Goal: Task Accomplishment & Management: Use online tool/utility

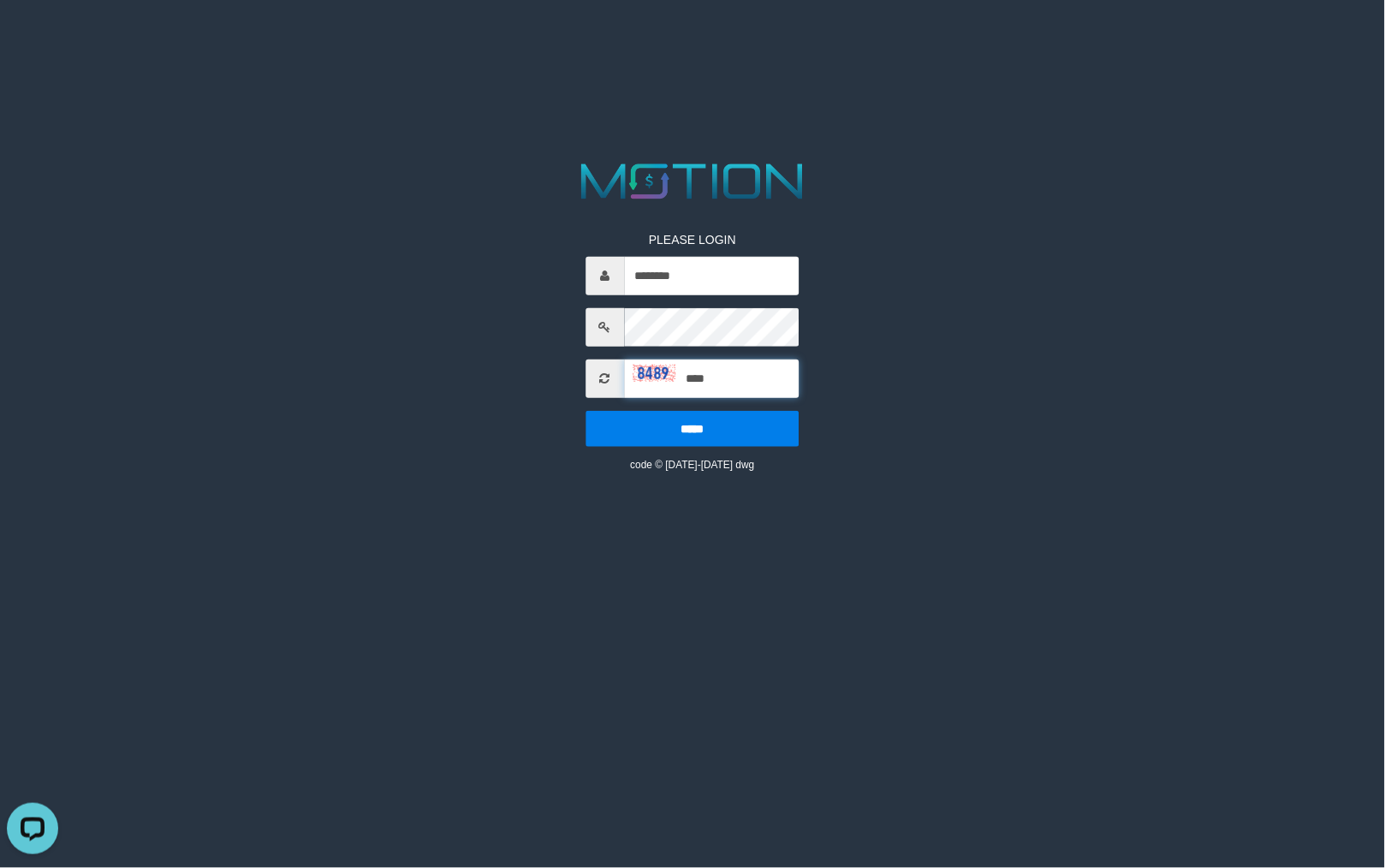
type input "****"
click at [585, 411] on input "*****" at bounding box center [692, 429] width 214 height 36
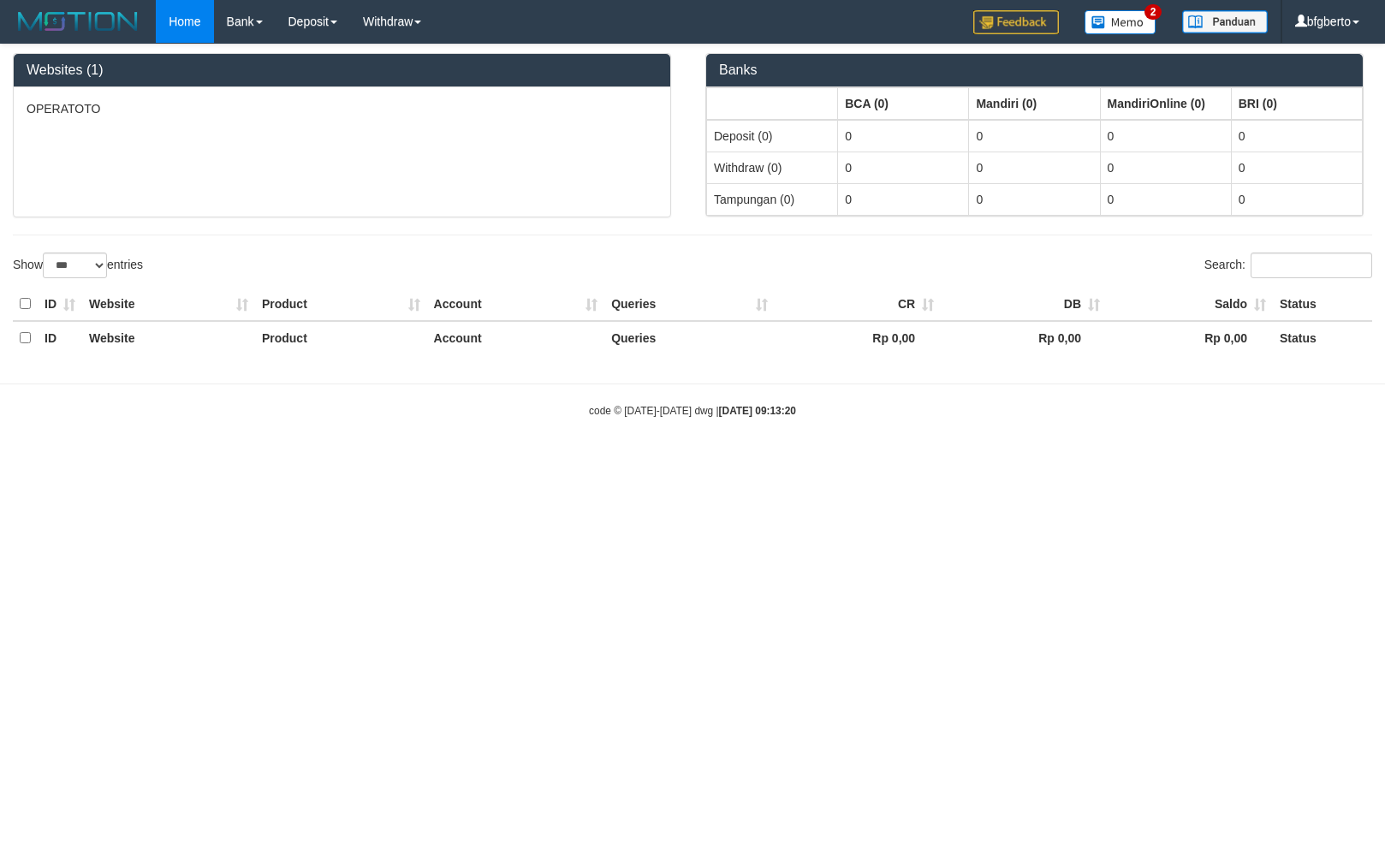
select select "***"
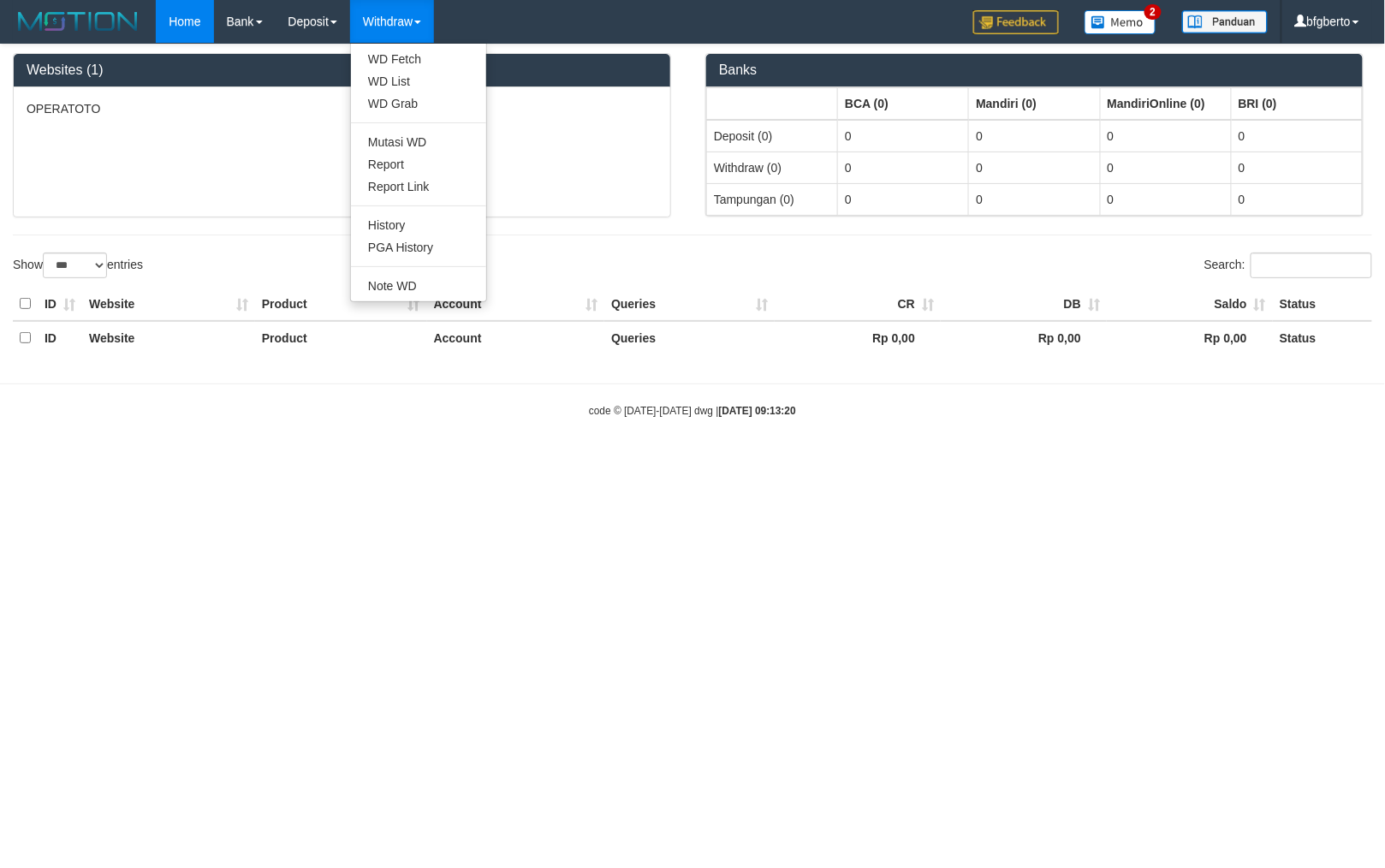
click at [406, 38] on link "Withdraw" at bounding box center [392, 21] width 84 height 43
click at [415, 83] on link "WD List" at bounding box center [419, 81] width 135 height 22
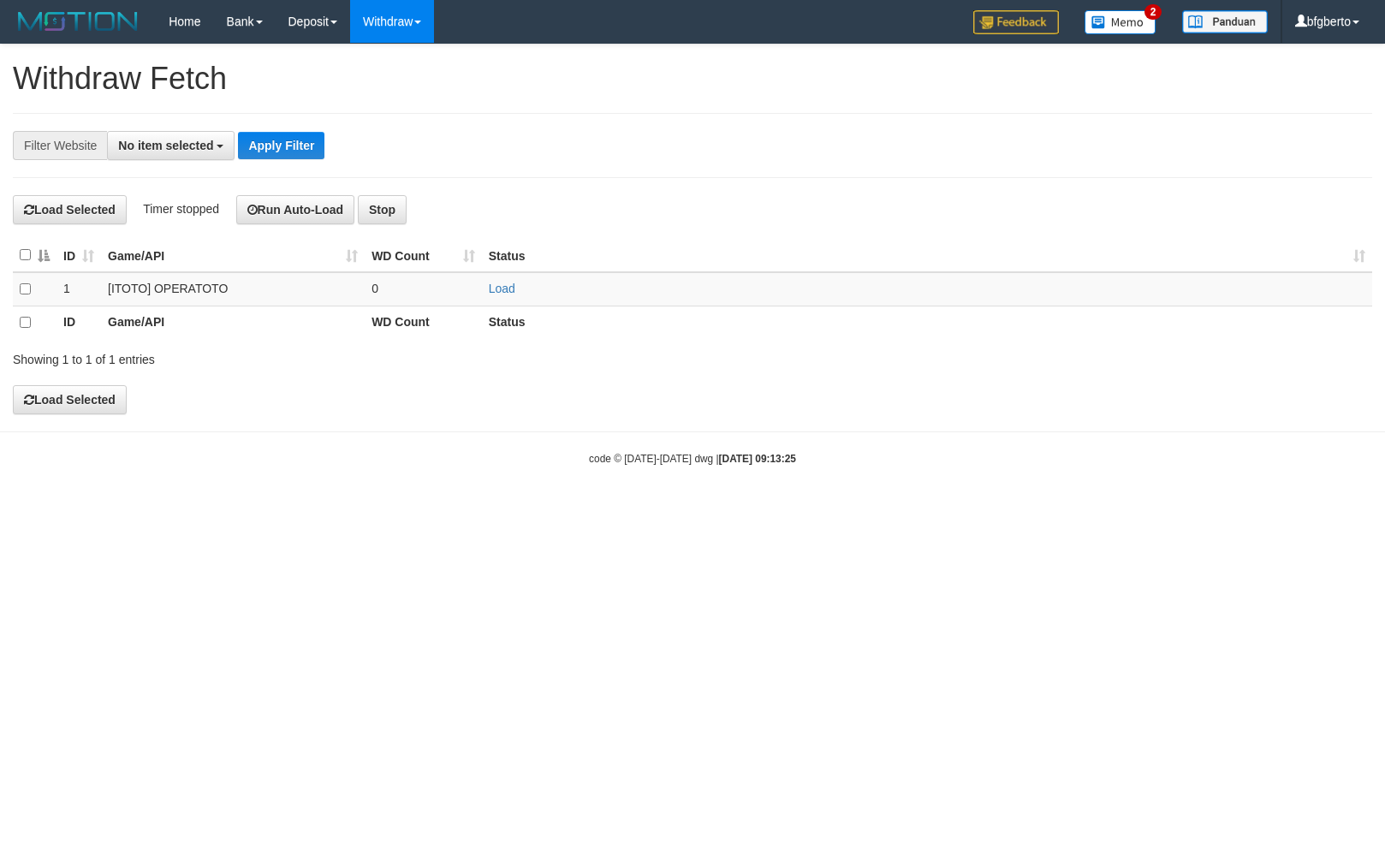
select select
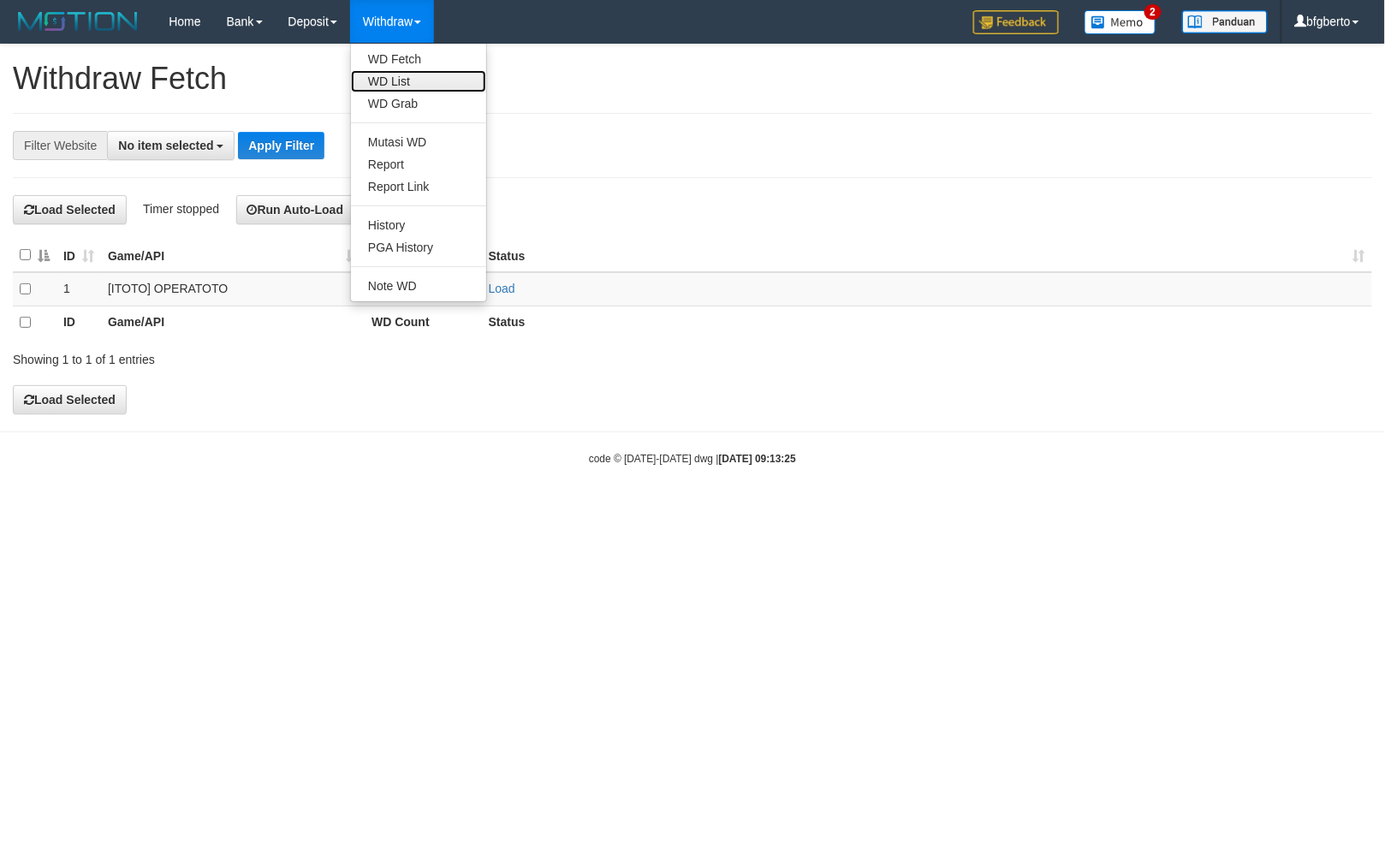
click at [401, 72] on link "WD List" at bounding box center [419, 81] width 135 height 22
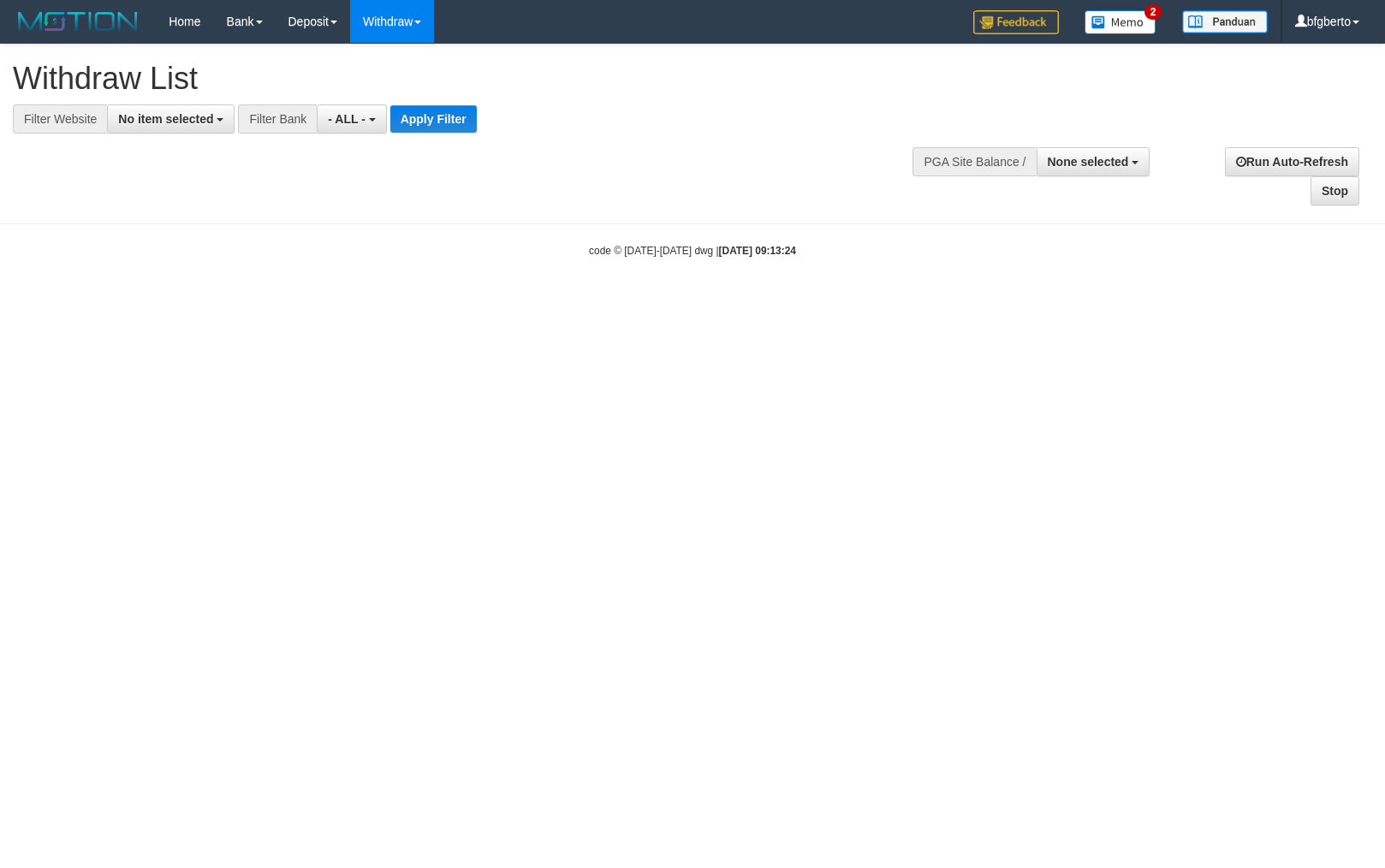
select select
click at [191, 116] on span "No item selected" at bounding box center [166, 119] width 95 height 13
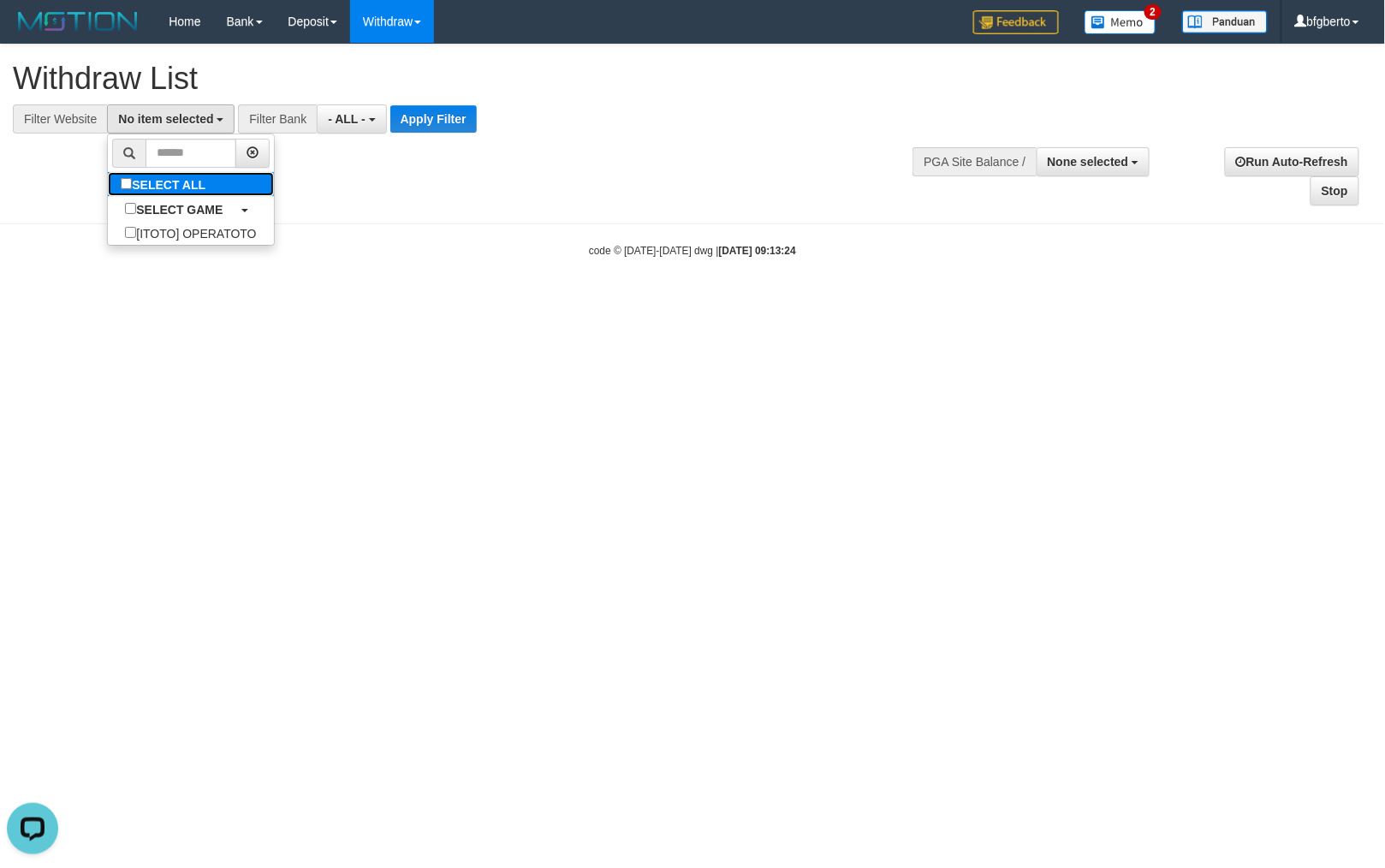
click at [216, 180] on label "SELECT ALL" at bounding box center [165, 184] width 114 height 24
select select "***"
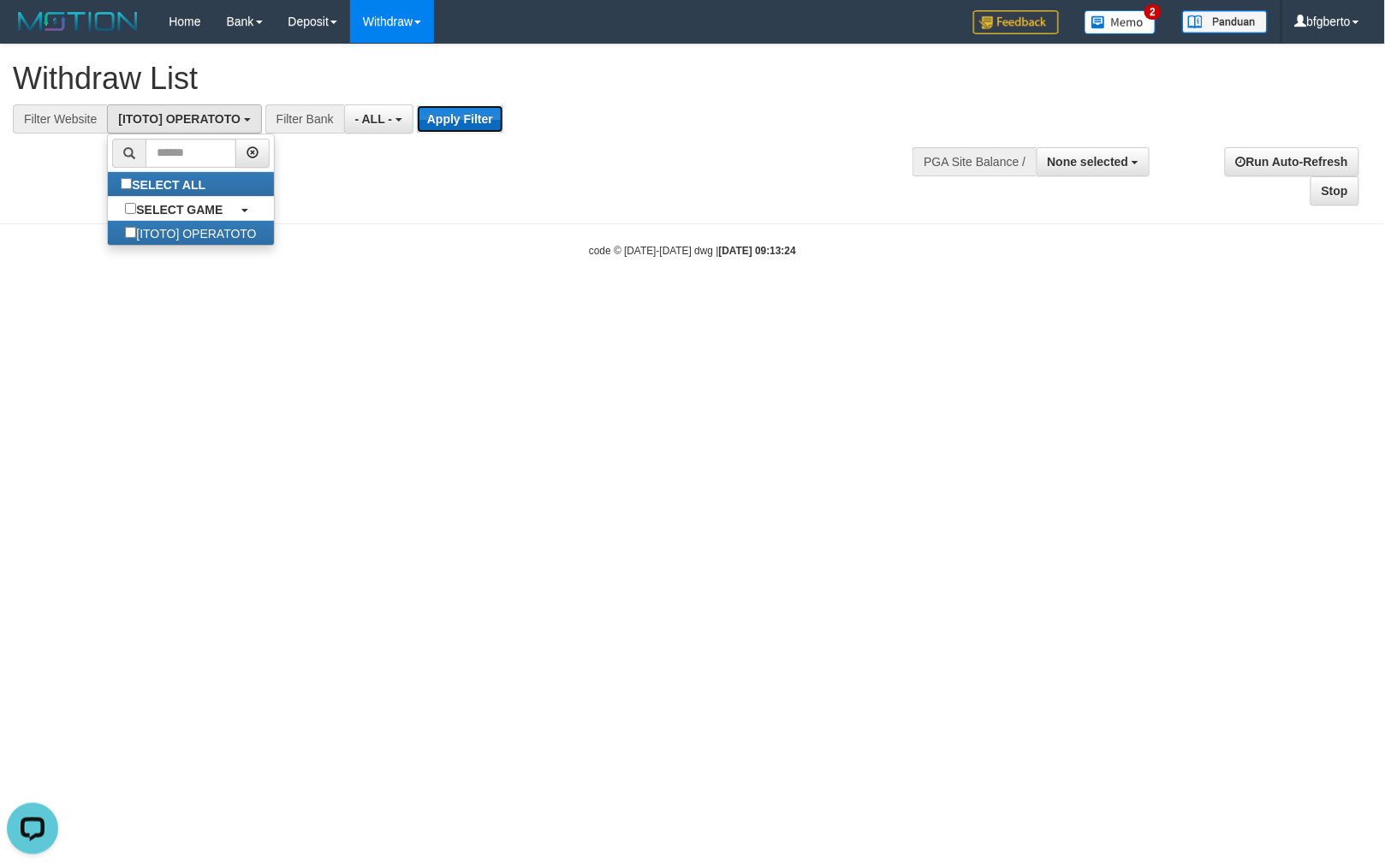
click at [467, 118] on button "Apply Filter" at bounding box center [460, 119] width 87 height 28
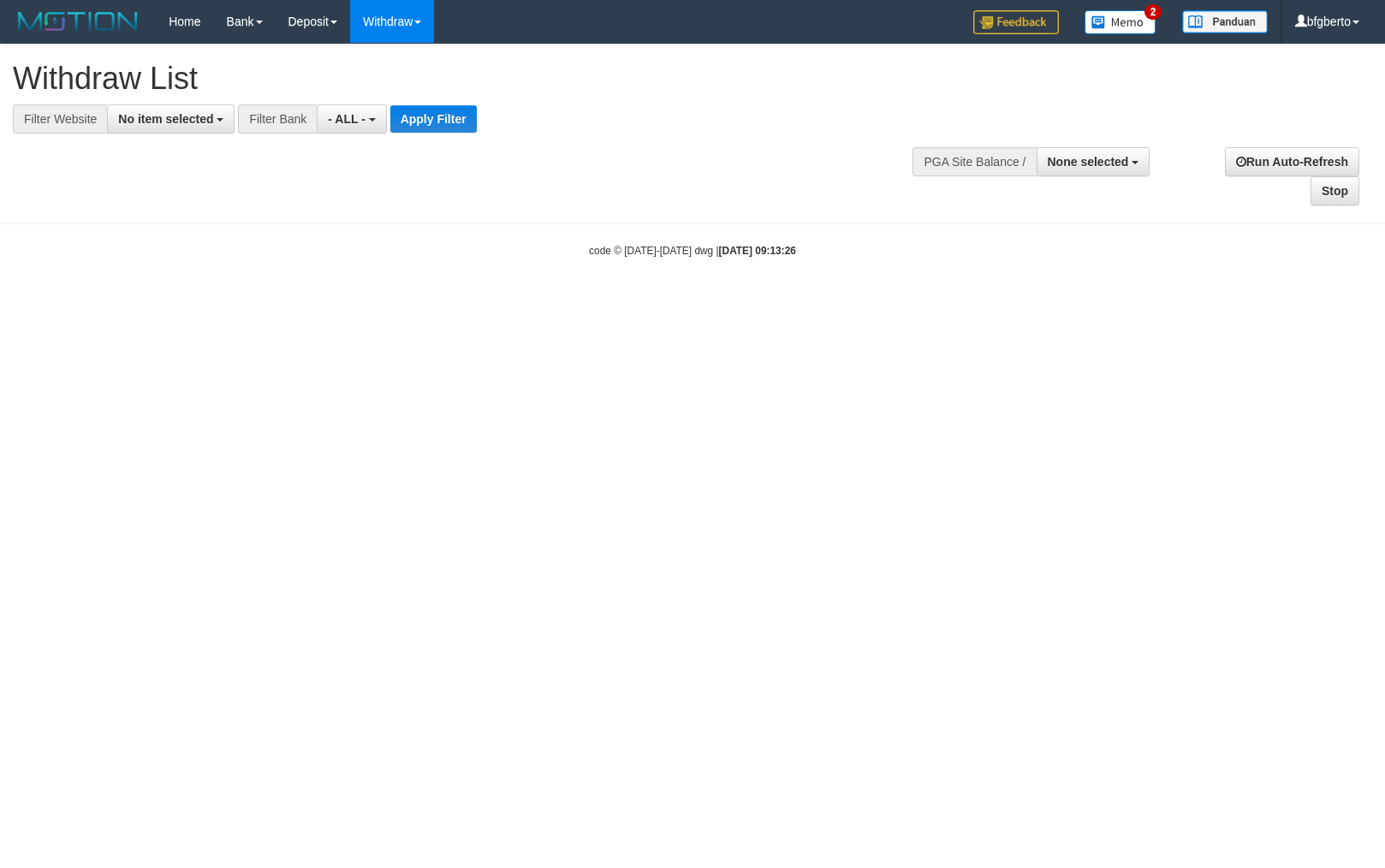
select select
click at [408, 30] on link "Withdraw" at bounding box center [392, 21] width 84 height 43
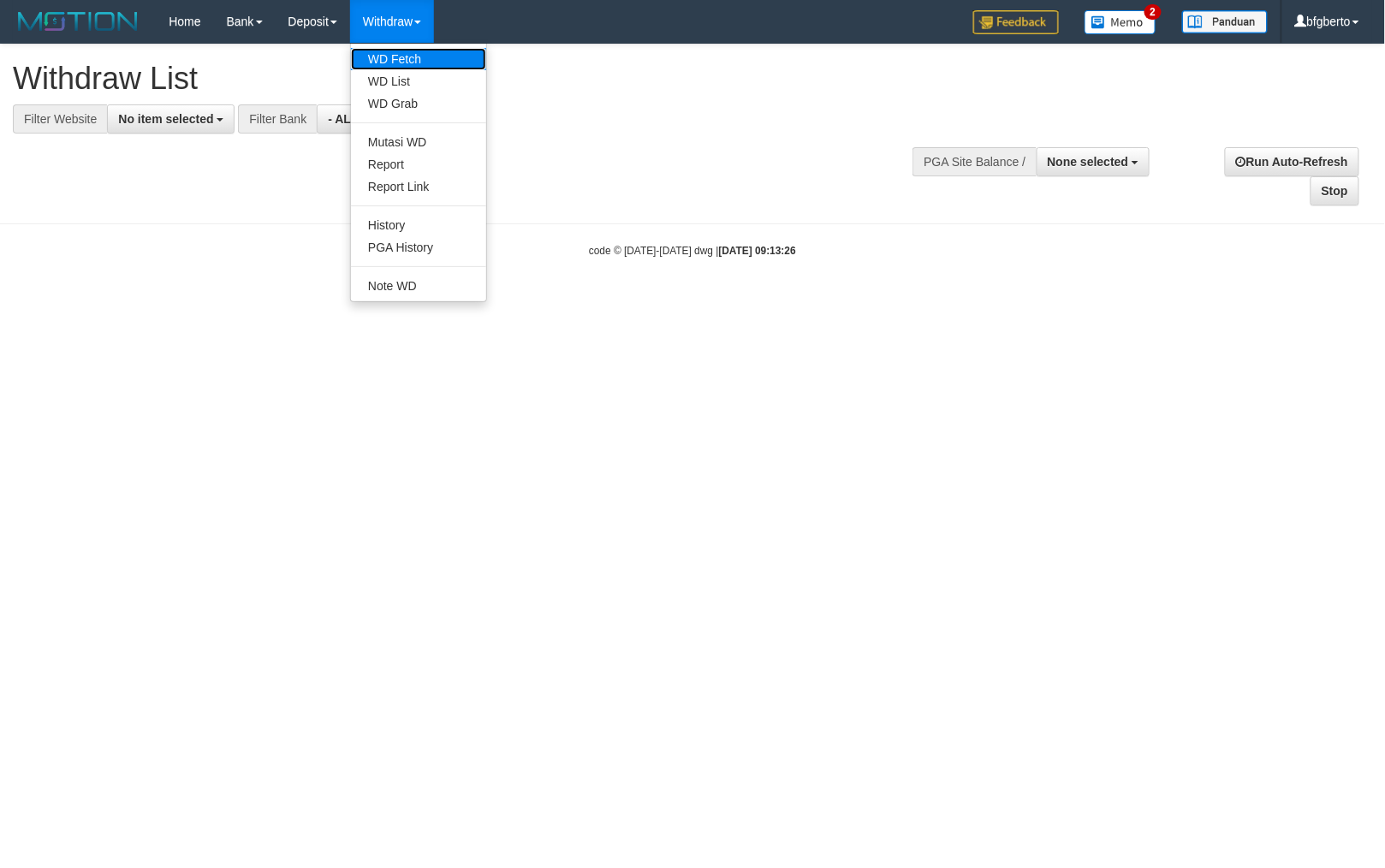
click at [412, 52] on link "WD Fetch" at bounding box center [419, 58] width 135 height 22
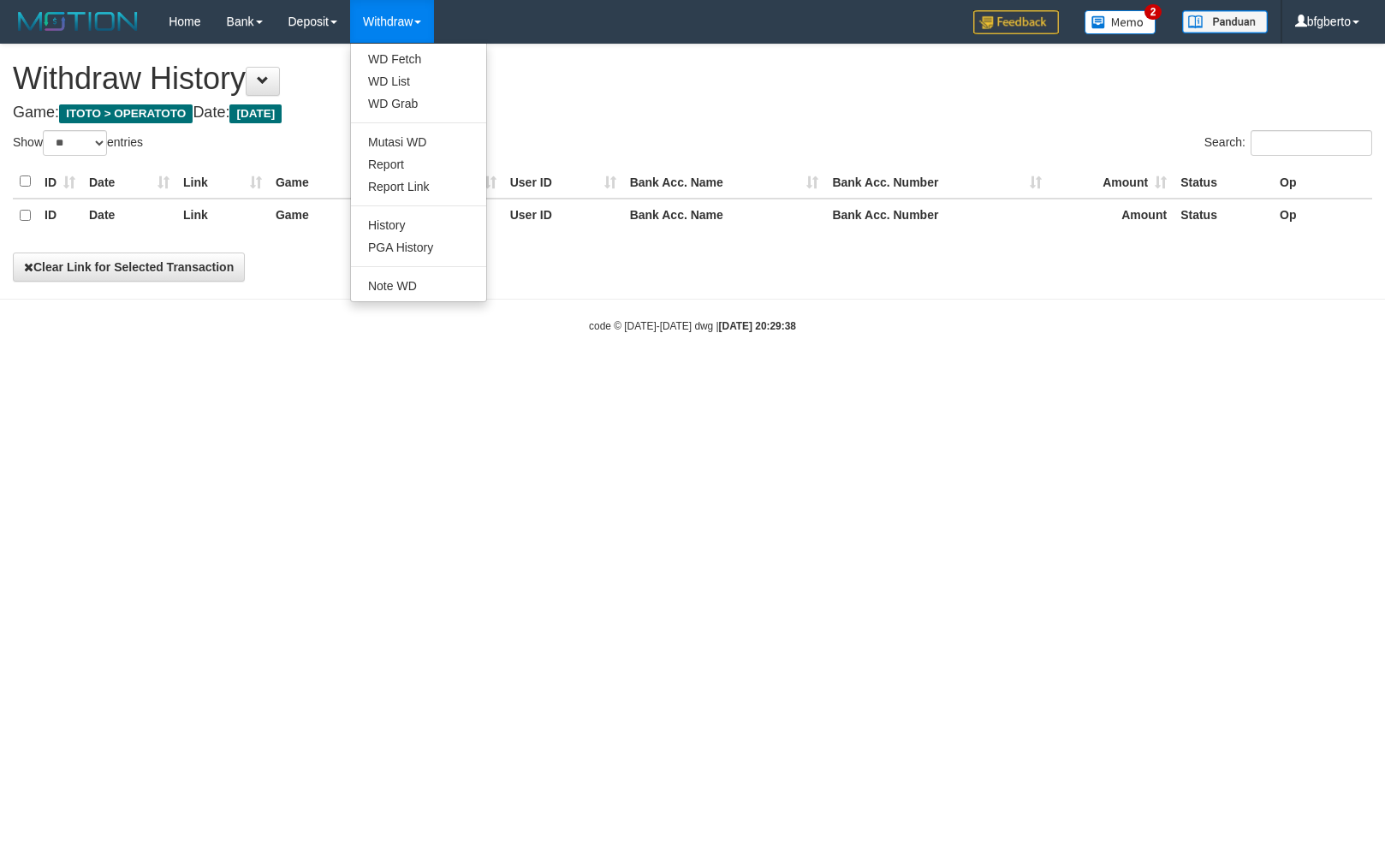
select select "**"
click at [431, 229] on link "History" at bounding box center [419, 225] width 135 height 22
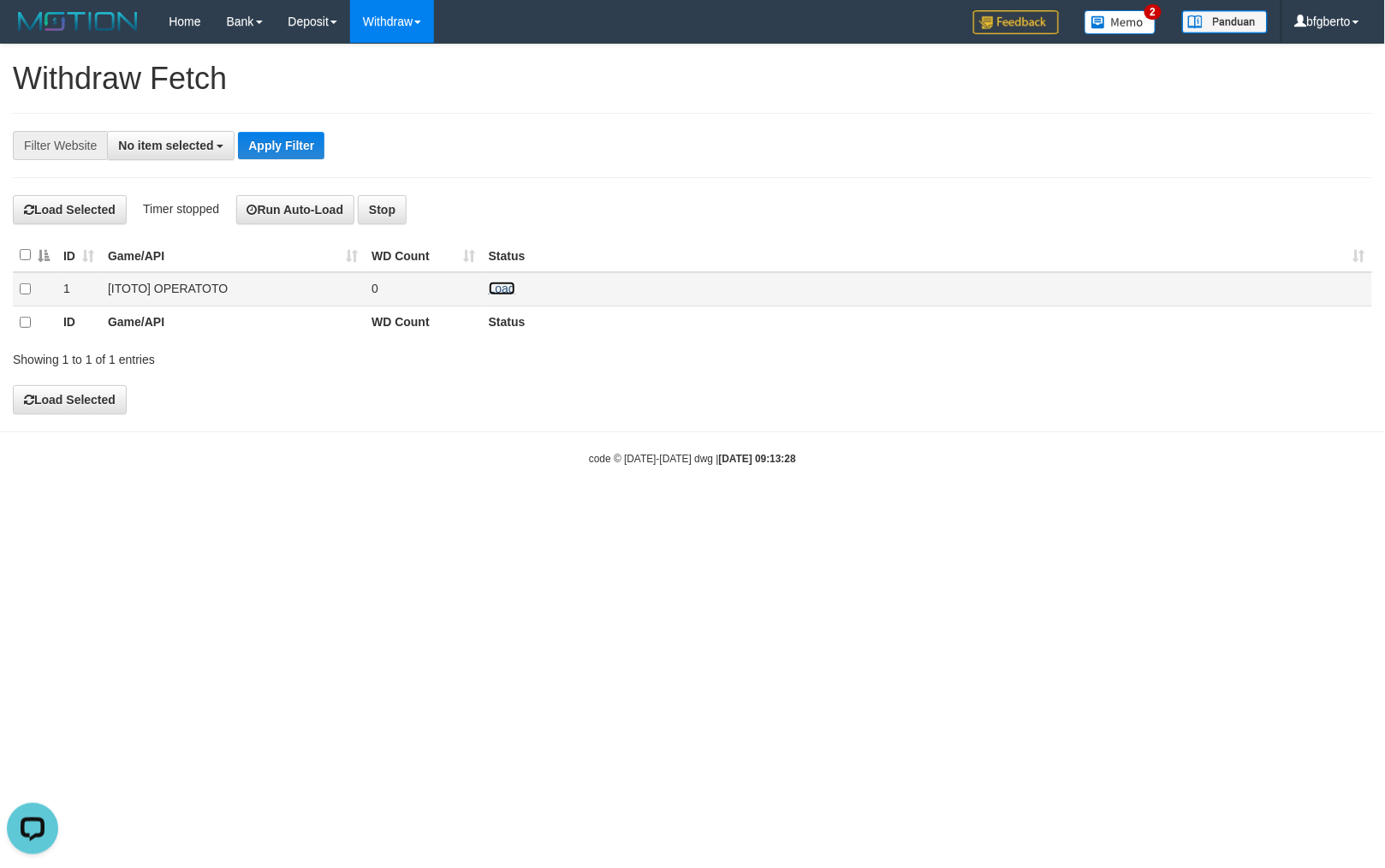
click at [493, 291] on link "Load" at bounding box center [502, 288] width 27 height 13
click at [168, 148] on span "No item selected" at bounding box center [166, 146] width 95 height 13
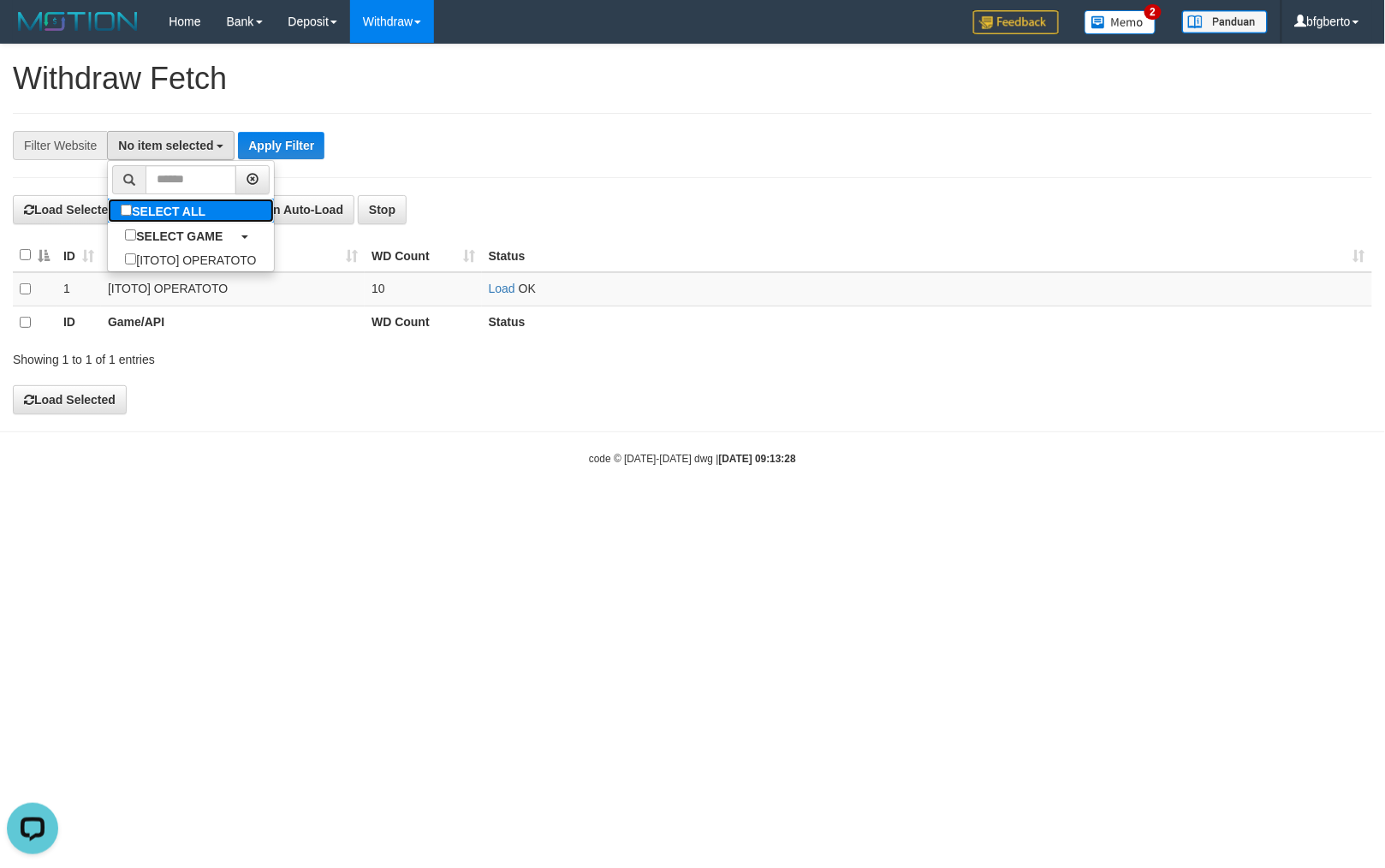
click at [196, 217] on label "SELECT ALL" at bounding box center [165, 210] width 114 height 24
select select "***"
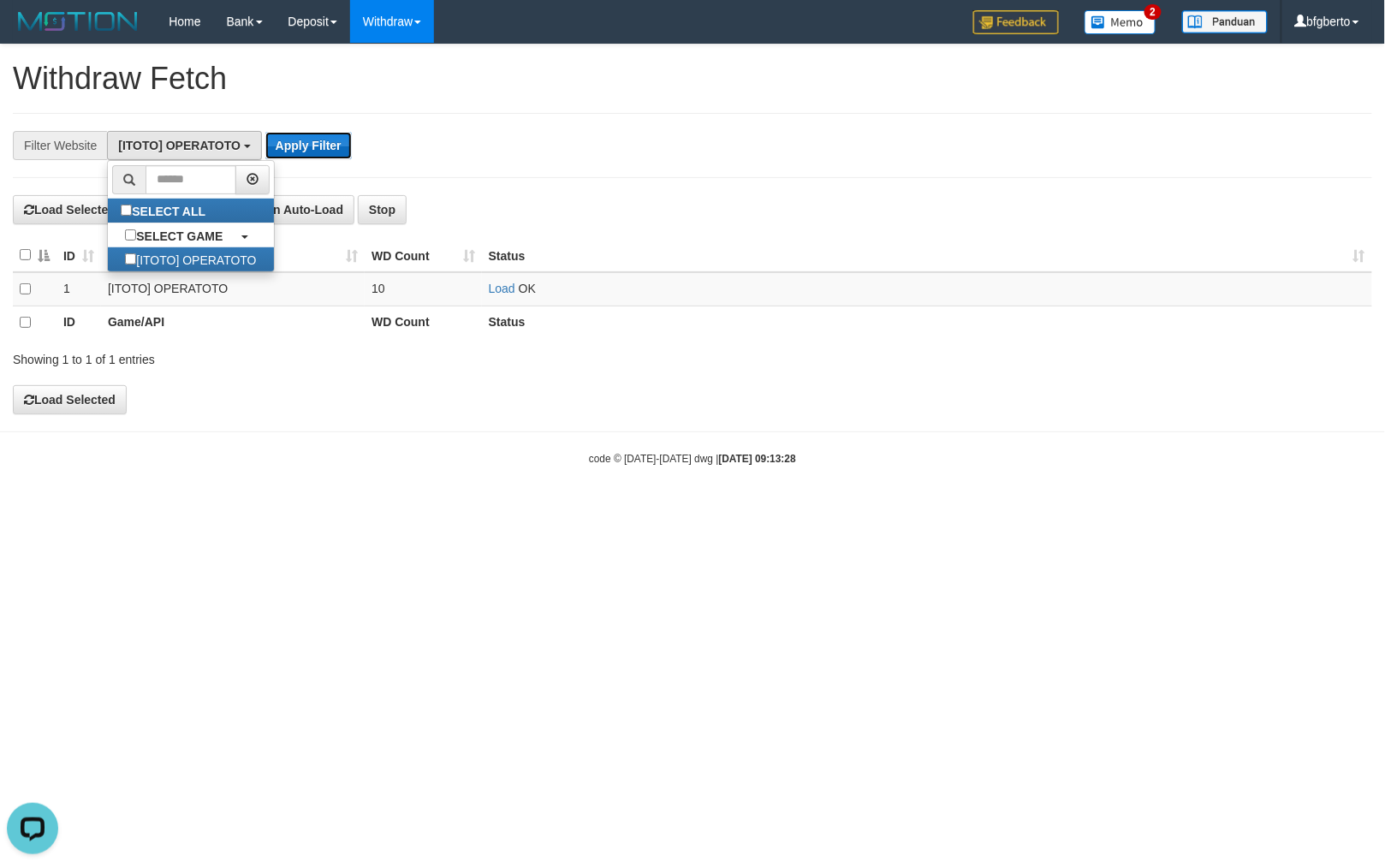
click at [316, 134] on button "Apply Filter" at bounding box center [308, 145] width 87 height 28
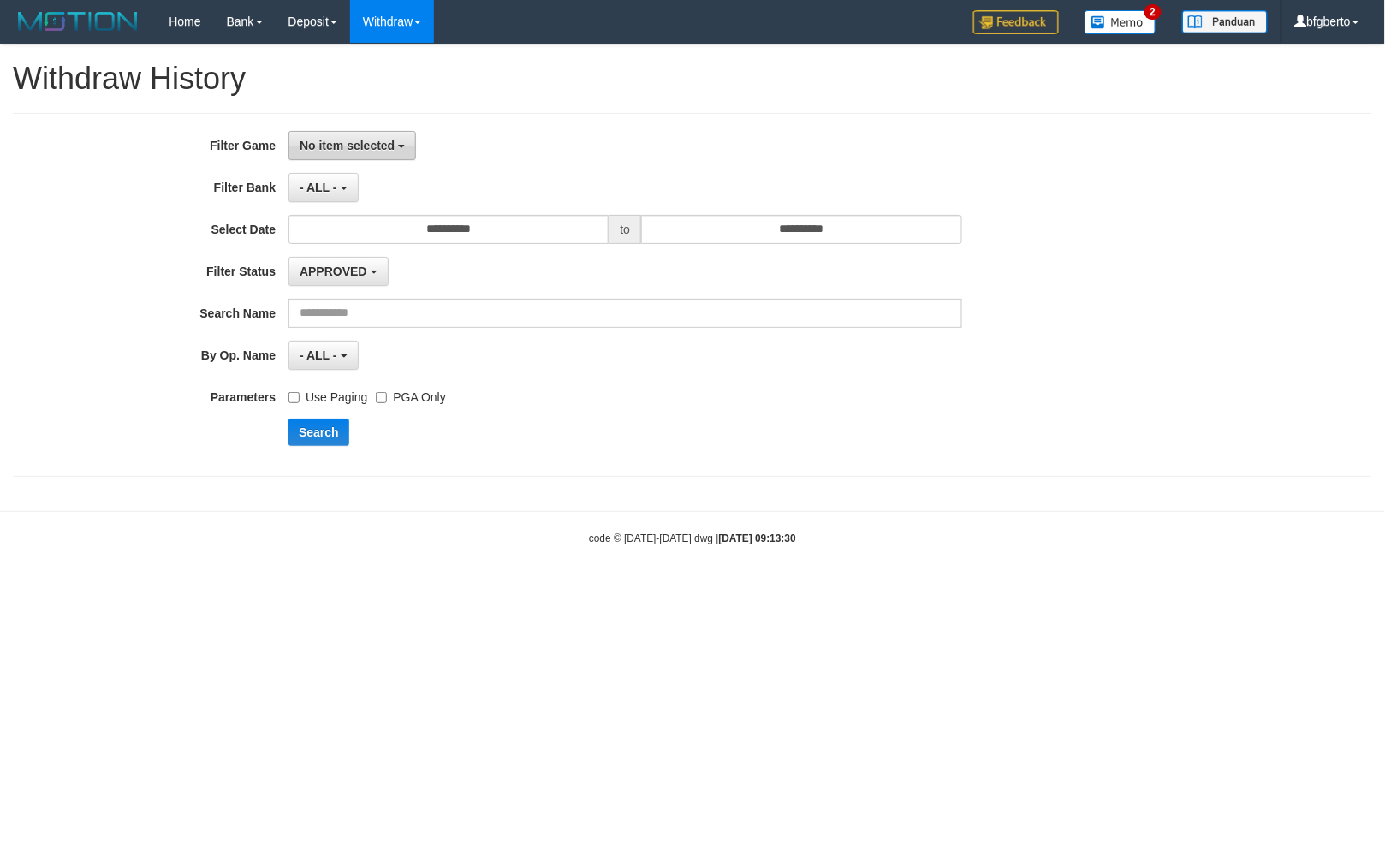
click at [357, 135] on button "No item selected" at bounding box center [352, 146] width 128 height 30
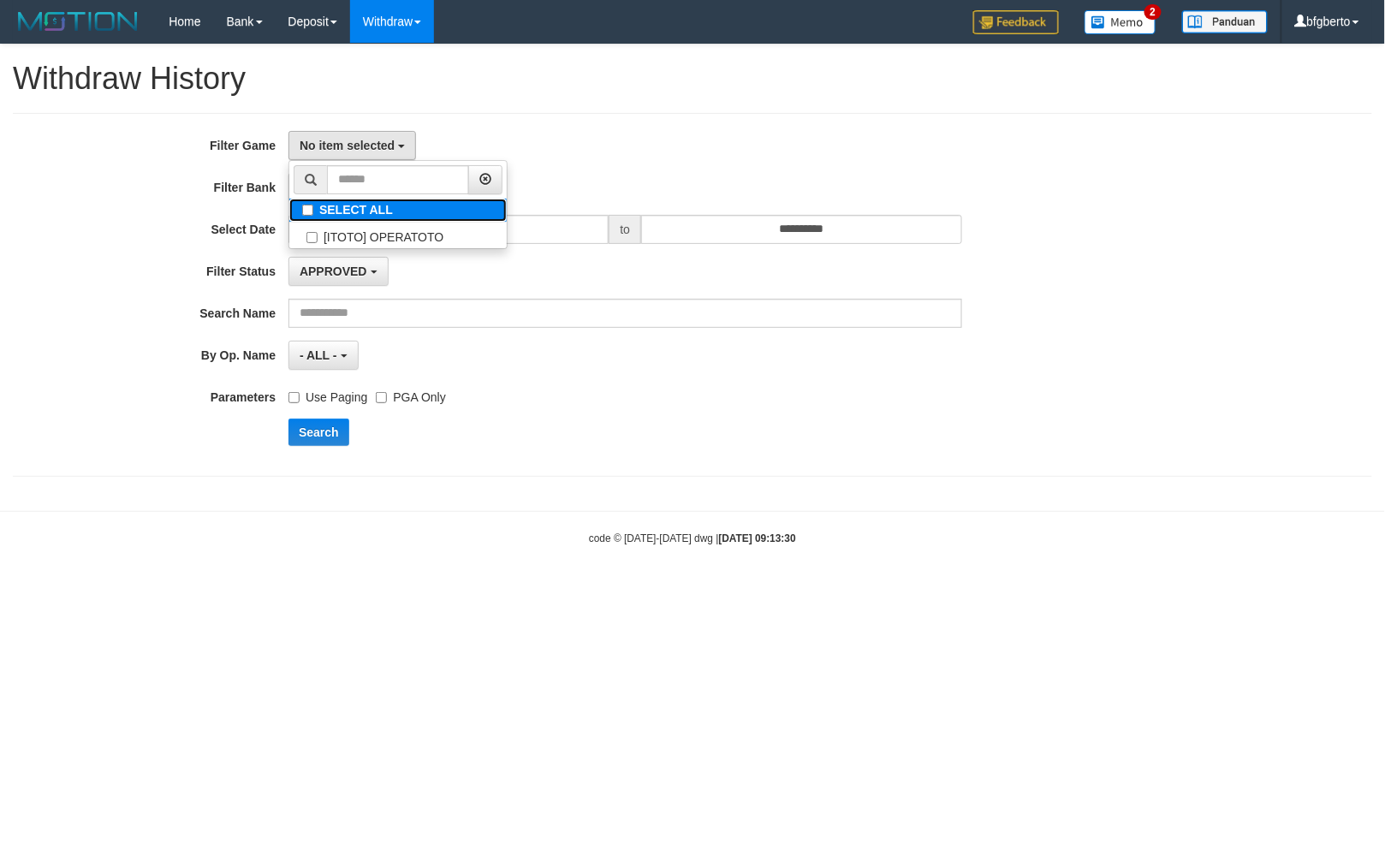
click at [341, 214] on label "SELECT ALL" at bounding box center [398, 210] width 217 height 23
select select "***"
click at [590, 117] on div "**********" at bounding box center [692, 295] width 1359 height 364
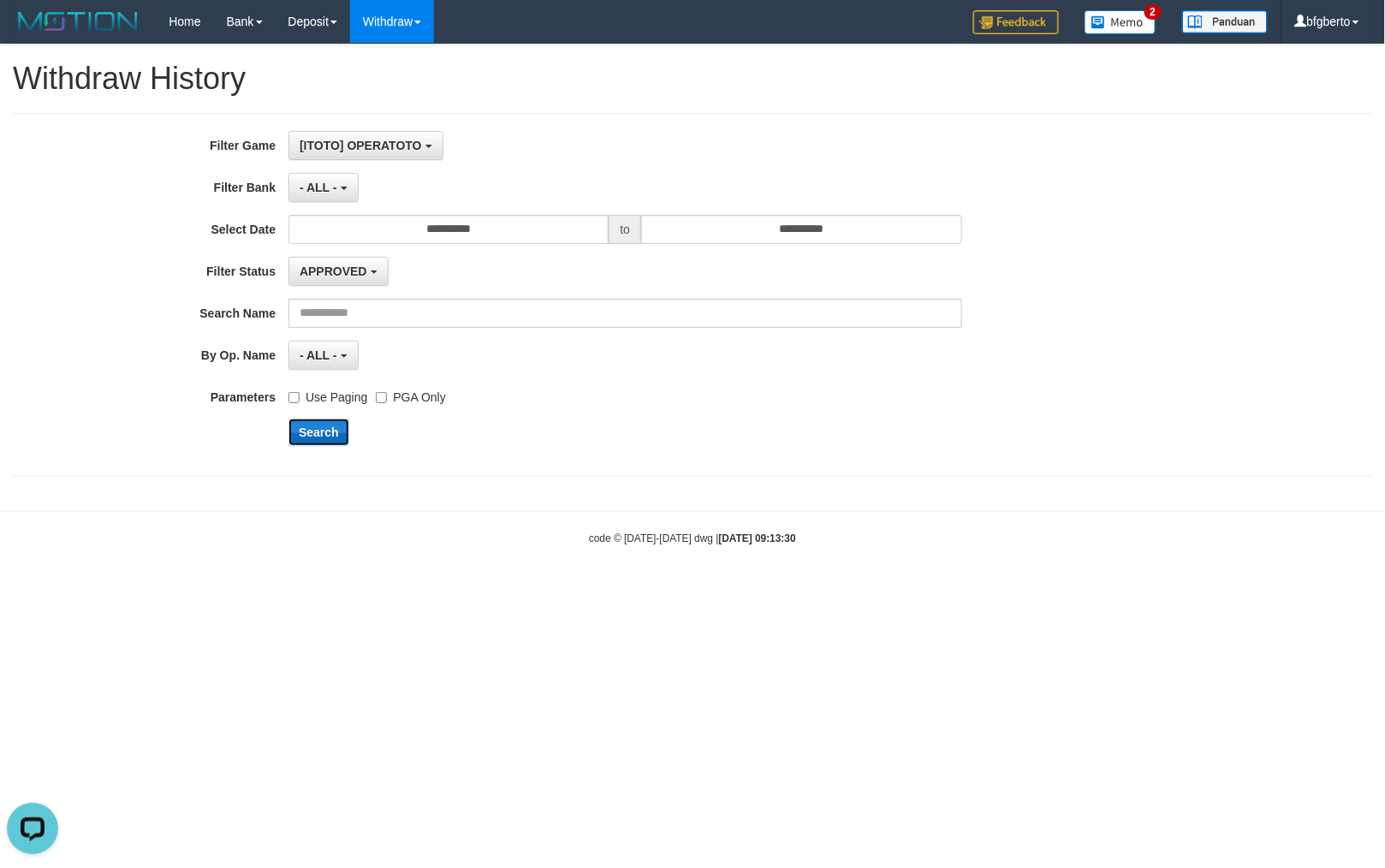
click at [315, 438] on button "Search" at bounding box center [319, 432] width 61 height 28
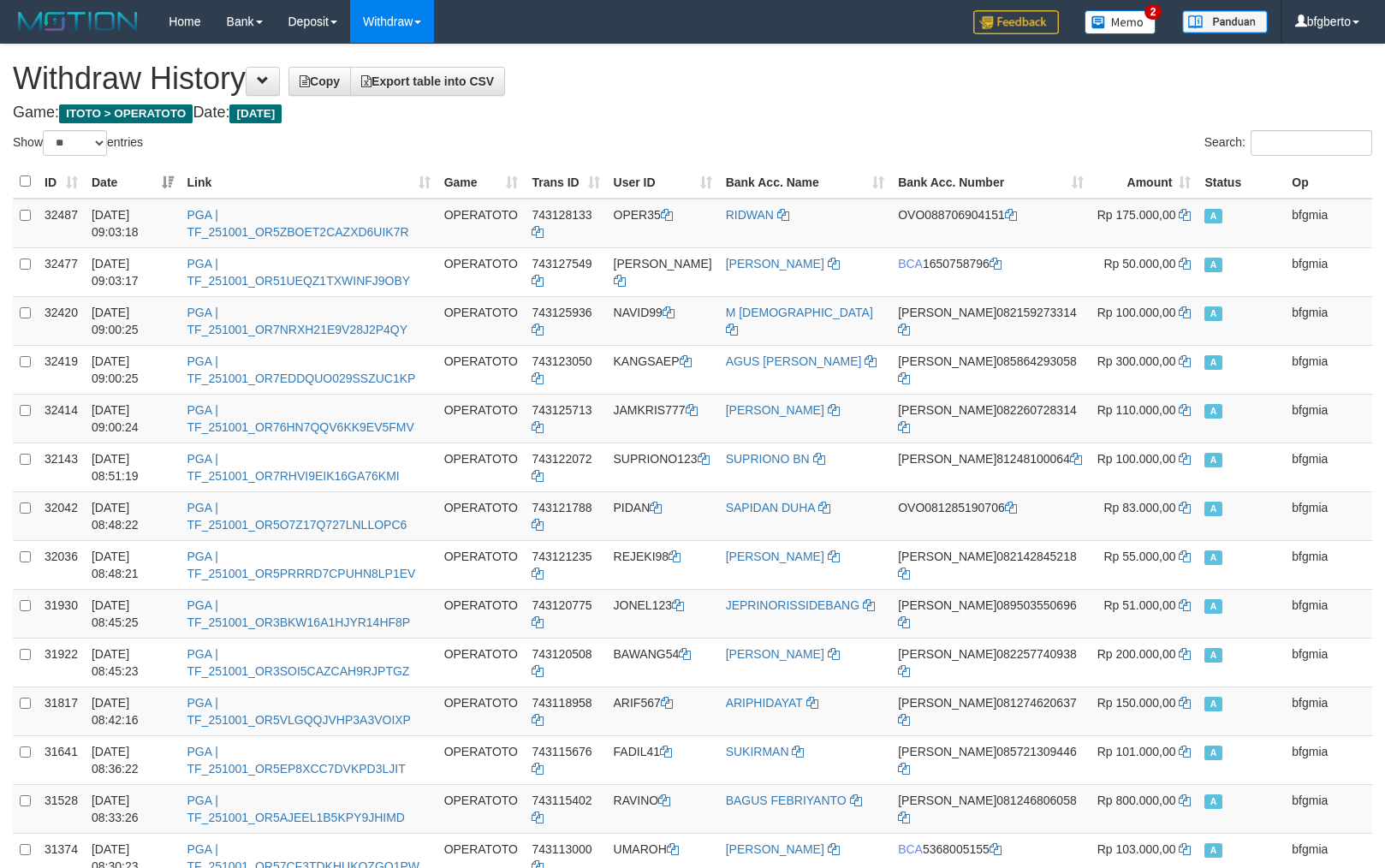
select select "**"
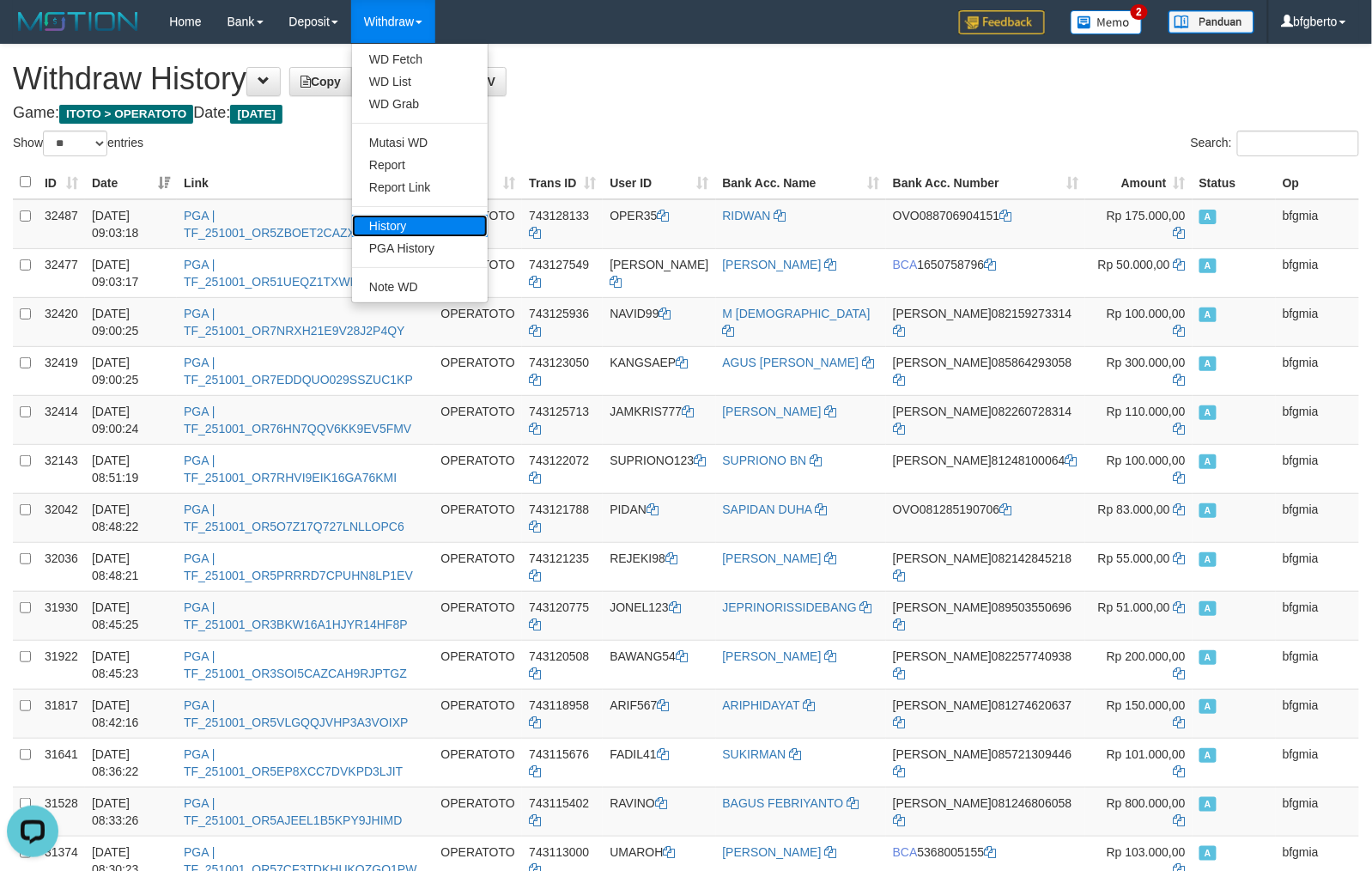
click at [428, 234] on link "History" at bounding box center [420, 225] width 136 height 22
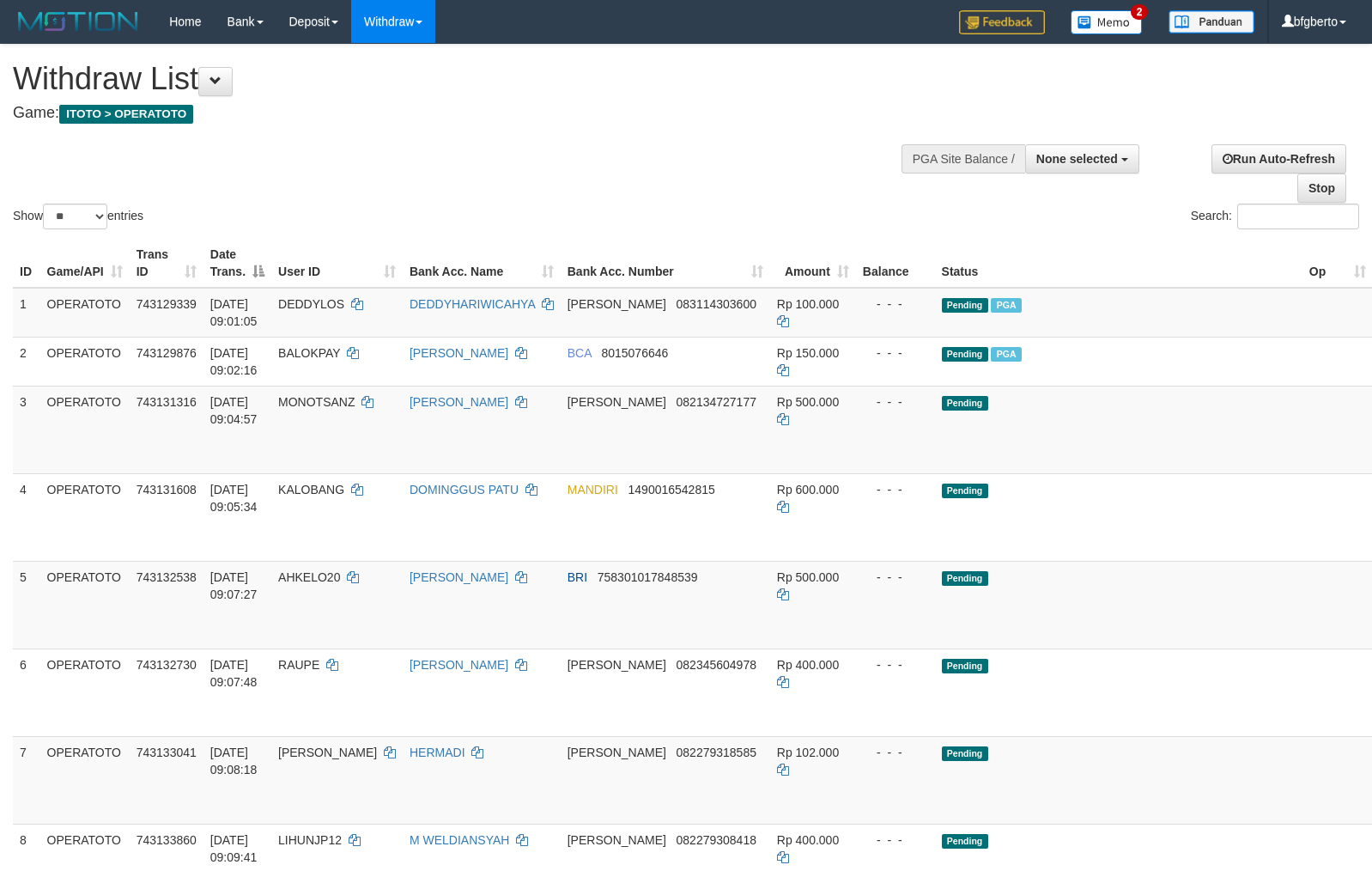
select select
select select "**"
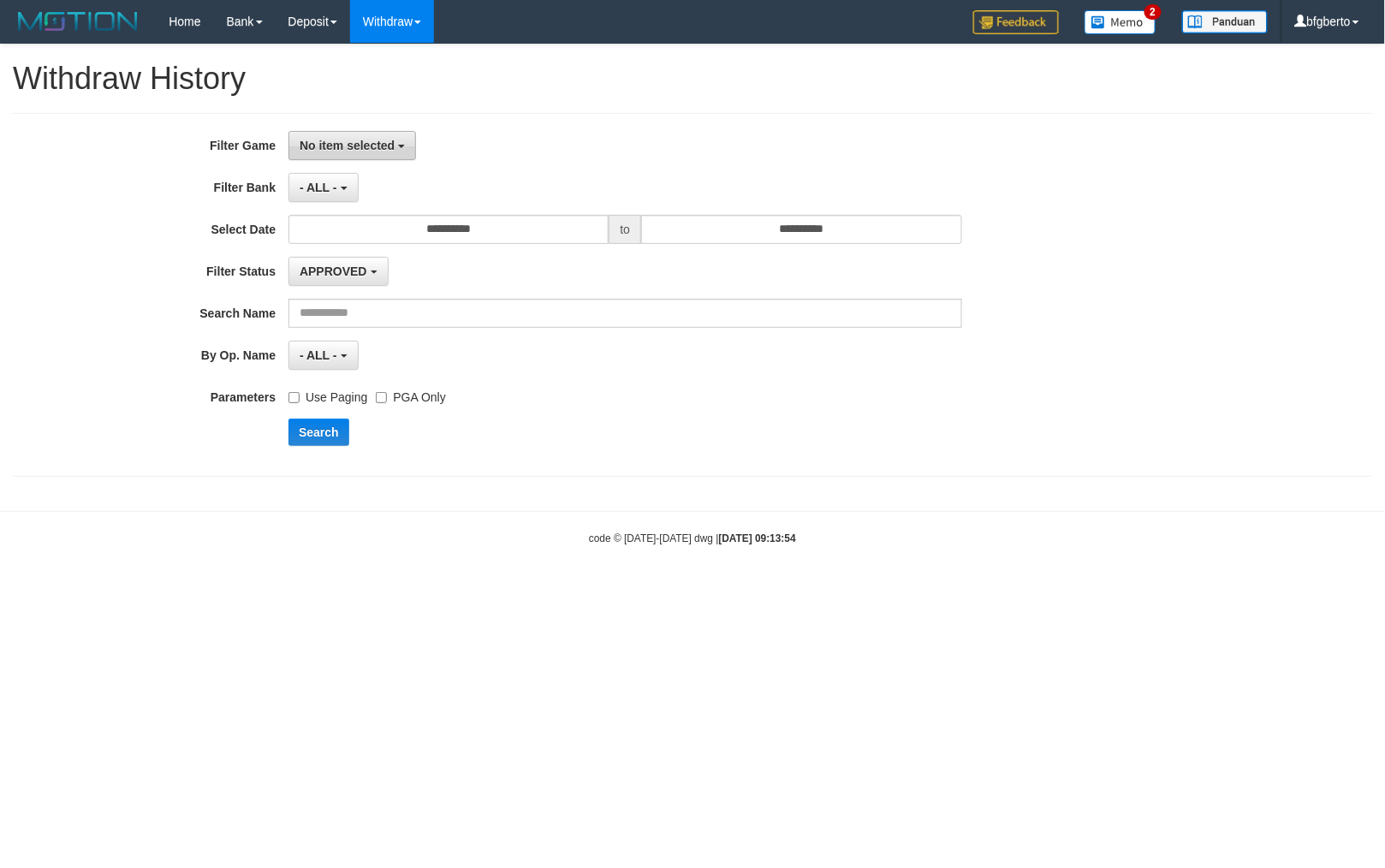
click at [377, 148] on span "No item selected" at bounding box center [347, 146] width 95 height 13
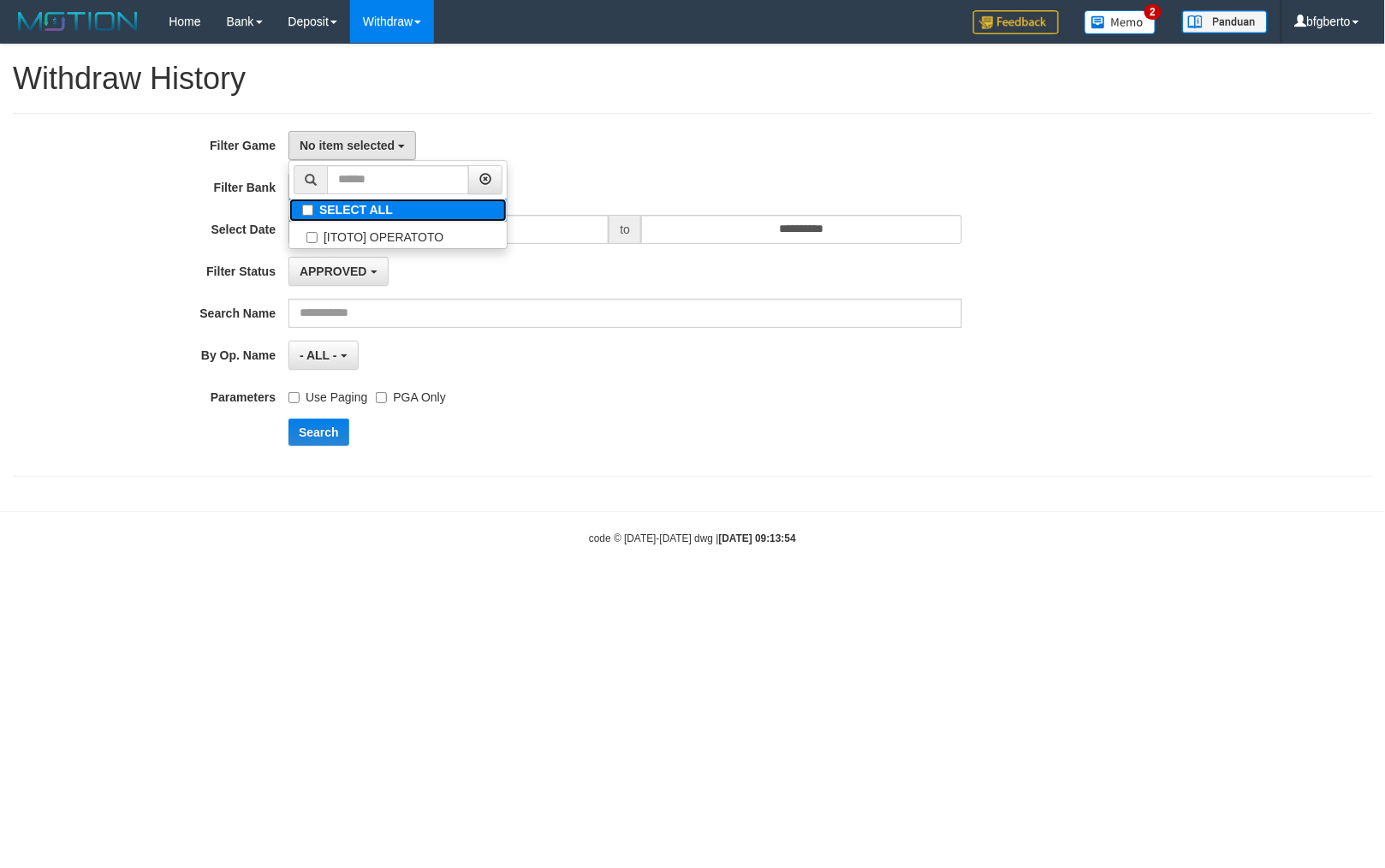
click at [353, 208] on label "SELECT ALL" at bounding box center [398, 210] width 217 height 23
select select "***"
click at [579, 110] on div "**********" at bounding box center [692, 269] width 1385 height 449
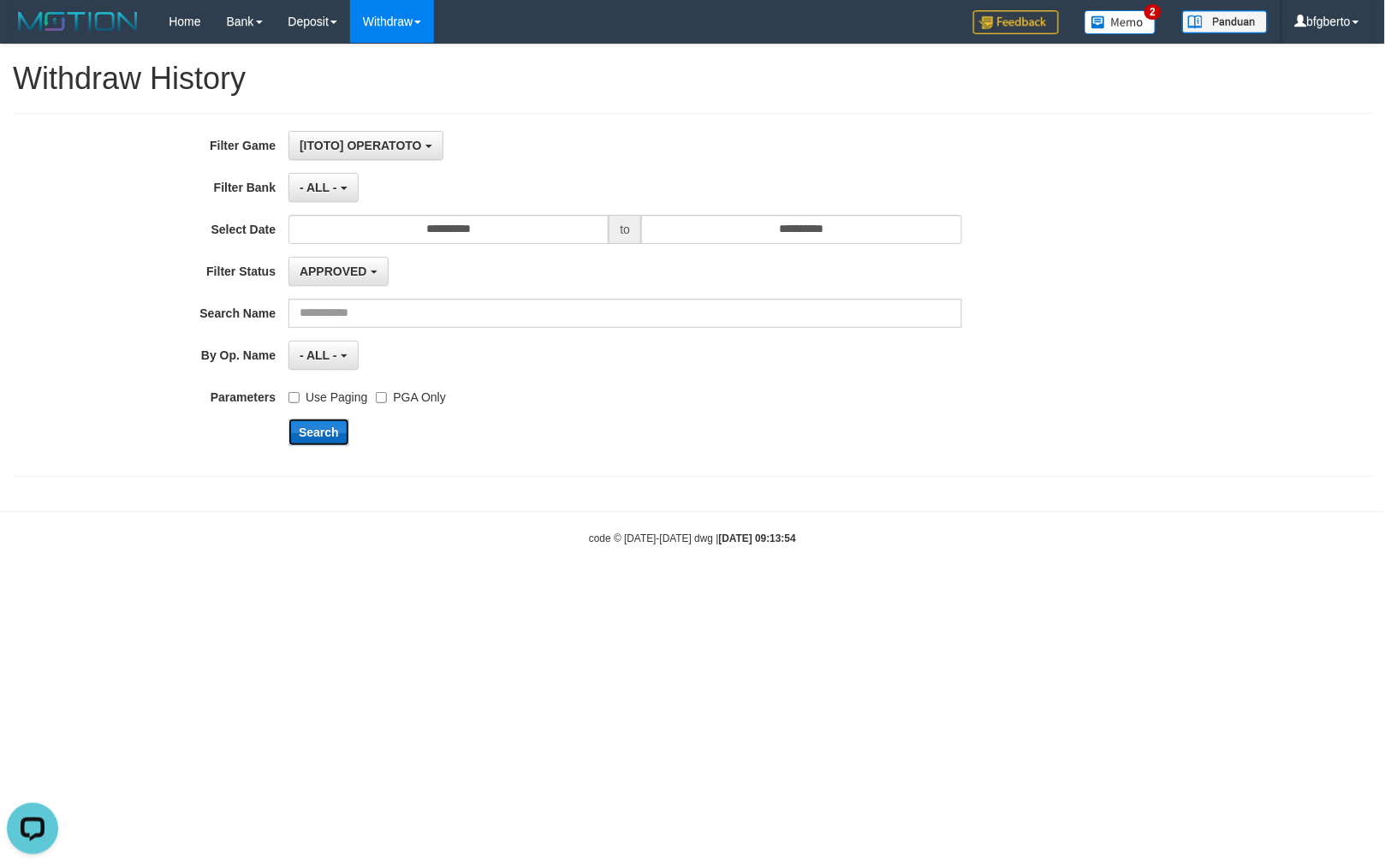
click at [328, 437] on button "Search" at bounding box center [319, 432] width 61 height 28
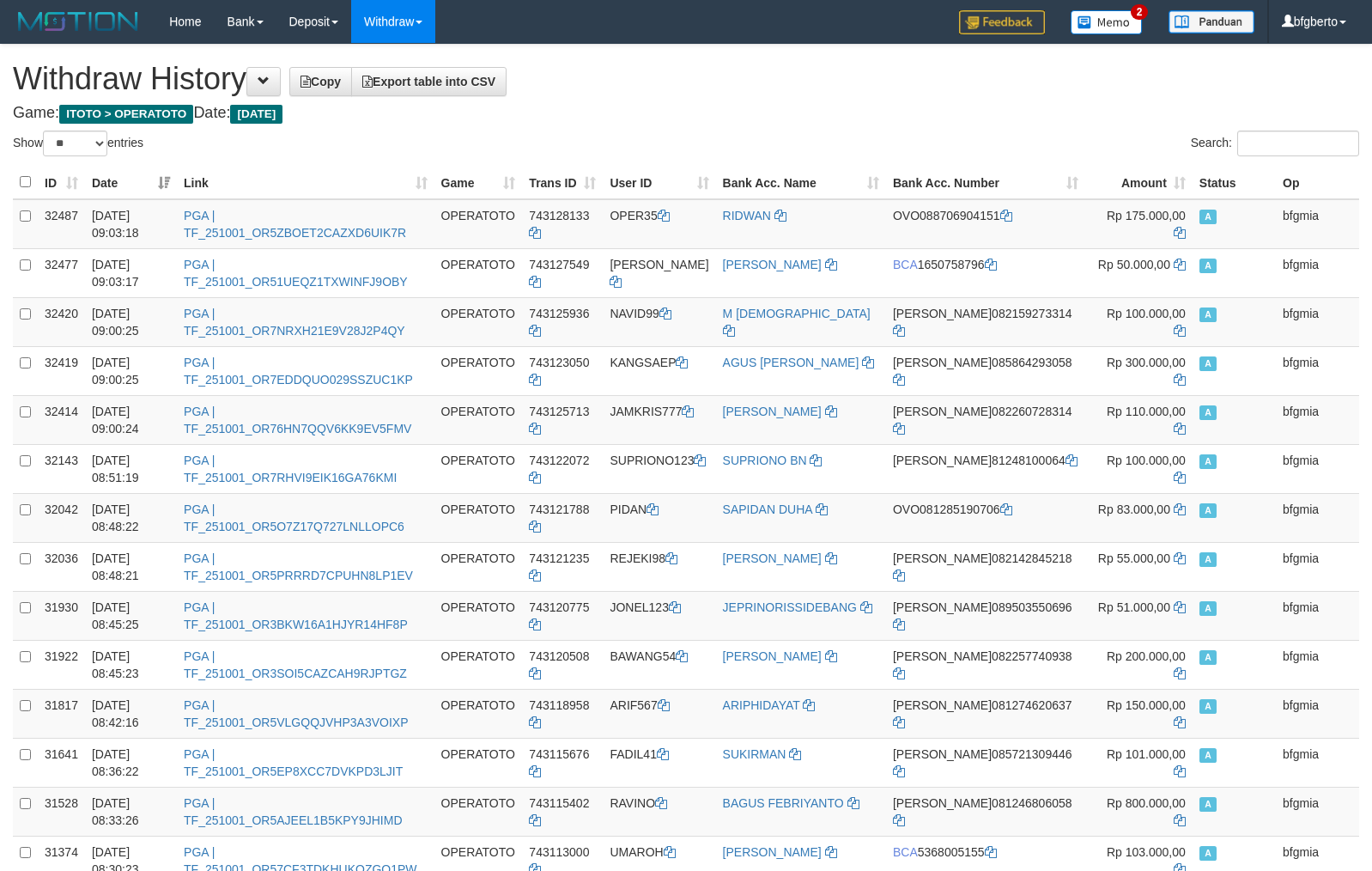
select select "**"
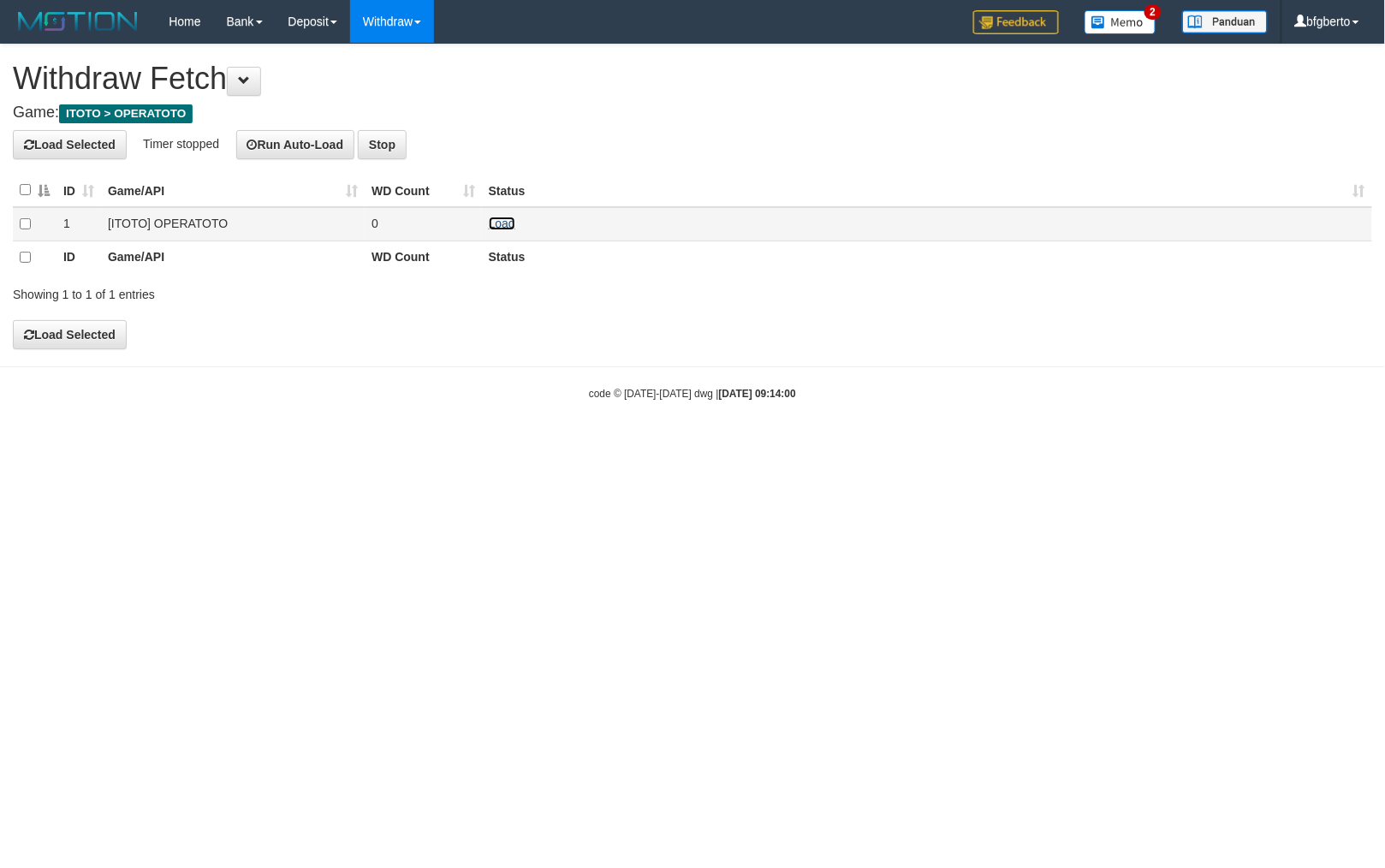
click at [497, 227] on link "Load" at bounding box center [502, 223] width 27 height 13
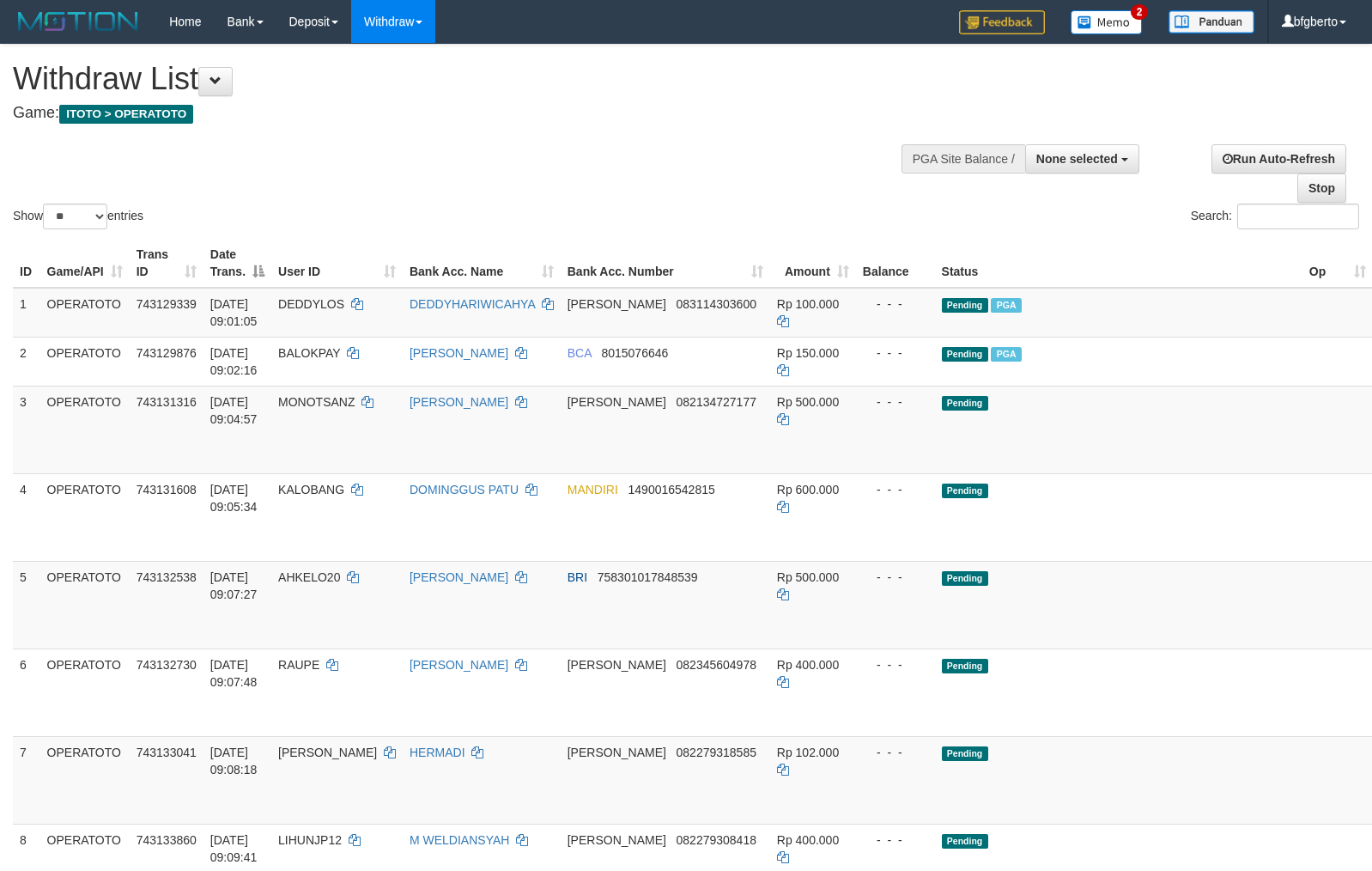
select select
select select "**"
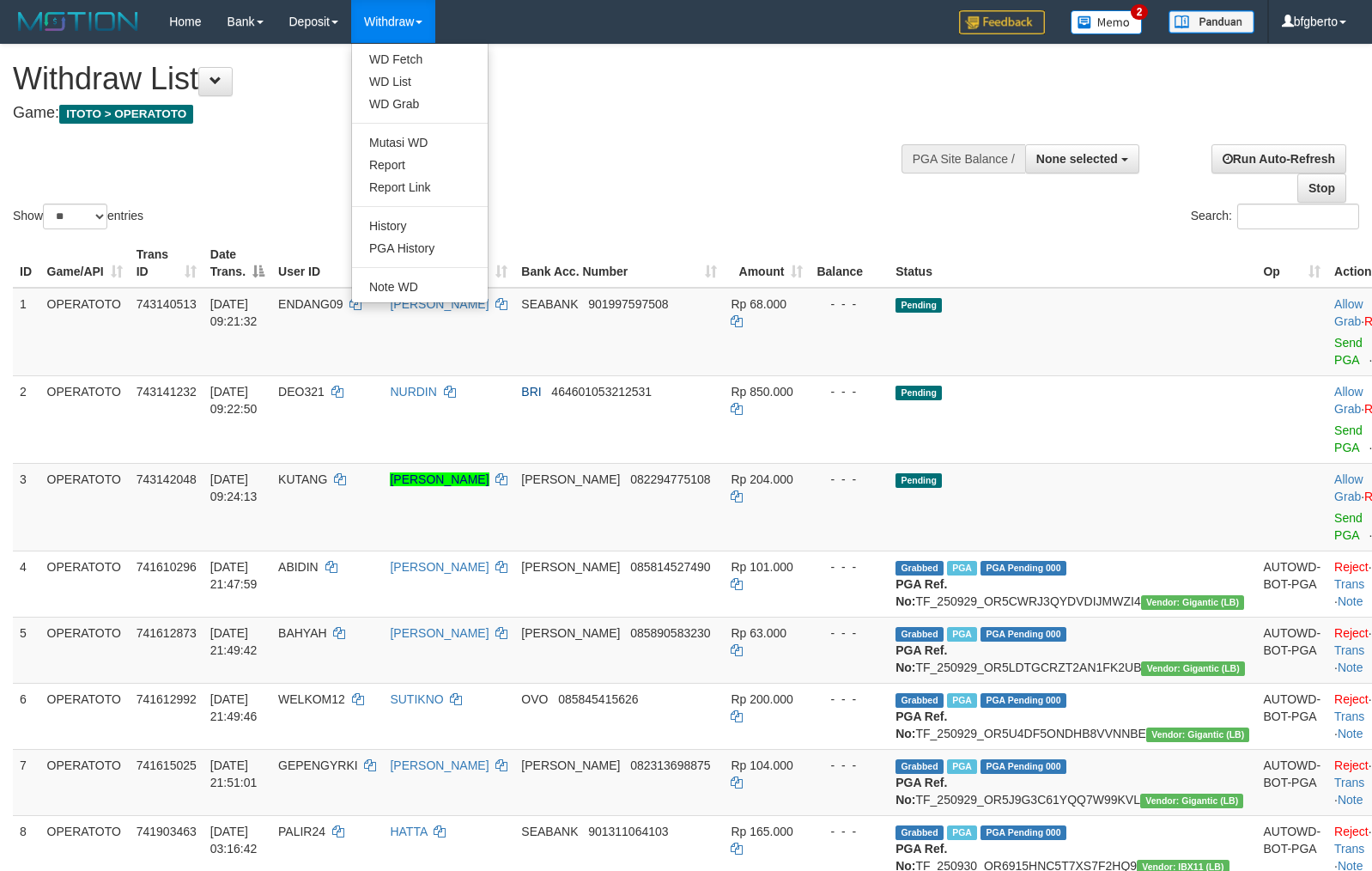
select select
select select "**"
click at [436, 73] on link "WD List" at bounding box center [420, 81] width 136 height 22
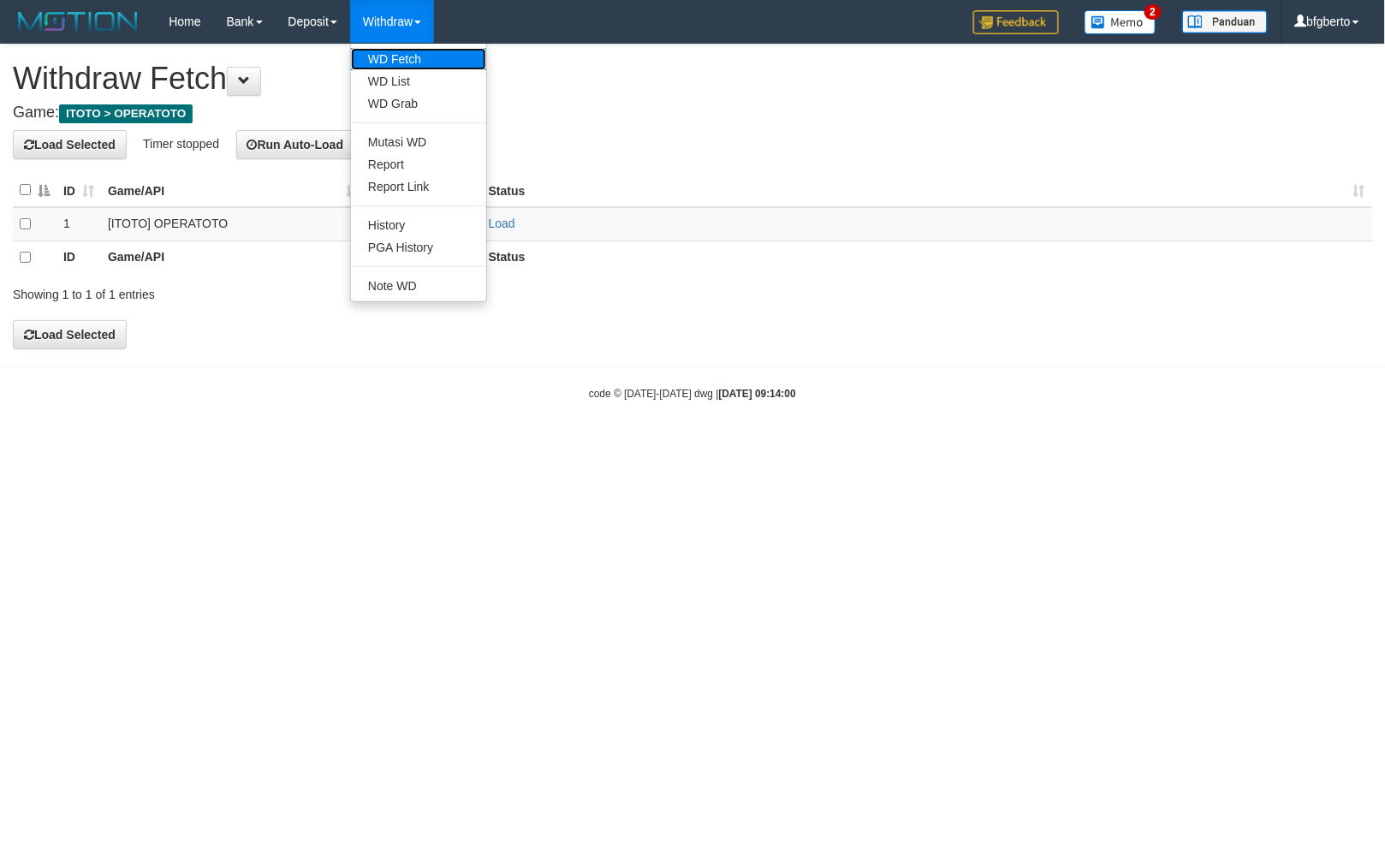
click at [404, 69] on link "WD Fetch" at bounding box center [419, 58] width 135 height 22
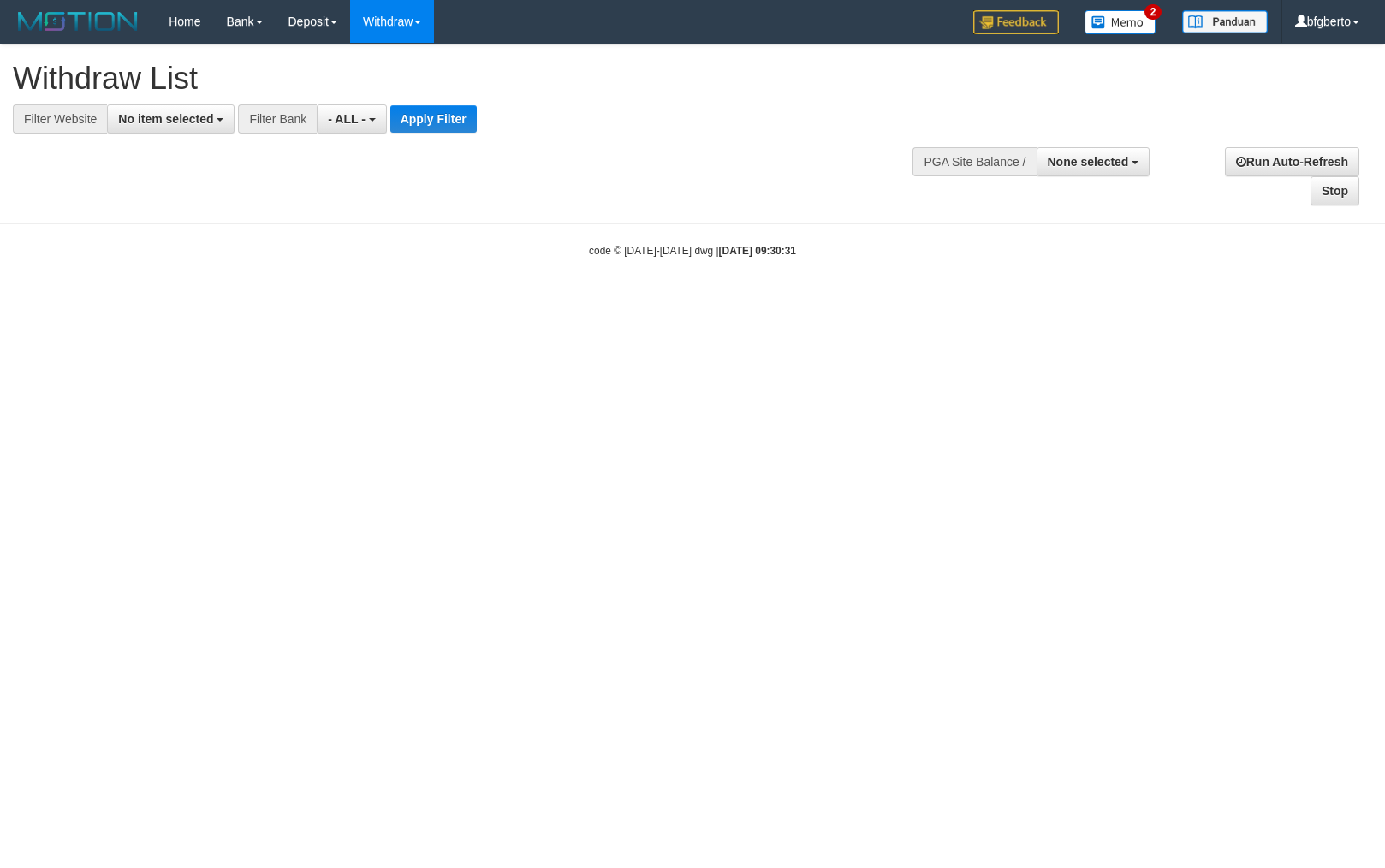
select select
click at [187, 120] on span "No item selected" at bounding box center [166, 119] width 95 height 13
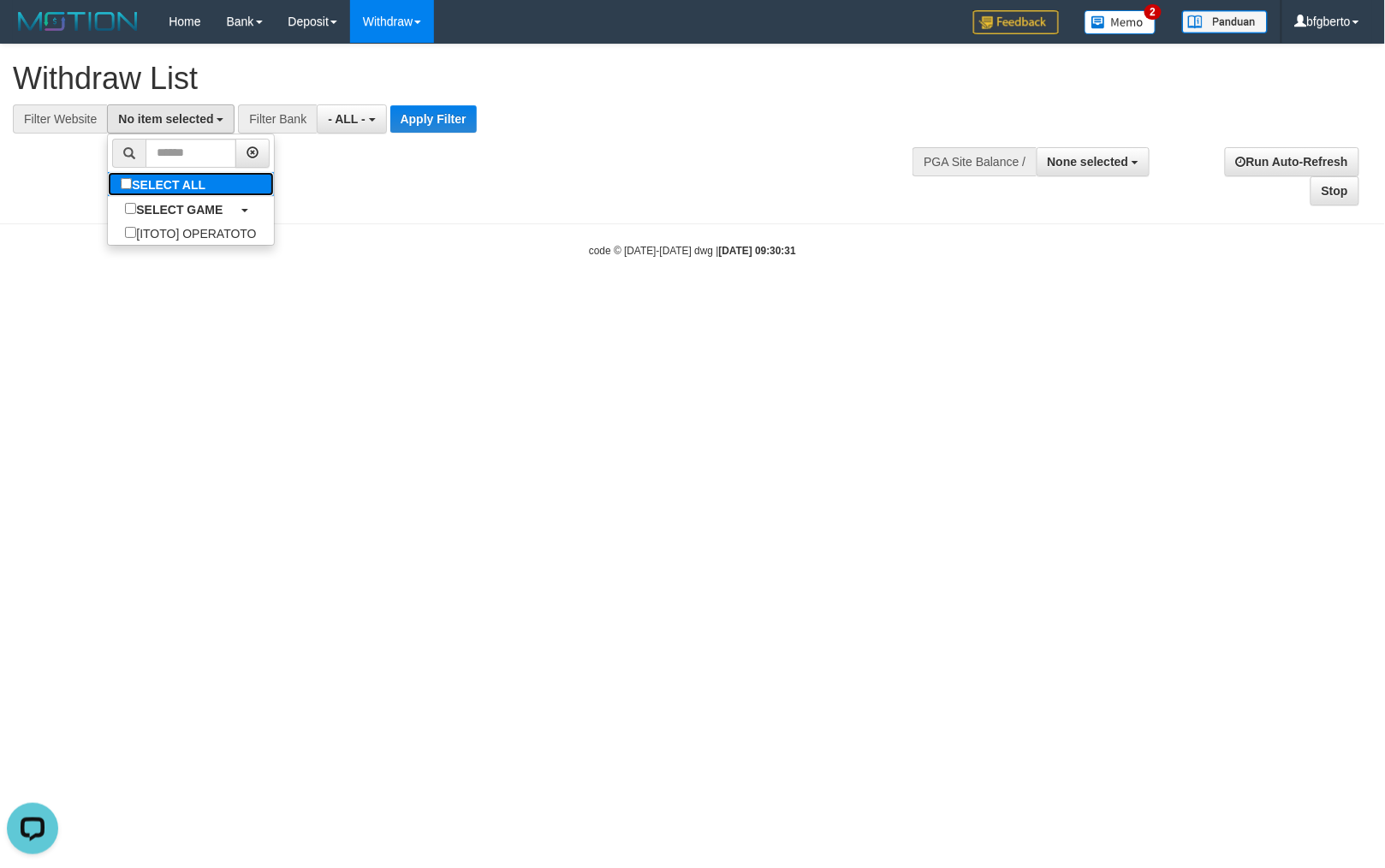
click at [219, 185] on label "SELECT ALL" at bounding box center [165, 184] width 114 height 24
select select "***"
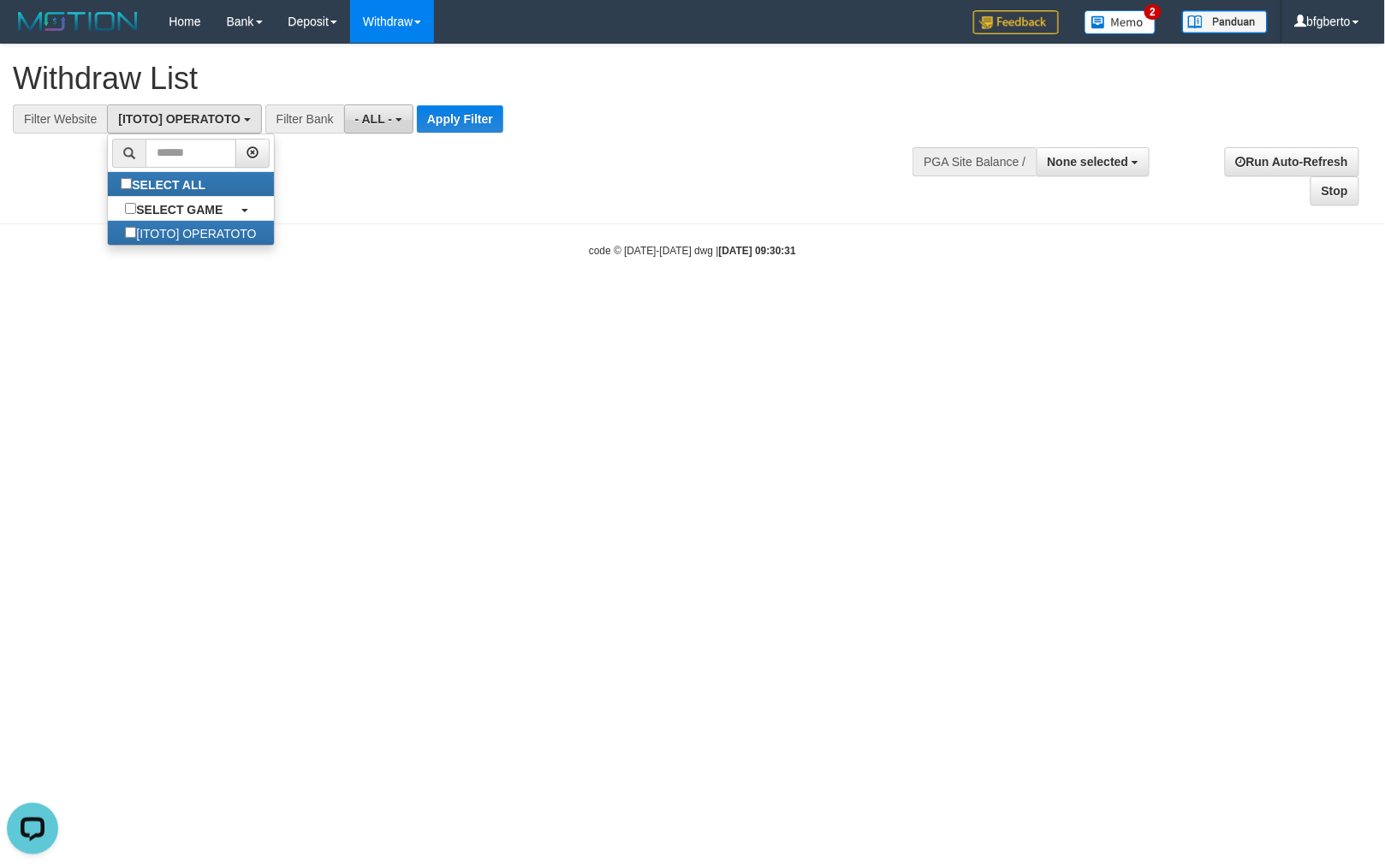
scroll to position [14, 0]
click at [490, 107] on button "Apply Filter" at bounding box center [460, 119] width 87 height 28
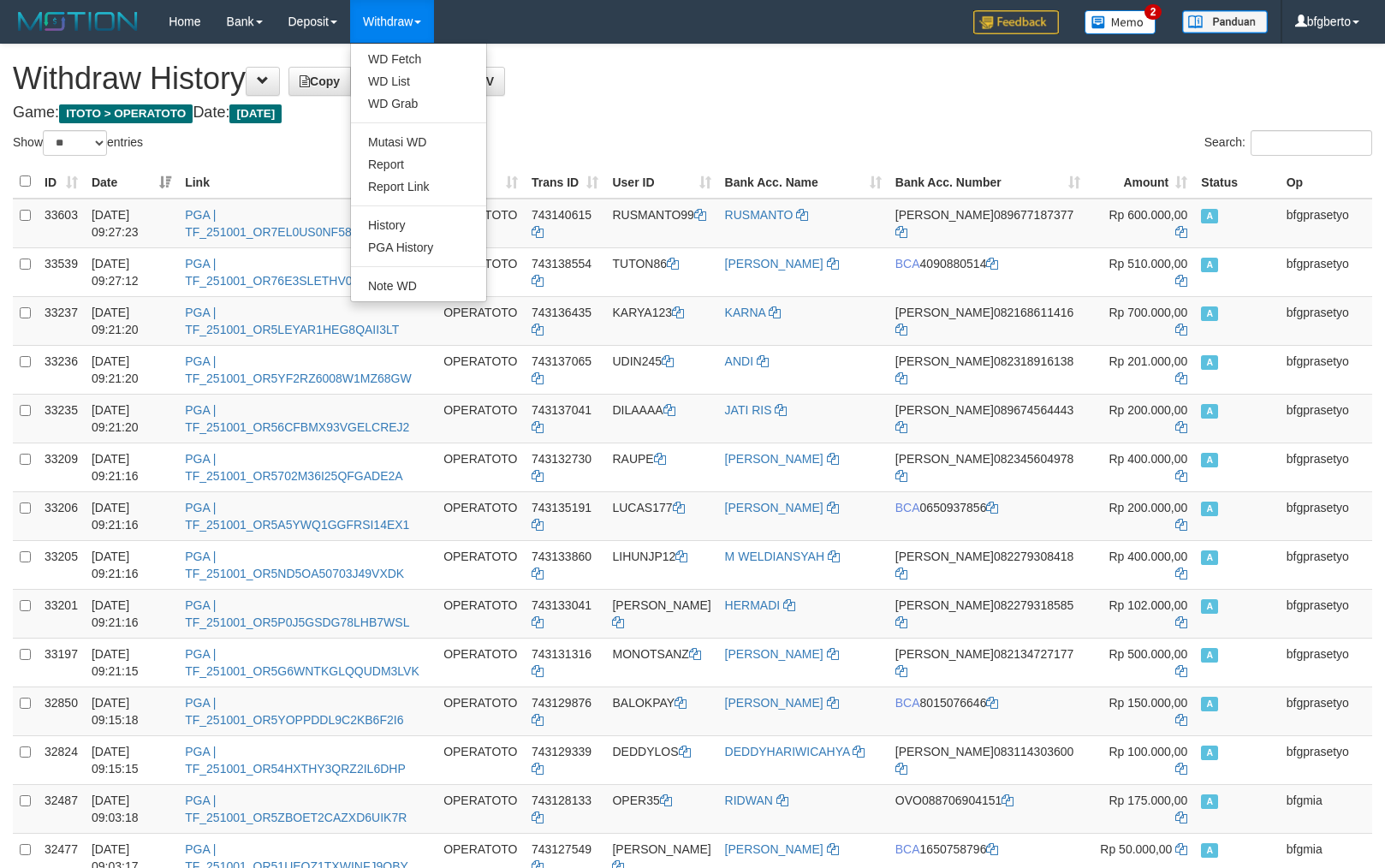
select select "**"
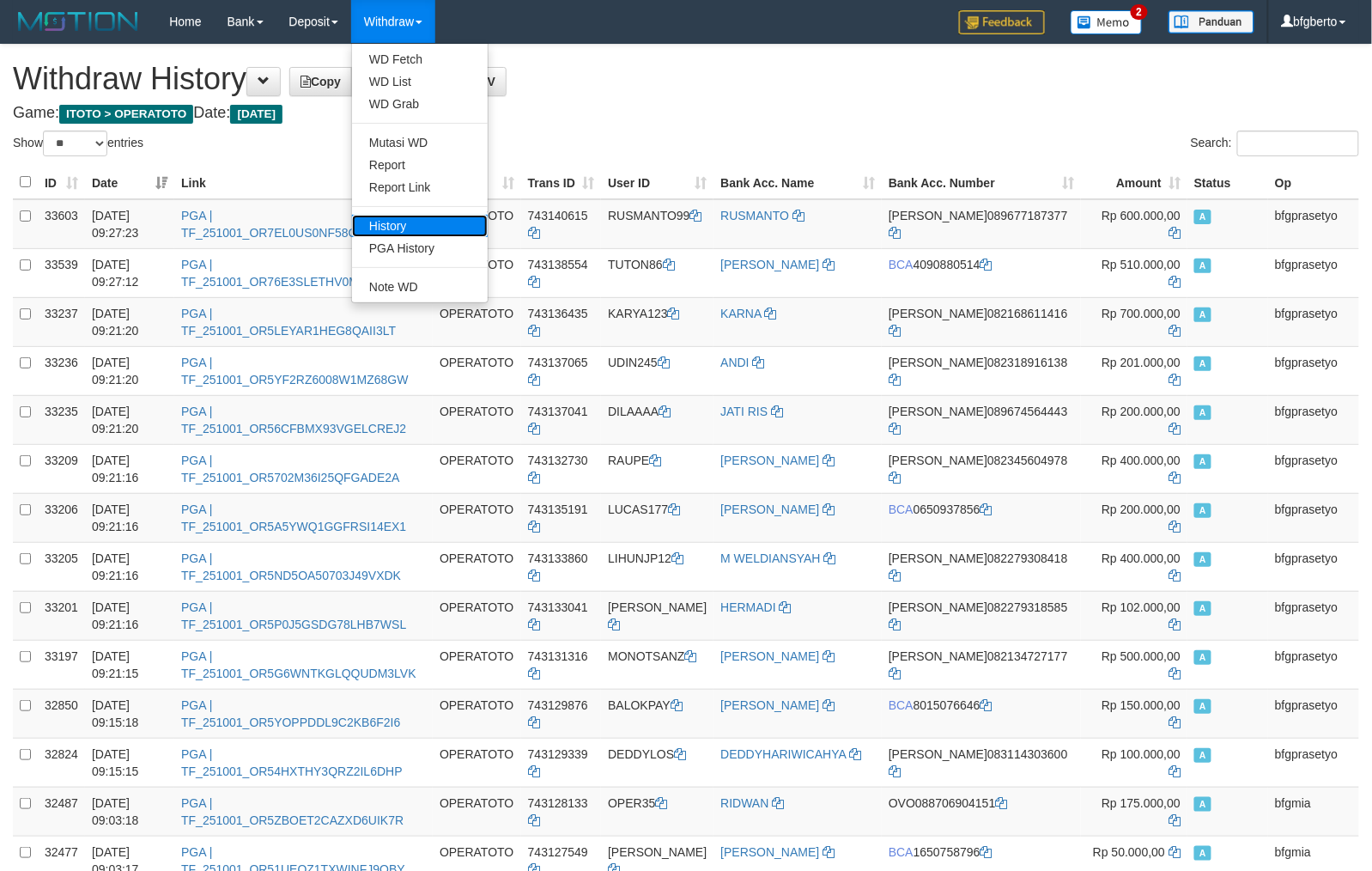
click at [422, 224] on link "History" at bounding box center [420, 225] width 136 height 22
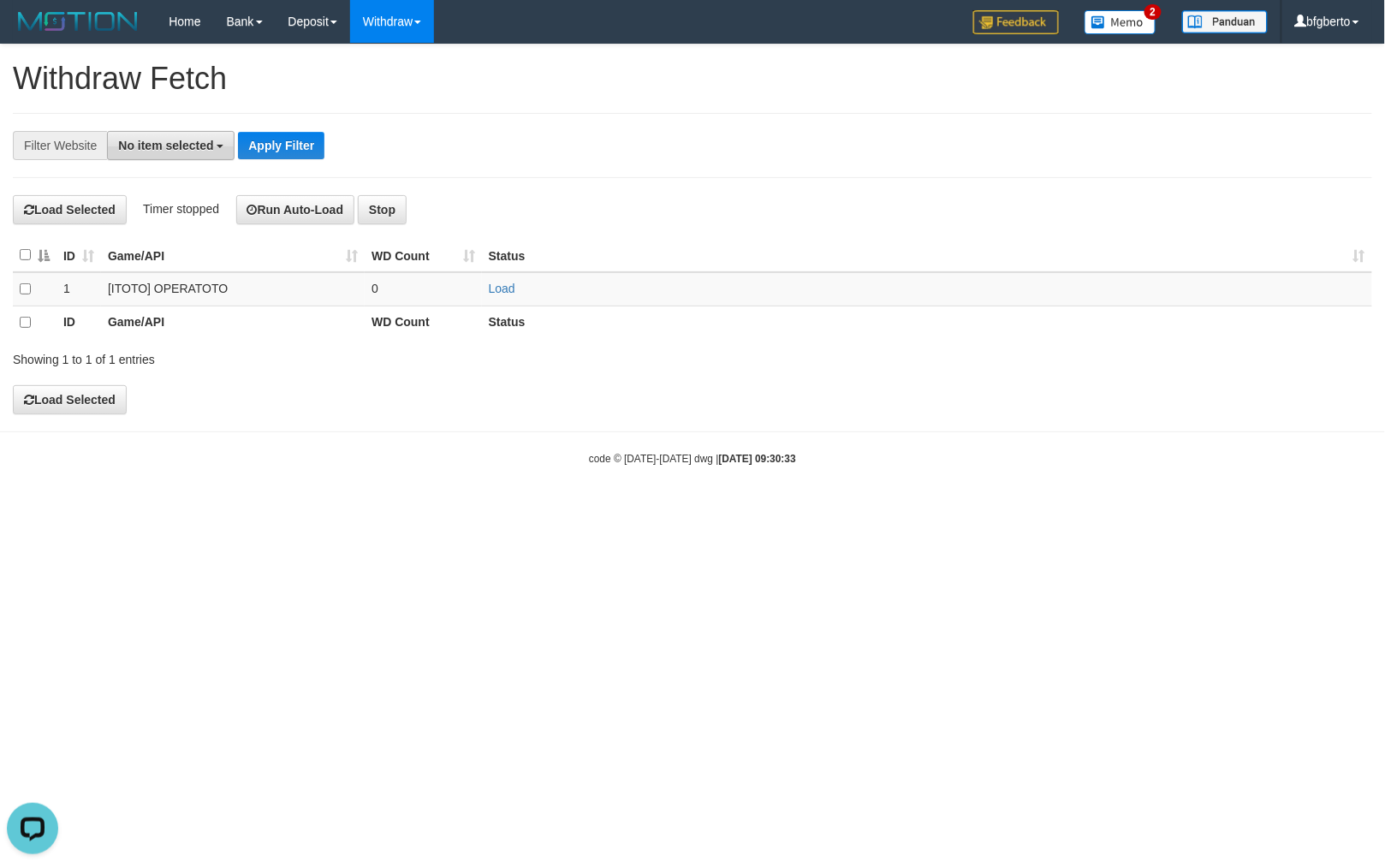
click at [173, 157] on button "No item selected" at bounding box center [170, 146] width 128 height 30
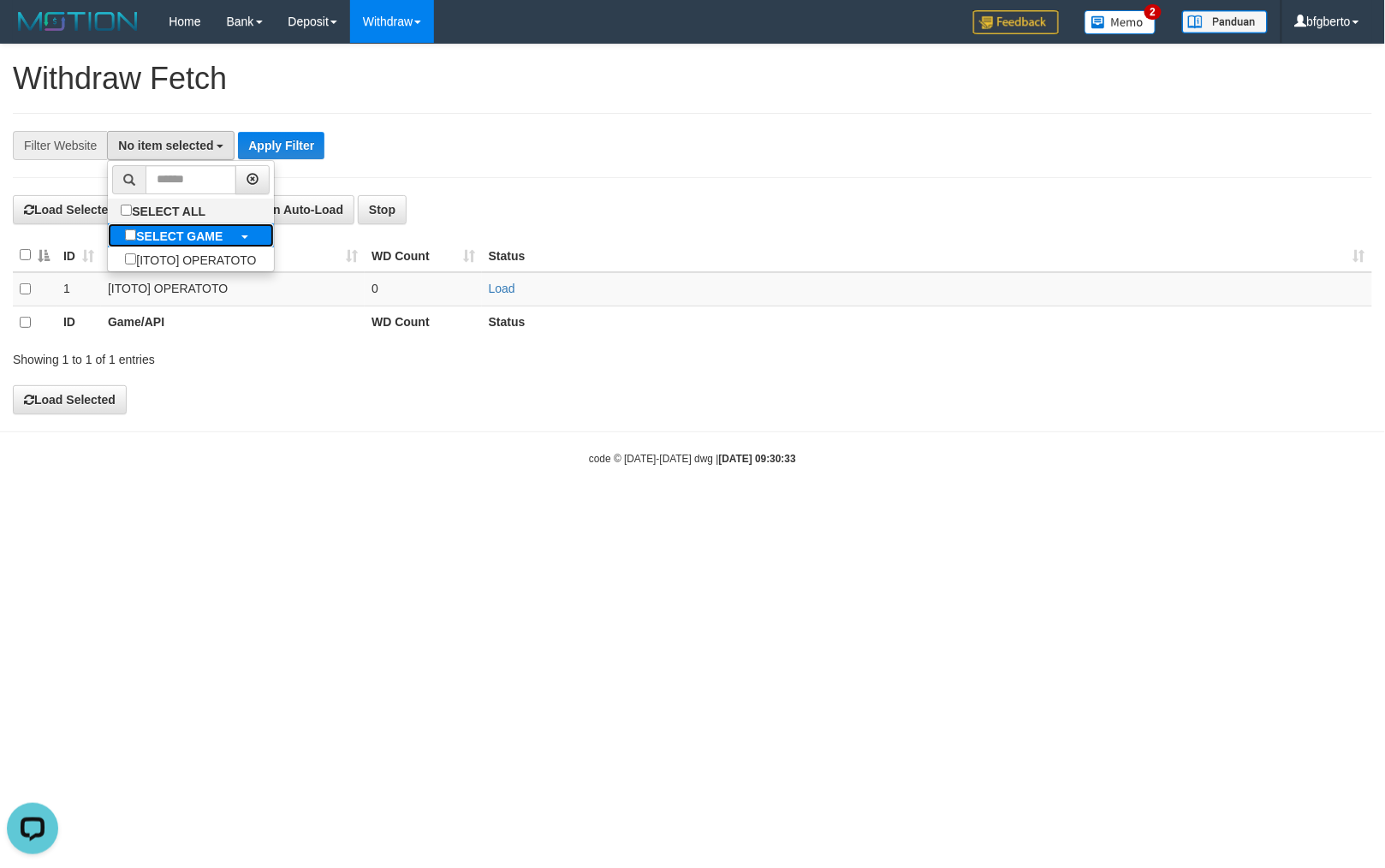
click at [238, 226] on label "SELECT GAME" at bounding box center [173, 235] width 131 height 24
select select "***"
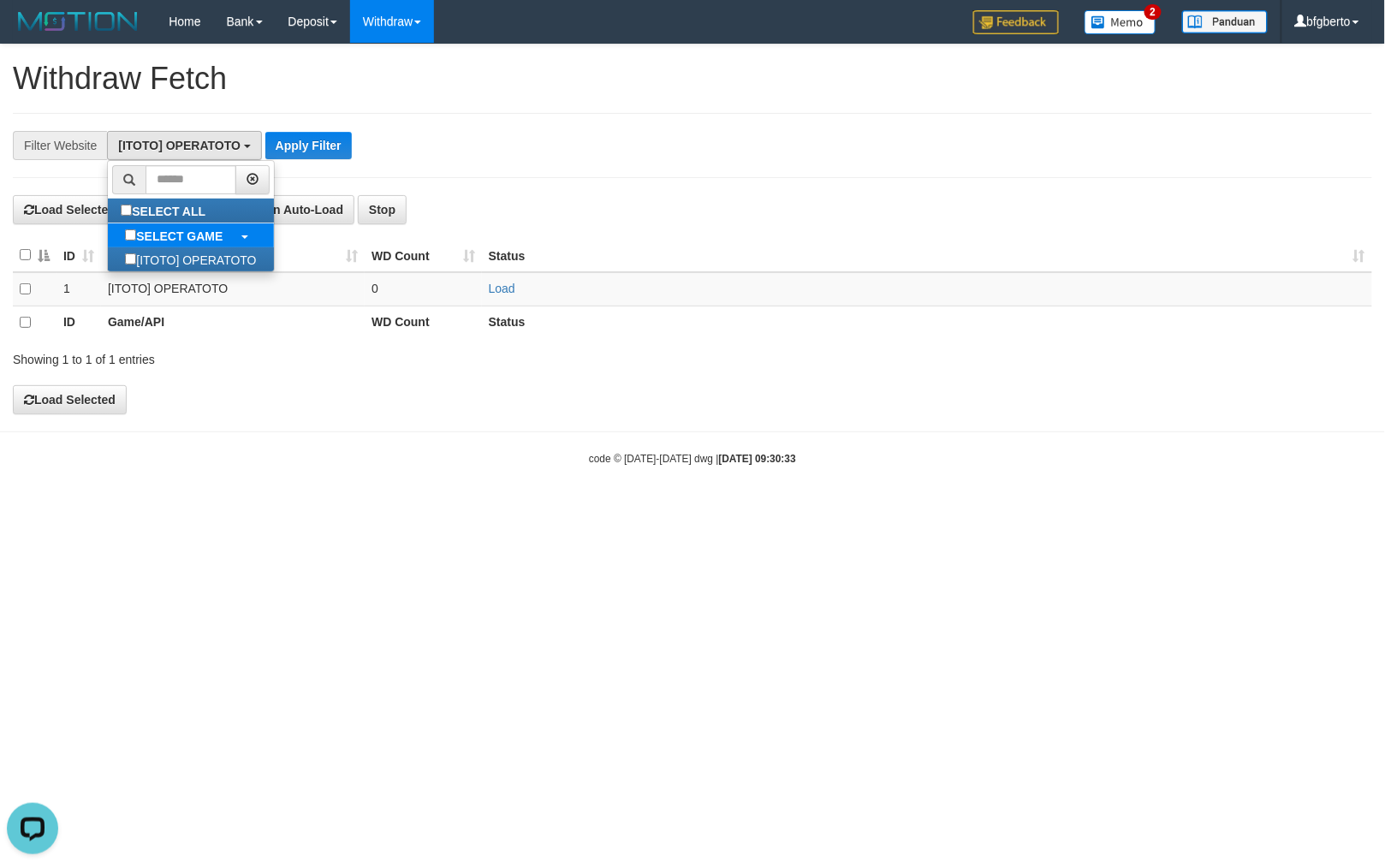
scroll to position [14, 0]
click at [302, 137] on button "Apply Filter" at bounding box center [308, 145] width 87 height 28
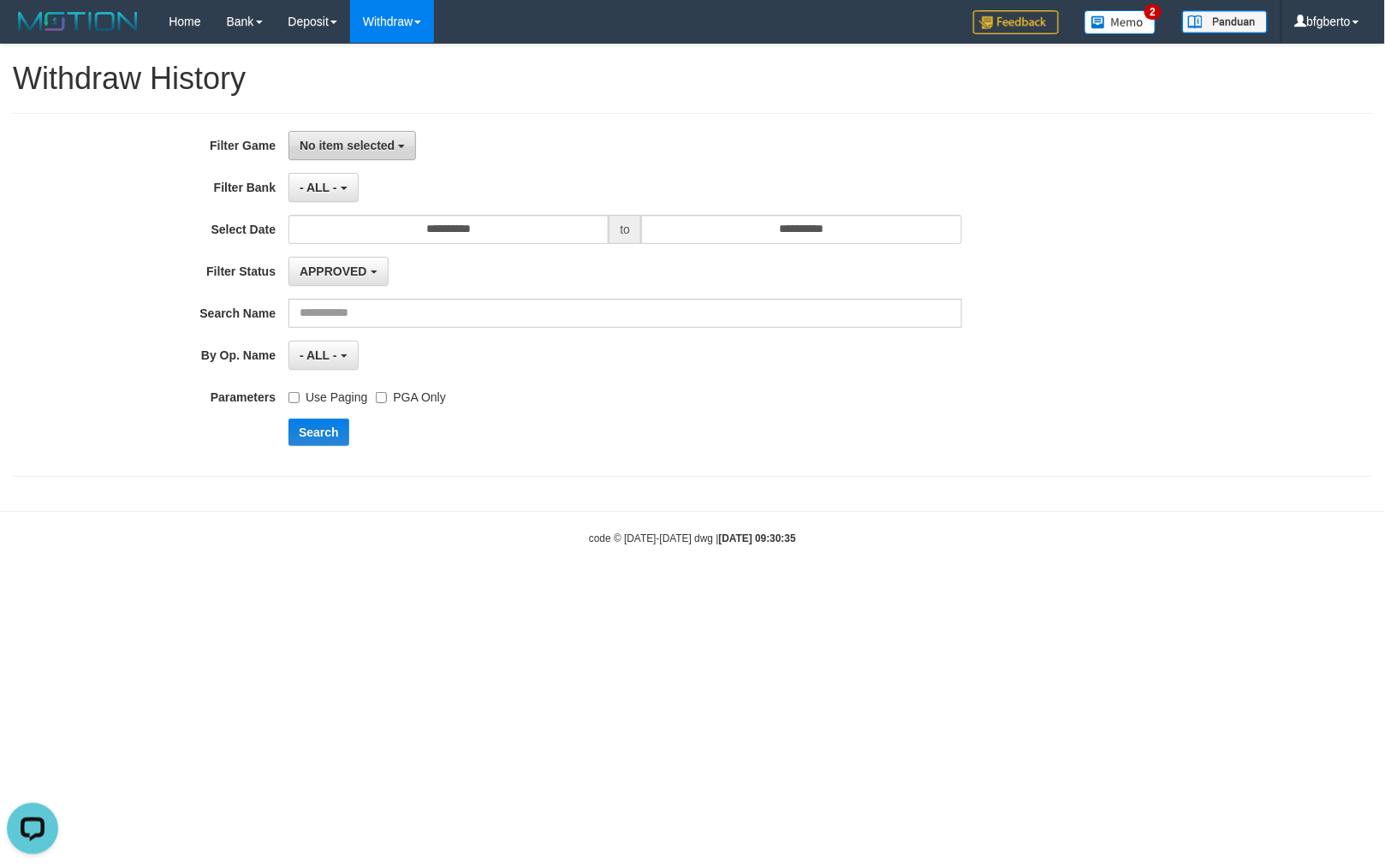
click at [384, 150] on span "No item selected" at bounding box center [347, 146] width 95 height 13
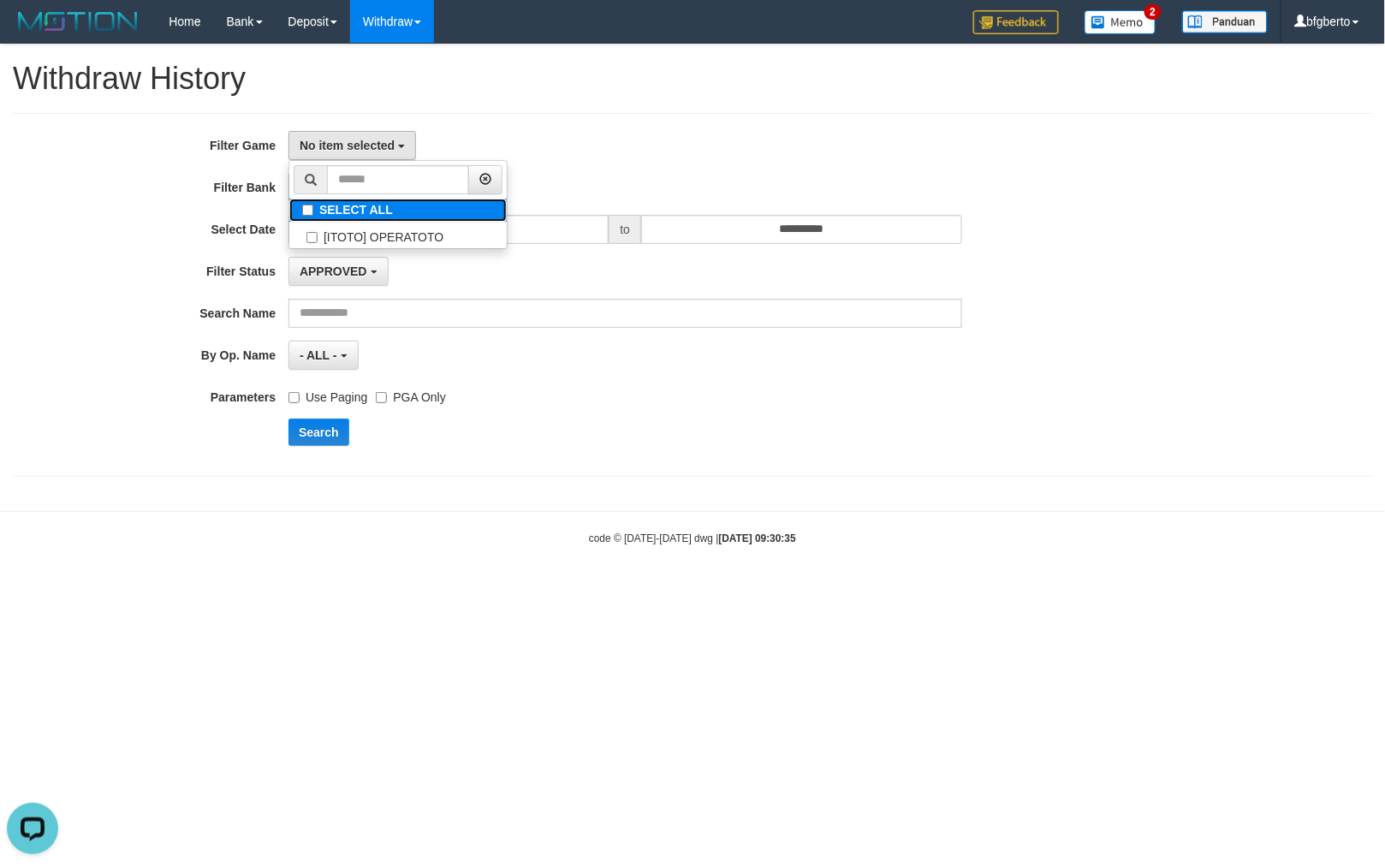
click at [375, 206] on label "SELECT ALL" at bounding box center [398, 210] width 217 height 23
select select "***"
click at [549, 121] on div "**********" at bounding box center [692, 295] width 1359 height 364
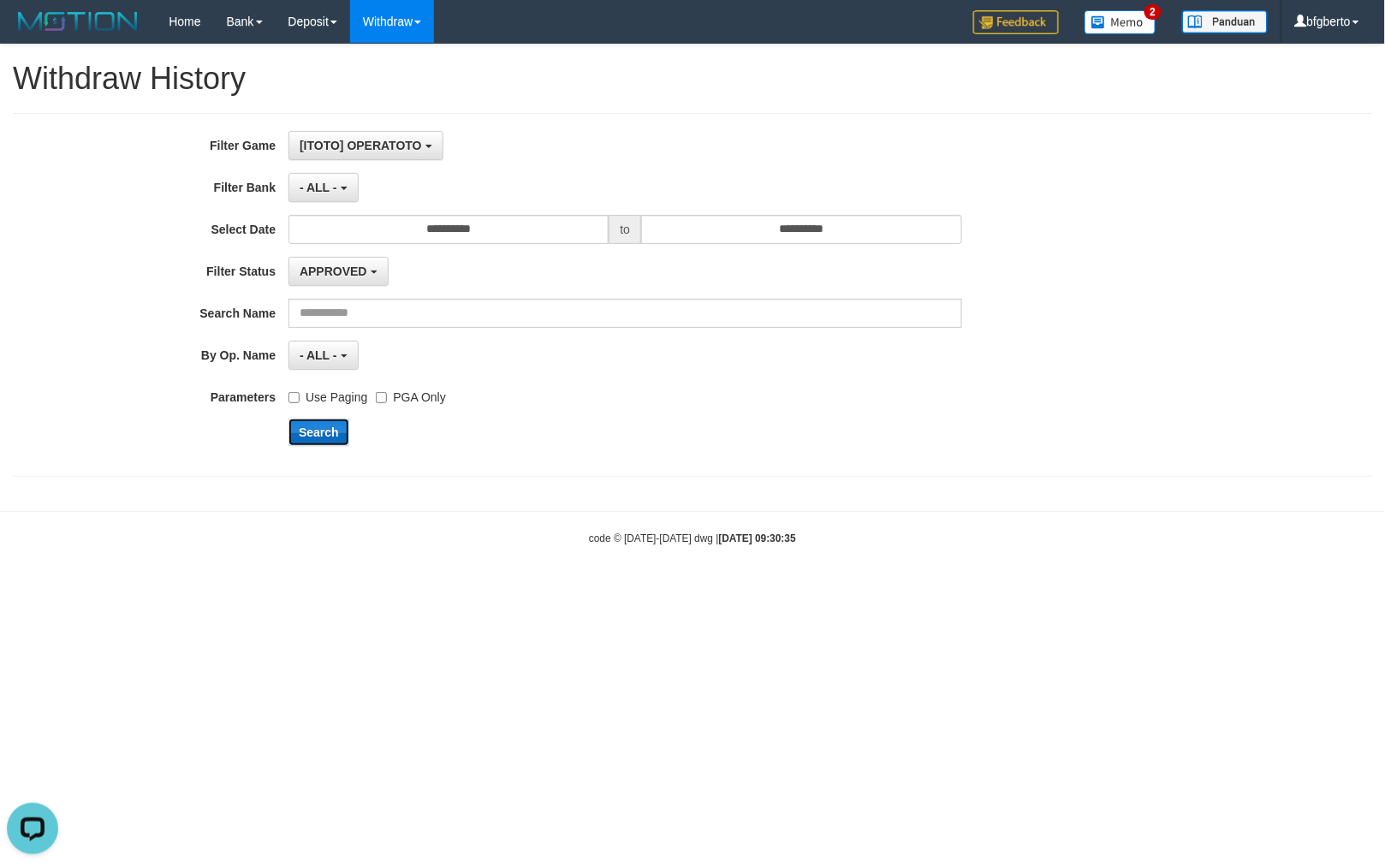
click at [334, 437] on button "Search" at bounding box center [319, 432] width 61 height 28
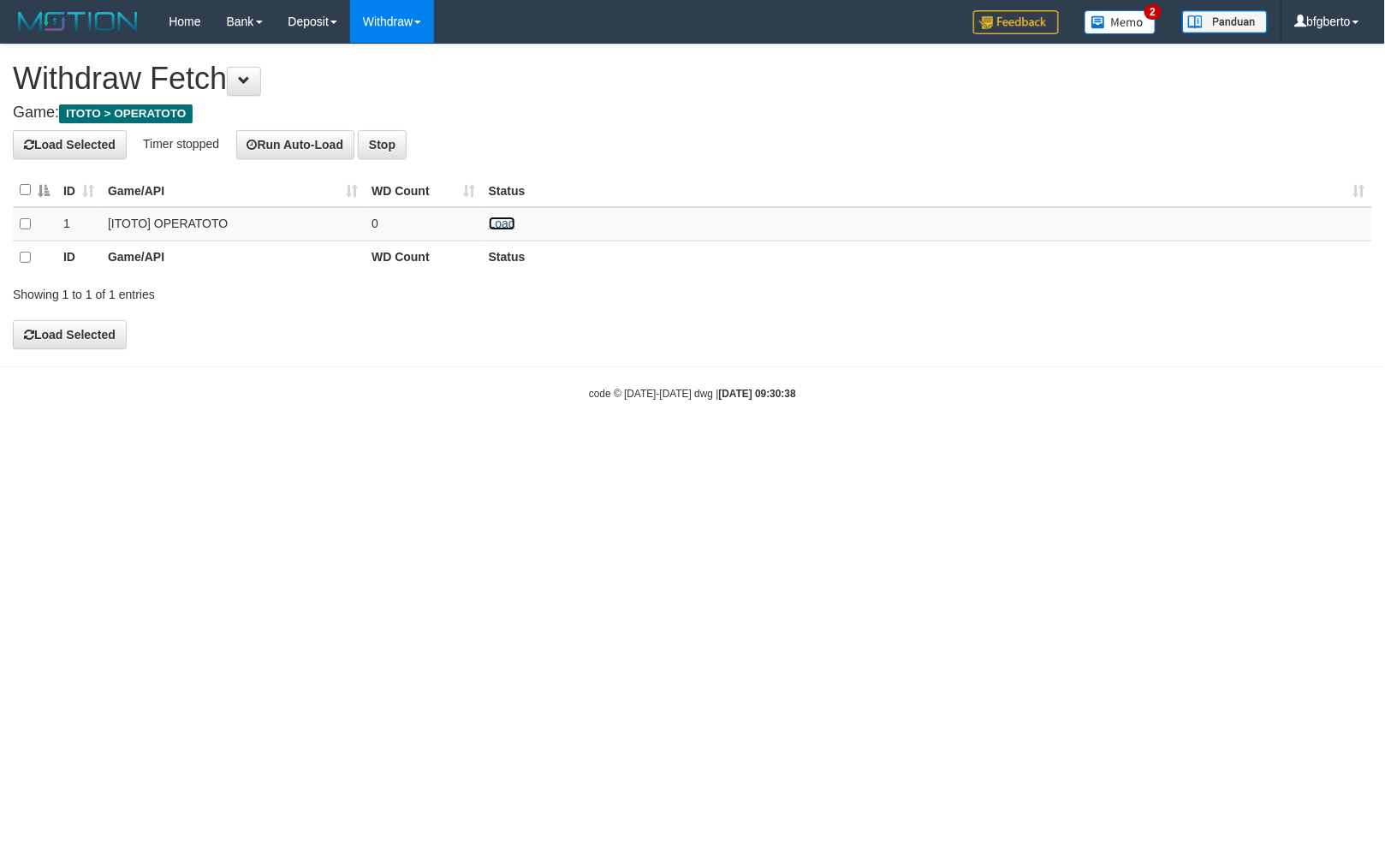
click at [497, 224] on link "Load" at bounding box center [502, 223] width 27 height 13
click at [493, 217] on link "Load" at bounding box center [502, 223] width 27 height 13
click at [506, 221] on link "Load" at bounding box center [502, 223] width 27 height 13
click at [498, 225] on link "Load" at bounding box center [502, 223] width 27 height 13
click at [504, 219] on link "Load" at bounding box center [502, 223] width 27 height 13
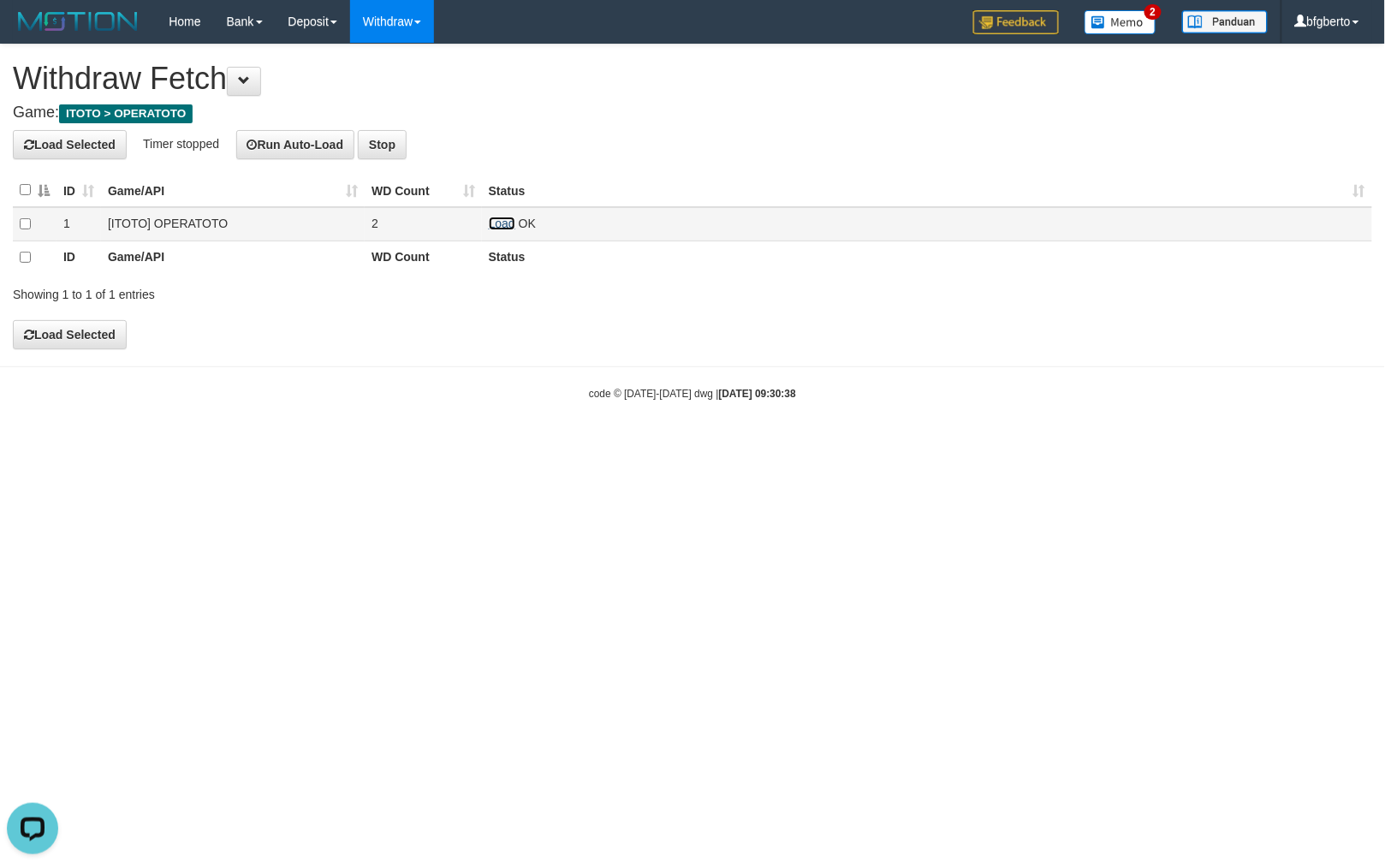
click at [511, 225] on link "Load" at bounding box center [502, 223] width 27 height 13
click at [494, 220] on link "Load" at bounding box center [502, 223] width 27 height 13
click at [502, 224] on link "Load" at bounding box center [502, 223] width 27 height 13
click at [493, 220] on link "Load" at bounding box center [502, 223] width 27 height 13
click at [504, 230] on td "Load OK" at bounding box center [926, 225] width 890 height 34
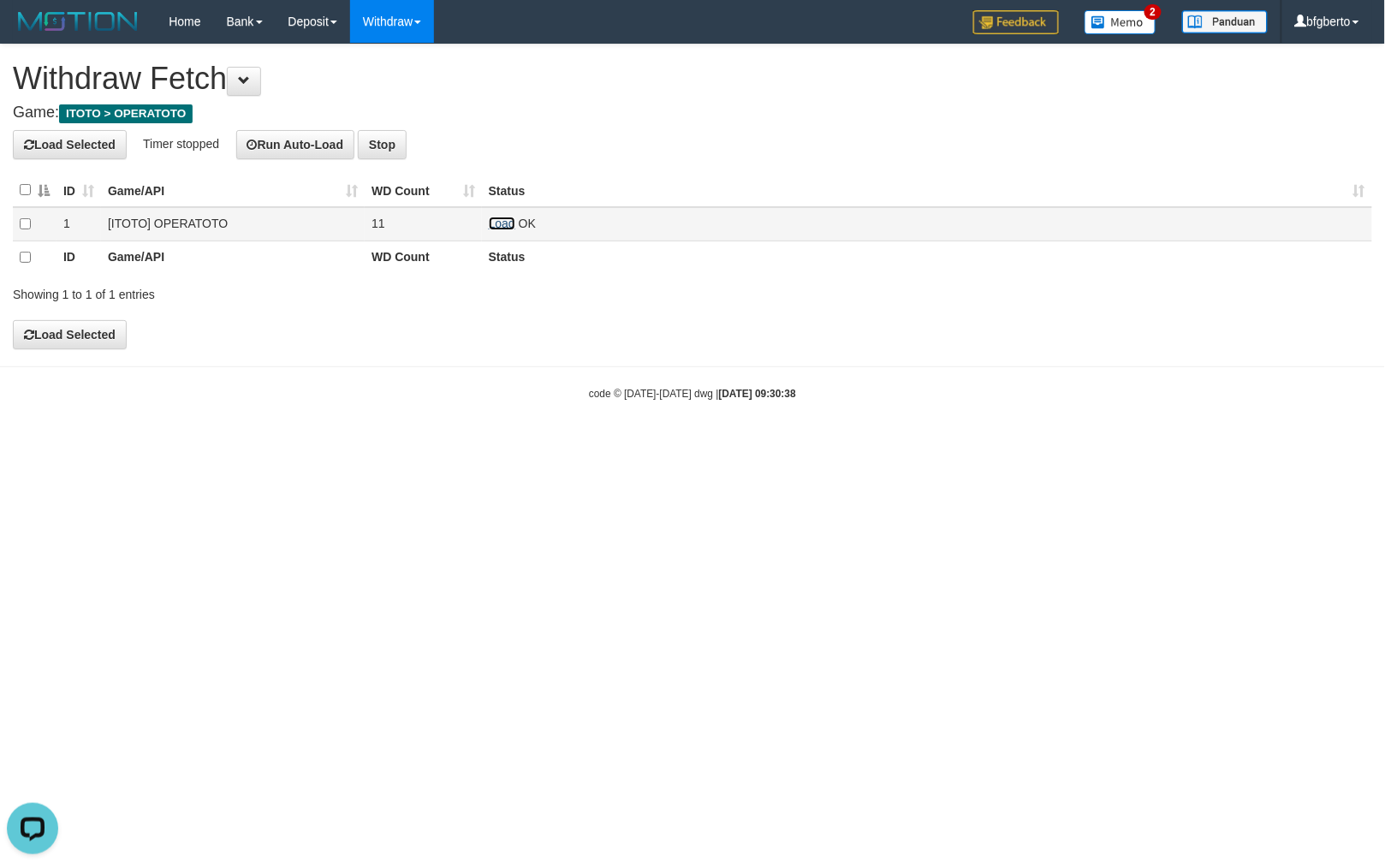
click at [505, 223] on link "Load" at bounding box center [502, 223] width 27 height 13
click at [487, 221] on td "Load OK" at bounding box center [926, 225] width 890 height 34
click at [502, 227] on link "Load" at bounding box center [502, 223] width 27 height 13
click at [494, 224] on link "Load" at bounding box center [502, 223] width 27 height 13
click at [490, 216] on link "Load" at bounding box center [502, 223] width 27 height 13
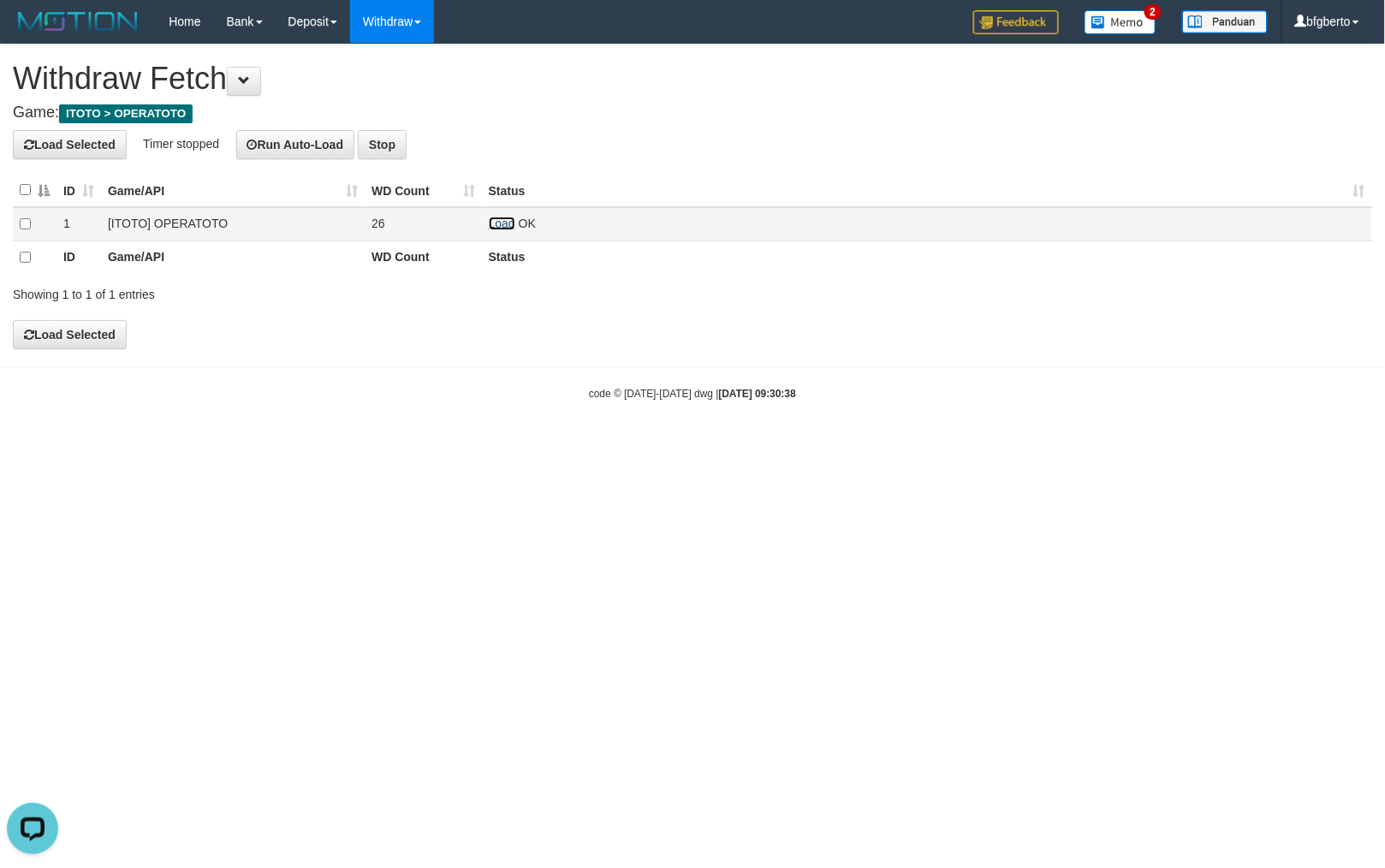
click at [502, 225] on link "Load" at bounding box center [502, 223] width 27 height 13
click at [498, 226] on link "Load" at bounding box center [502, 223] width 27 height 13
click at [502, 227] on link "Load" at bounding box center [502, 223] width 27 height 13
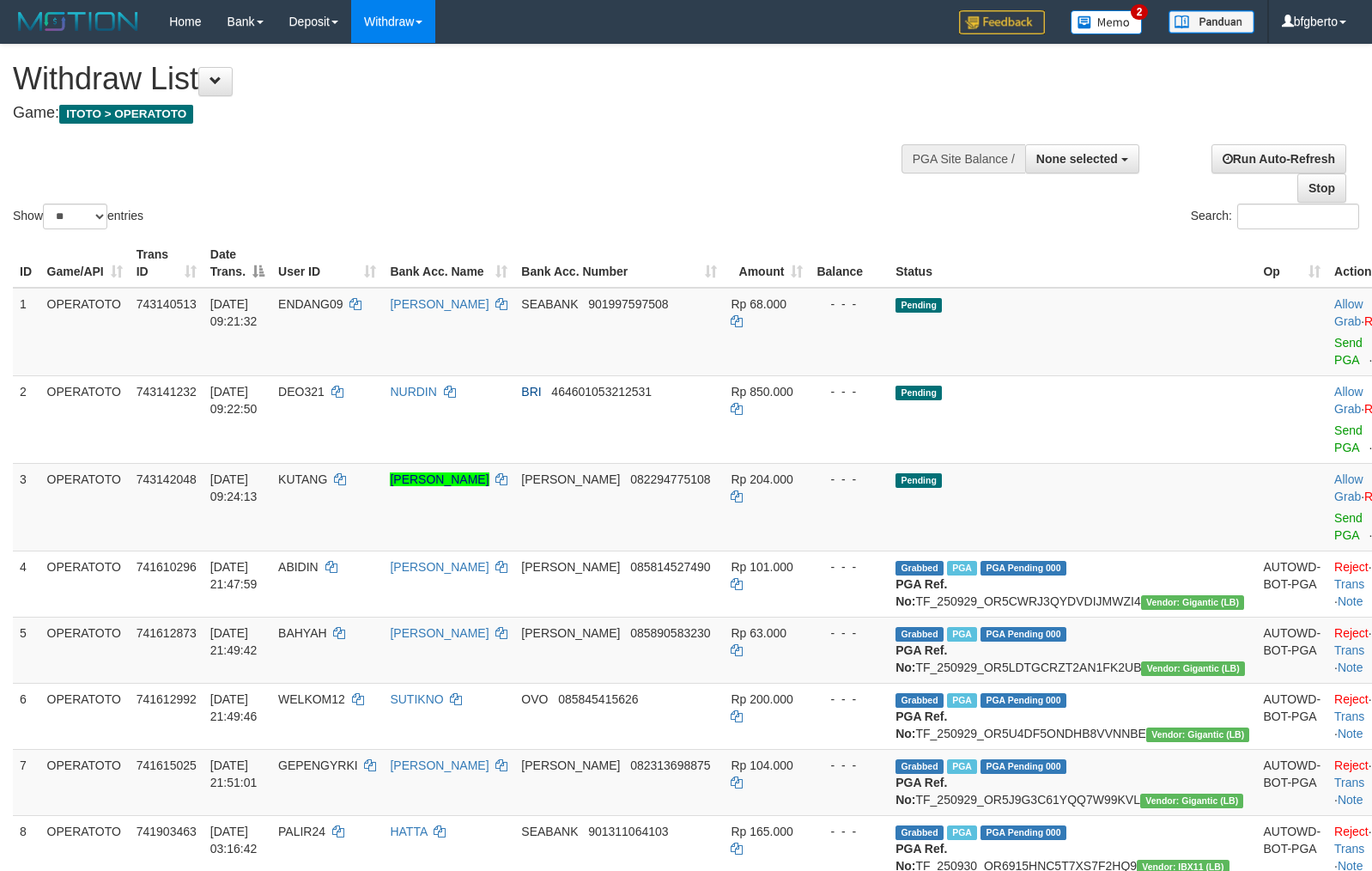
select select
select select "**"
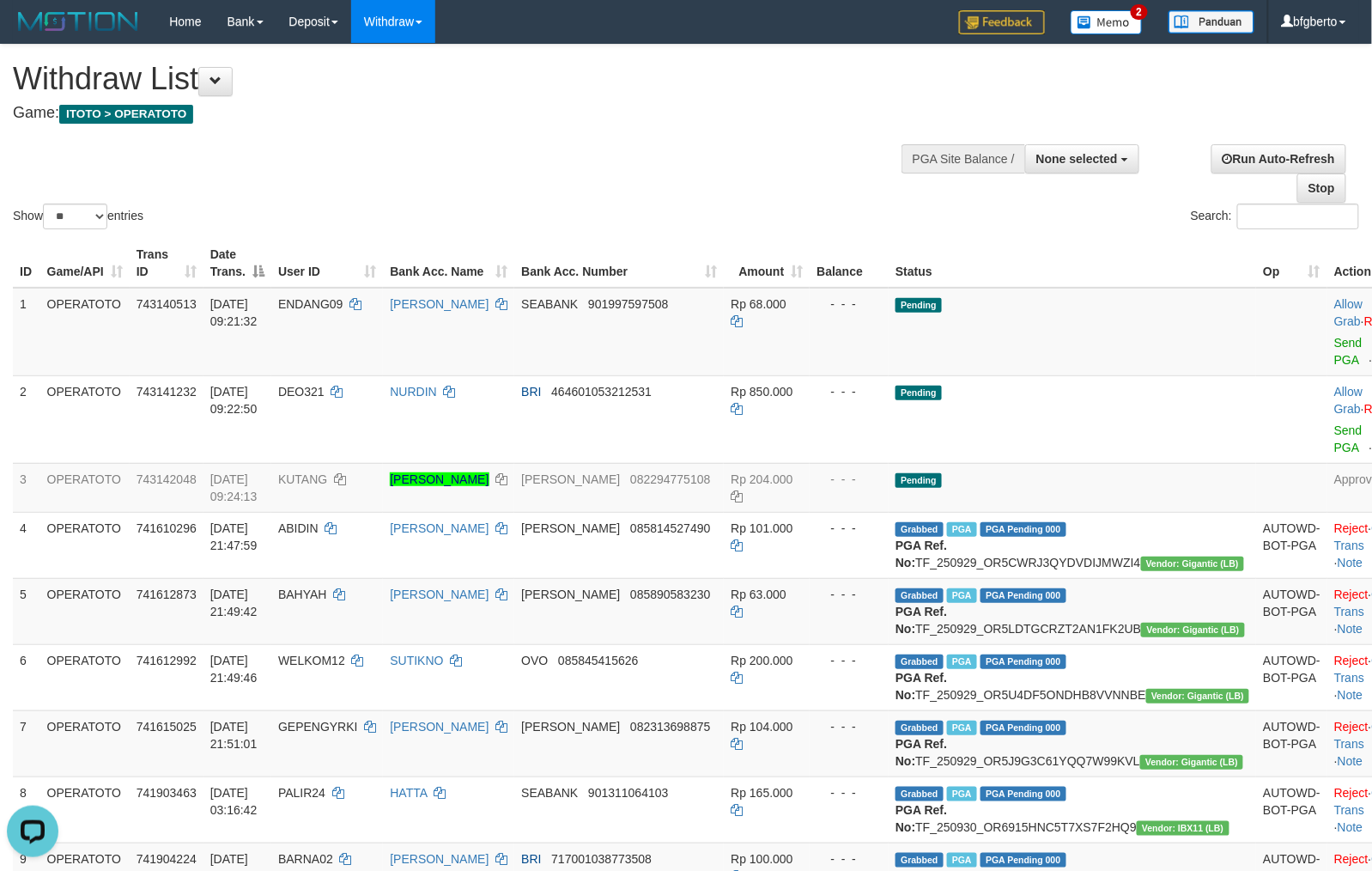
click at [788, 196] on div "Show ** ** ** *** entries Search:" at bounding box center [686, 138] width 1372 height 188
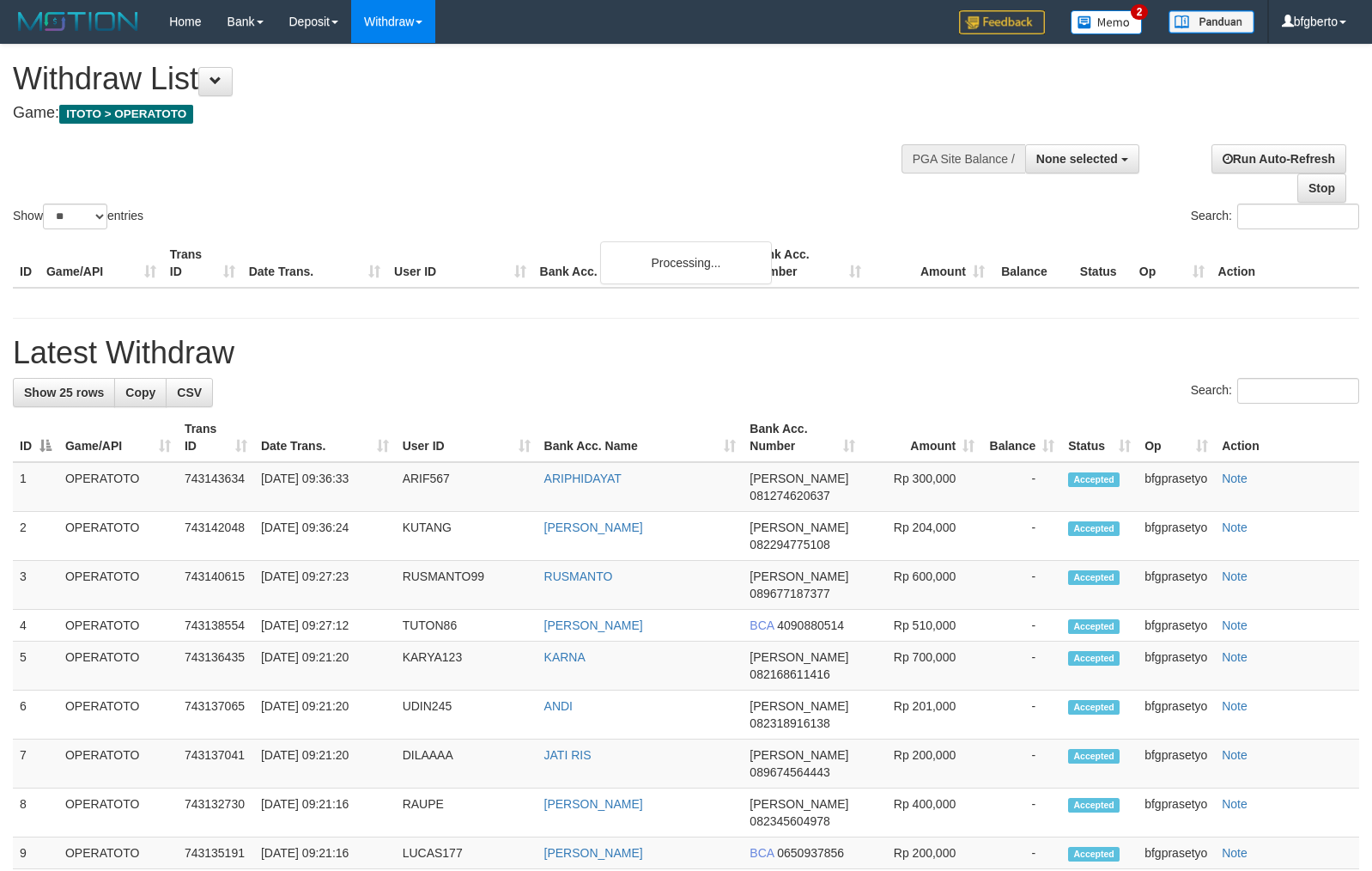
select select
select select "**"
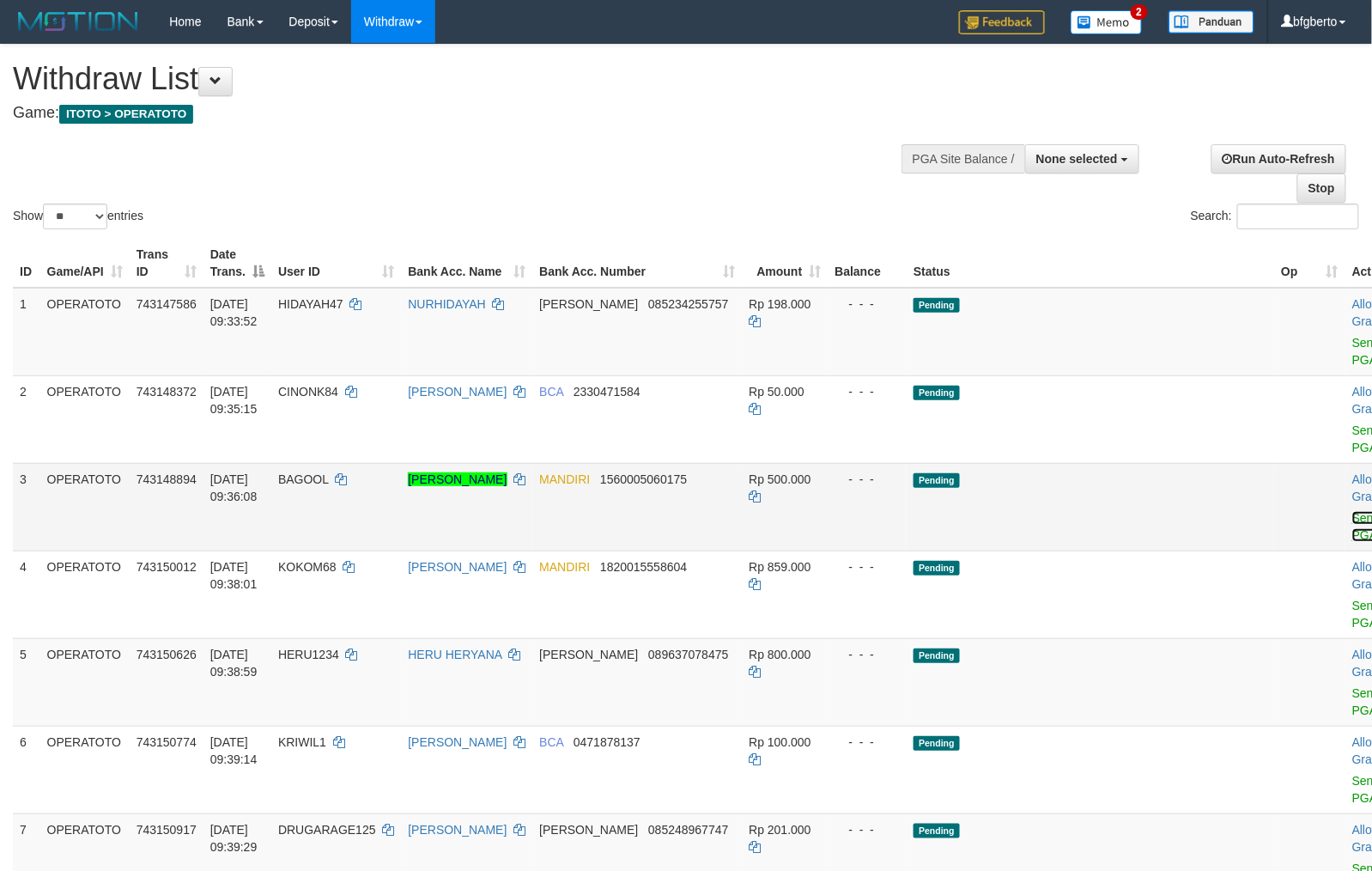
click at [1352, 536] on link "Send PGA" at bounding box center [1366, 526] width 29 height 31
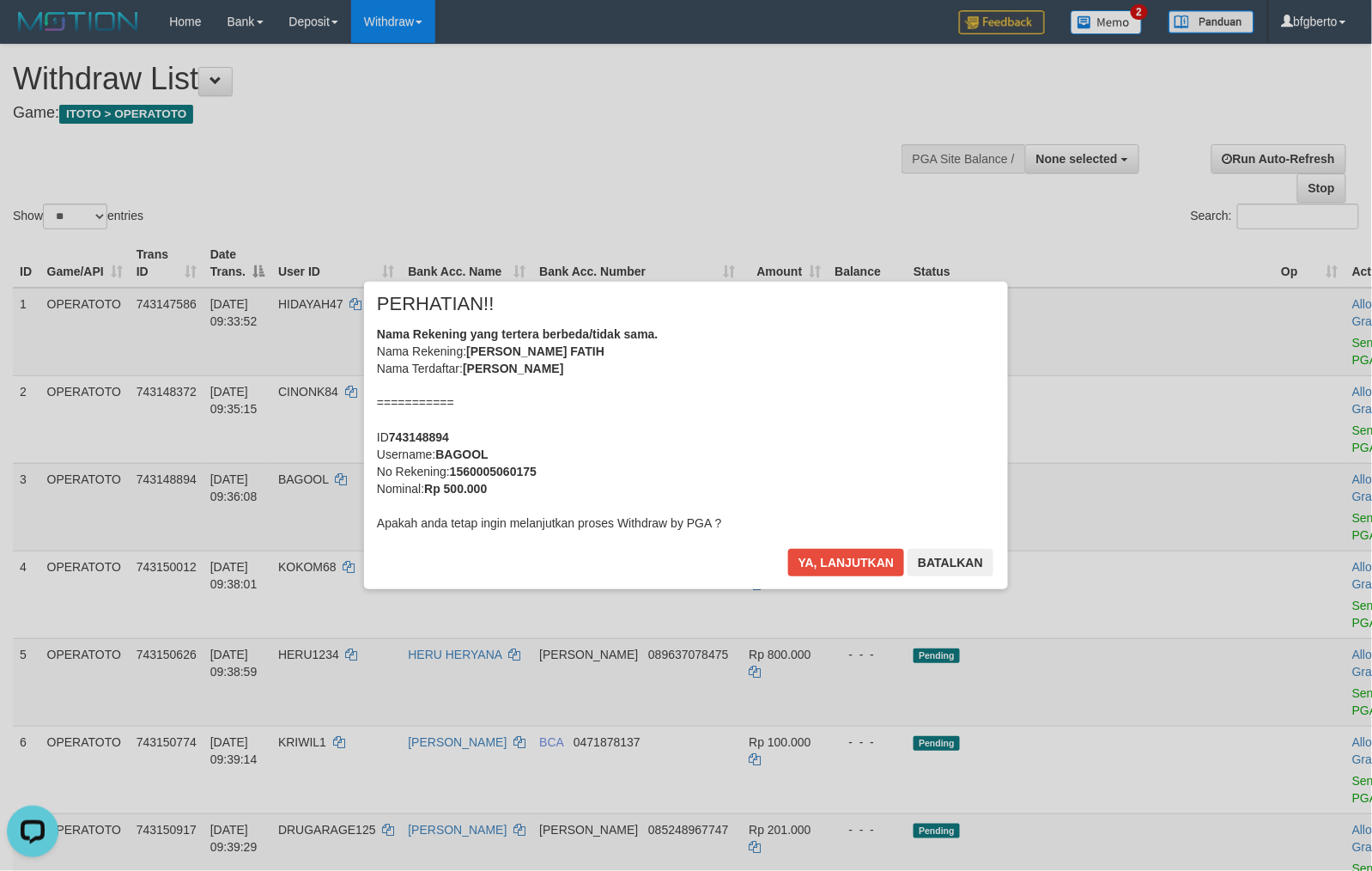
click at [826, 547] on div "× PERHATIAN!! Nama Rekening yang tertera berbeda/tidak sama. Nama Rekening: MOH…" at bounding box center [686, 436] width 644 height 308
click at [829, 560] on button "Ya, lanjutkan" at bounding box center [846, 562] width 116 height 28
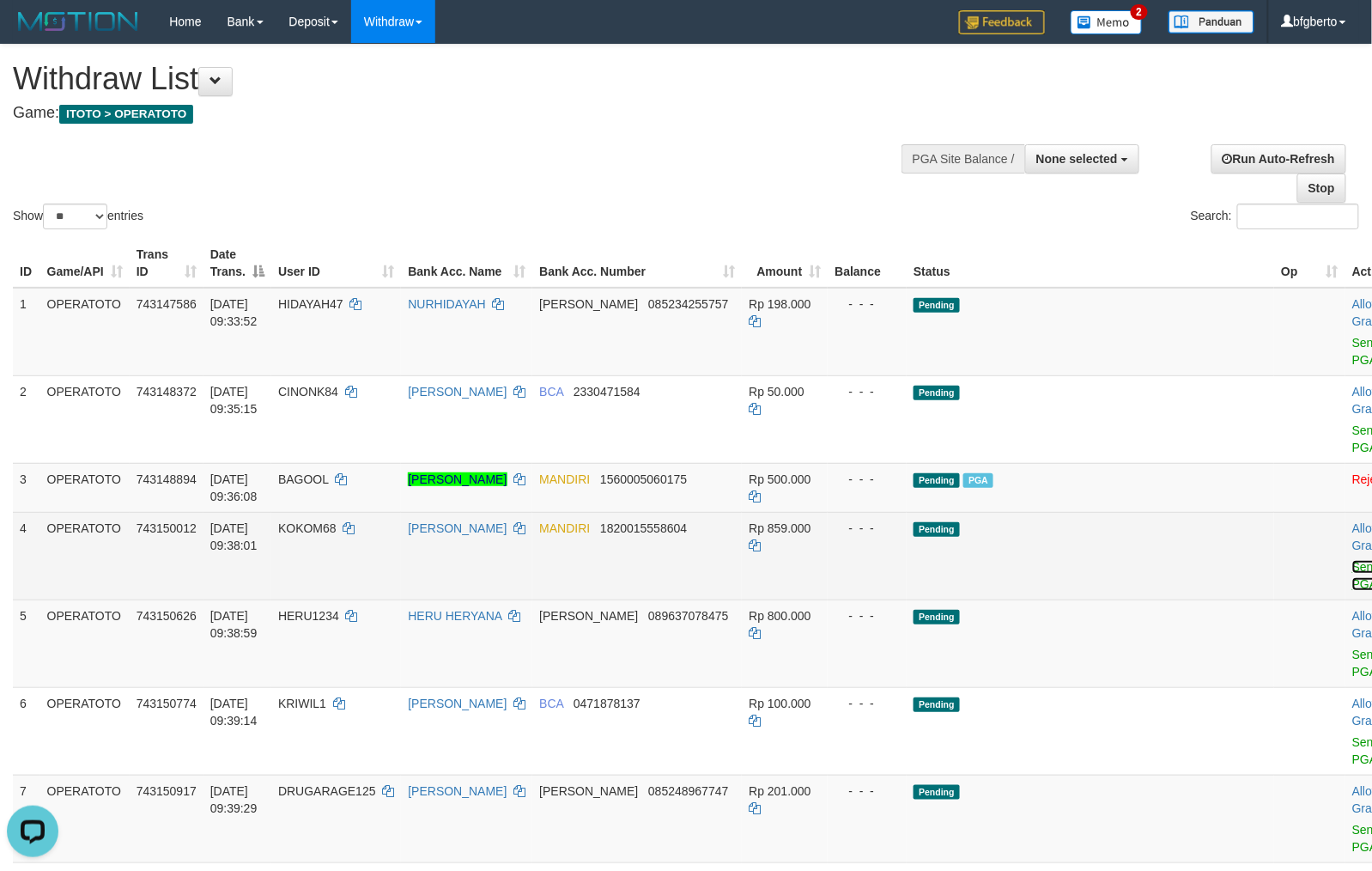
click at [1352, 578] on link "Send PGA" at bounding box center [1366, 575] width 29 height 31
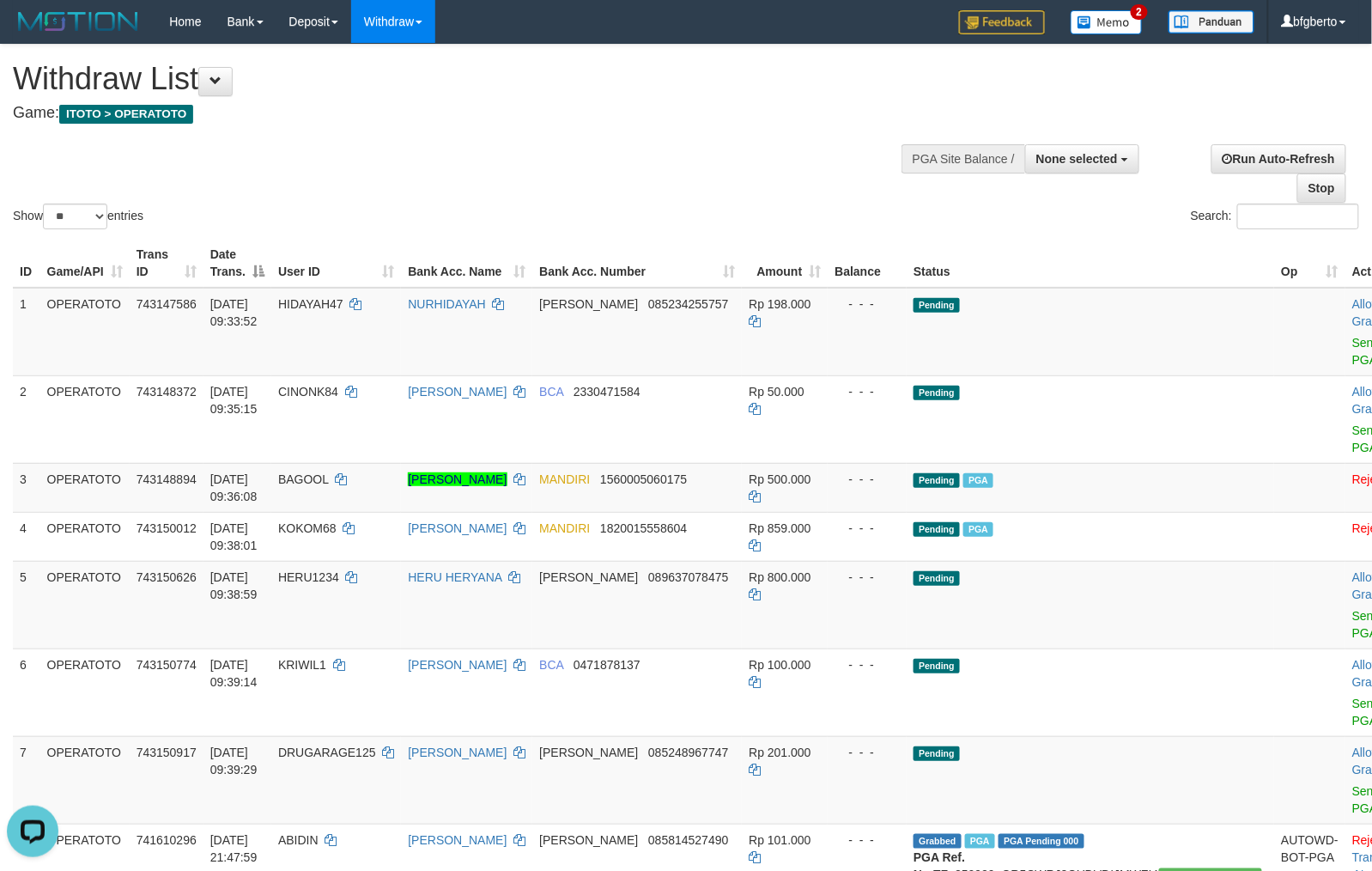
click at [685, 138] on div "Show ** ** ** *** entries Search:" at bounding box center [686, 138] width 1372 height 188
drag, startPoint x: 667, startPoint y: 138, endPoint x: 757, endPoint y: 117, distance: 92.4
click at [667, 138] on div "Show ** ** ** *** entries Search:" at bounding box center [686, 138] width 1372 height 188
click at [608, 152] on div "Show ** ** ** *** entries Search:" at bounding box center [686, 138] width 1372 height 188
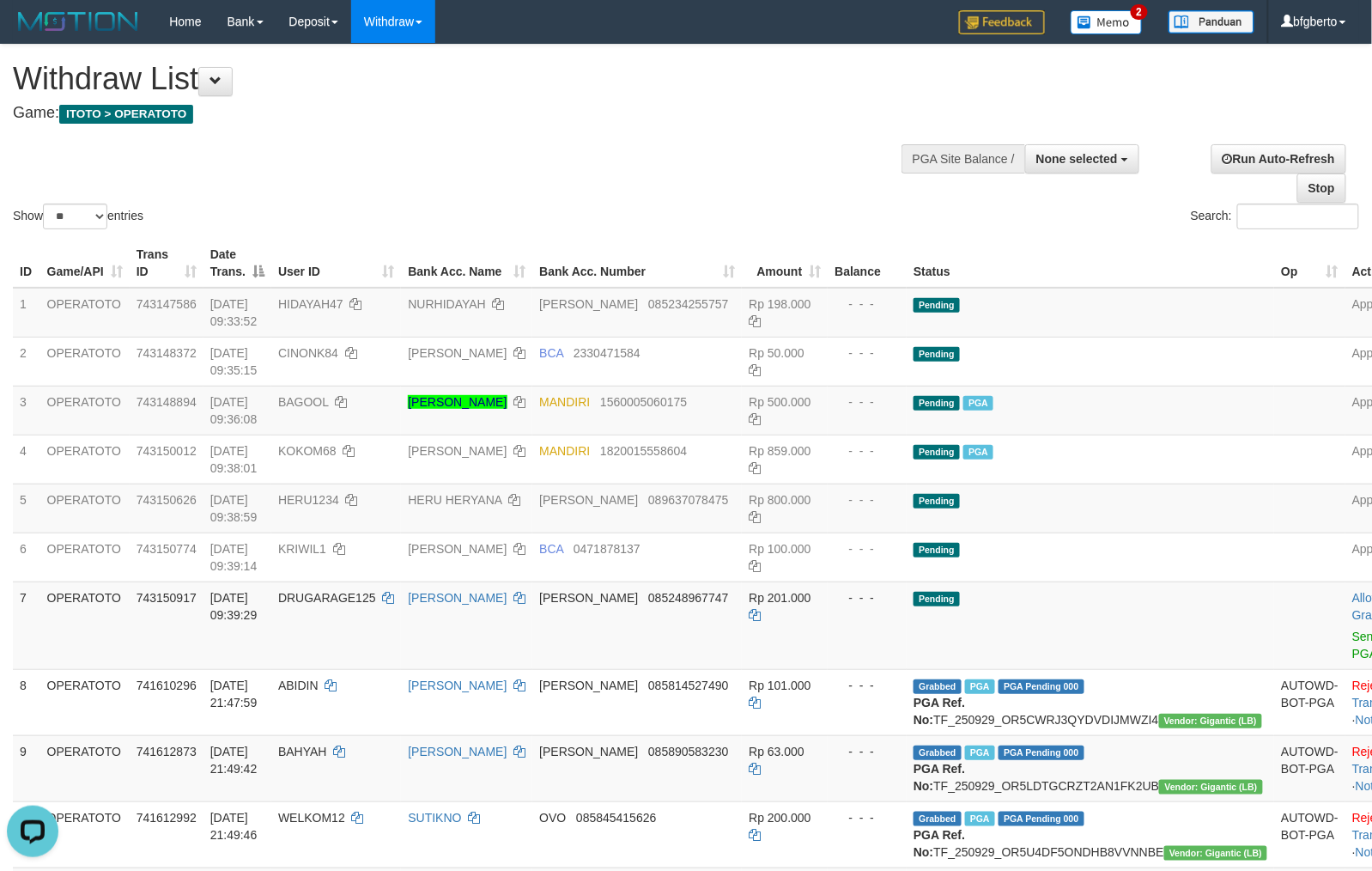
click at [618, 135] on div "Show ** ** ** *** entries Search:" at bounding box center [686, 138] width 1372 height 188
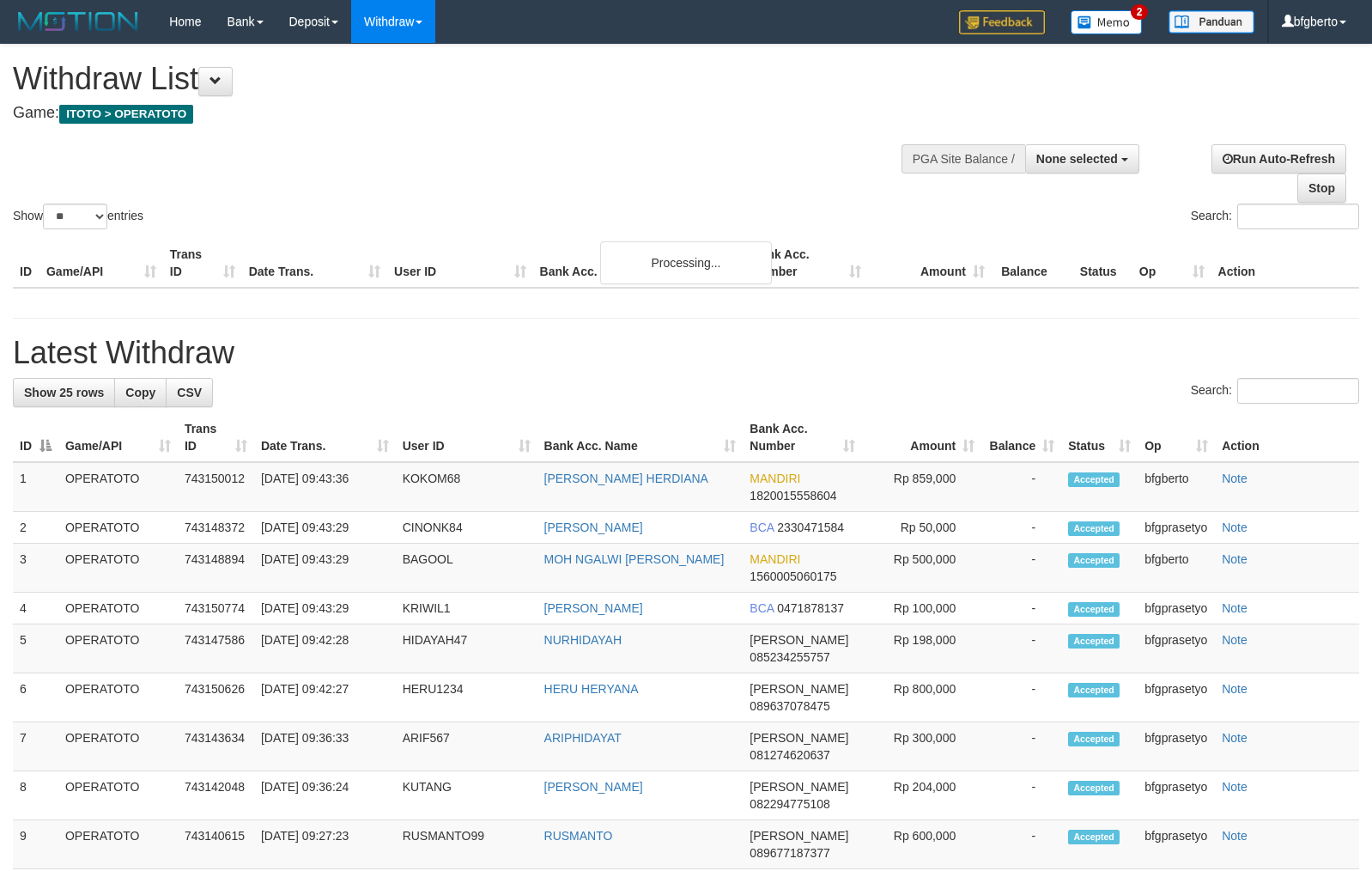
select select
select select "**"
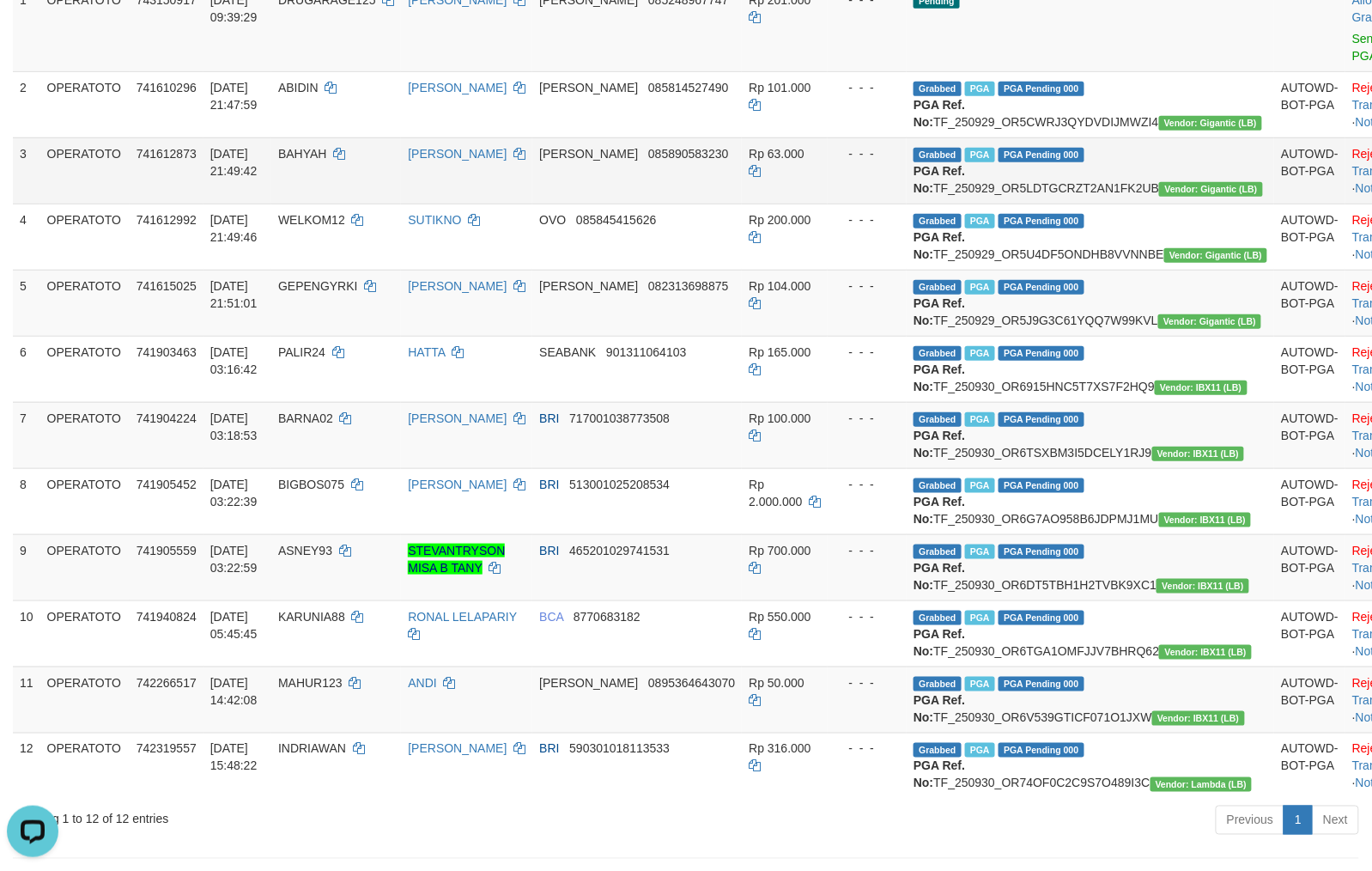
scroll to position [642, 0]
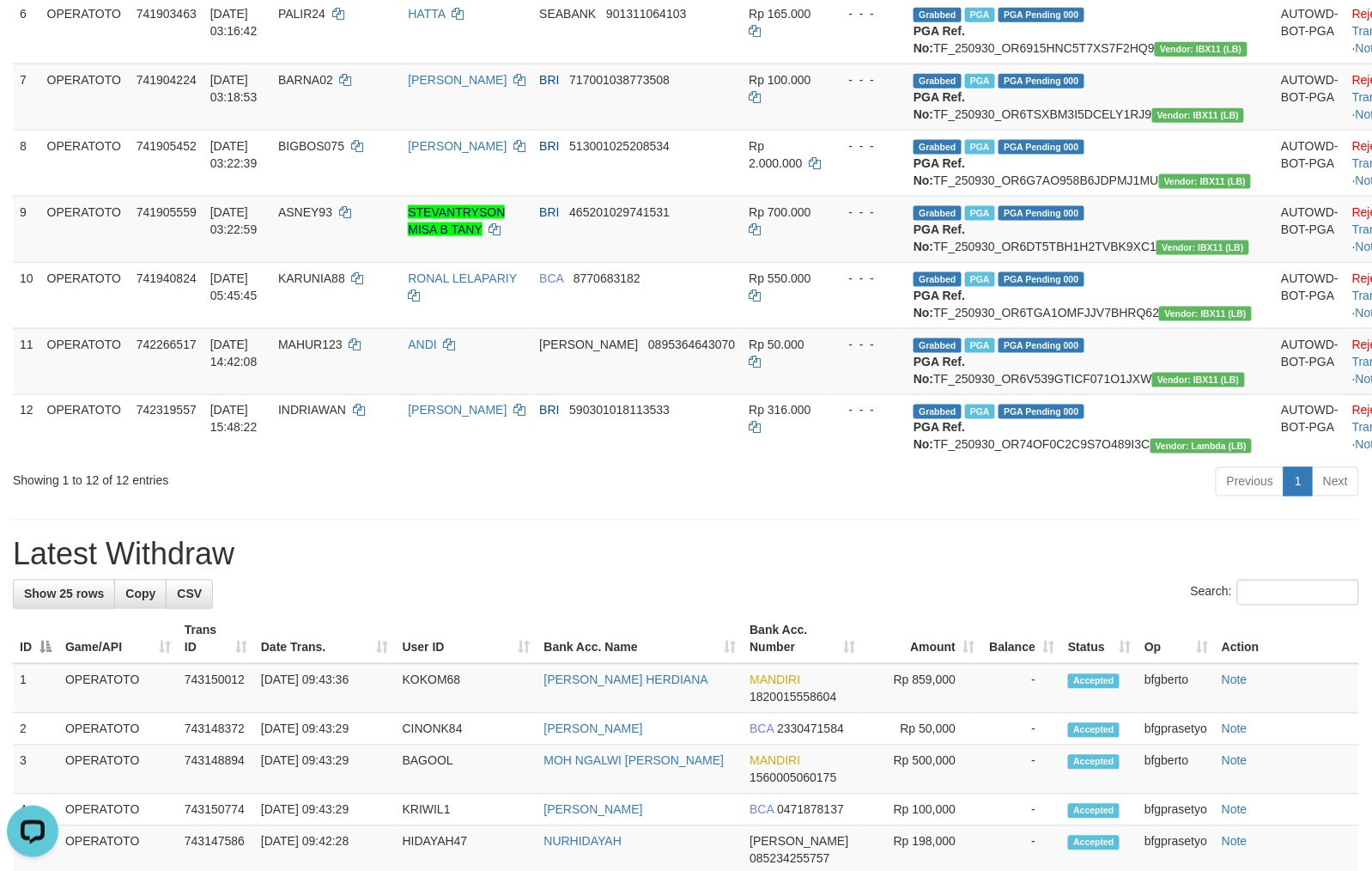
click at [865, 502] on div "Previous 1 Next" at bounding box center [971, 483] width 774 height 37
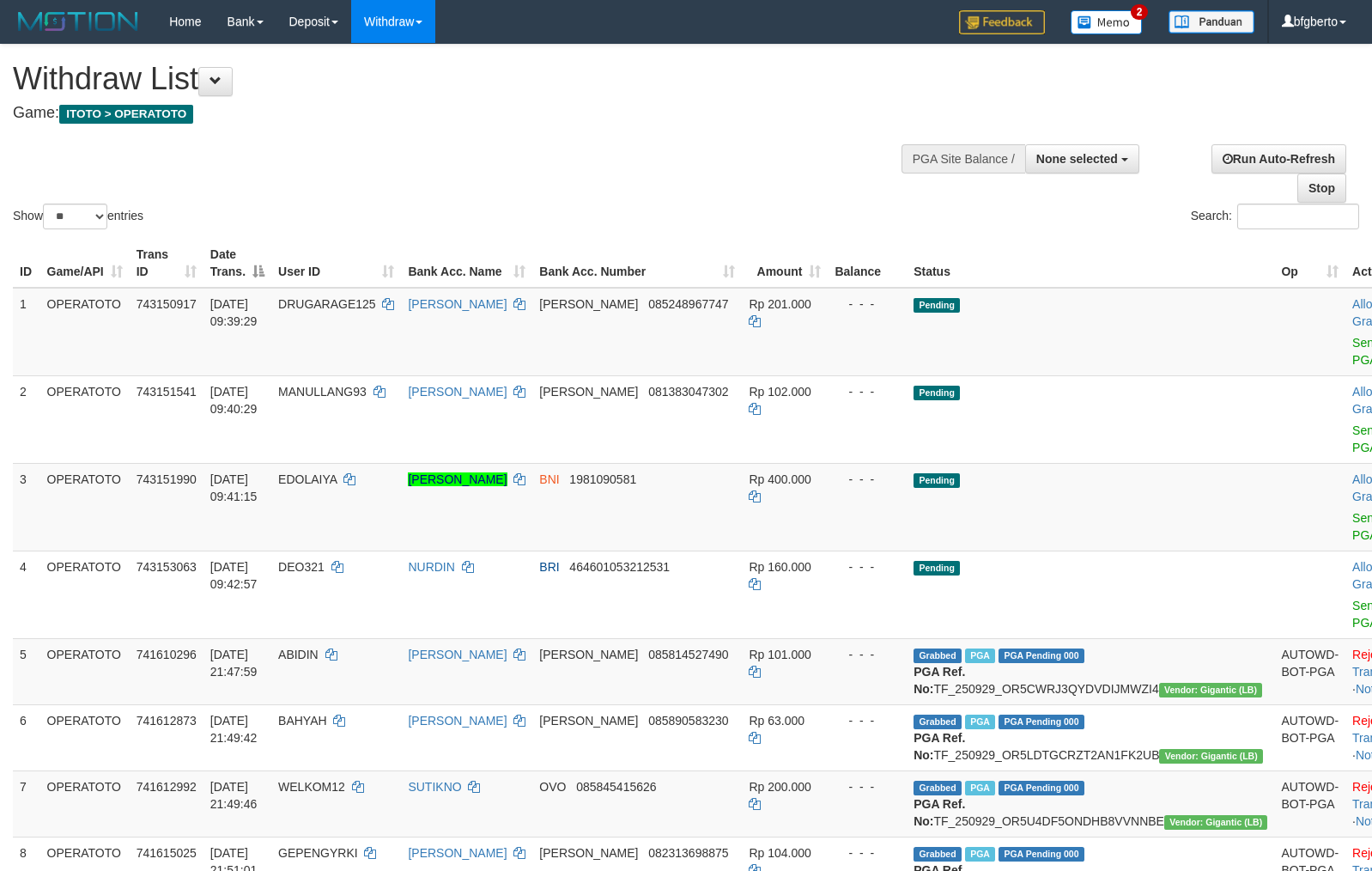
select select
select select "**"
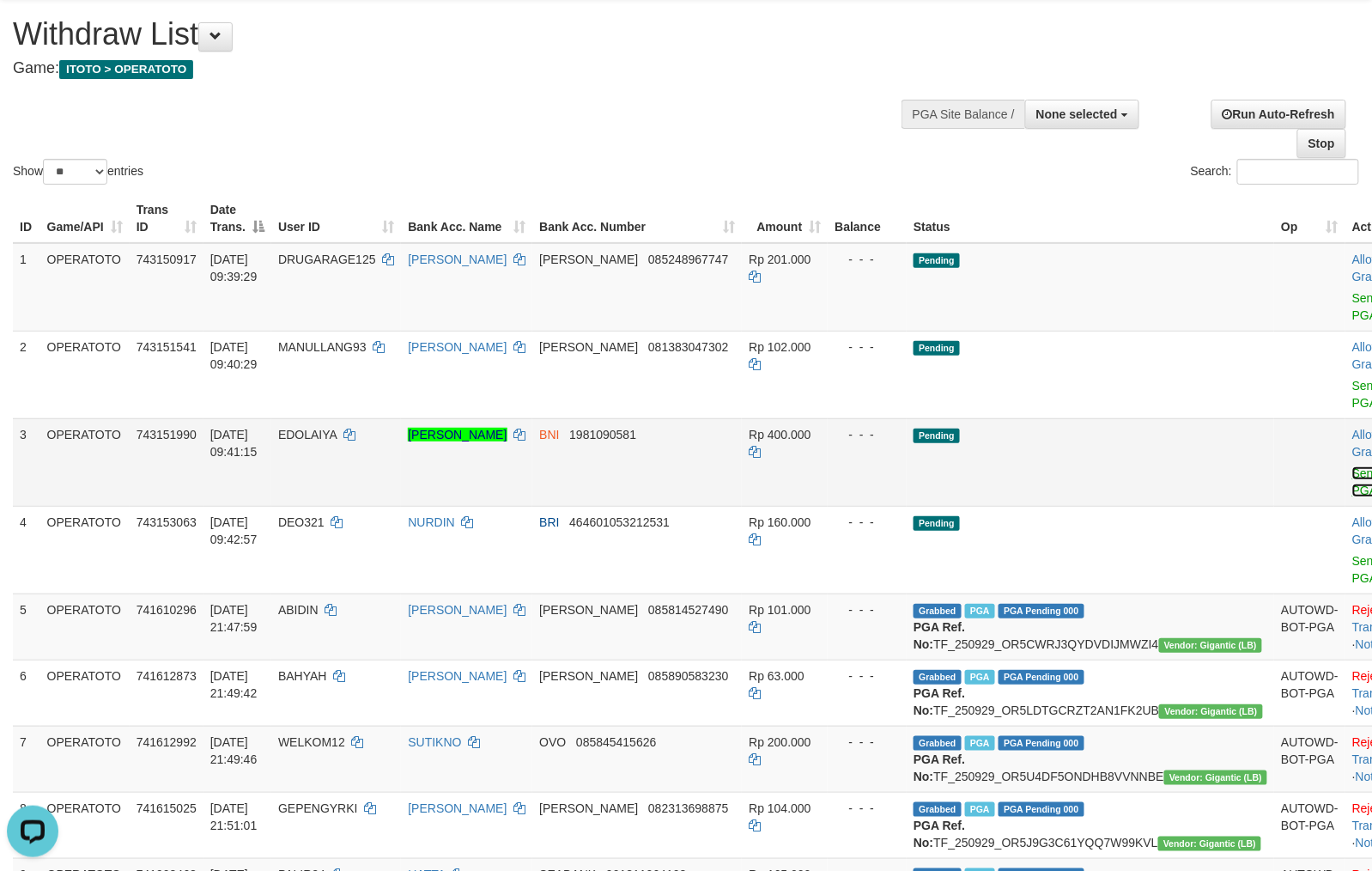
click at [1352, 482] on link "Send PGA" at bounding box center [1366, 481] width 29 height 31
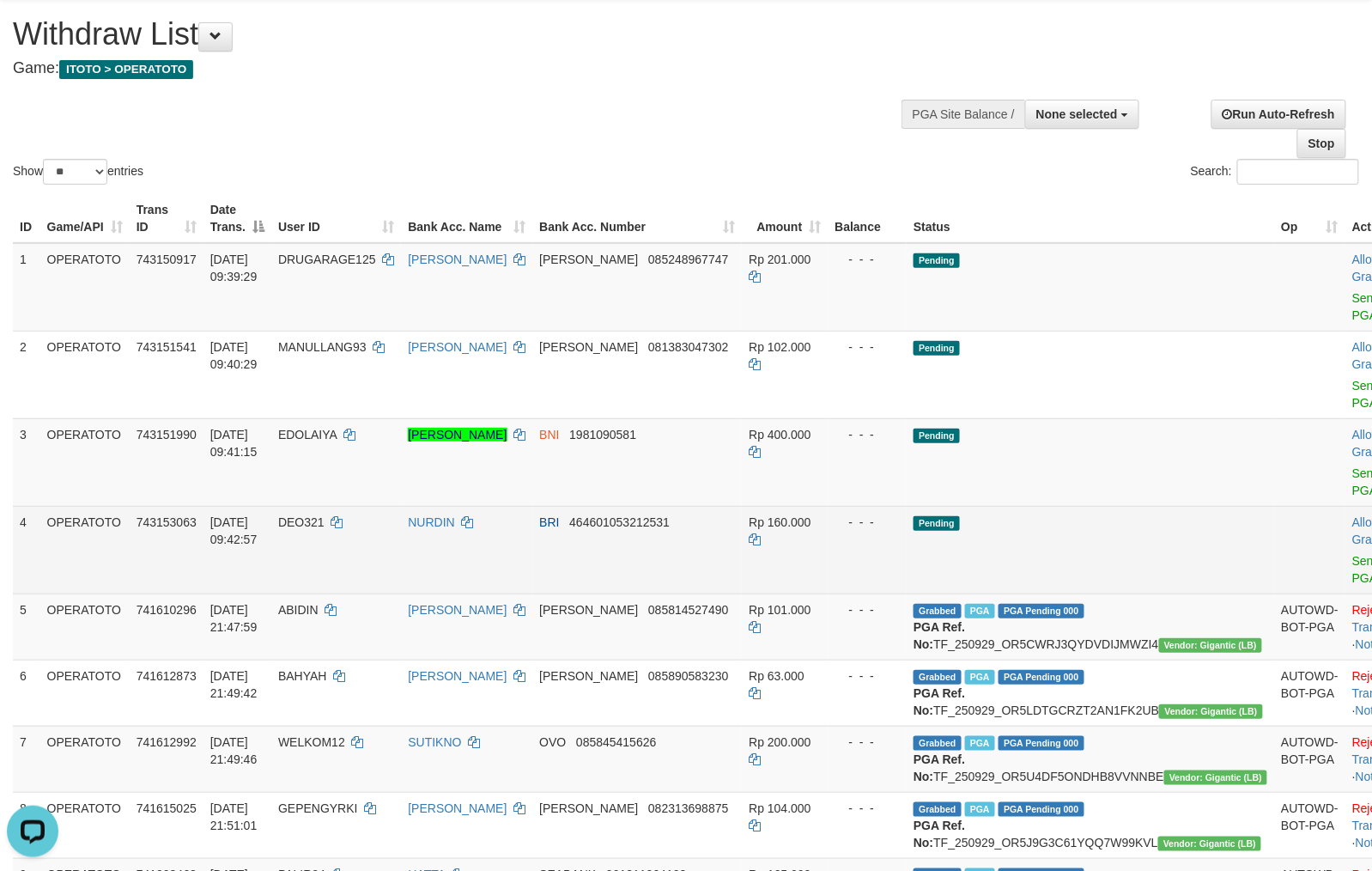
scroll to position [7, 0]
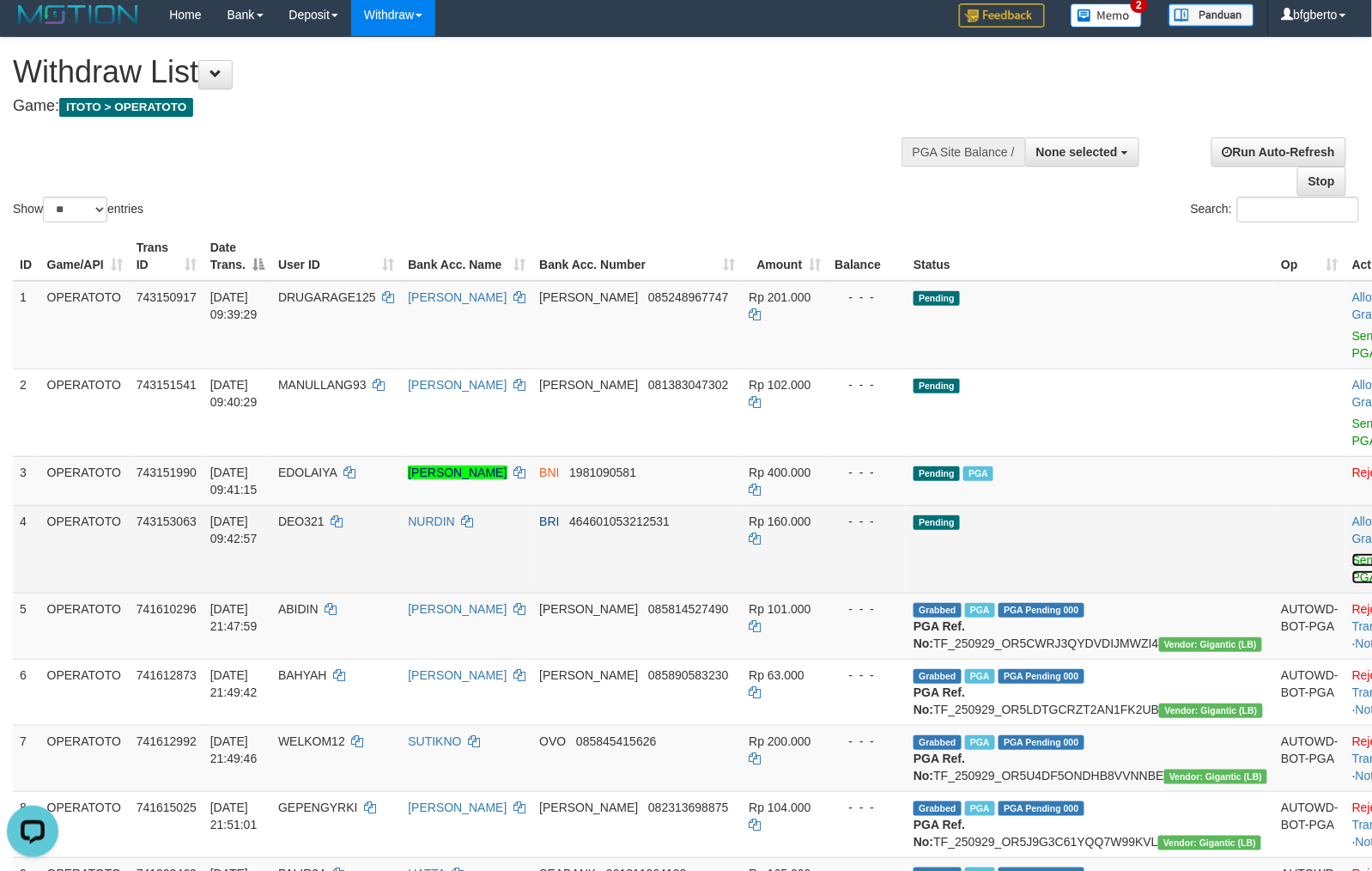
click at [1352, 574] on link "Send PGA" at bounding box center [1366, 568] width 29 height 31
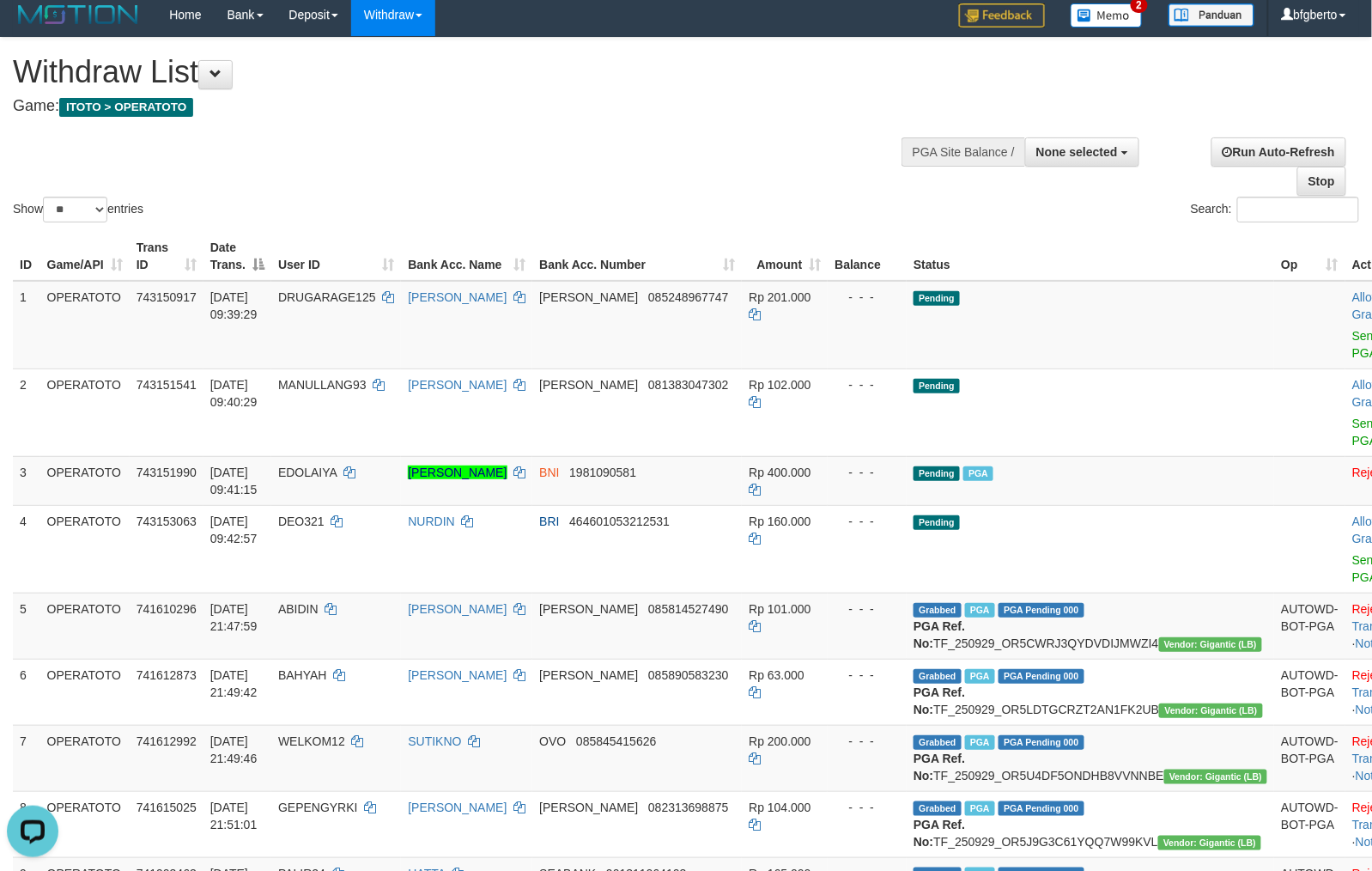
click at [828, 266] on th "Amount" at bounding box center [785, 256] width 86 height 49
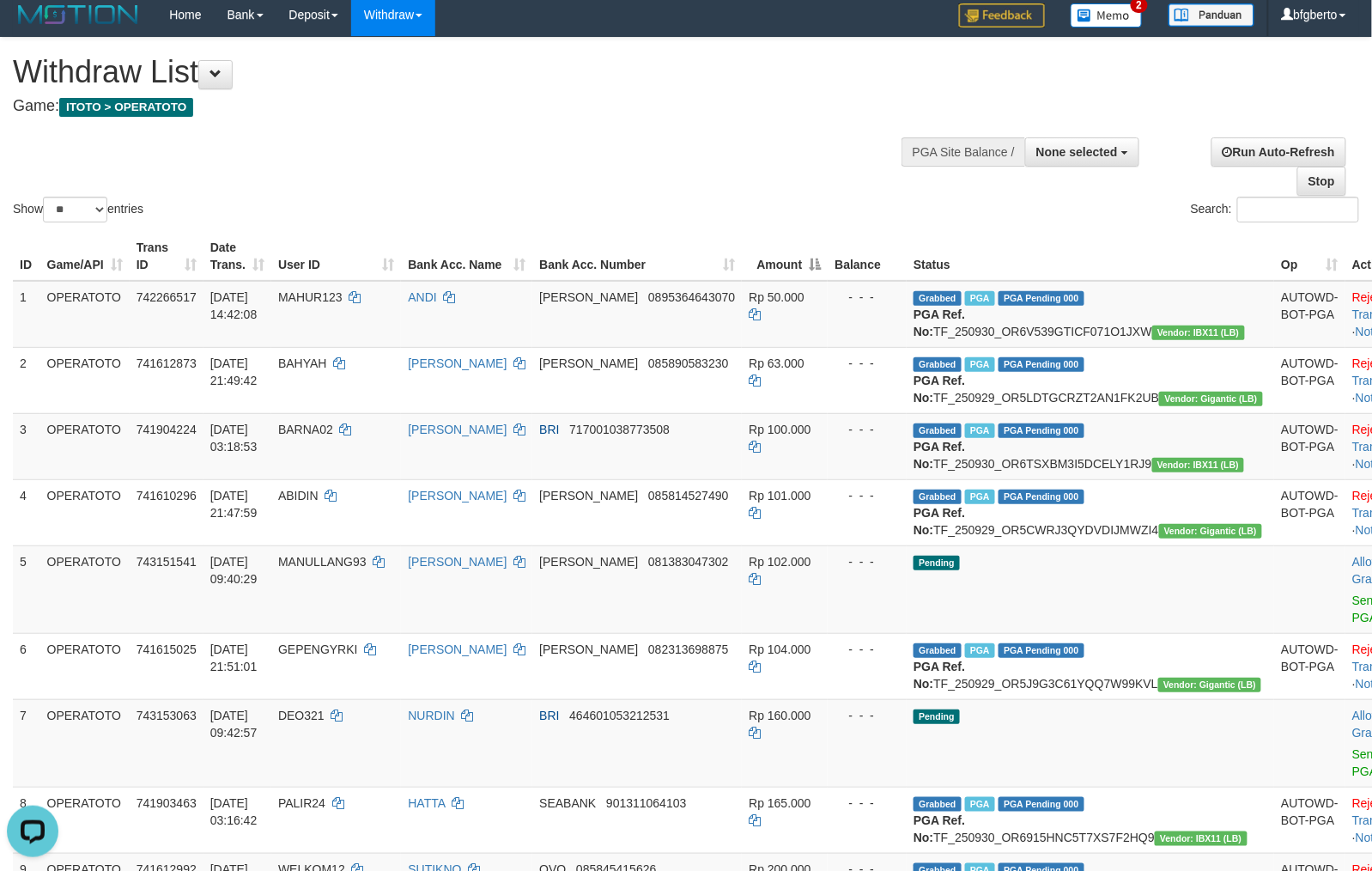
click at [828, 262] on th "Amount" at bounding box center [785, 256] width 86 height 49
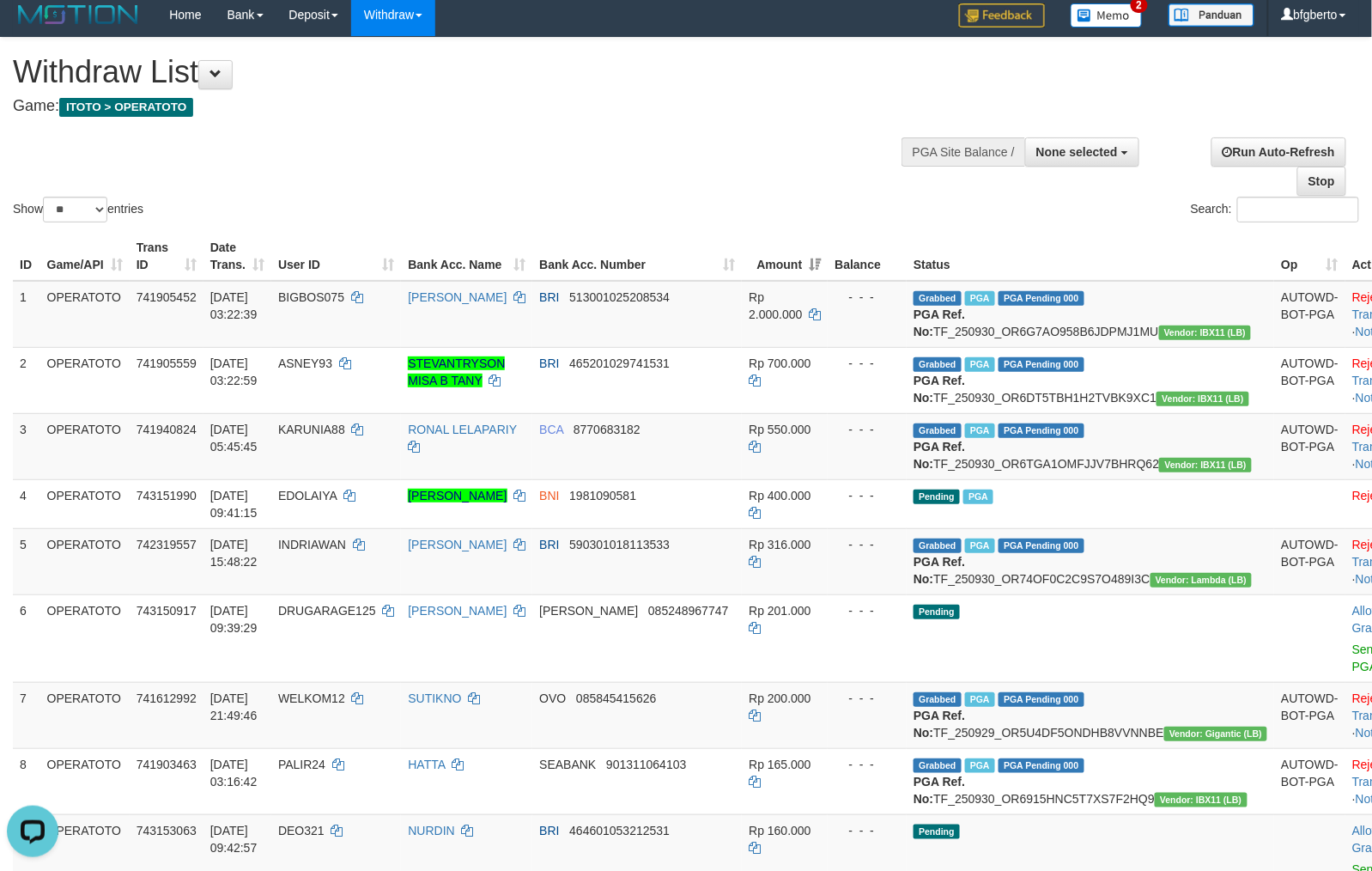
click at [828, 262] on th "Amount" at bounding box center [785, 256] width 86 height 49
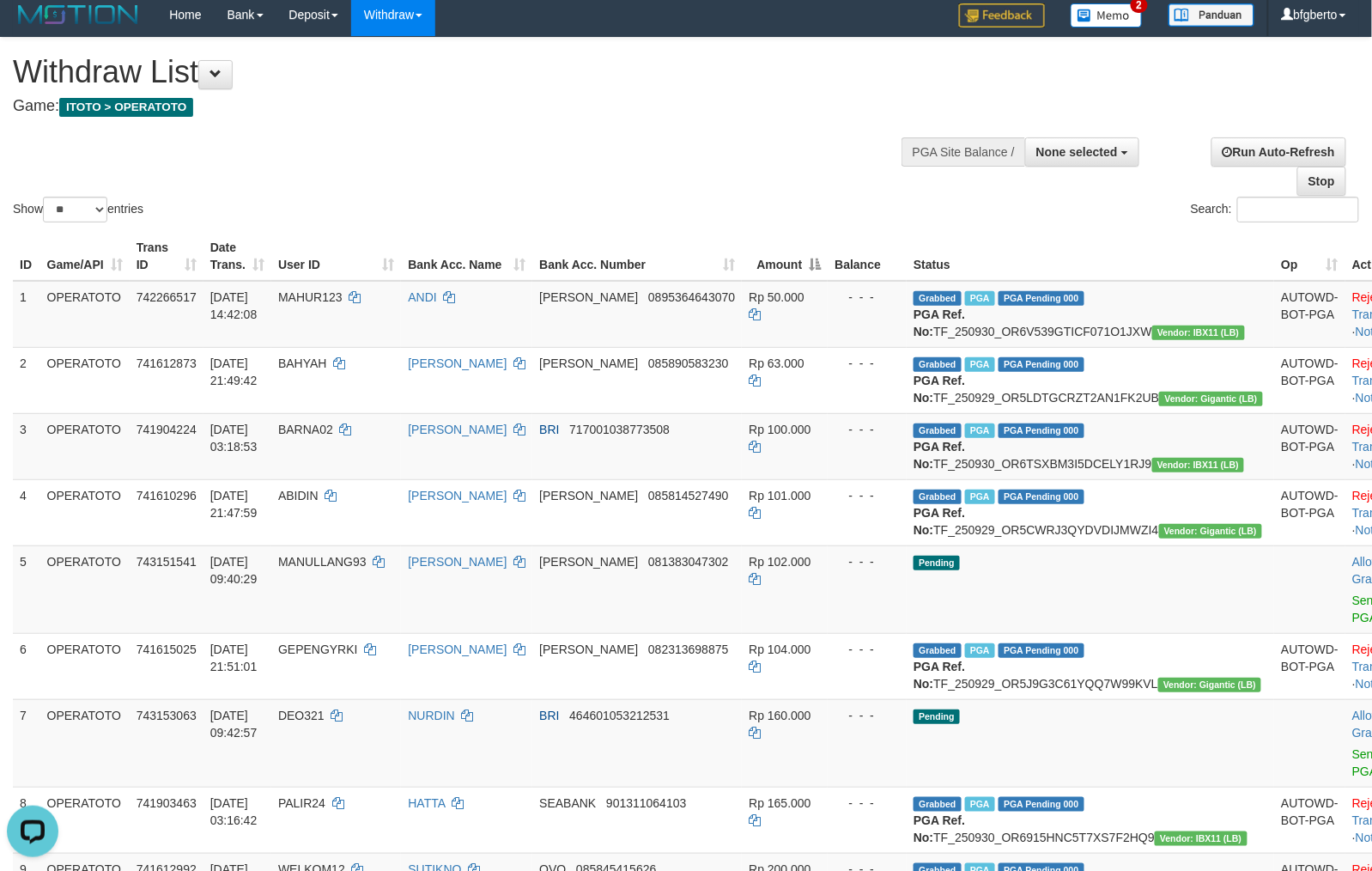
click at [742, 258] on th "Bank Acc. Number" at bounding box center [636, 256] width 209 height 49
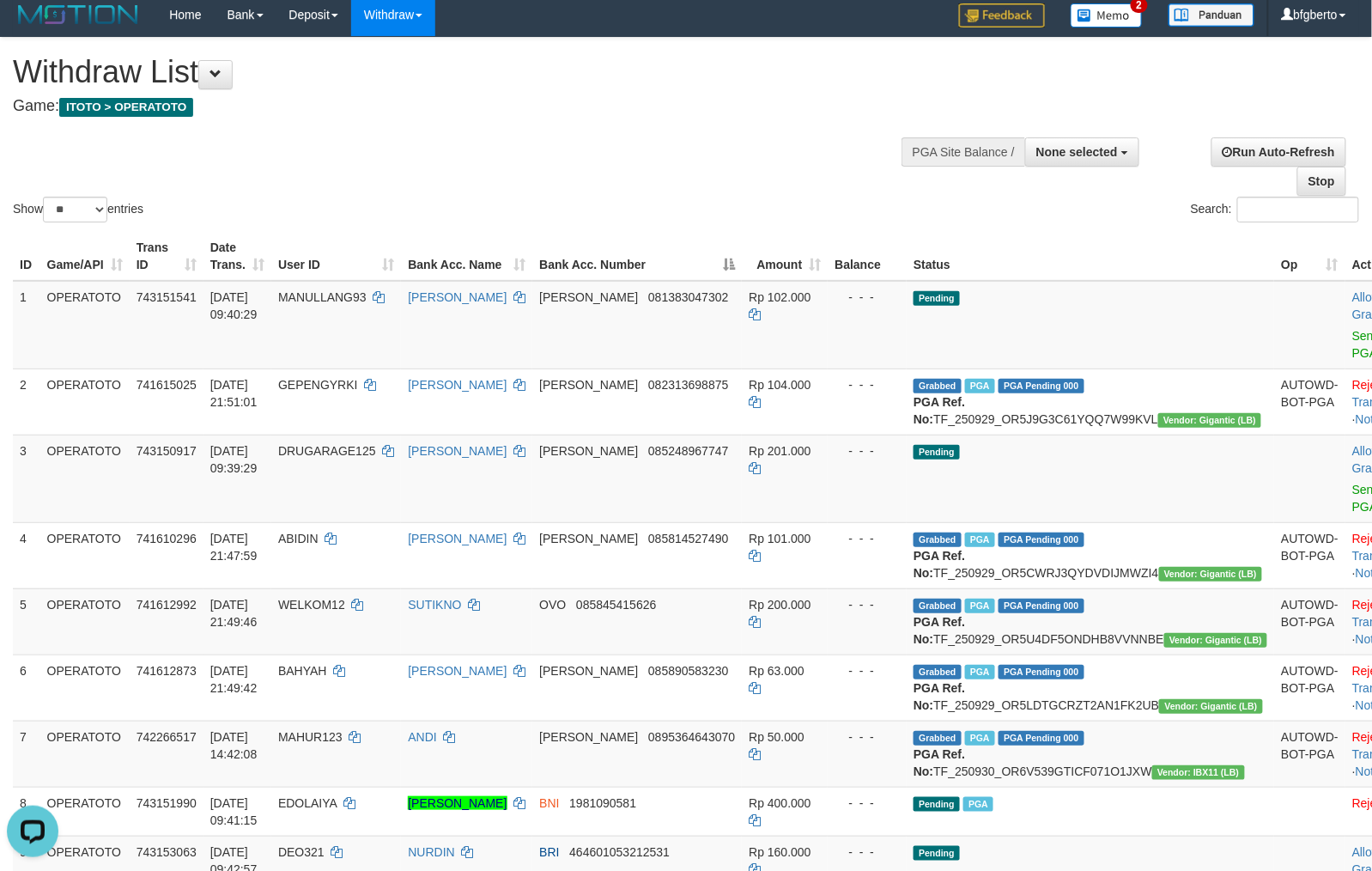
click at [742, 258] on th "Bank Acc. Number" at bounding box center [636, 256] width 209 height 49
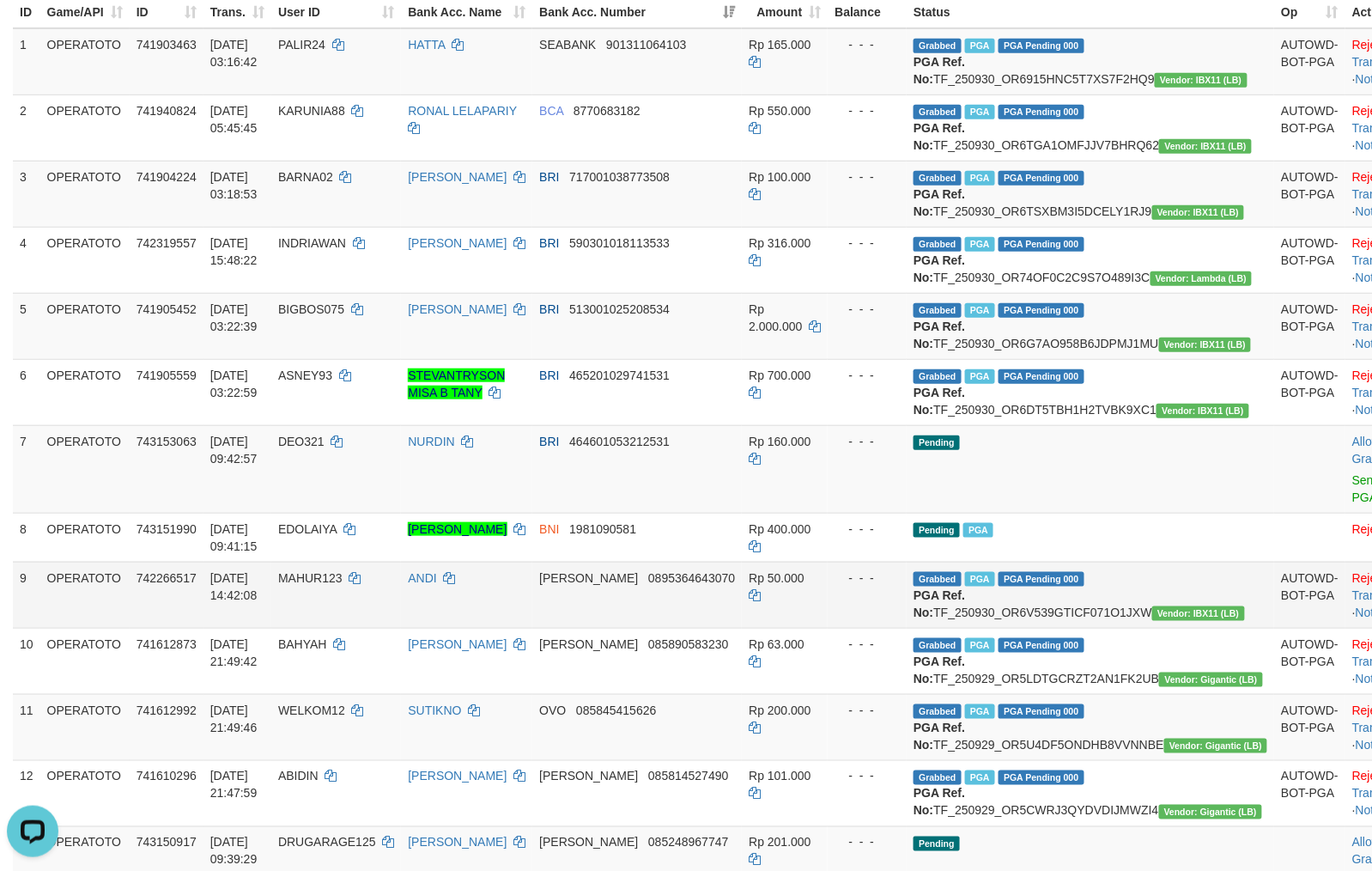
scroll to position [0, 0]
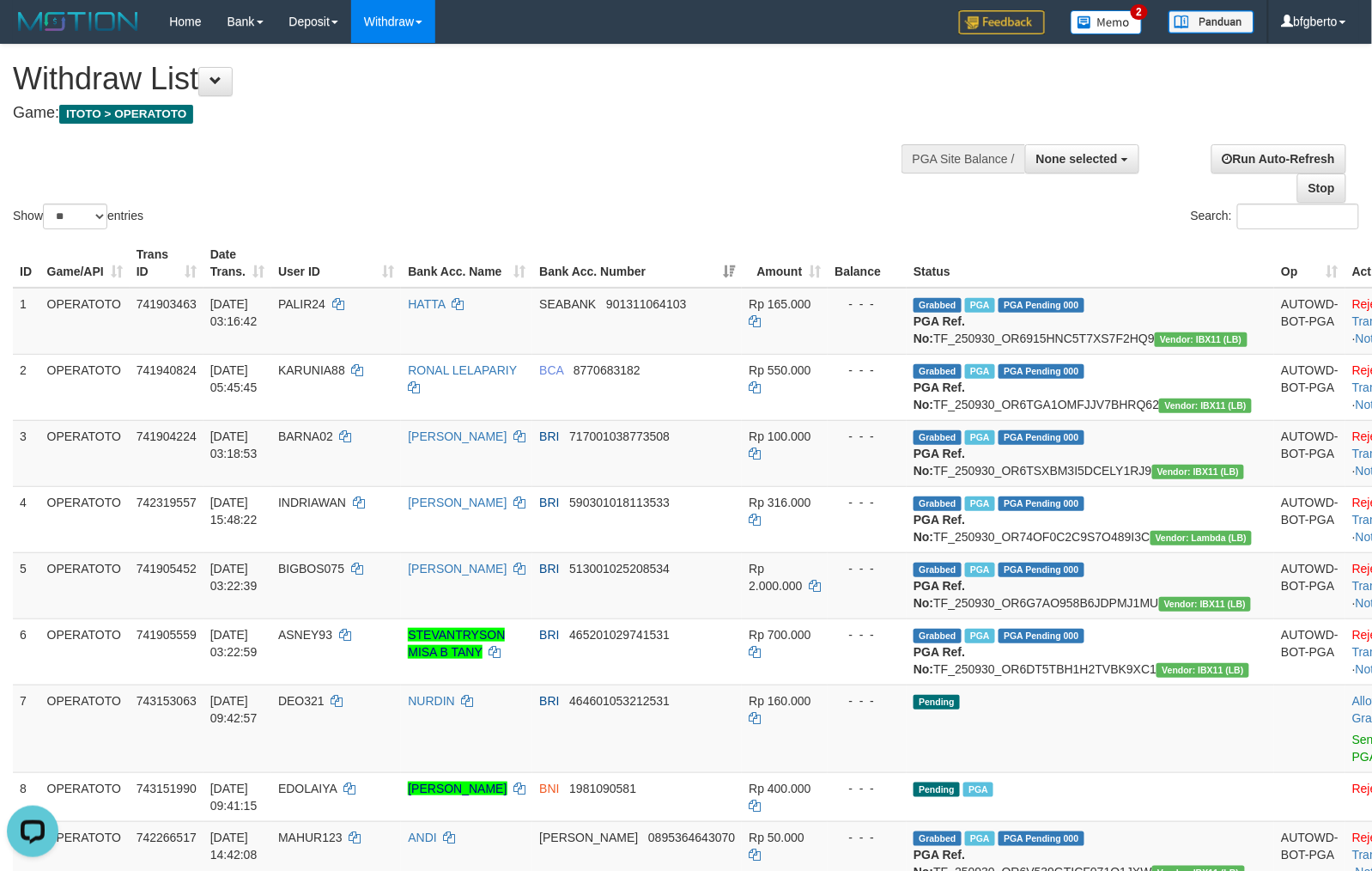
click at [1274, 271] on th "Op" at bounding box center [1309, 263] width 72 height 49
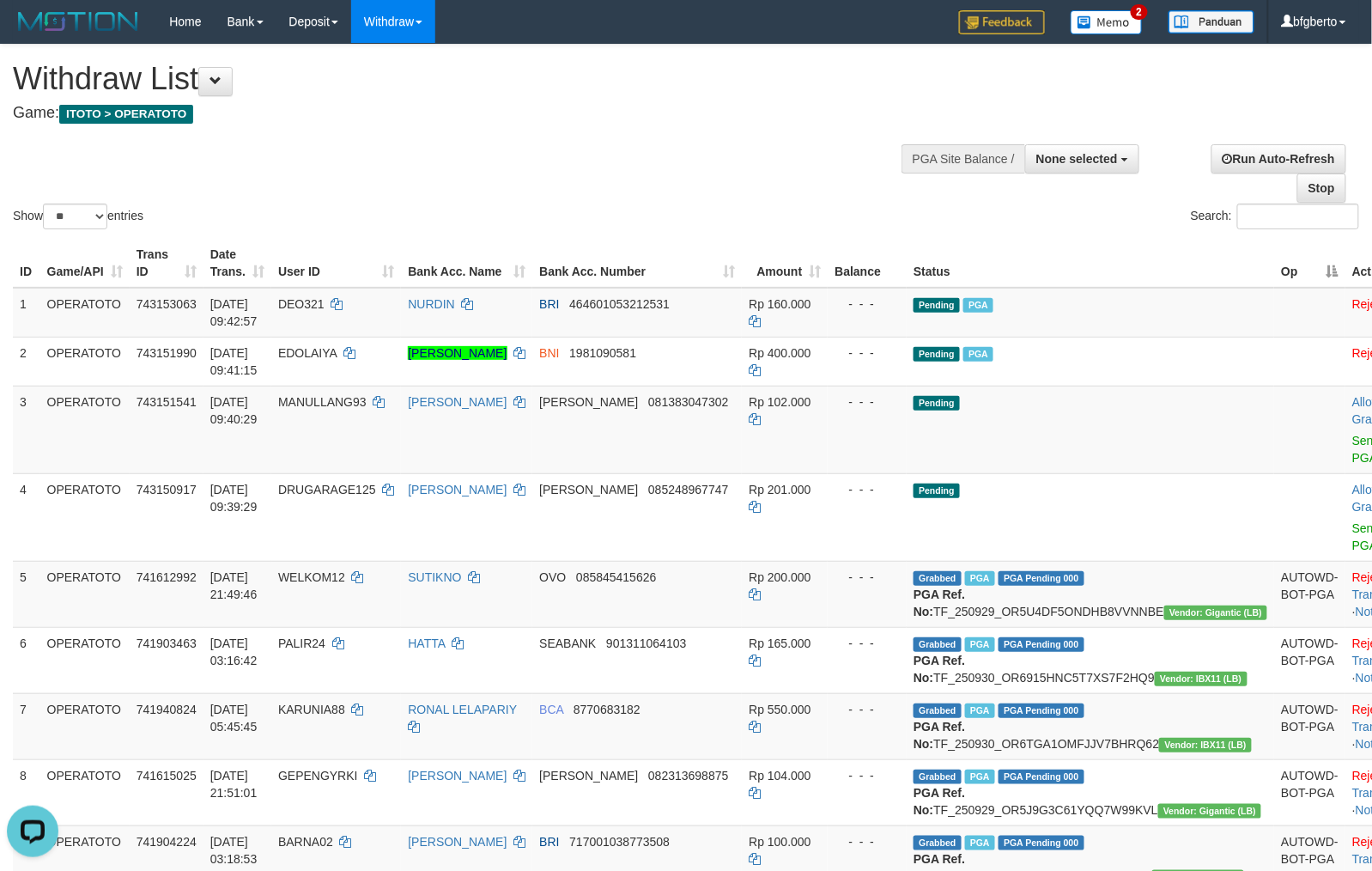
click at [1274, 271] on th "Op" at bounding box center [1309, 263] width 72 height 49
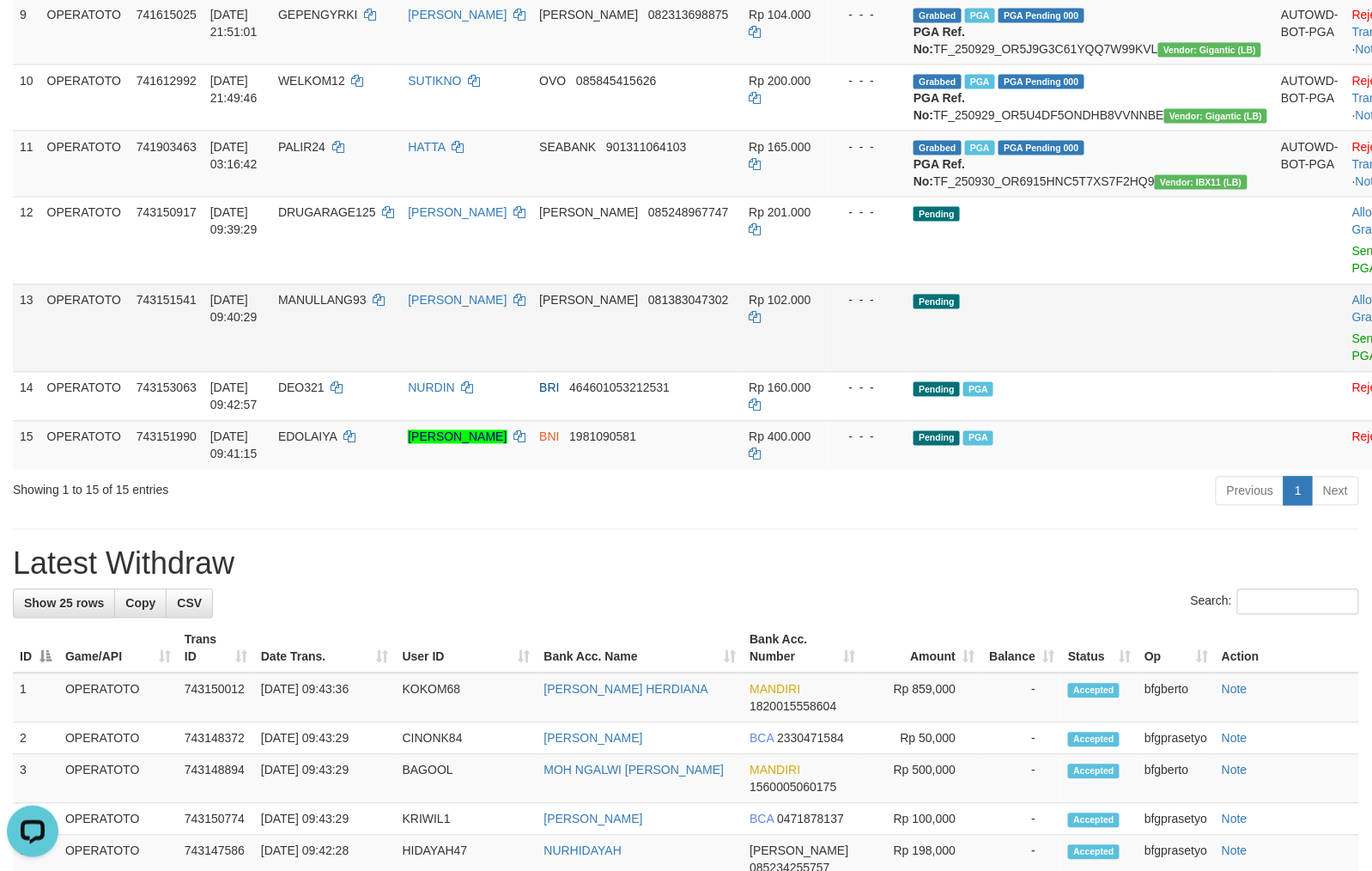
scroll to position [917, 0]
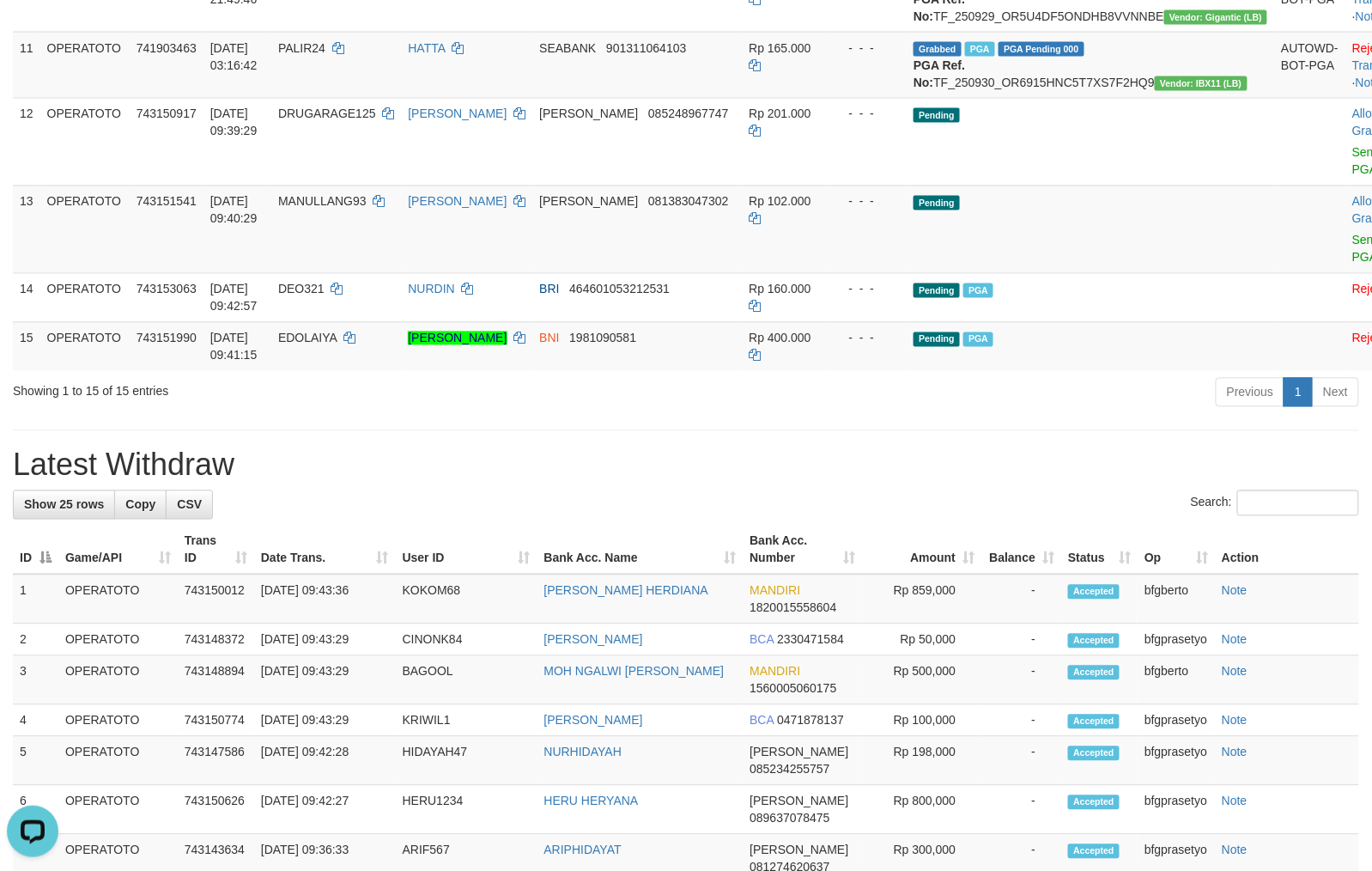
click at [833, 431] on hr at bounding box center [686, 430] width 1346 height 1
click at [739, 627] on div "**********" at bounding box center [686, 469] width 1372 height 2683
click at [749, 431] on hr at bounding box center [686, 430] width 1346 height 1
click at [702, 627] on div "**********" at bounding box center [686, 469] width 1372 height 2683
click at [746, 629] on div "**********" at bounding box center [686, 469] width 1372 height 2683
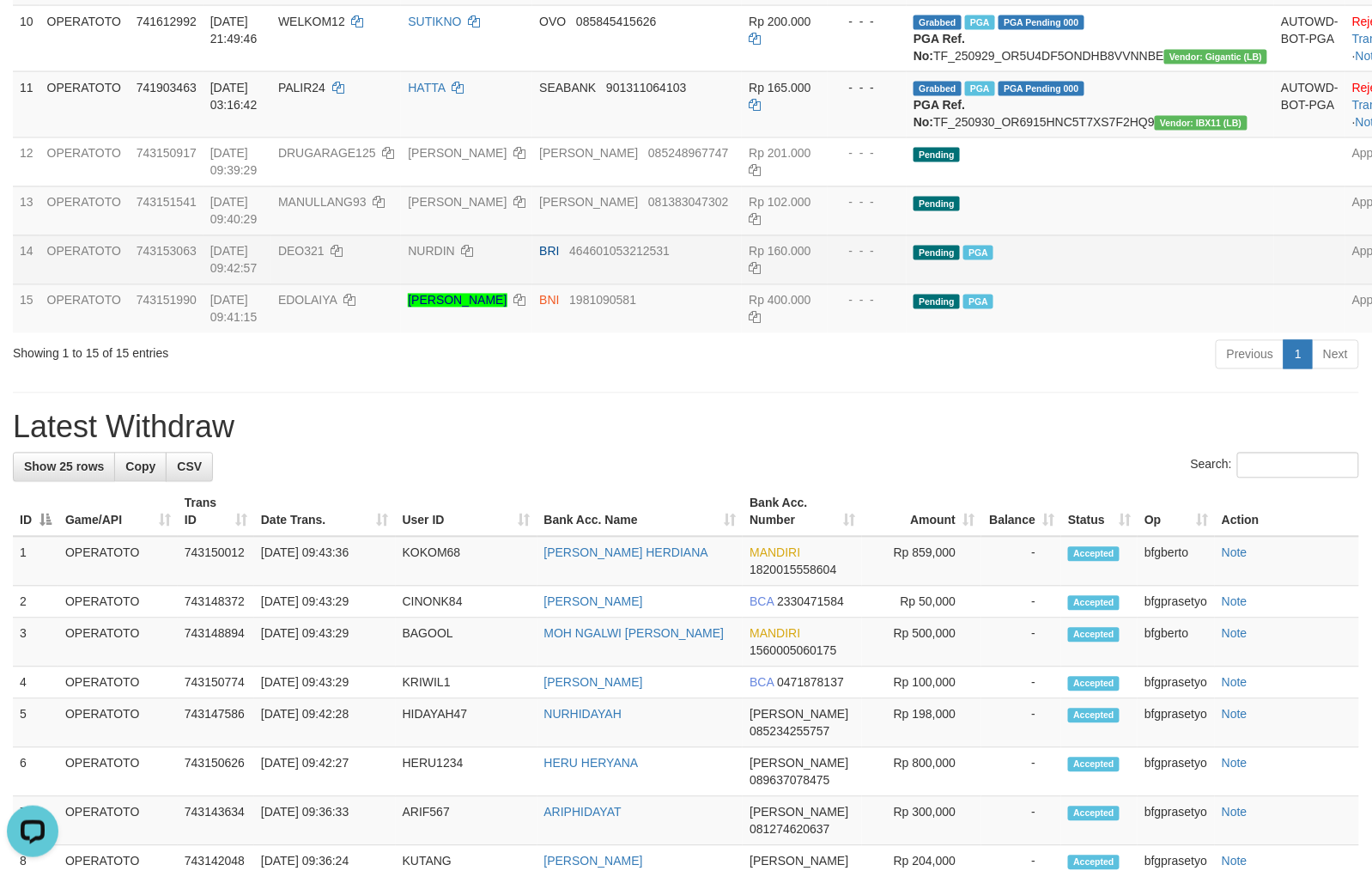
scroll to position [839, 0]
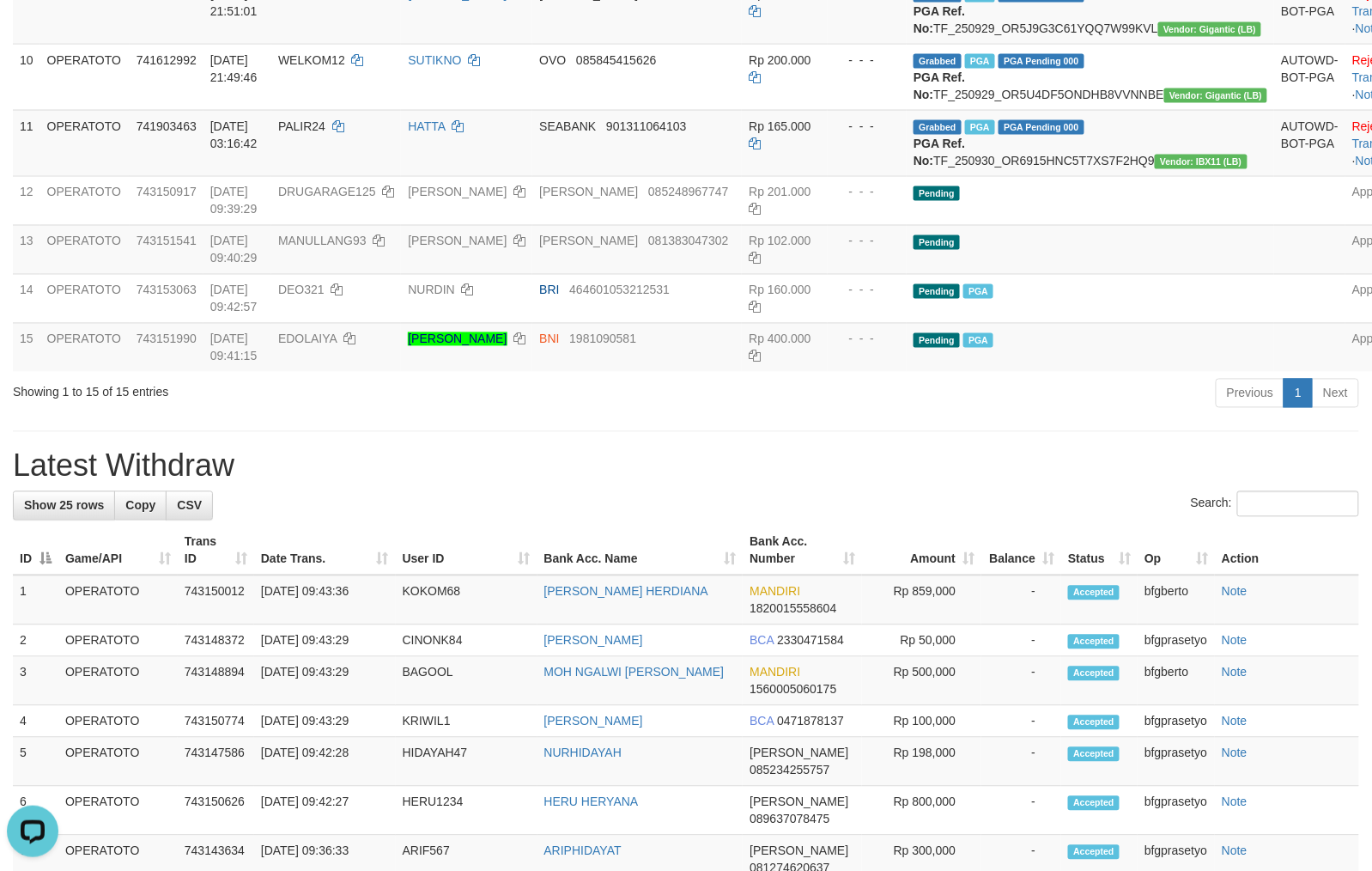
click at [633, 628] on div "**********" at bounding box center [686, 508] width 1372 height 2605
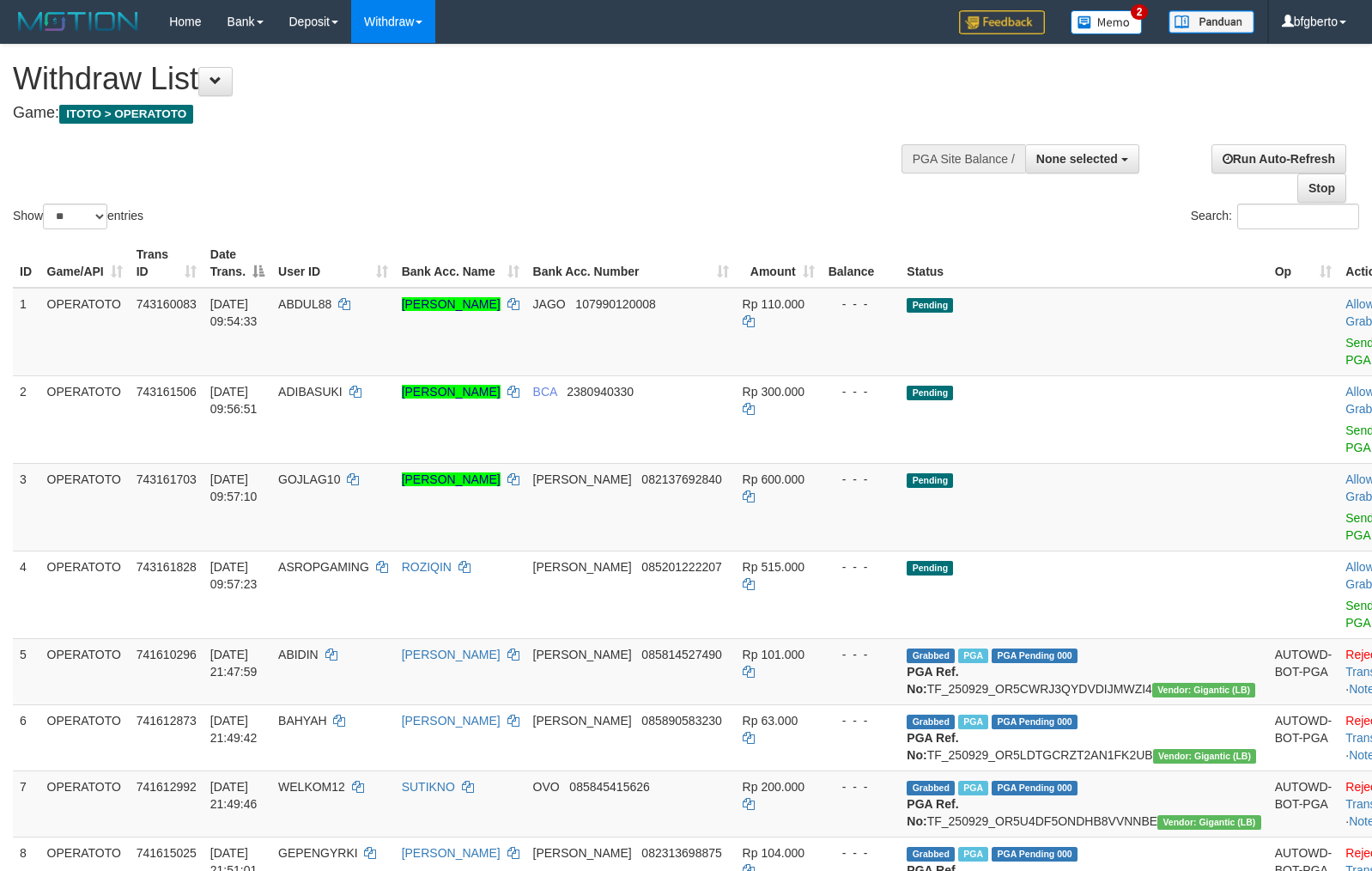
select select
select select "**"
click at [1345, 361] on link "Send PGA" at bounding box center [1360, 351] width 29 height 31
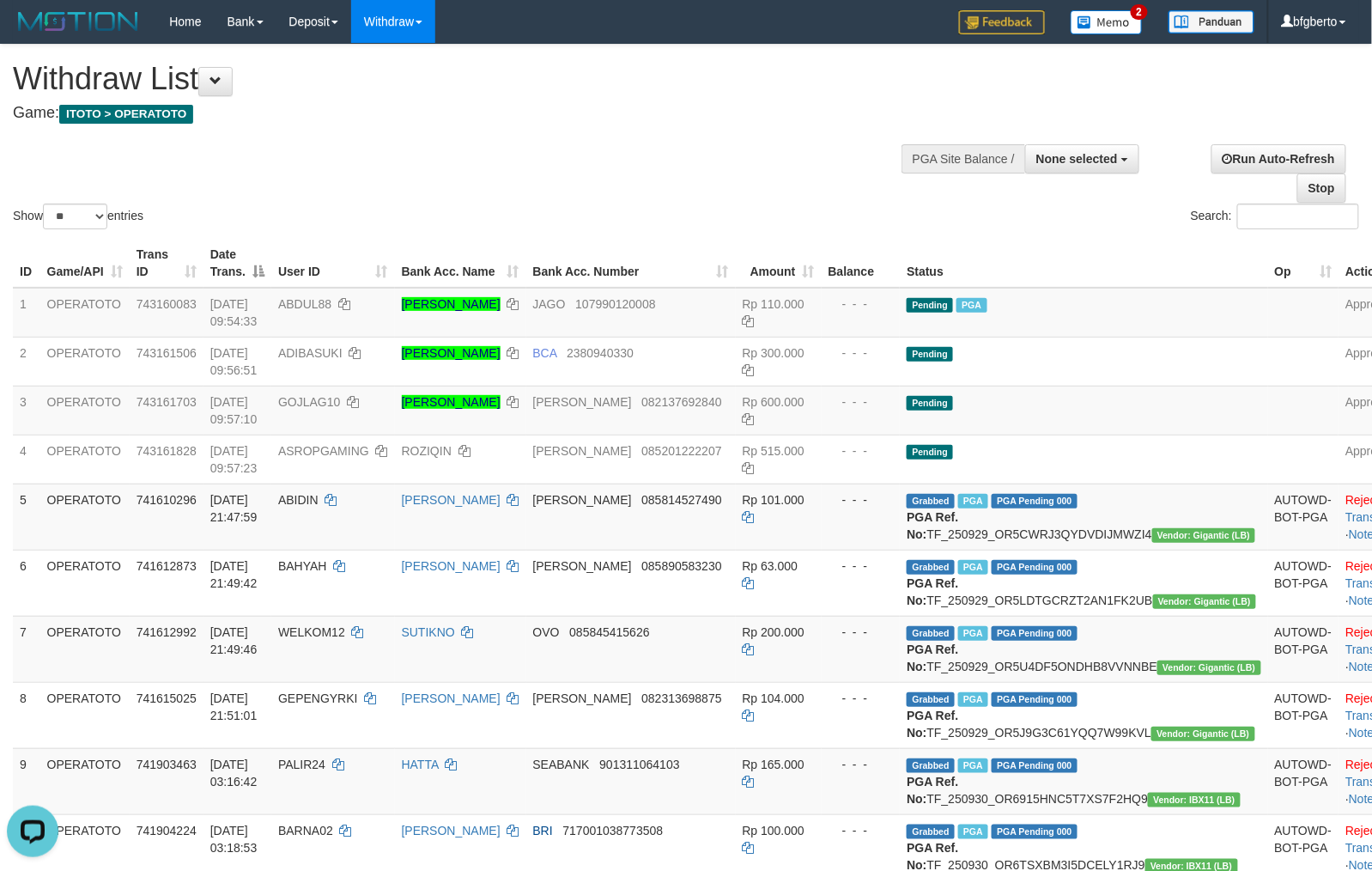
click at [424, 136] on div "Show ** ** ** *** entries Search:" at bounding box center [686, 138] width 1372 height 188
click at [532, 166] on div "Show ** ** ** *** entries Search:" at bounding box center [686, 138] width 1372 height 188
click at [646, 176] on div "Show ** ** ** *** entries Search:" at bounding box center [686, 138] width 1372 height 188
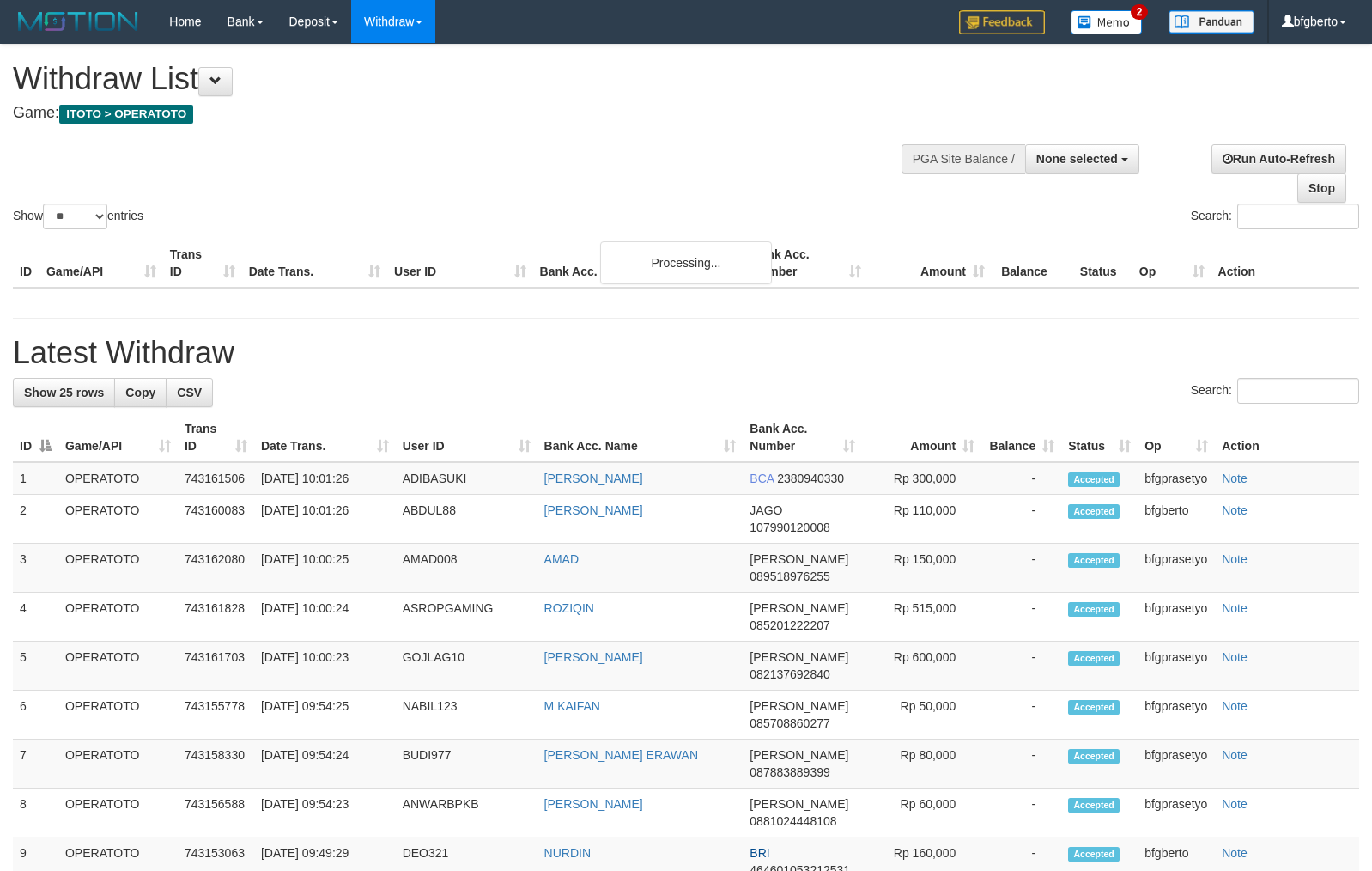
select select
select select "**"
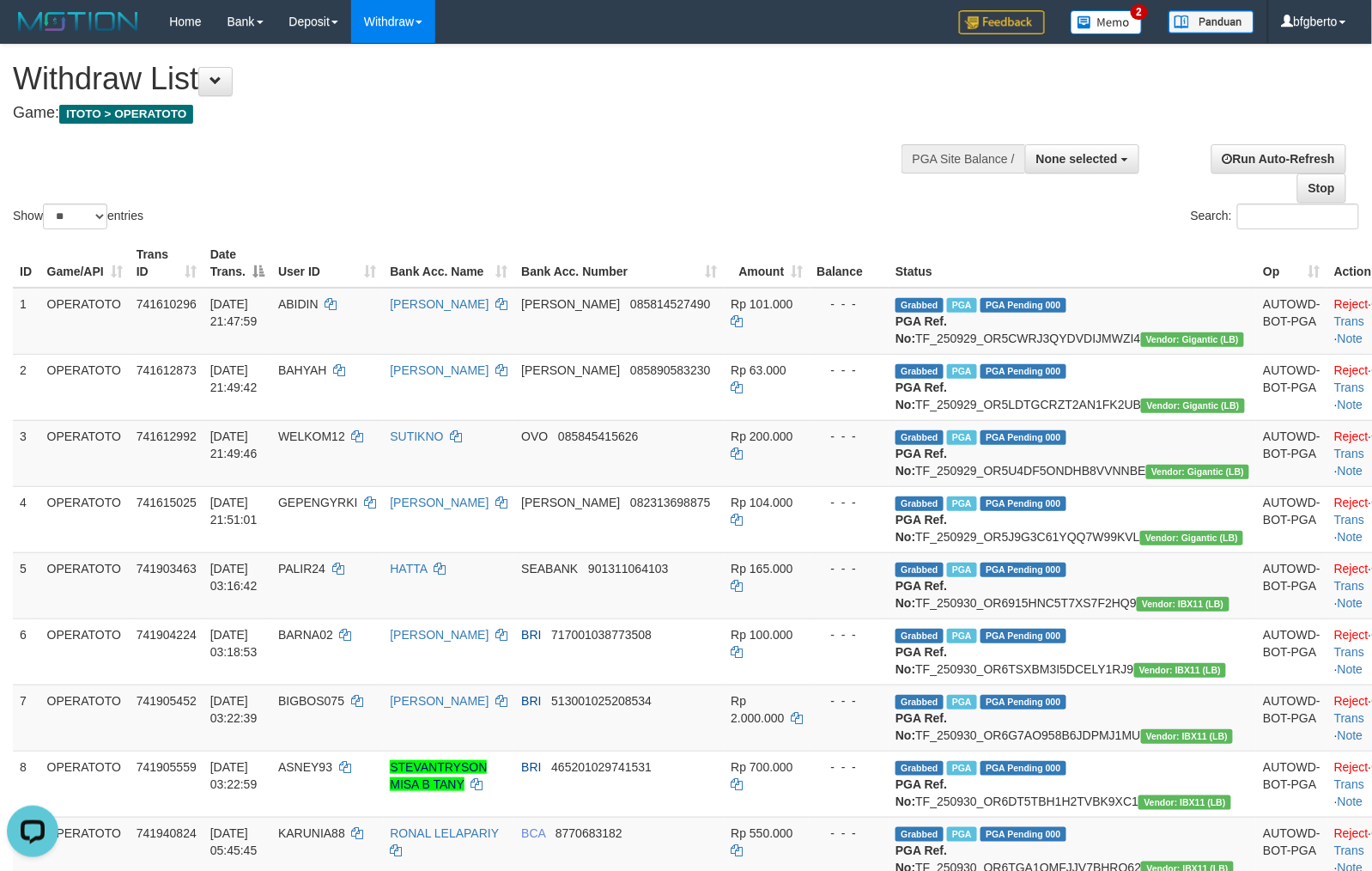
click at [708, 169] on div "Show ** ** ** *** entries Search:" at bounding box center [686, 138] width 1372 height 188
click at [702, 136] on div "Show ** ** ** *** entries Search:" at bounding box center [686, 138] width 1372 height 188
drag, startPoint x: 863, startPoint y: 122, endPoint x: 768, endPoint y: 118, distance: 95.1
click at [845, 118] on div "**********" at bounding box center [460, 87] width 897 height 85
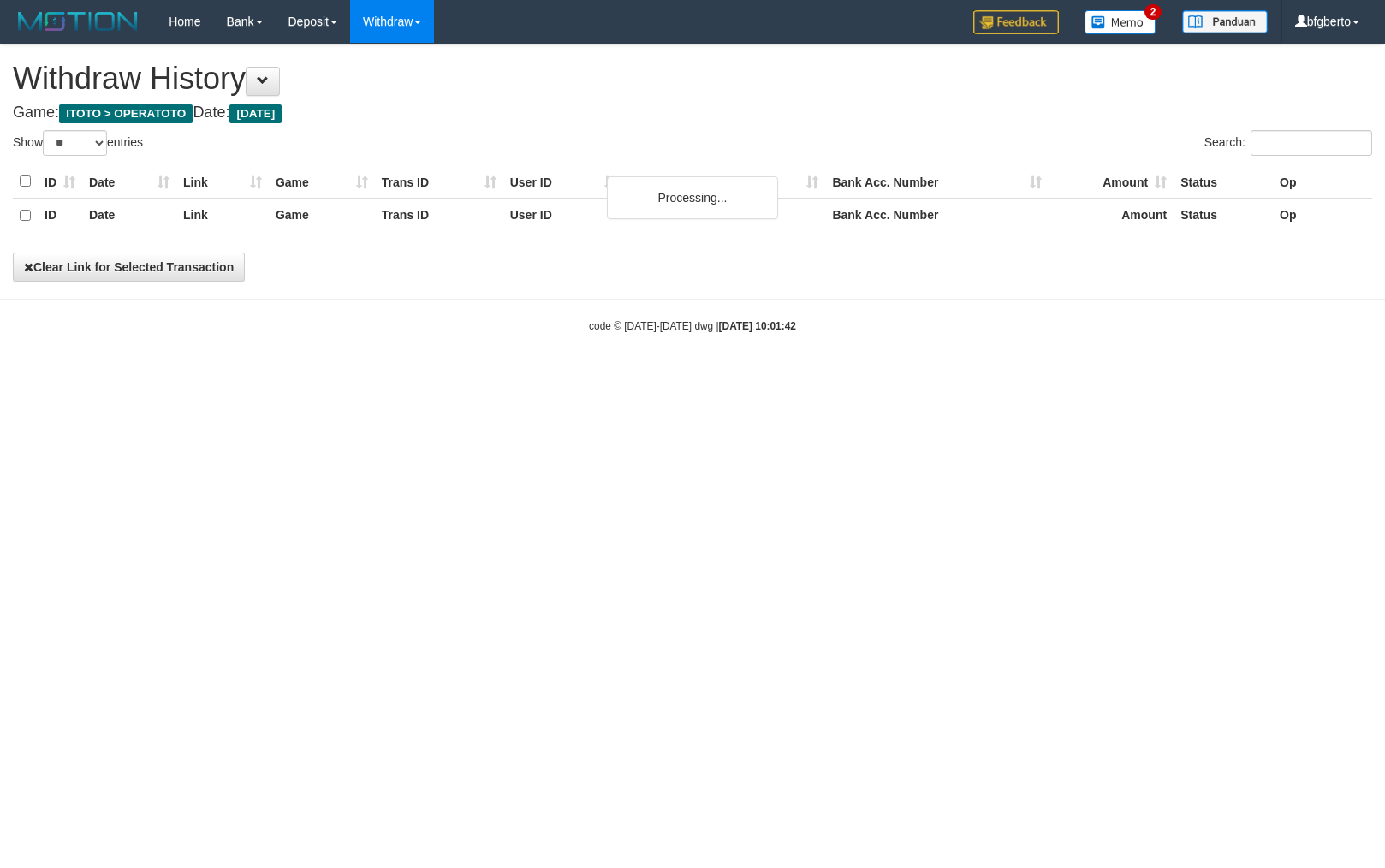
select select "**"
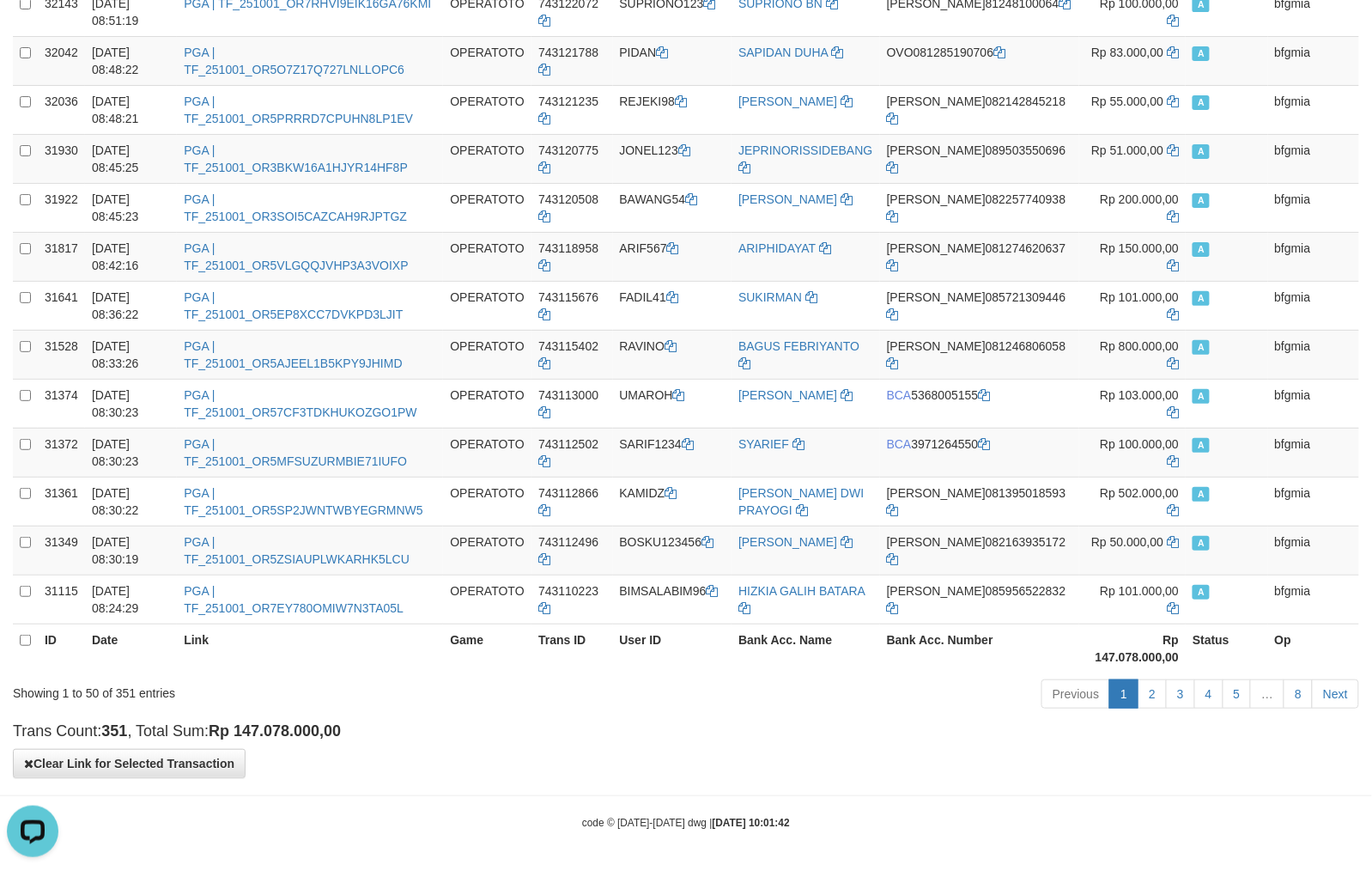
click at [797, 735] on h4 "Trans Count: 351 , Total Sum: Rp 147.078.000,00" at bounding box center [686, 732] width 1346 height 17
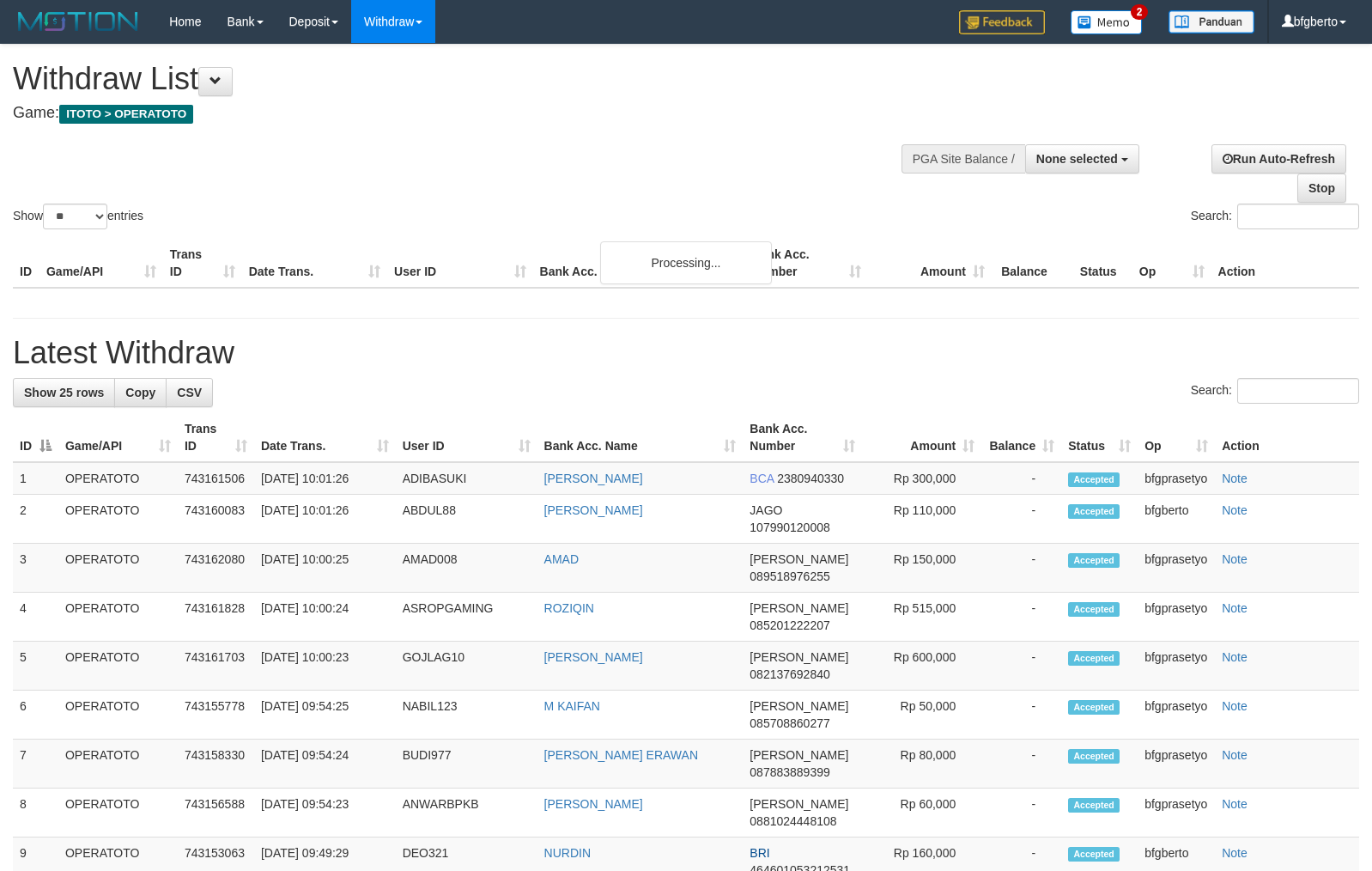
select select
select select "**"
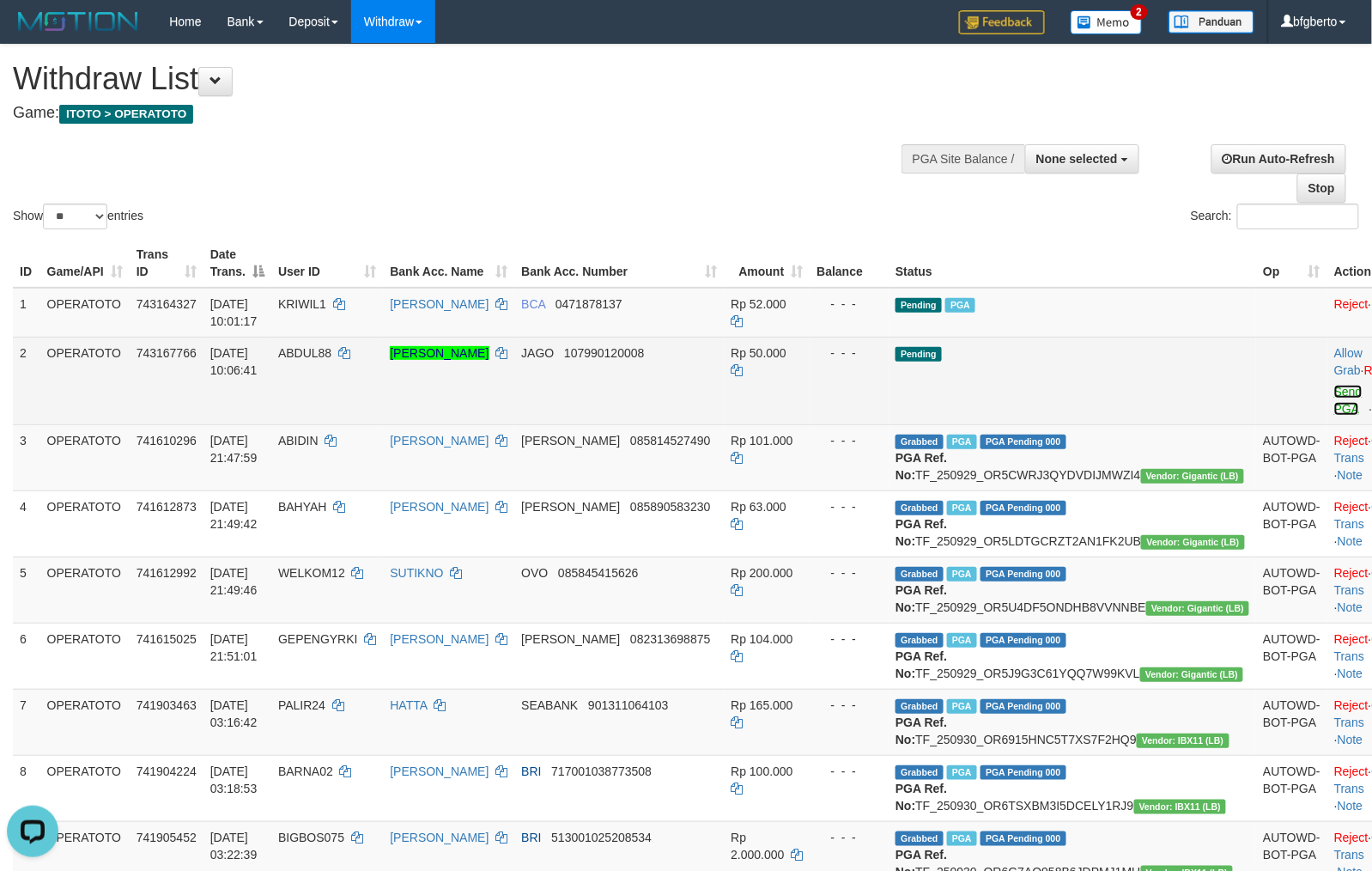
click at [1334, 406] on link "Send PGA" at bounding box center [1348, 400] width 29 height 31
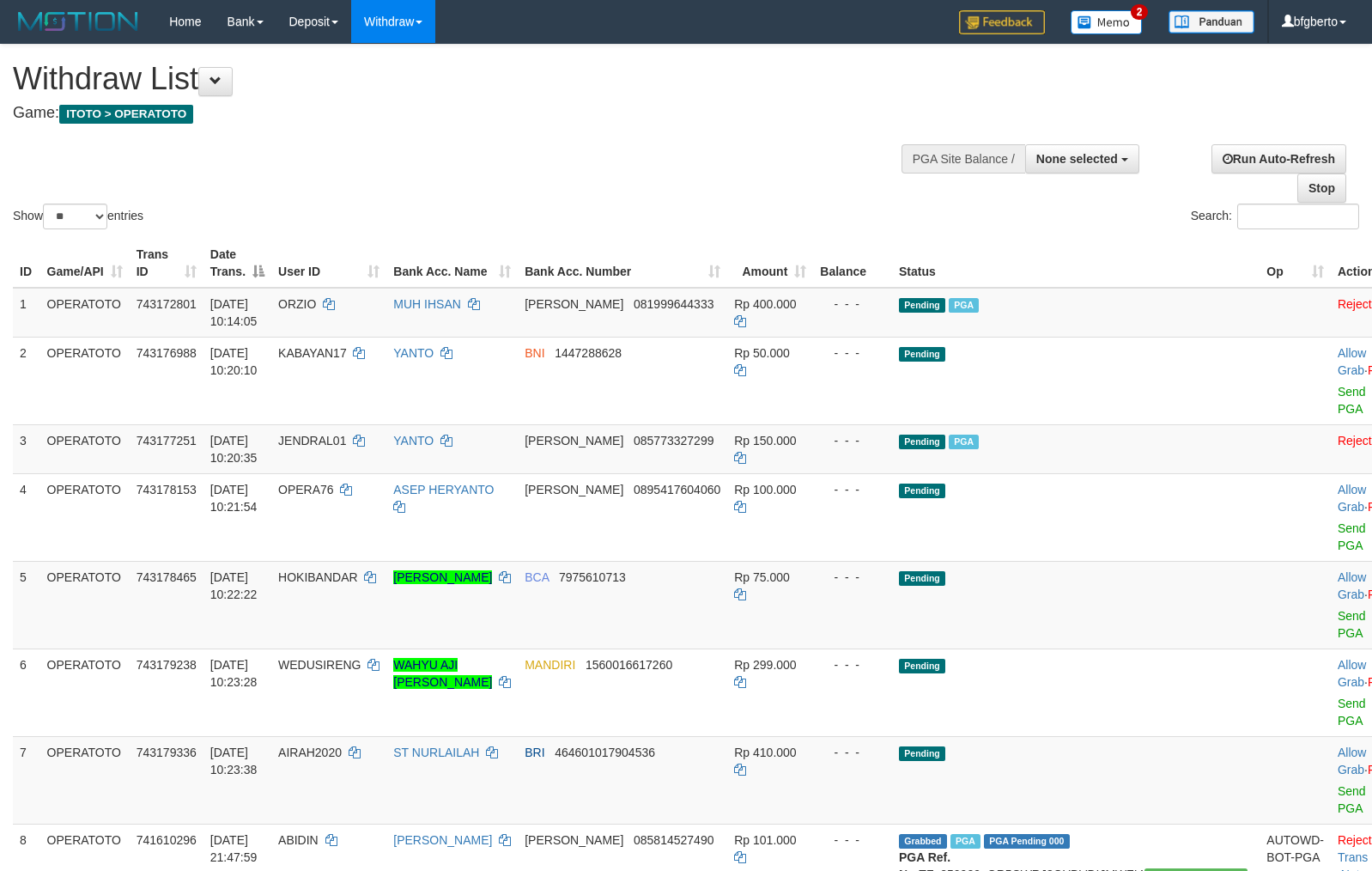
select select
select select "**"
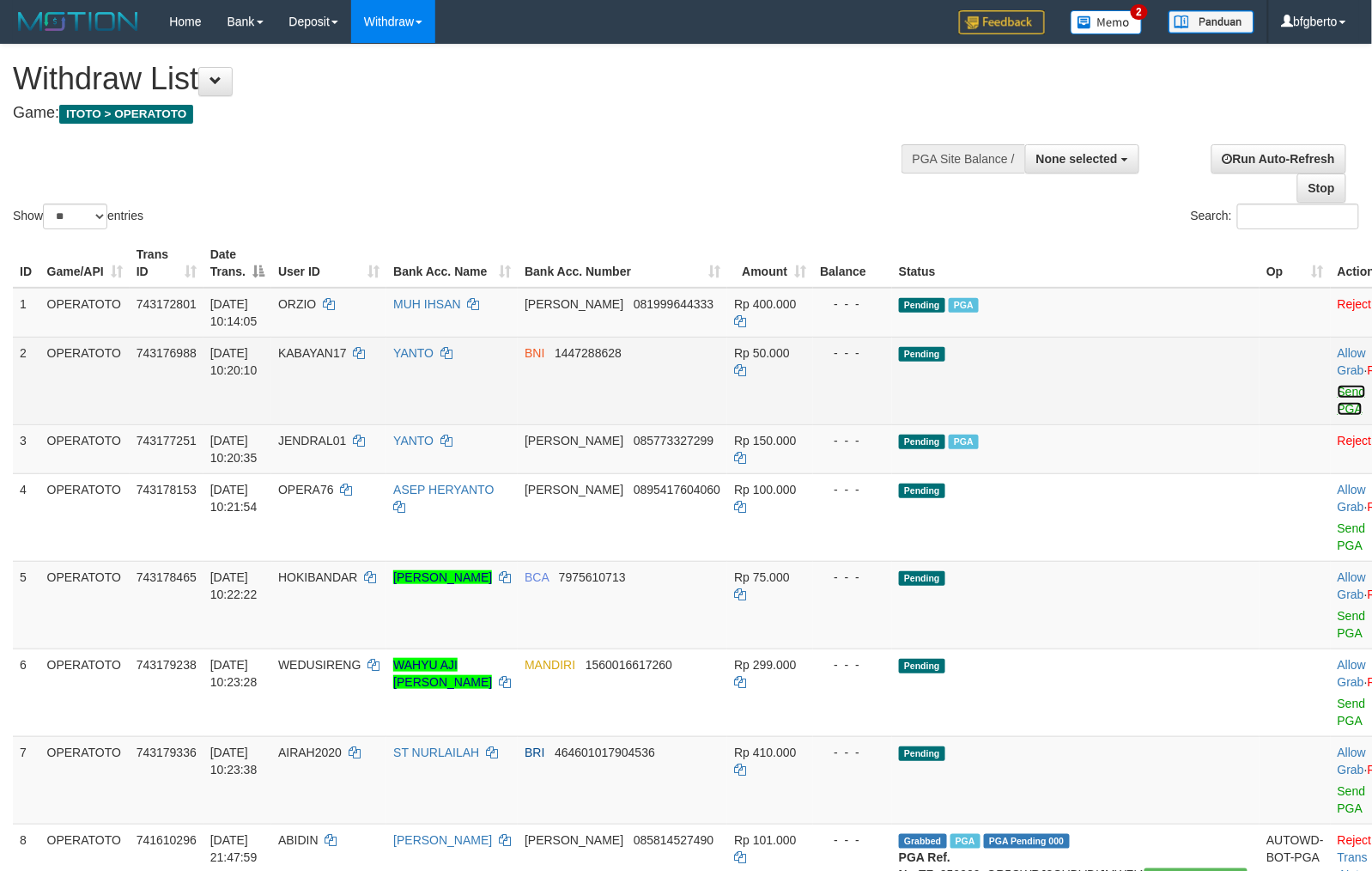
click at [1338, 406] on link "Send PGA" at bounding box center [1352, 400] width 29 height 31
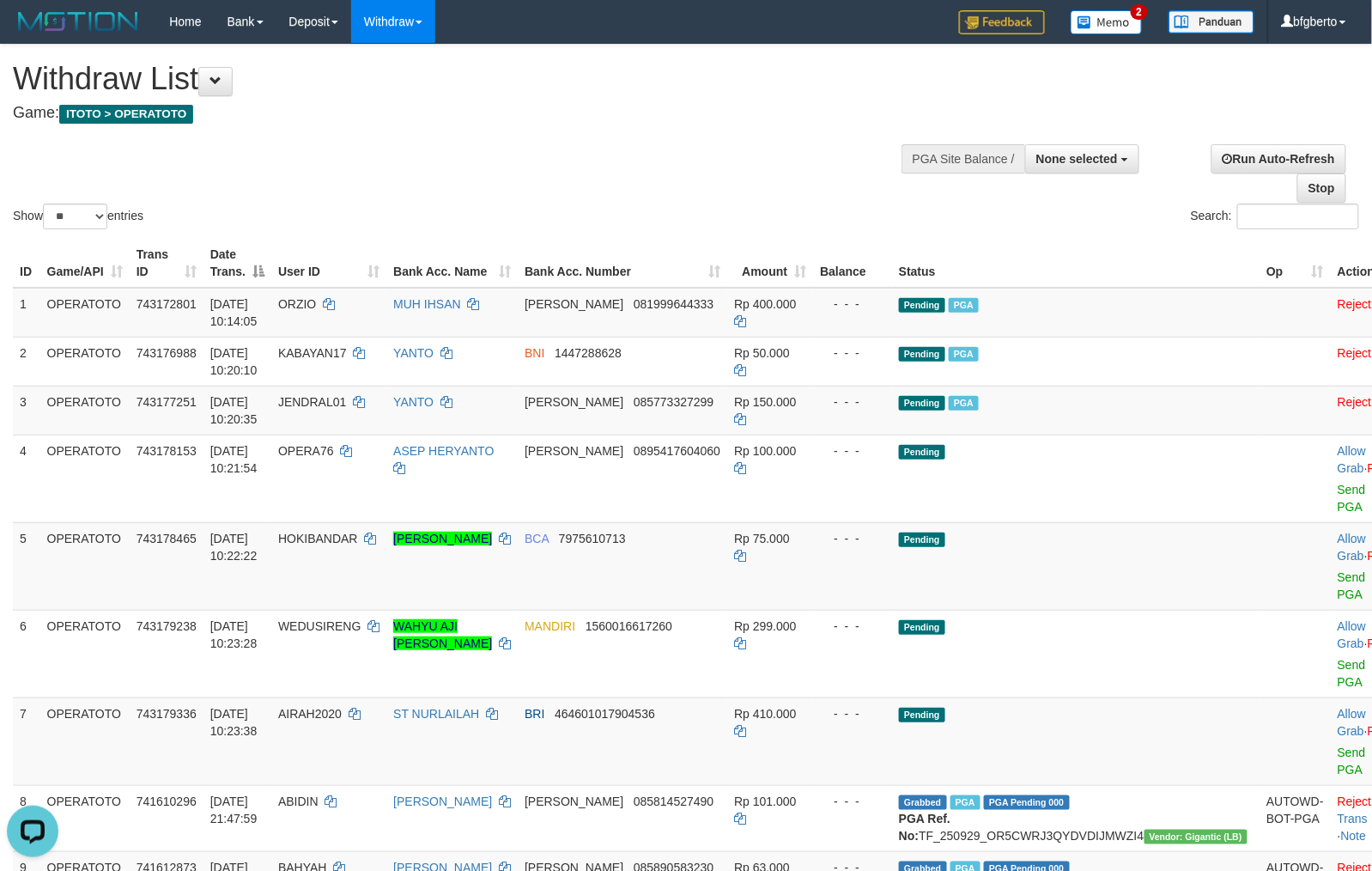
click at [673, 192] on div "Show ** ** ** *** entries Search:" at bounding box center [686, 138] width 1372 height 188
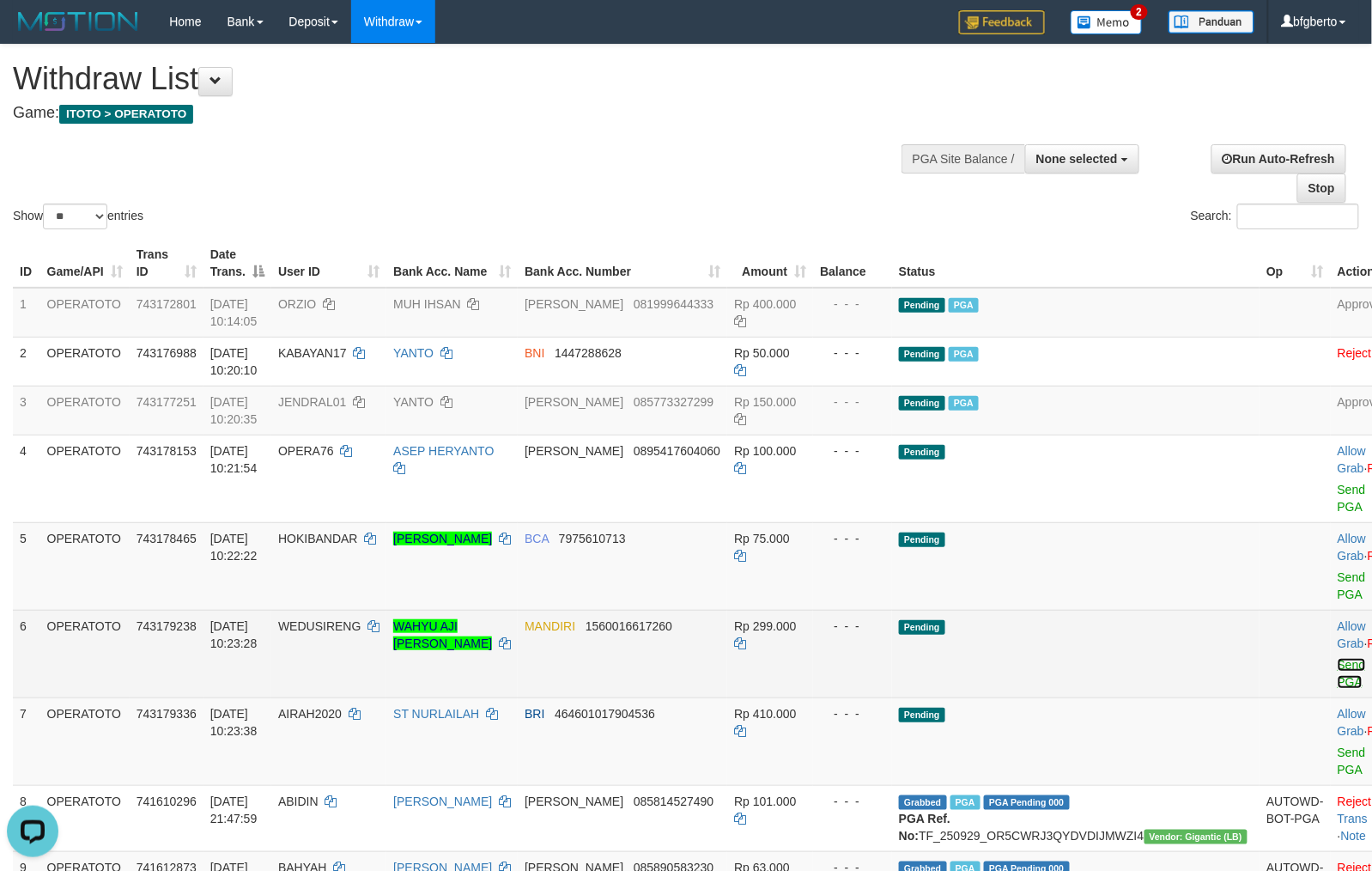
click at [1338, 684] on link "Send PGA" at bounding box center [1352, 673] width 29 height 31
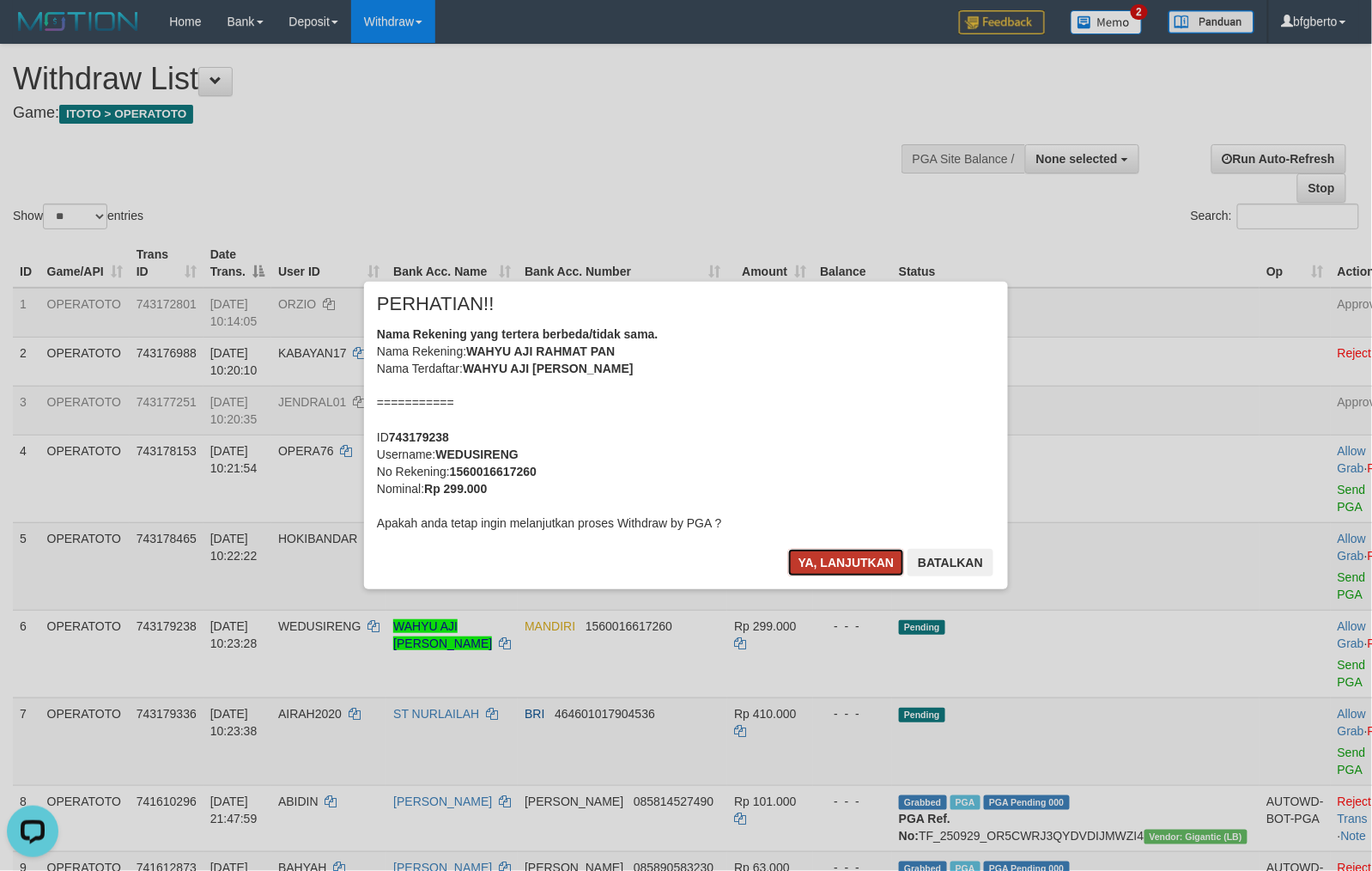
click at [848, 562] on button "Ya, lanjutkan" at bounding box center [846, 562] width 116 height 28
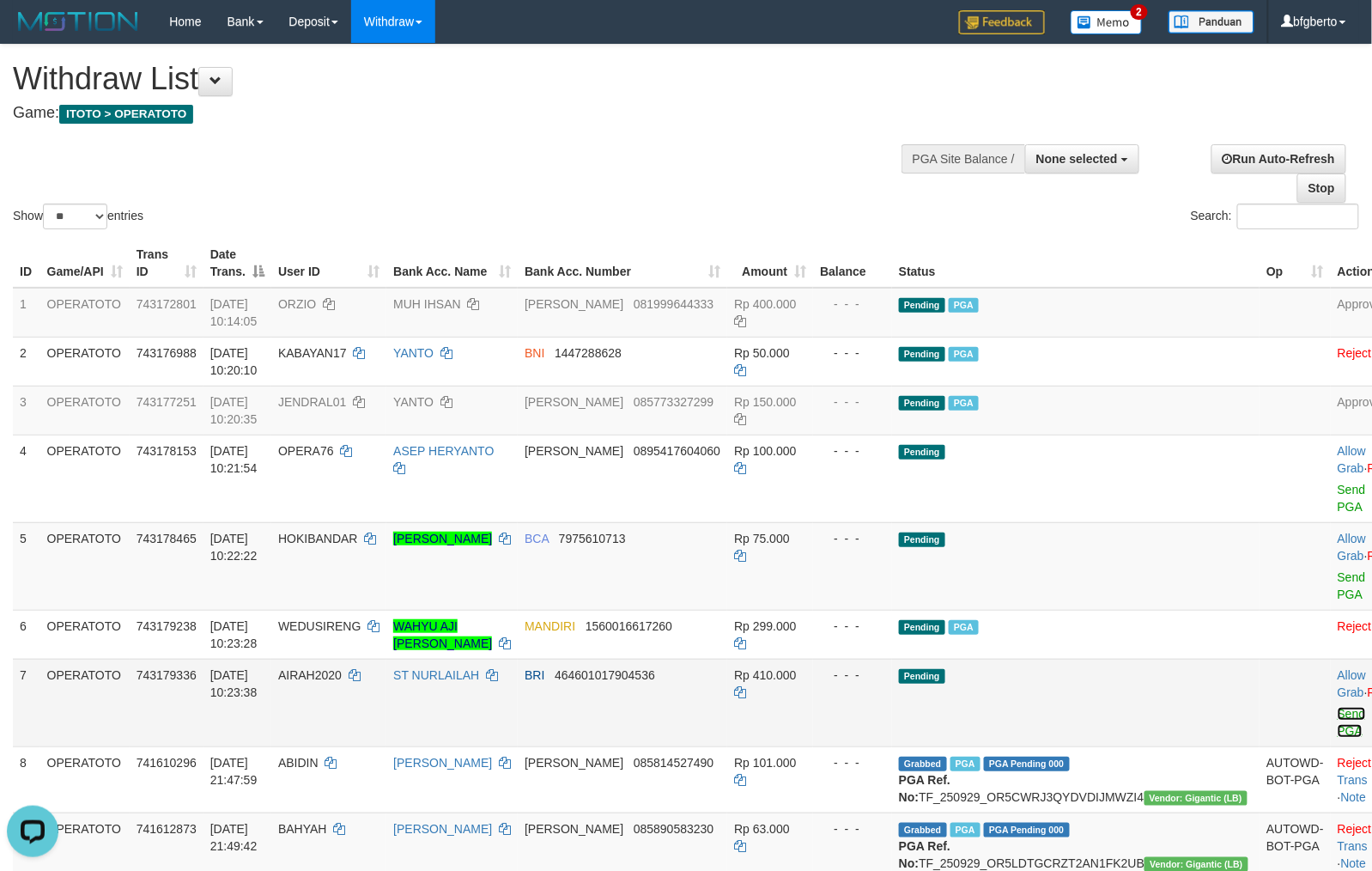
click at [1338, 733] on link "Send PGA" at bounding box center [1352, 722] width 29 height 31
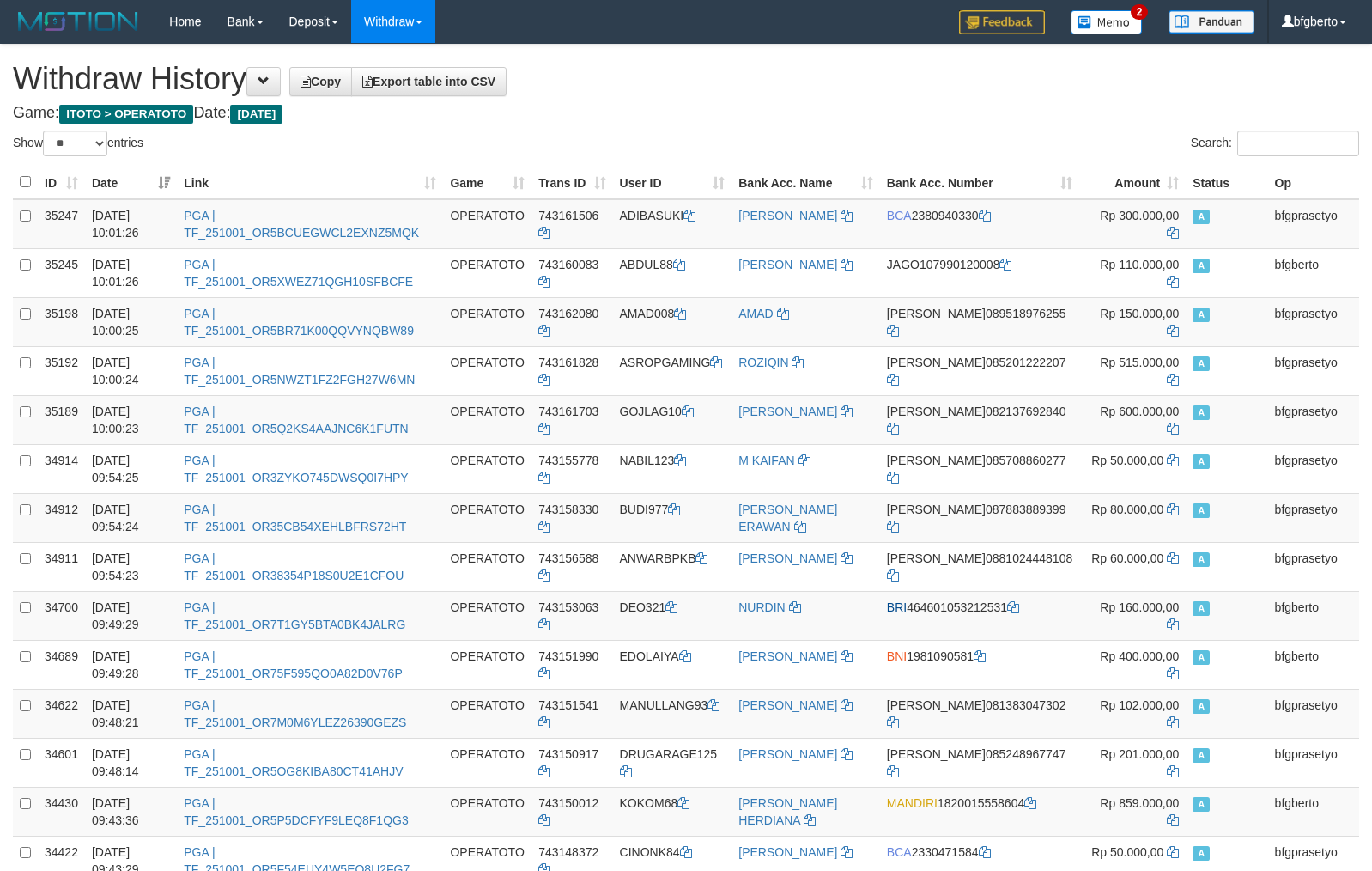
select select "**"
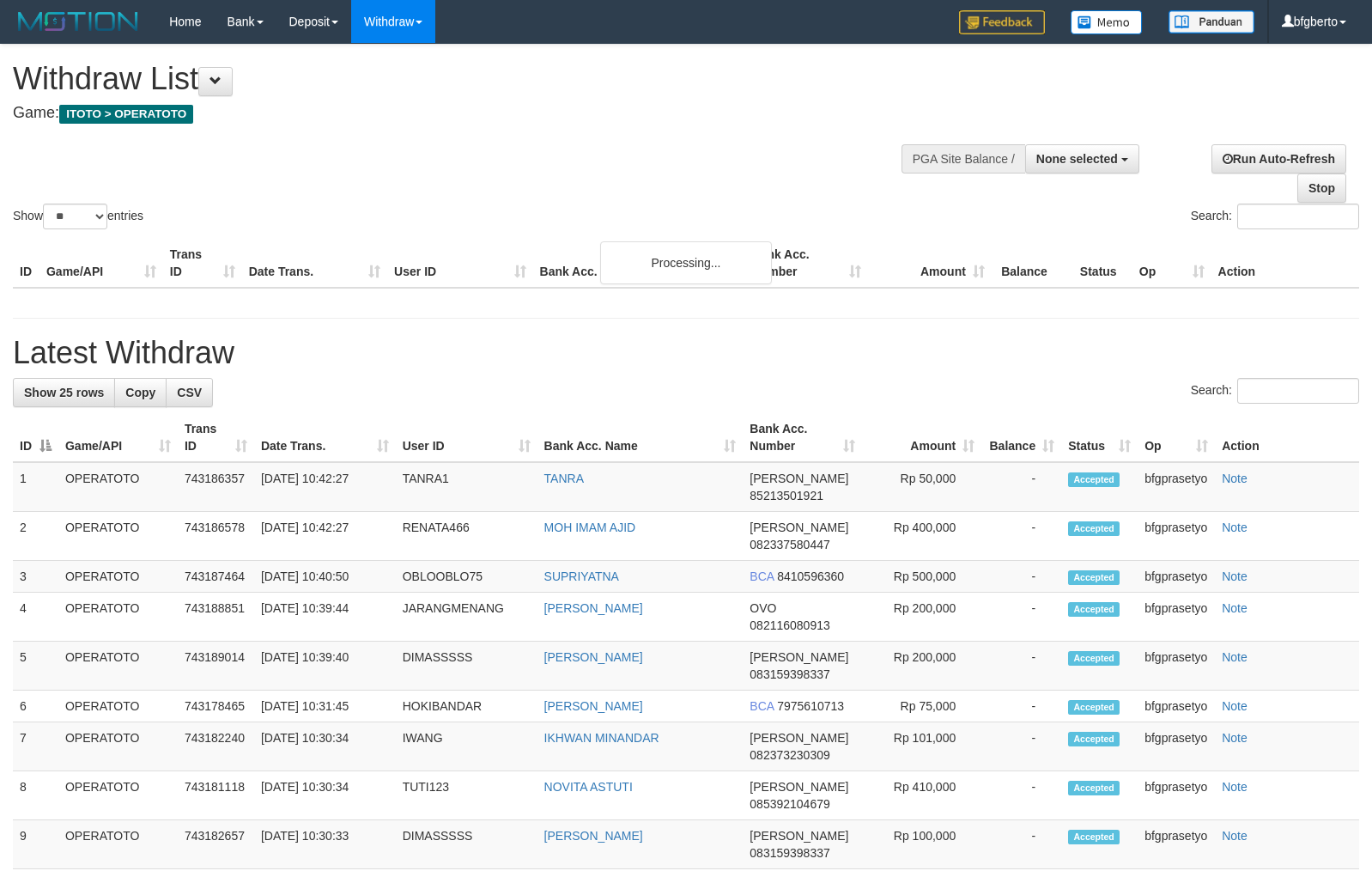
select select
select select "**"
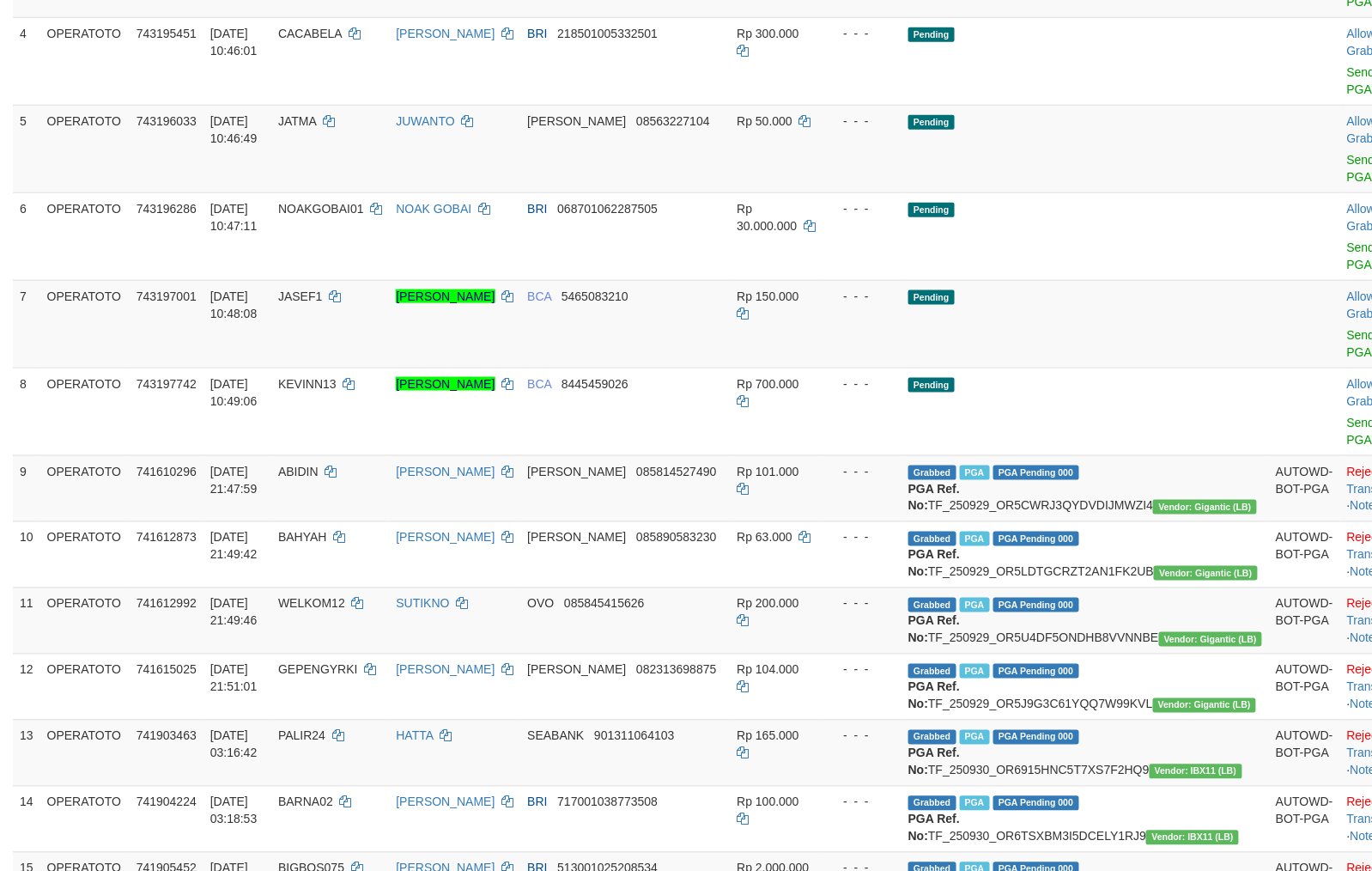
scroll to position [534, 0]
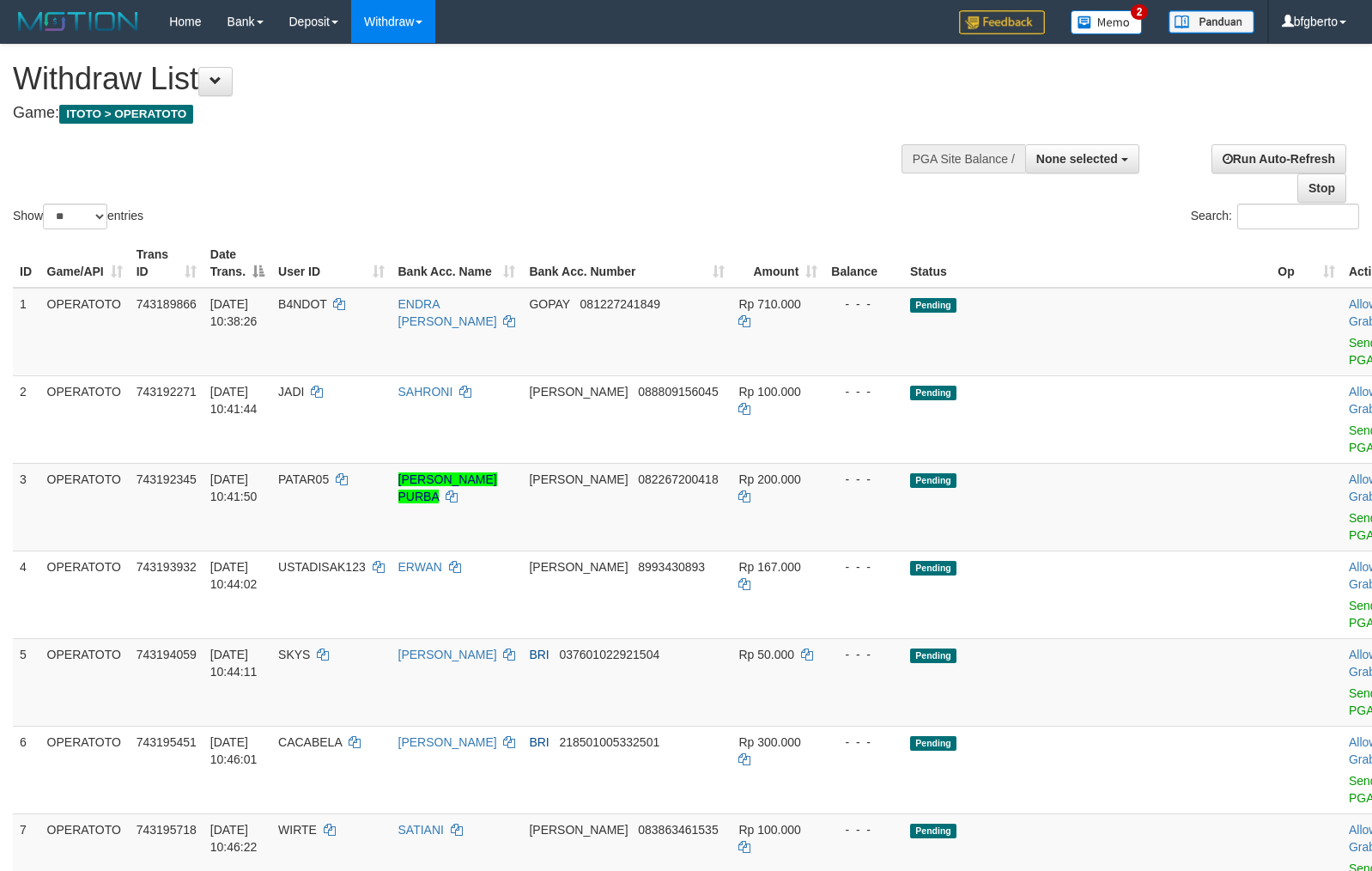
select select
select select "**"
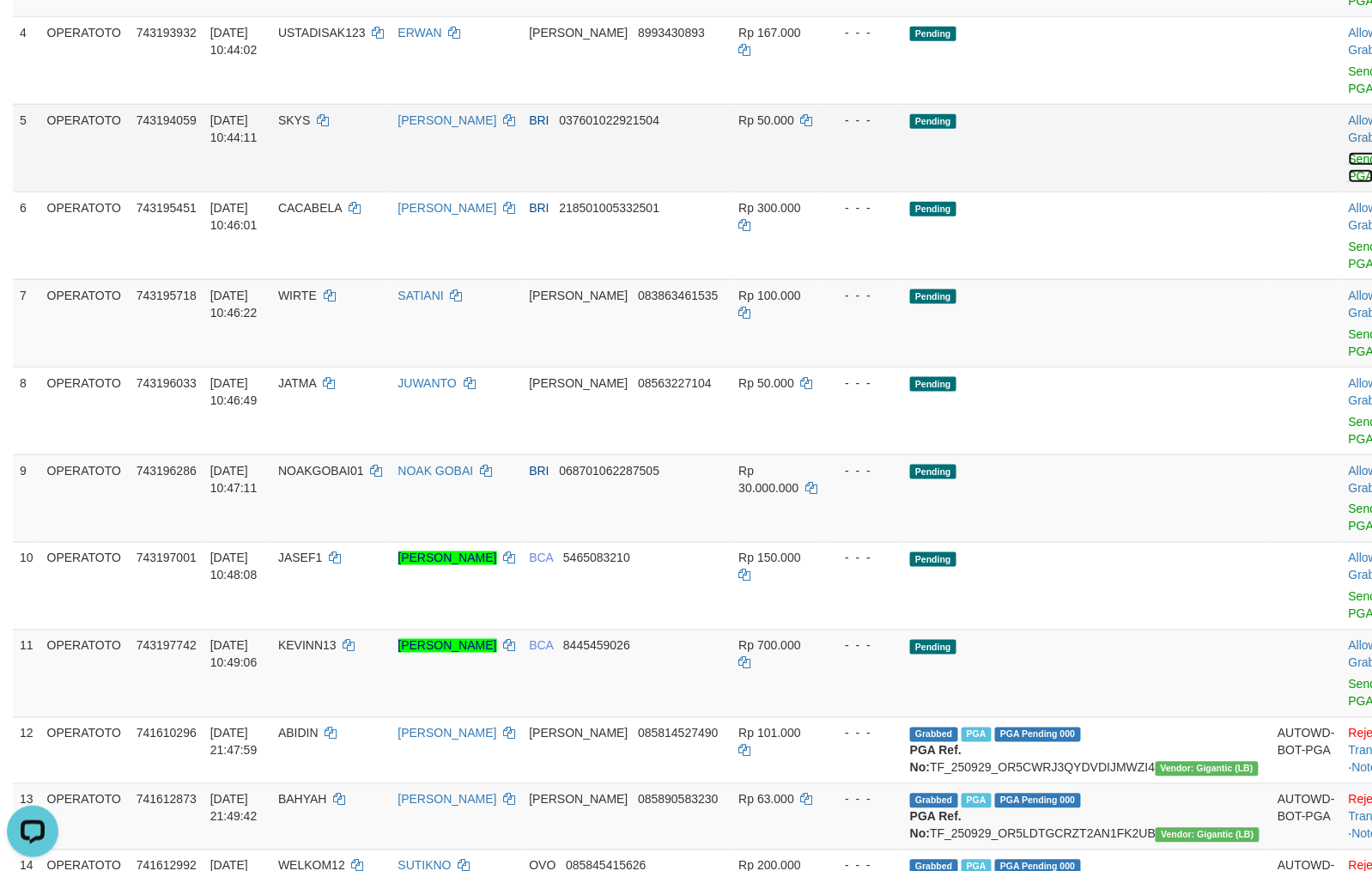
click at [1348, 172] on link "Send PGA" at bounding box center [1362, 167] width 29 height 31
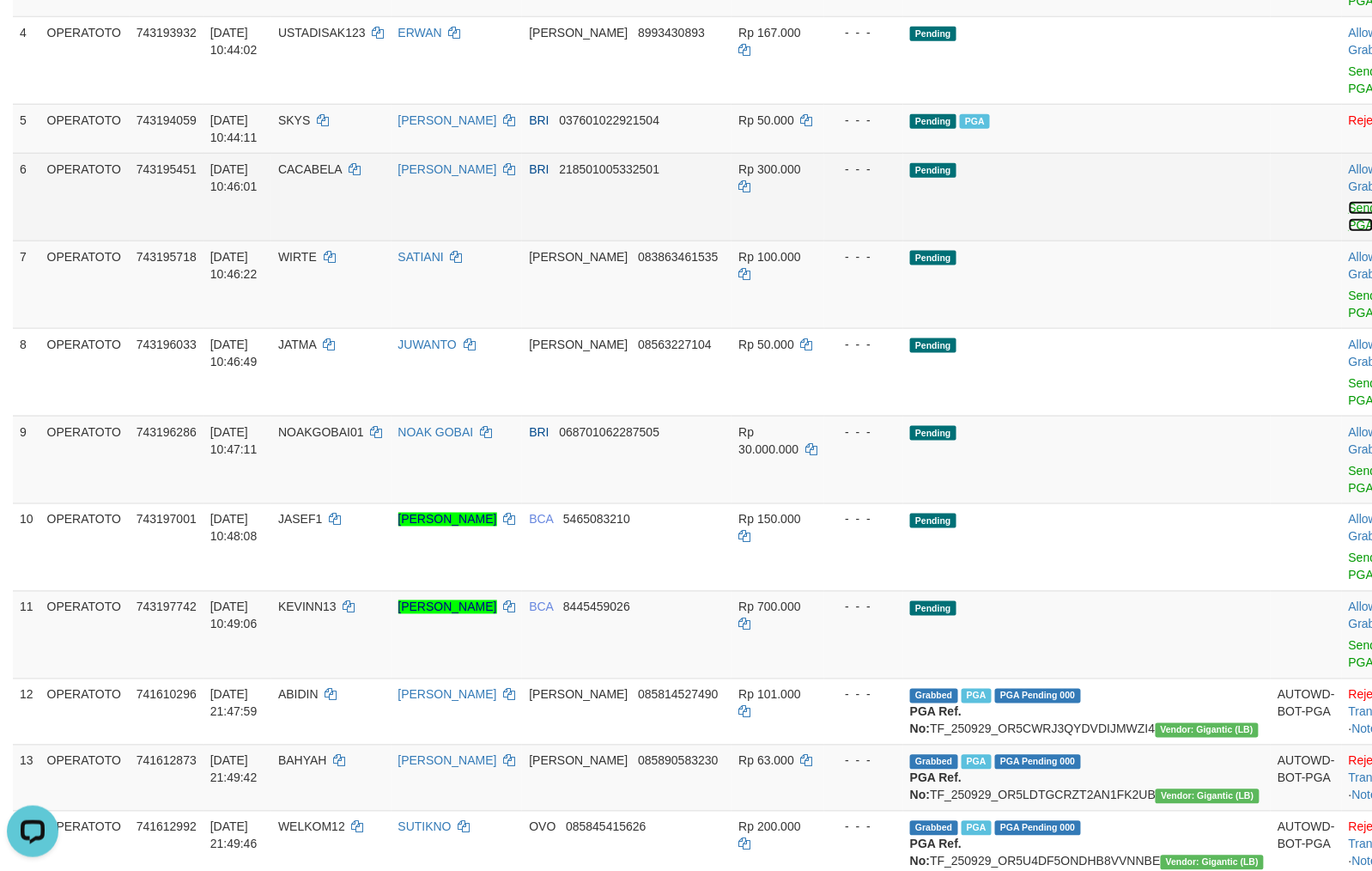
click at [1348, 221] on link "Send PGA" at bounding box center [1362, 216] width 29 height 31
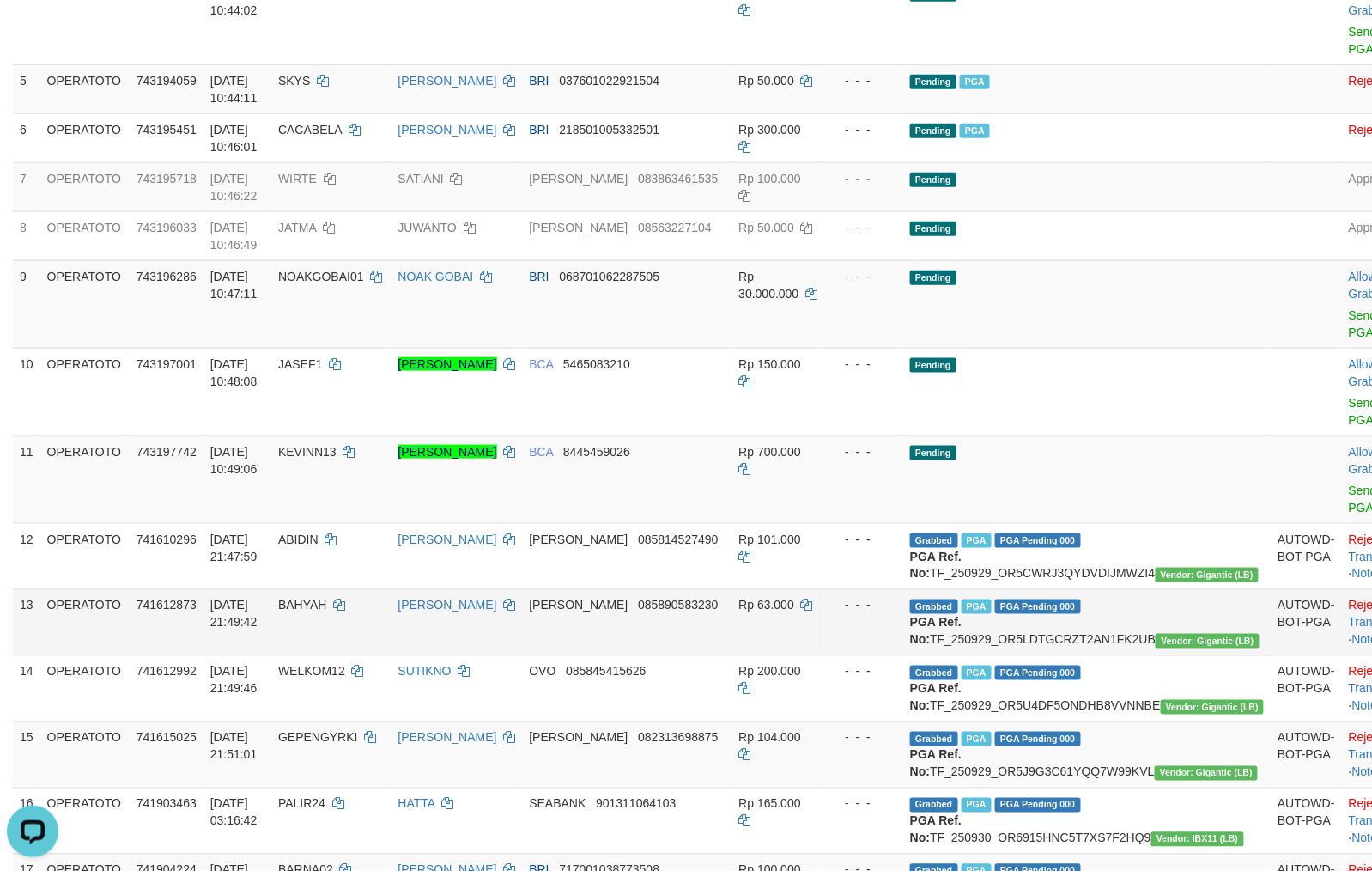
scroll to position [436, 0]
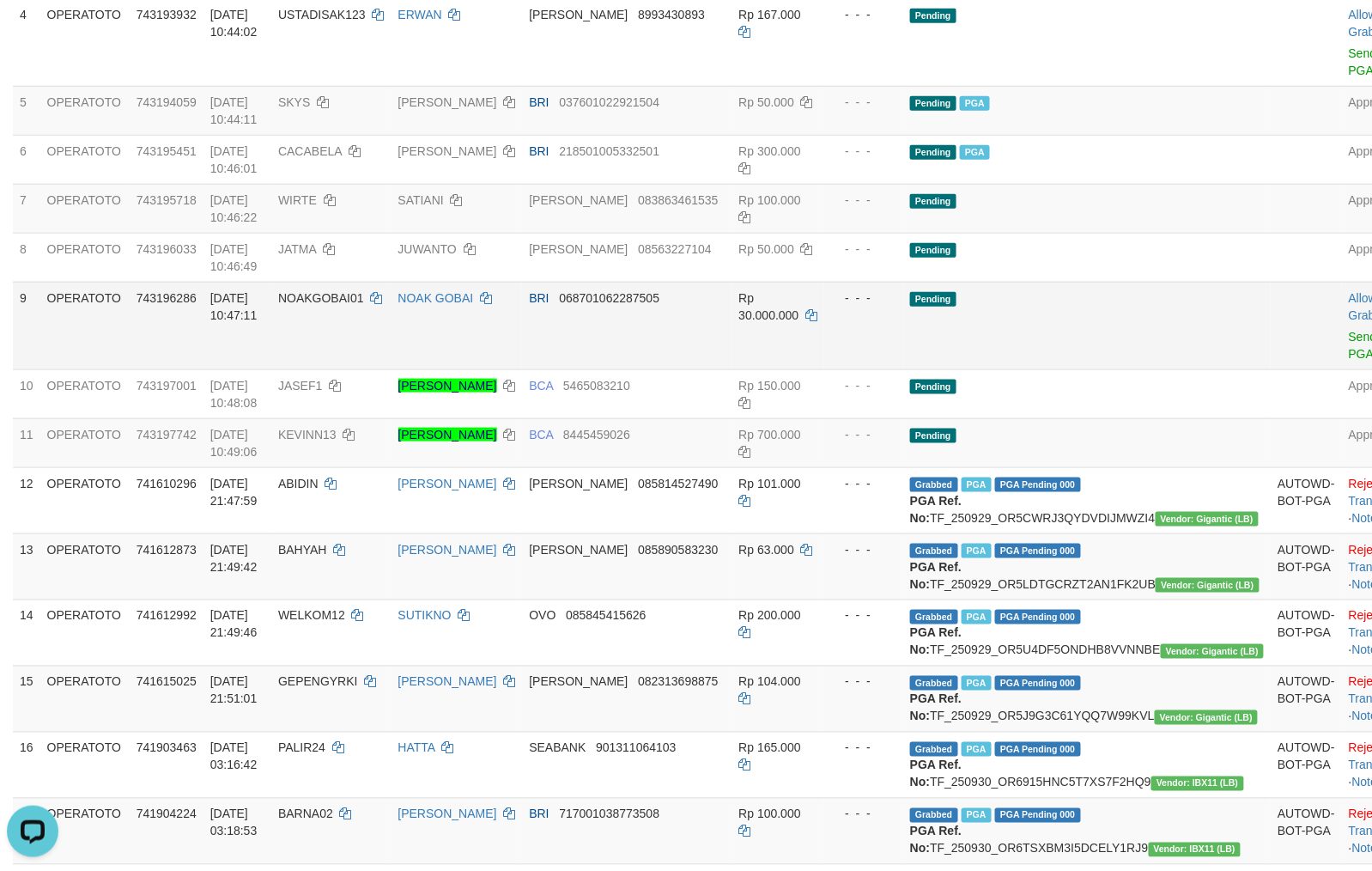
click at [770, 370] on td "Rp 30.000.000" at bounding box center [777, 326] width 93 height 88
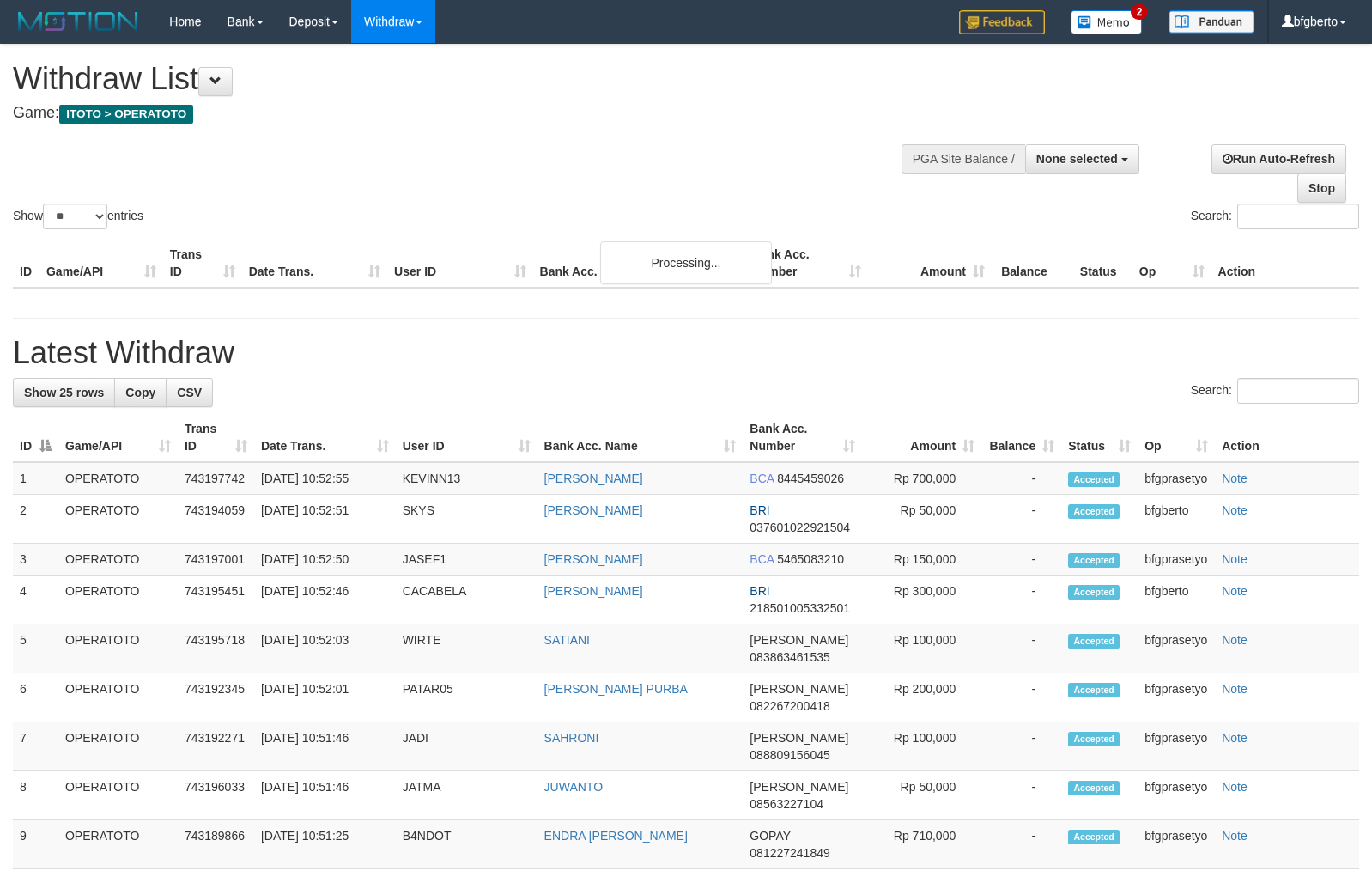
select select
select select "**"
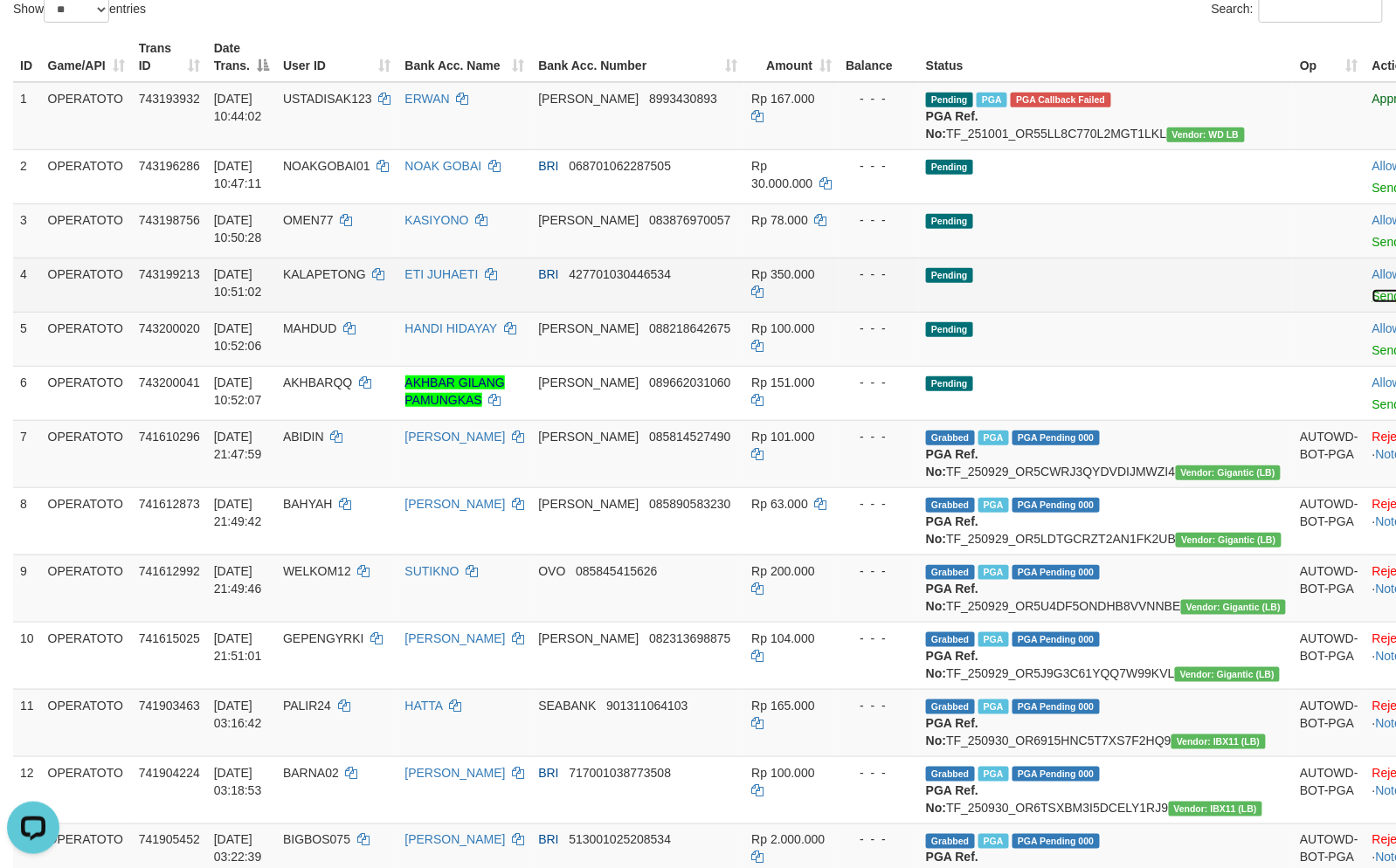
click at [1372, 303] on link "Send PGA" at bounding box center [1400, 296] width 56 height 14
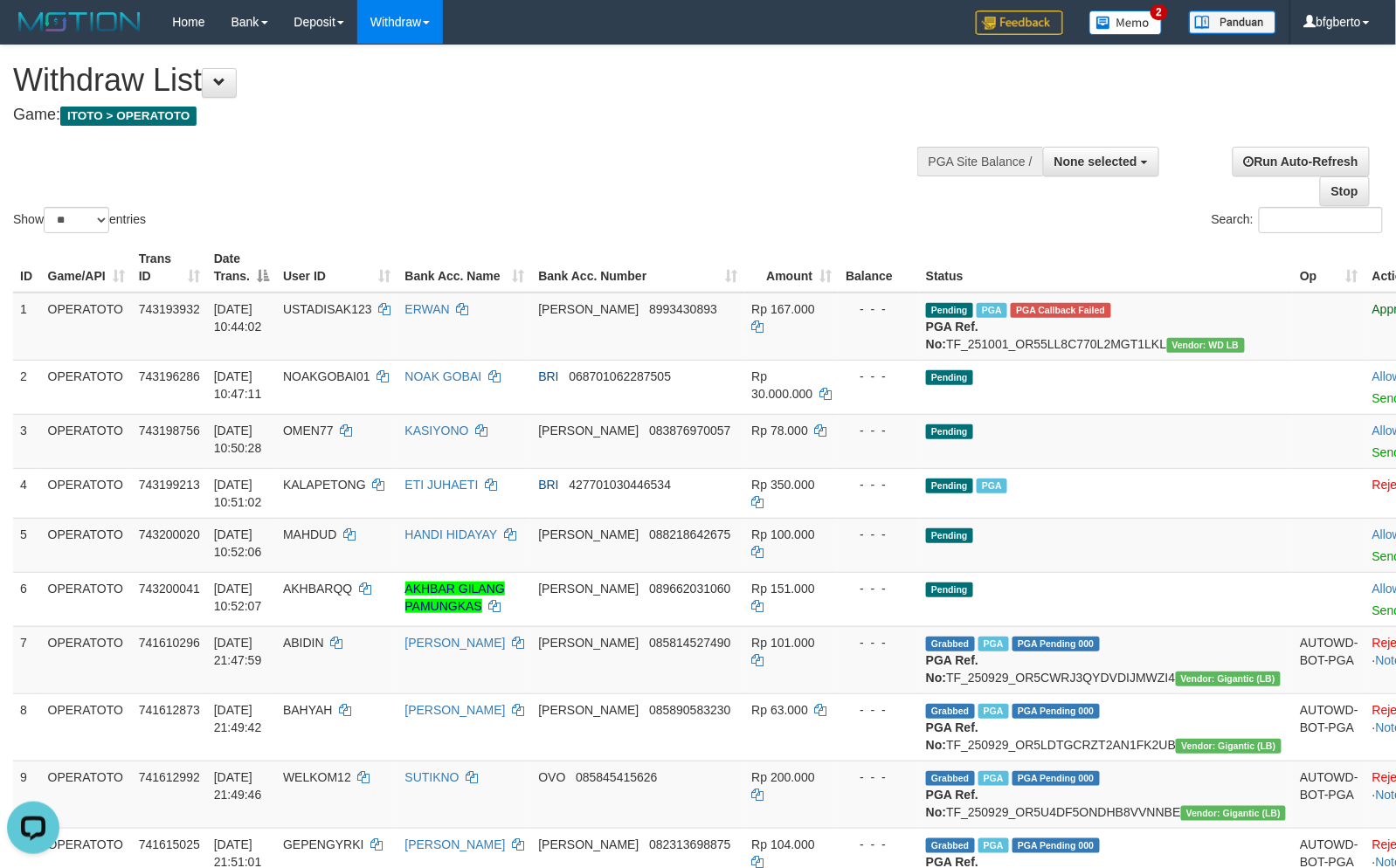
click at [1293, 280] on th "Op" at bounding box center [1329, 267] width 73 height 50
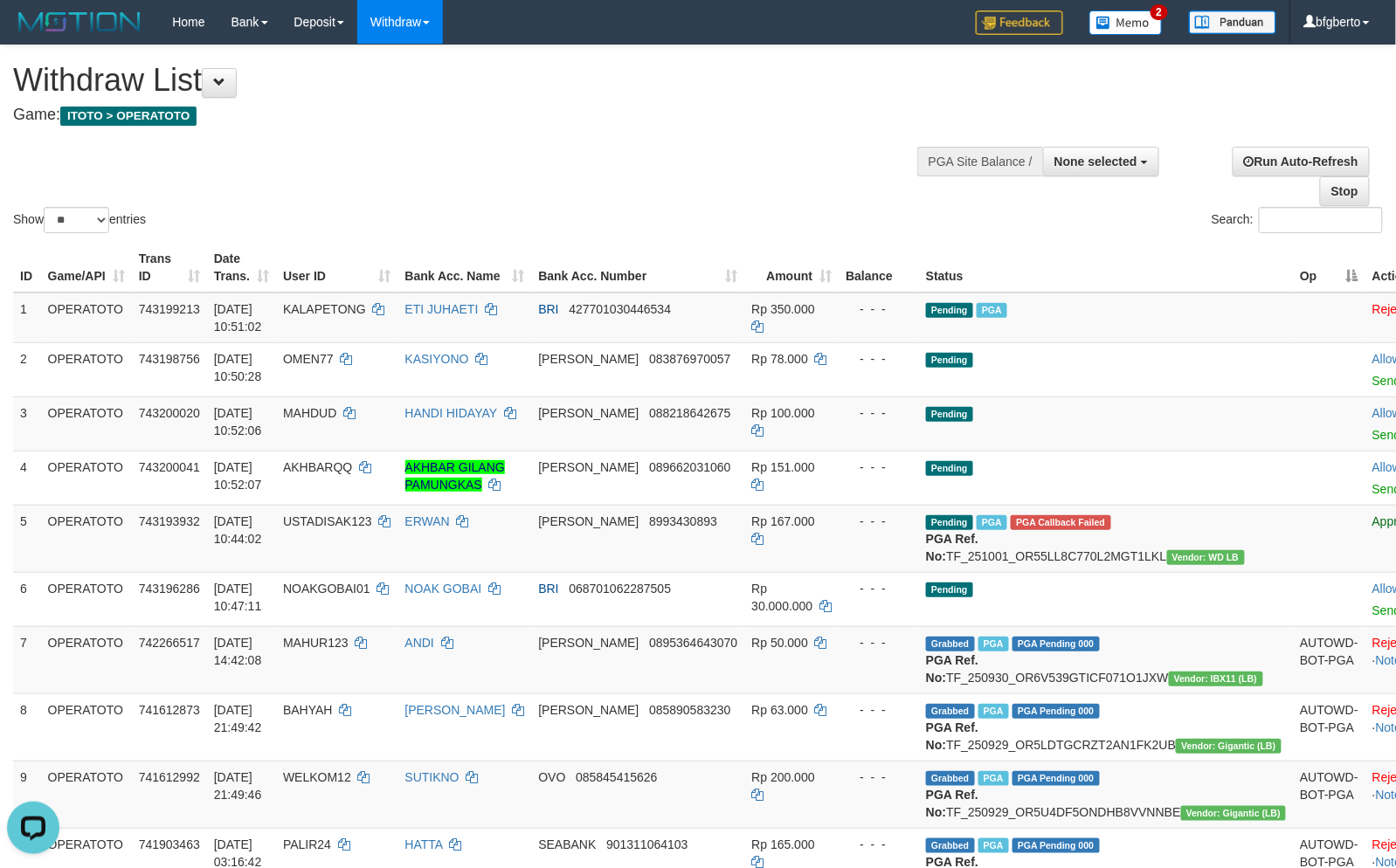
click at [1293, 281] on th "Op" at bounding box center [1329, 267] width 73 height 50
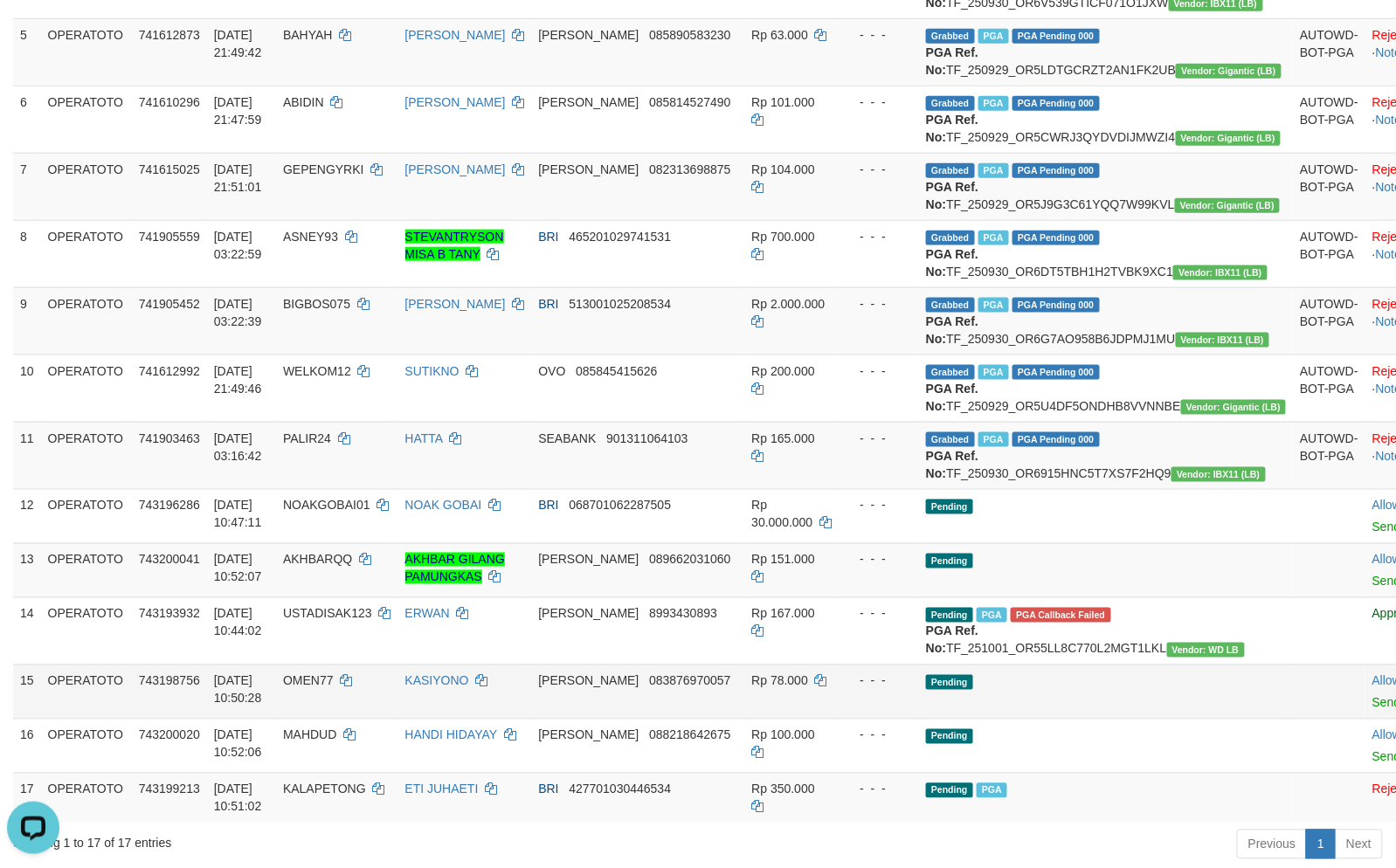
scroll to position [1125, 0]
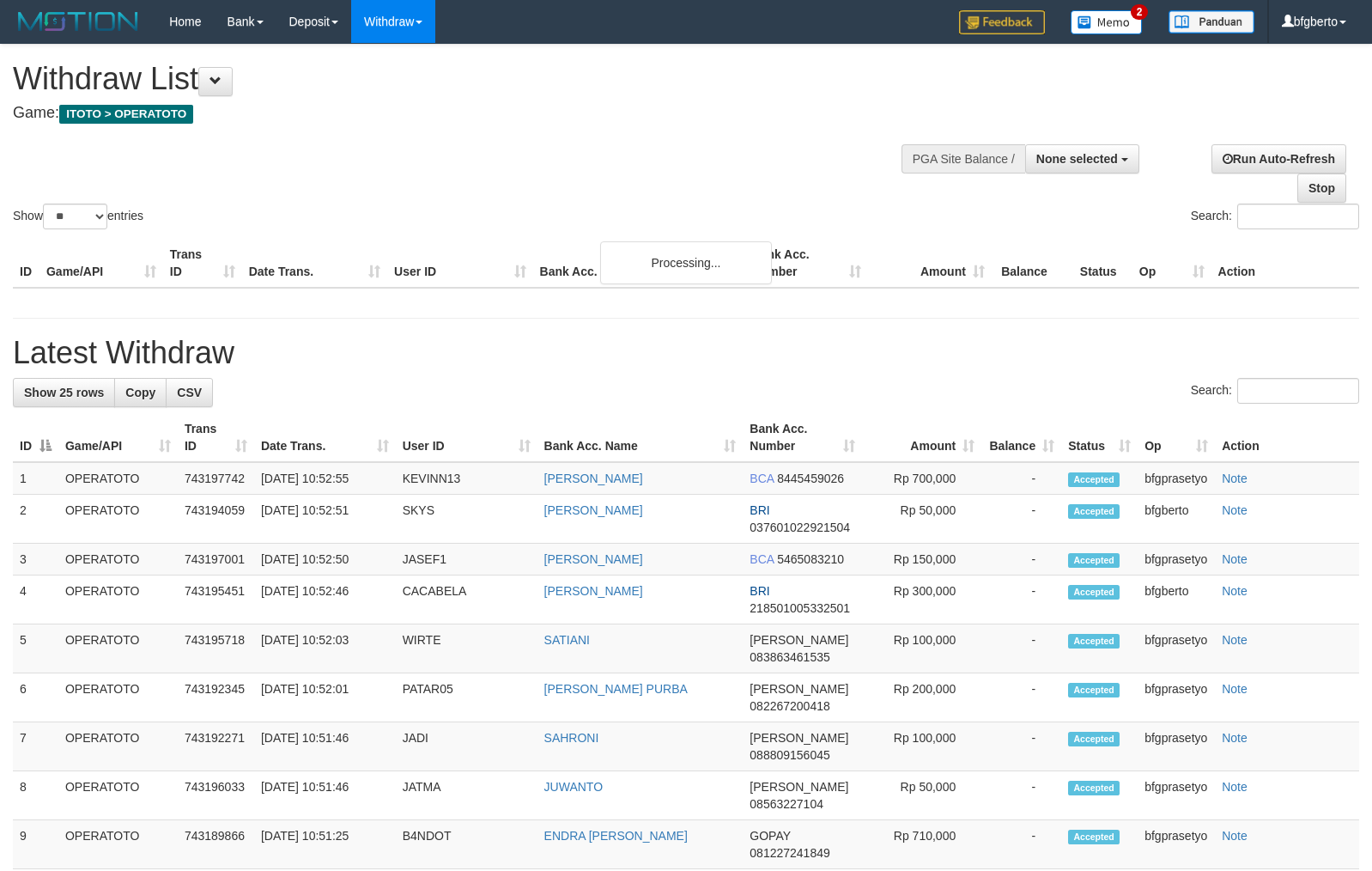
select select
select select "**"
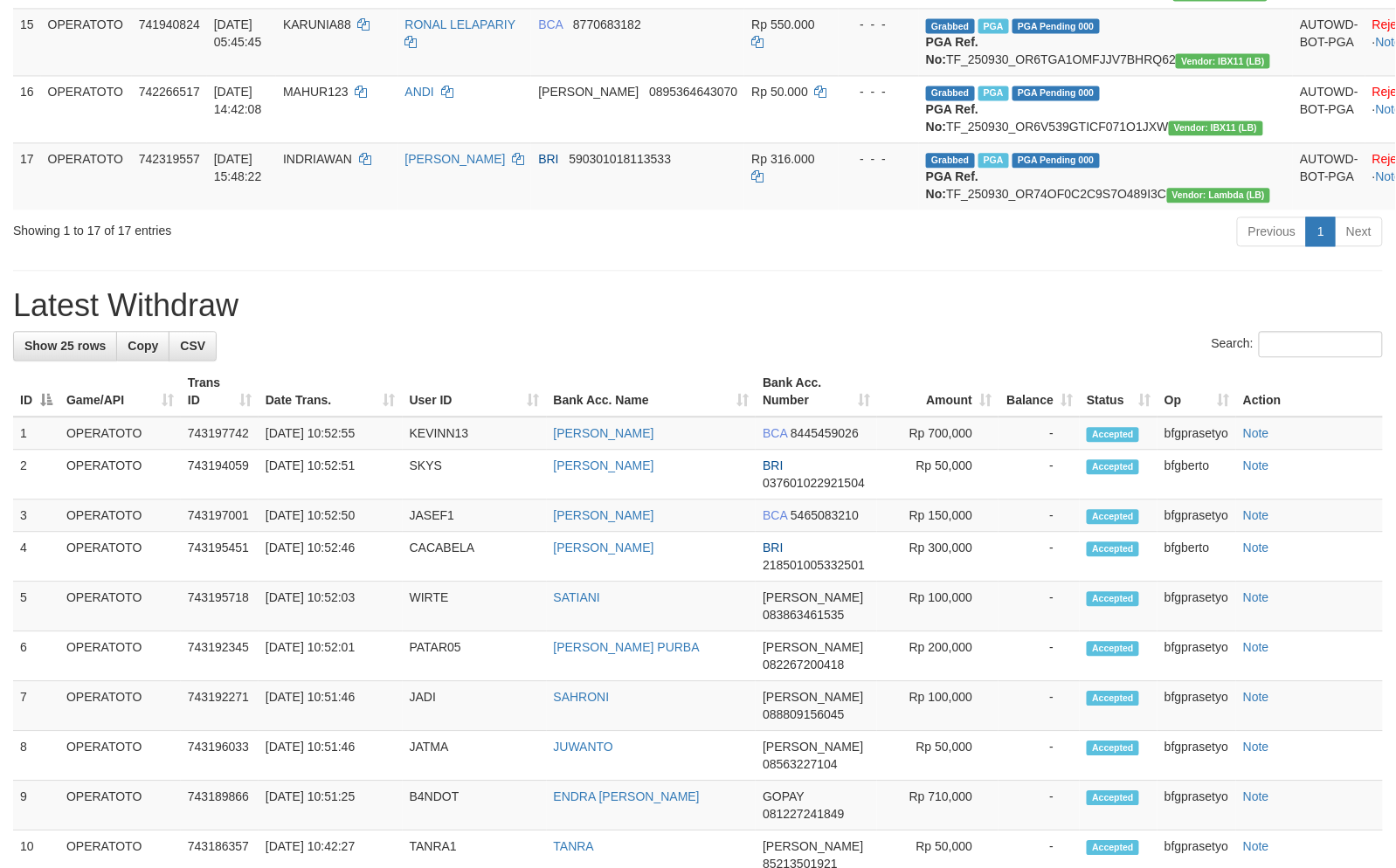
scroll to position [70, 0]
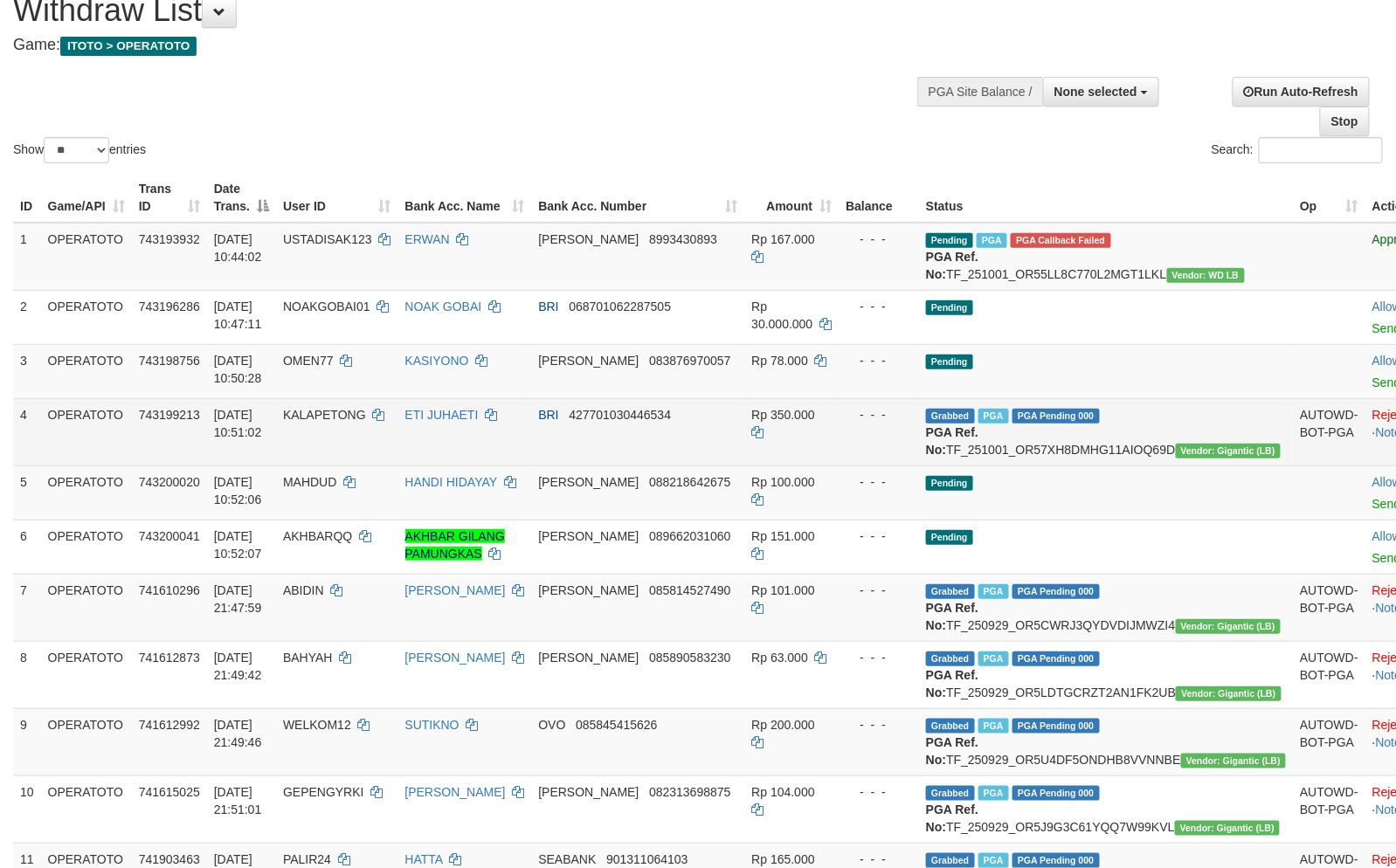
click at [1000, 465] on td "Grabbed PGA PGA Pending 000 PGA Ref. No: TF_251001_OR57XH8DMHG11AIOQ69D Vendor:…" at bounding box center [1106, 431] width 374 height 67
click at [1017, 465] on td "Grabbed PGA PGA Pending 000 PGA Ref. No: TF_251001_OR57XH8DMHG11AIOQ69D Vendor:…" at bounding box center [1106, 431] width 374 height 67
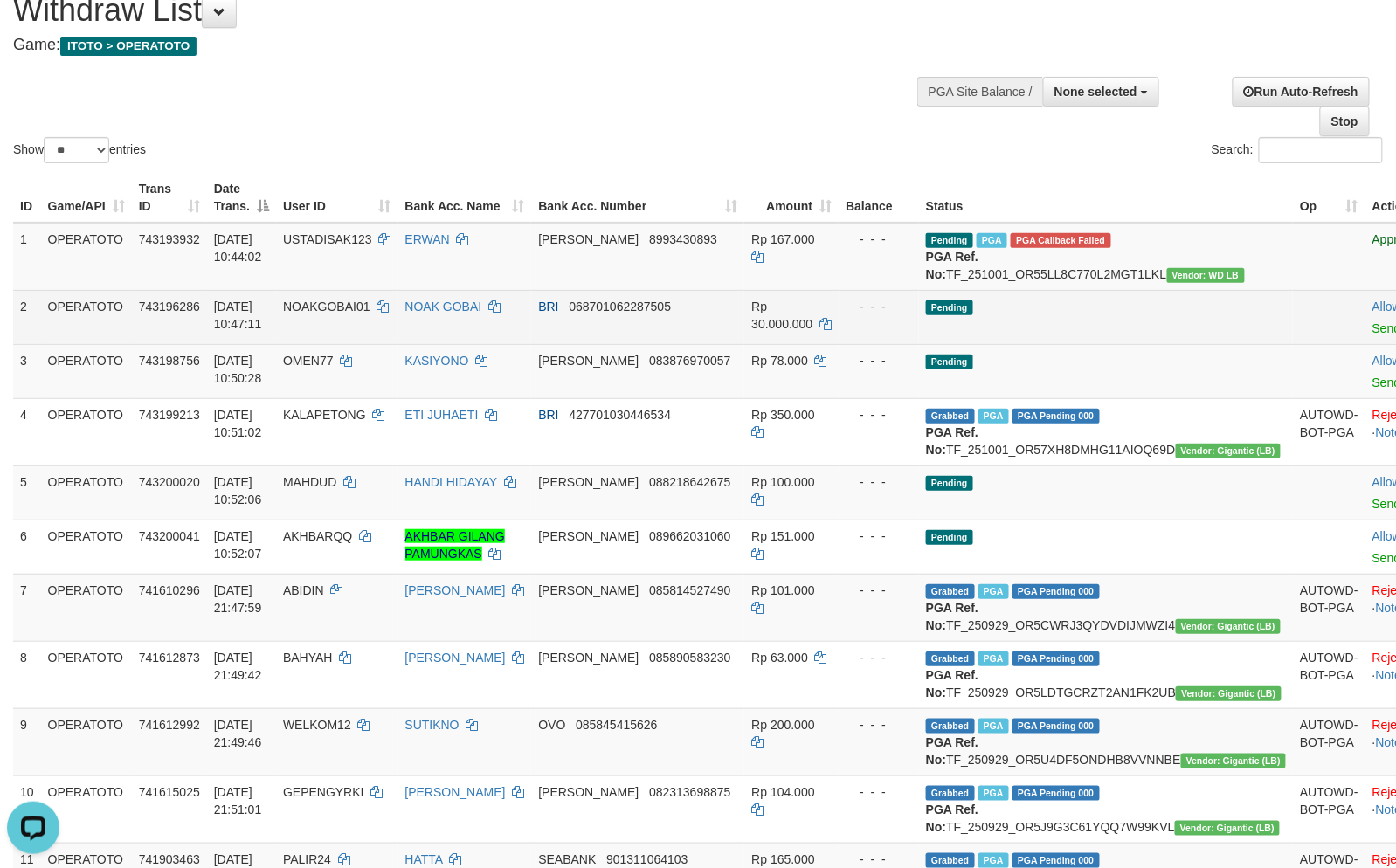
copy td "TF_251001_OR57XH8DMHG11AIOQ69D"
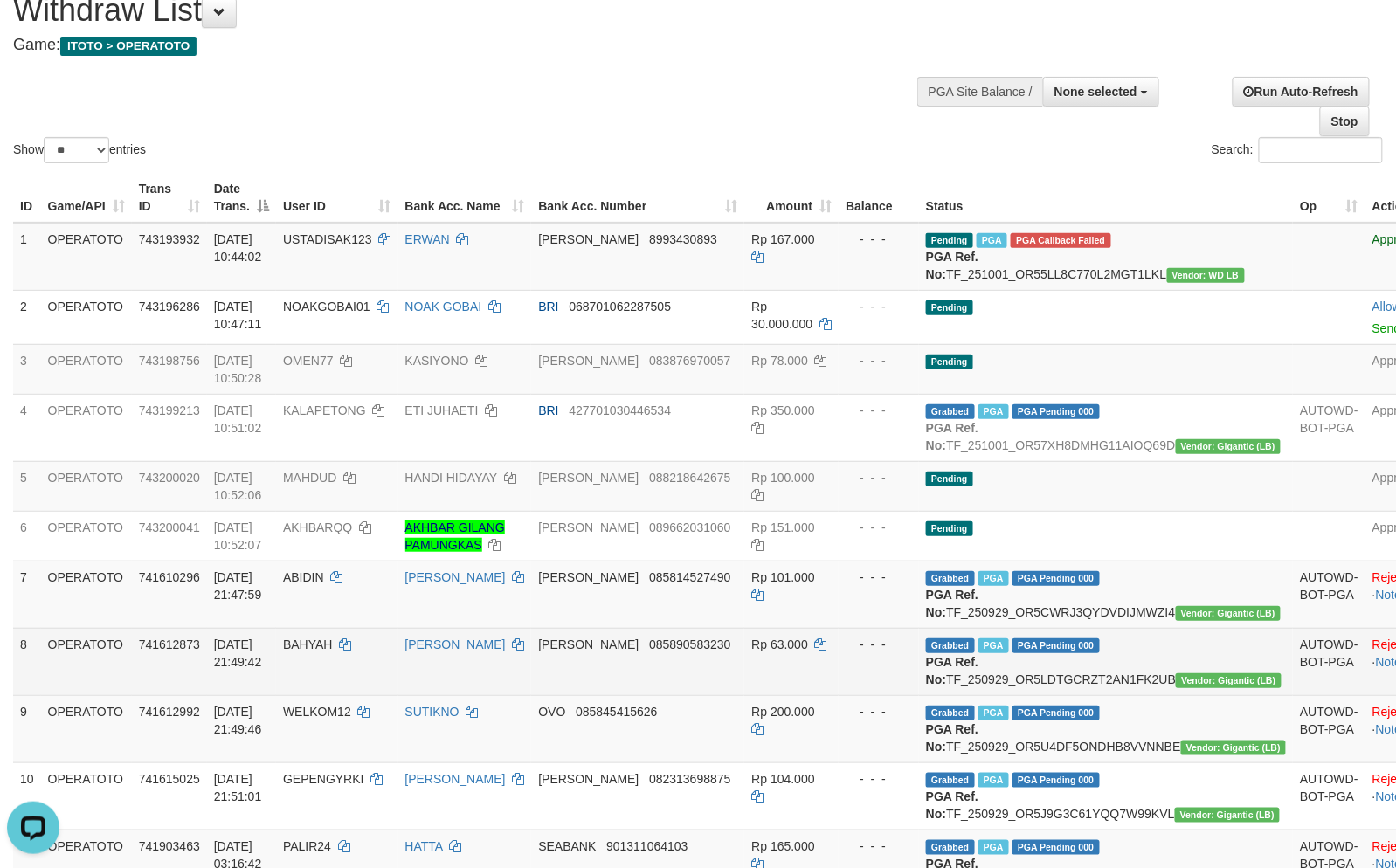
scroll to position [65, 0]
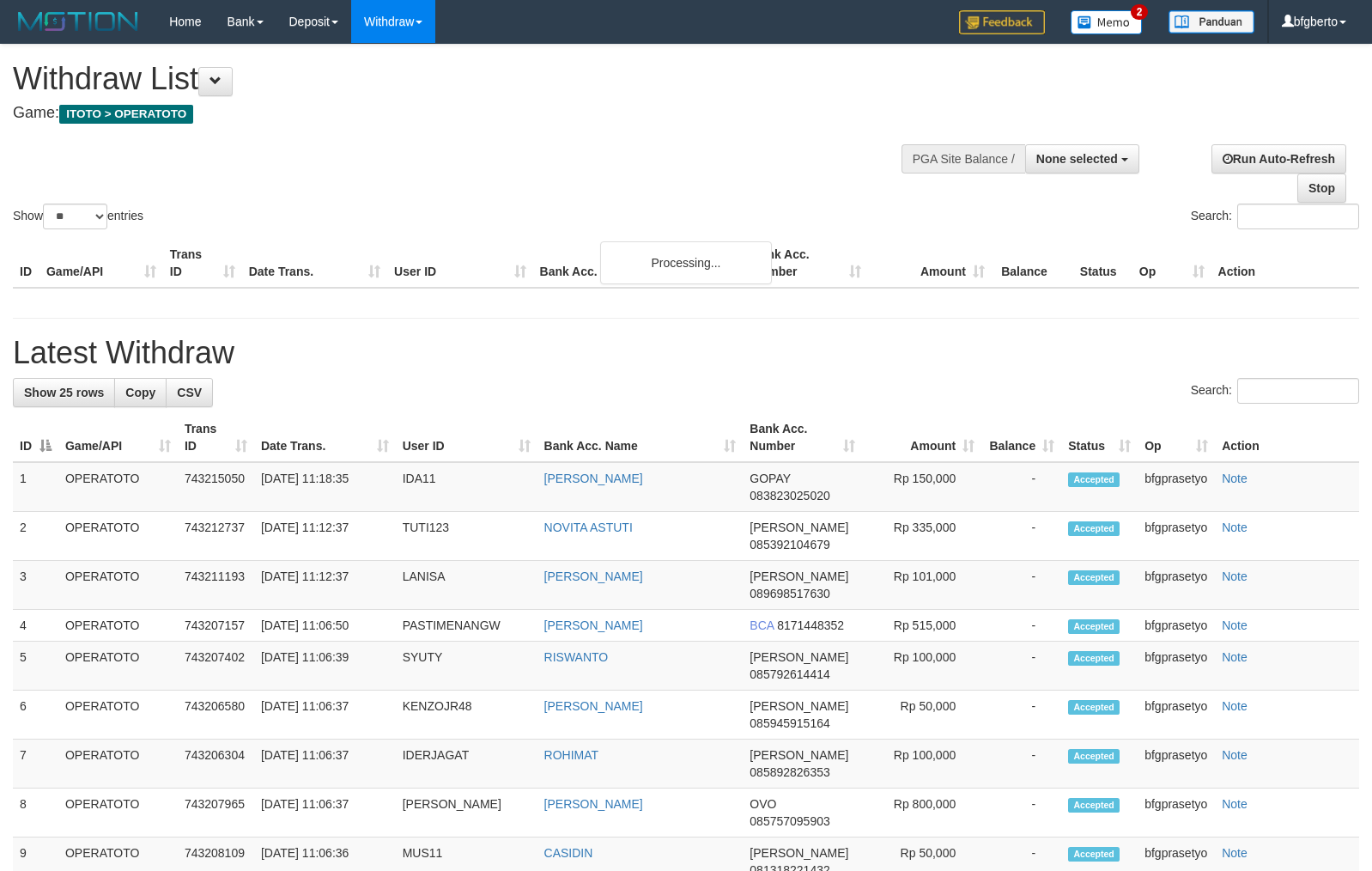
select select
select select "**"
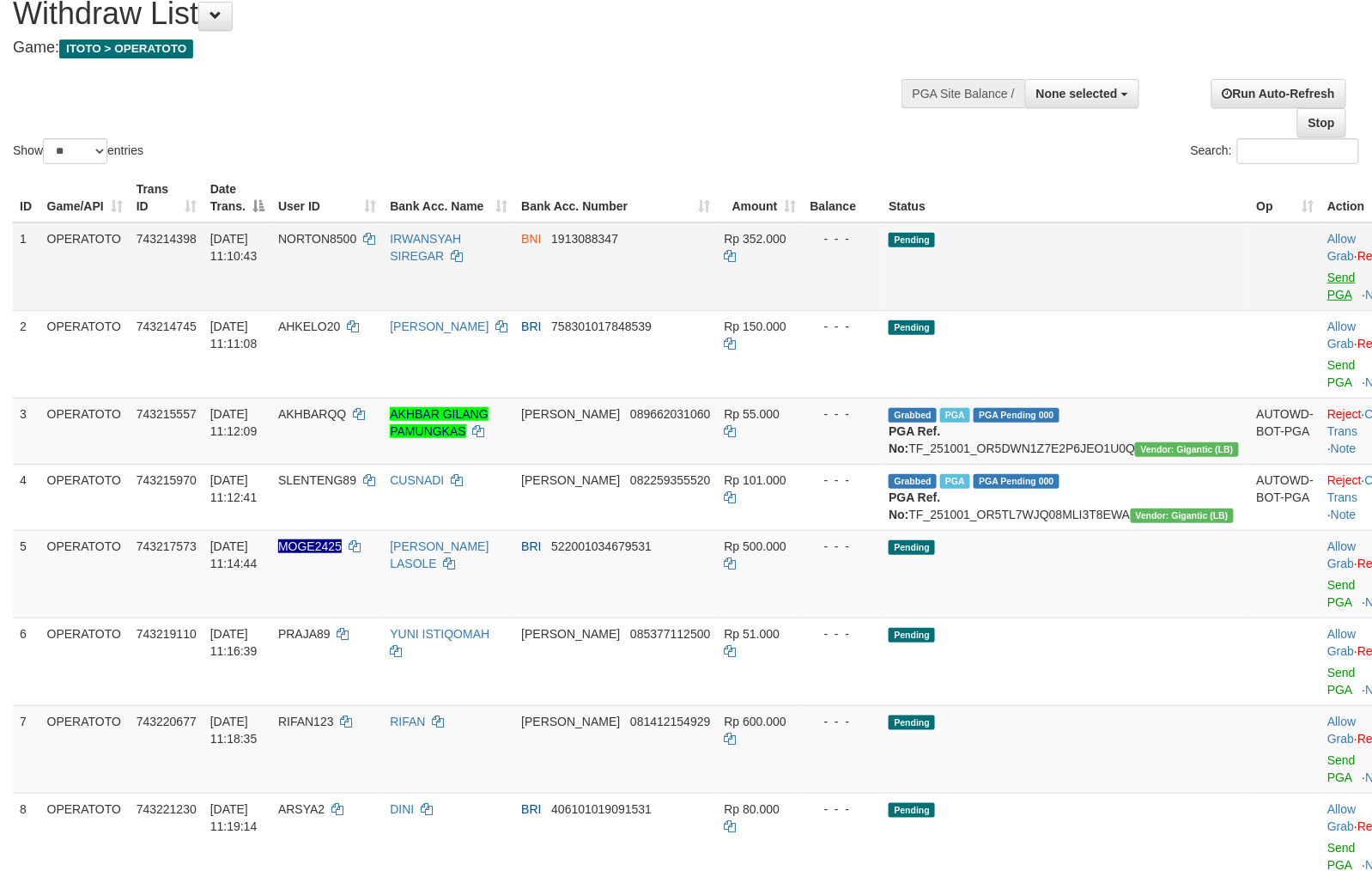
scroll to position [64, 0]
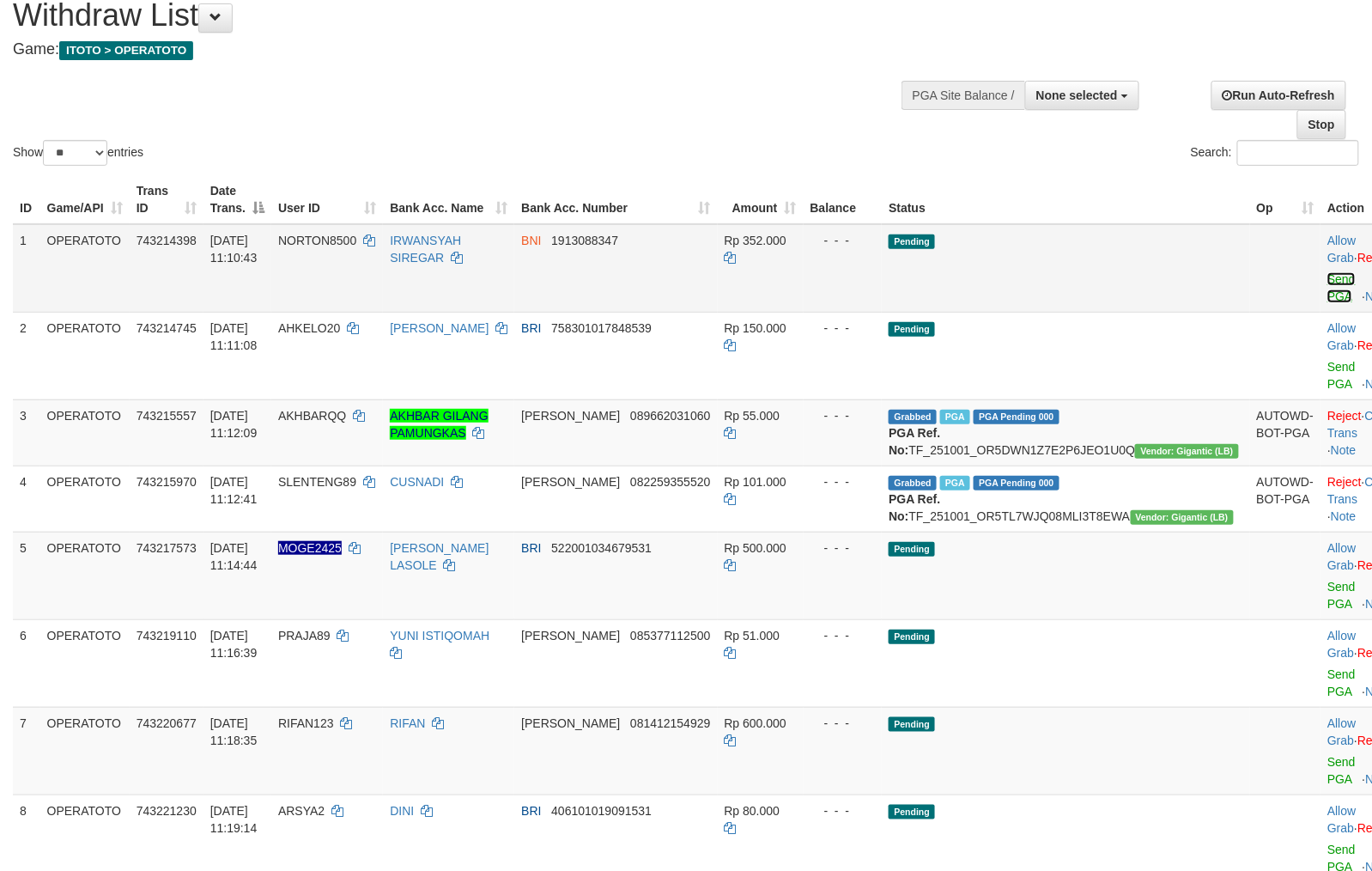
click at [1327, 290] on link "Send PGA" at bounding box center [1341, 287] width 29 height 31
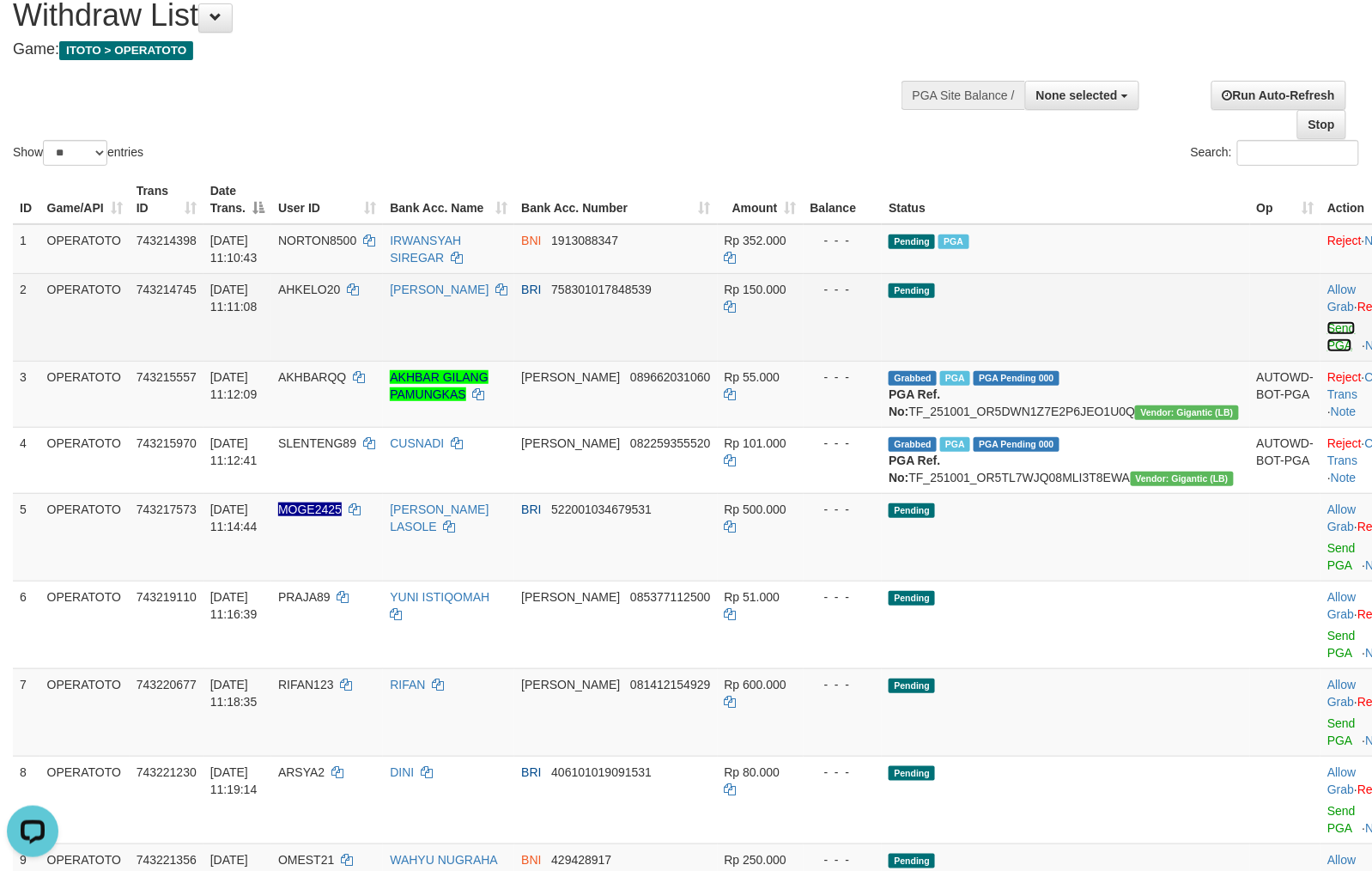
click at [1327, 345] on link "Send PGA" at bounding box center [1341, 336] width 29 height 31
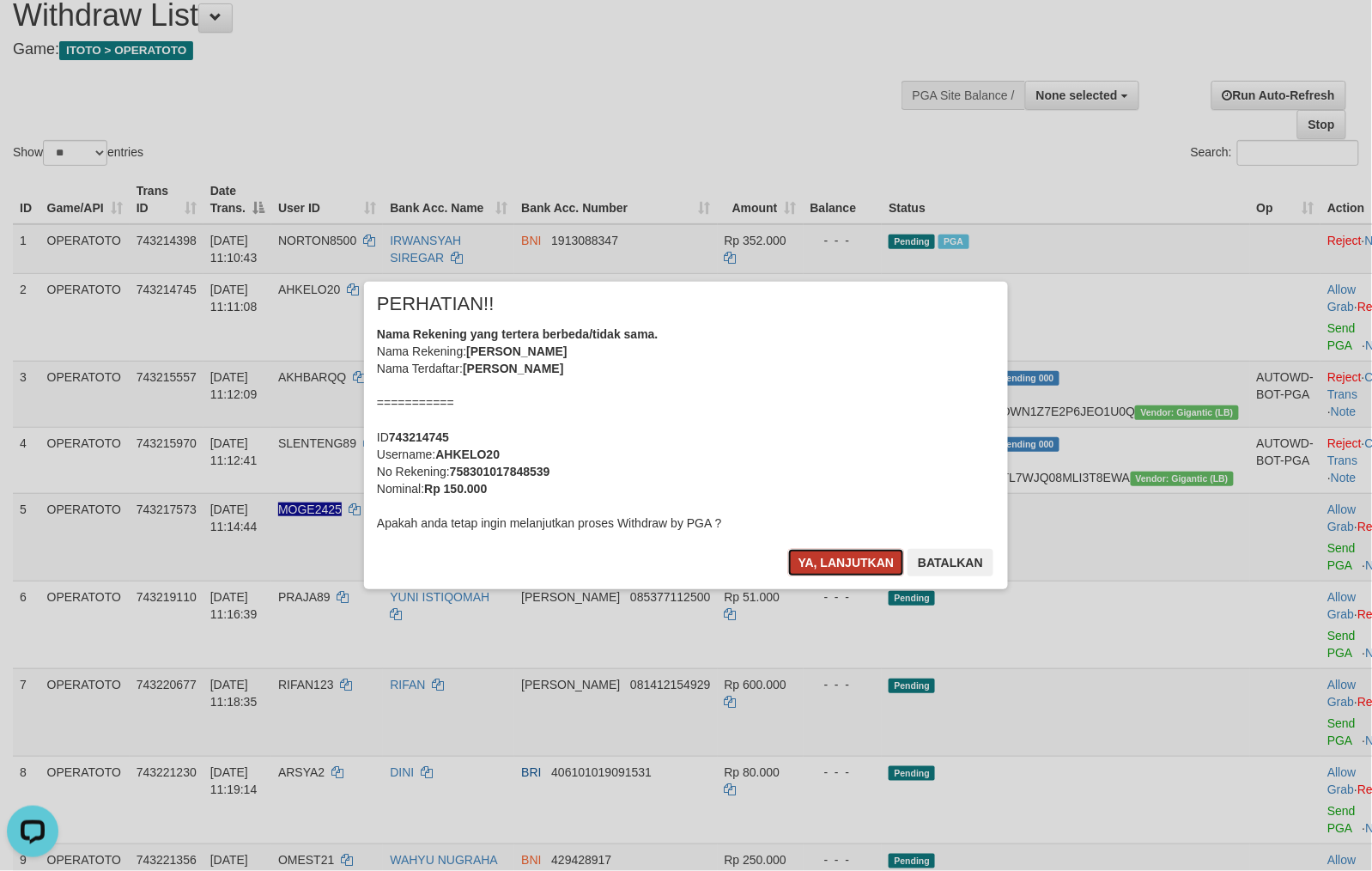
click at [826, 568] on button "Ya, lanjutkan" at bounding box center [846, 562] width 116 height 28
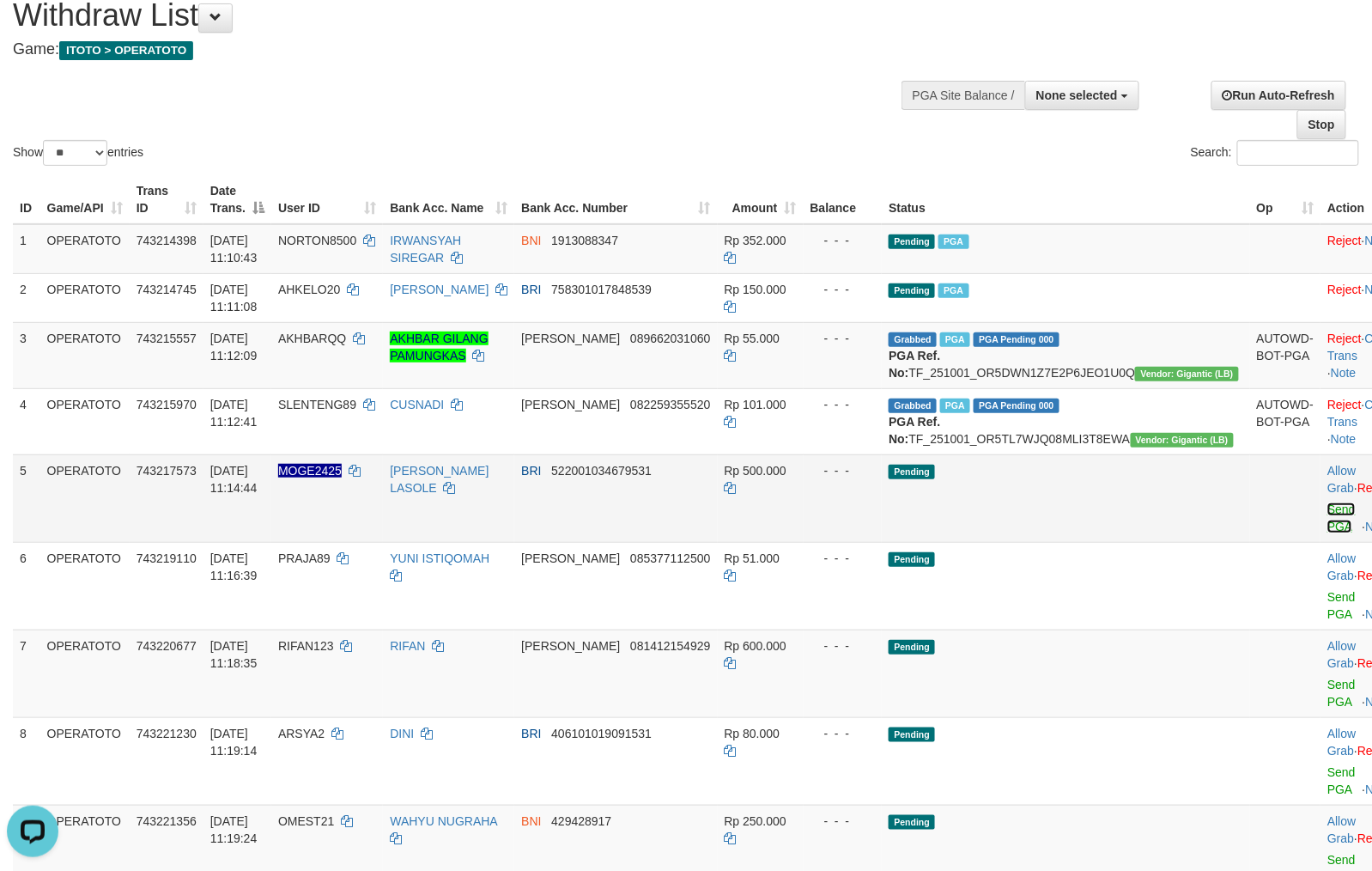
click at [1327, 533] on link "Send PGA" at bounding box center [1341, 518] width 29 height 31
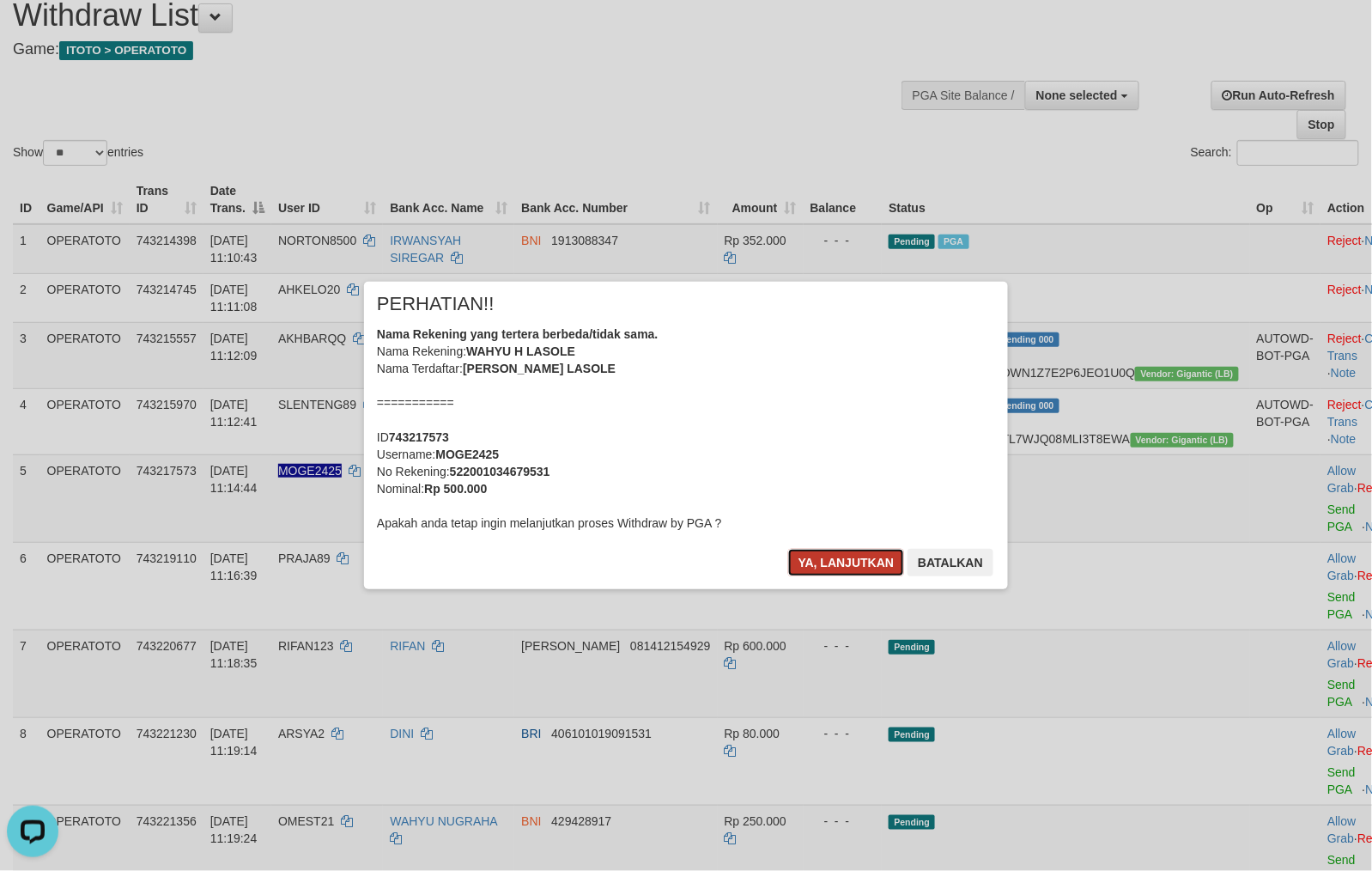
click at [843, 564] on button "Ya, lanjutkan" at bounding box center [846, 562] width 116 height 28
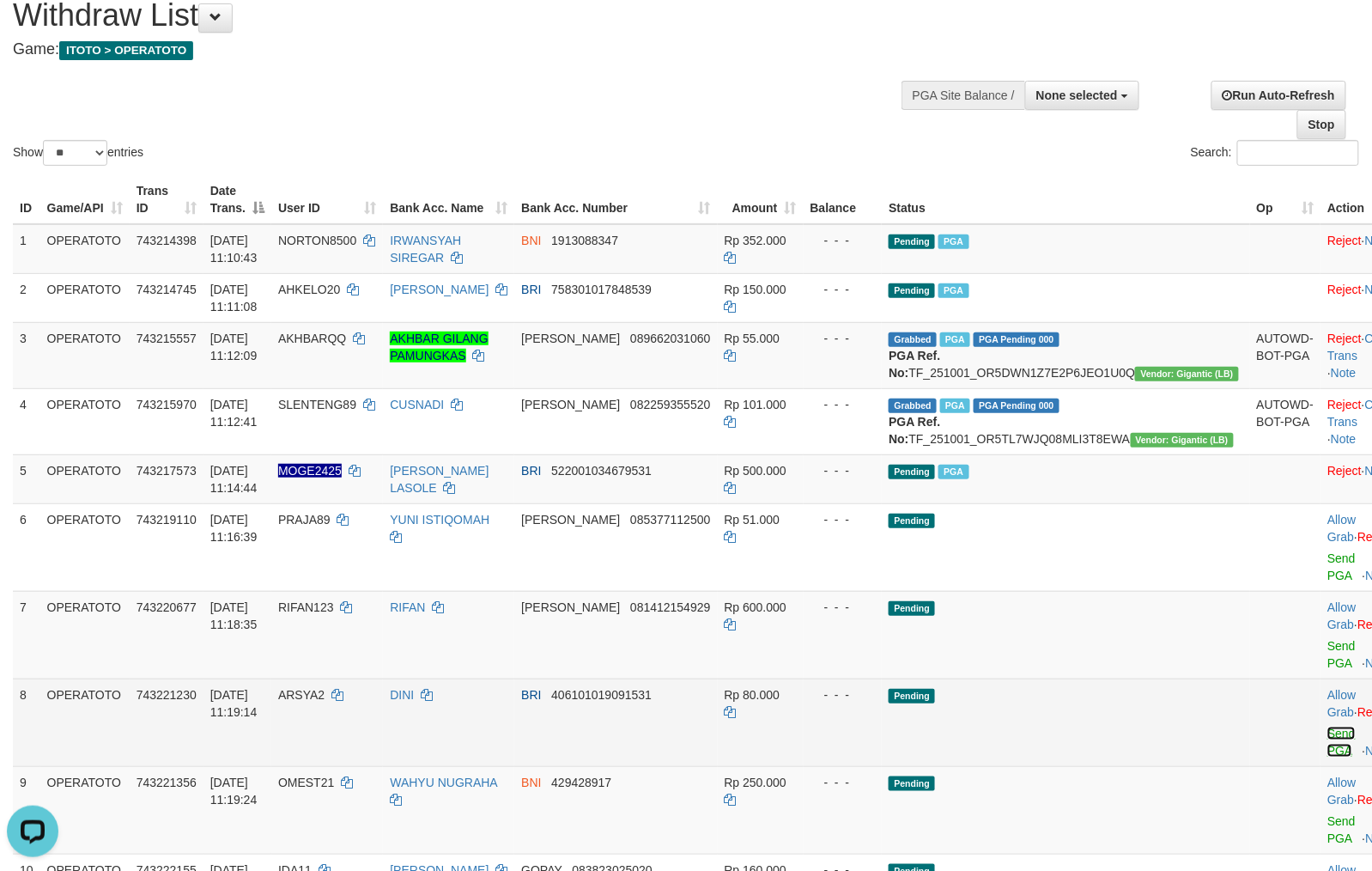
click at [1327, 757] on link "Send PGA" at bounding box center [1341, 742] width 29 height 31
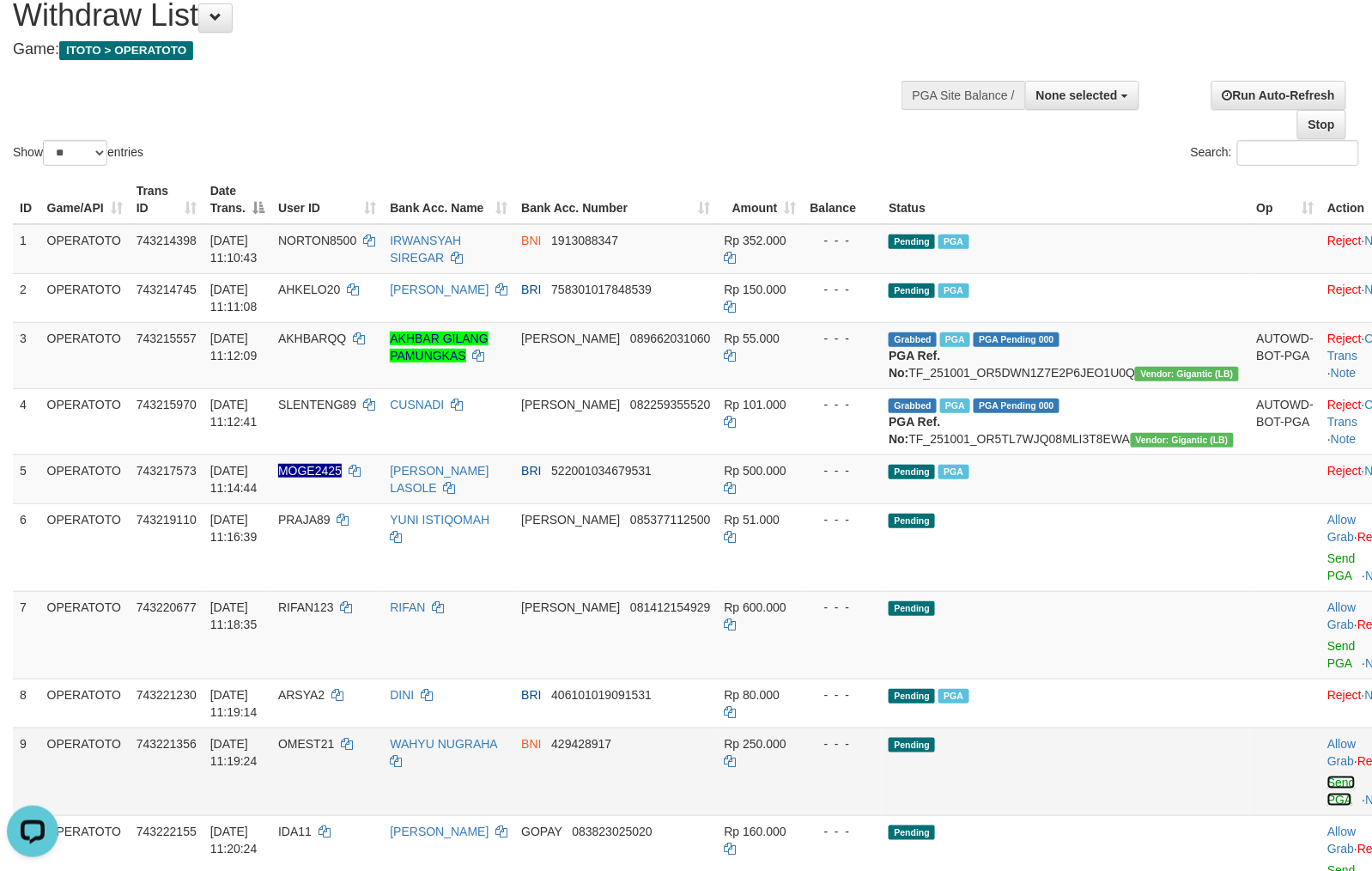
click at [1327, 806] on link "Send PGA" at bounding box center [1341, 791] width 29 height 31
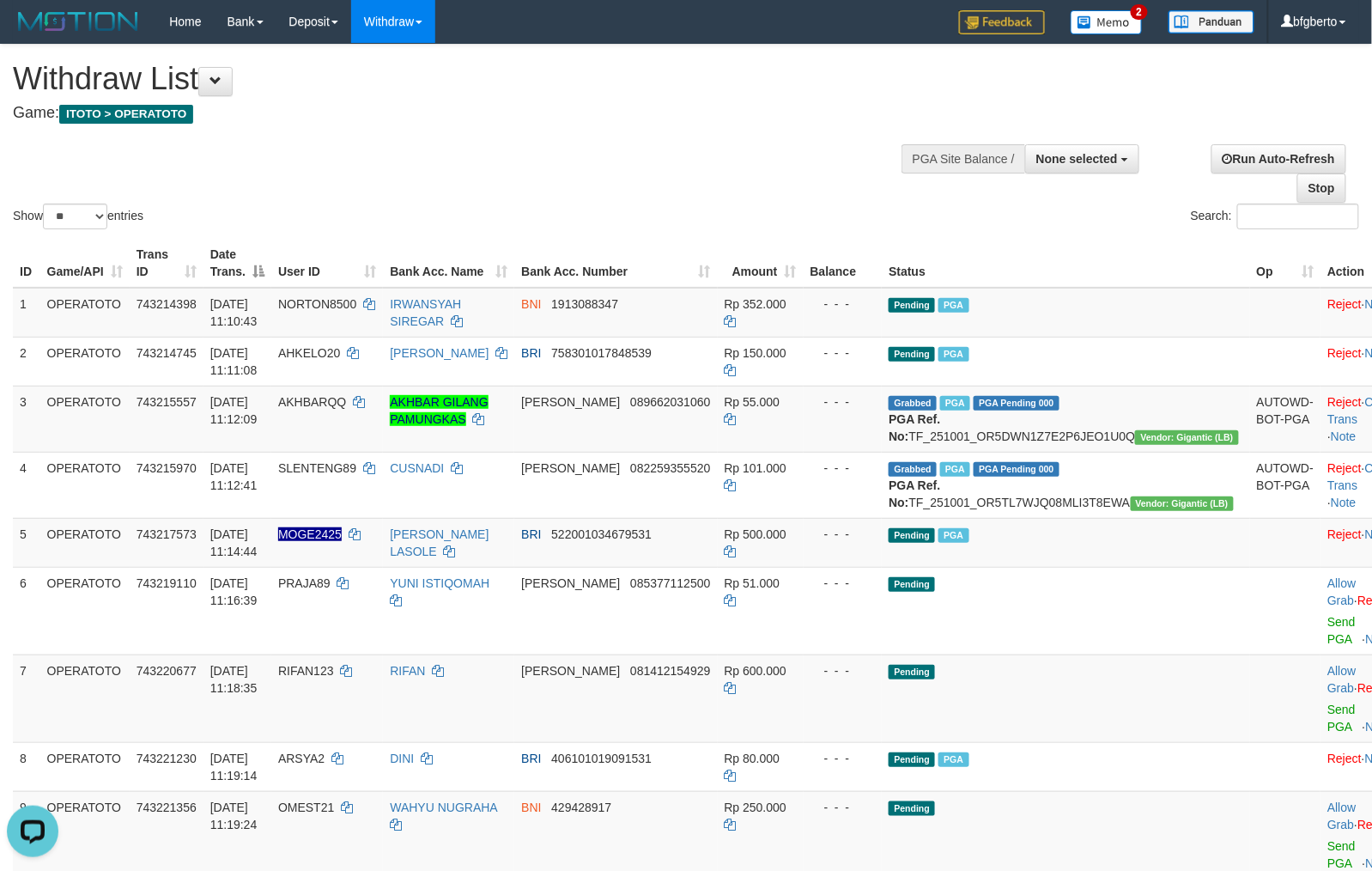
click at [1250, 269] on th "Op" at bounding box center [1285, 263] width 72 height 49
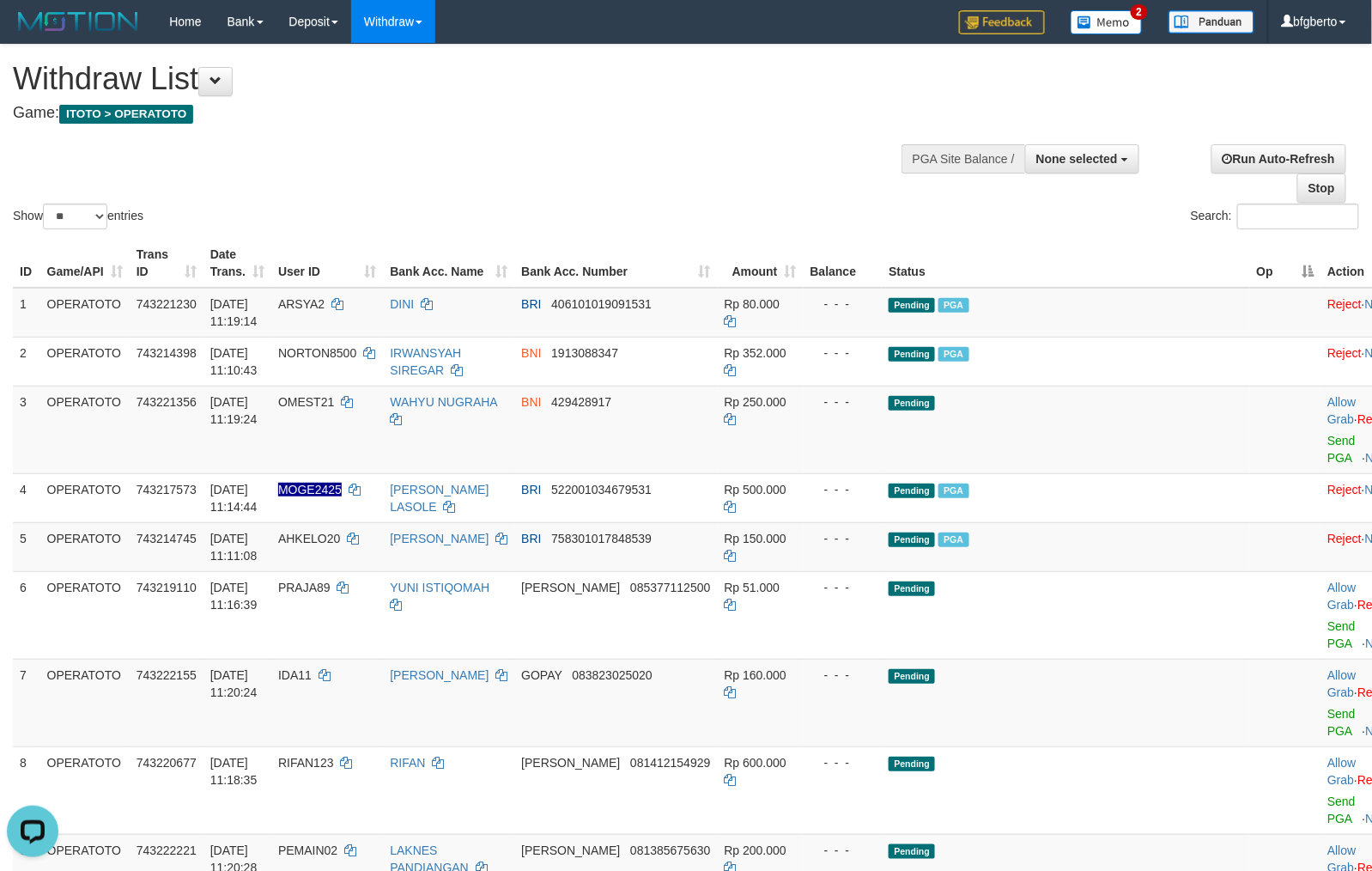
click at [1250, 269] on th "Op" at bounding box center [1285, 263] width 72 height 49
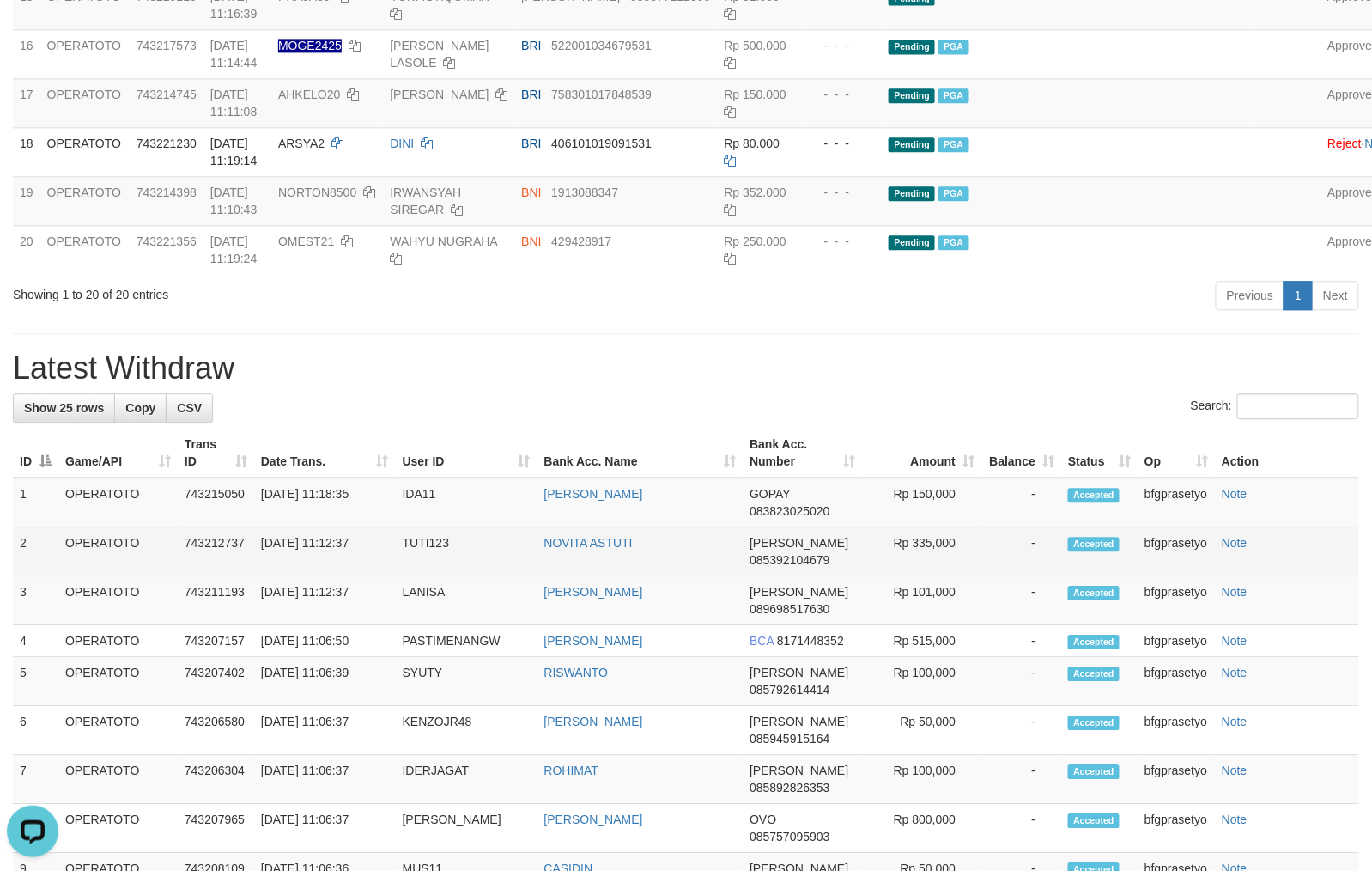
scroll to position [1181, 0]
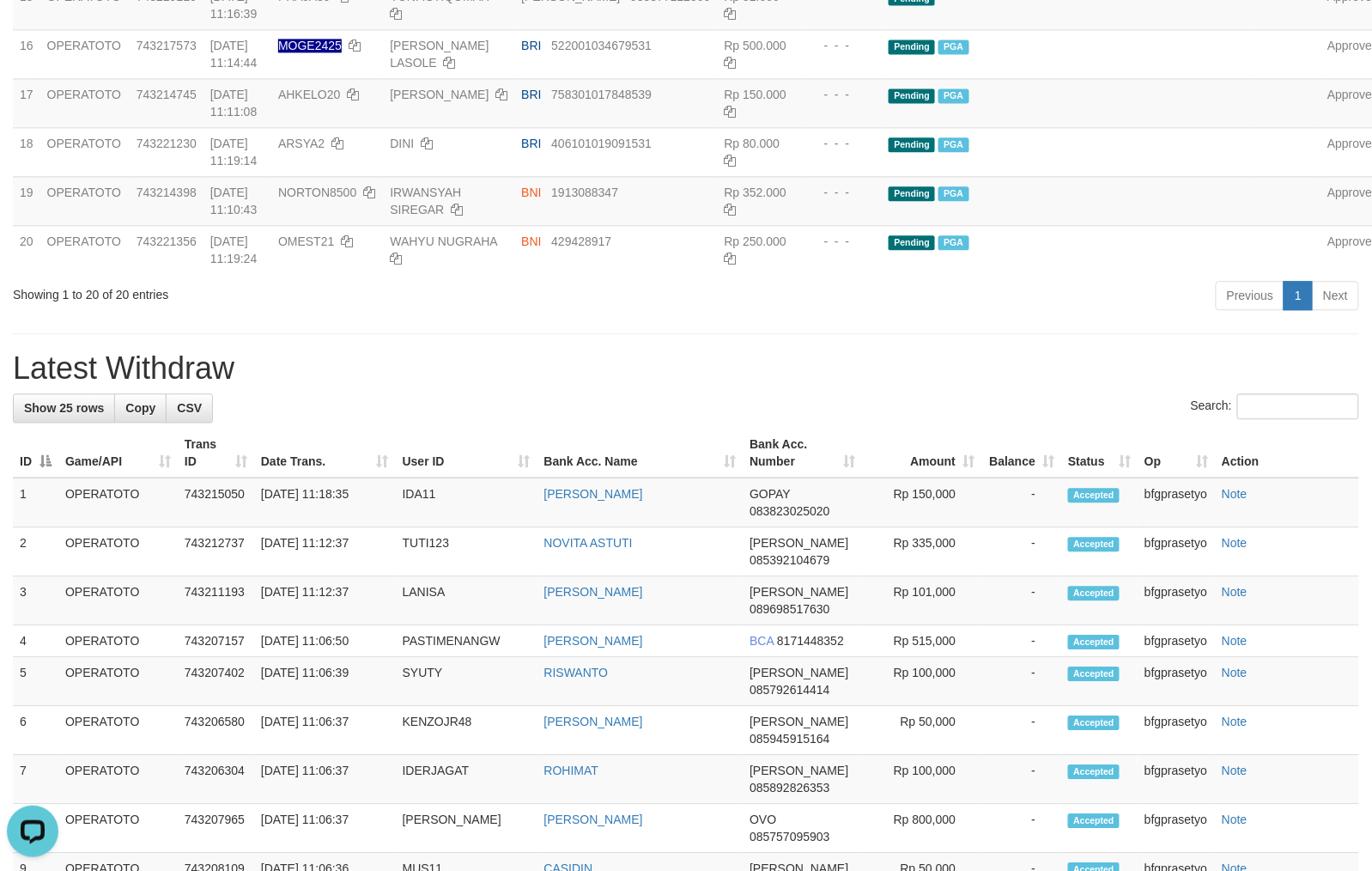
click at [644, 519] on div "**********" at bounding box center [686, 314] width 1372 height 2901
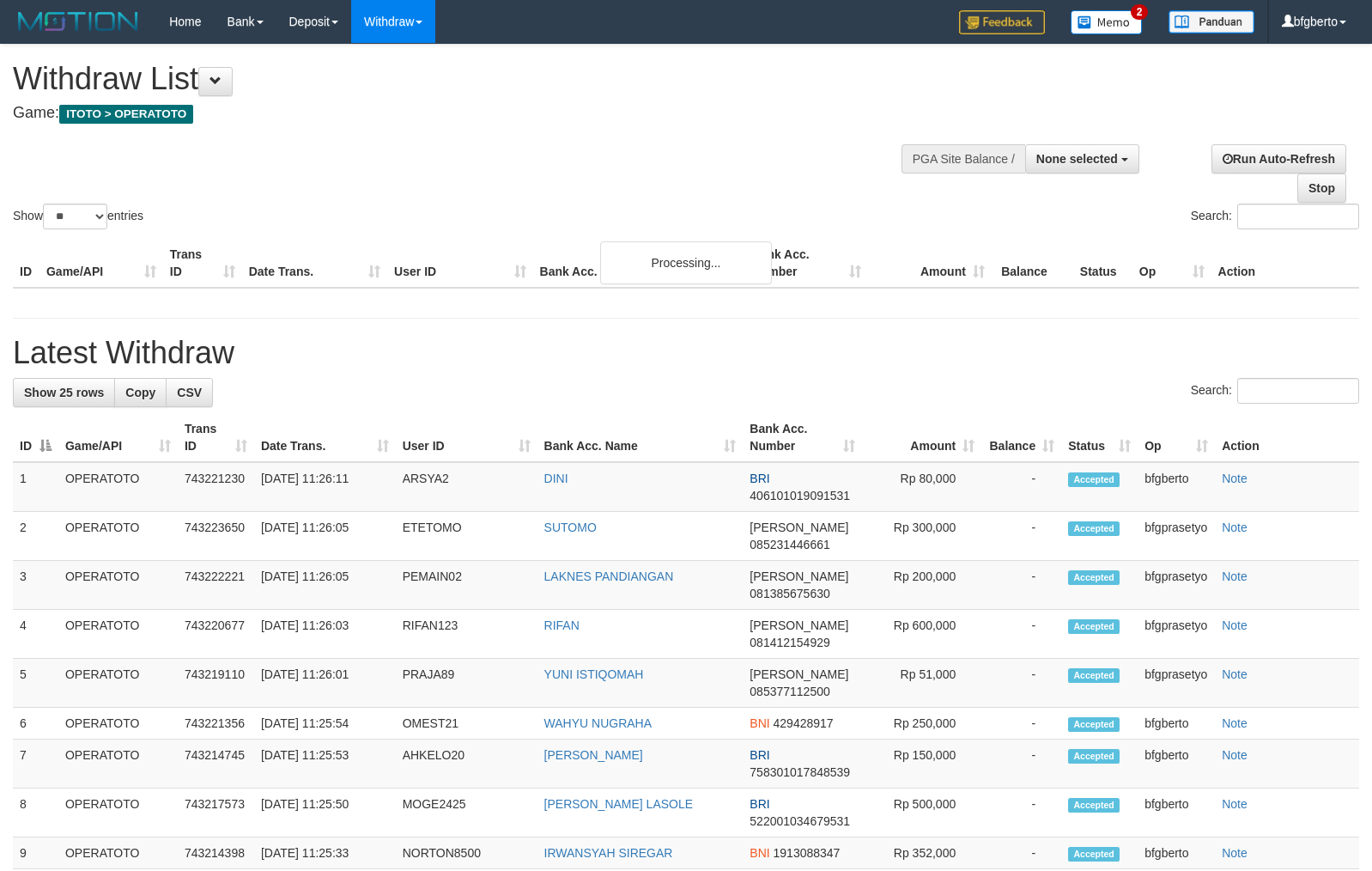
select select
select select "**"
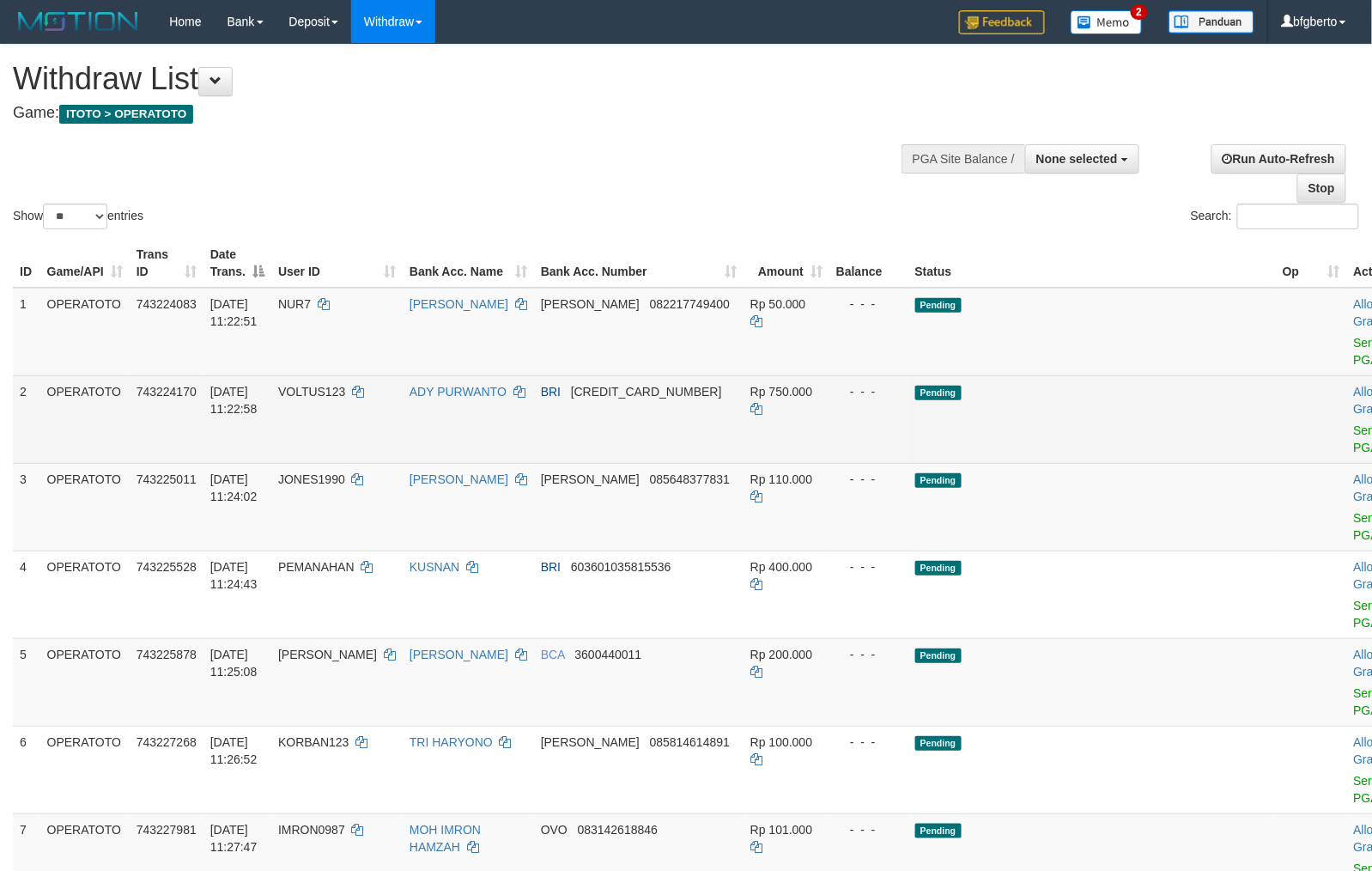
click at [1347, 438] on td "Allow Grab · Reject Send PGA · Note" at bounding box center [1389, 419] width 85 height 88
click at [1354, 447] on link "Send PGA" at bounding box center [1368, 438] width 29 height 31
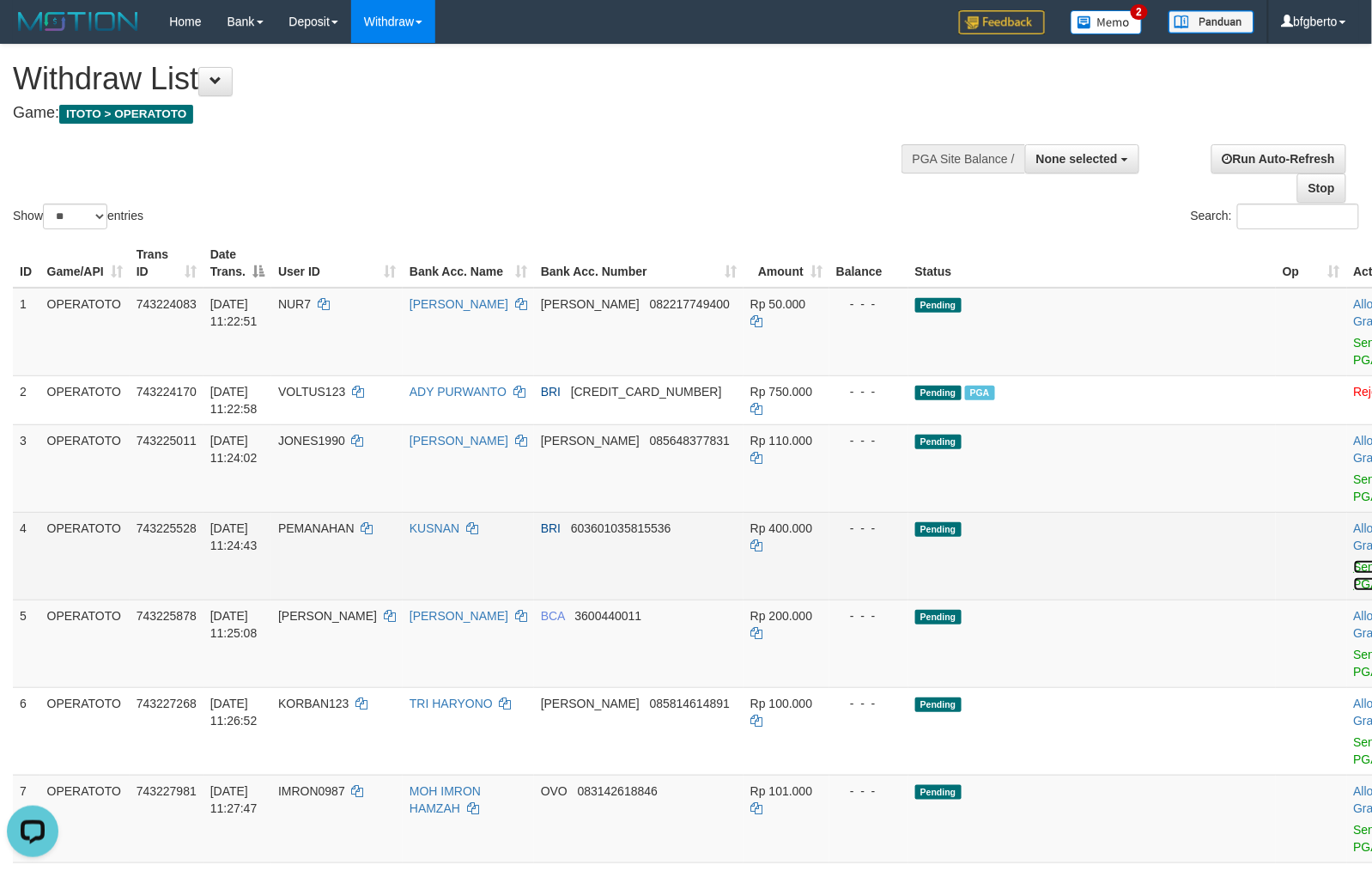
click at [1354, 584] on link "Send PGA" at bounding box center [1368, 575] width 29 height 31
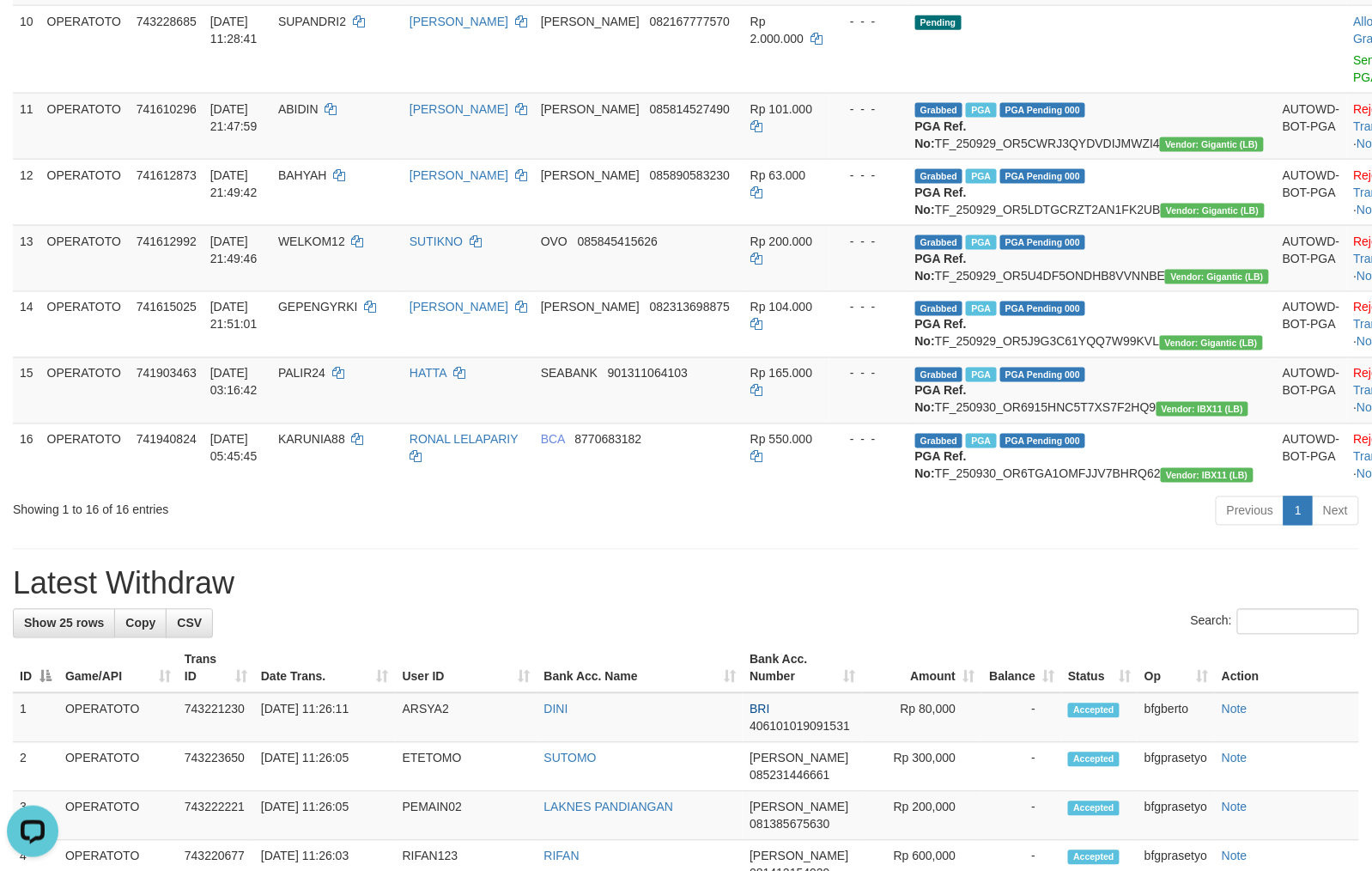
scroll to position [647, 0]
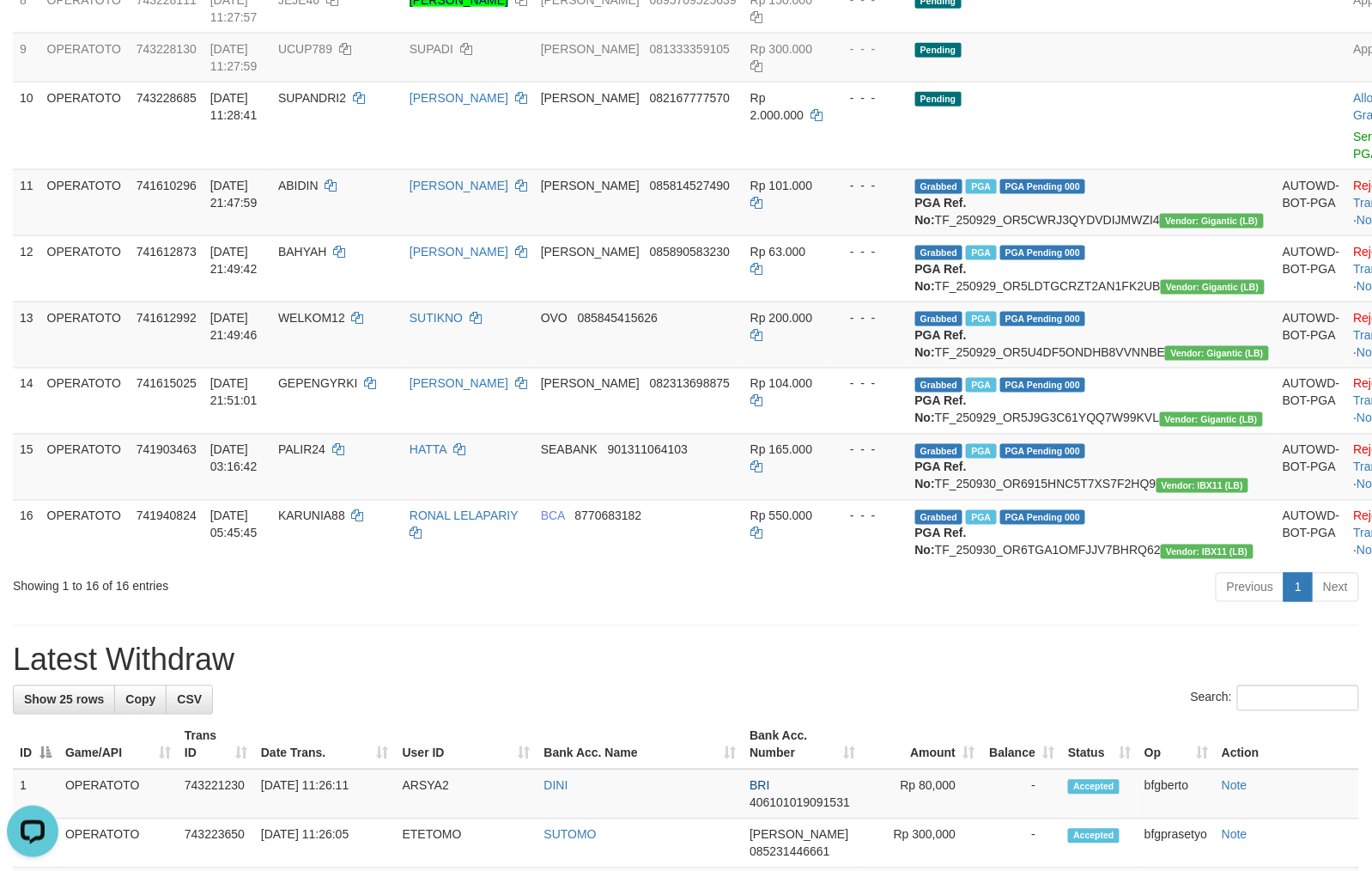
click at [357, 608] on div "Showing 1 to 16 of 16 entries Previous 1 Next" at bounding box center [686, 589] width 1372 height 37
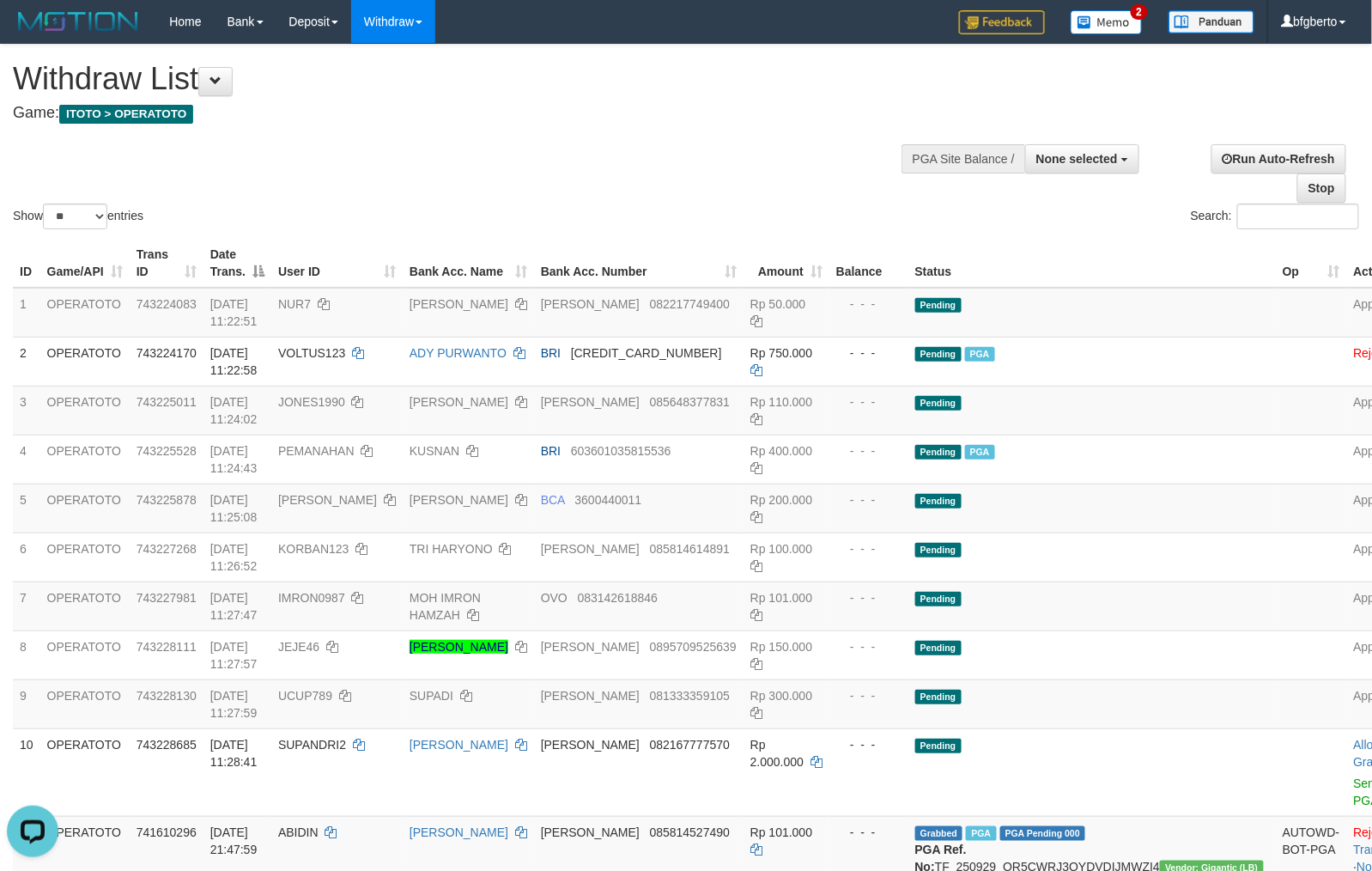
click at [678, 140] on div "Show ** ** ** *** entries Search:" at bounding box center [686, 138] width 1372 height 188
click at [772, 210] on div "Search:" at bounding box center [1028, 218] width 660 height 30
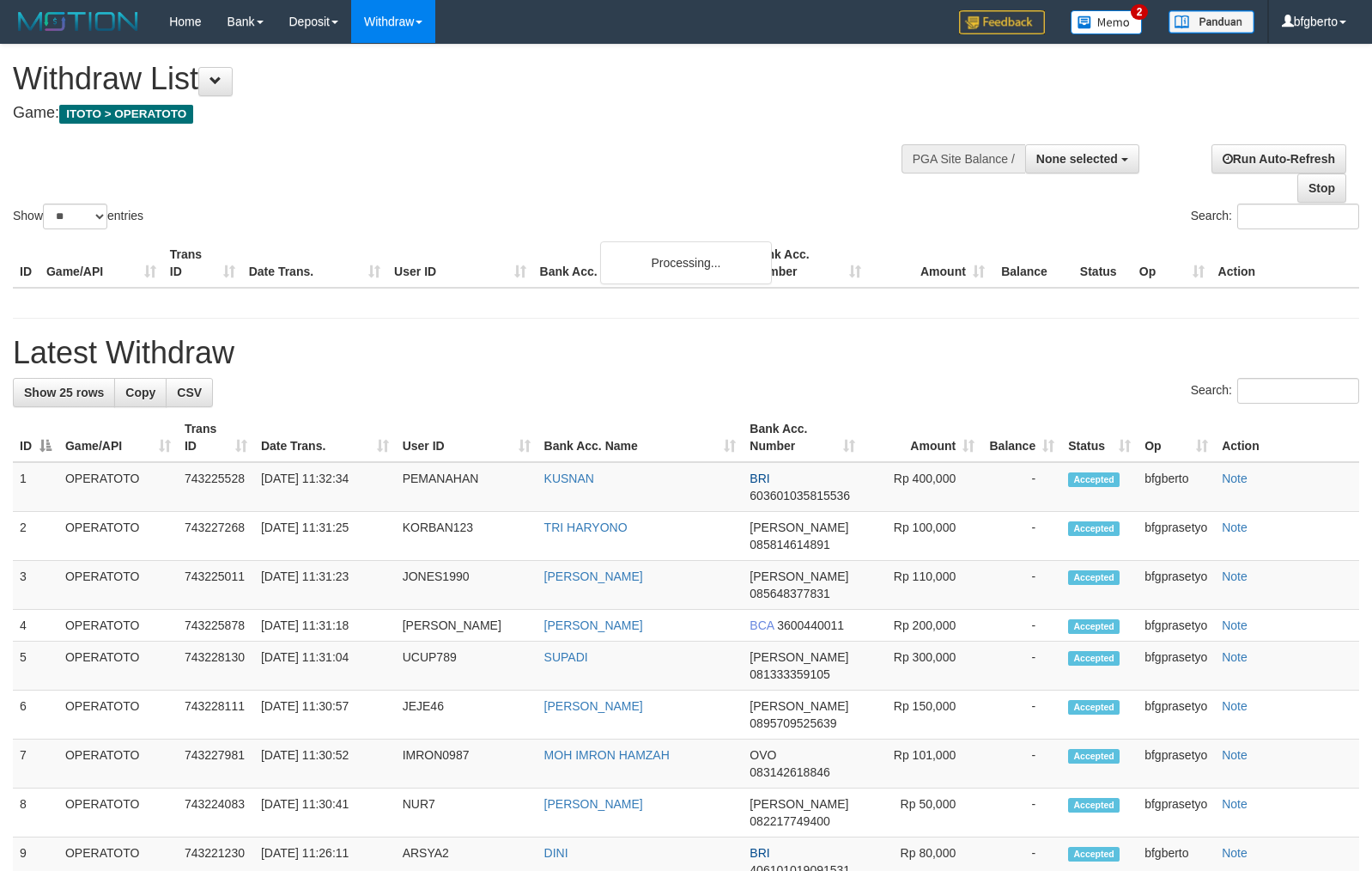
select select
select select "**"
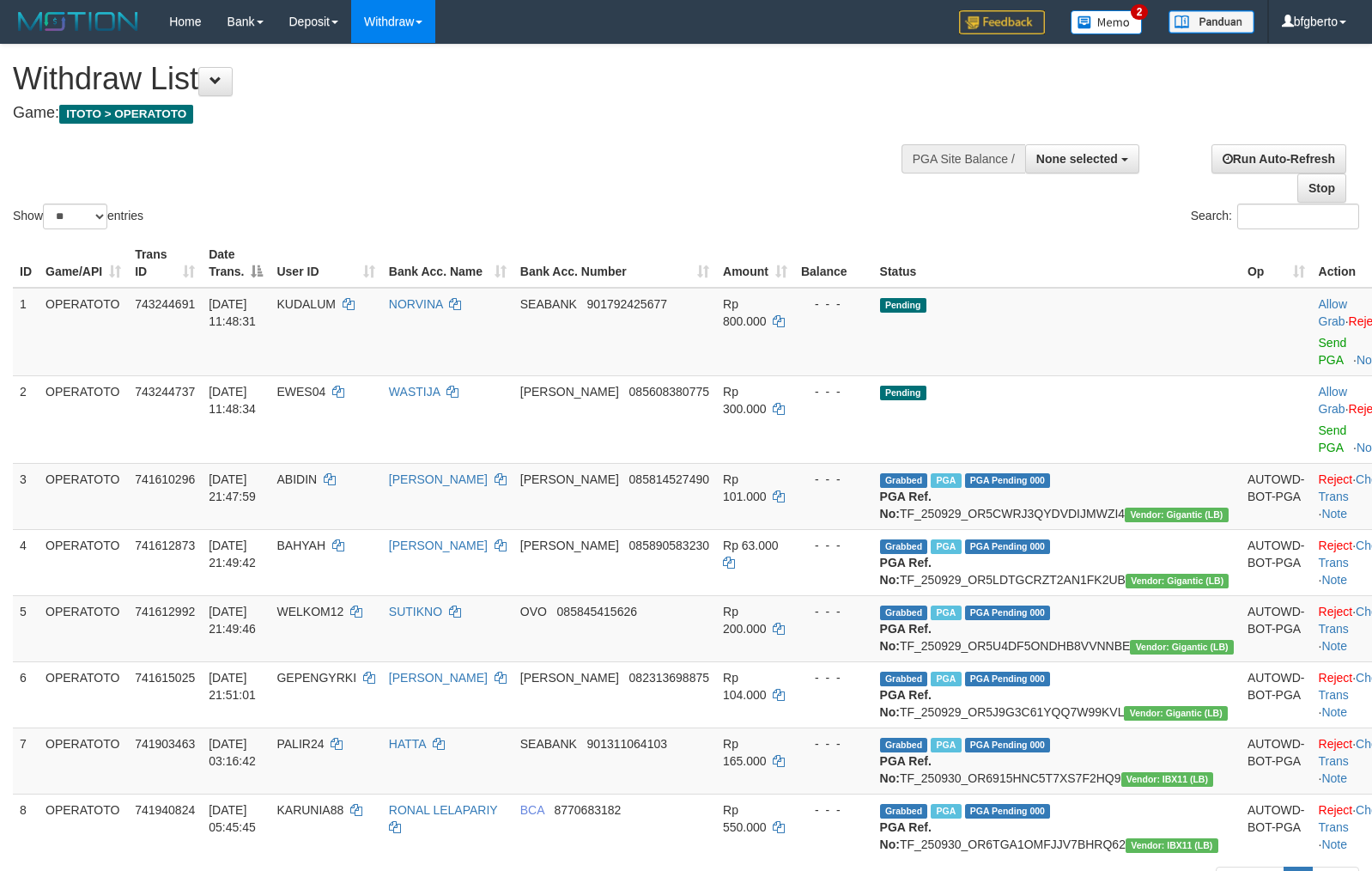
select select
select select "**"
click at [1319, 355] on link "Send PGA" at bounding box center [1333, 351] width 29 height 31
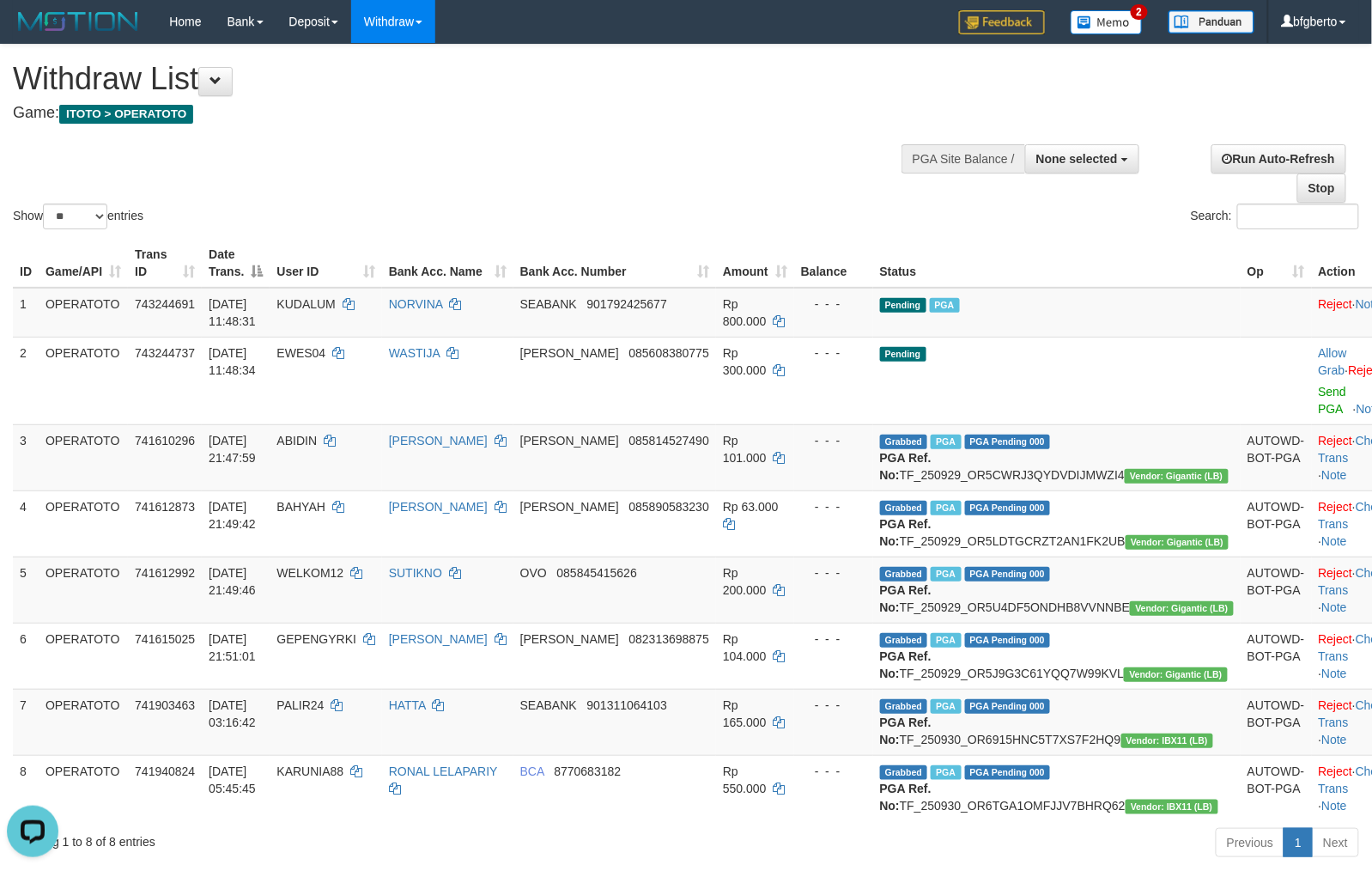
click at [1240, 272] on th "Op" at bounding box center [1276, 263] width 72 height 49
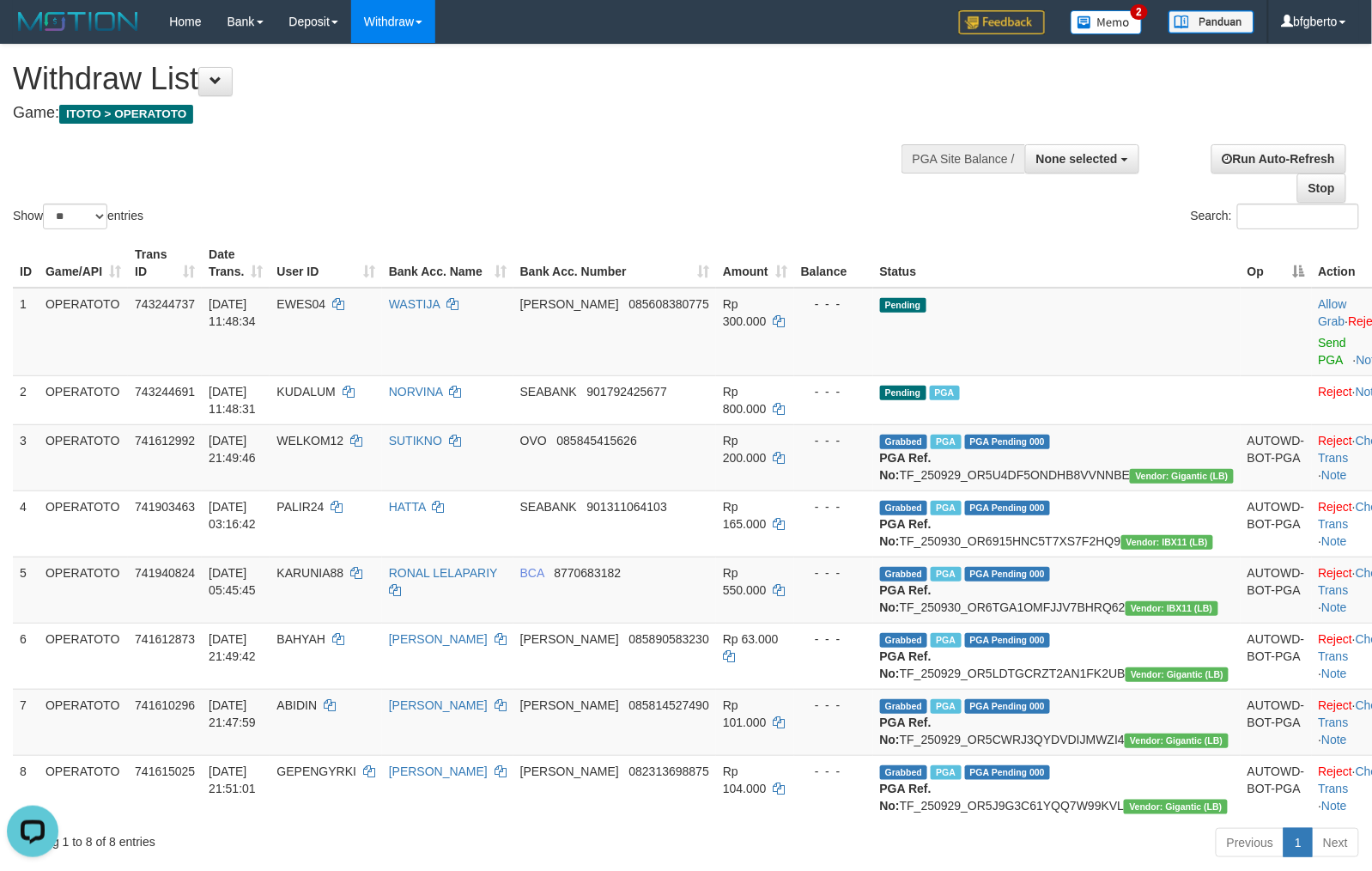
click at [1240, 271] on th "Op" at bounding box center [1276, 263] width 72 height 49
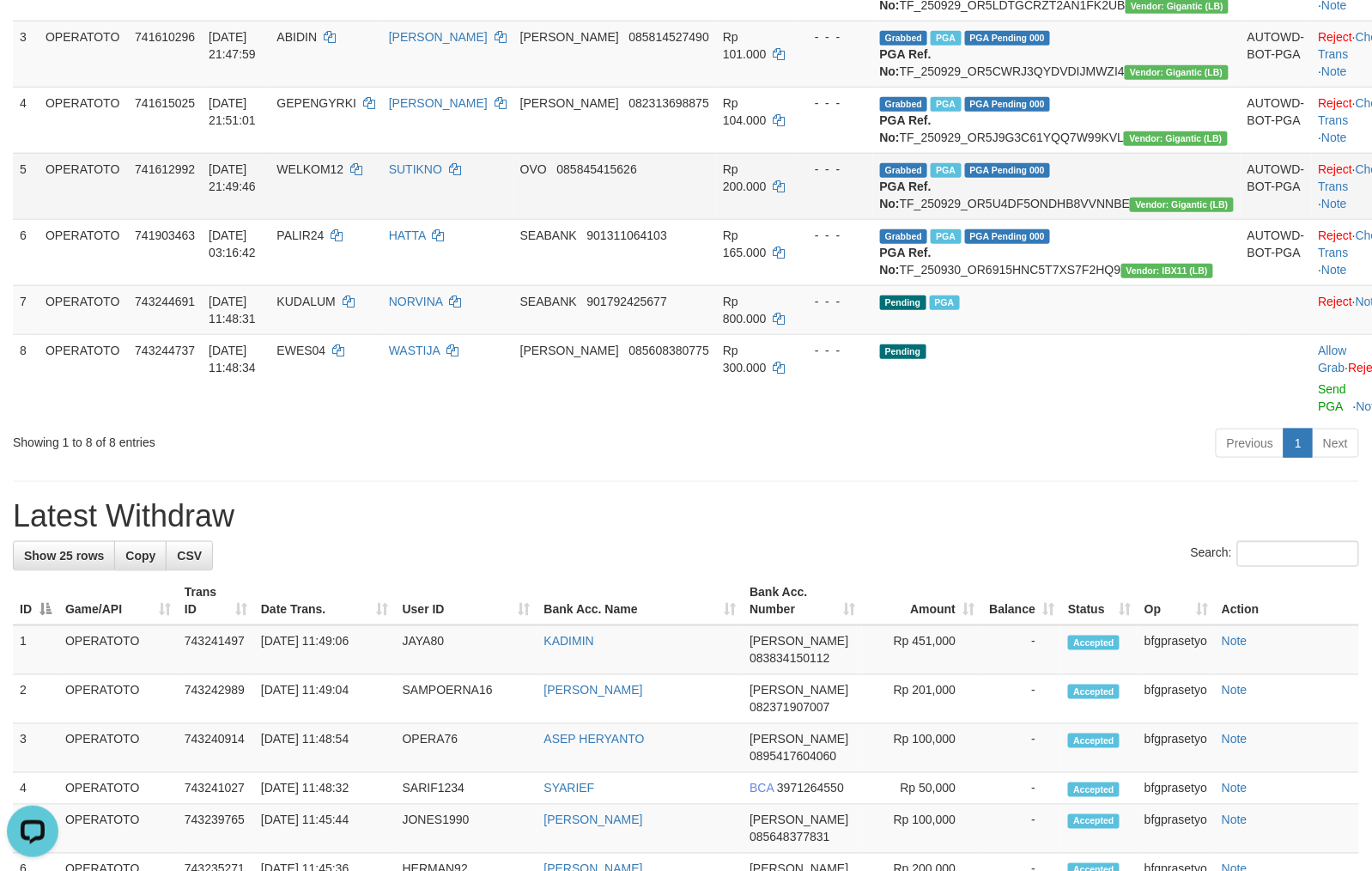
scroll to position [457, 0]
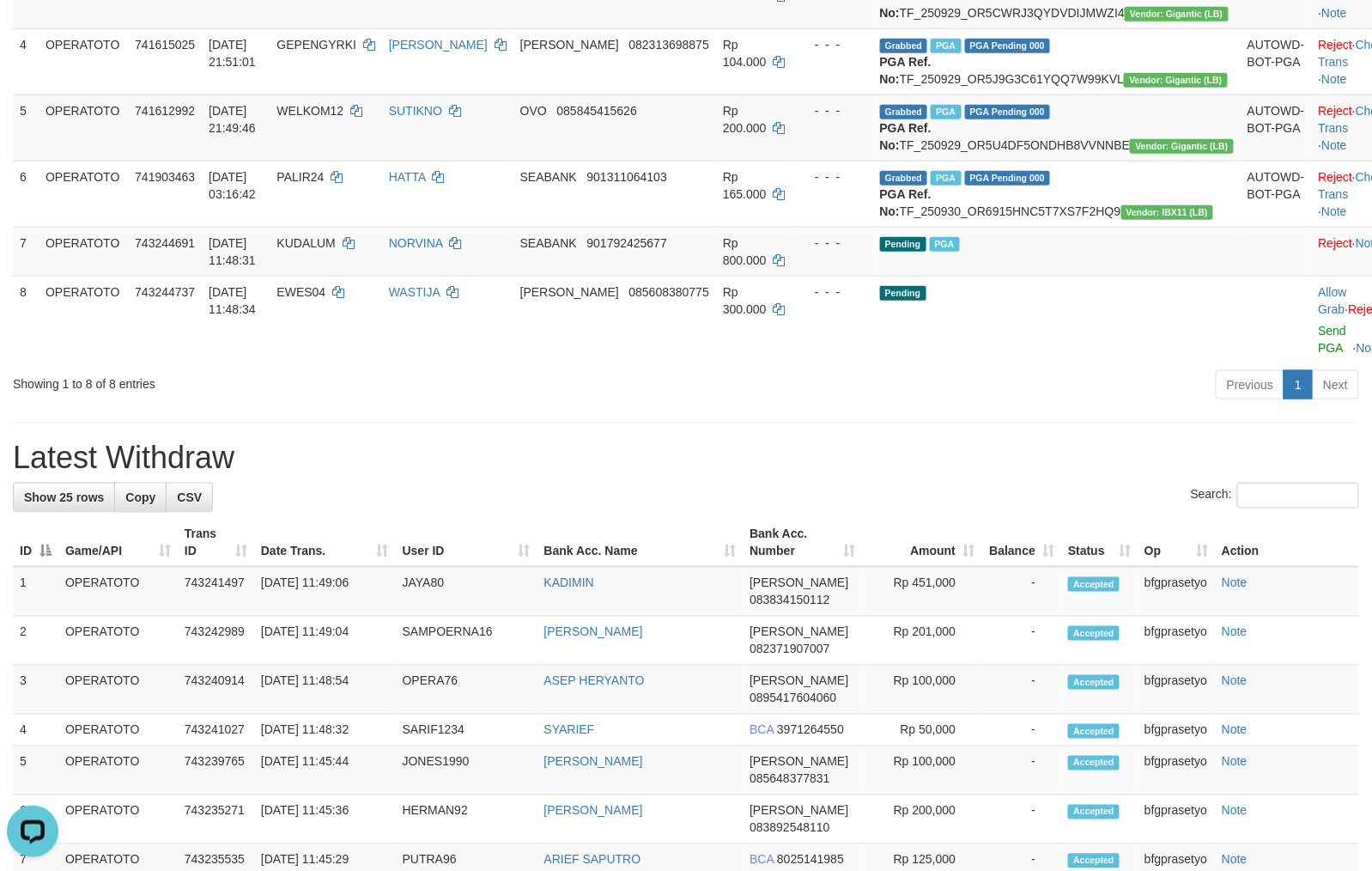
click at [767, 522] on div "**********" at bounding box center [686, 704] width 1372 height 2233
click at [793, 405] on div "Previous 1 Next" at bounding box center [971, 387] width 774 height 37
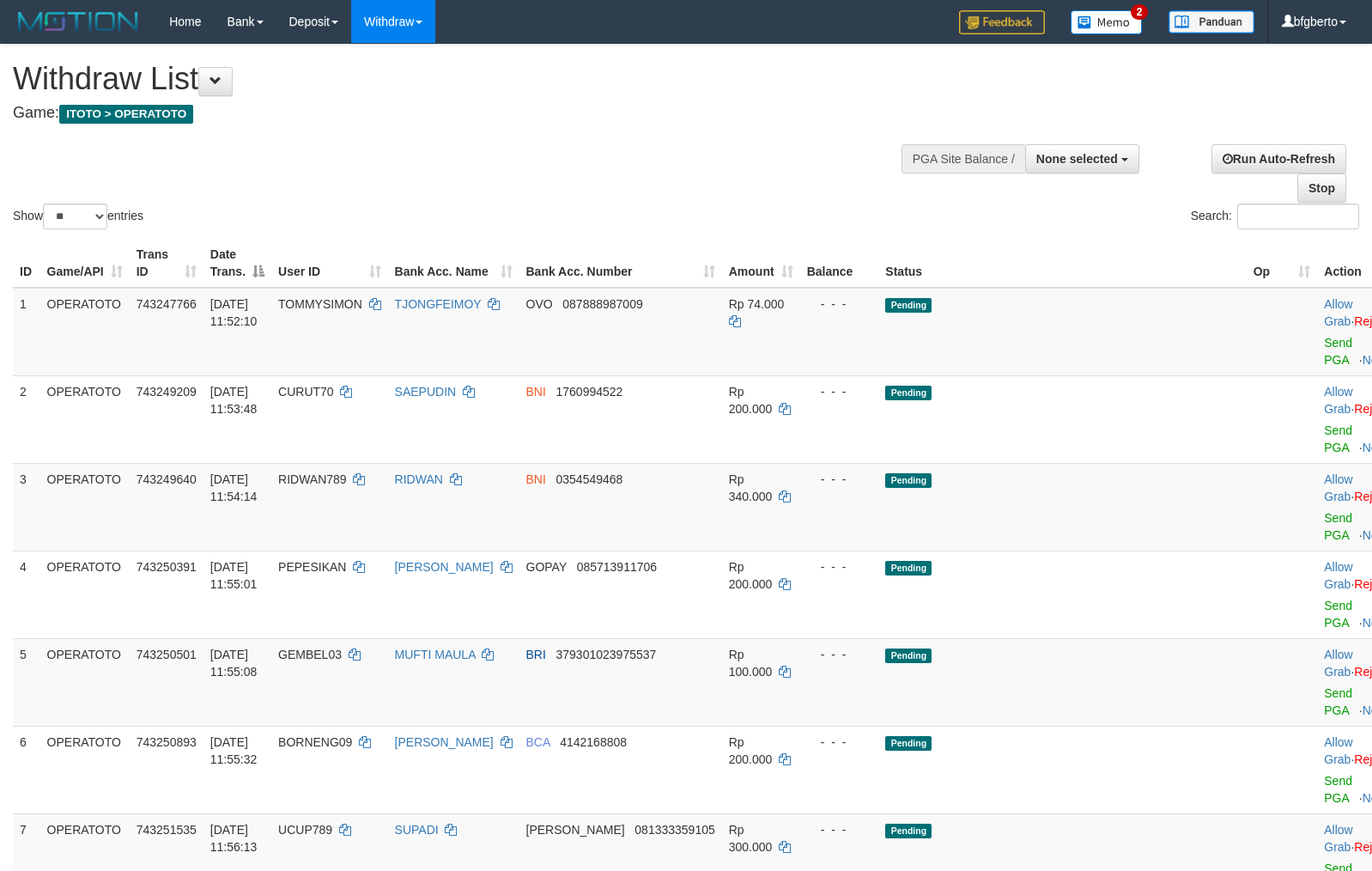
select select
select select "**"
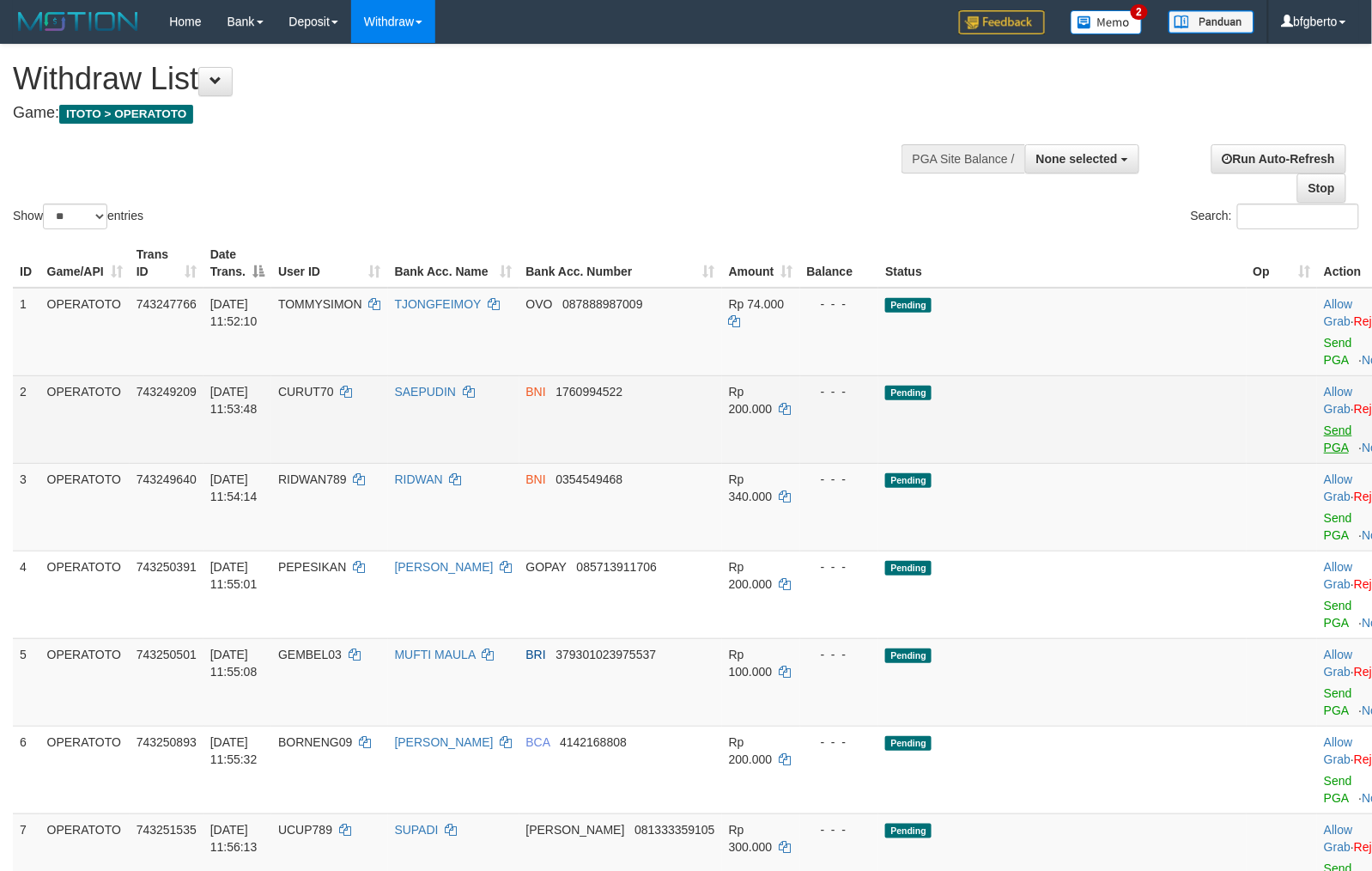
click at [1323, 447] on link "Send PGA" at bounding box center [1338, 438] width 29 height 31
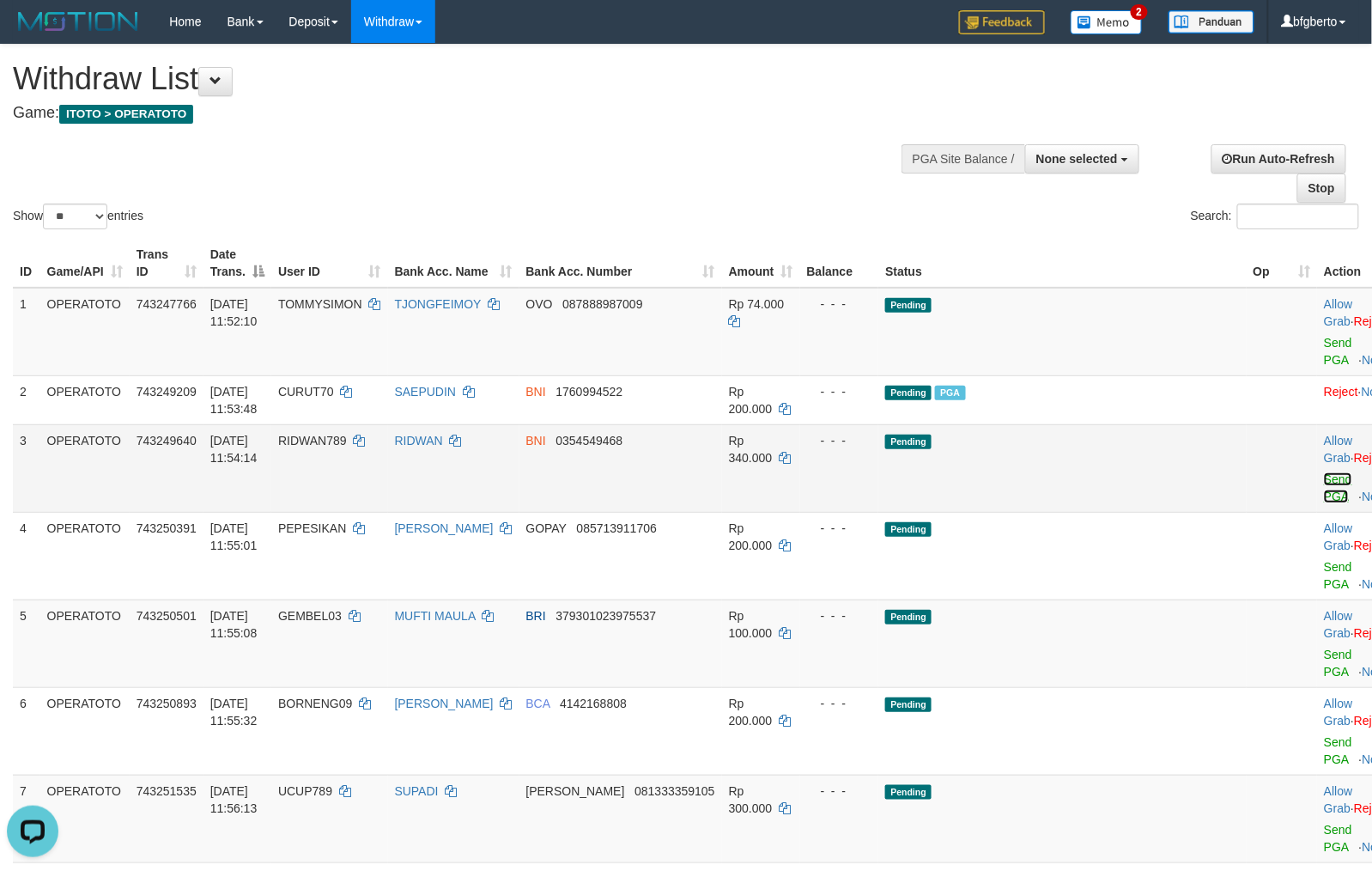
click at [1323, 499] on link "Send PGA" at bounding box center [1338, 487] width 29 height 31
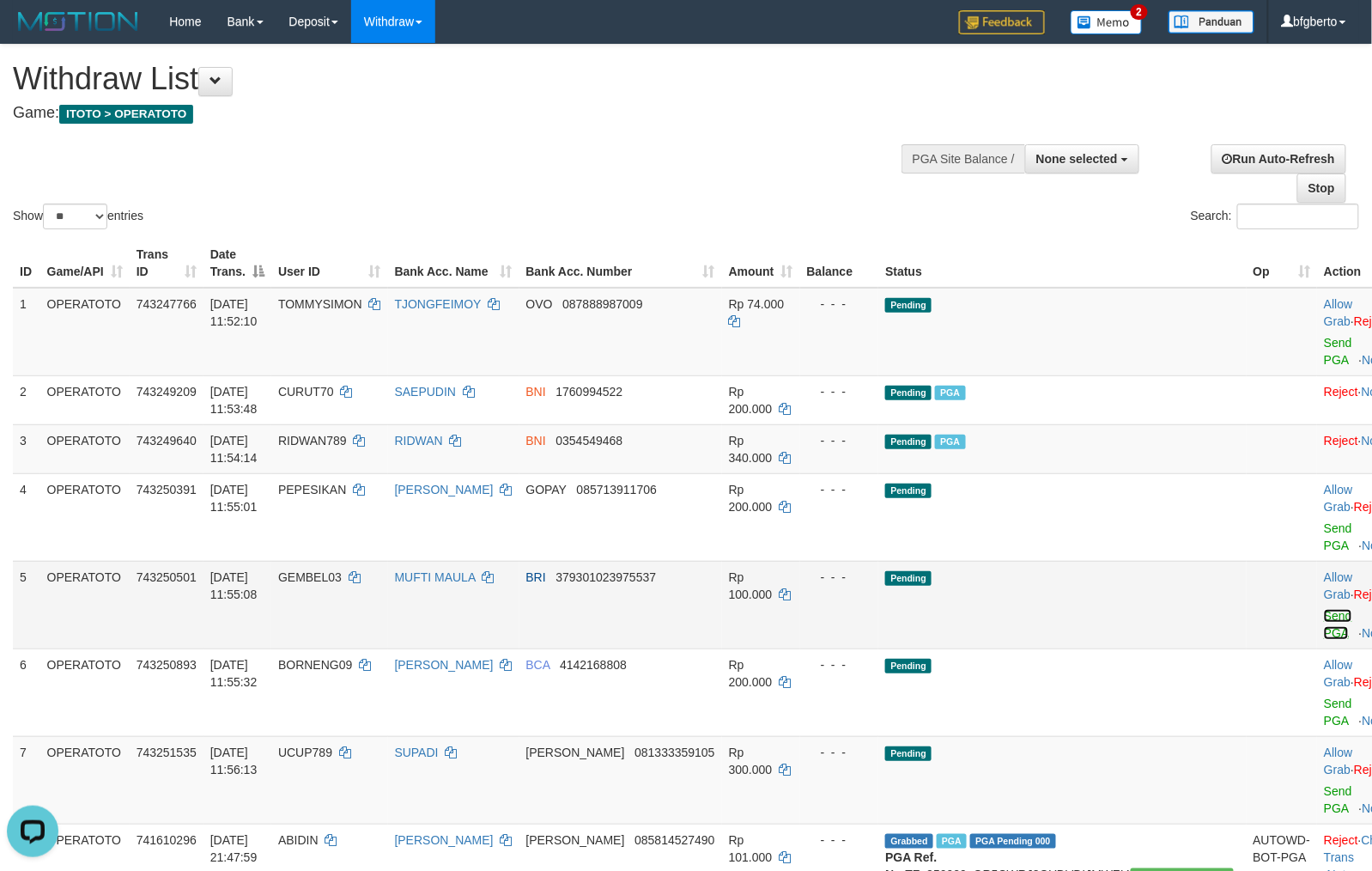
click at [1323, 633] on link "Send PGA" at bounding box center [1338, 624] width 29 height 31
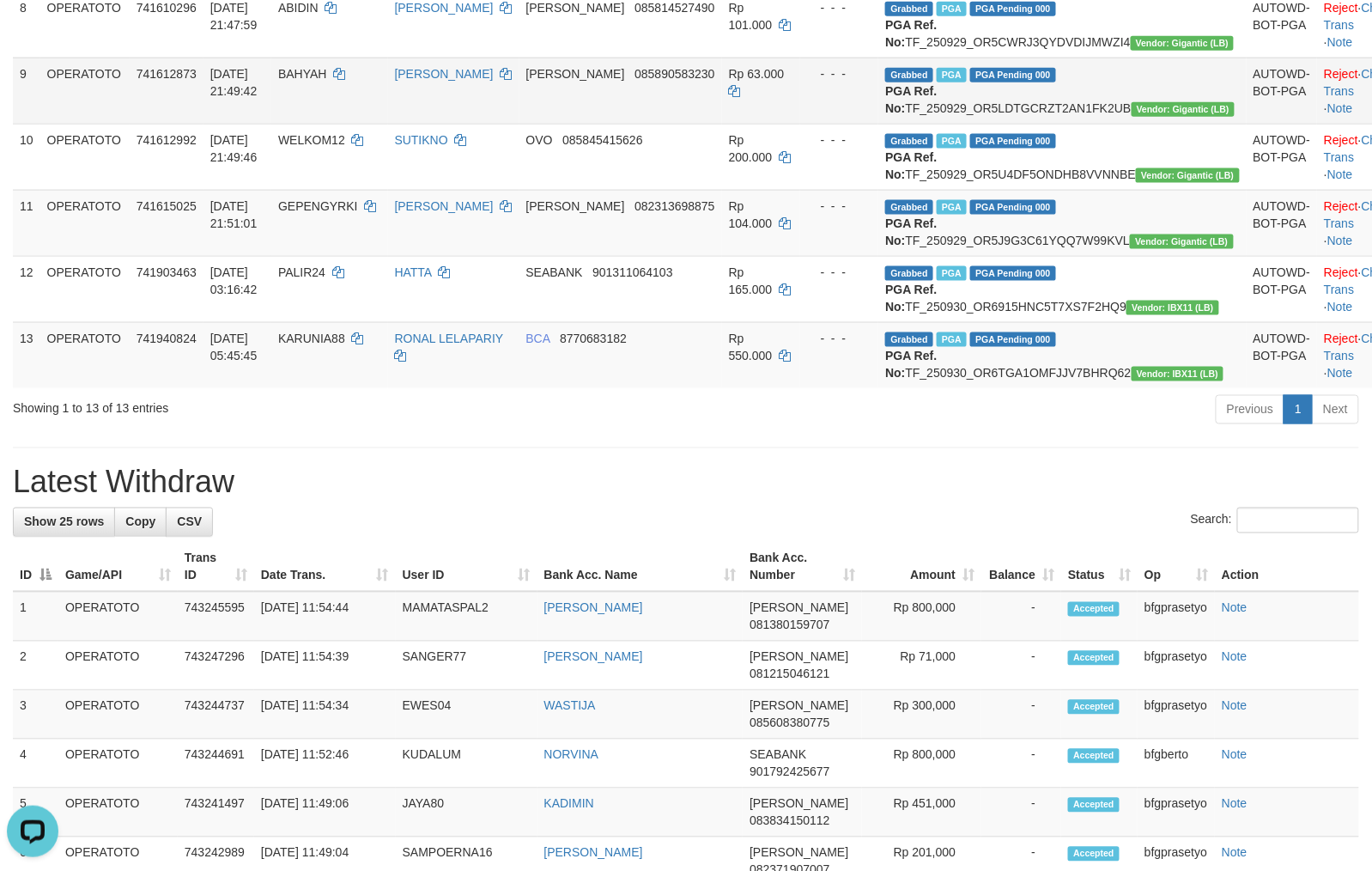
scroll to position [65, 0]
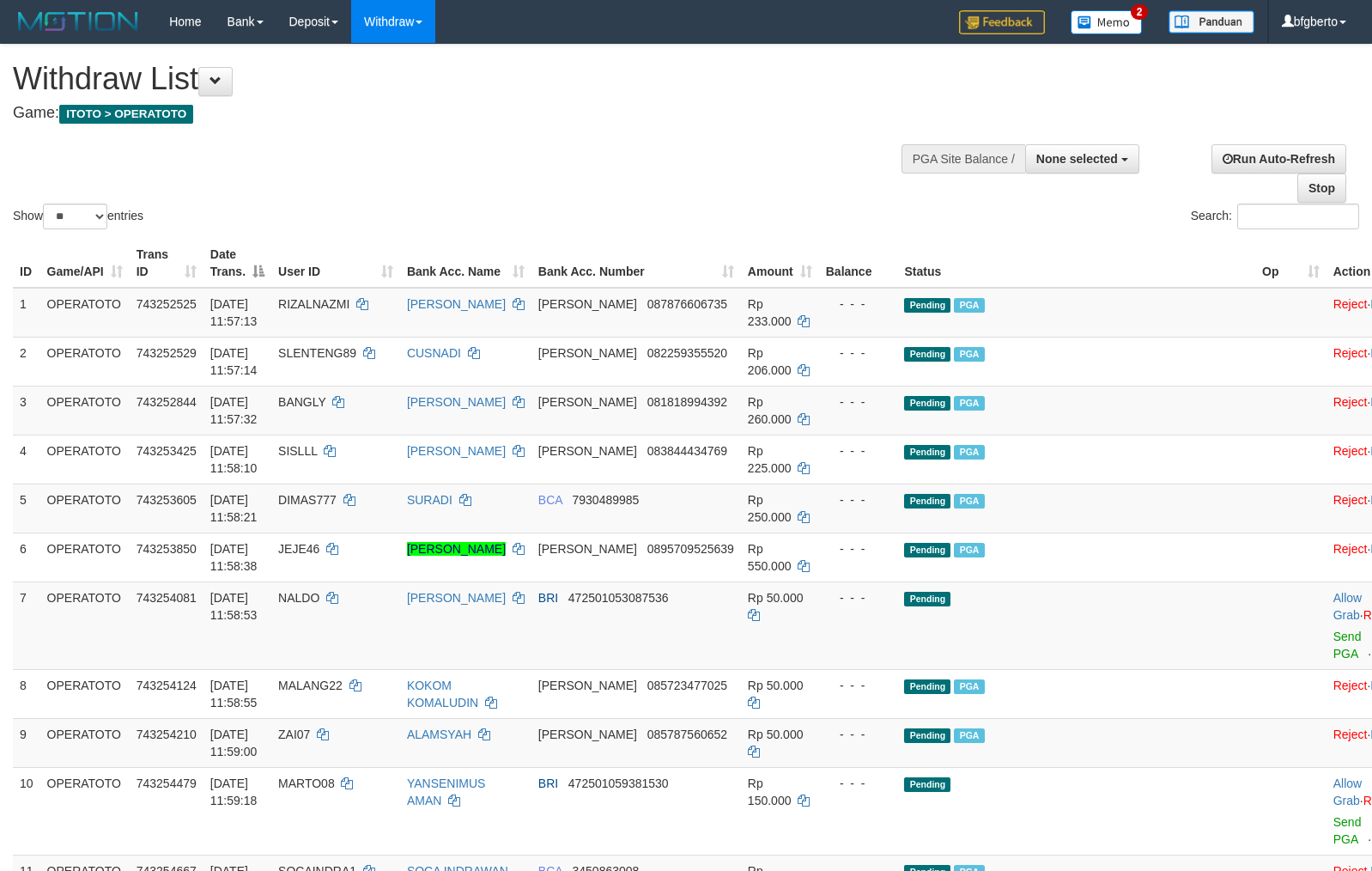
select select
select select "**"
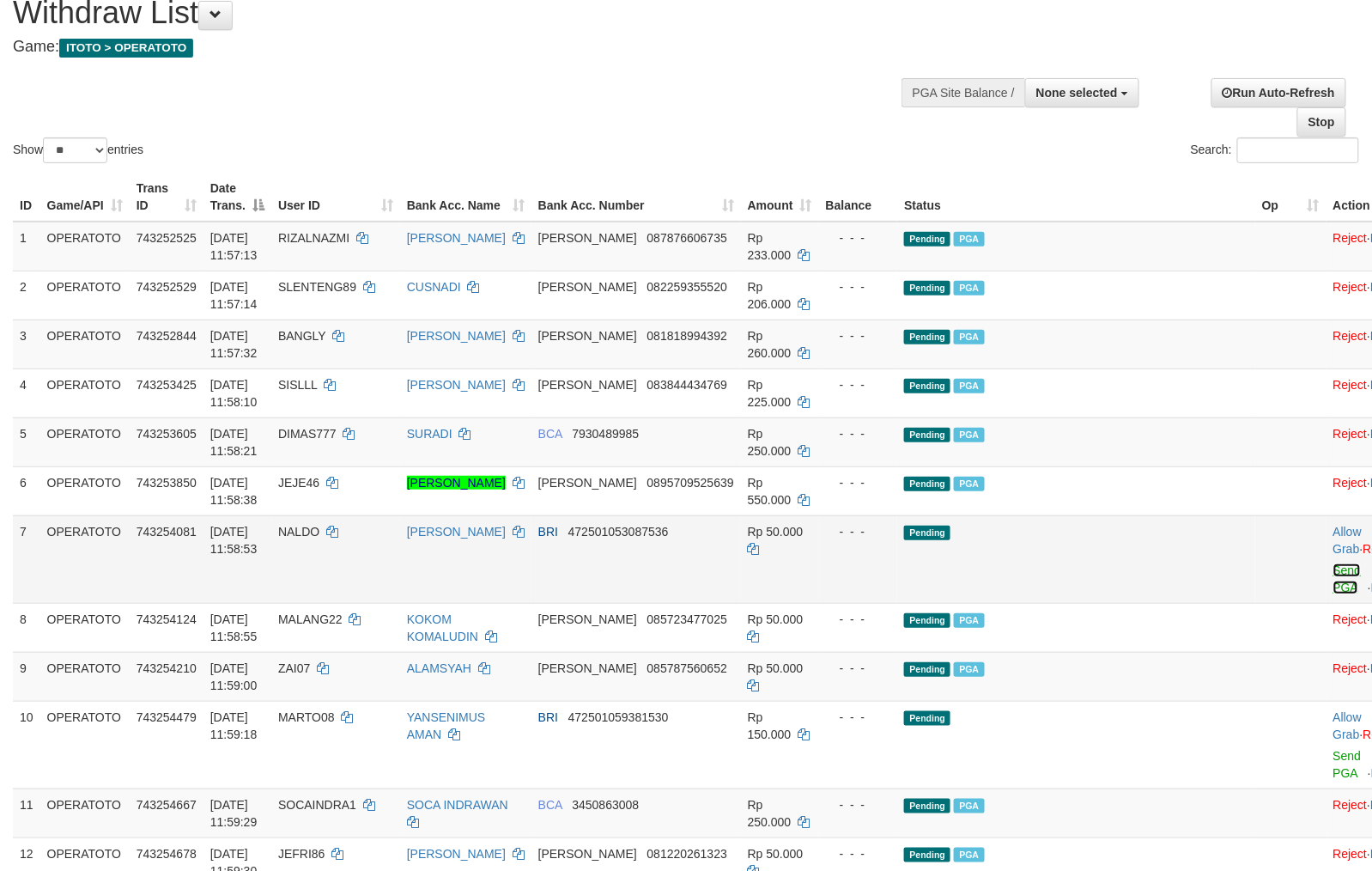
click at [1333, 588] on link "Send PGA" at bounding box center [1347, 579] width 29 height 31
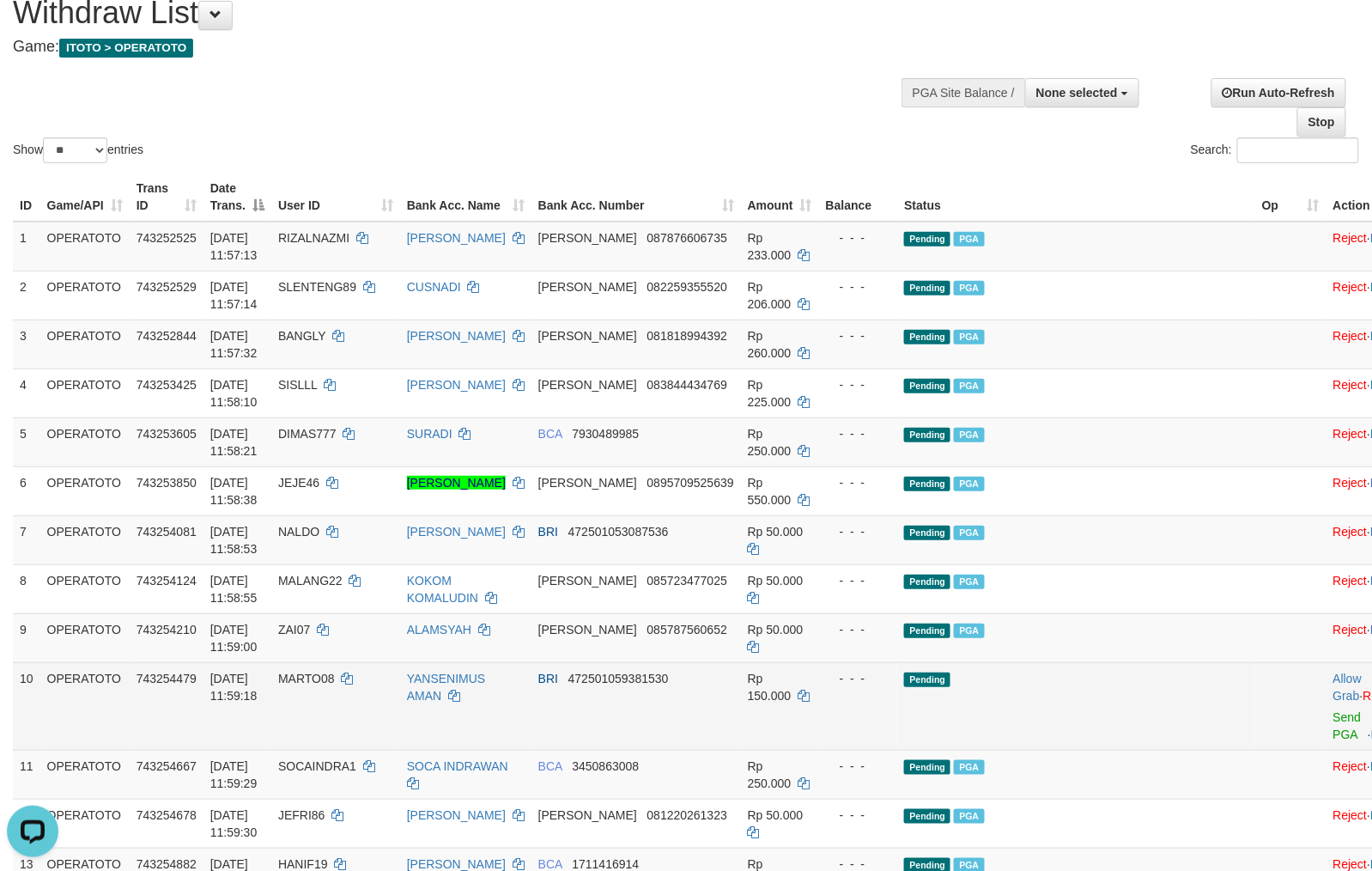
scroll to position [0, 0]
click at [1333, 735] on link "Send PGA" at bounding box center [1347, 726] width 29 height 31
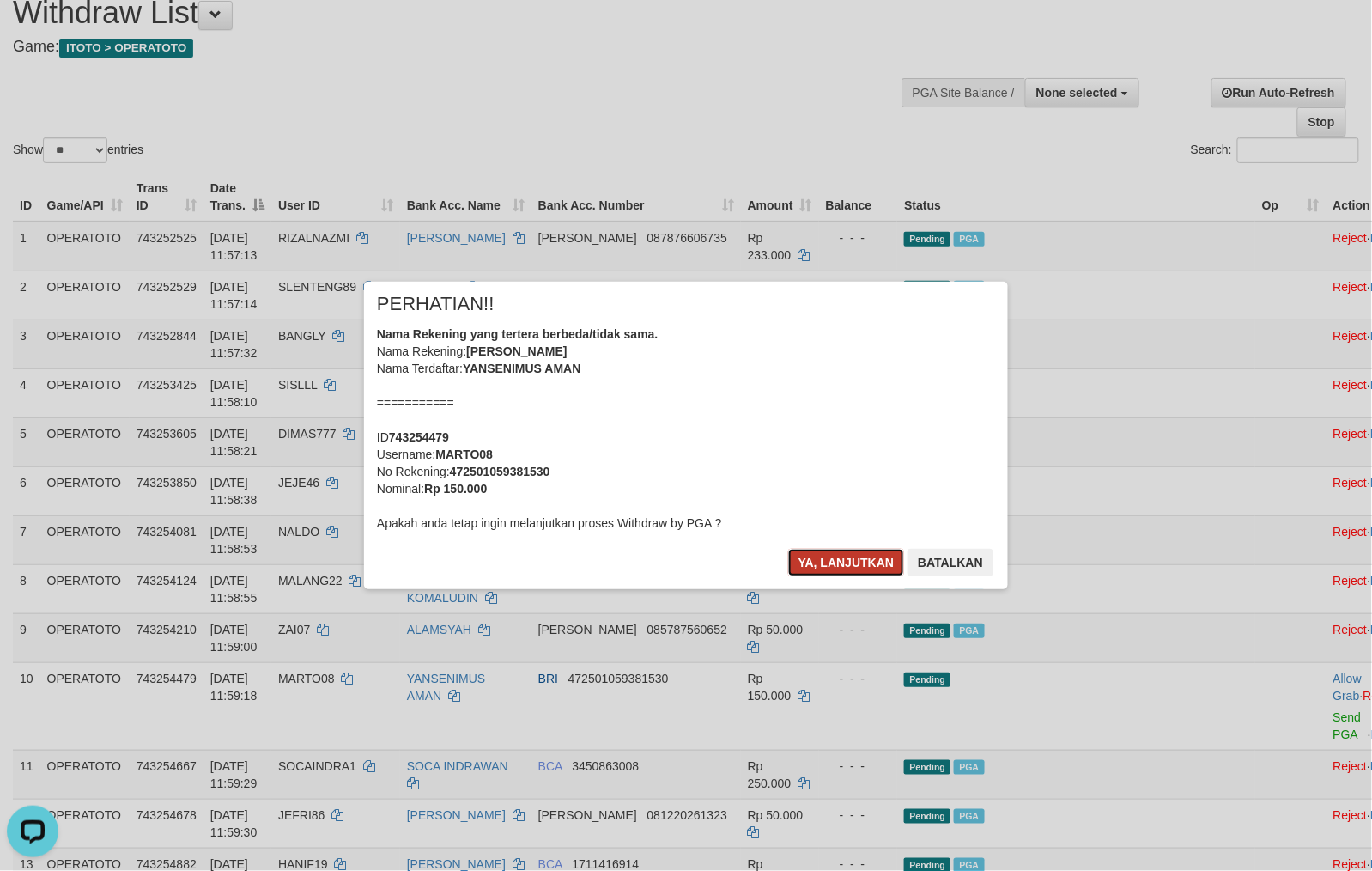
click at [825, 570] on button "Ya, lanjutkan" at bounding box center [846, 562] width 116 height 28
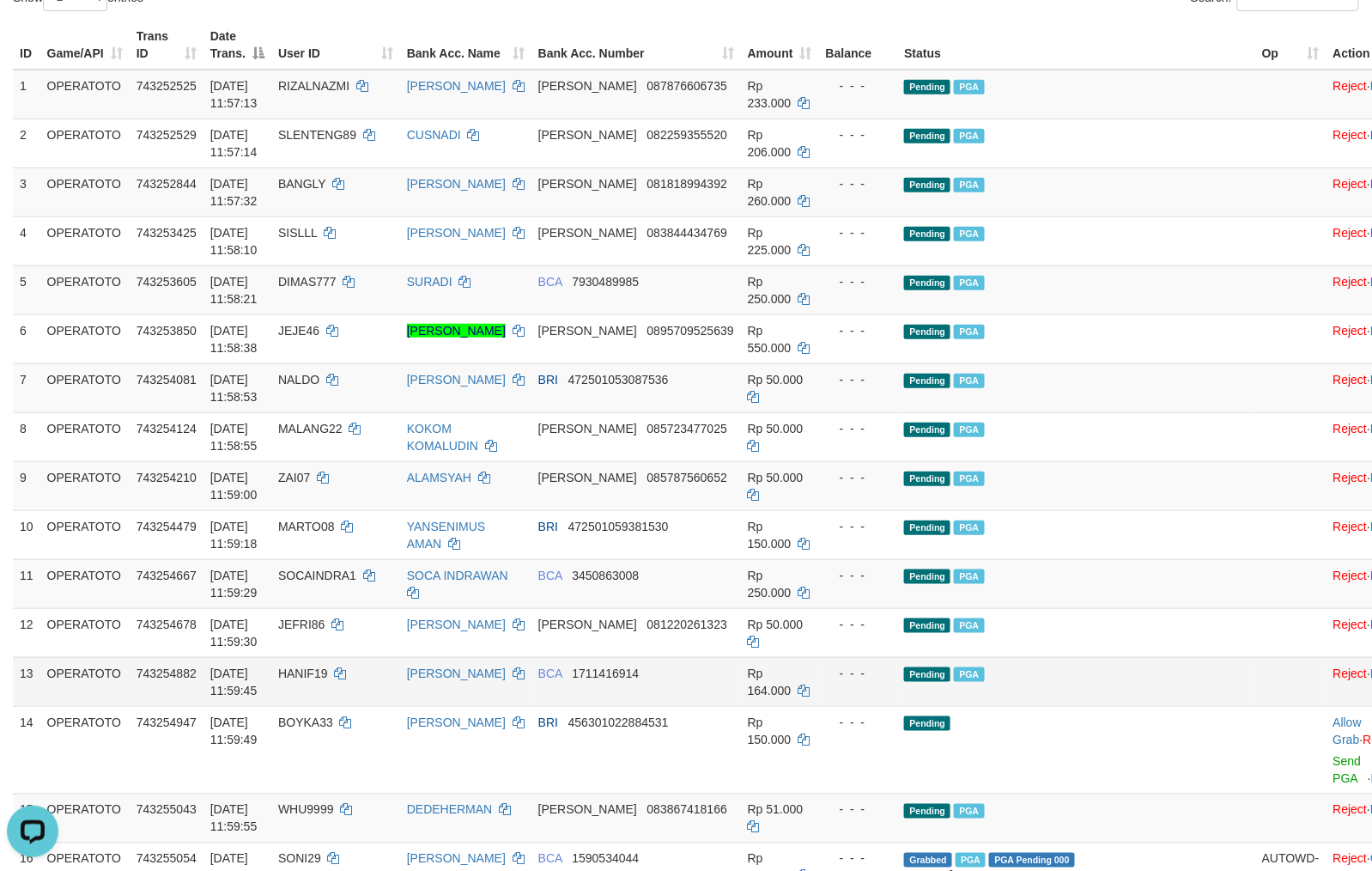
scroll to position [386, 0]
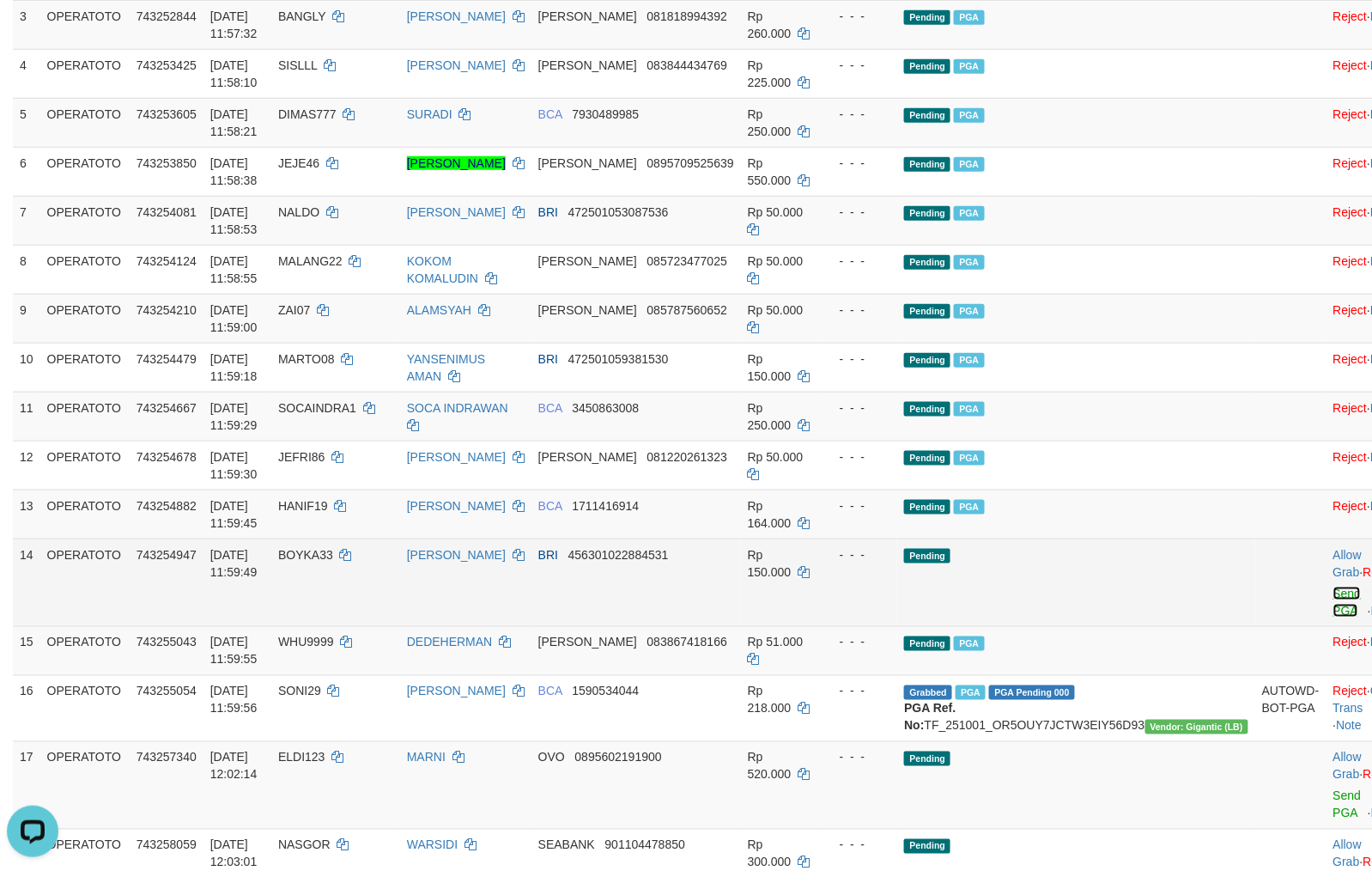
click at [1333, 617] on link "Send PGA" at bounding box center [1347, 602] width 29 height 31
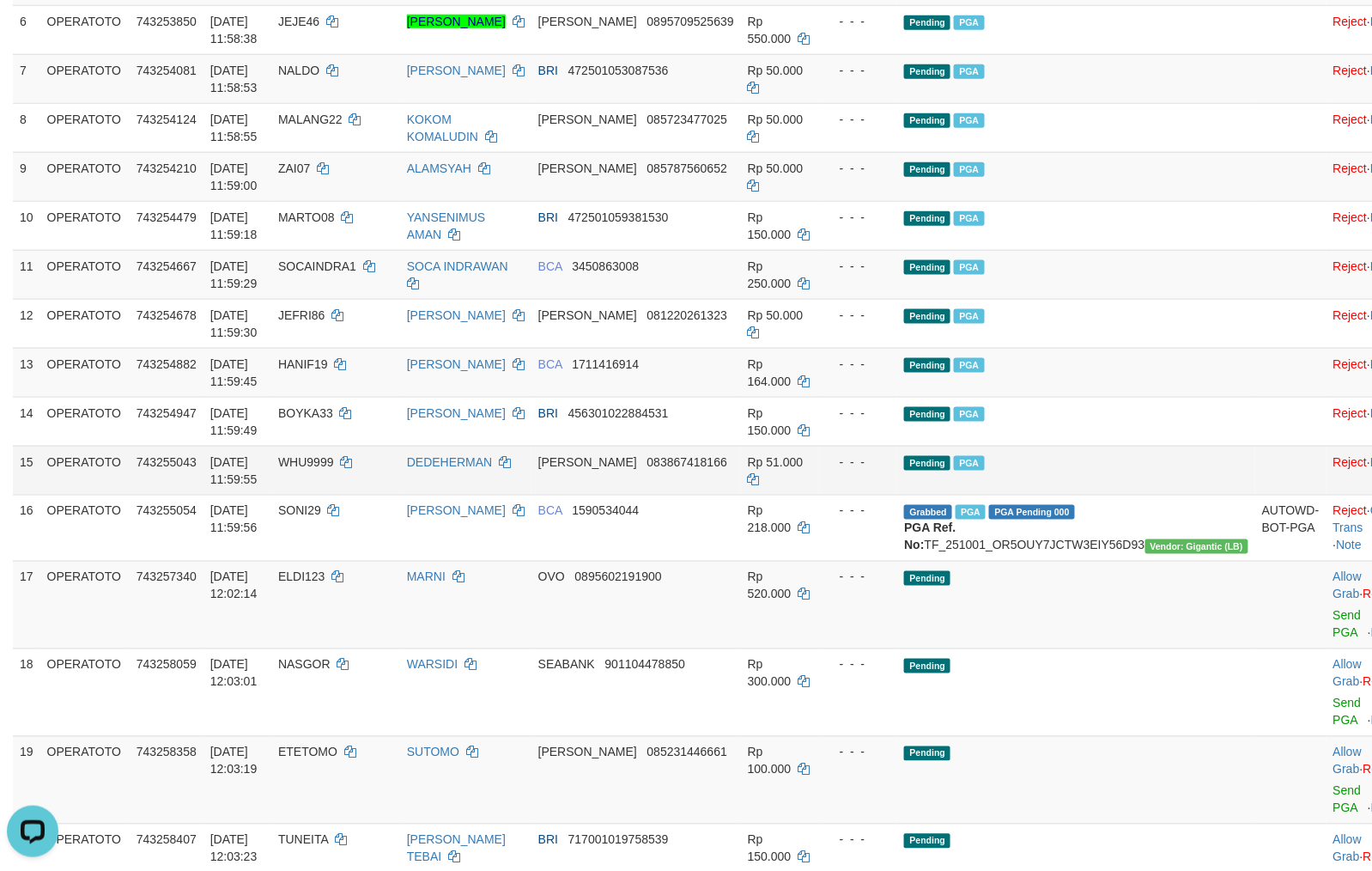
scroll to position [767, 0]
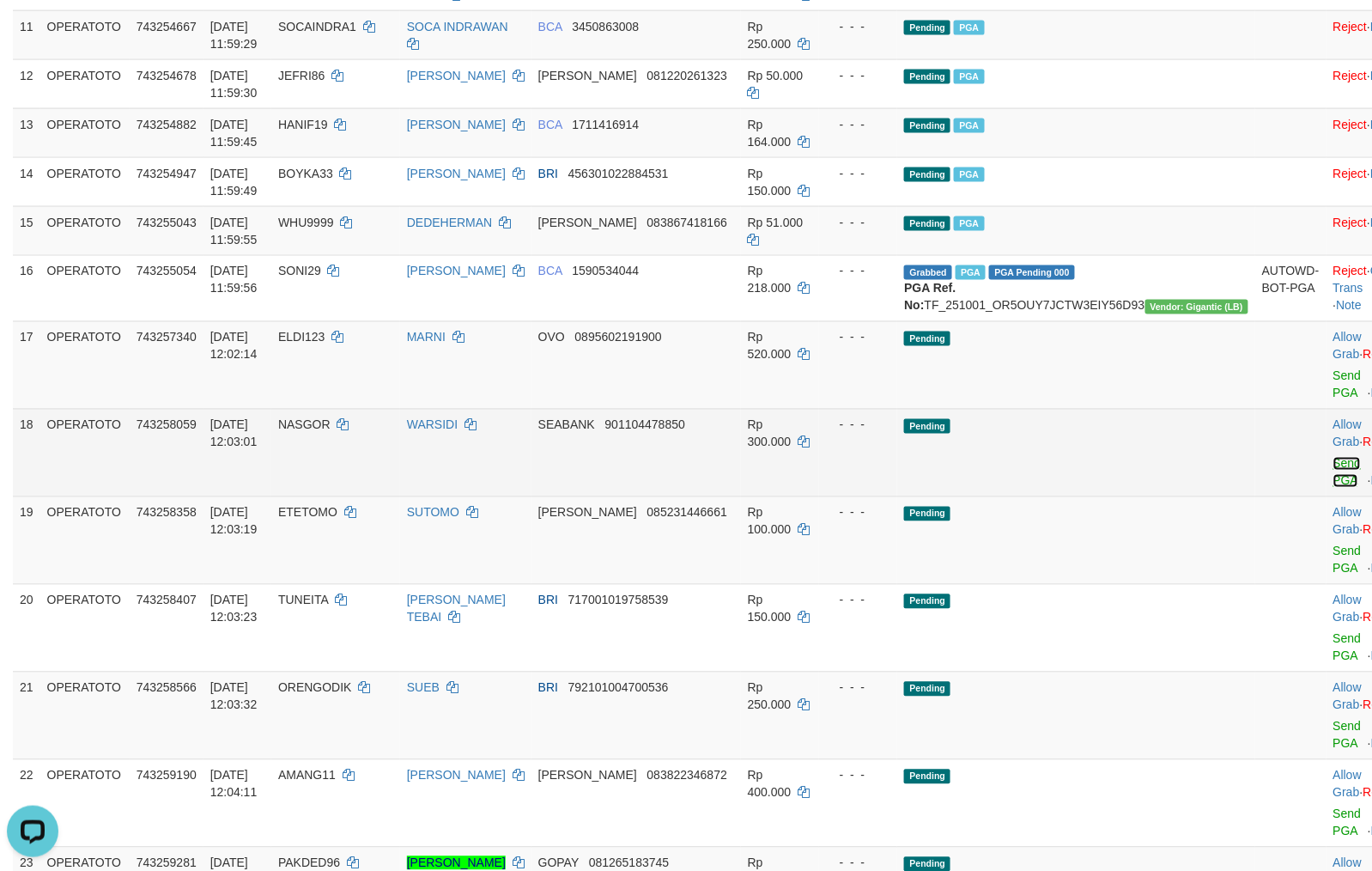
click at [1333, 488] on link "Send PGA" at bounding box center [1347, 472] width 29 height 31
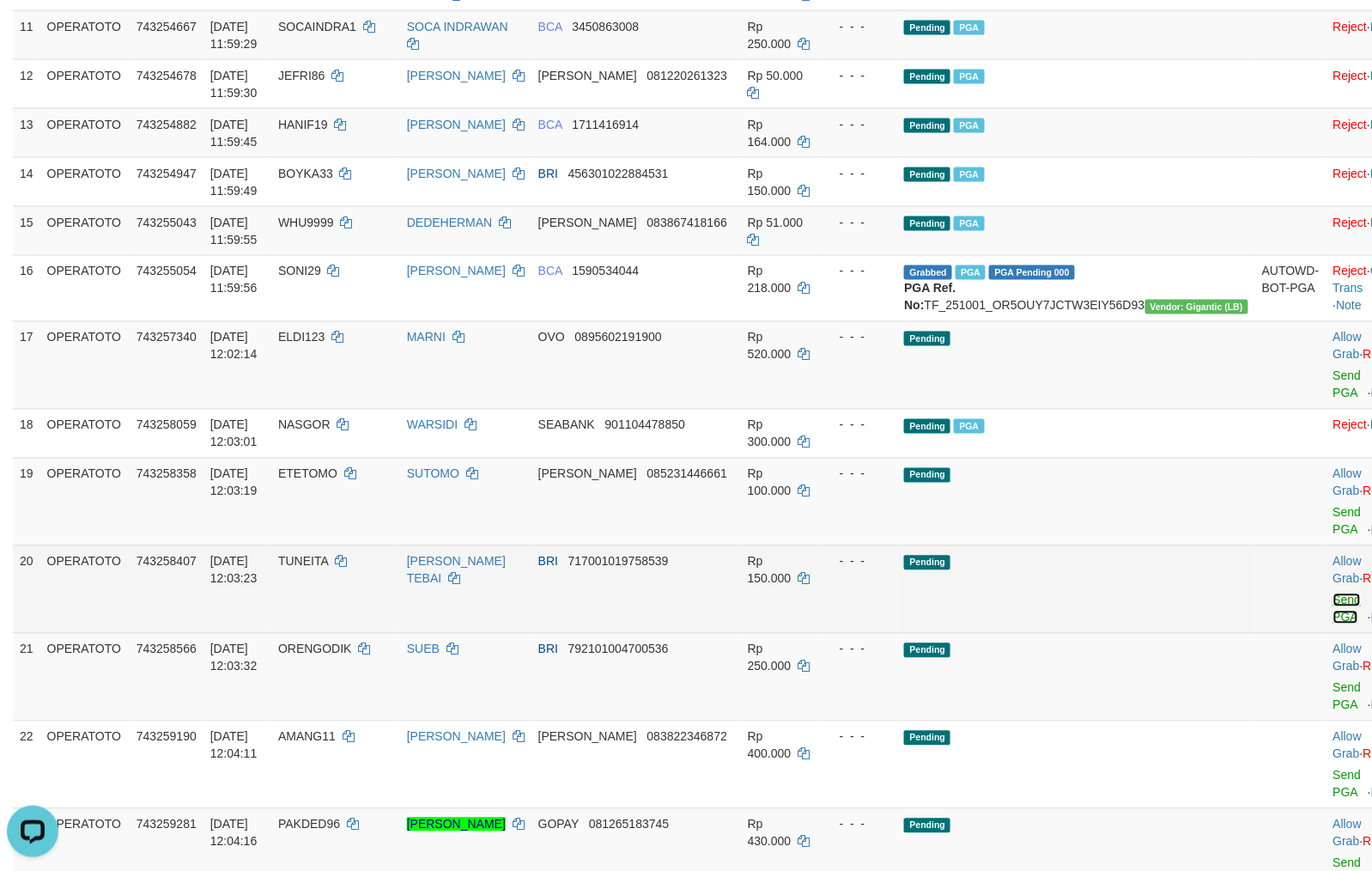
click at [1333, 625] on link "Send PGA" at bounding box center [1347, 608] width 29 height 31
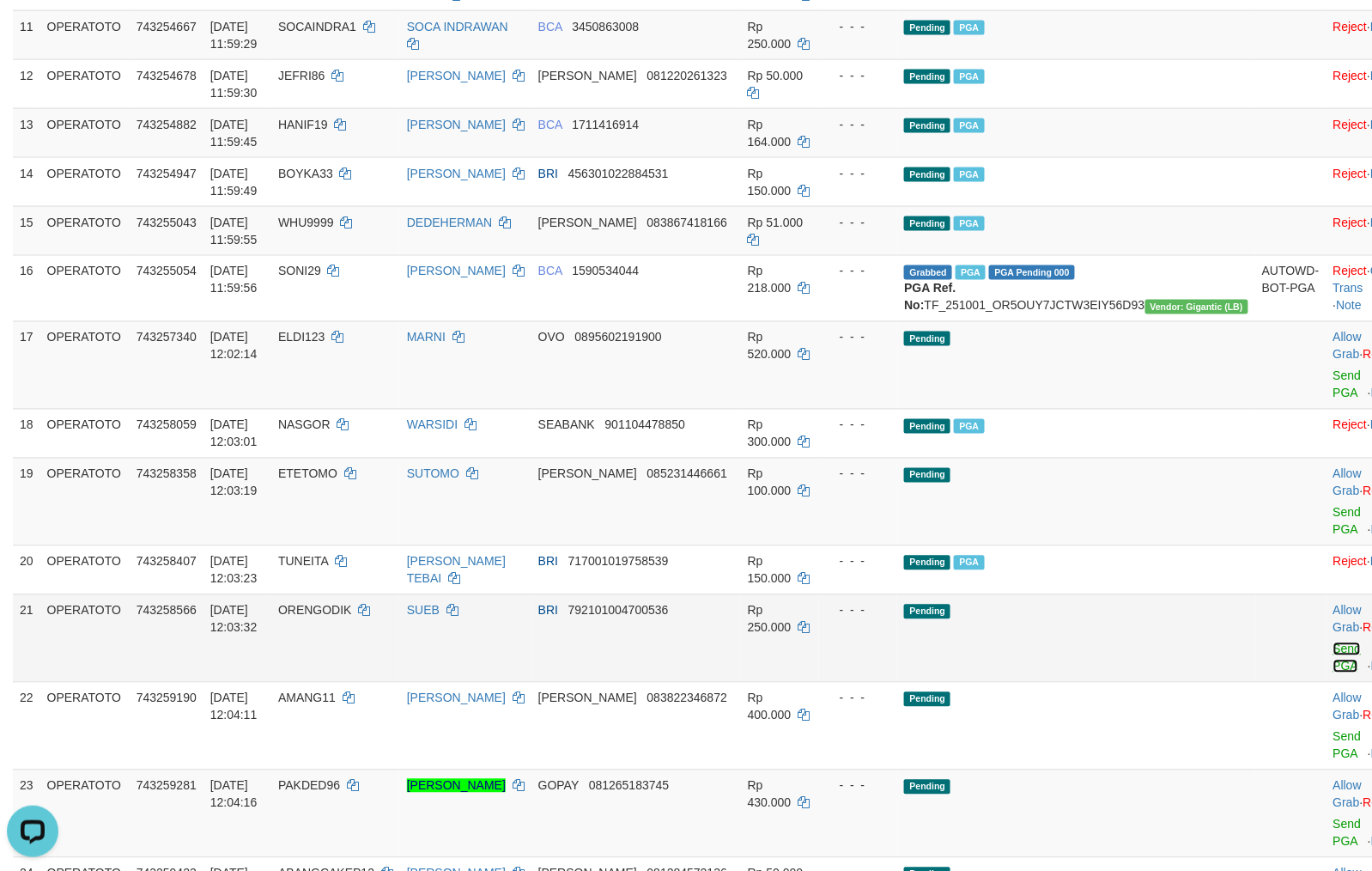
click at [1333, 673] on link "Send PGA" at bounding box center [1347, 657] width 29 height 31
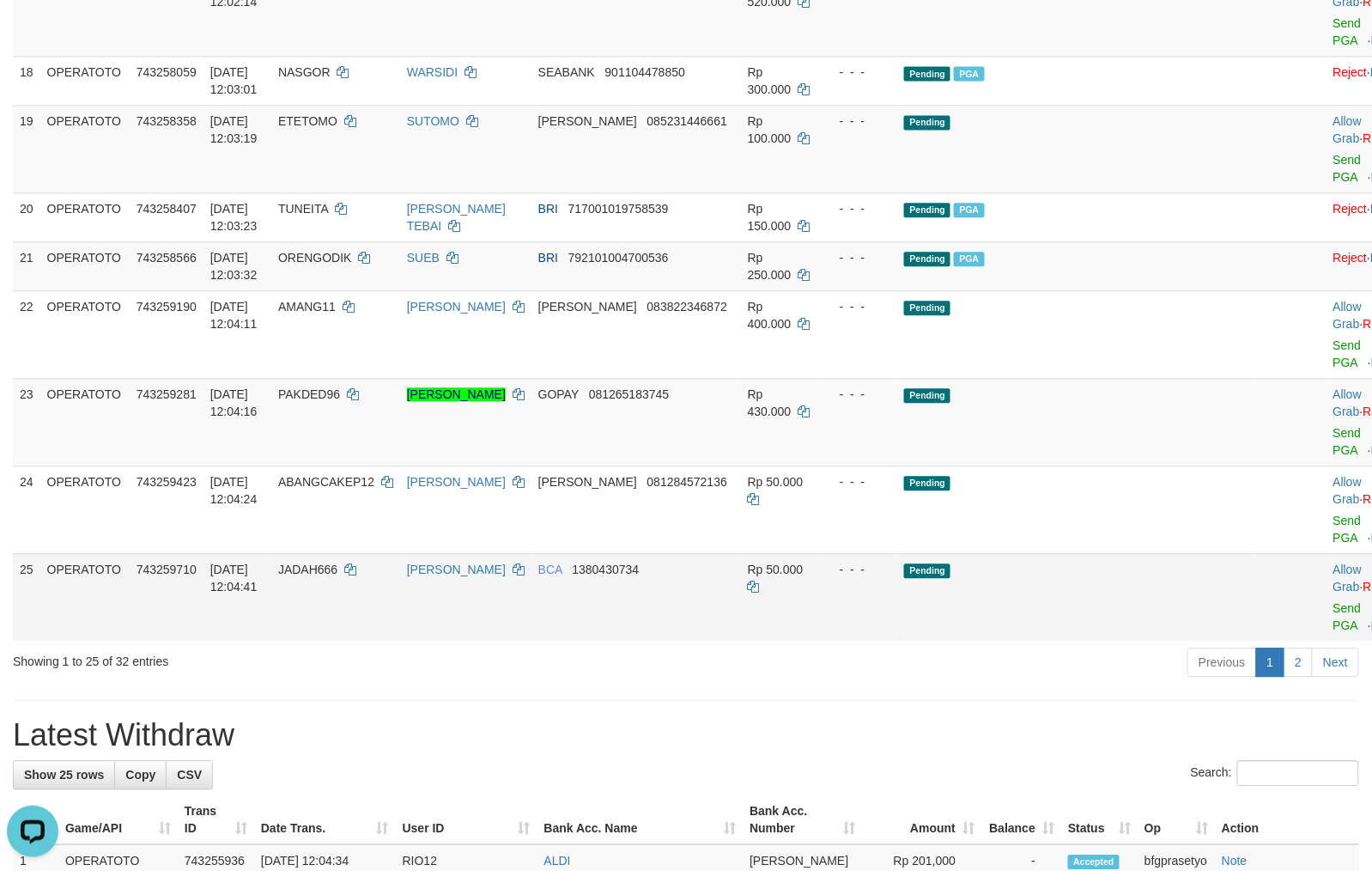
scroll to position [1148, 0]
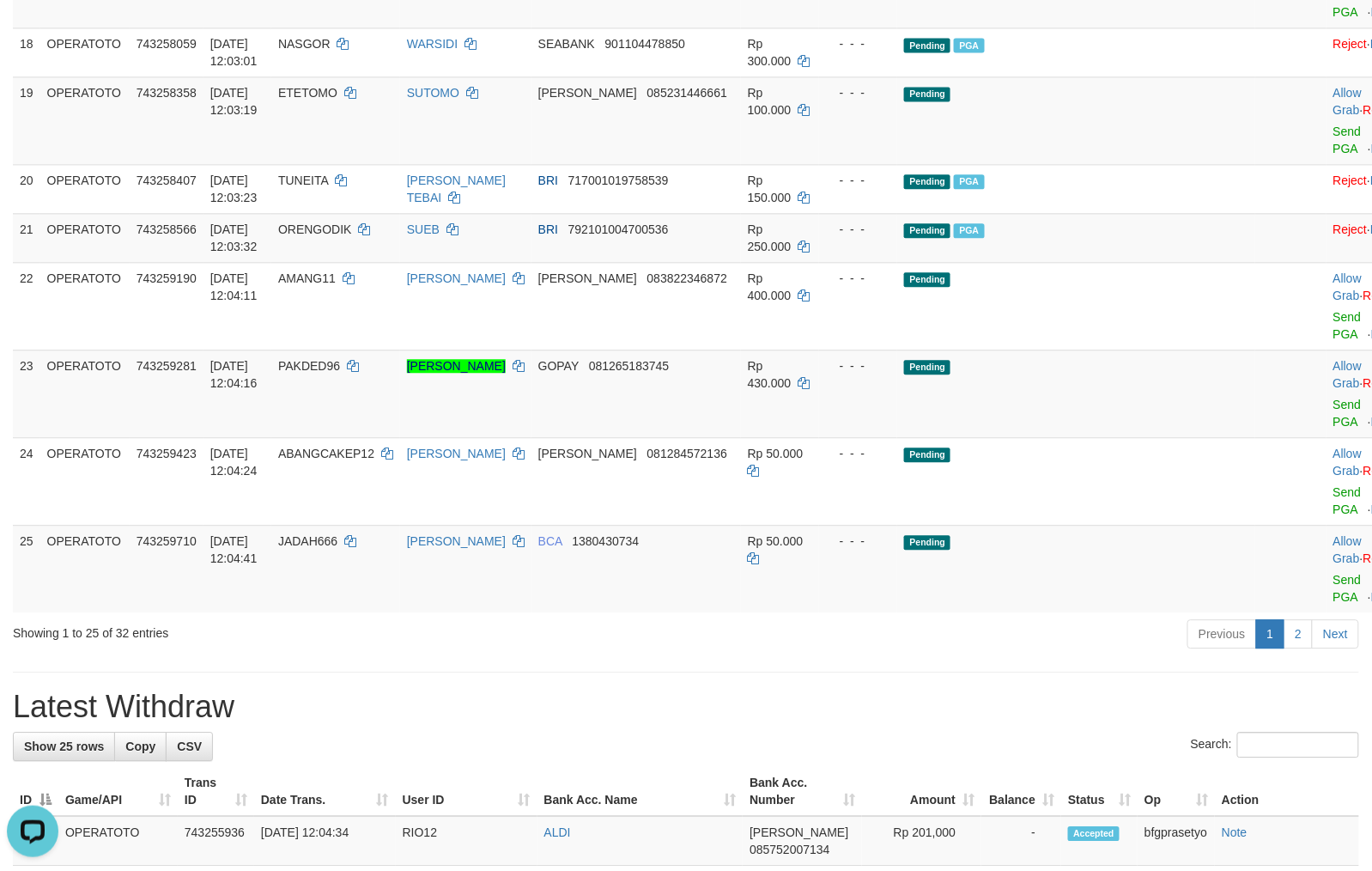
drag, startPoint x: 787, startPoint y: 676, endPoint x: 788, endPoint y: 668, distance: 8.1
click at [788, 654] on div "Previous 1 2 Next" at bounding box center [971, 635] width 774 height 37
click at [728, 654] on div "Previous 1 2 Next" at bounding box center [971, 635] width 774 height 37
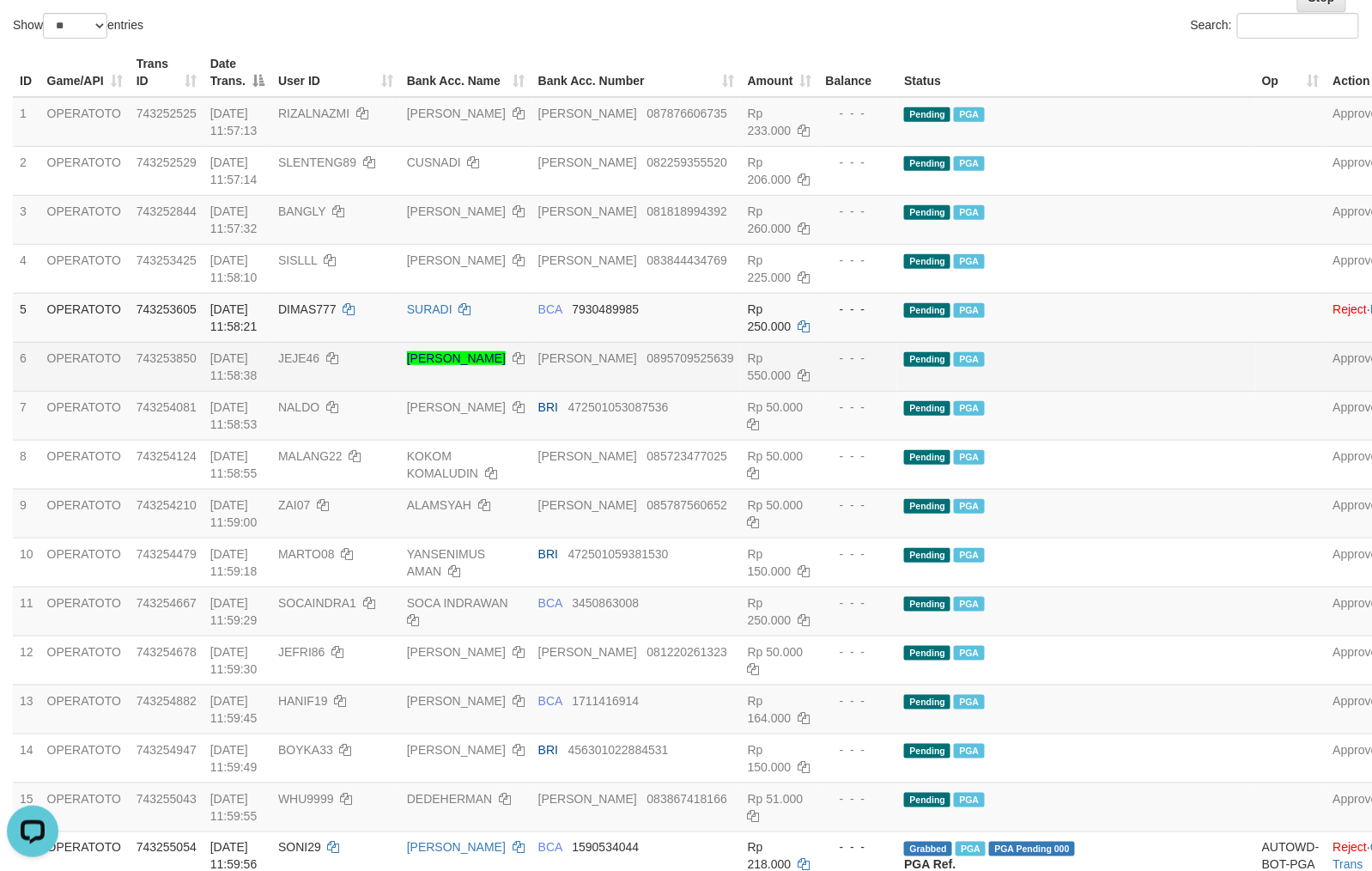
scroll to position [157, 0]
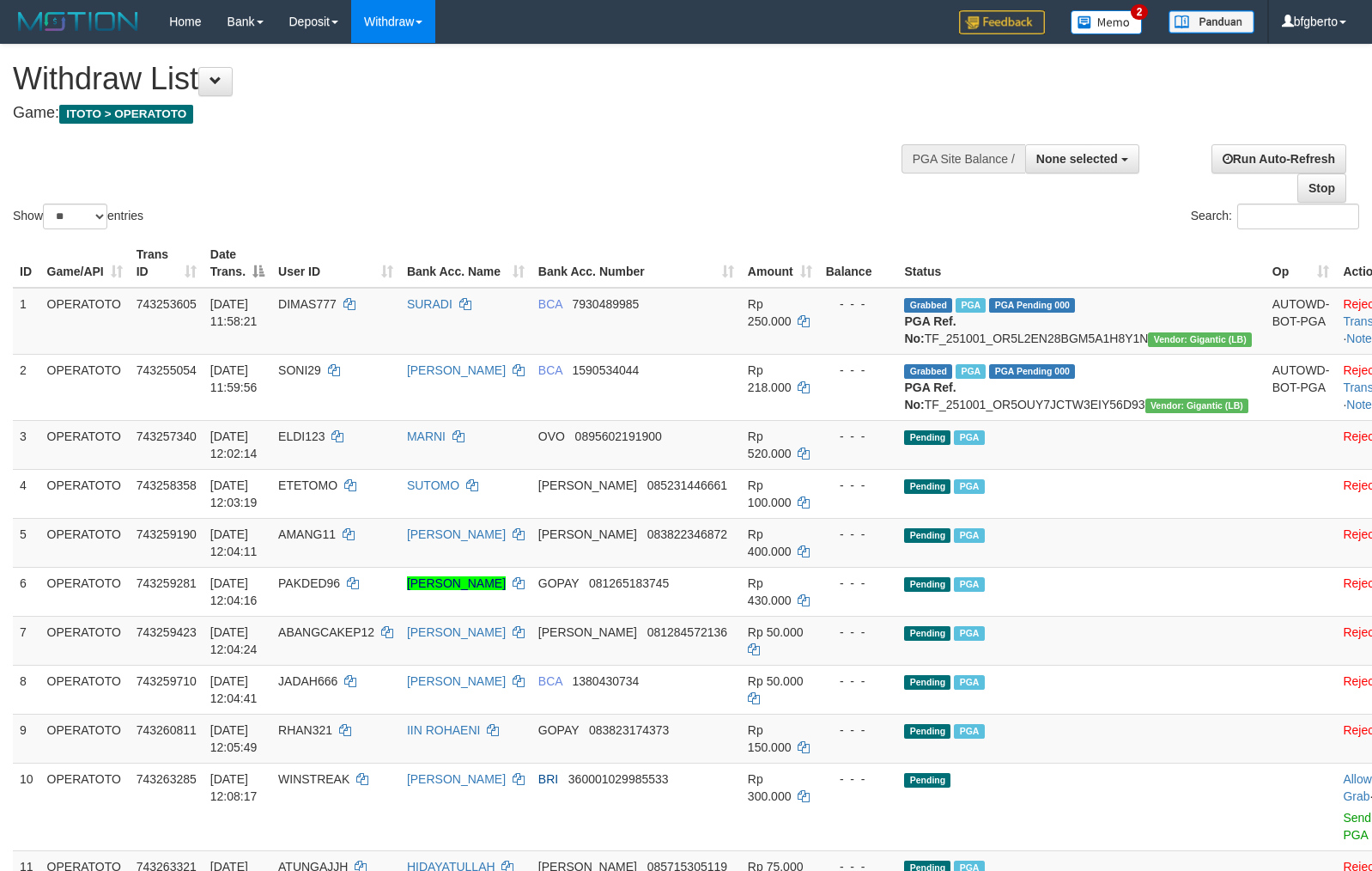
select select
select select "**"
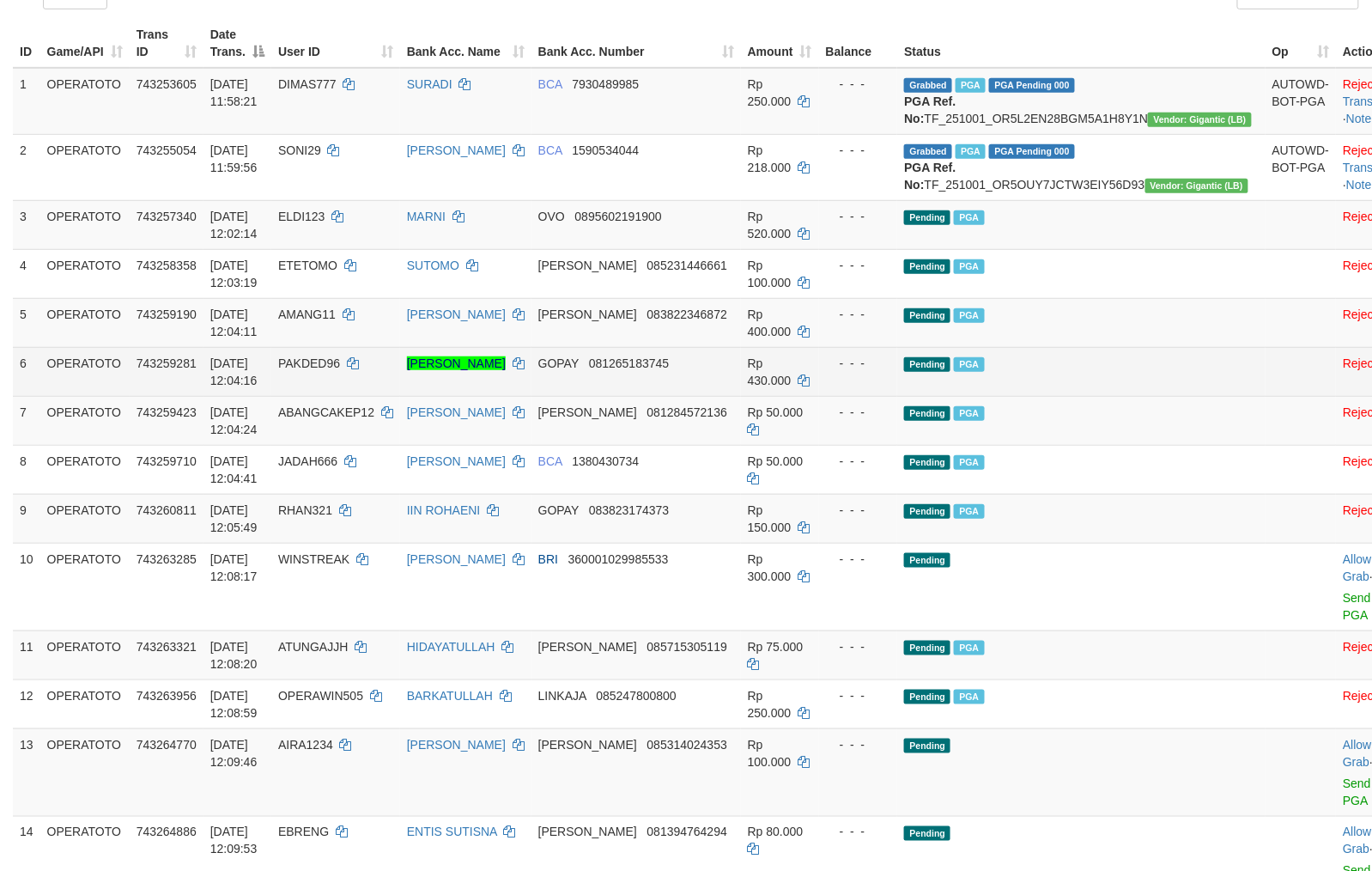
scroll to position [309, 0]
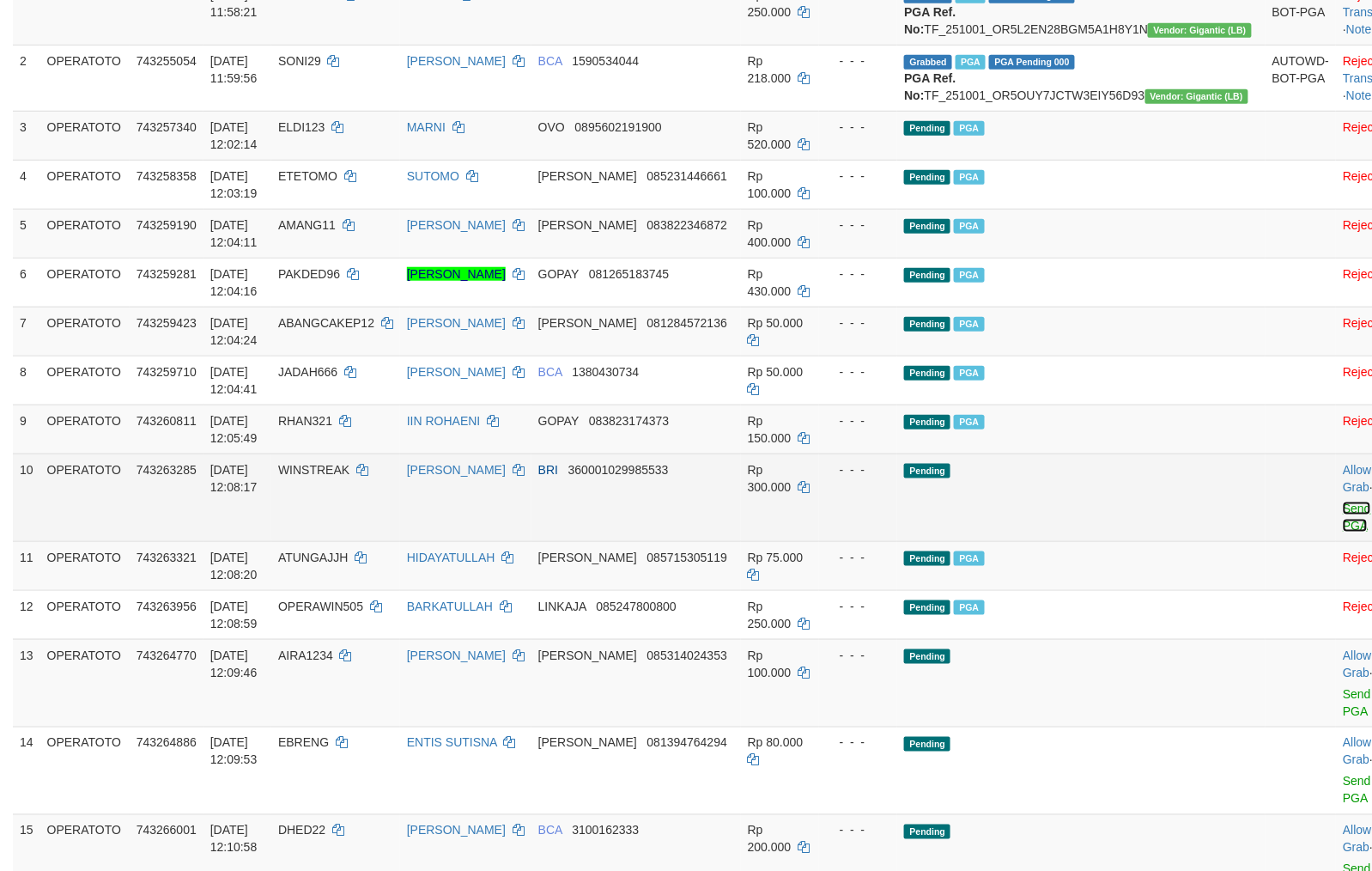
click at [1342, 532] on link "Send PGA" at bounding box center [1357, 517] width 29 height 31
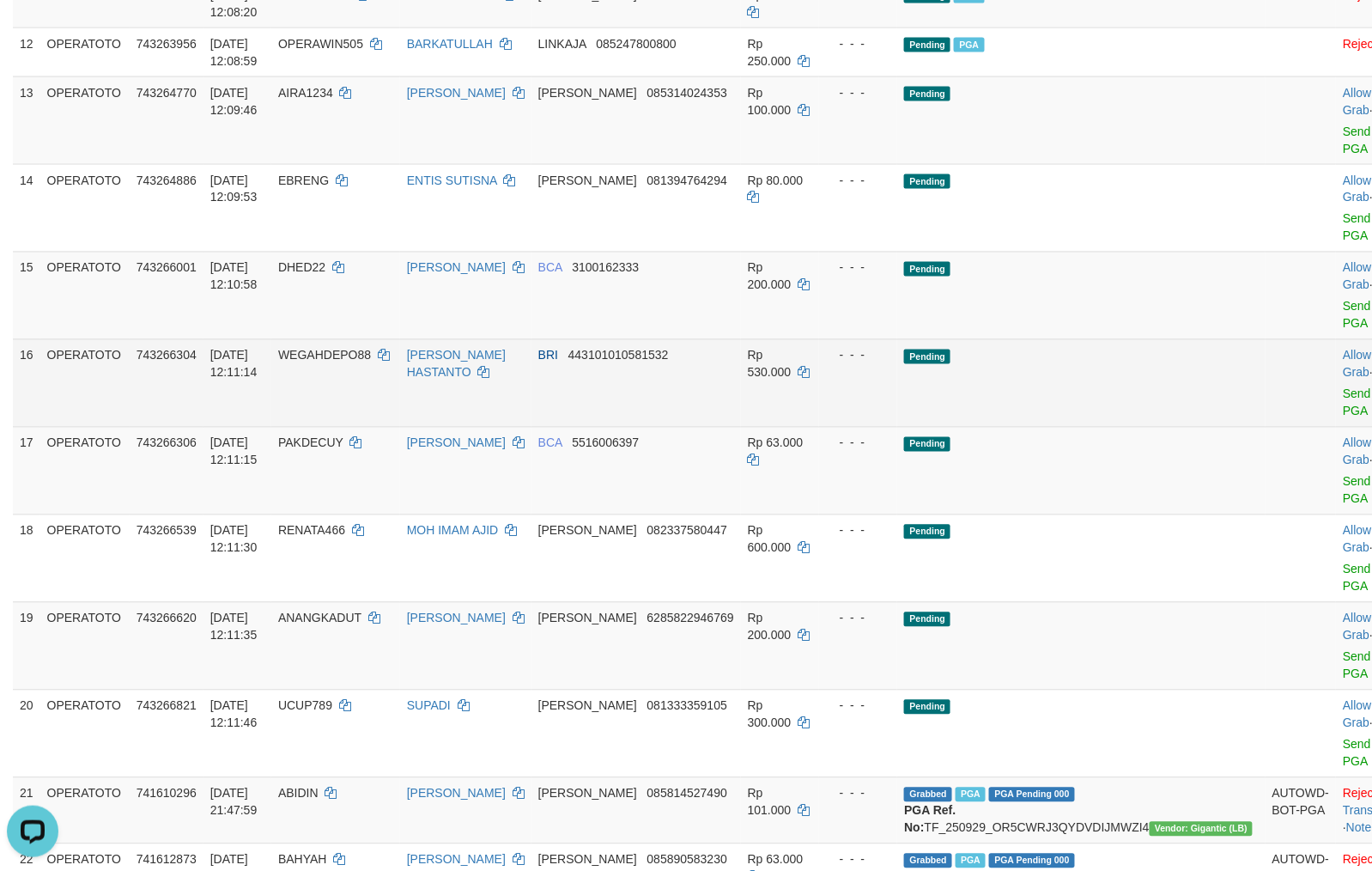
scroll to position [867, 0]
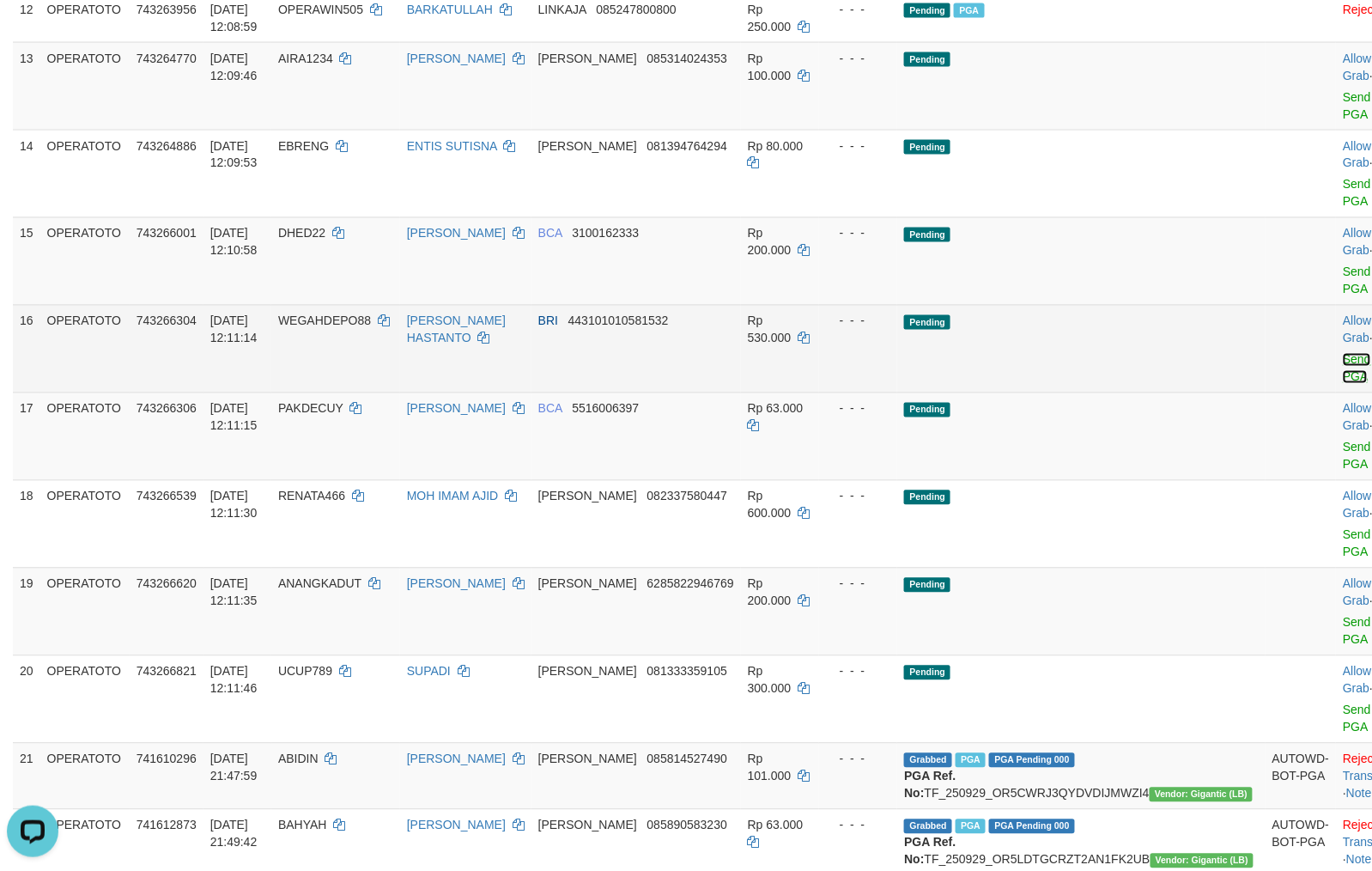
click at [1342, 384] on link "Send PGA" at bounding box center [1357, 369] width 29 height 31
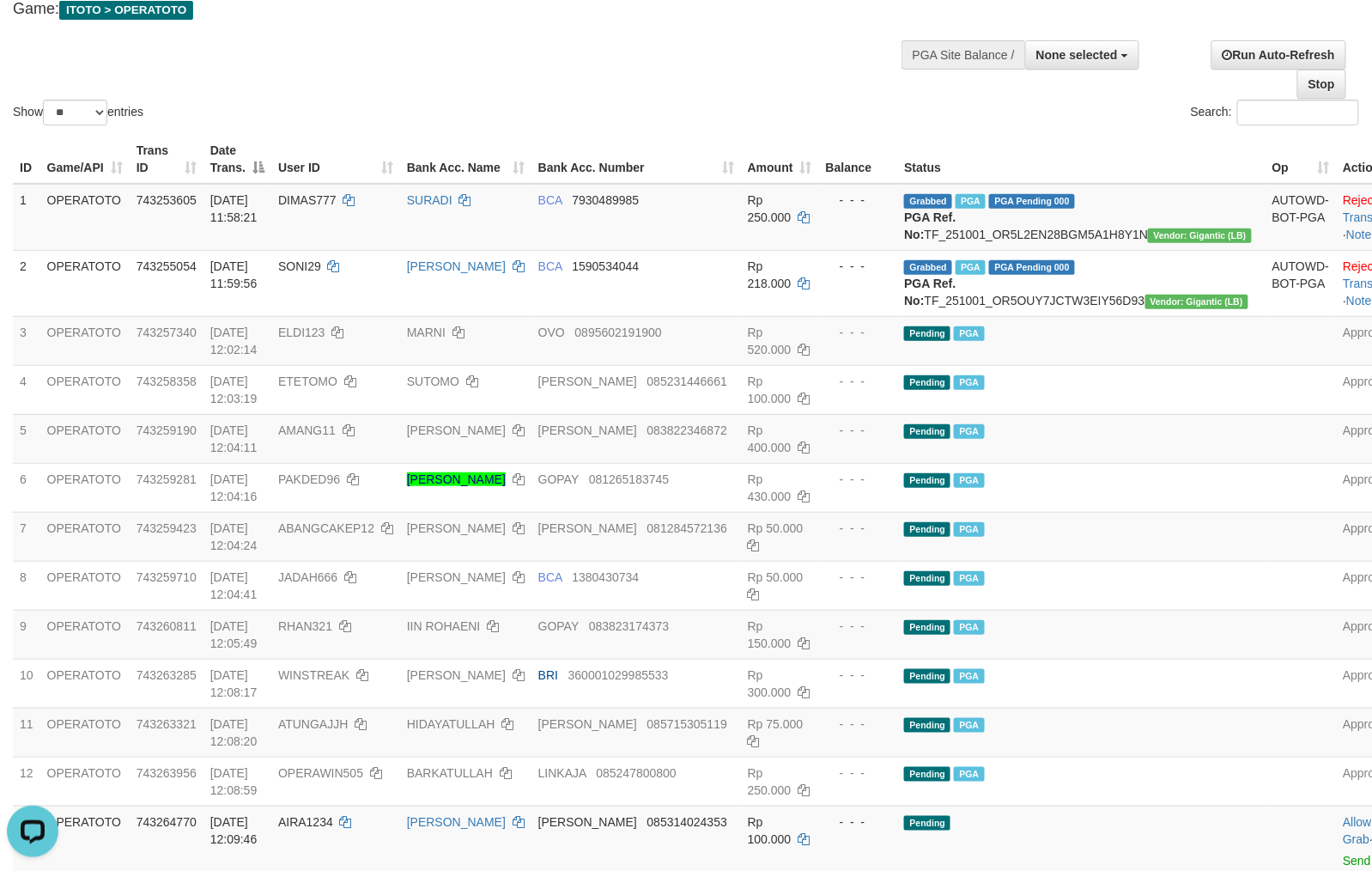
scroll to position [0, 0]
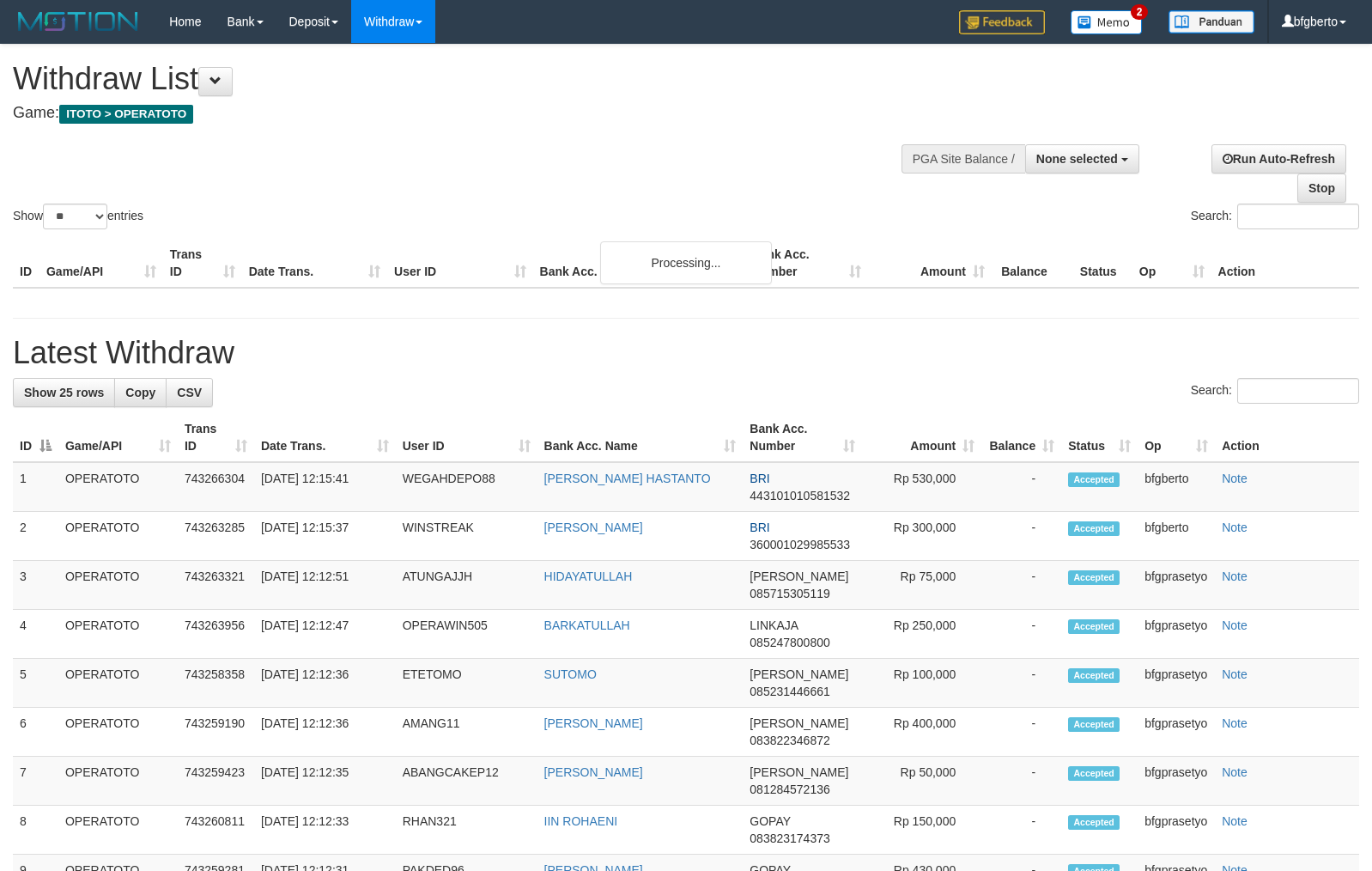
select select
select select "**"
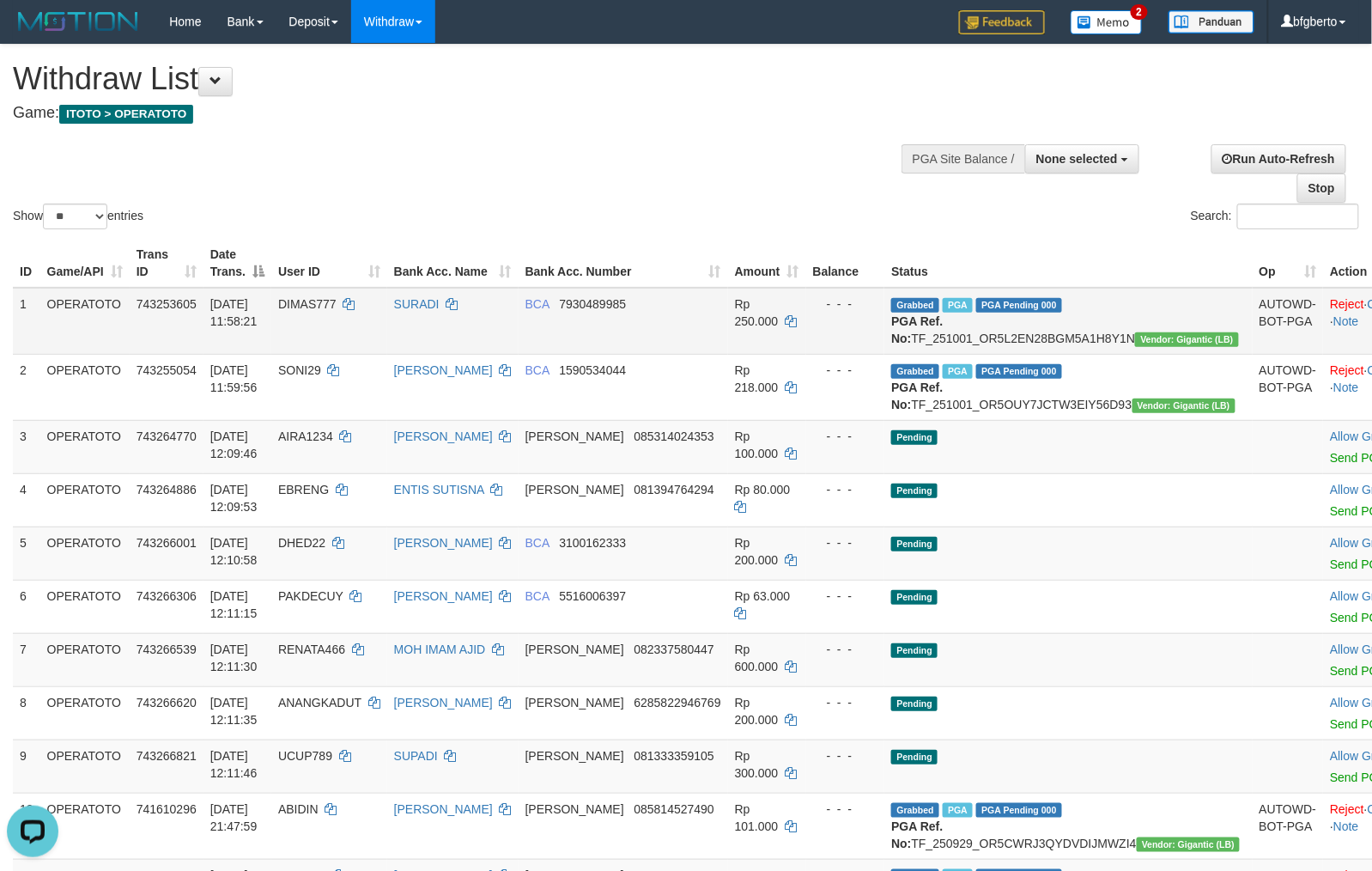
click at [433, 329] on td "SURADI" at bounding box center [453, 321] width 132 height 67
click at [433, 327] on td "SURADI" at bounding box center [453, 321] width 132 height 67
copy link "SURADI"
drag, startPoint x: 572, startPoint y: 114, endPoint x: 572, endPoint y: 124, distance: 10.0
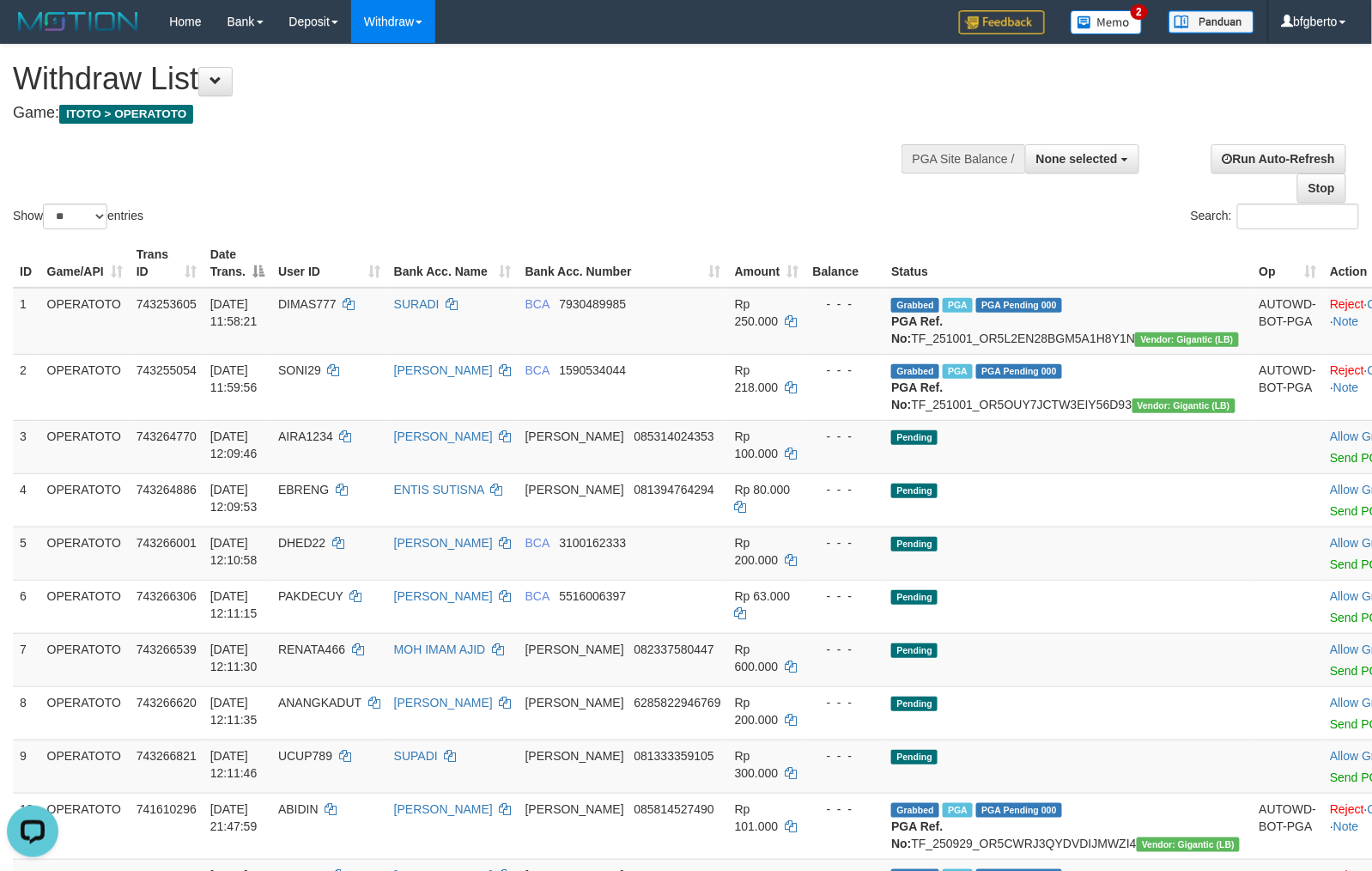
click at [572, 112] on h4 "Game: ITOTO > OPERATOTO" at bounding box center [454, 114] width 884 height 17
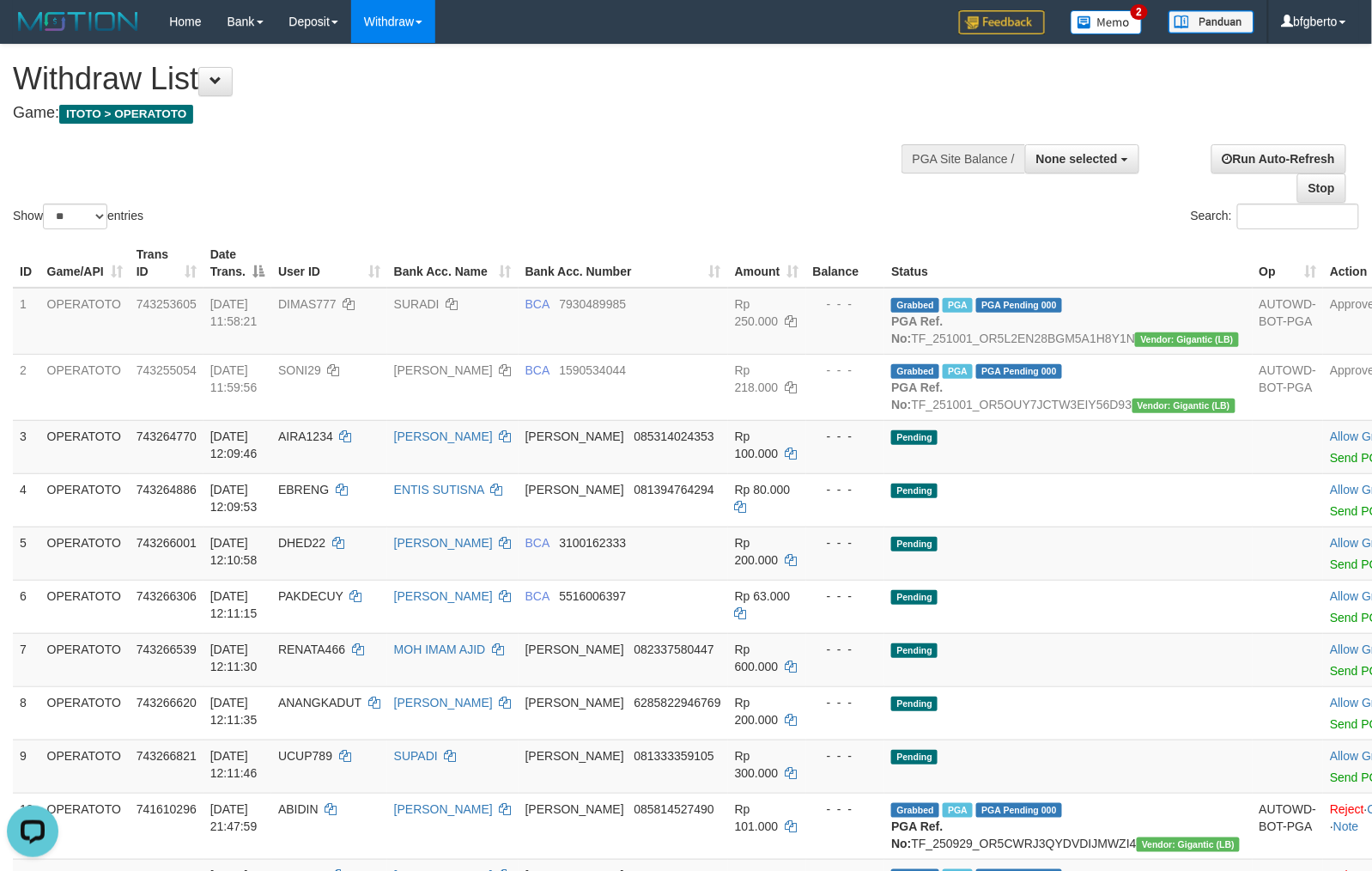
drag, startPoint x: 673, startPoint y: 149, endPoint x: 682, endPoint y: 175, distance: 27.5
click at [671, 152] on div "Show ** ** ** *** entries Search:" at bounding box center [686, 138] width 1372 height 188
click at [1330, 464] on link "Send PGA" at bounding box center [1358, 457] width 55 height 13
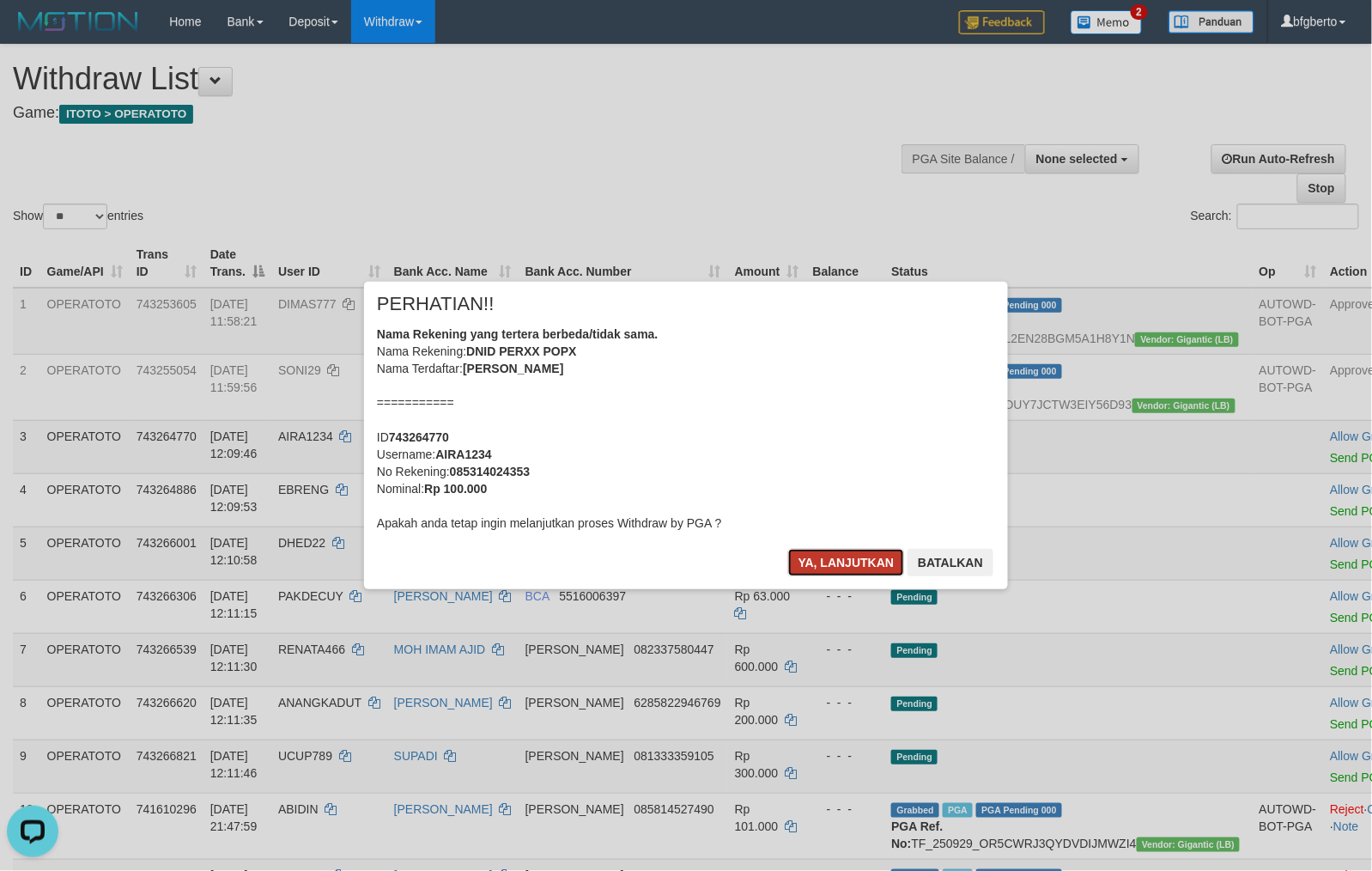
click at [866, 558] on button "Ya, lanjutkan" at bounding box center [846, 562] width 116 height 28
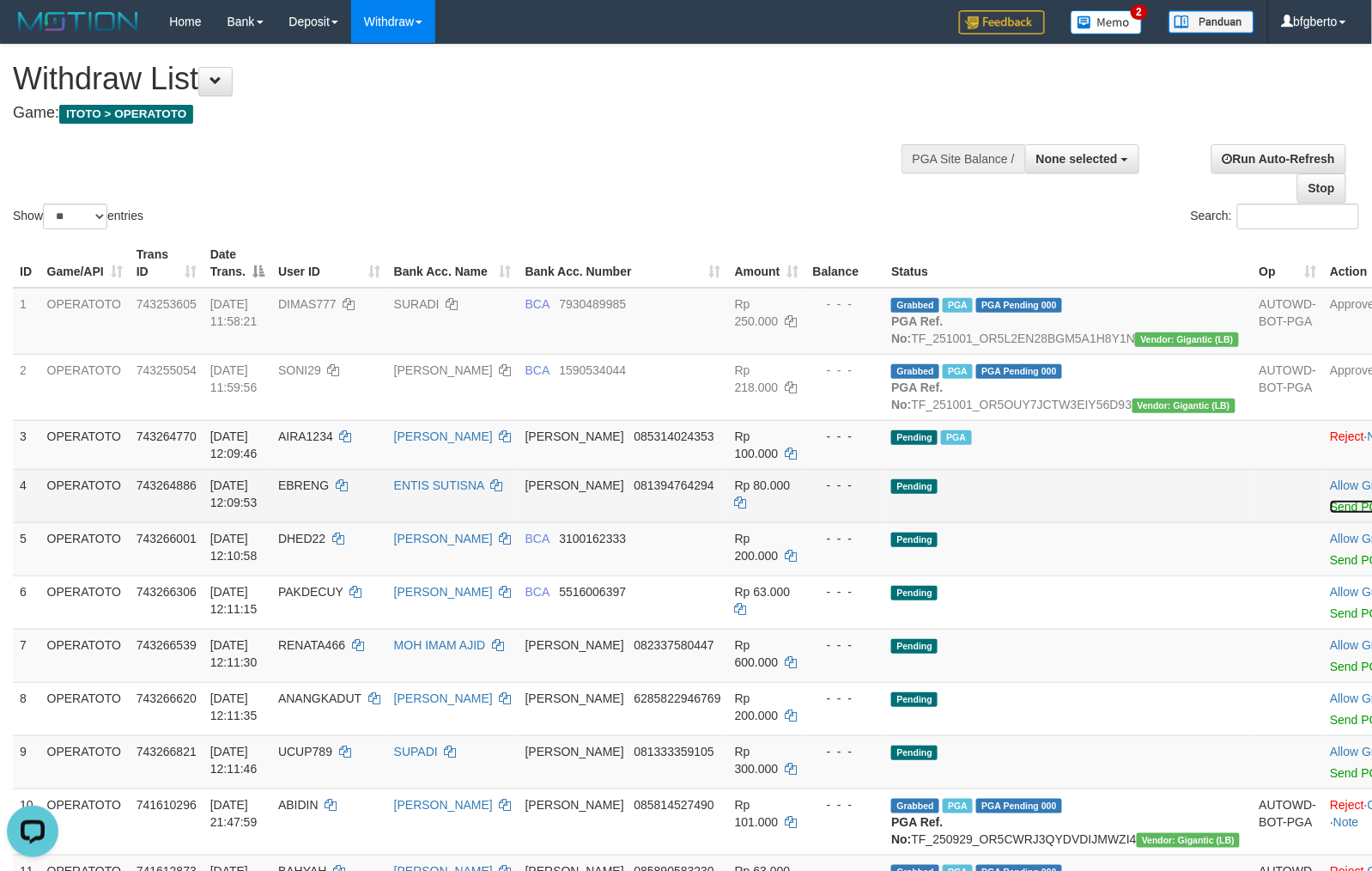
click at [1330, 514] on link "Send PGA" at bounding box center [1358, 506] width 55 height 13
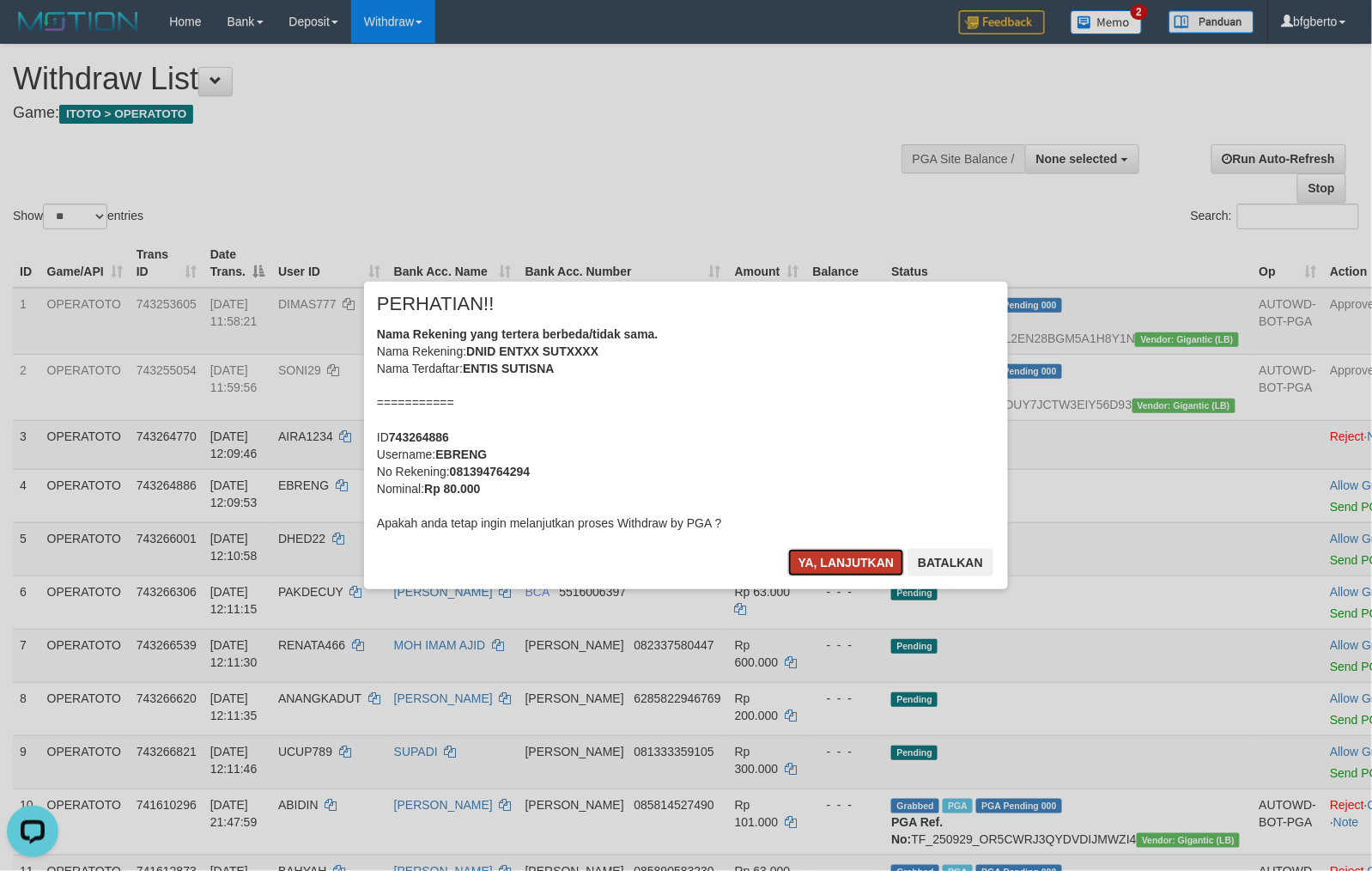
click at [831, 563] on button "Ya, lanjutkan" at bounding box center [846, 562] width 116 height 28
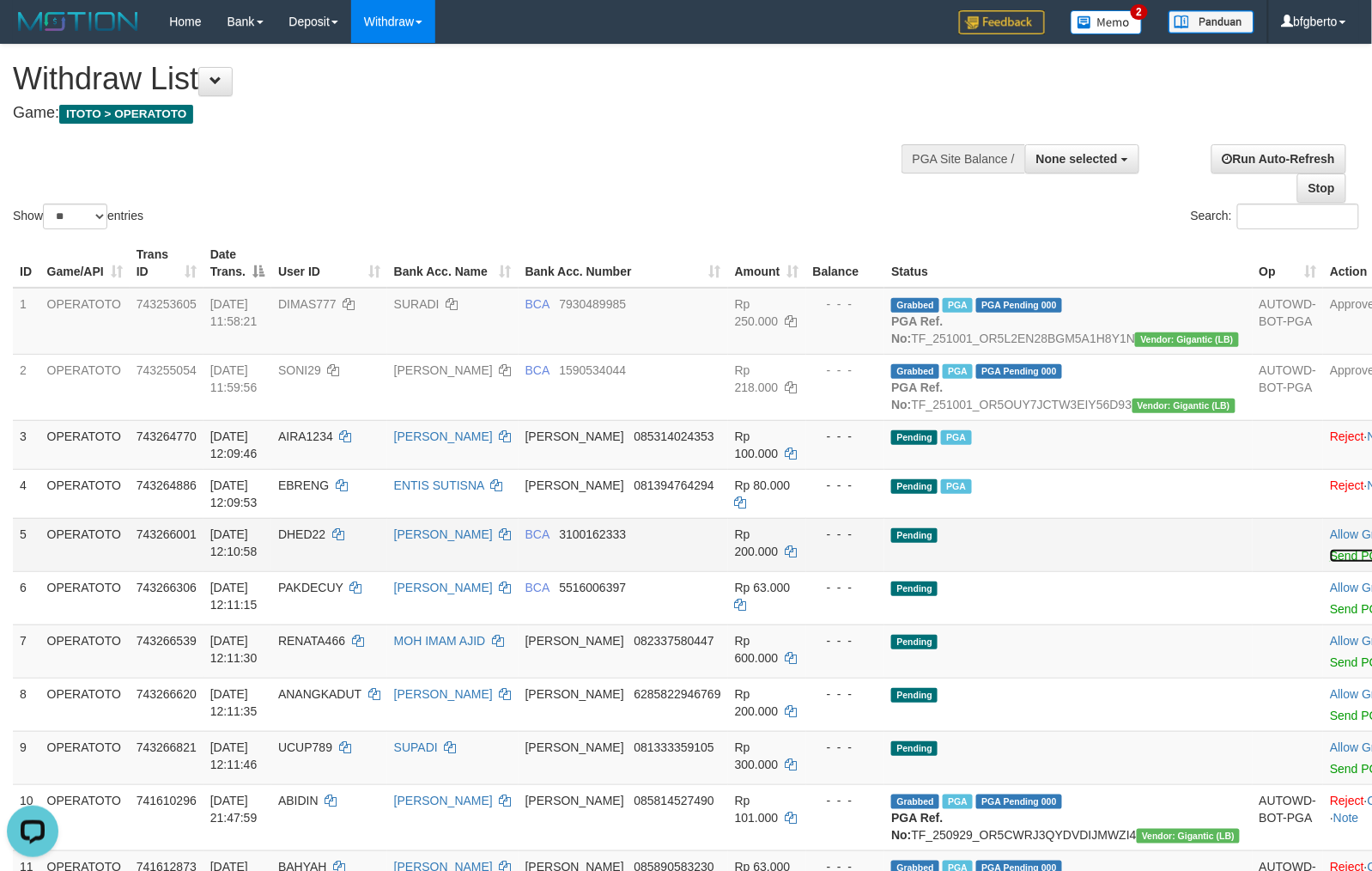
click at [1330, 563] on link "Send PGA" at bounding box center [1358, 555] width 55 height 13
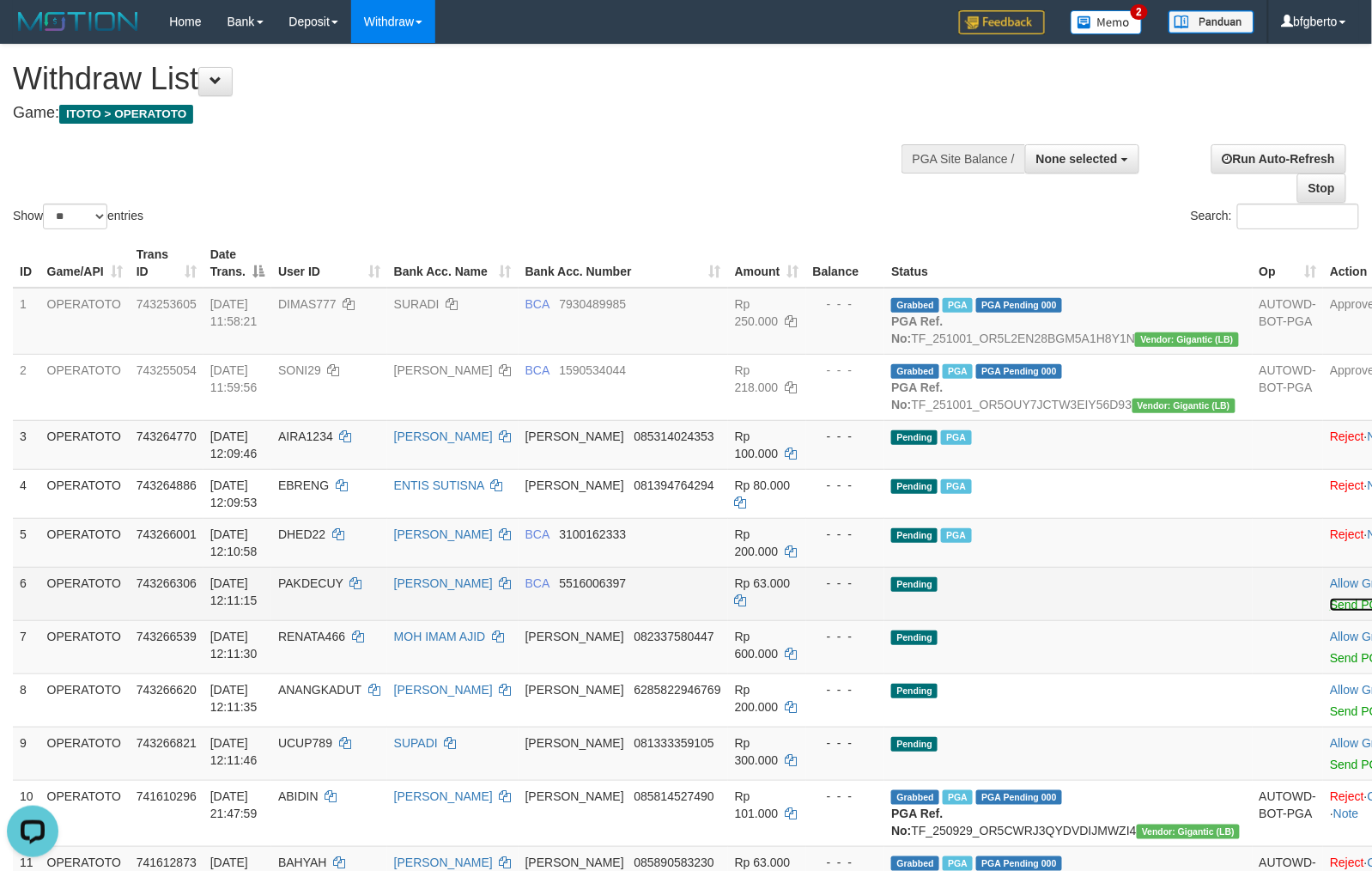
click at [1330, 611] on link "Send PGA" at bounding box center [1358, 605] width 55 height 13
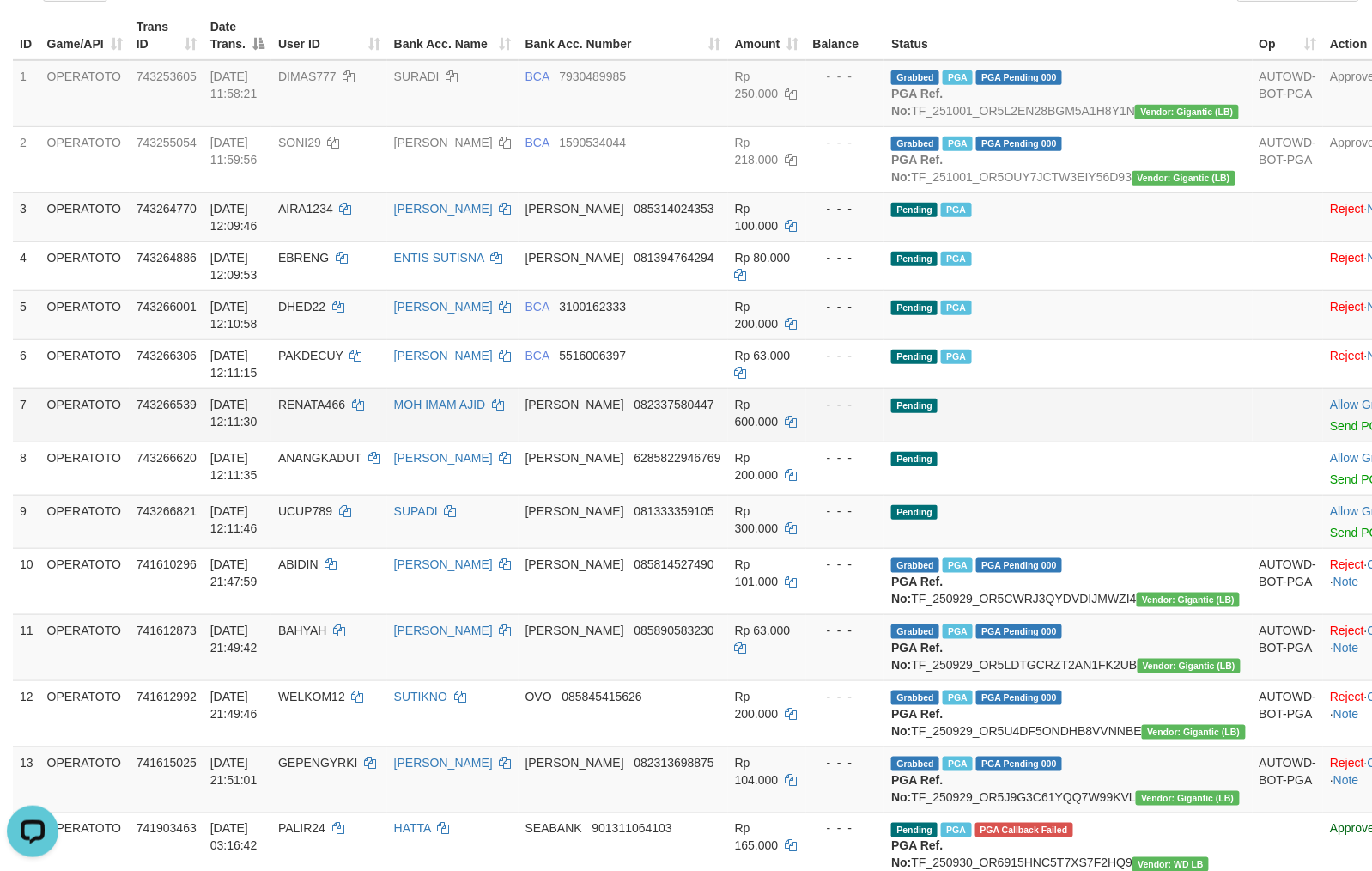
scroll to position [228, 0]
click at [1330, 432] on link "Send PGA" at bounding box center [1358, 425] width 55 height 13
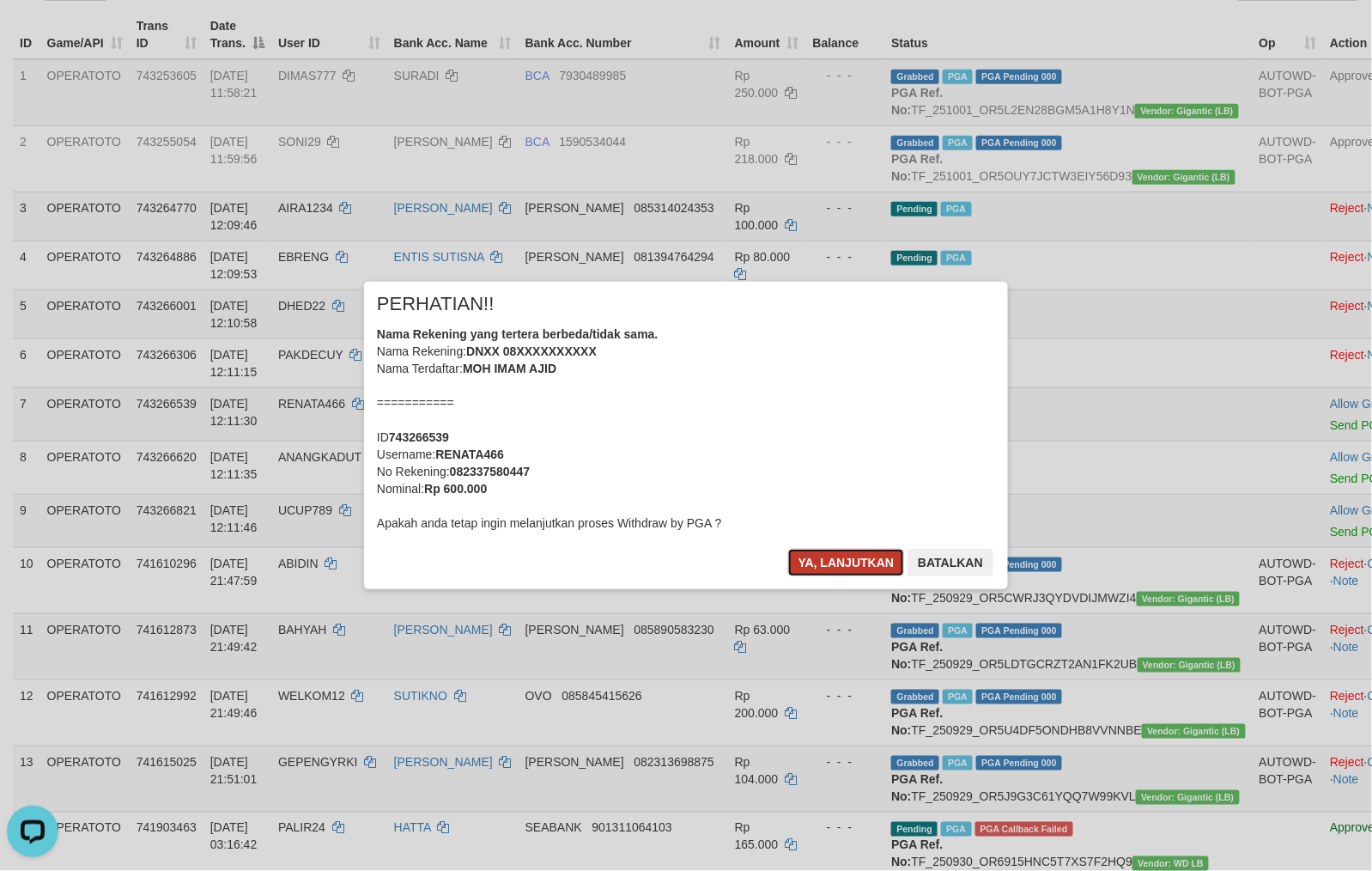
click at [839, 557] on button "Ya, lanjutkan" at bounding box center [846, 562] width 116 height 28
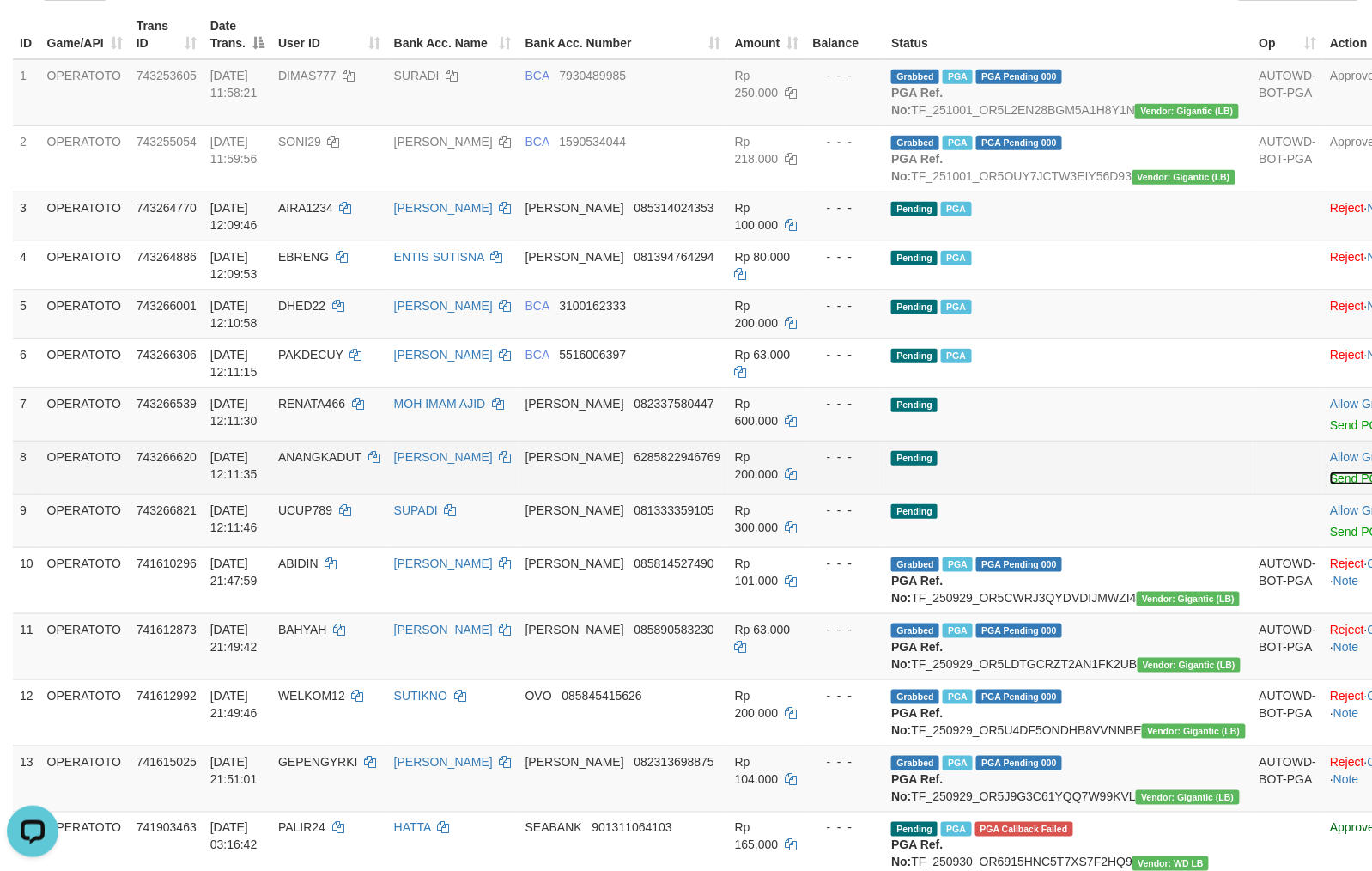
click at [1330, 485] on link "Send PGA" at bounding box center [1358, 478] width 55 height 13
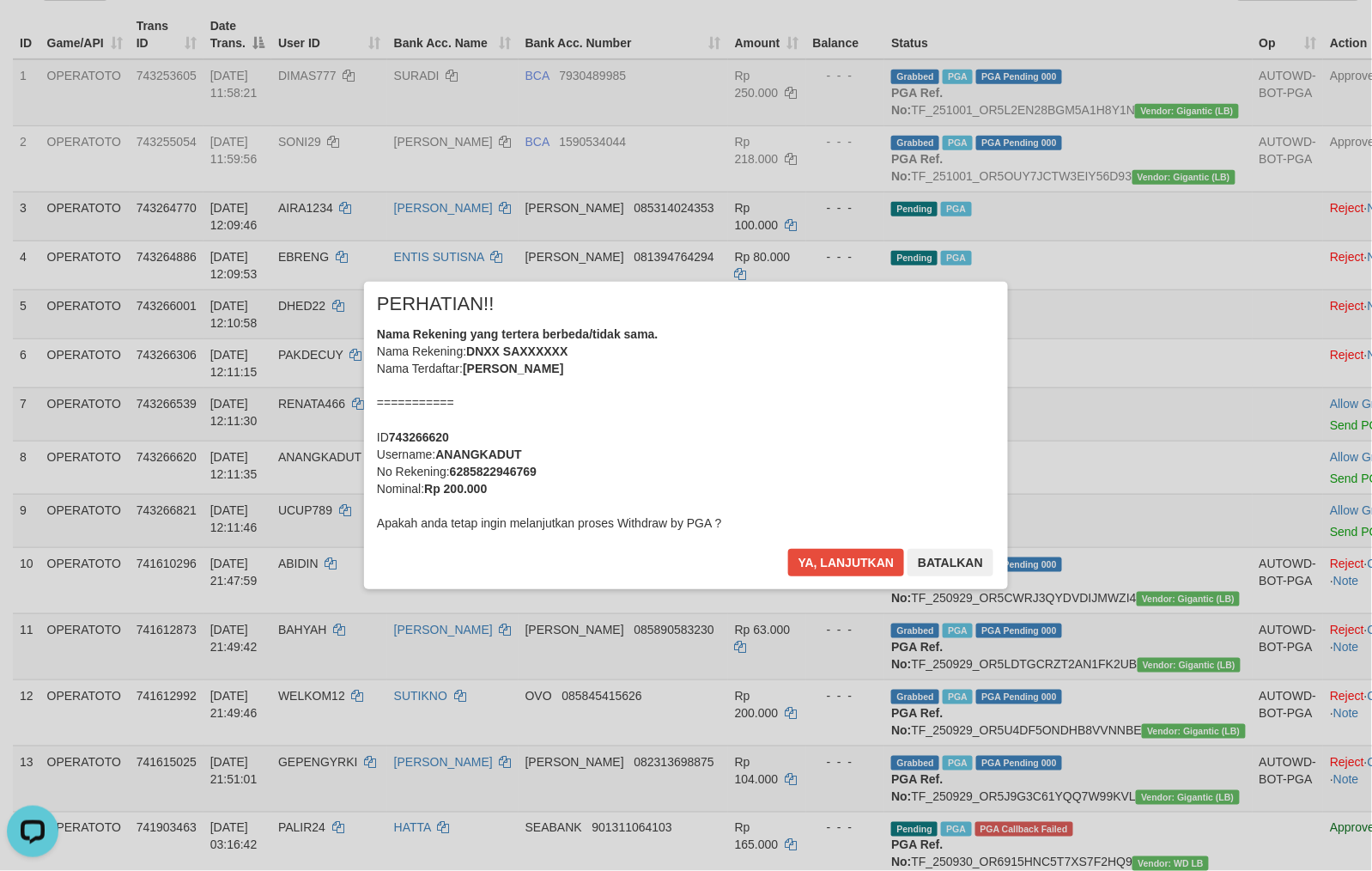
scroll to position [224, 0]
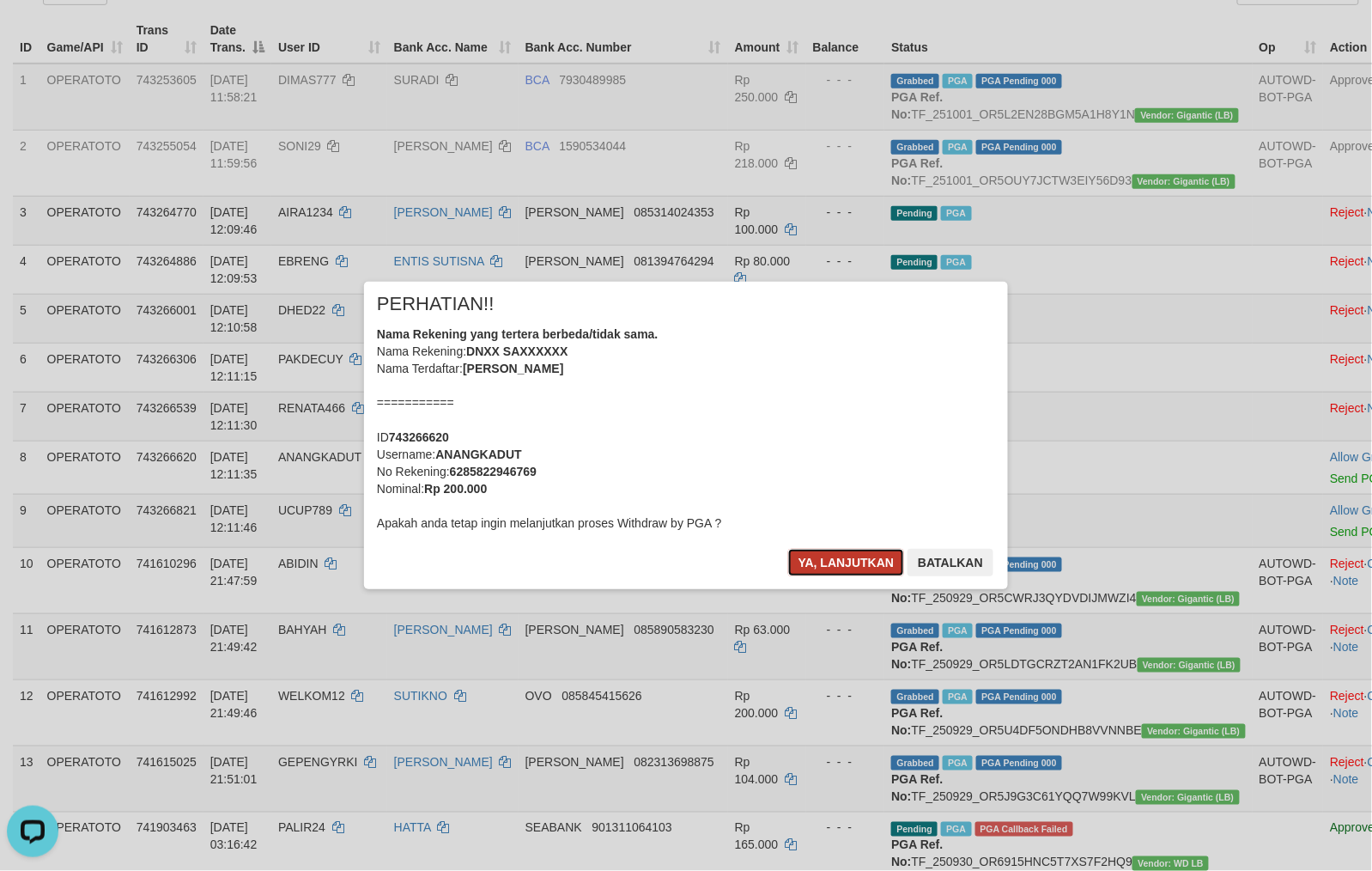
click at [856, 555] on button "Ya, lanjutkan" at bounding box center [846, 562] width 116 height 28
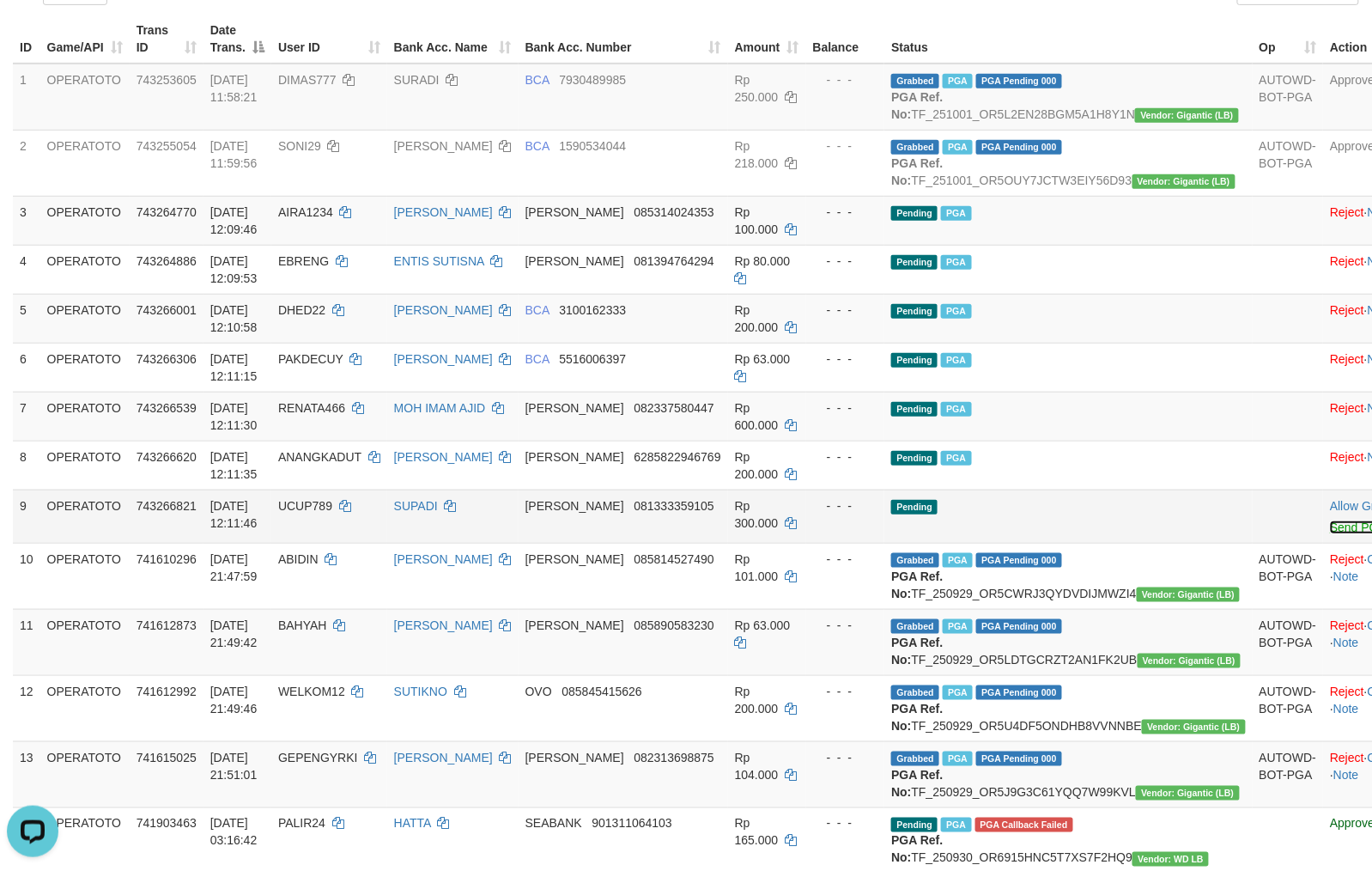
click at [1330, 534] on link "Send PGA" at bounding box center [1358, 527] width 55 height 13
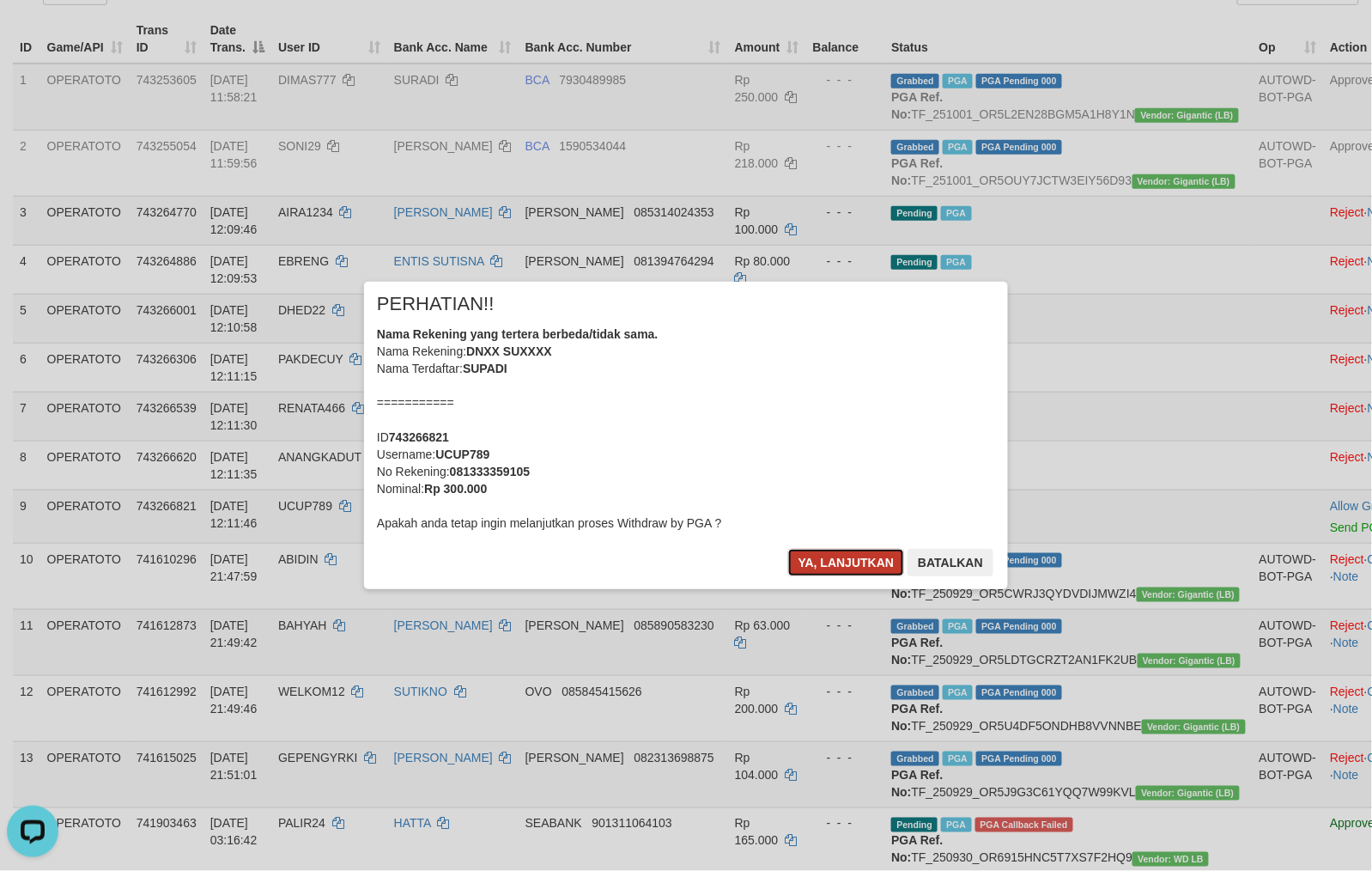
click at [812, 562] on button "Ya, lanjutkan" at bounding box center [846, 562] width 116 height 28
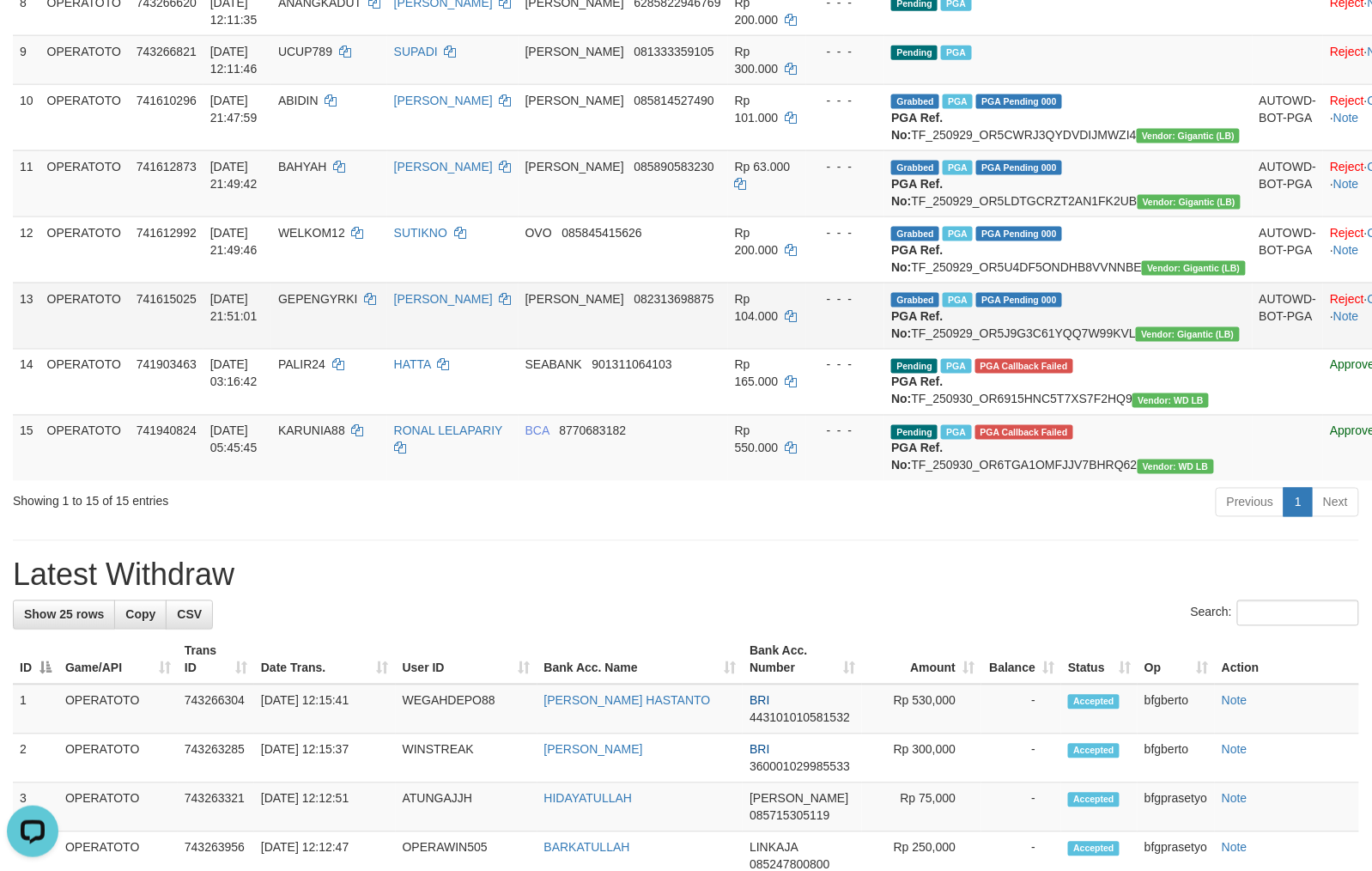
scroll to position [682, 0]
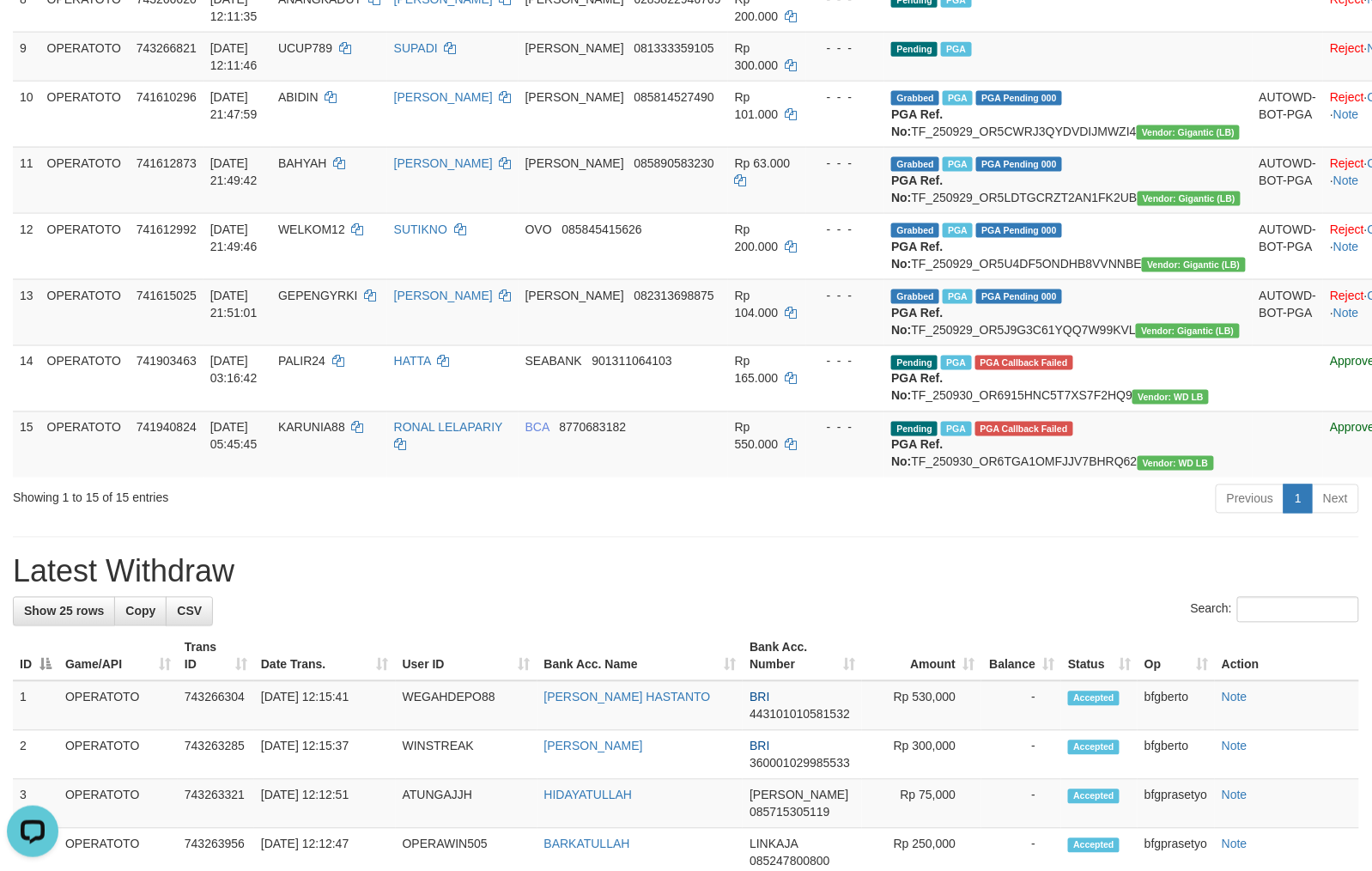
click at [1033, 520] on div "Previous 1 Next" at bounding box center [971, 500] width 774 height 37
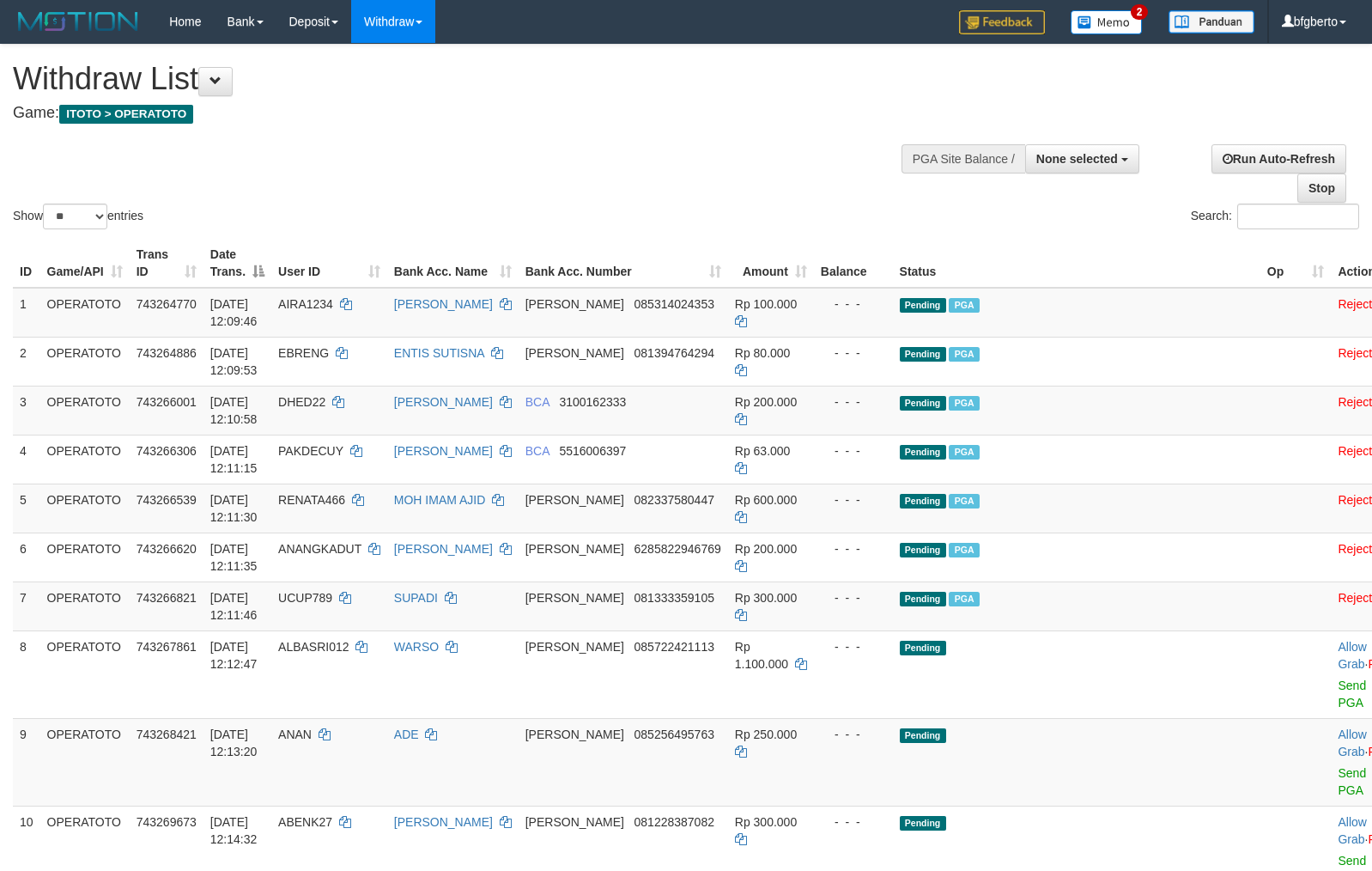
select select
select select "**"
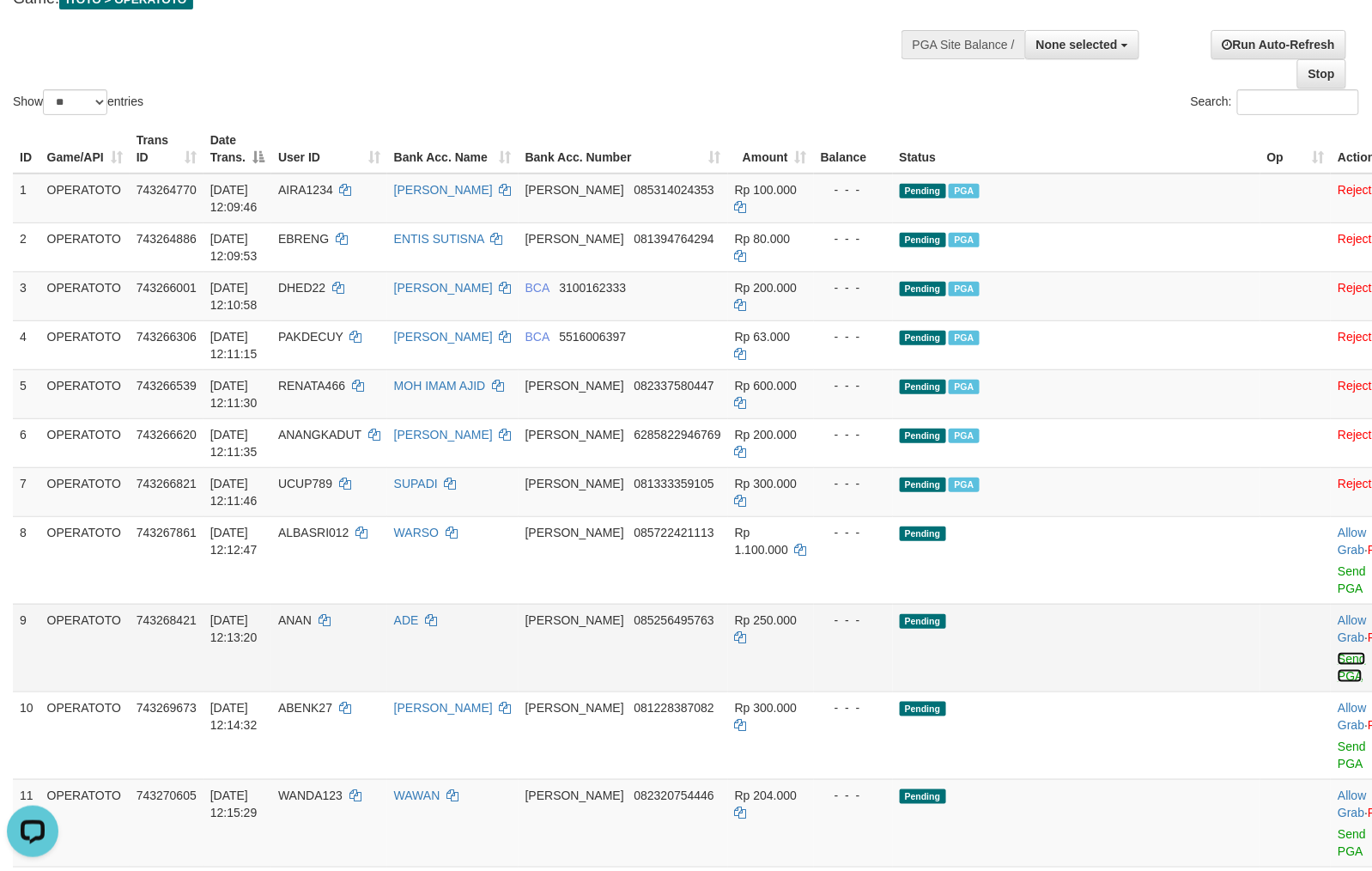
click at [1338, 670] on link "Send PGA" at bounding box center [1352, 667] width 29 height 31
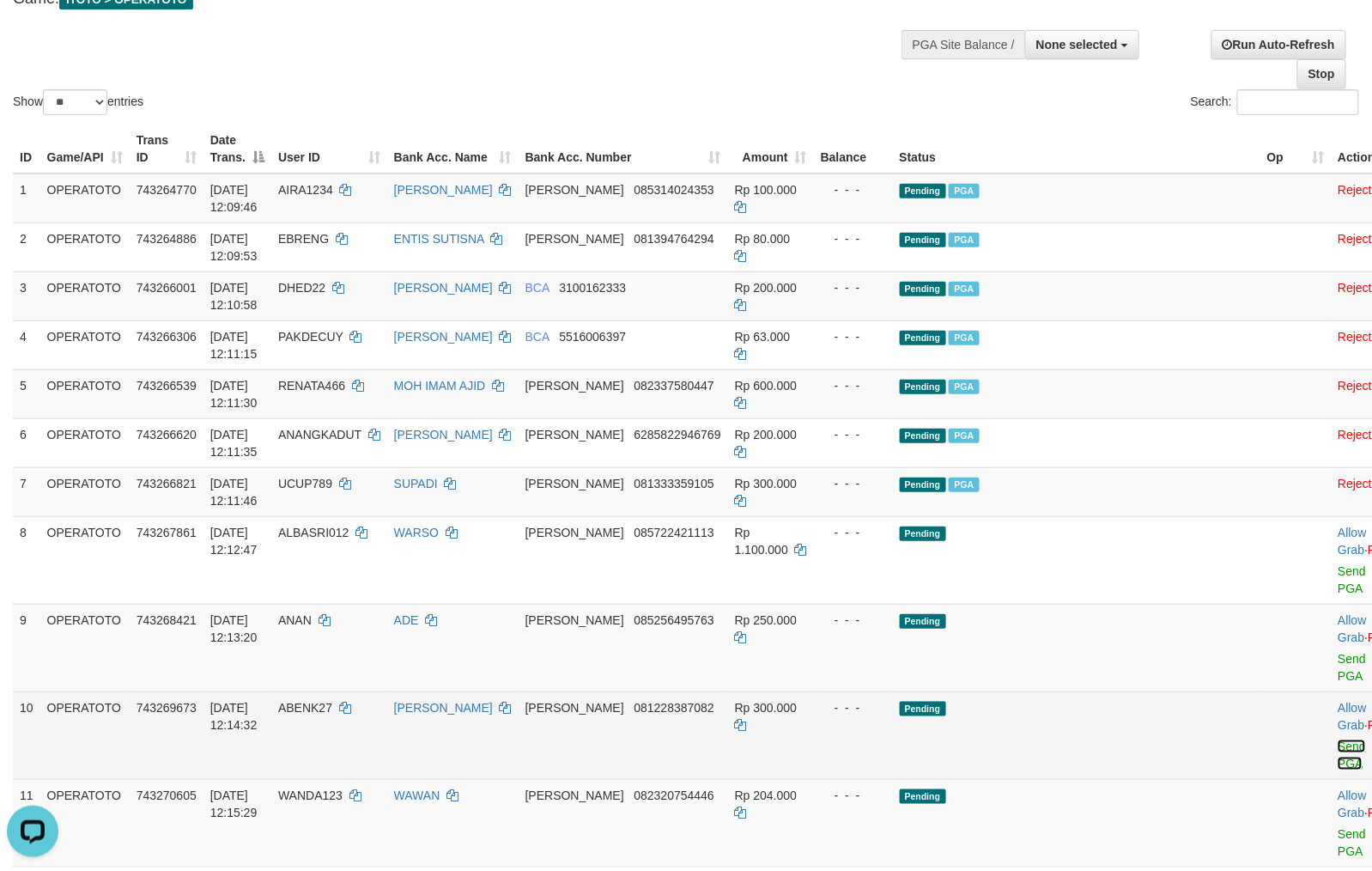
click at [1338, 763] on link "Send PGA" at bounding box center [1352, 754] width 29 height 31
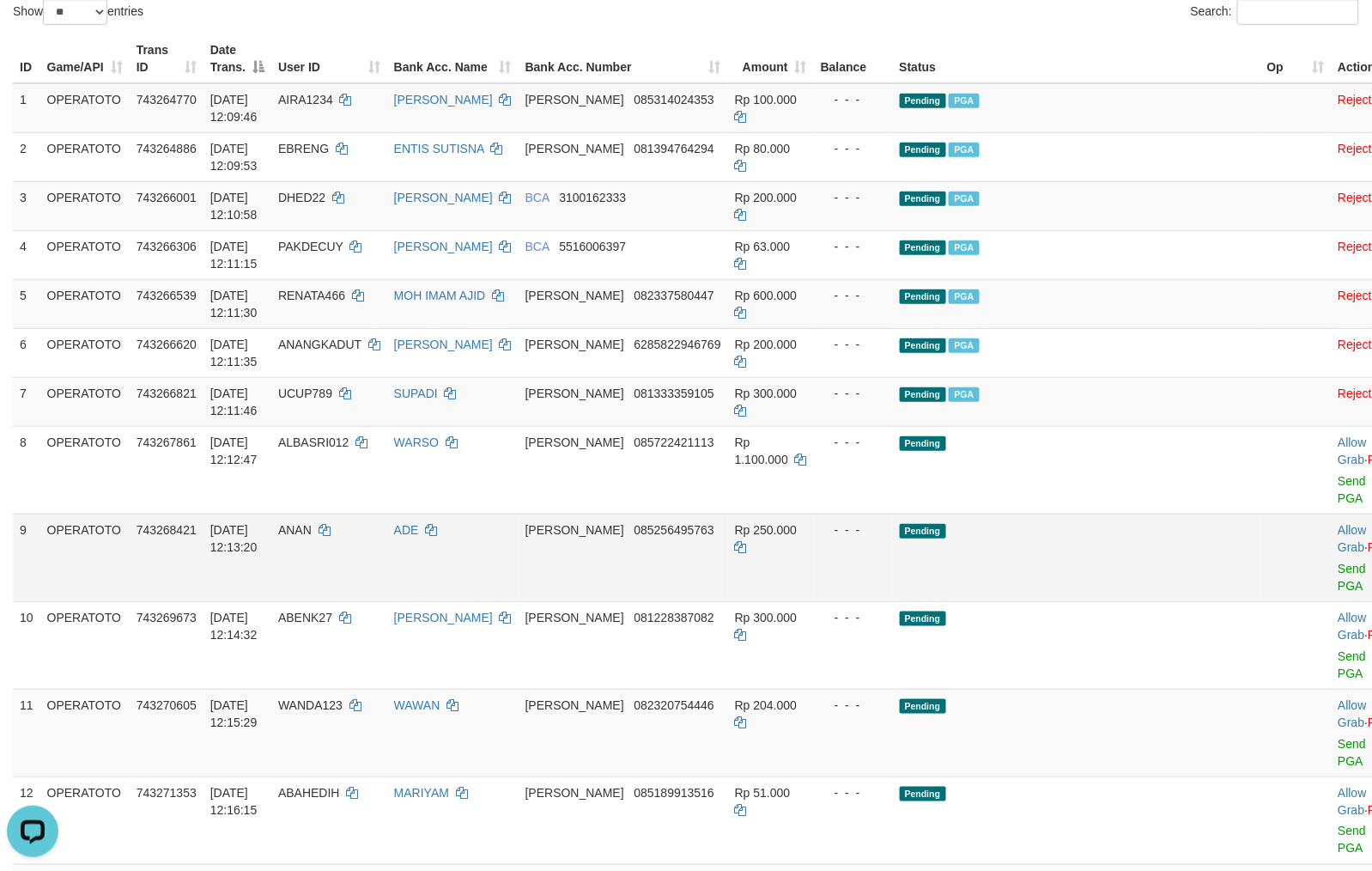
scroll to position [344, 0]
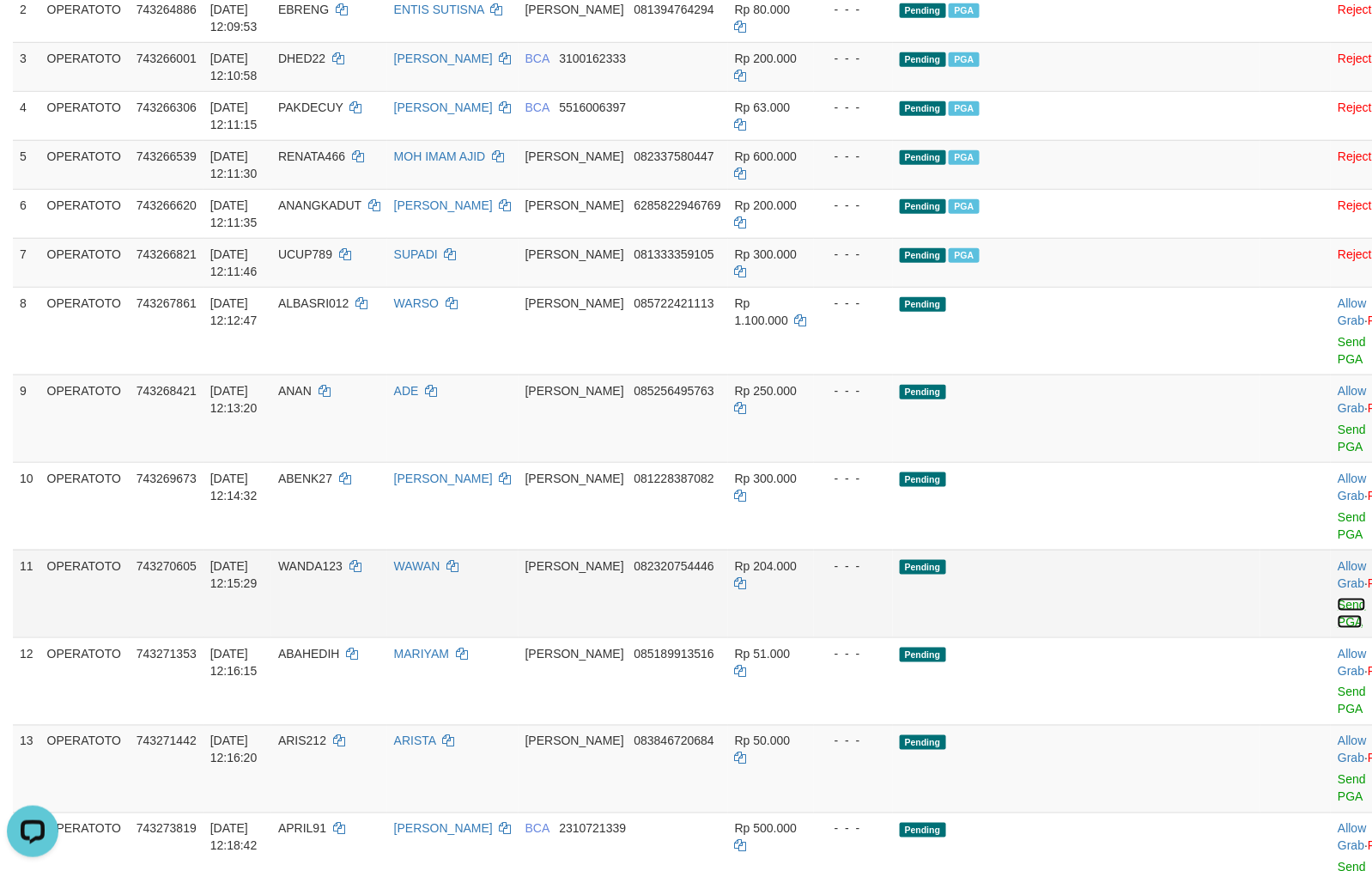
click at [1338, 618] on link "Send PGA" at bounding box center [1352, 613] width 29 height 31
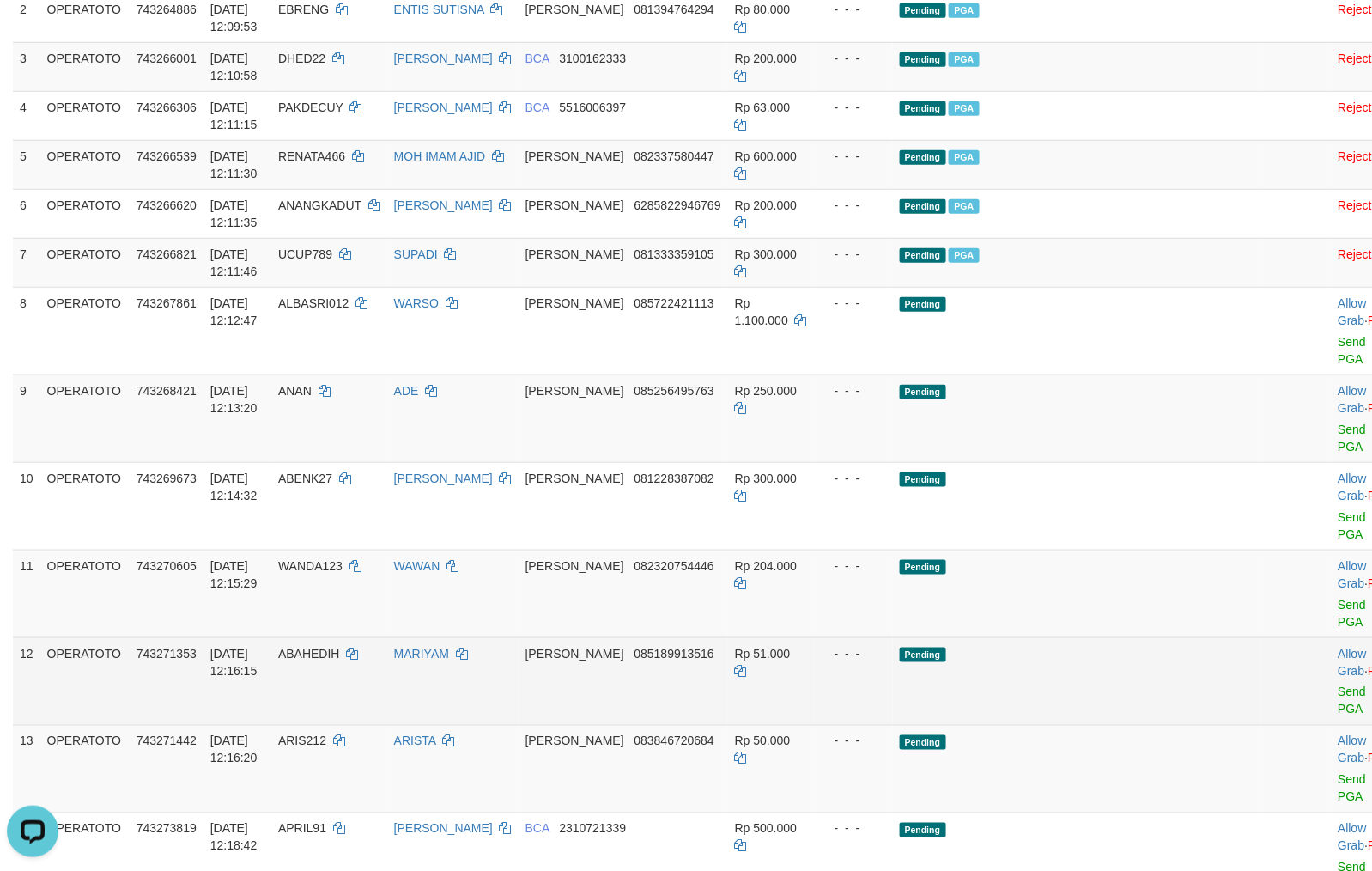
click at [1331, 704] on td "Allow Grab · Reject Send PGA · Note" at bounding box center [1373, 681] width 85 height 88
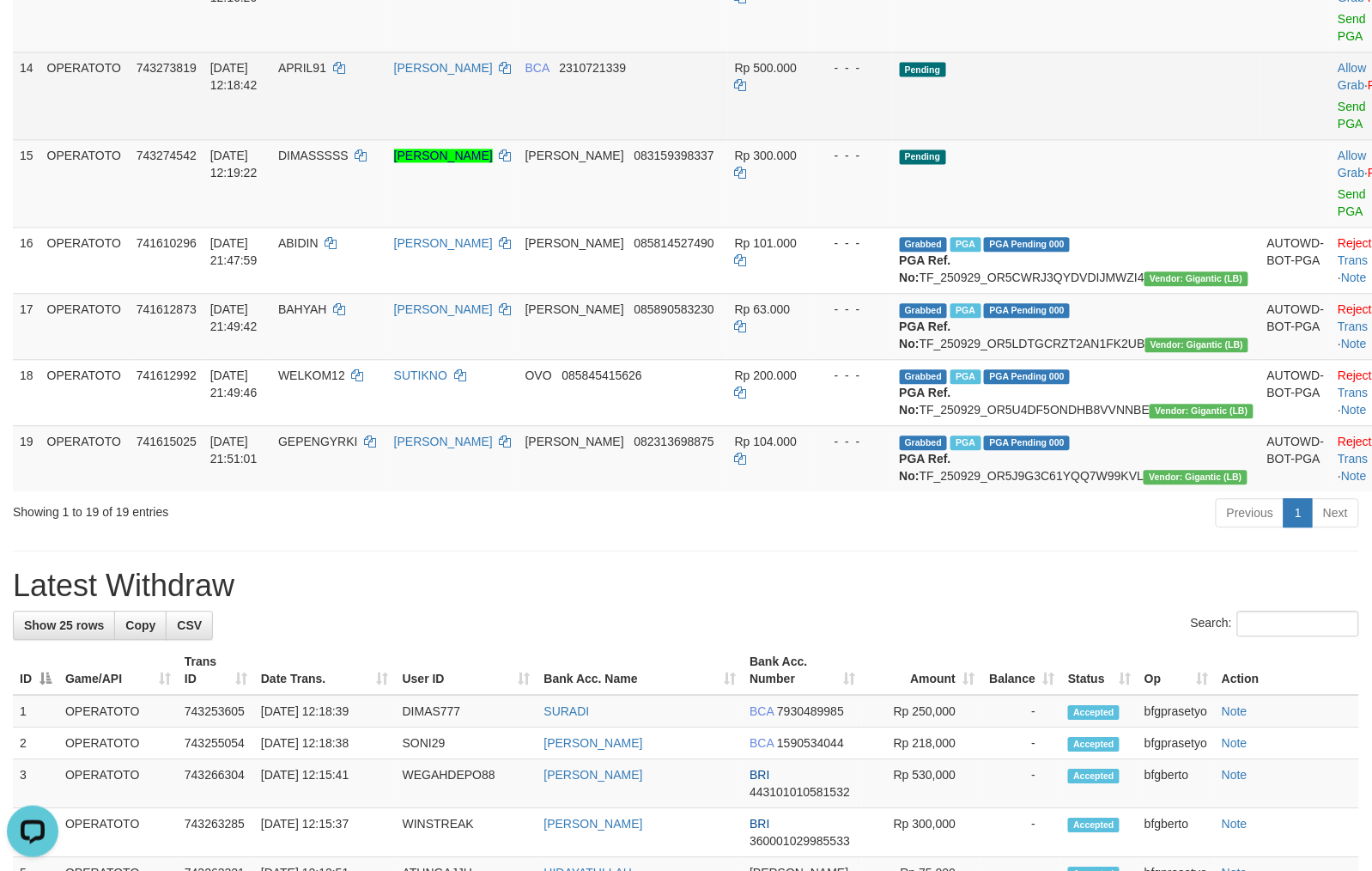
scroll to position [564, 0]
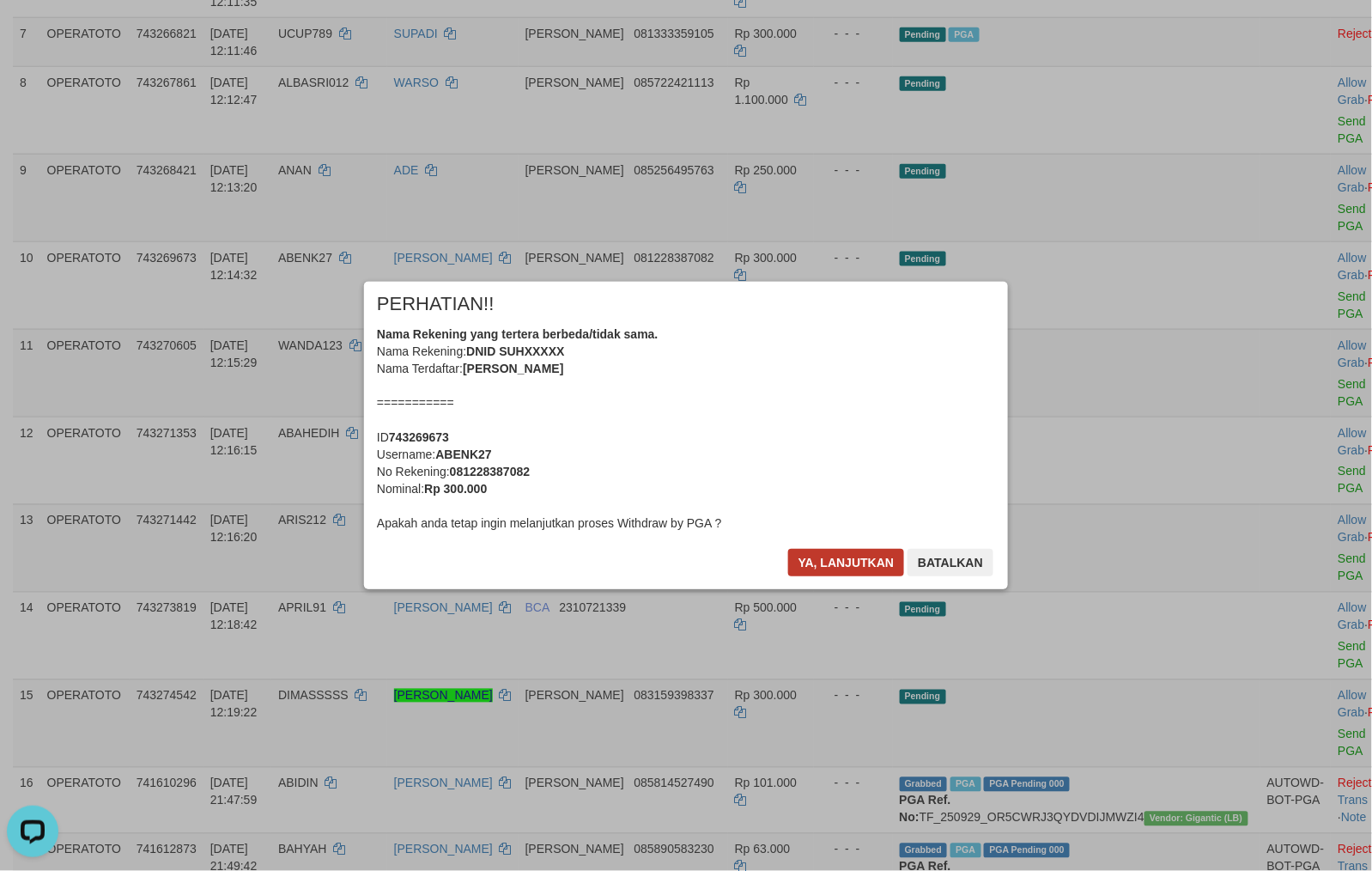
click at [836, 557] on button "Ya, lanjutkan" at bounding box center [846, 562] width 116 height 28
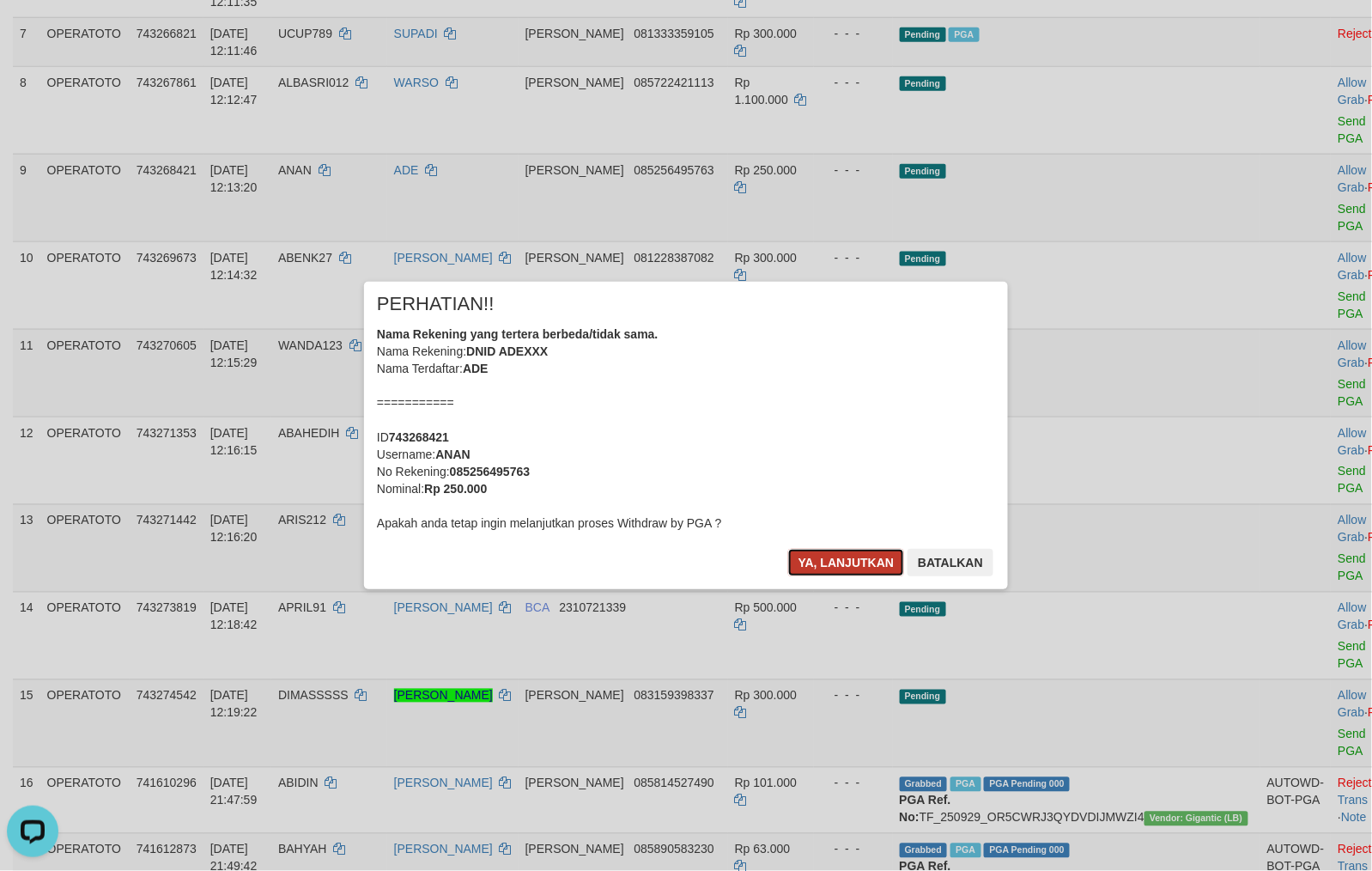
click at [849, 553] on button "Ya, lanjutkan" at bounding box center [846, 562] width 116 height 28
click at [859, 561] on button "Ya, lanjutkan" at bounding box center [846, 562] width 116 height 28
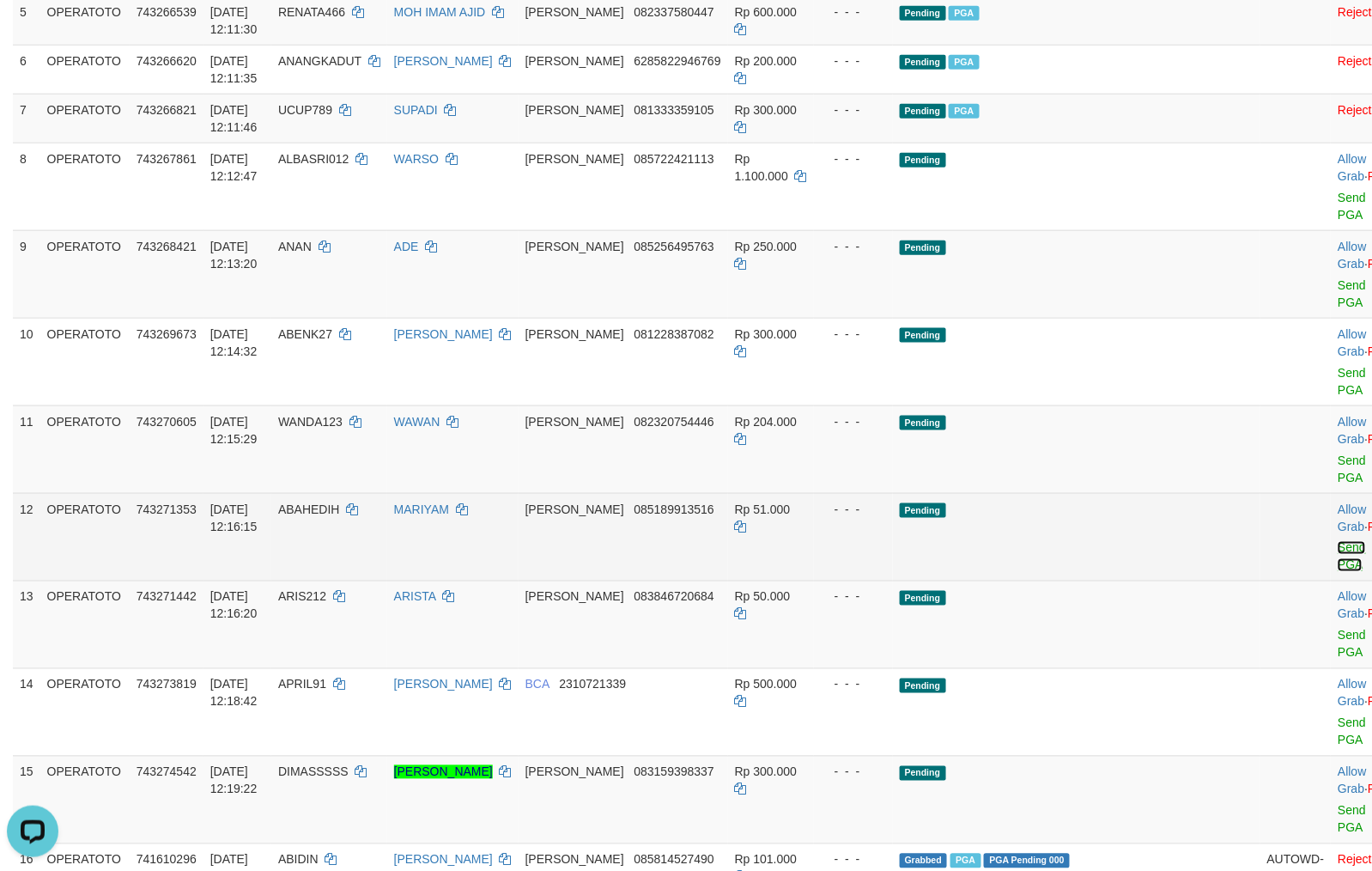
click at [1338, 541] on link "Send PGA" at bounding box center [1352, 556] width 29 height 31
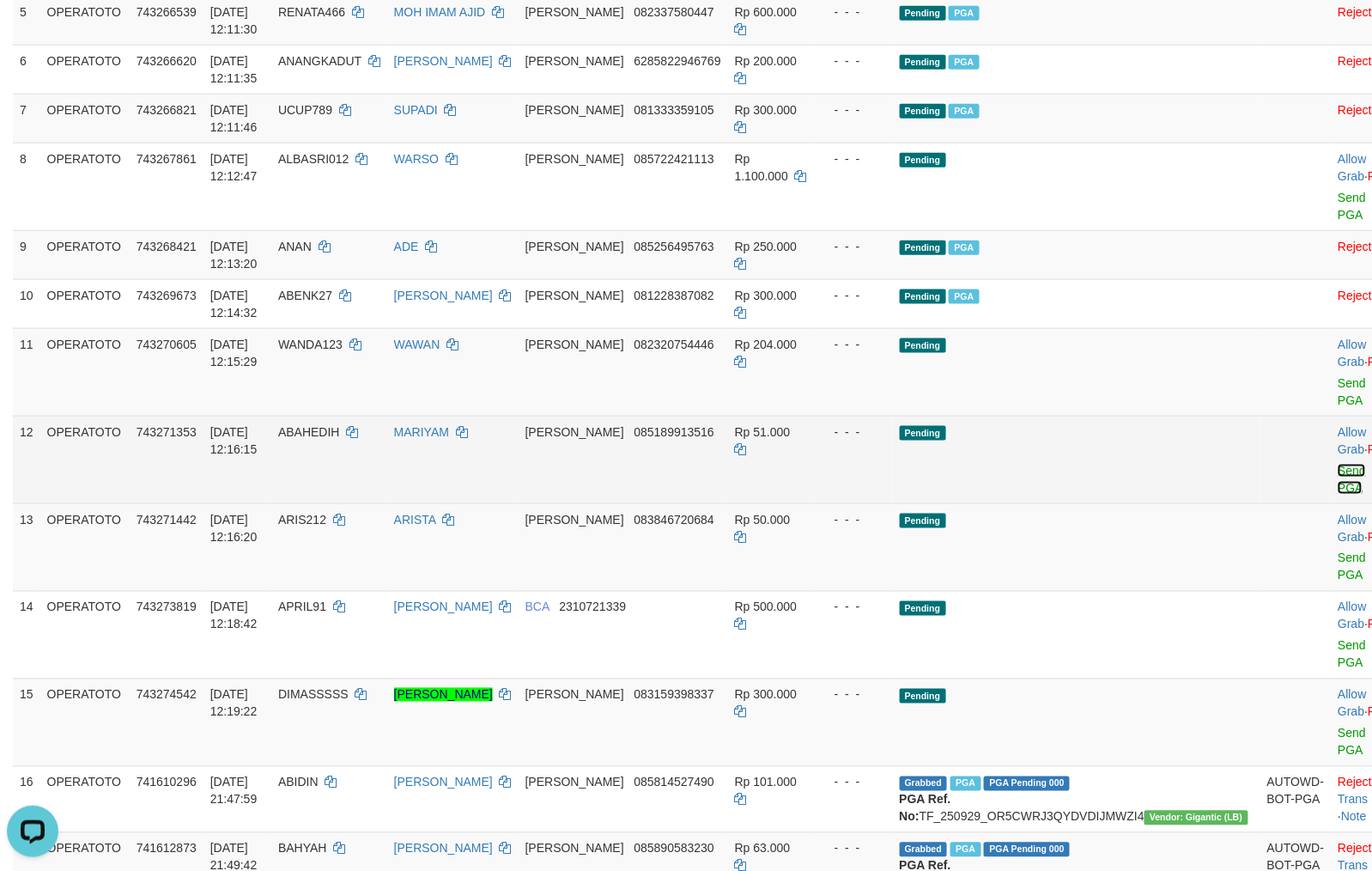
scroll to position [448, 0]
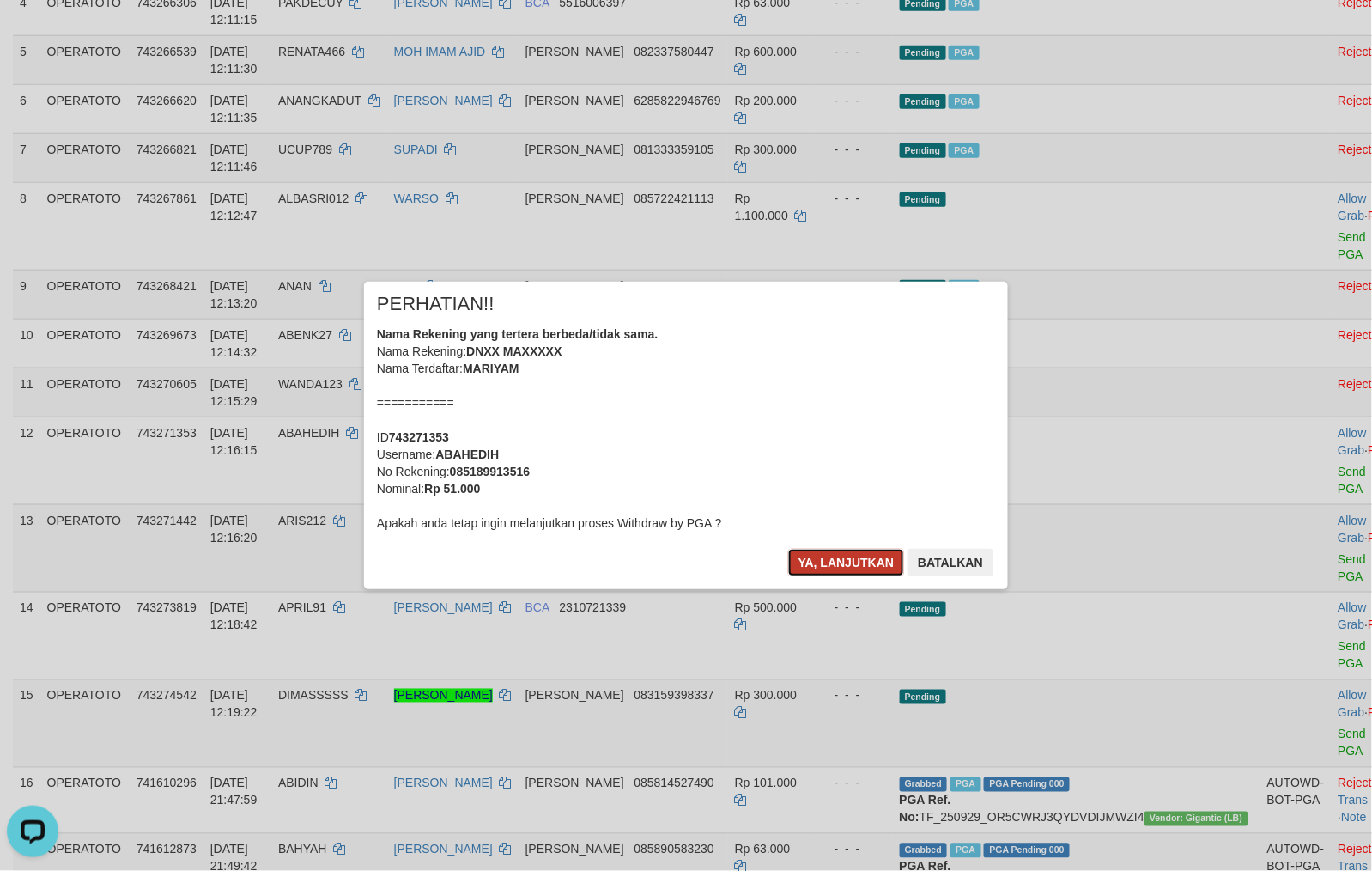
click at [834, 557] on button "Ya, lanjutkan" at bounding box center [846, 562] width 116 height 28
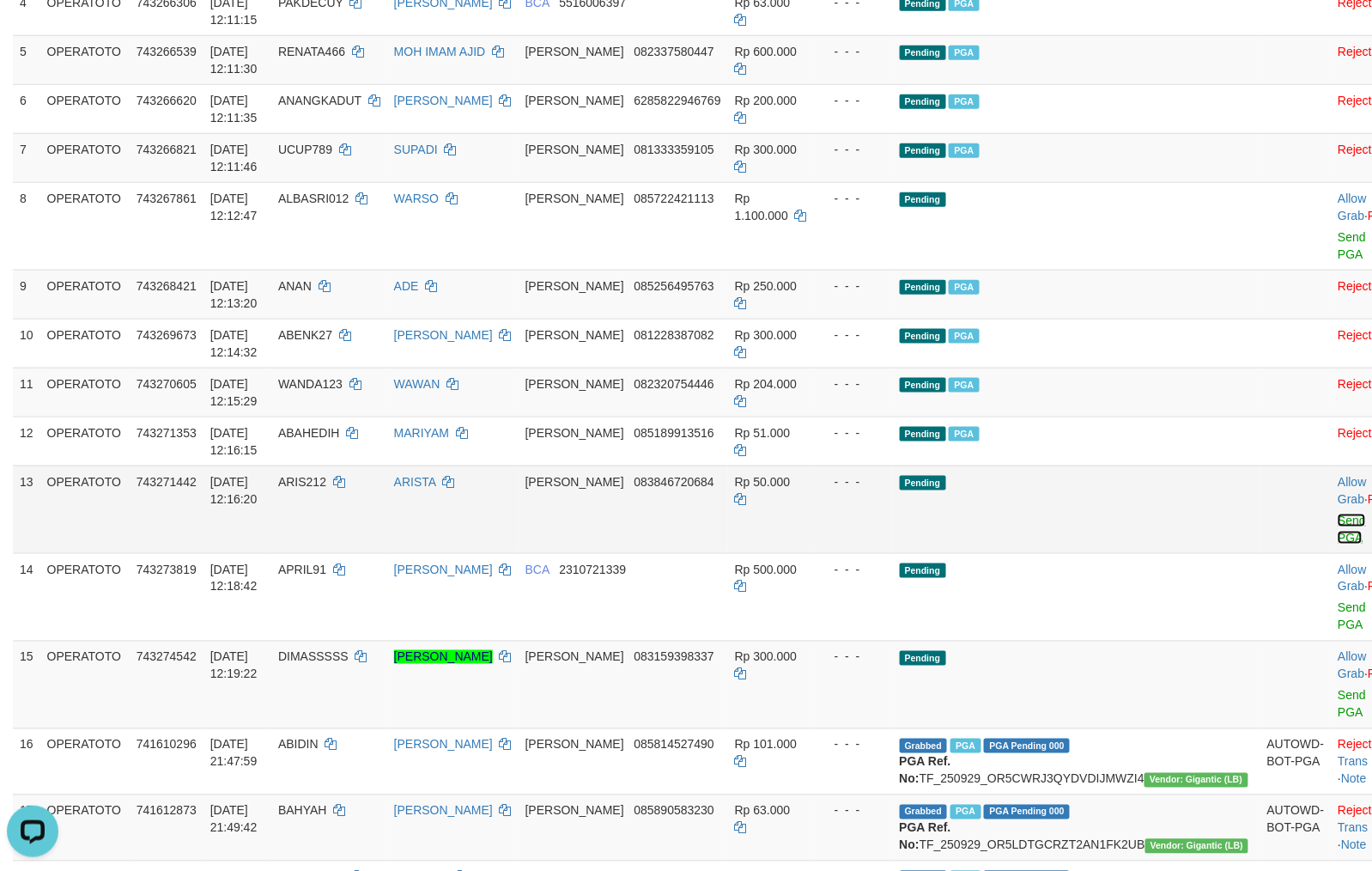
click at [1338, 537] on link "Send PGA" at bounding box center [1352, 529] width 29 height 31
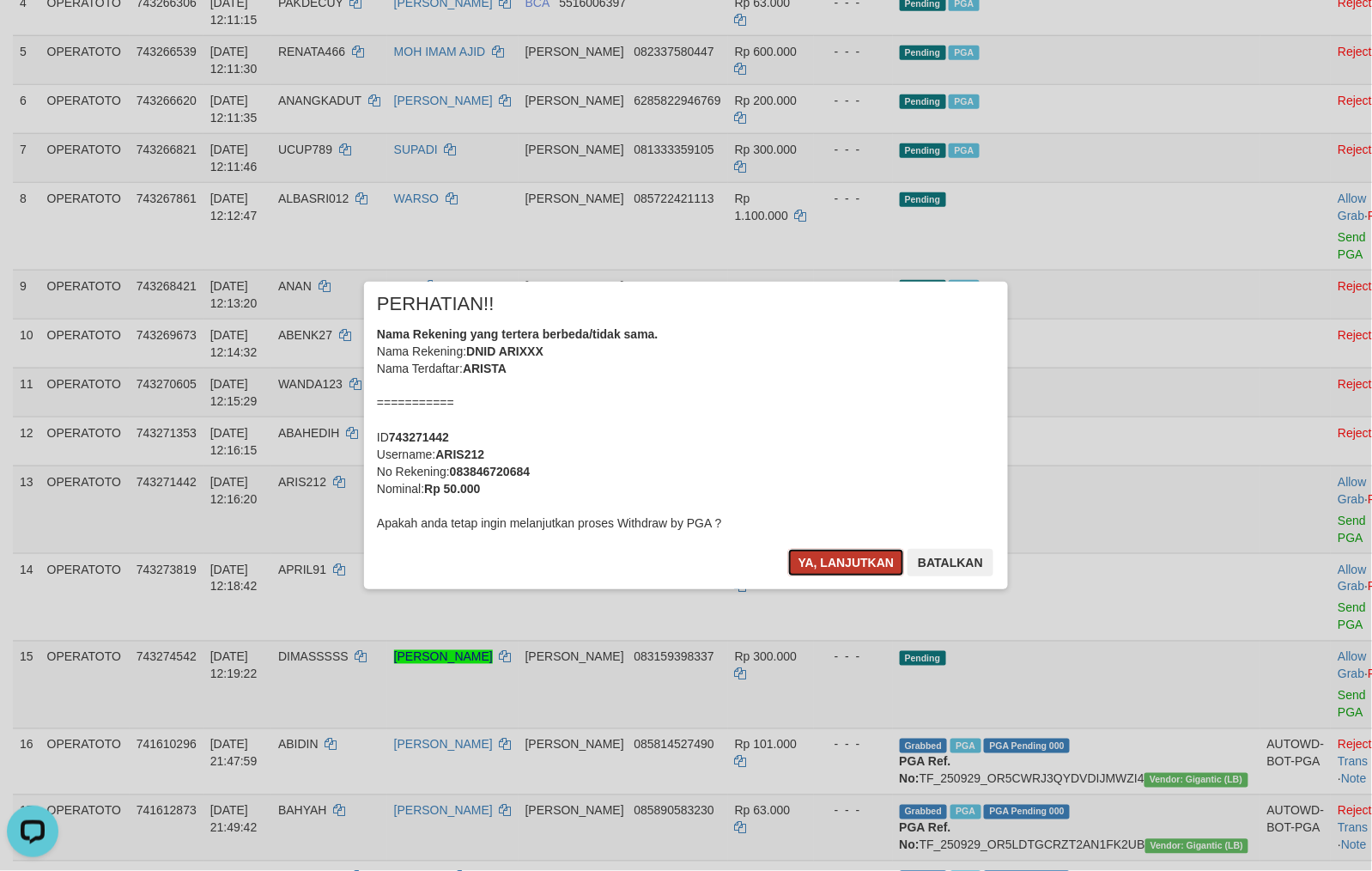
click at [831, 561] on button "Ya, lanjutkan" at bounding box center [846, 562] width 116 height 28
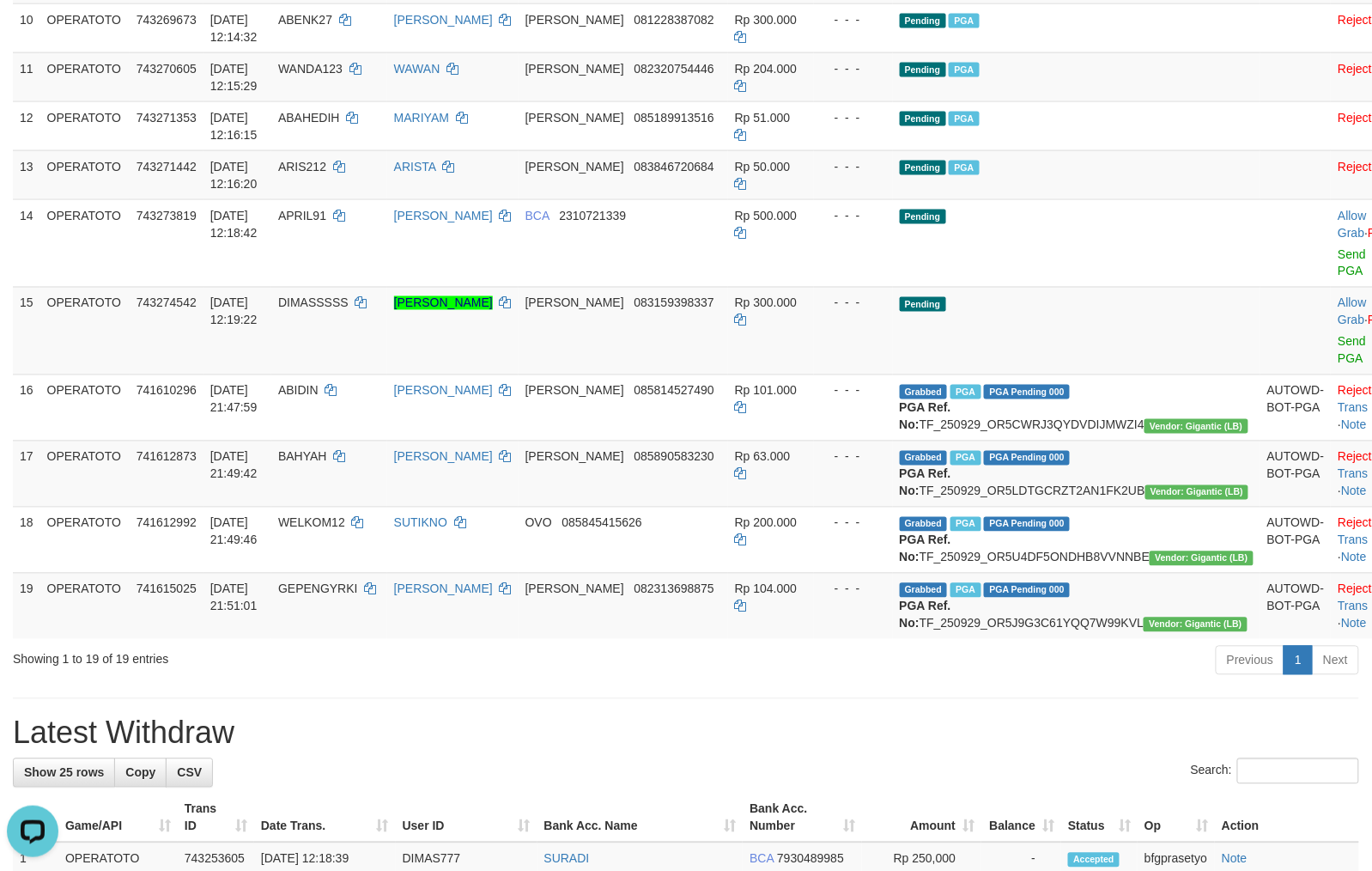
scroll to position [1293, 0]
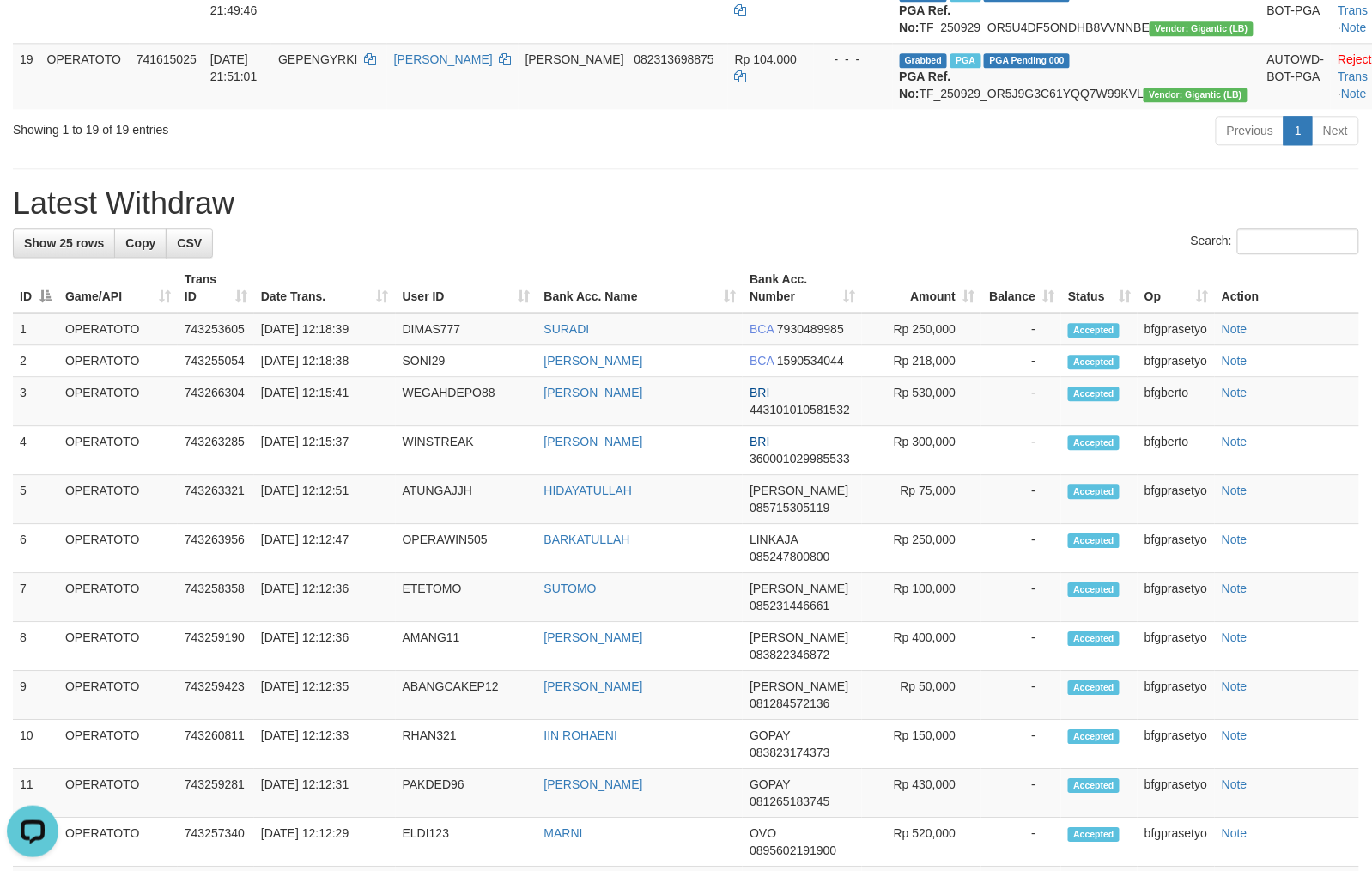
click at [633, 238] on div "**********" at bounding box center [686, 176] width 1372 height 2848
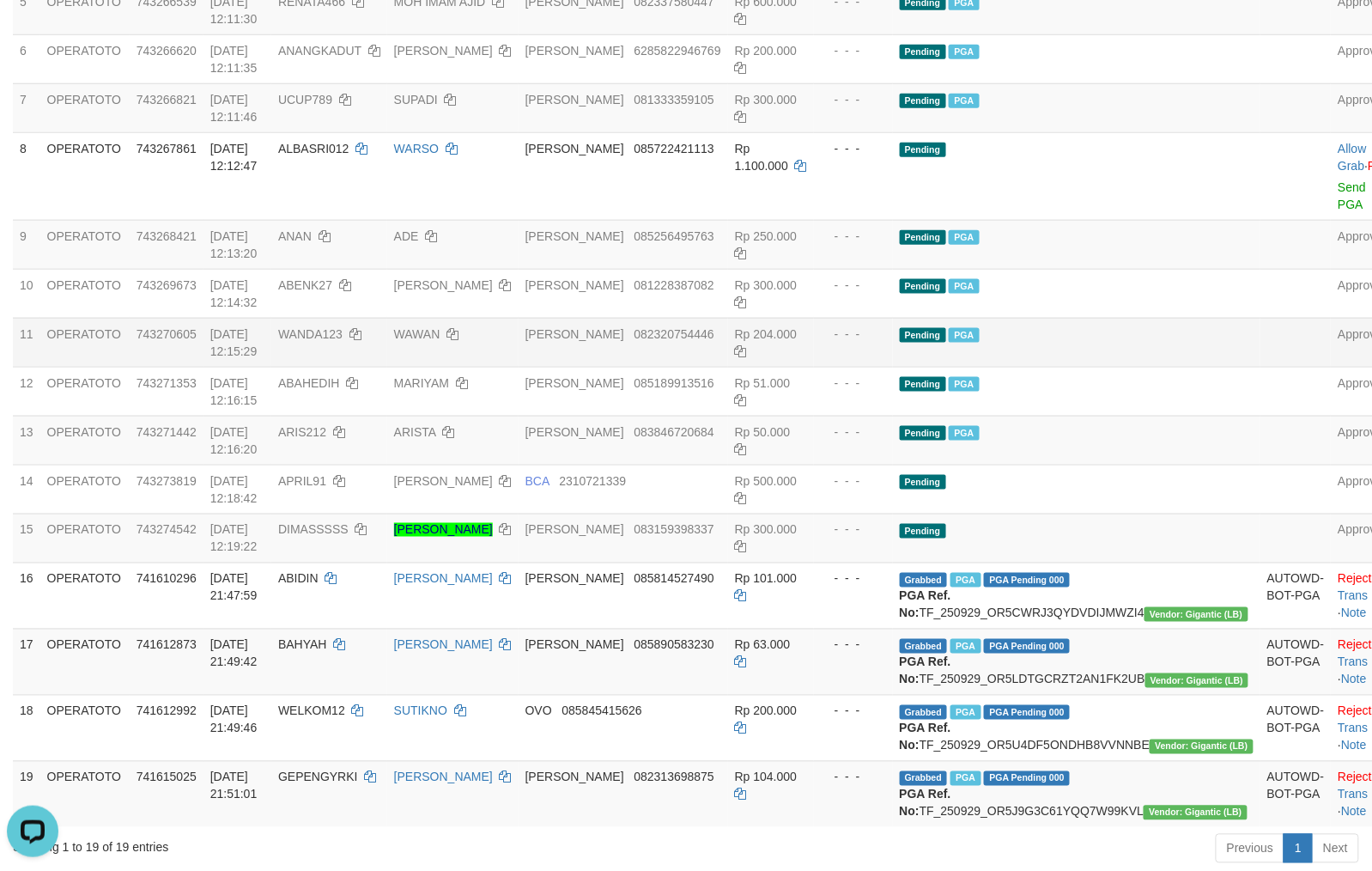
click at [813, 366] on td "Rp 204.000" at bounding box center [770, 342] width 86 height 49
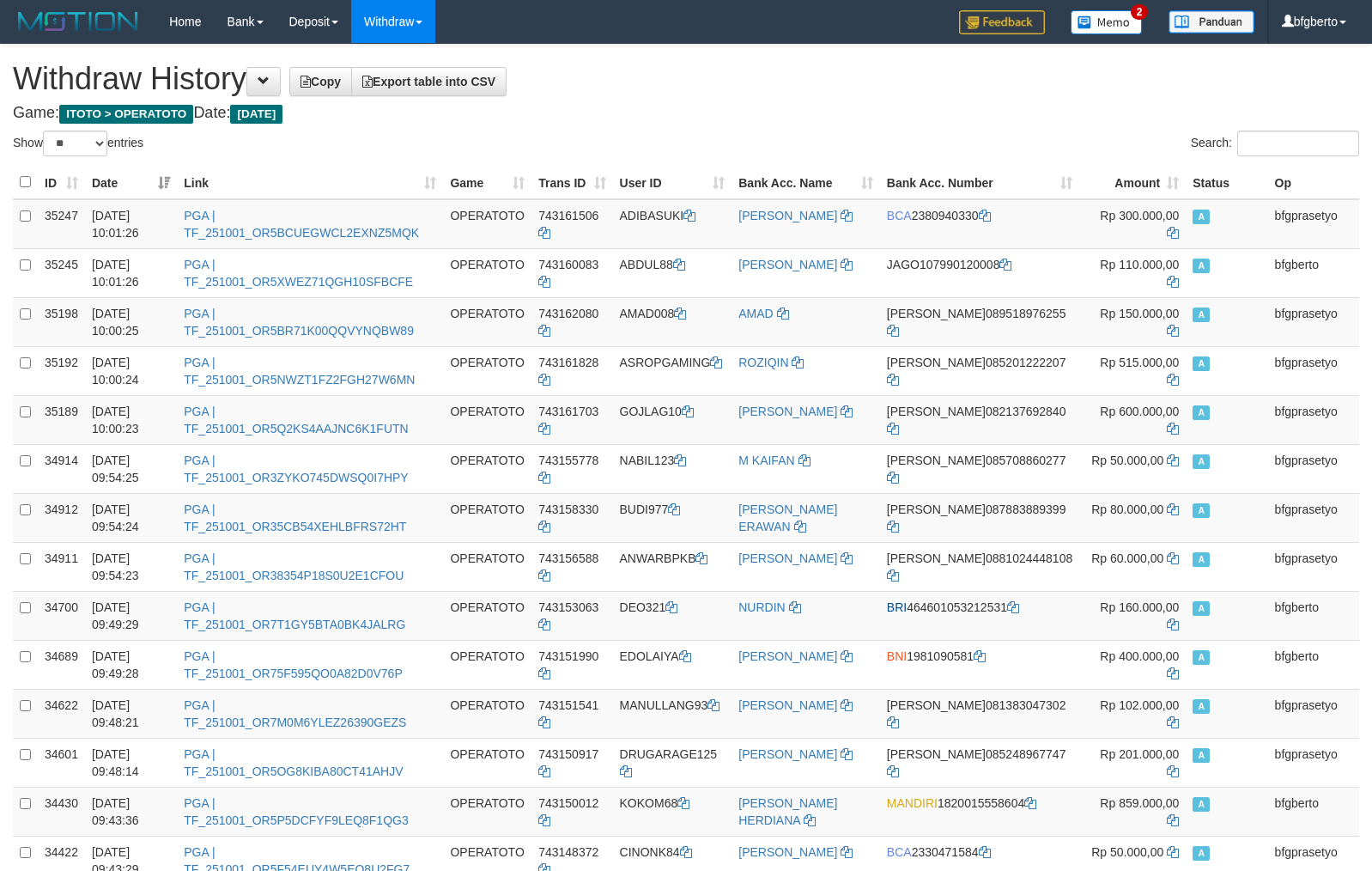
select select "**"
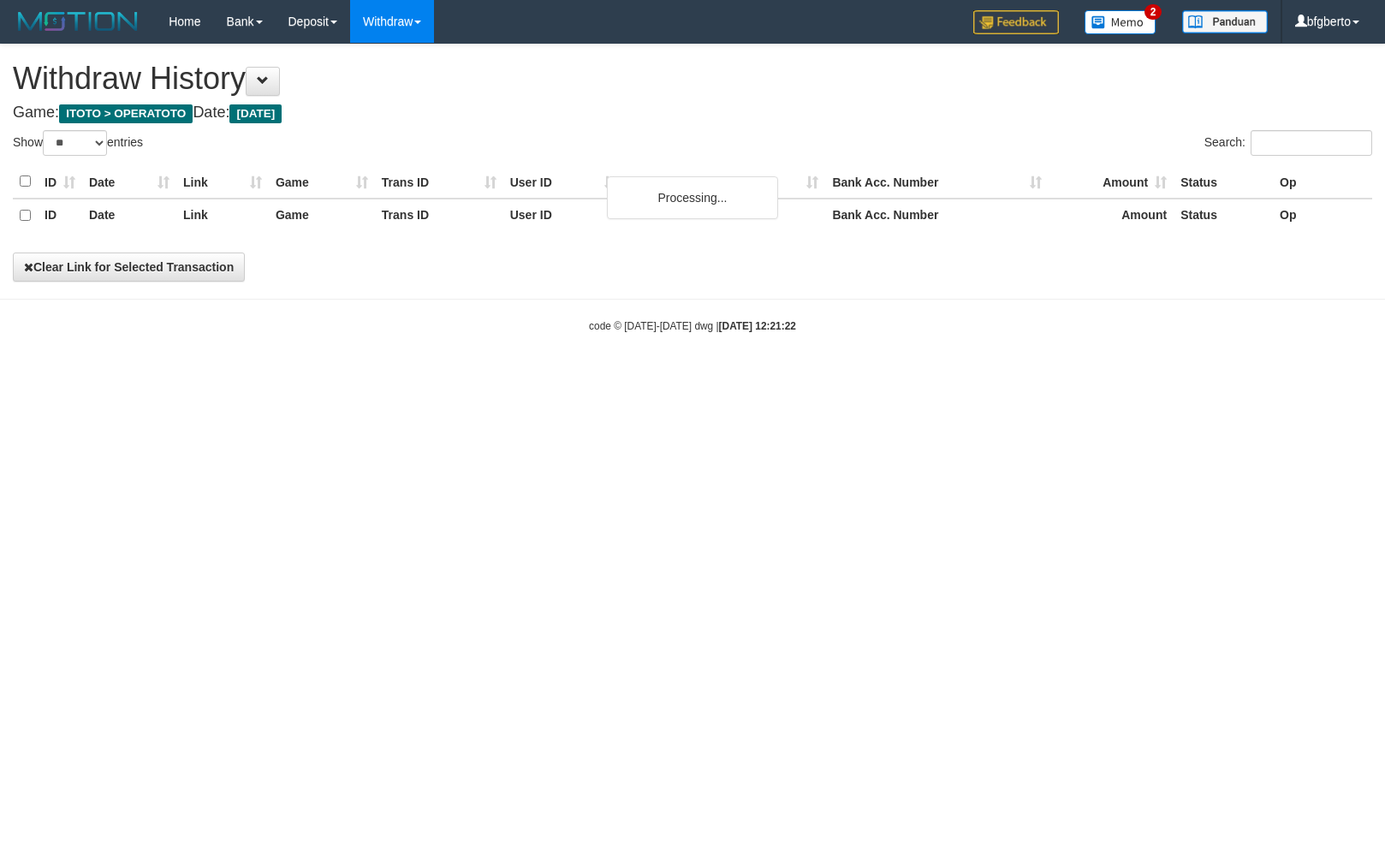
select select "**"
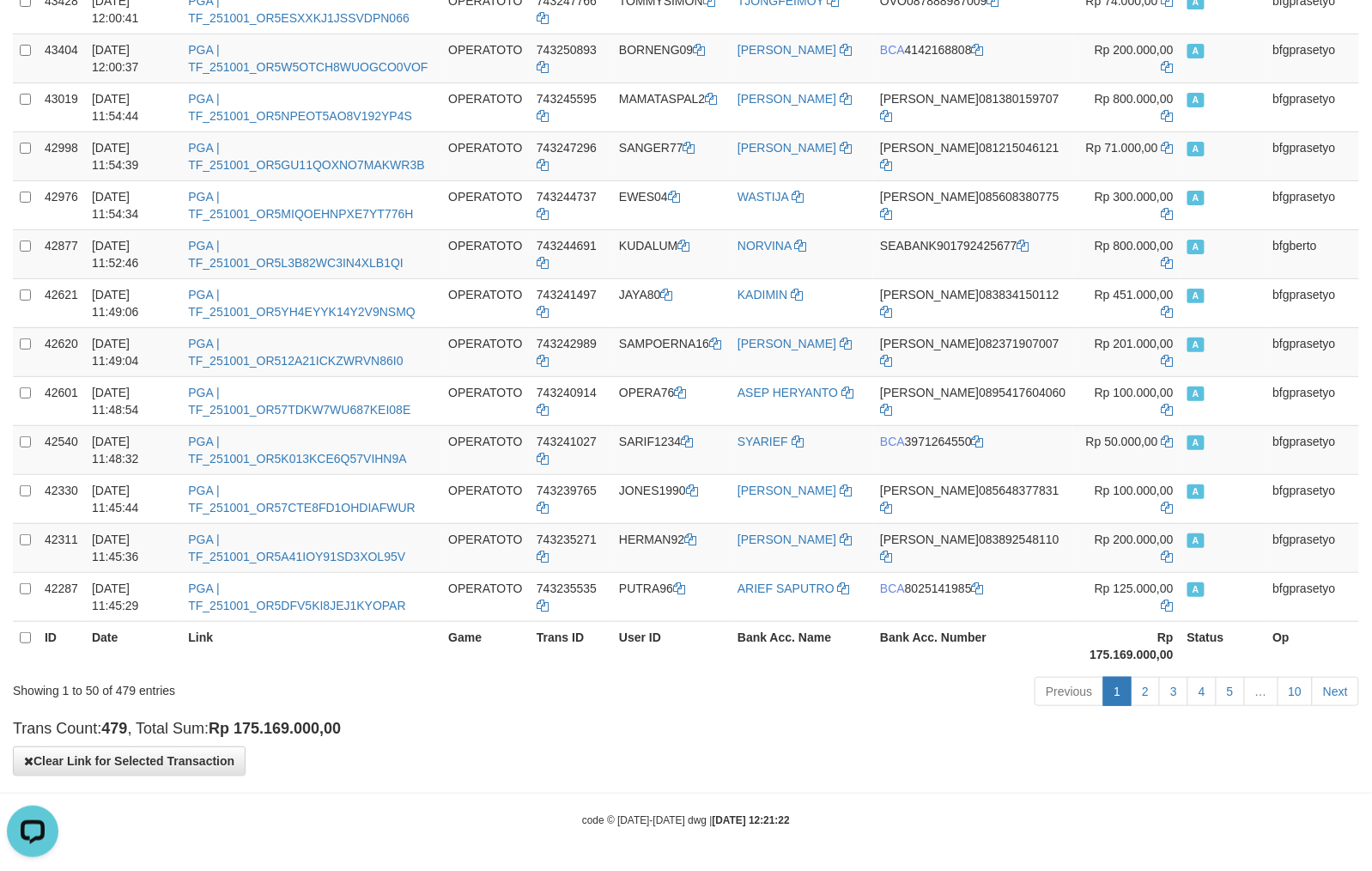
drag, startPoint x: 718, startPoint y: 735, endPoint x: 715, endPoint y: 714, distance: 21.2
click at [718, 733] on h4 "Trans Count: 479 , Total Sum: Rp 175.169.000,00" at bounding box center [686, 729] width 1346 height 17
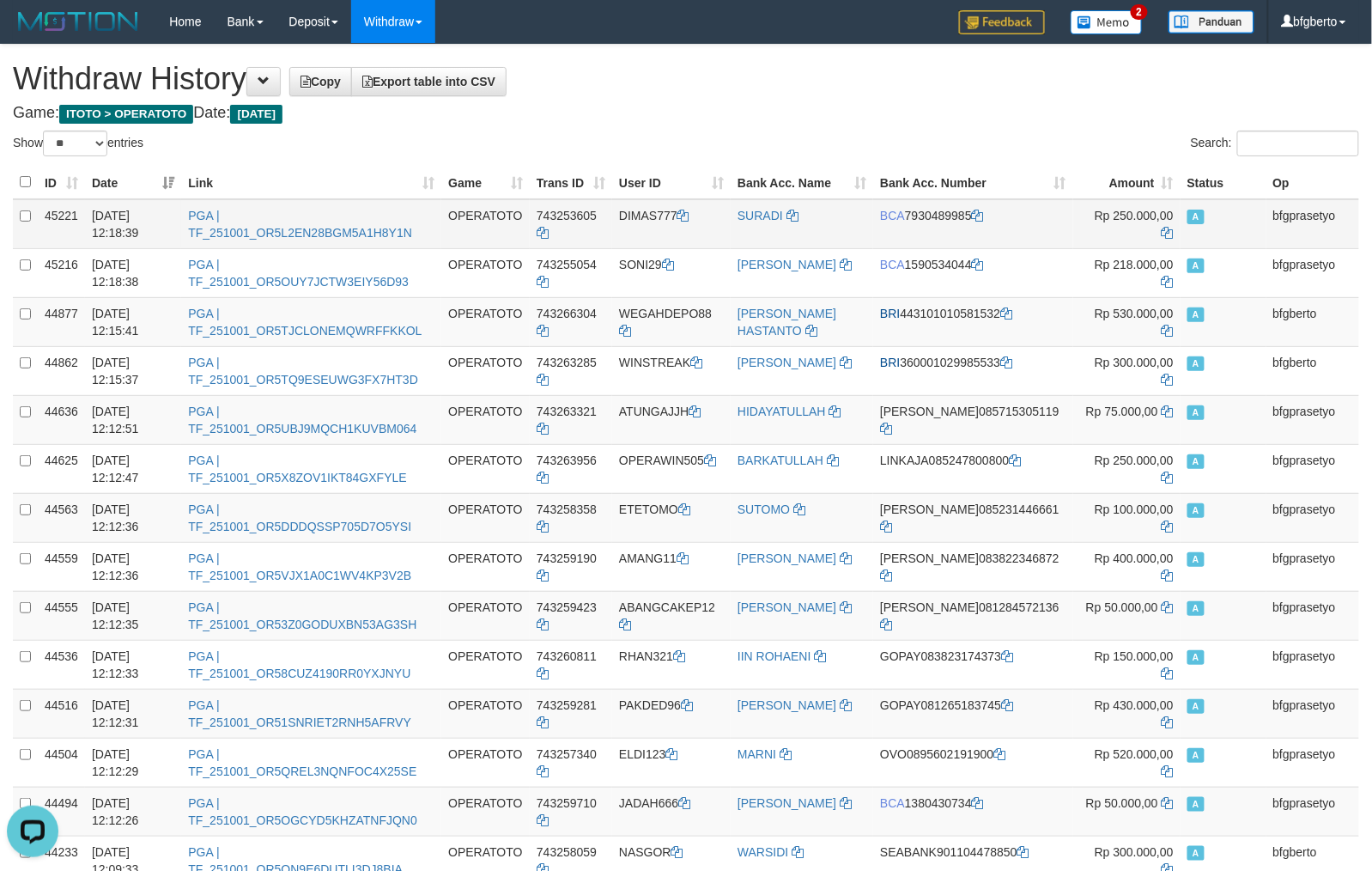
click at [675, 230] on td "DIMAS777" at bounding box center [671, 224] width 118 height 50
click at [644, 234] on td "DIMAS777" at bounding box center [671, 224] width 118 height 50
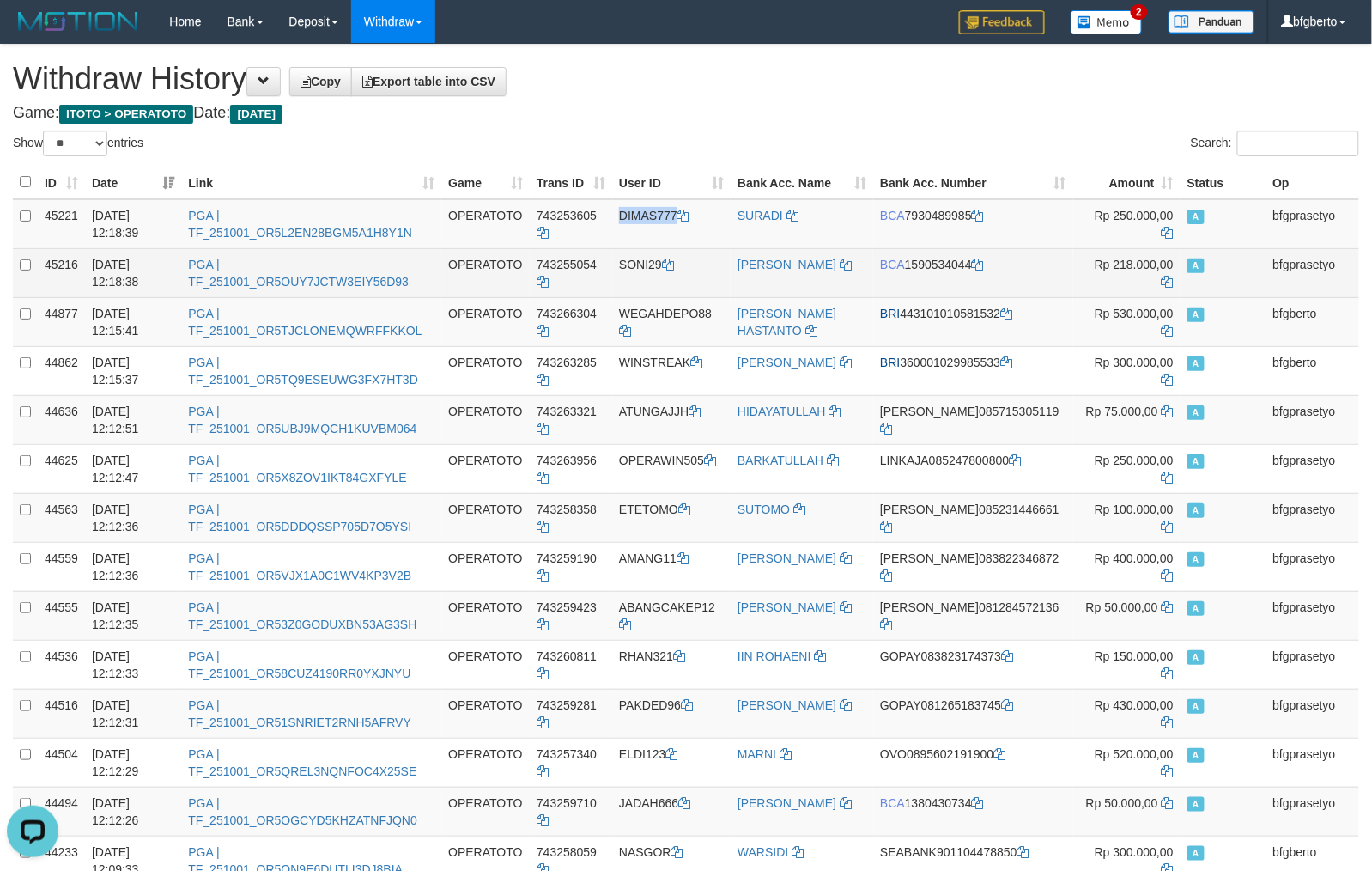
copy td "DIMAS777"
click at [667, 282] on td "SONI29" at bounding box center [671, 272] width 118 height 49
drag, startPoint x: 667, startPoint y: 282, endPoint x: 647, endPoint y: 282, distance: 20.0
click at [665, 282] on td "SONI29" at bounding box center [671, 272] width 118 height 49
click at [646, 280] on td "SONI29" at bounding box center [671, 272] width 118 height 49
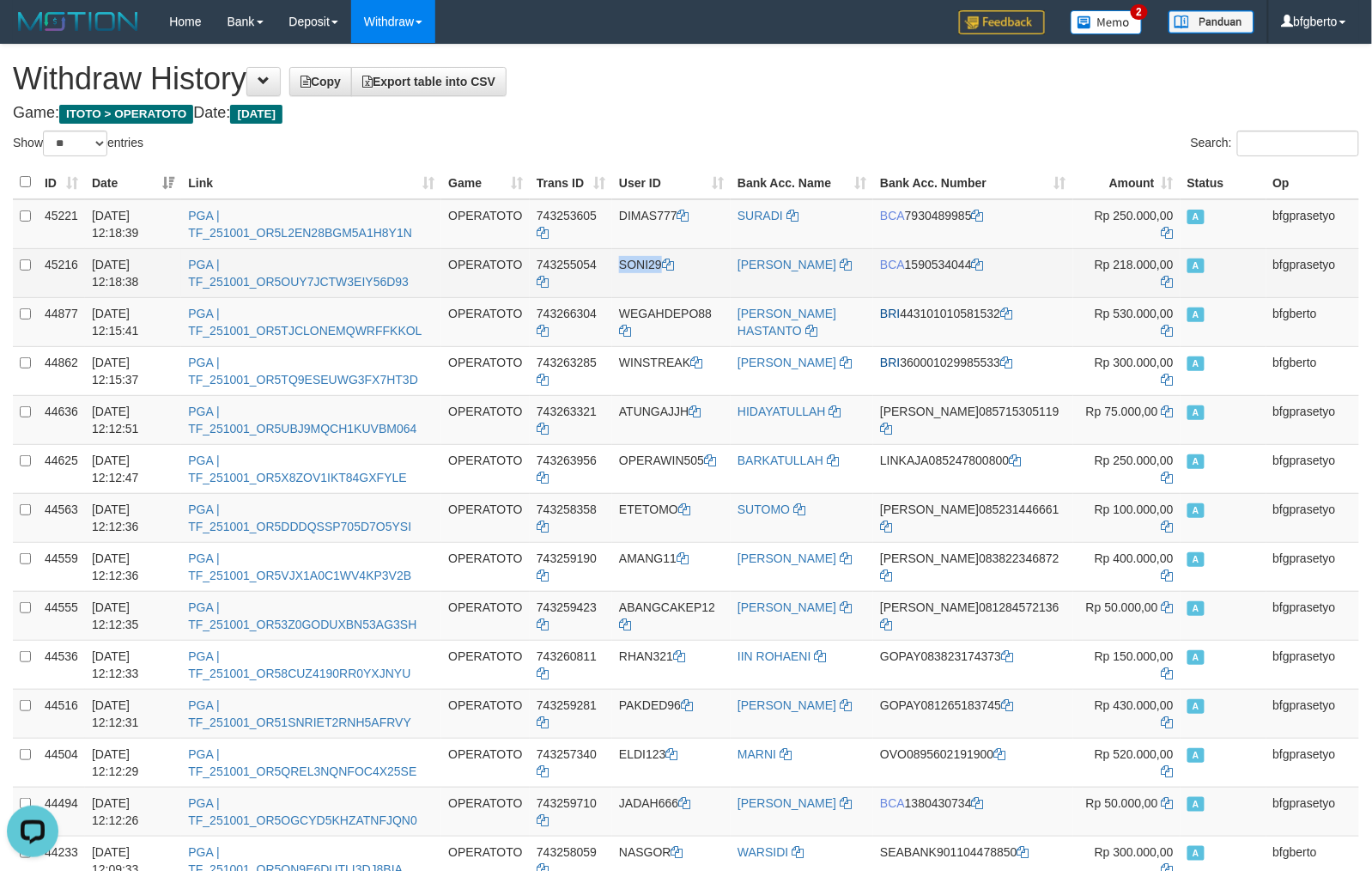
copy td "SONI29"
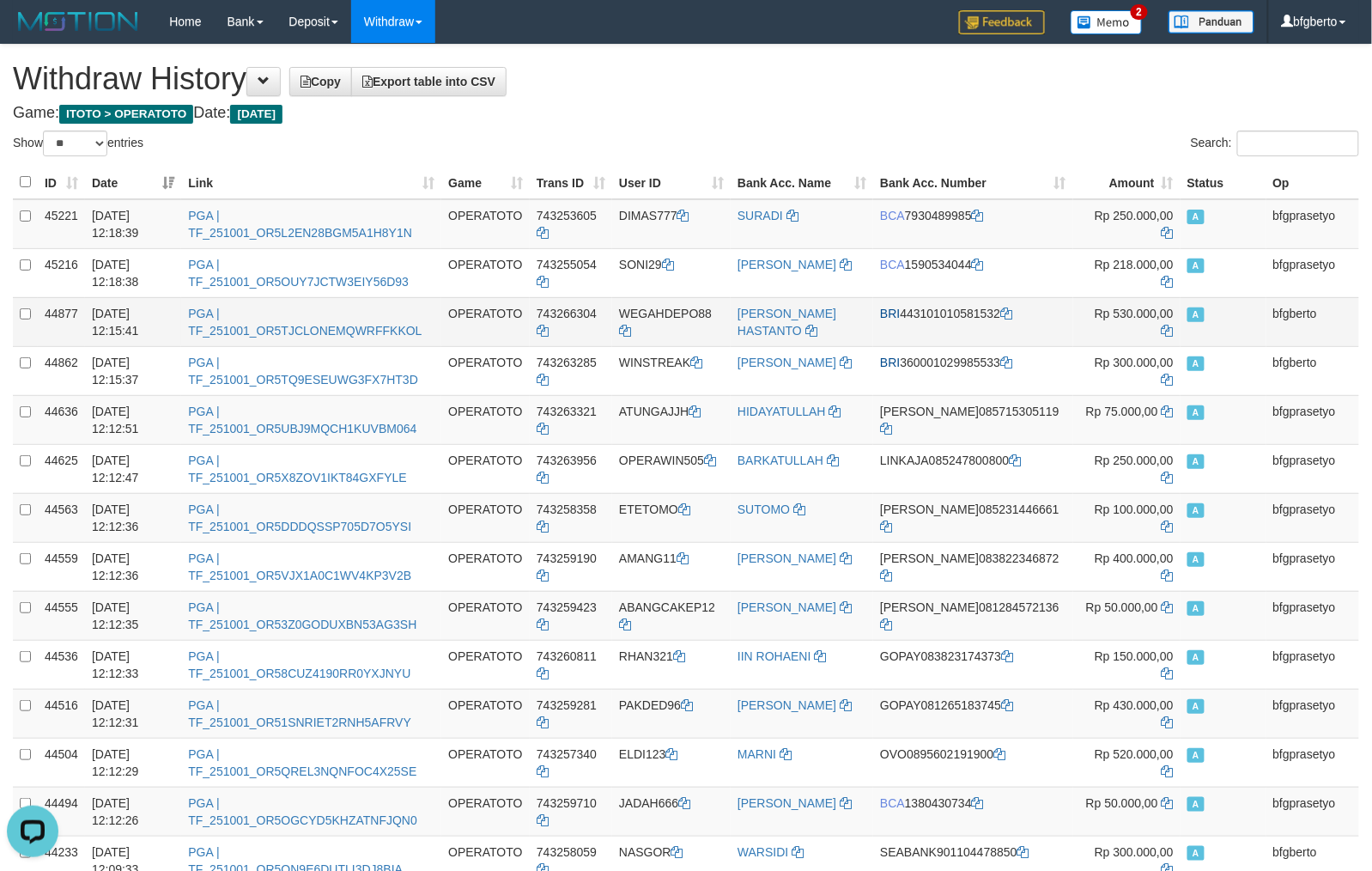
click at [692, 328] on td "WEGAHDEPO88" at bounding box center [671, 321] width 118 height 49
click at [701, 307] on td "WEGAHDEPO88" at bounding box center [671, 321] width 118 height 49
click at [678, 308] on td "WEGAHDEPO88" at bounding box center [671, 321] width 118 height 49
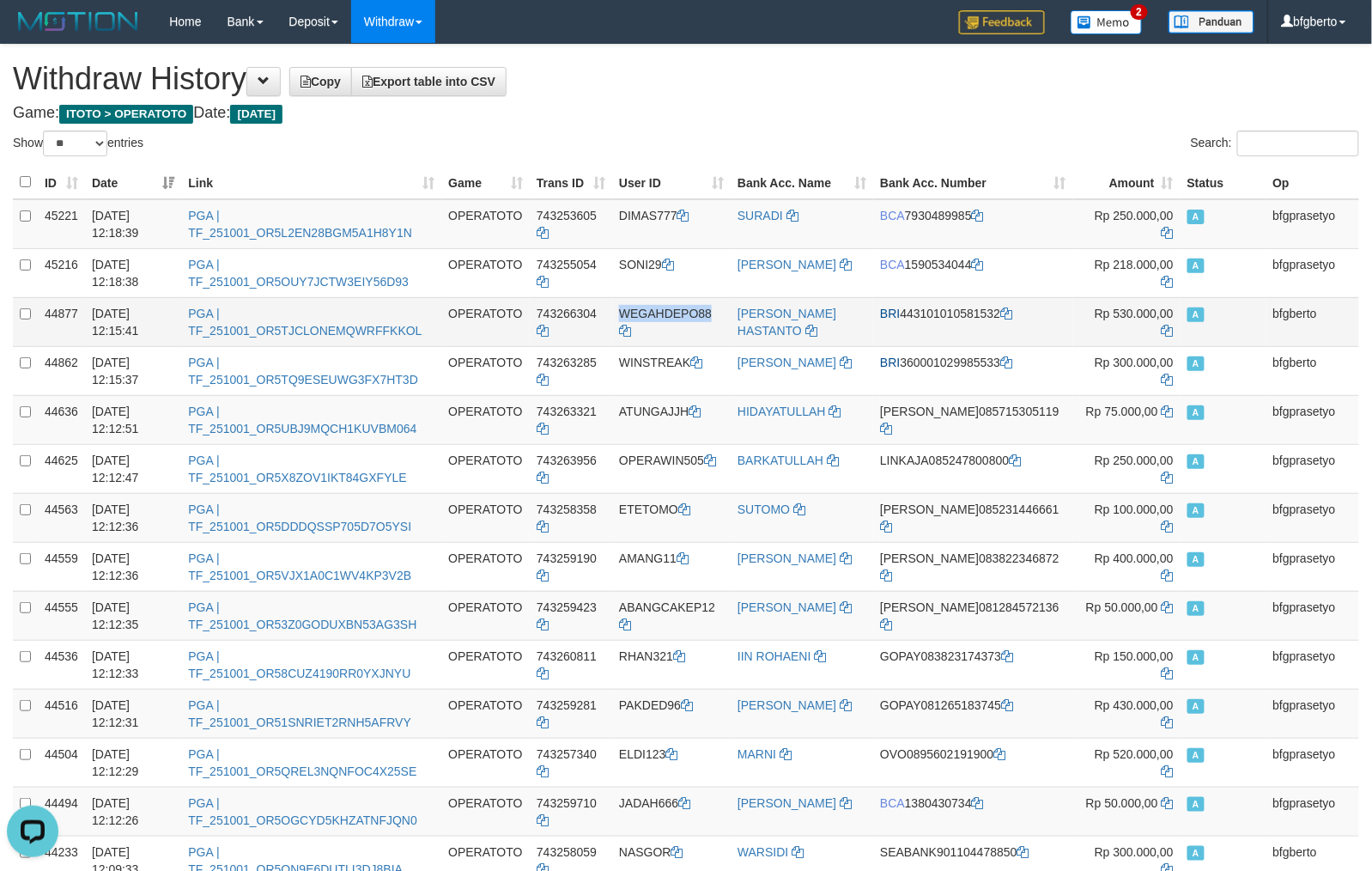
copy td "WEGAHDEPO88"
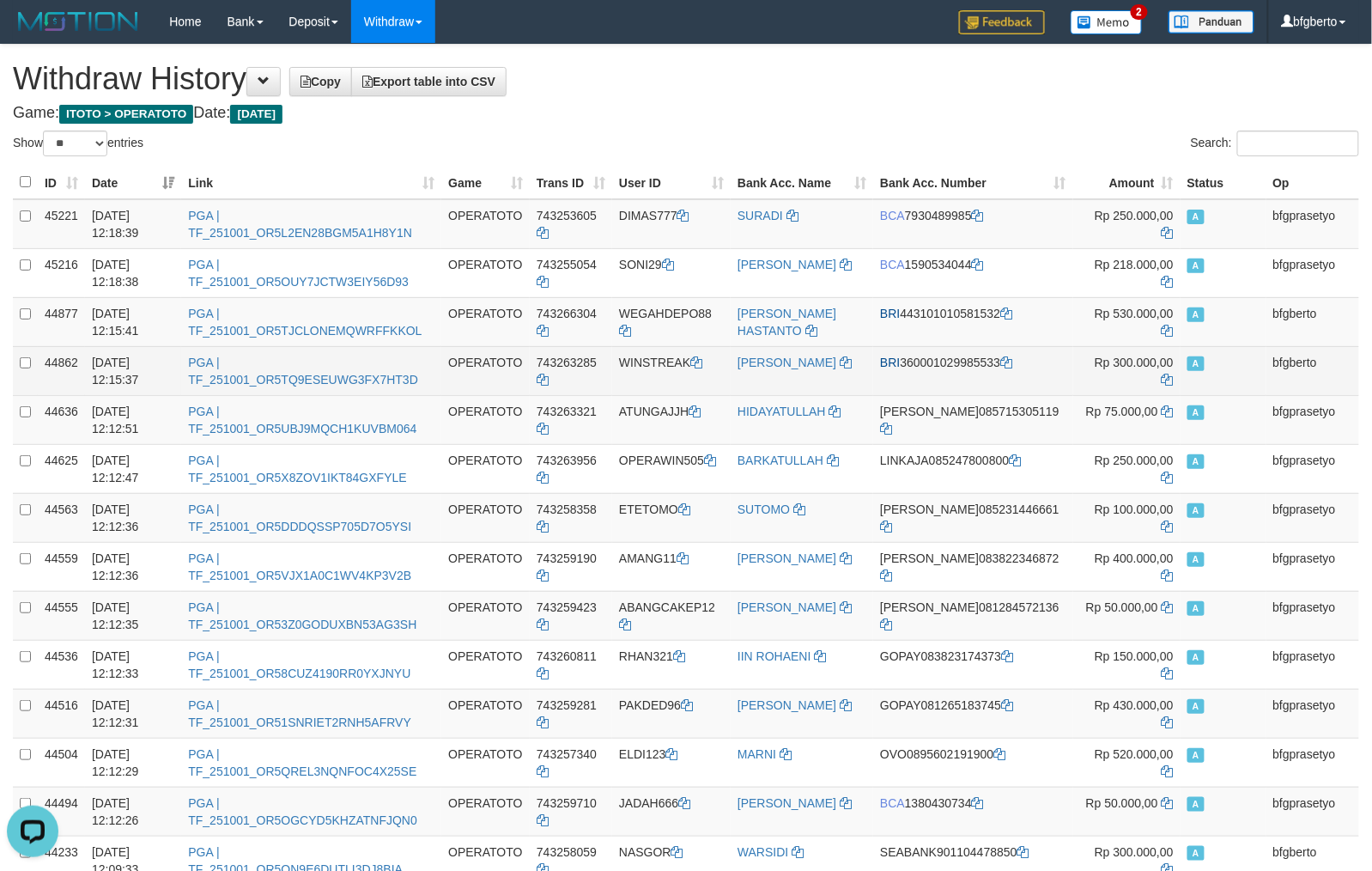
click at [675, 364] on td "WINSTREAK" at bounding box center [671, 370] width 118 height 49
click at [654, 364] on td "WINSTREAK" at bounding box center [671, 370] width 118 height 49
copy td "WINSTREAK"
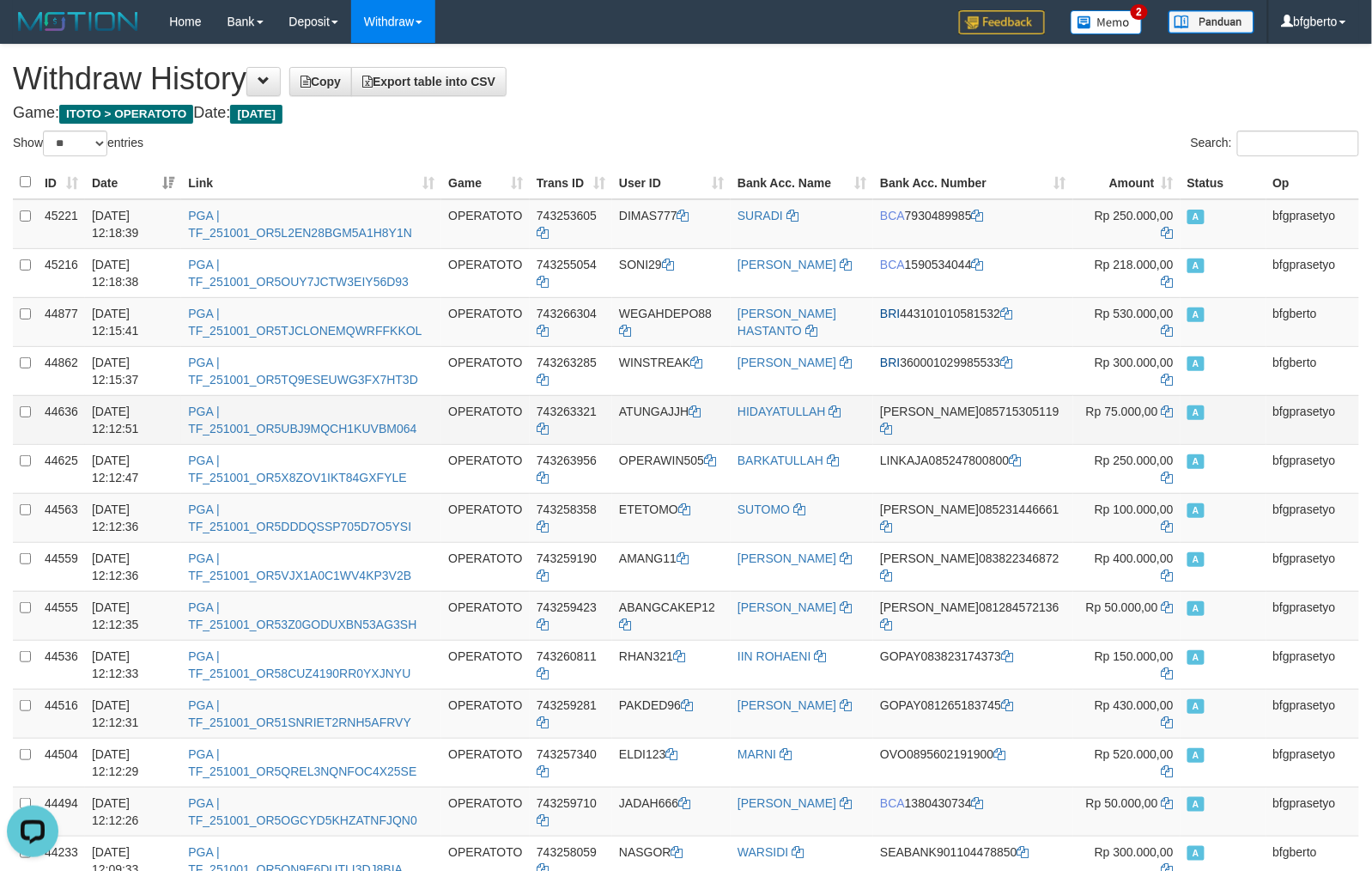
click at [659, 404] on td "ATUNGAJJH" at bounding box center [671, 419] width 118 height 49
click at [658, 404] on td "ATUNGAJJH" at bounding box center [671, 419] width 118 height 49
click at [659, 409] on td "ATUNGAJJH" at bounding box center [671, 419] width 118 height 49
copy td "ATUNGAJJH"
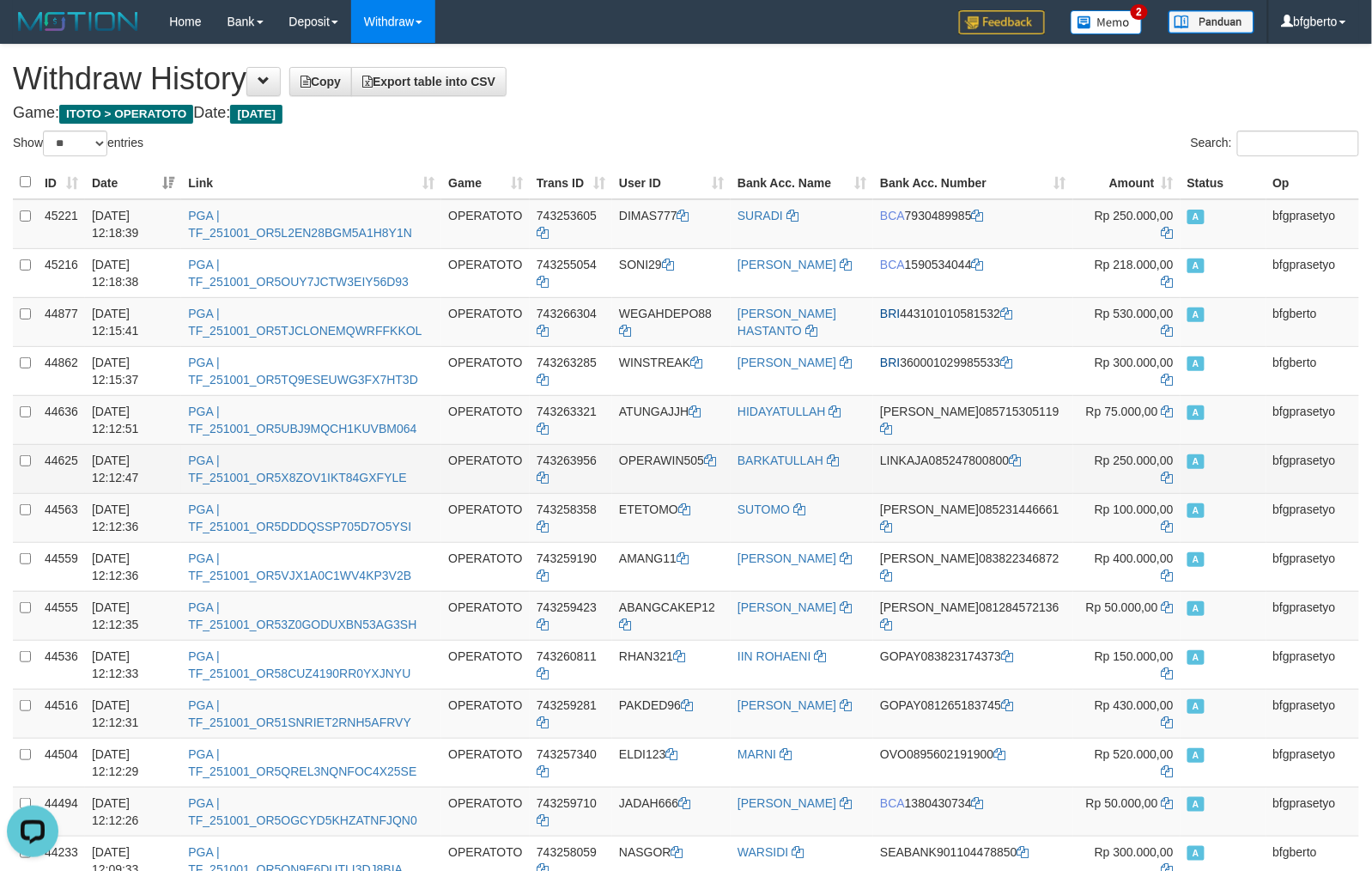
click at [653, 457] on td "OPERAWIN505" at bounding box center [671, 468] width 118 height 49
click at [642, 457] on td "OPERAWIN505" at bounding box center [671, 468] width 118 height 49
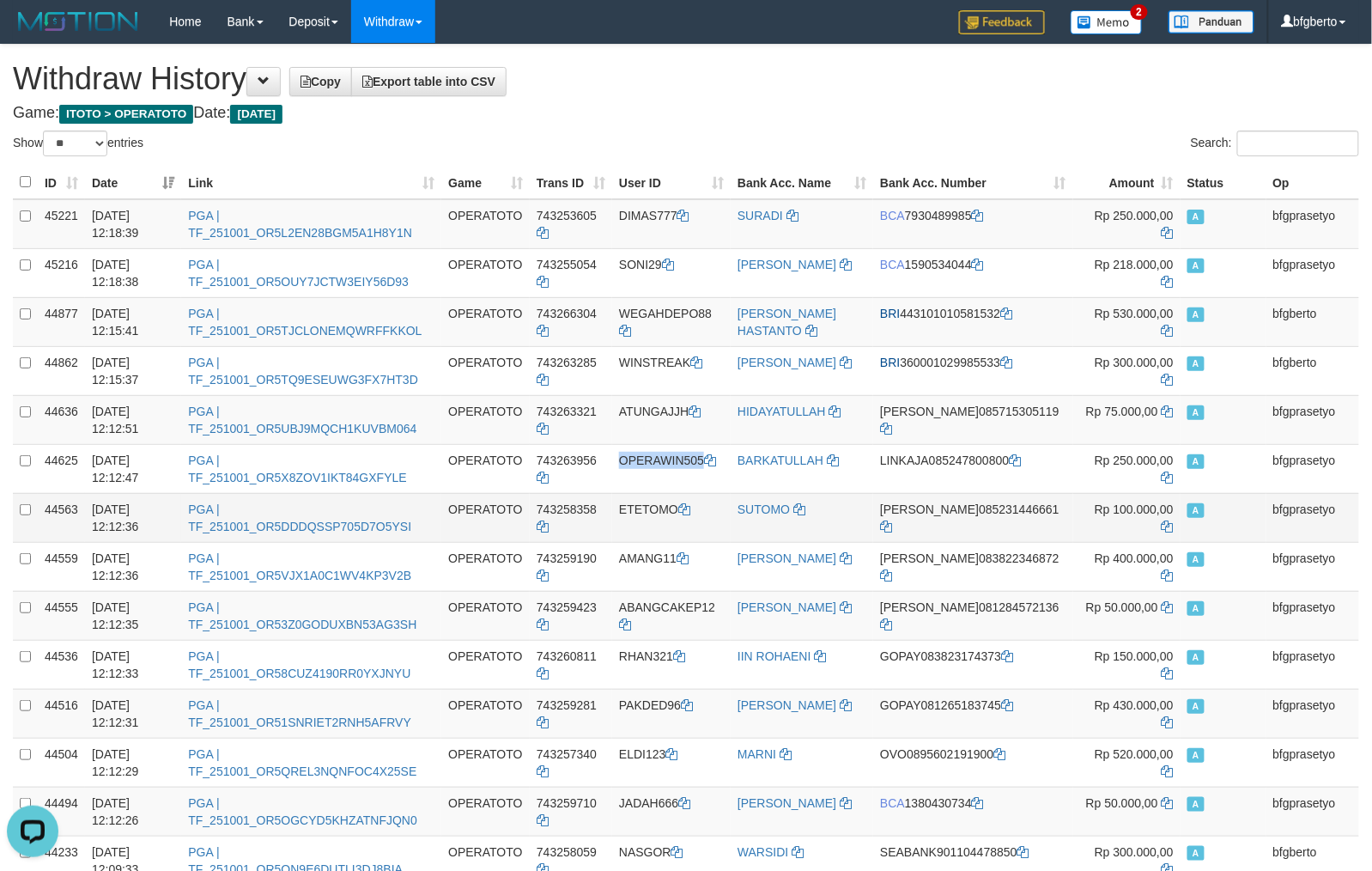
copy td "OPERAWIN505"
click at [688, 506] on td "ETETOMO" at bounding box center [671, 517] width 118 height 49
click at [661, 506] on td "ETETOMO" at bounding box center [671, 517] width 118 height 49
copy td "ETETOMO"
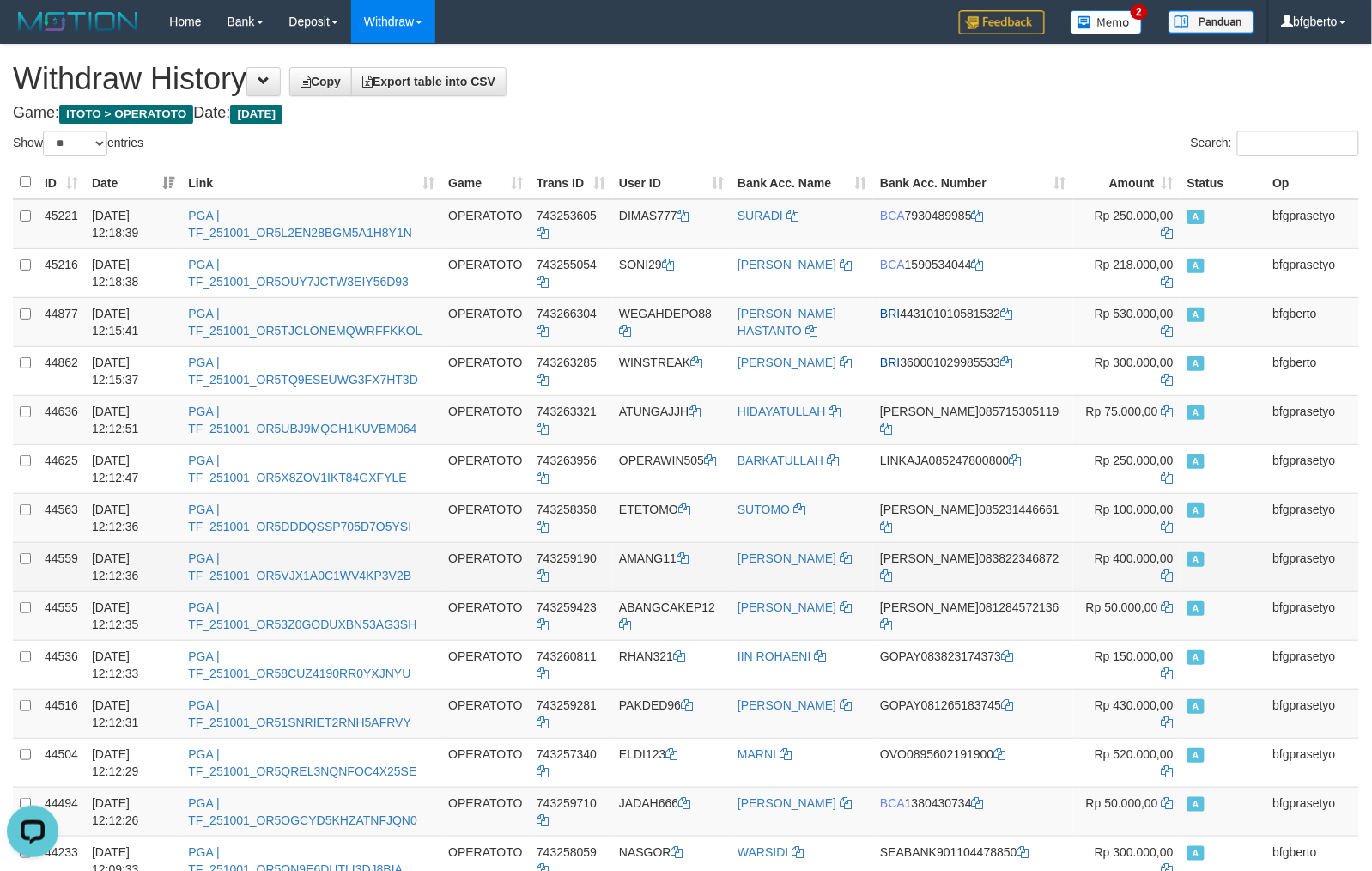
click at [667, 562] on td "AMANG11" at bounding box center [671, 565] width 118 height 49
click at [656, 561] on td "AMANG11" at bounding box center [671, 565] width 118 height 49
copy td "AMANG11"
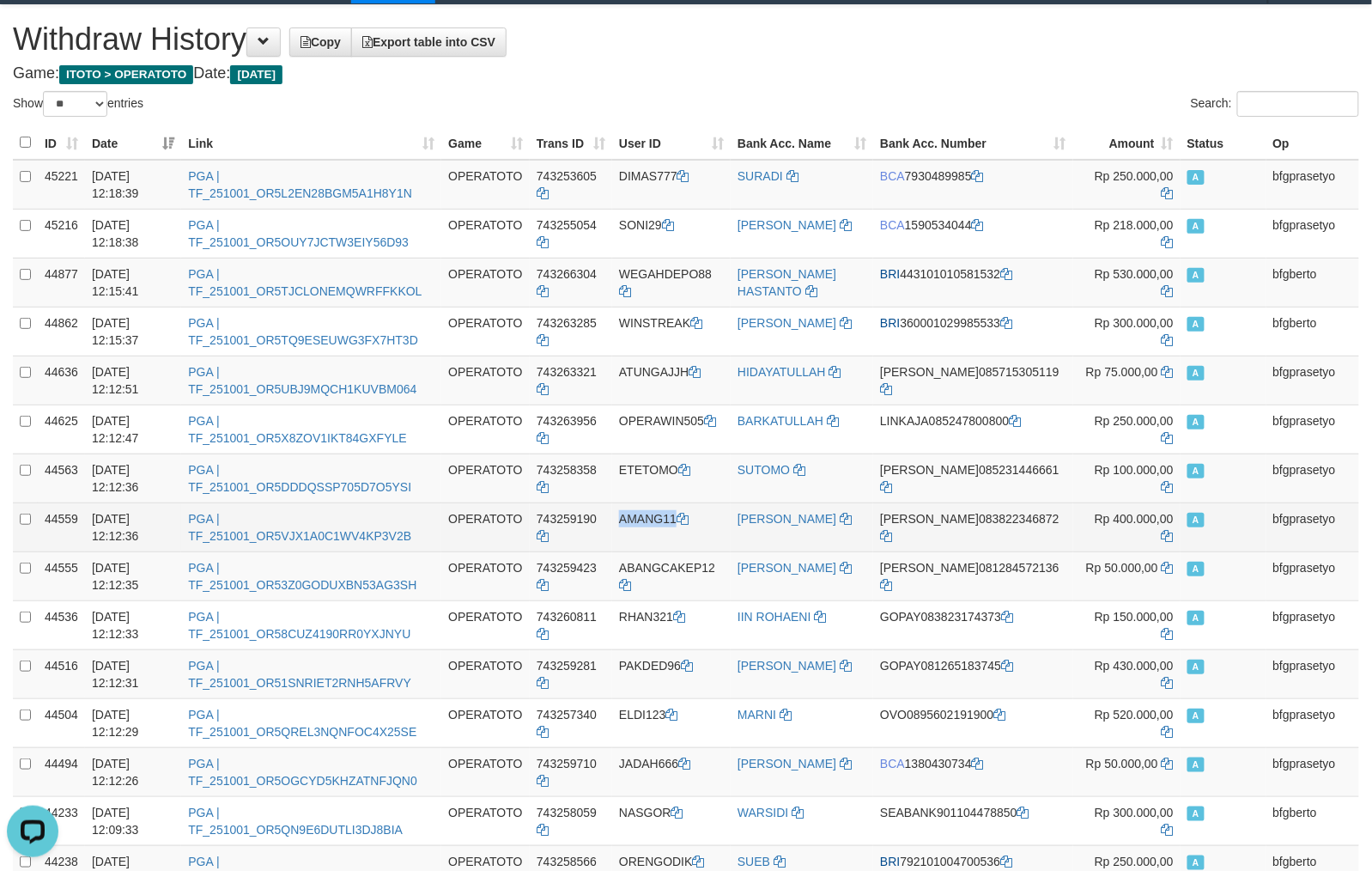
scroll to position [152, 0]
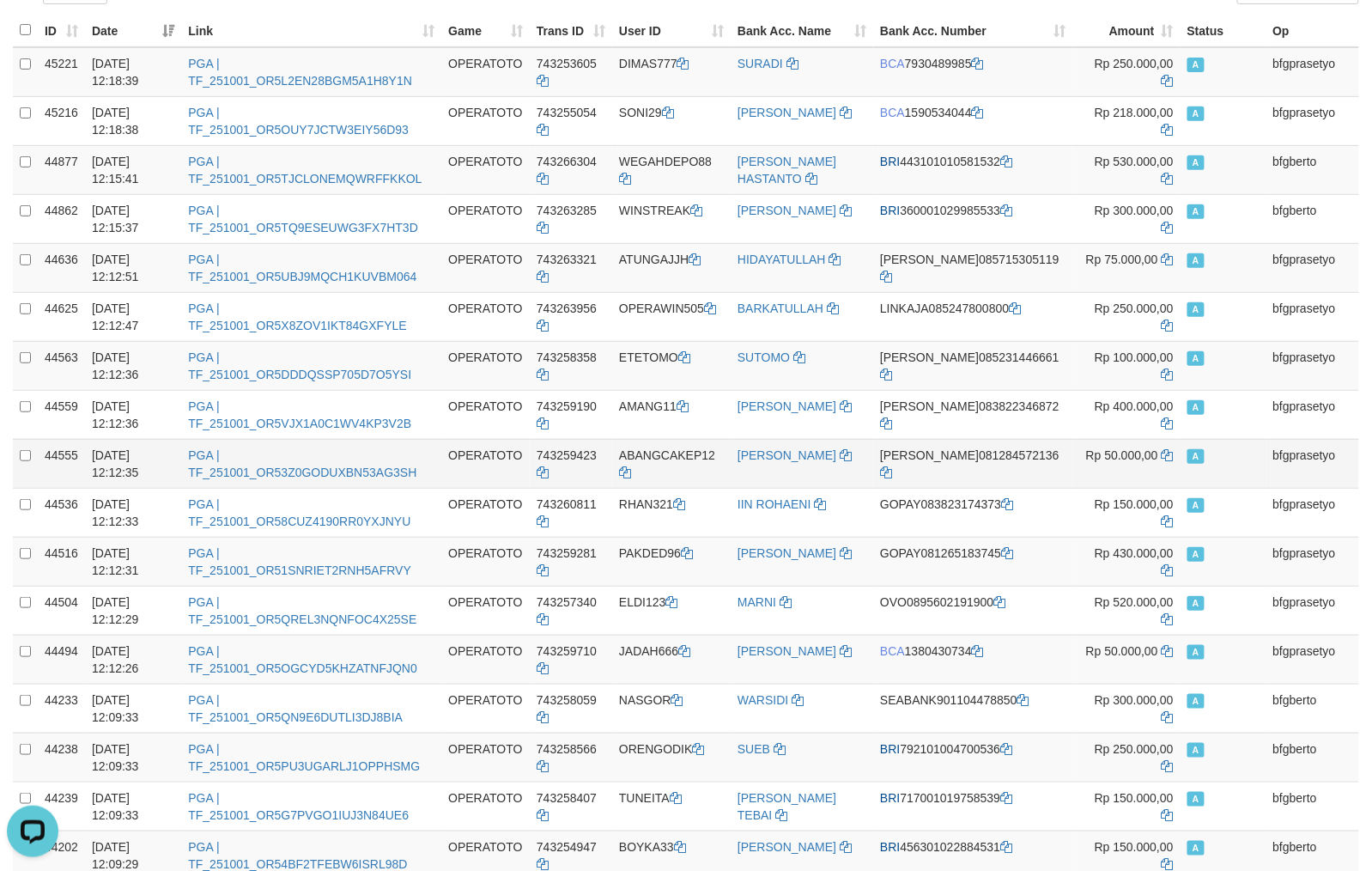
click at [666, 457] on td "ABANGCAKEP12" at bounding box center [671, 462] width 118 height 49
click at [650, 457] on td "ABANGCAKEP12" at bounding box center [671, 462] width 118 height 49
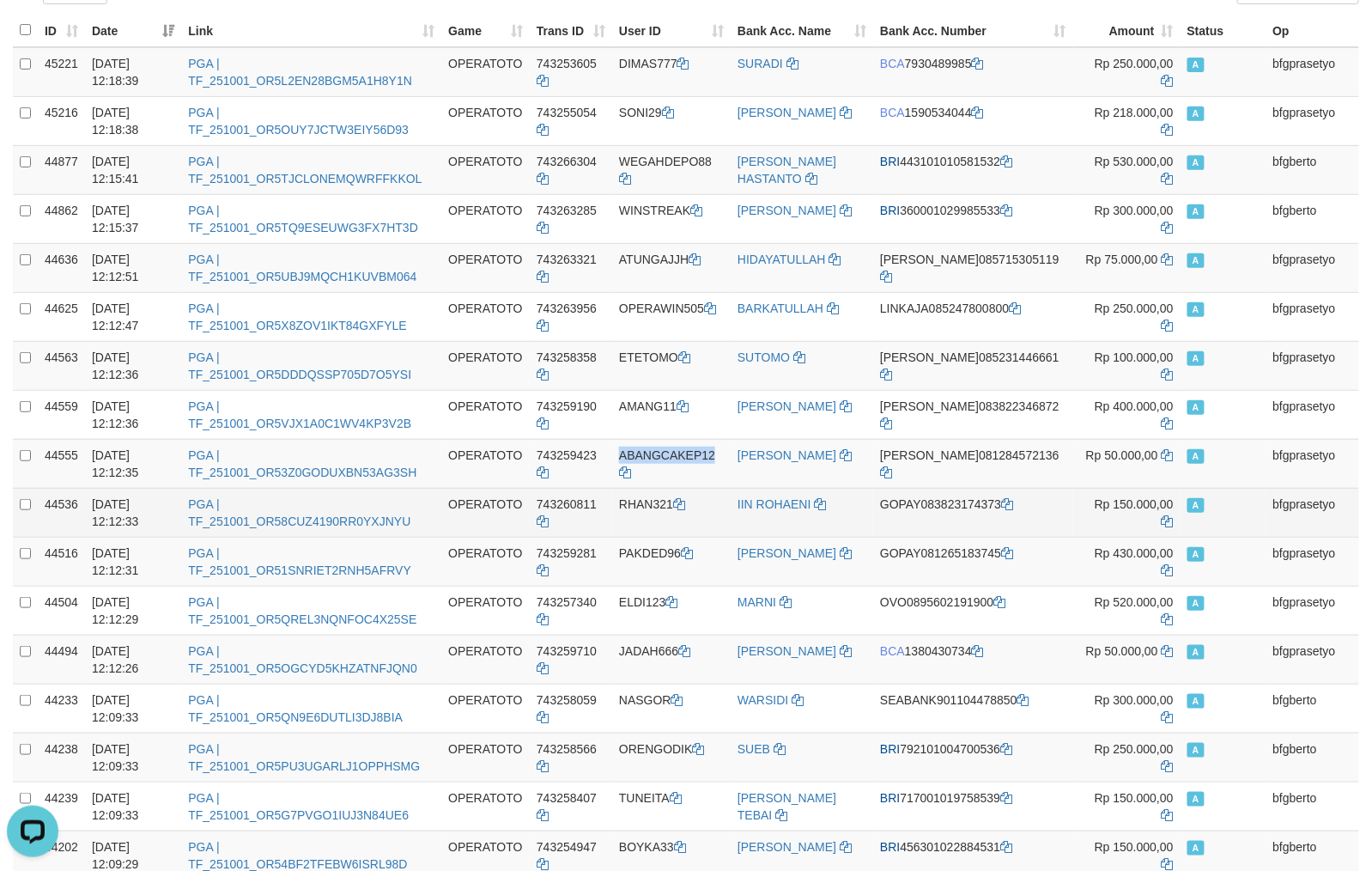
copy td "ABANGCAKEP12"
click at [678, 502] on td "RHAN321" at bounding box center [671, 512] width 118 height 49
click at [657, 501] on td "RHAN321" at bounding box center [671, 512] width 118 height 49
copy td "RHAN321"
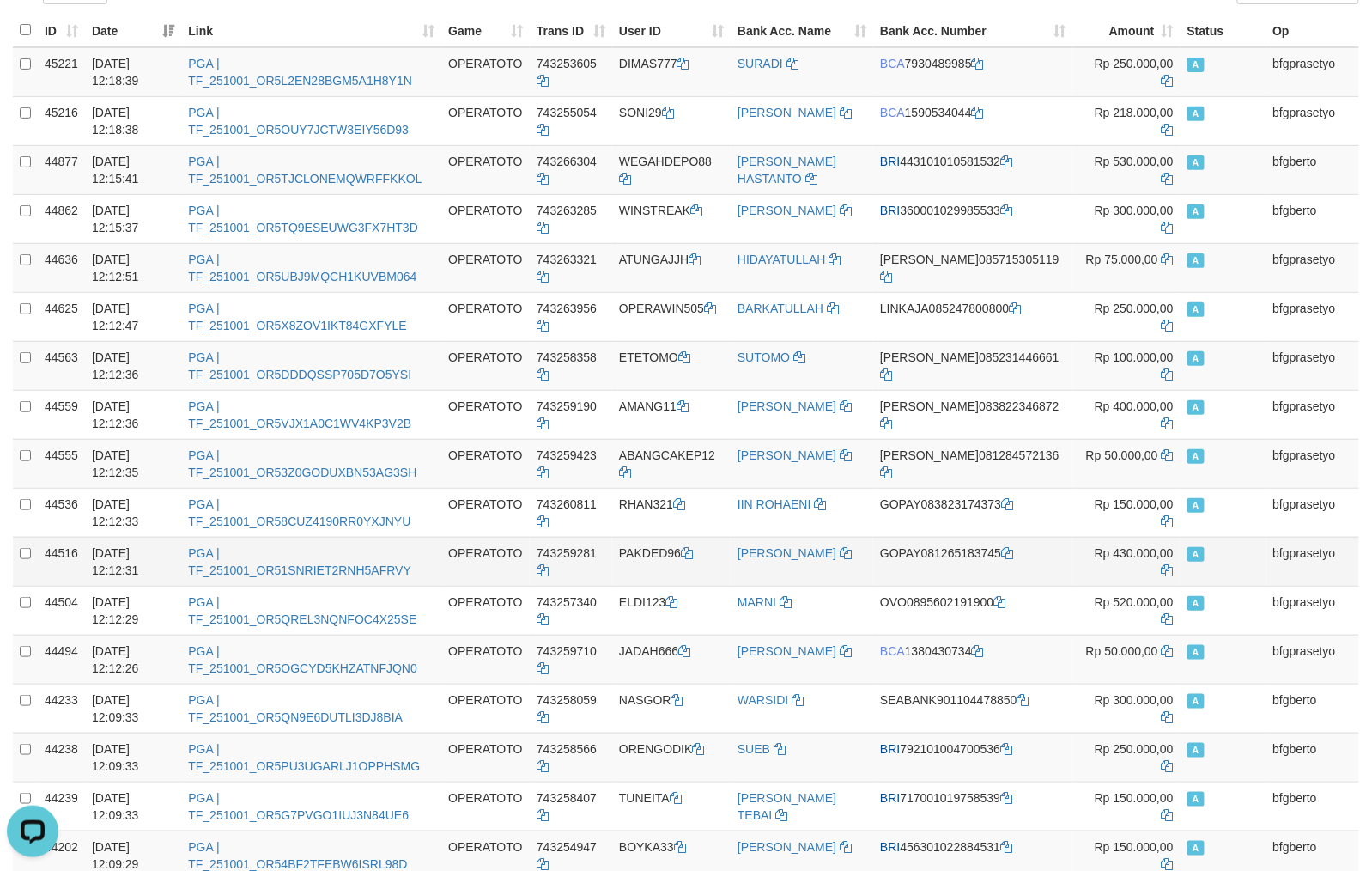
click at [670, 543] on td "PAKDED96" at bounding box center [671, 561] width 118 height 49
click at [660, 553] on td "PAKDED96" at bounding box center [671, 561] width 118 height 49
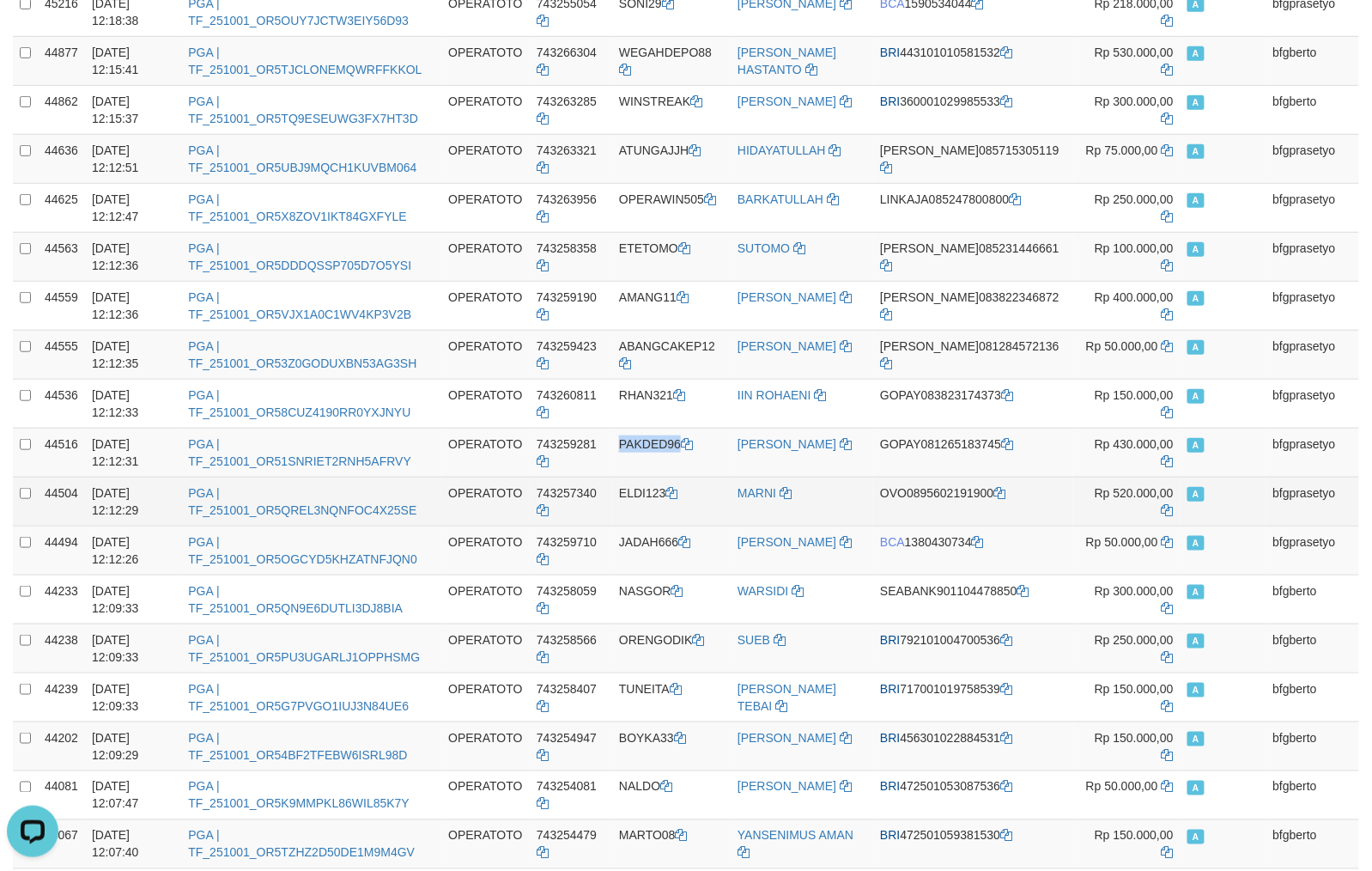
scroll to position [381, 0]
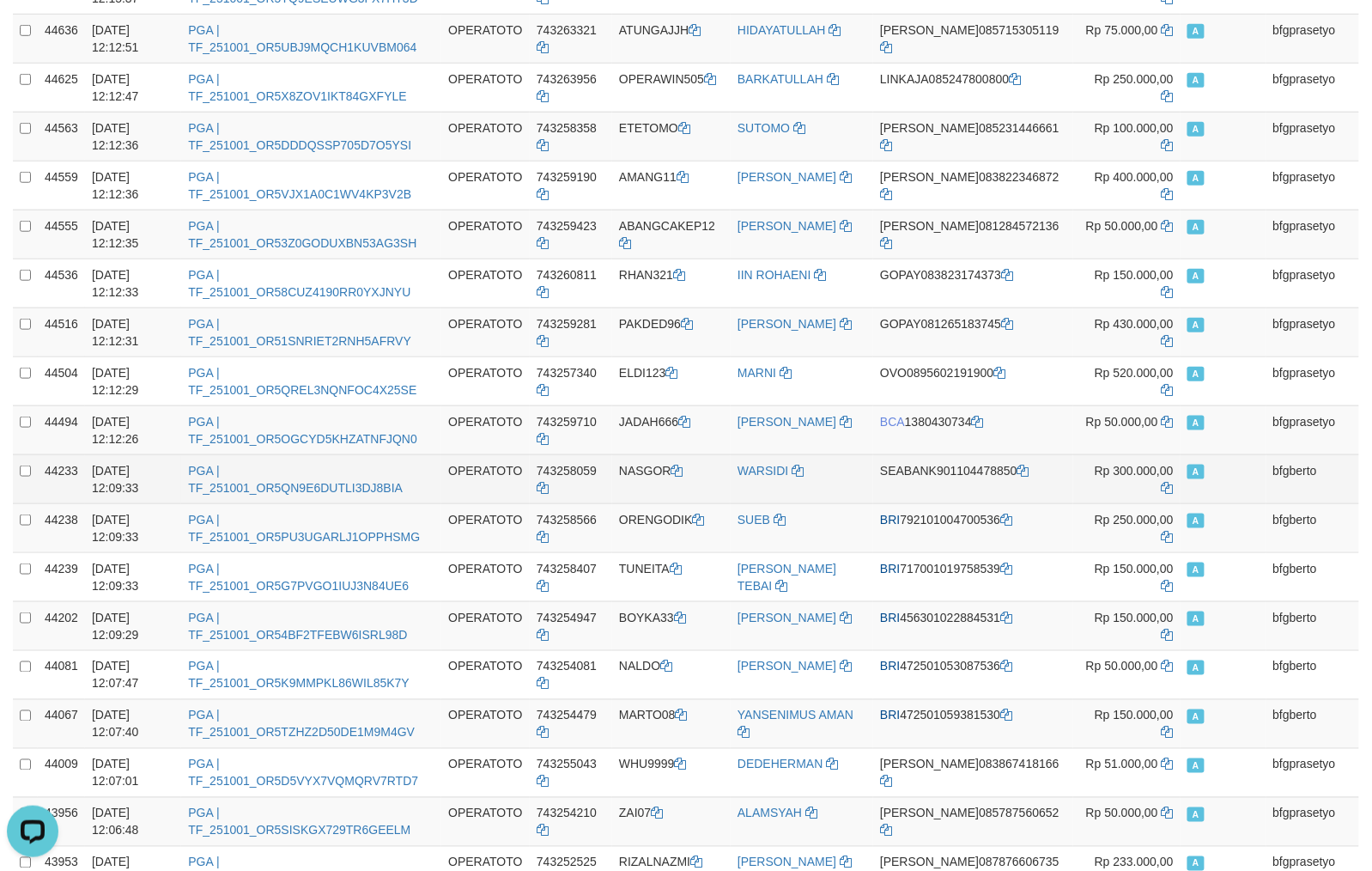
click at [656, 475] on td "NASGOR" at bounding box center [671, 478] width 118 height 49
click at [644, 472] on td "NASGOR" at bounding box center [671, 478] width 118 height 49
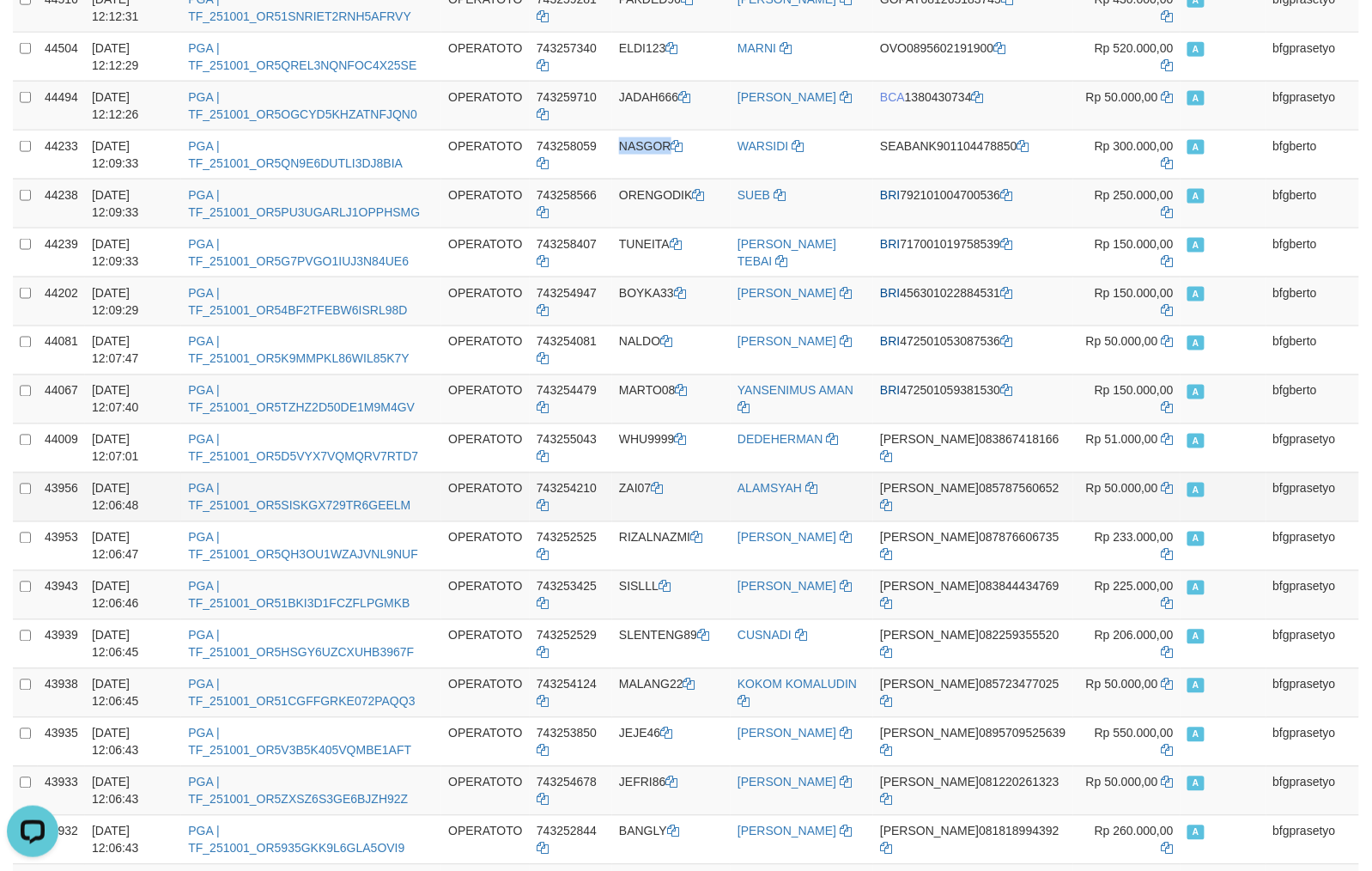
scroll to position [687, 0]
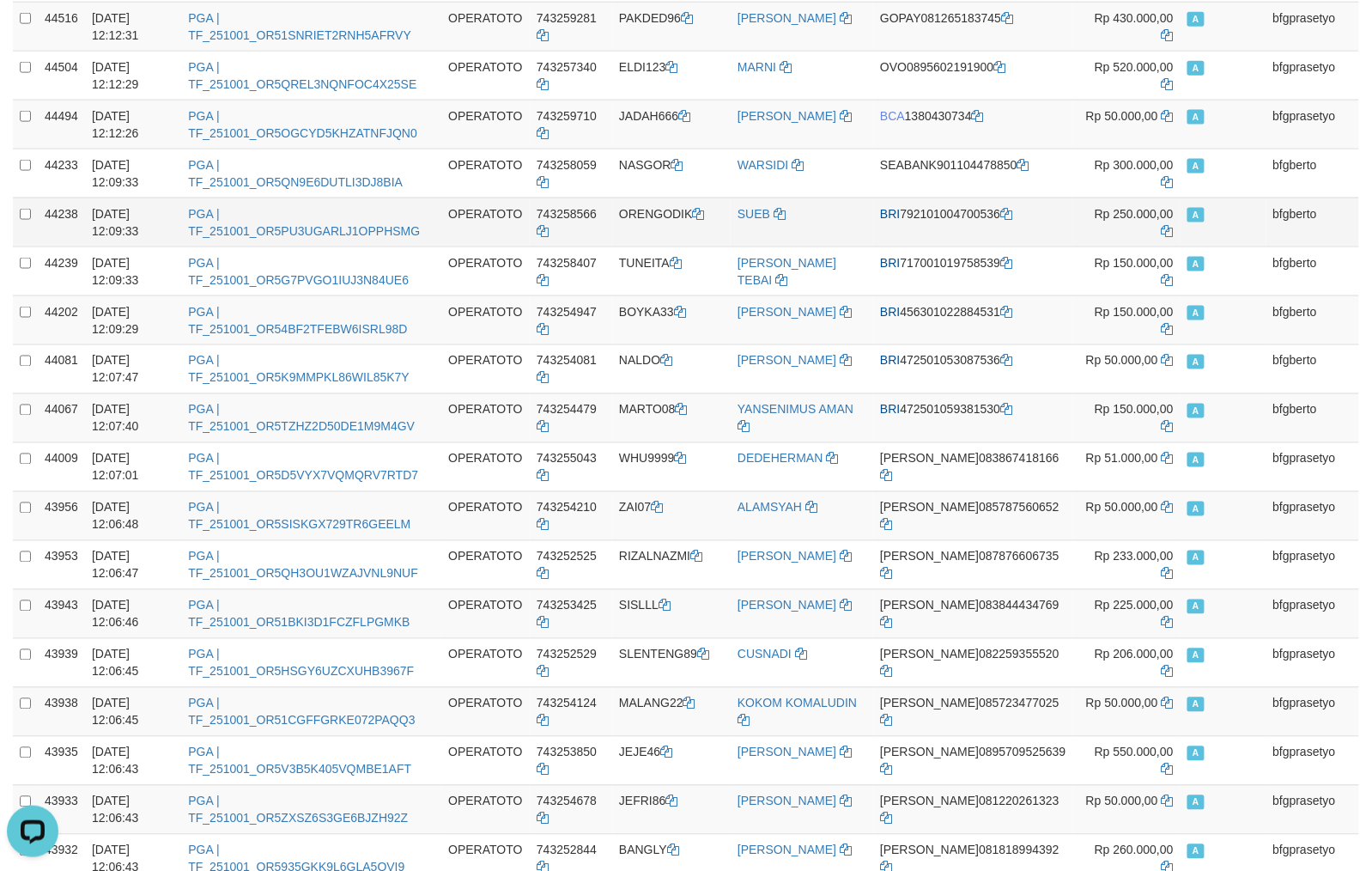
click at [673, 215] on td "ORENGODIK" at bounding box center [671, 222] width 118 height 49
click at [650, 215] on td "ORENGODIK" at bounding box center [671, 222] width 118 height 49
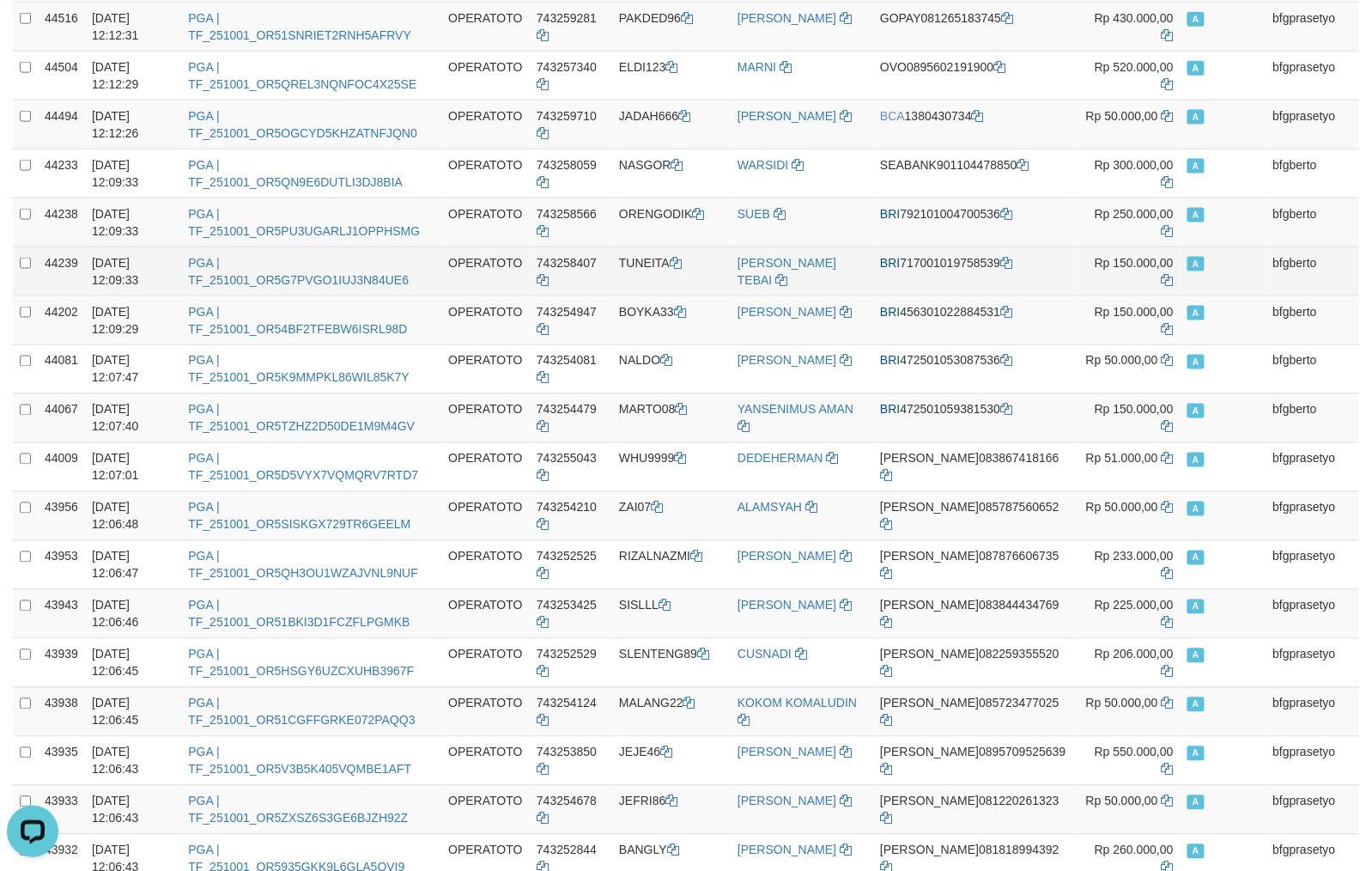
click at [666, 265] on td "TUNEITA" at bounding box center [671, 270] width 118 height 49
click at [650, 265] on td "TUNEITA" at bounding box center [671, 270] width 118 height 49
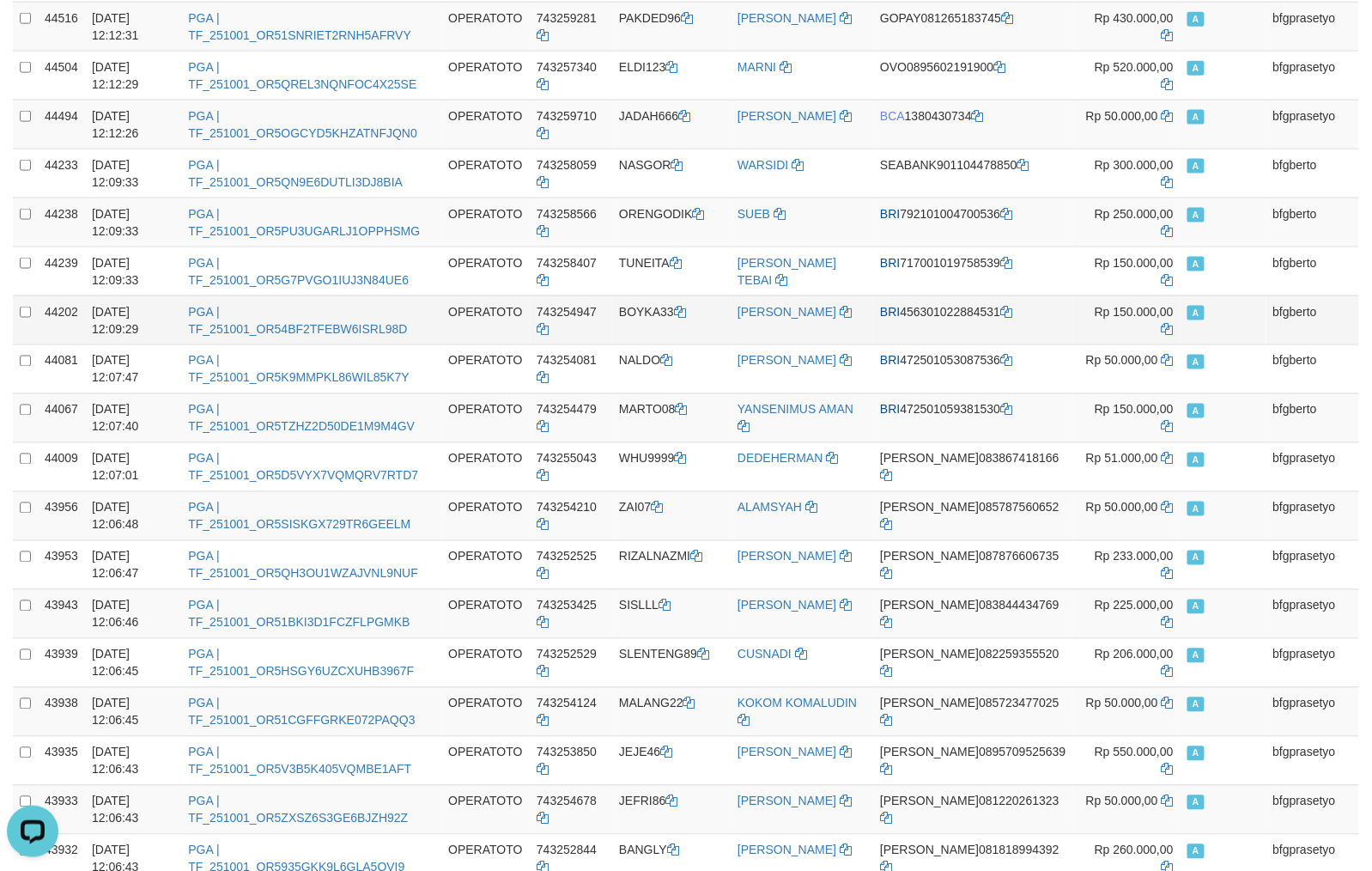
click at [676, 309] on td "BOYKA33" at bounding box center [671, 319] width 118 height 49
click at [650, 310] on td "BOYKA33" at bounding box center [671, 319] width 118 height 49
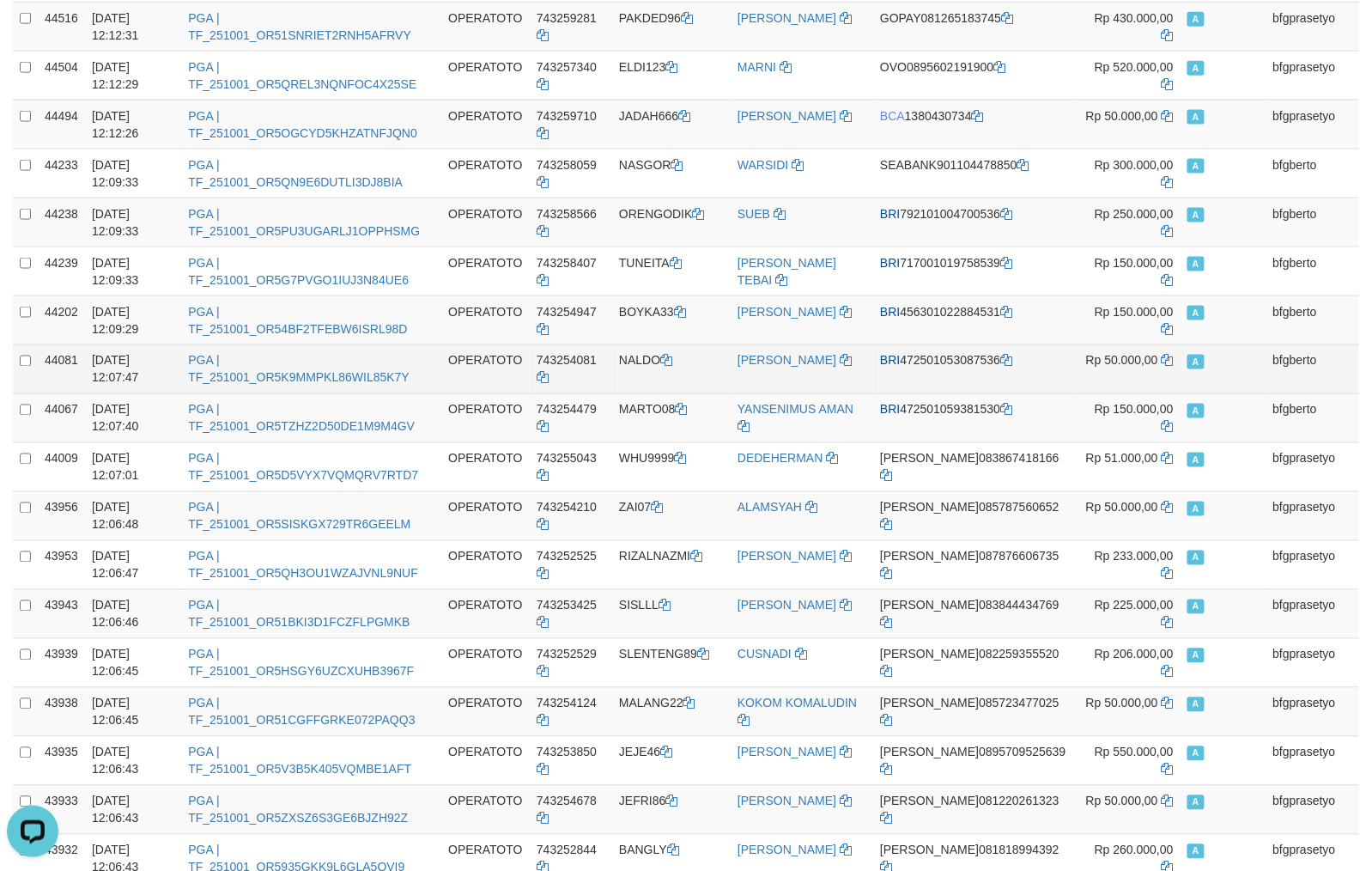
click at [653, 366] on td "NALDO" at bounding box center [671, 369] width 118 height 49
click at [635, 364] on td "NALDO" at bounding box center [671, 369] width 118 height 49
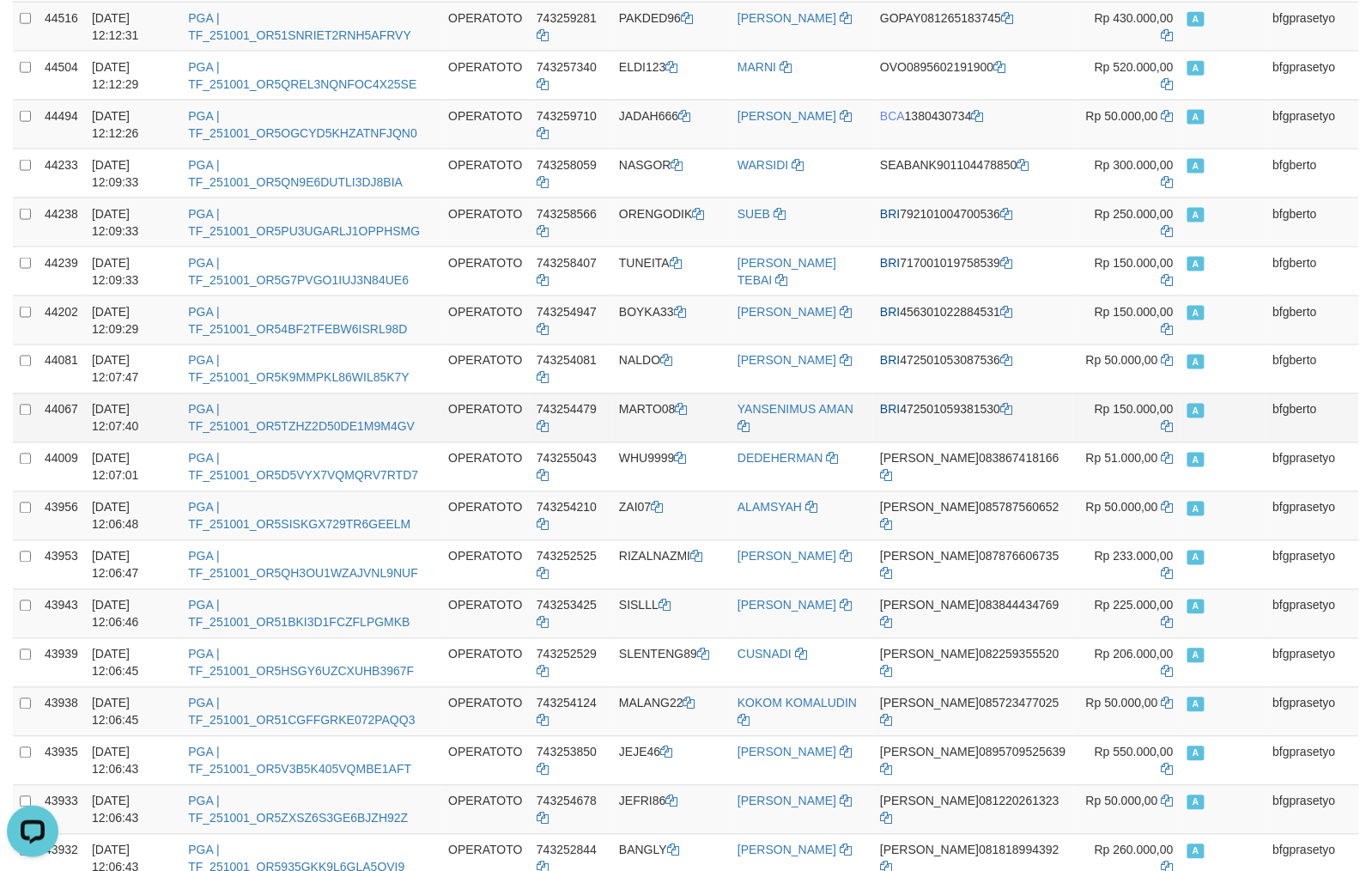
click at [671, 417] on td "MARTO08" at bounding box center [671, 417] width 118 height 49
click at [671, 416] on td "MARTO08" at bounding box center [671, 417] width 118 height 49
click at [642, 415] on td "MARTO08" at bounding box center [671, 417] width 118 height 49
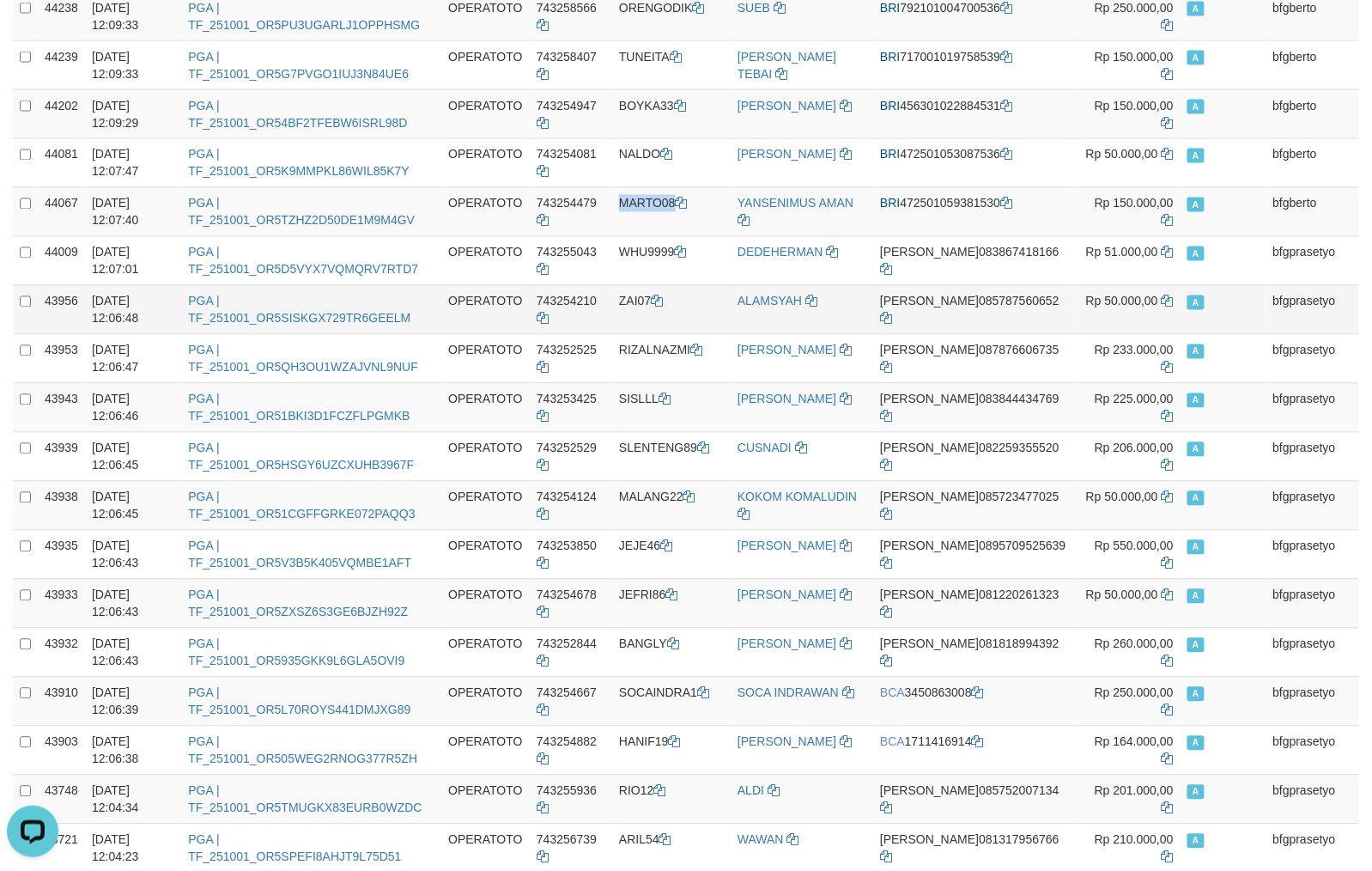
scroll to position [915, 0]
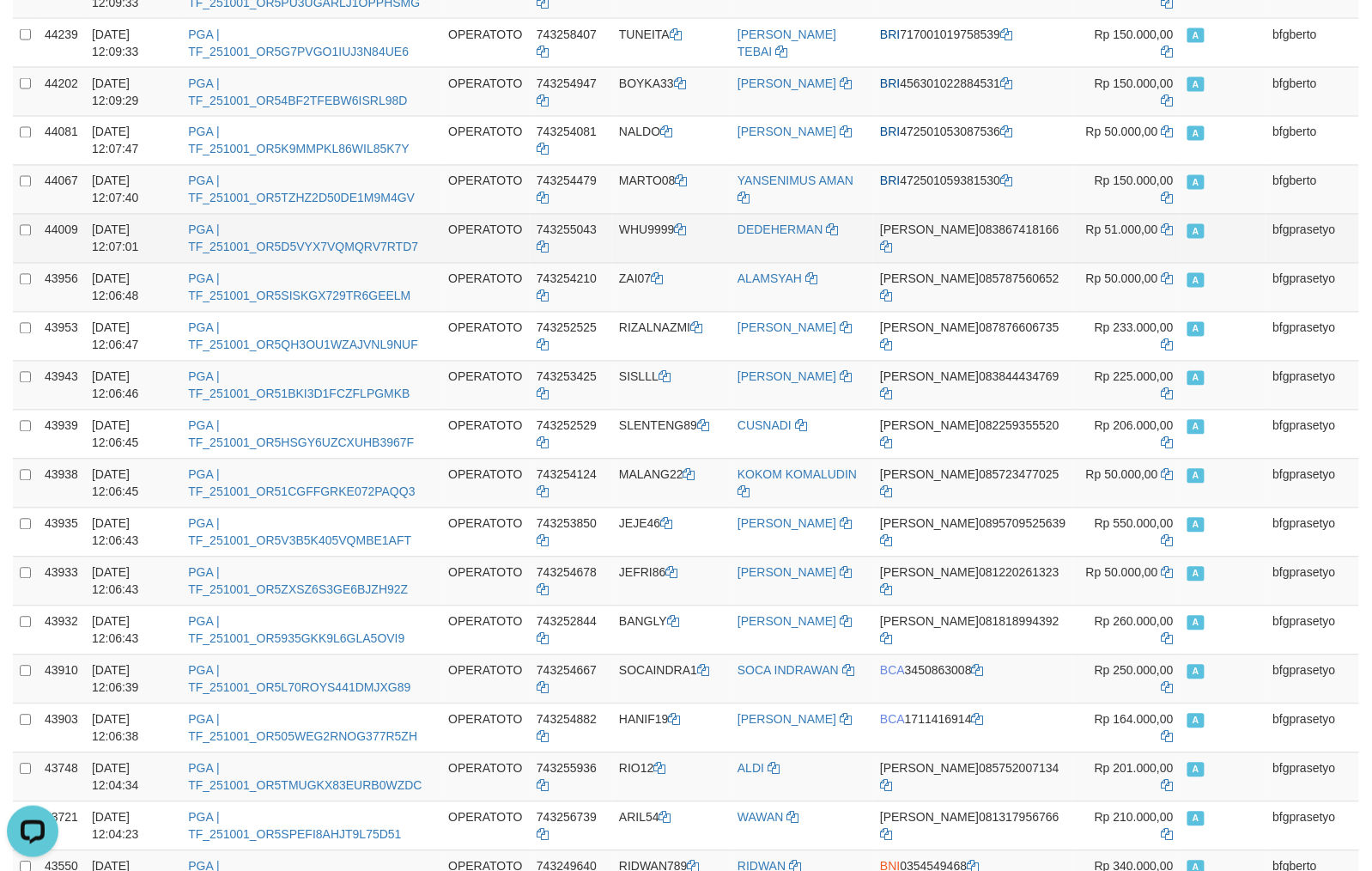
click at [669, 237] on td "WHU9999" at bounding box center [671, 238] width 118 height 49
click at [645, 239] on td "WHU9999" at bounding box center [671, 238] width 118 height 49
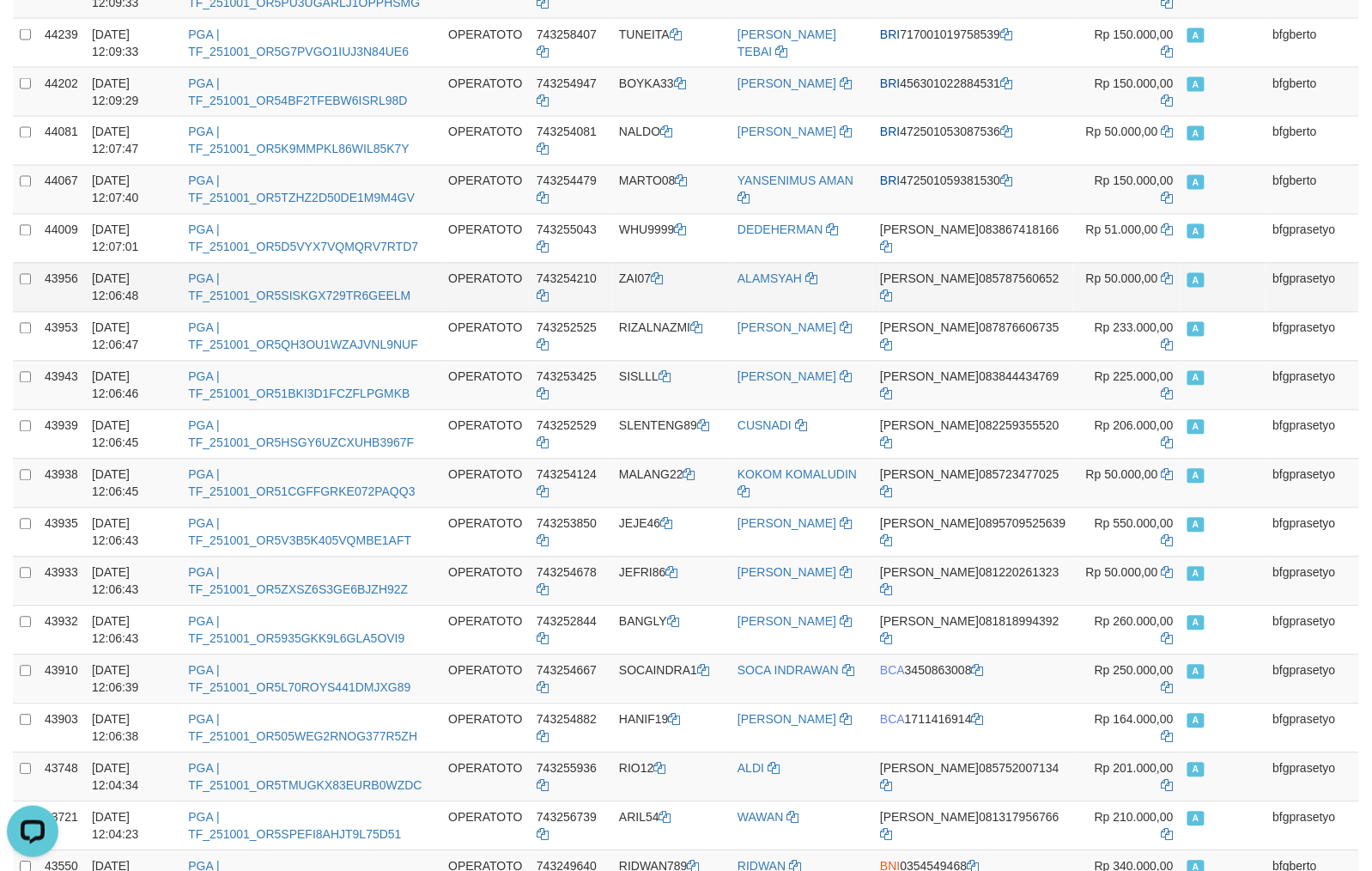
click at [637, 284] on td "ZAI07" at bounding box center [671, 287] width 118 height 49
click at [645, 273] on td "ZAI07" at bounding box center [671, 287] width 118 height 49
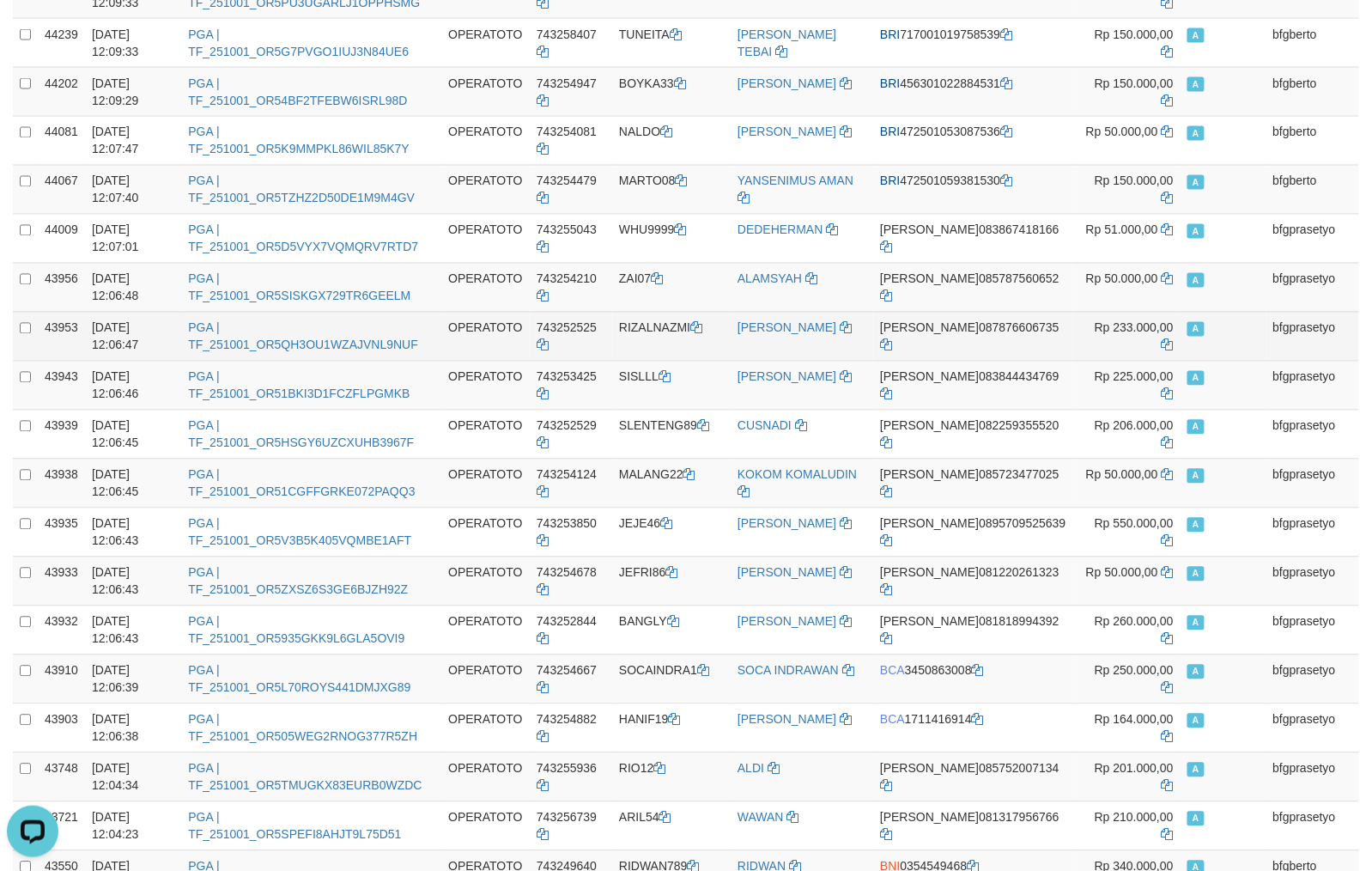
click at [667, 336] on td "RIZALNAZMI" at bounding box center [671, 335] width 118 height 49
click at [654, 336] on td "RIZALNAZMI" at bounding box center [671, 335] width 118 height 49
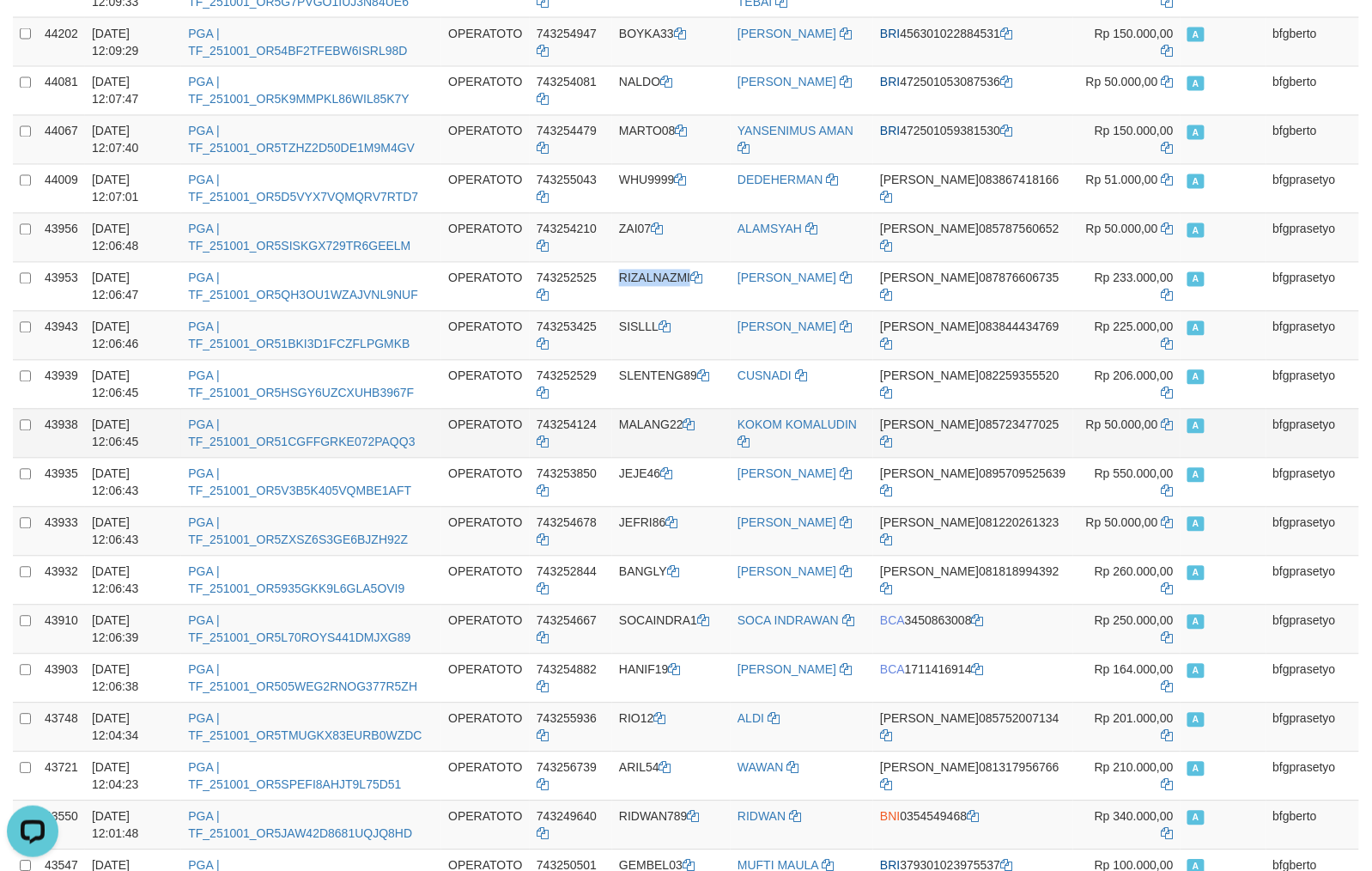
scroll to position [992, 0]
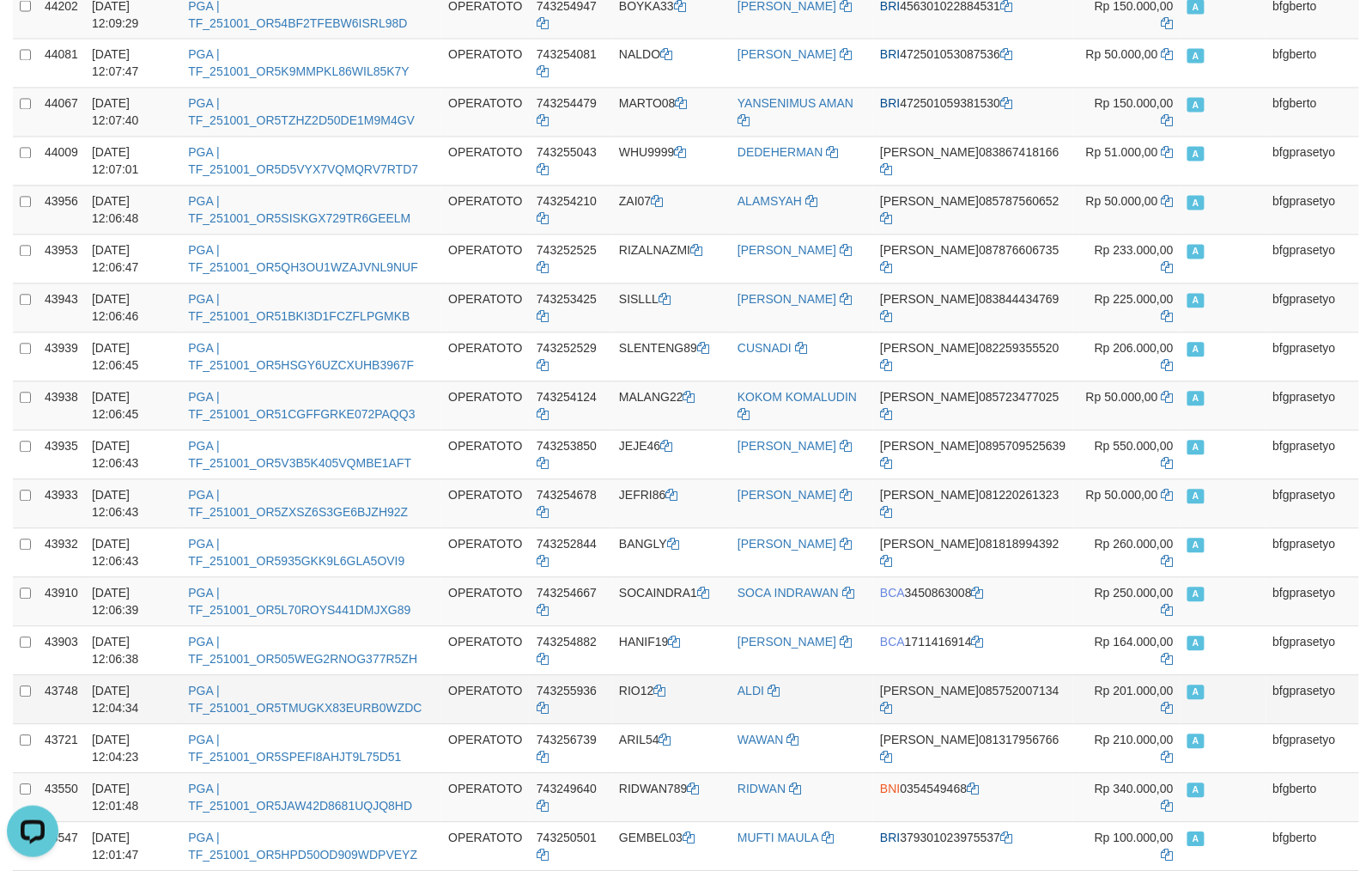
click at [650, 695] on td "RIO12" at bounding box center [671, 699] width 118 height 49
click at [647, 693] on td "RIO12" at bounding box center [671, 699] width 118 height 49
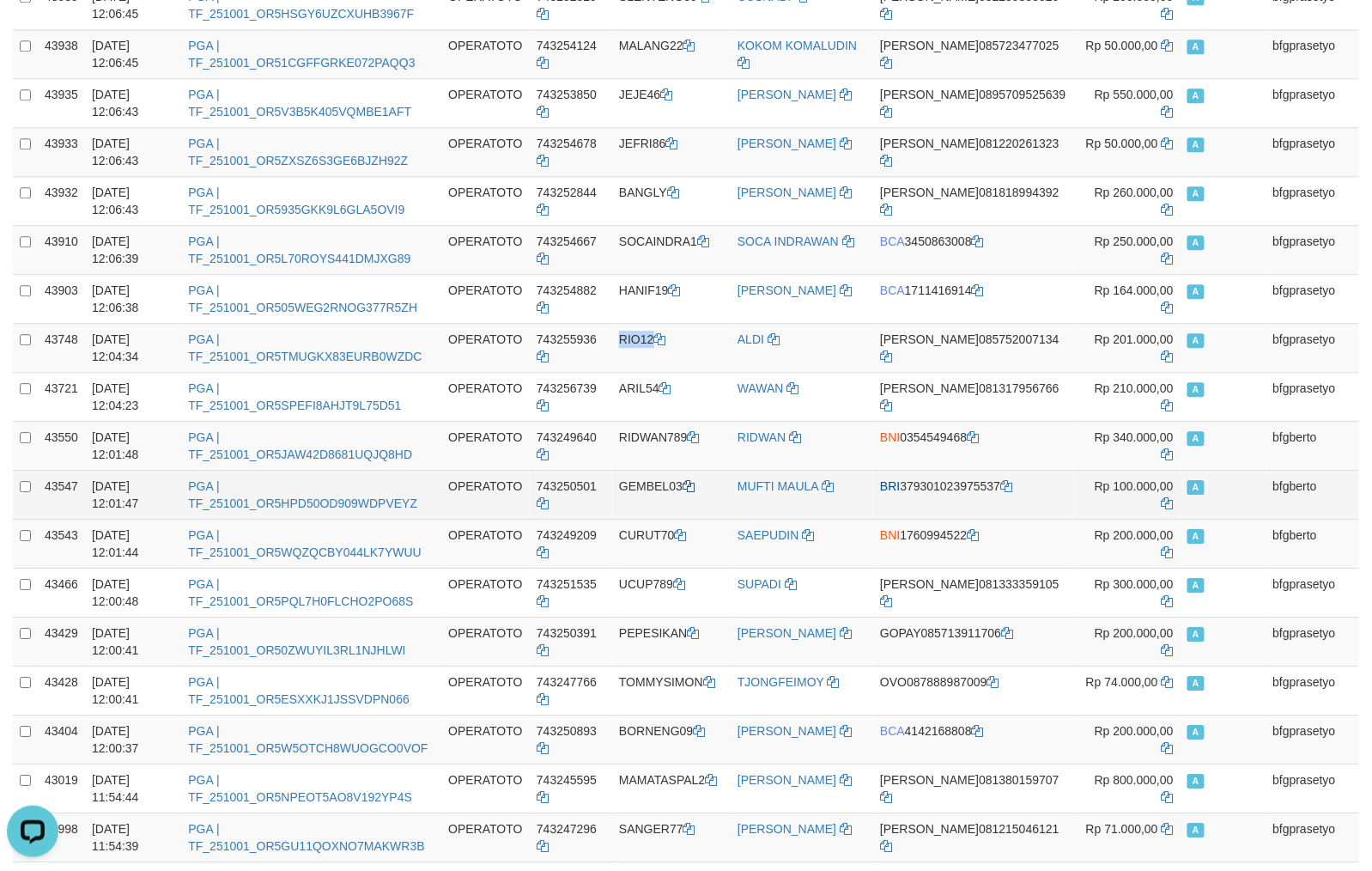
scroll to position [1353, 0]
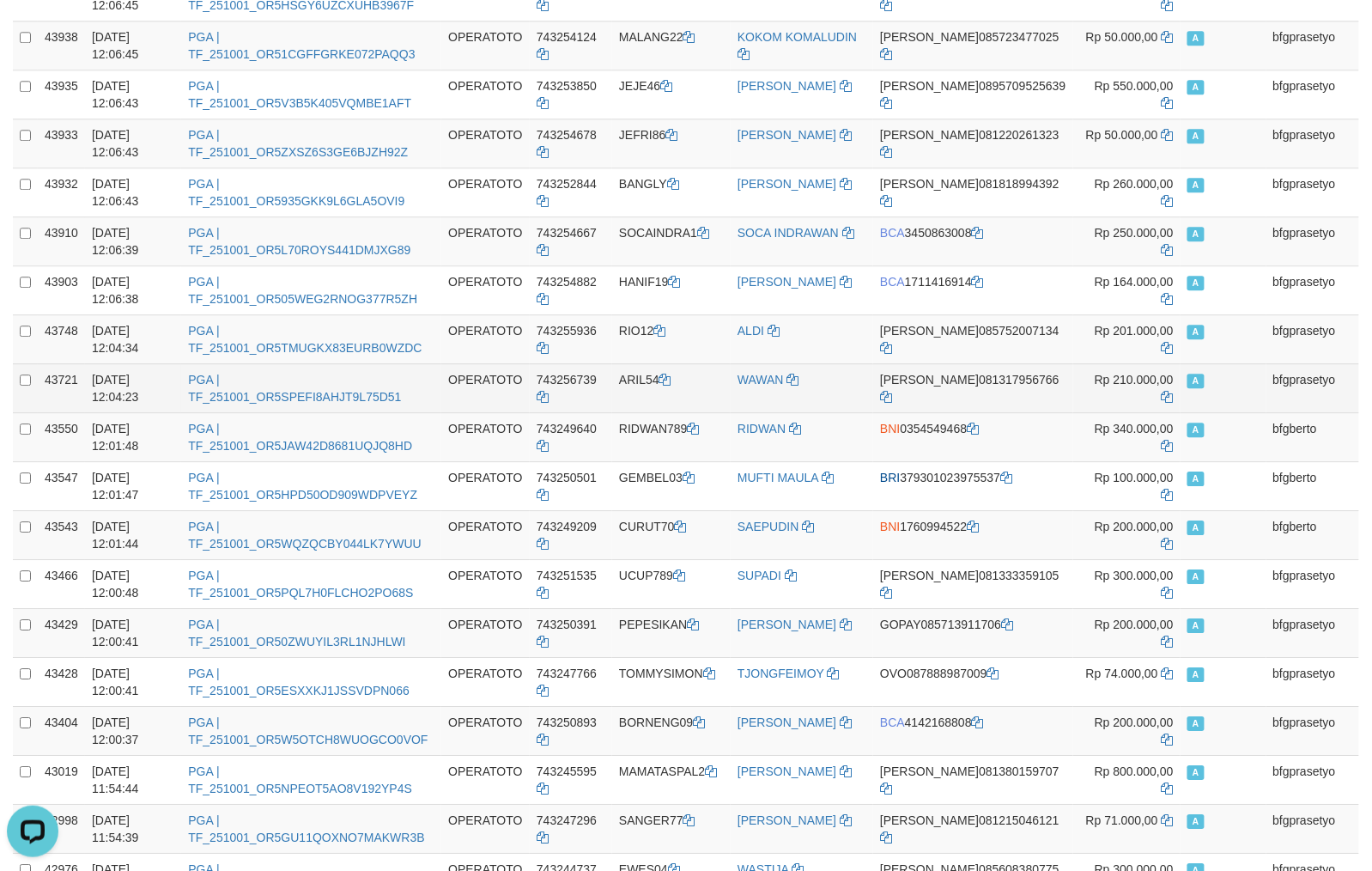
click at [646, 386] on td "ARIL54" at bounding box center [671, 387] width 118 height 49
click at [637, 387] on td "ARIL54" at bounding box center [671, 387] width 118 height 49
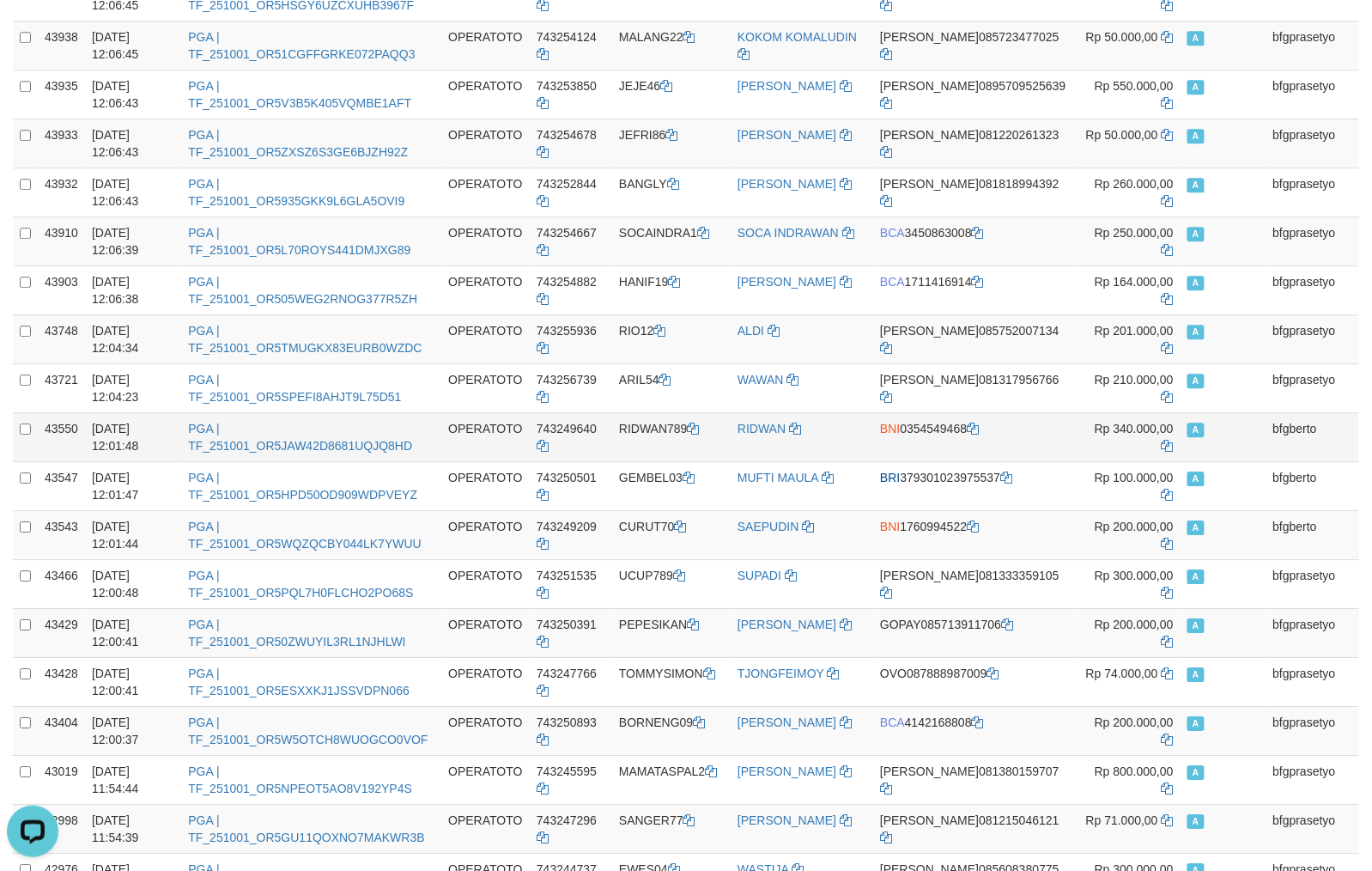
click at [665, 437] on td "RIDWAN789" at bounding box center [671, 436] width 118 height 49
click at [636, 436] on td "RIDWAN789" at bounding box center [671, 436] width 118 height 49
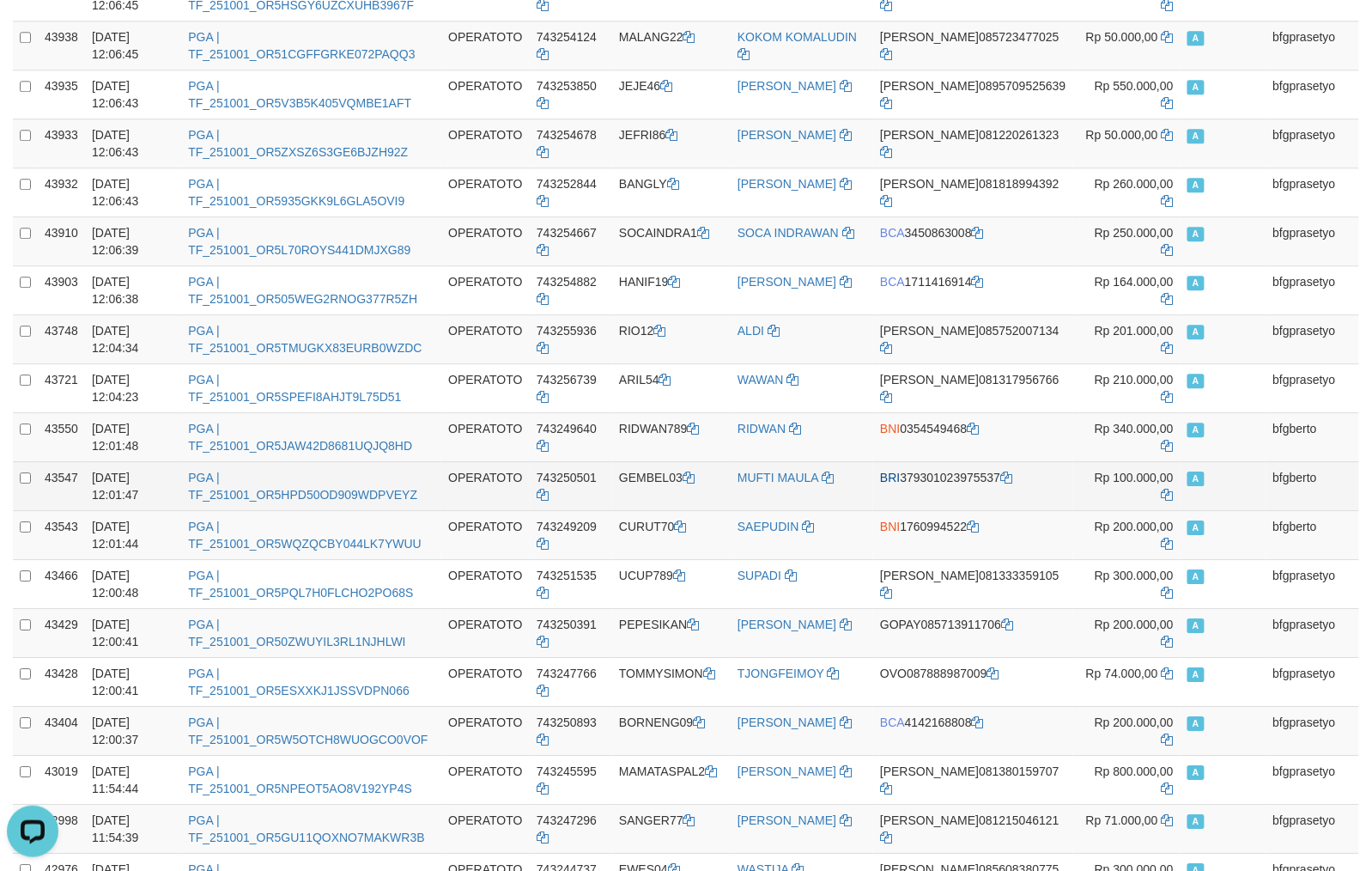
click at [673, 484] on td "GEMBEL03" at bounding box center [671, 485] width 118 height 49
click at [654, 484] on td "GEMBEL03" at bounding box center [671, 485] width 118 height 49
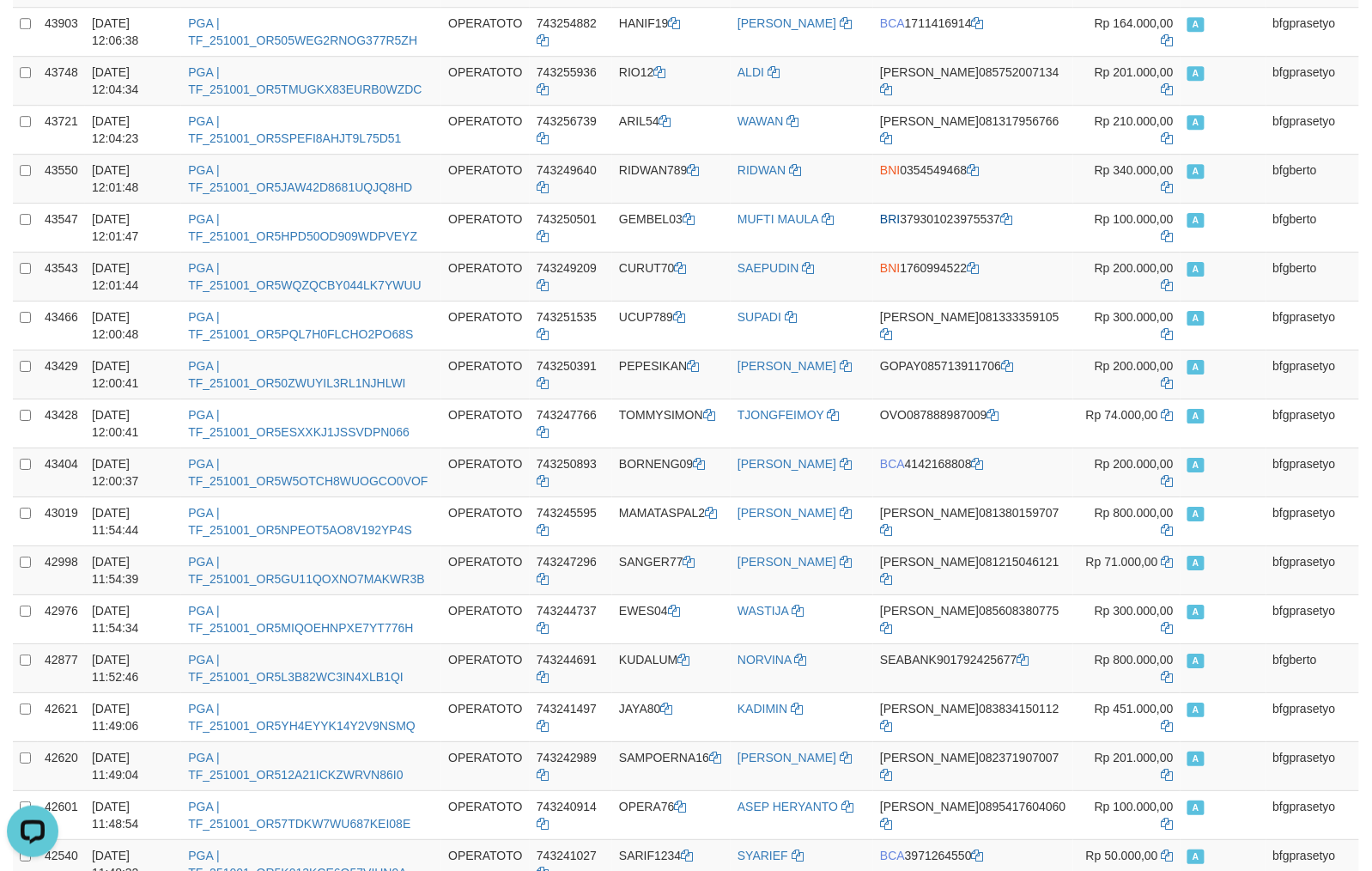
scroll to position [2040, 0]
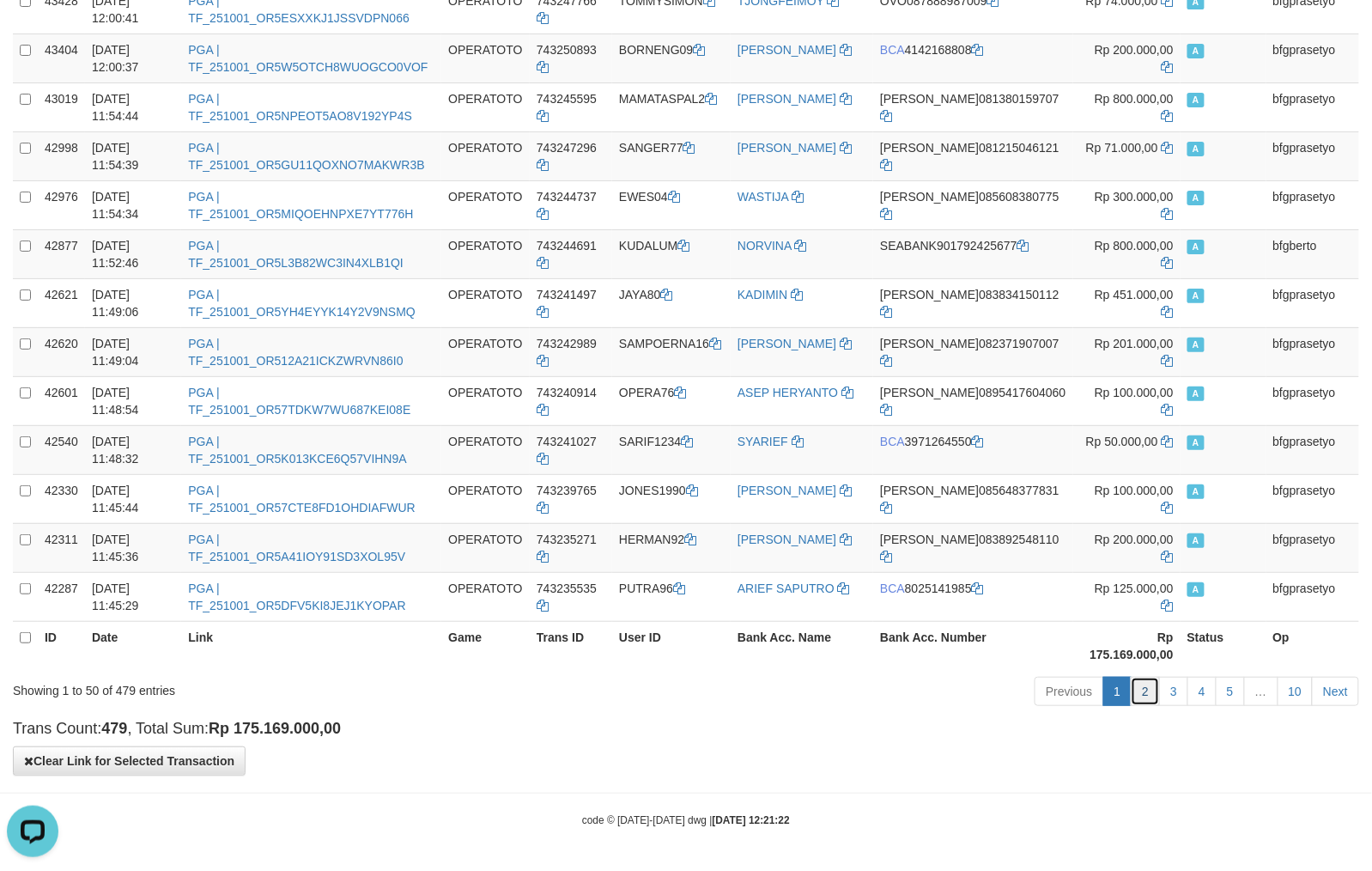
click at [1135, 691] on link "2" at bounding box center [1145, 690] width 30 height 30
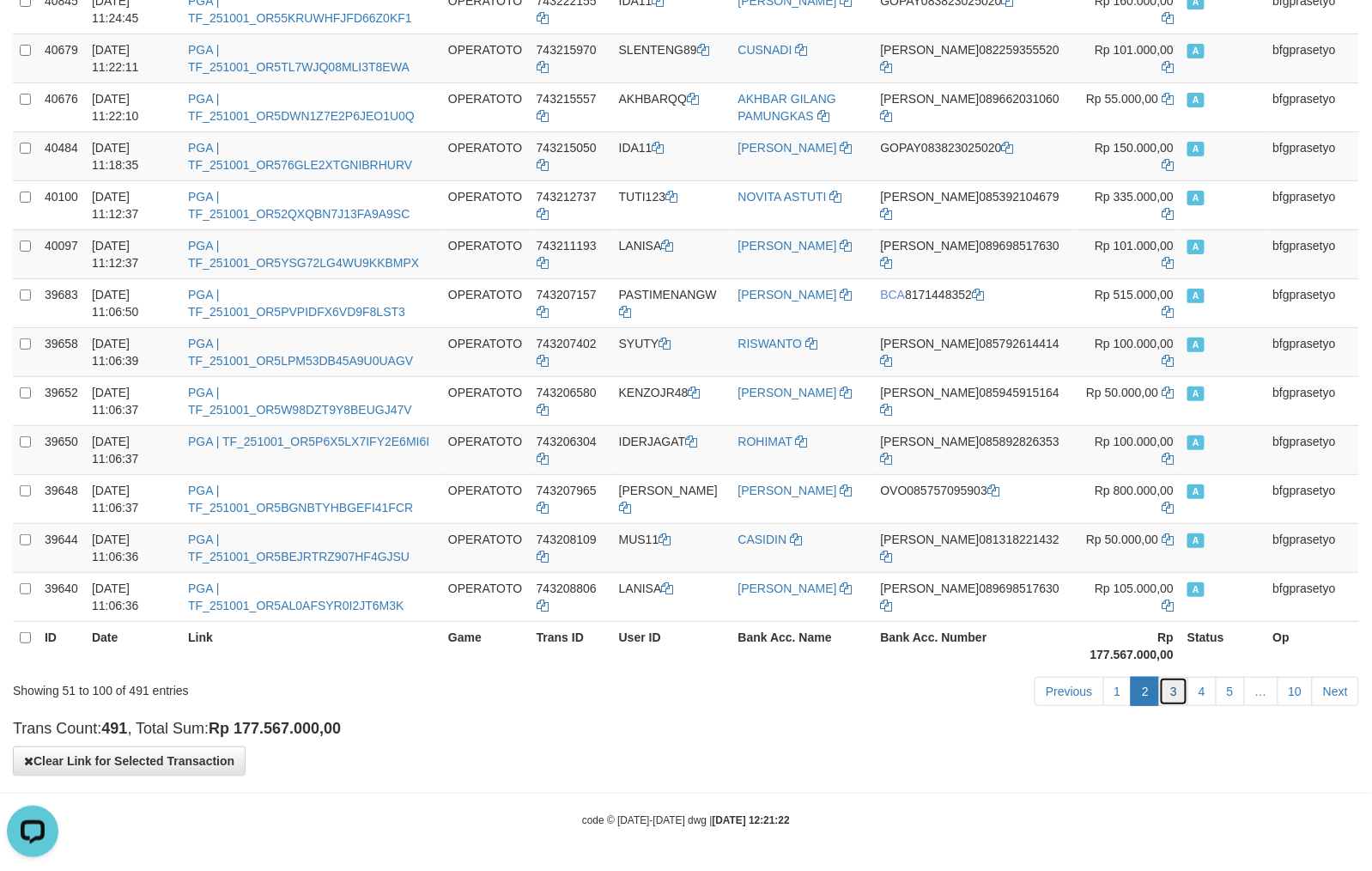
click at [1164, 689] on link "3" at bounding box center [1173, 690] width 30 height 30
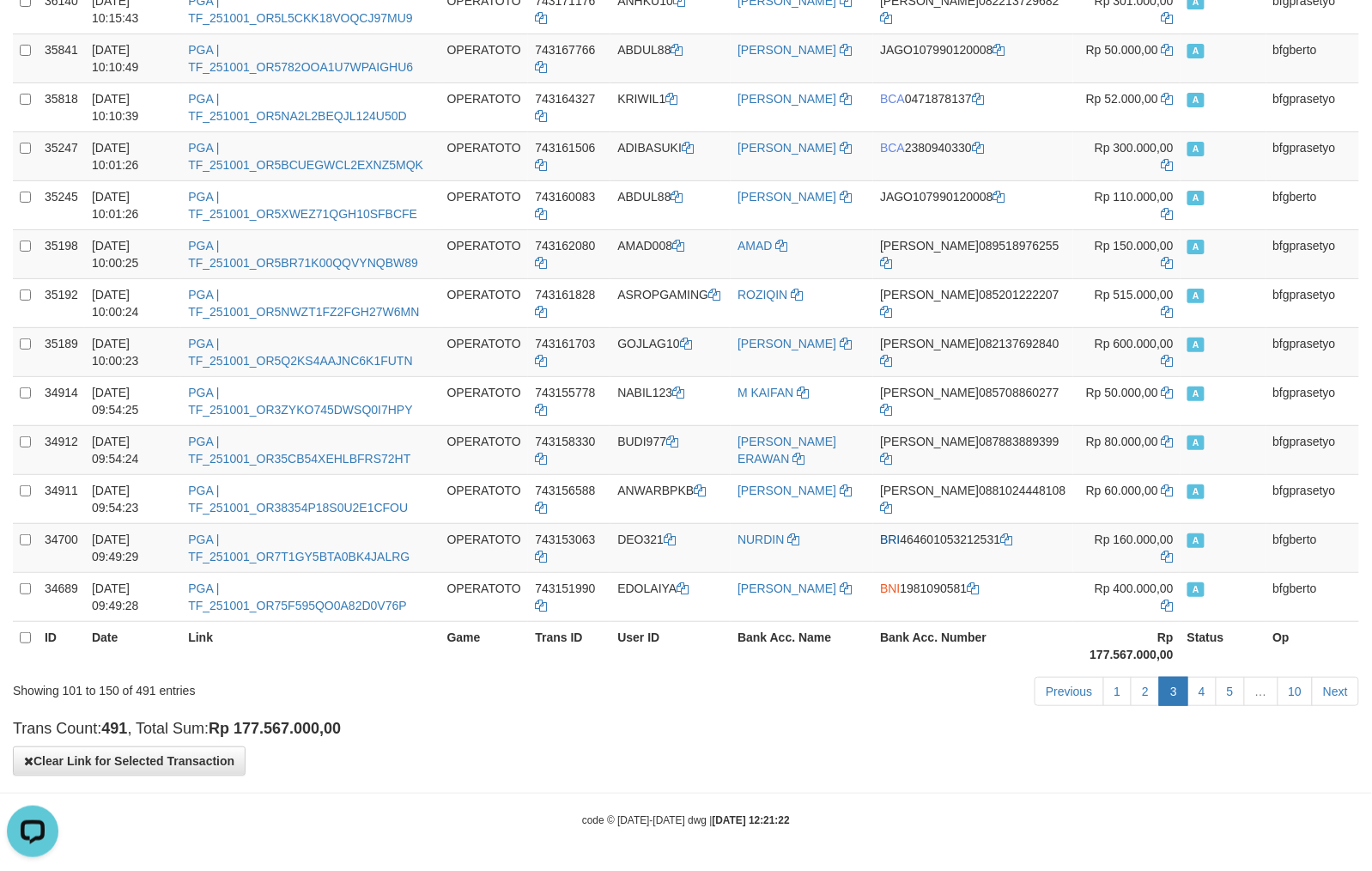
scroll to position [0, 0]
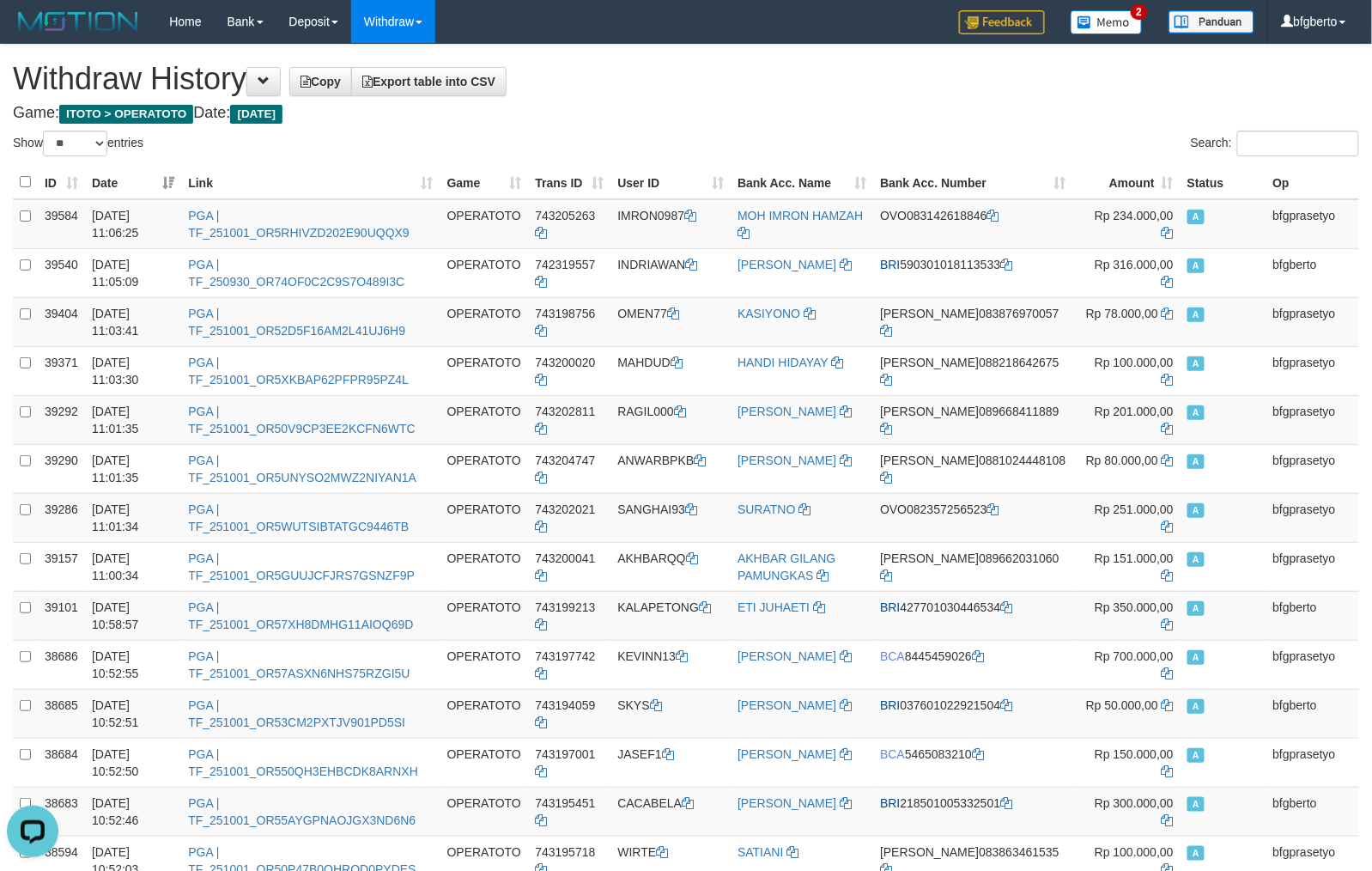
click at [753, 93] on h1 "Withdraw History Copy Export table into CSV" at bounding box center [686, 79] width 1346 height 34
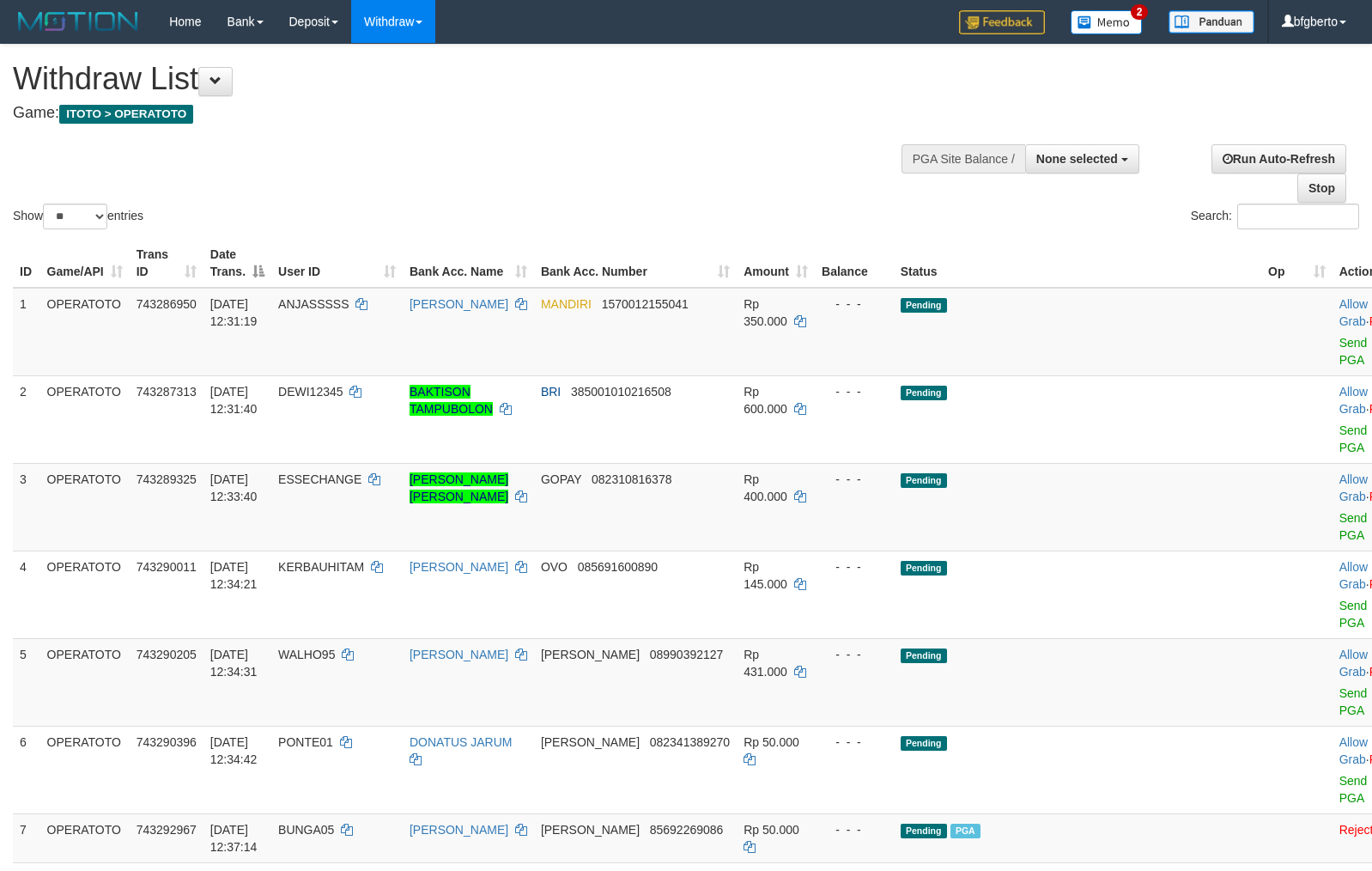
select select
select select "**"
click at [1340, 353] on link "Send PGA" at bounding box center [1354, 351] width 29 height 31
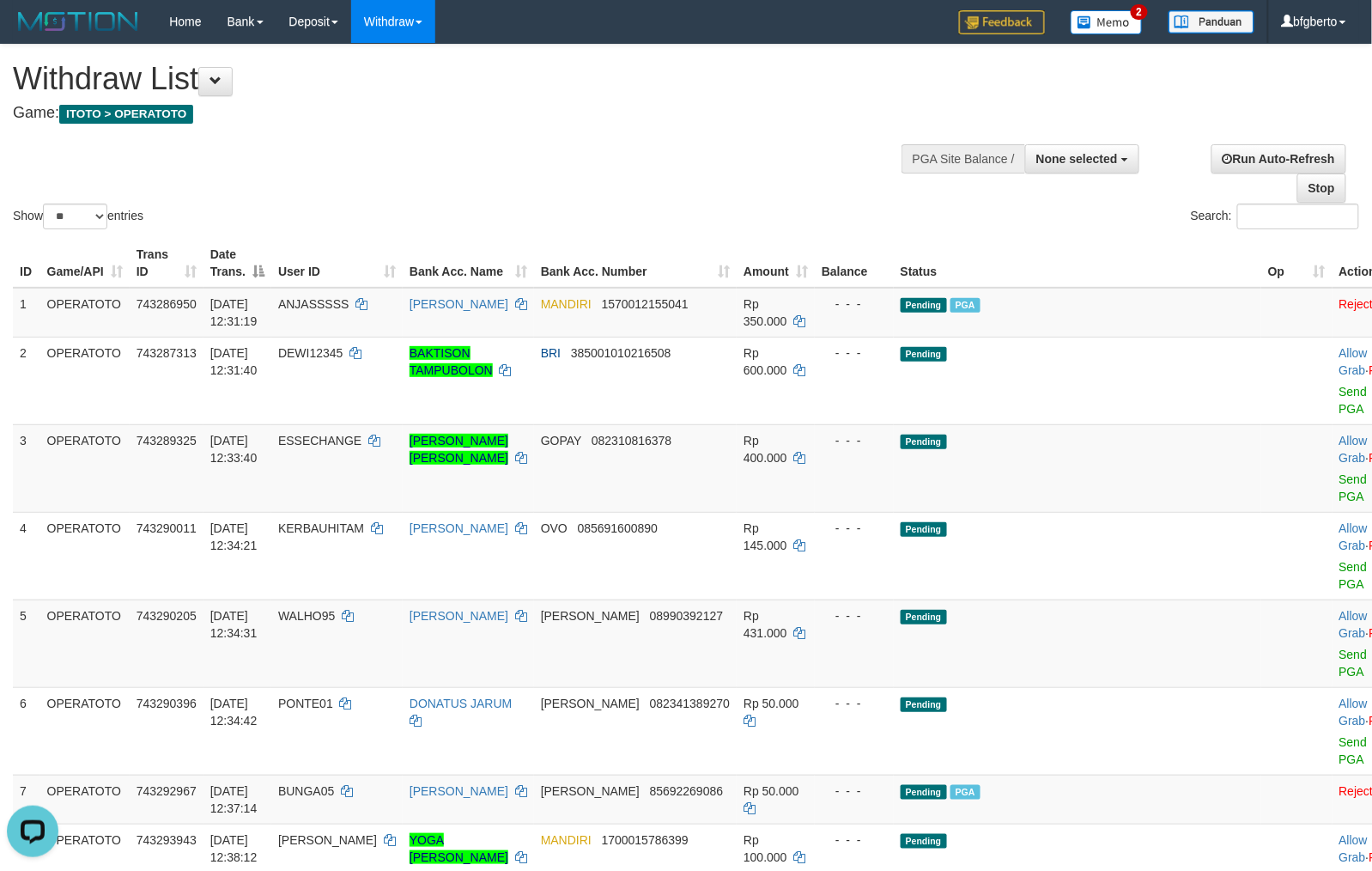
click at [800, 203] on div "Search:" at bounding box center [1028, 218] width 660 height 30
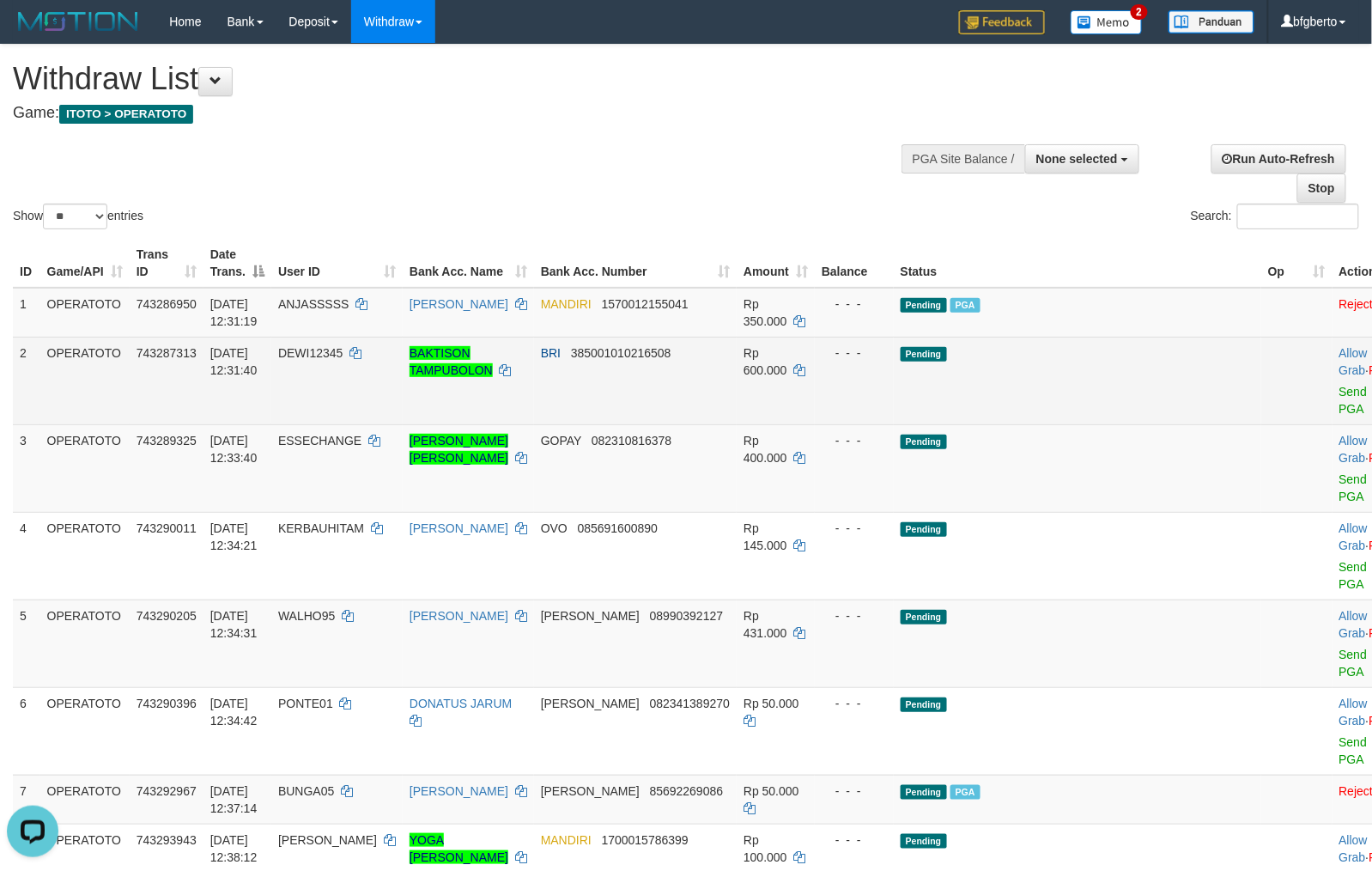
click at [1332, 400] on td "Allow Grab · Reject Send PGA · Note" at bounding box center [1374, 380] width 85 height 88
click at [1340, 402] on link "Send PGA" at bounding box center [1354, 400] width 29 height 31
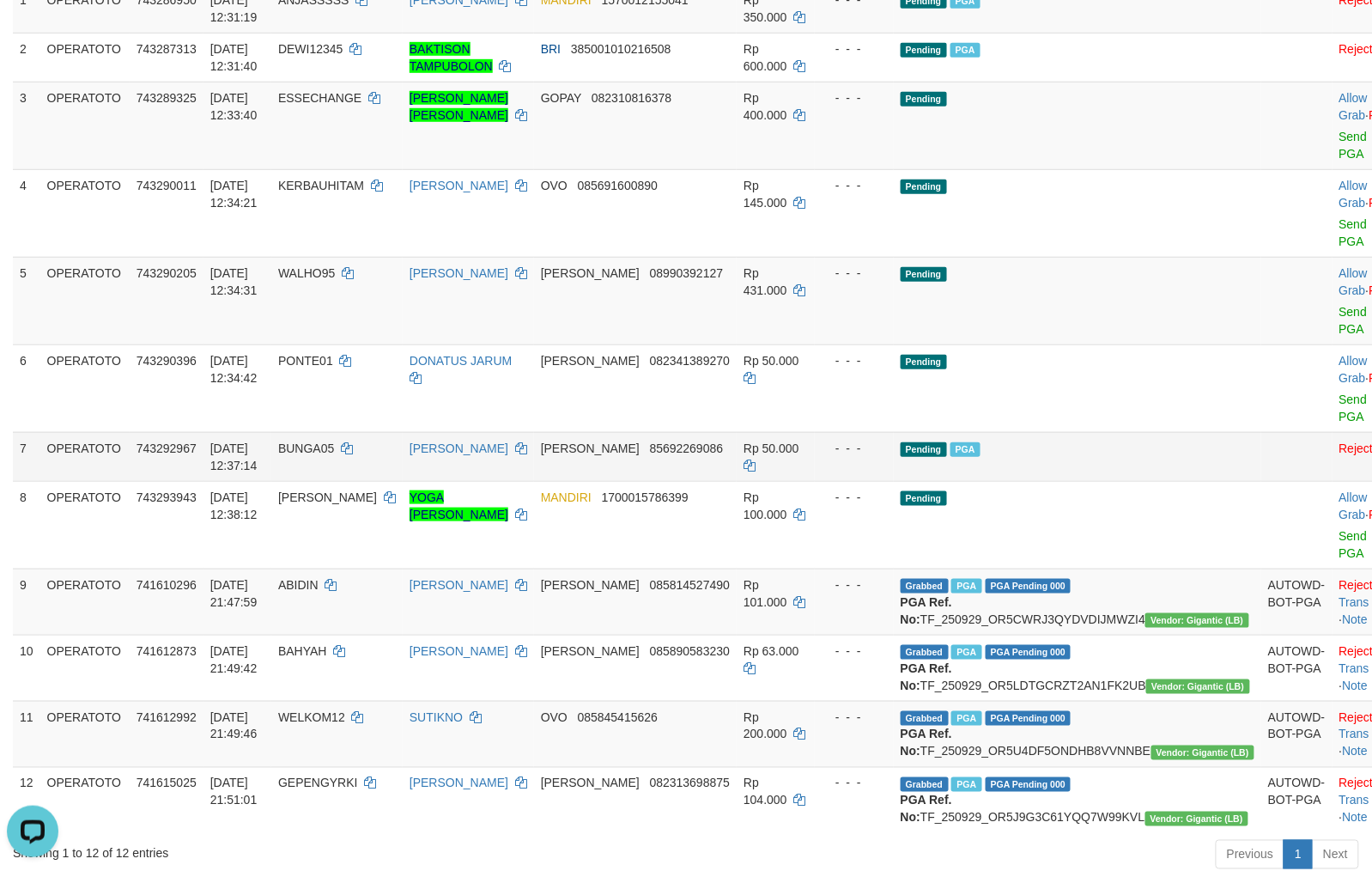
scroll to position [306, 0]
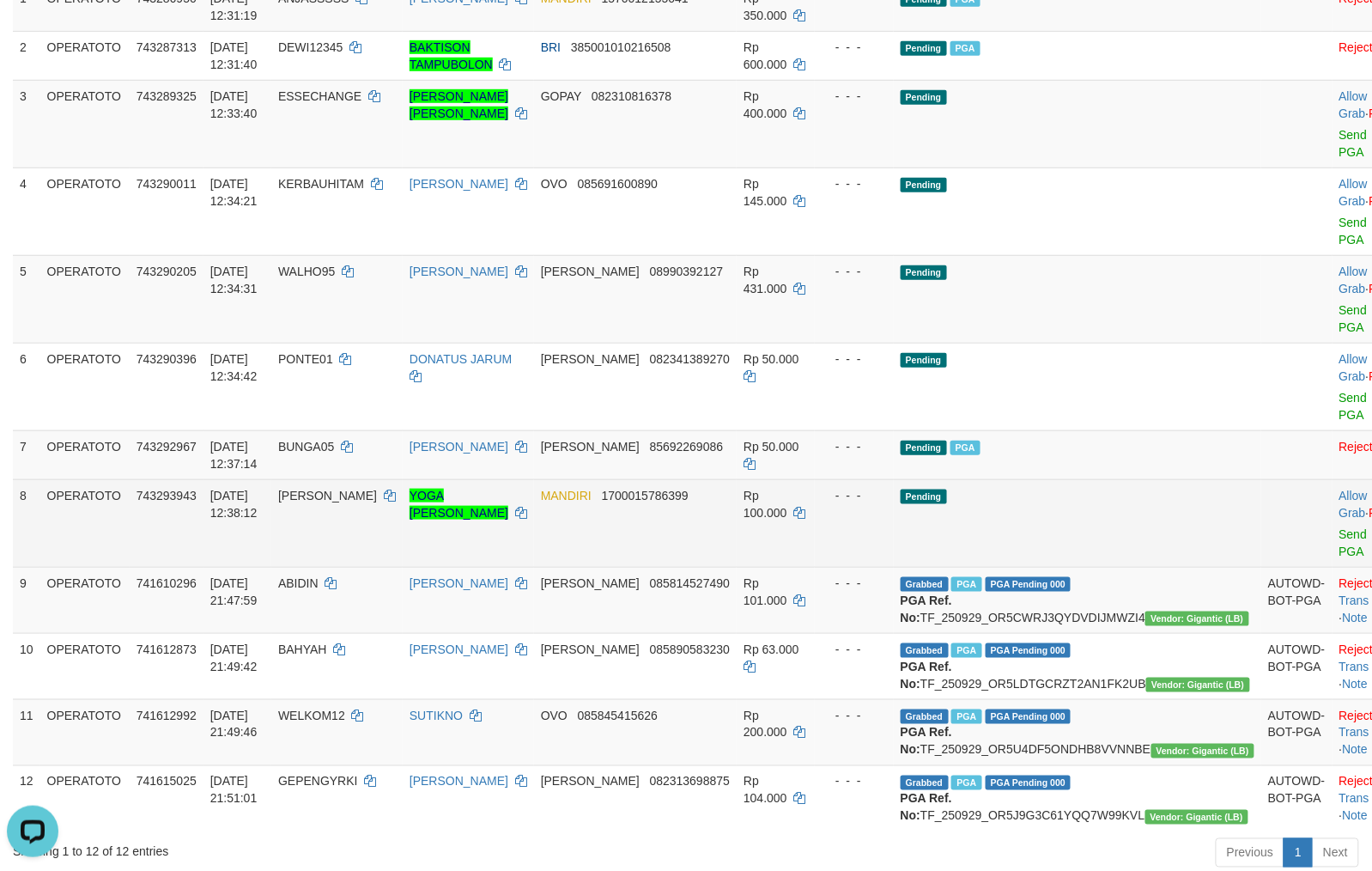
click at [1332, 561] on td "Allow Grab · Reject Send PGA · Note" at bounding box center [1374, 523] width 85 height 88
click at [1340, 557] on link "Send PGA" at bounding box center [1354, 542] width 29 height 31
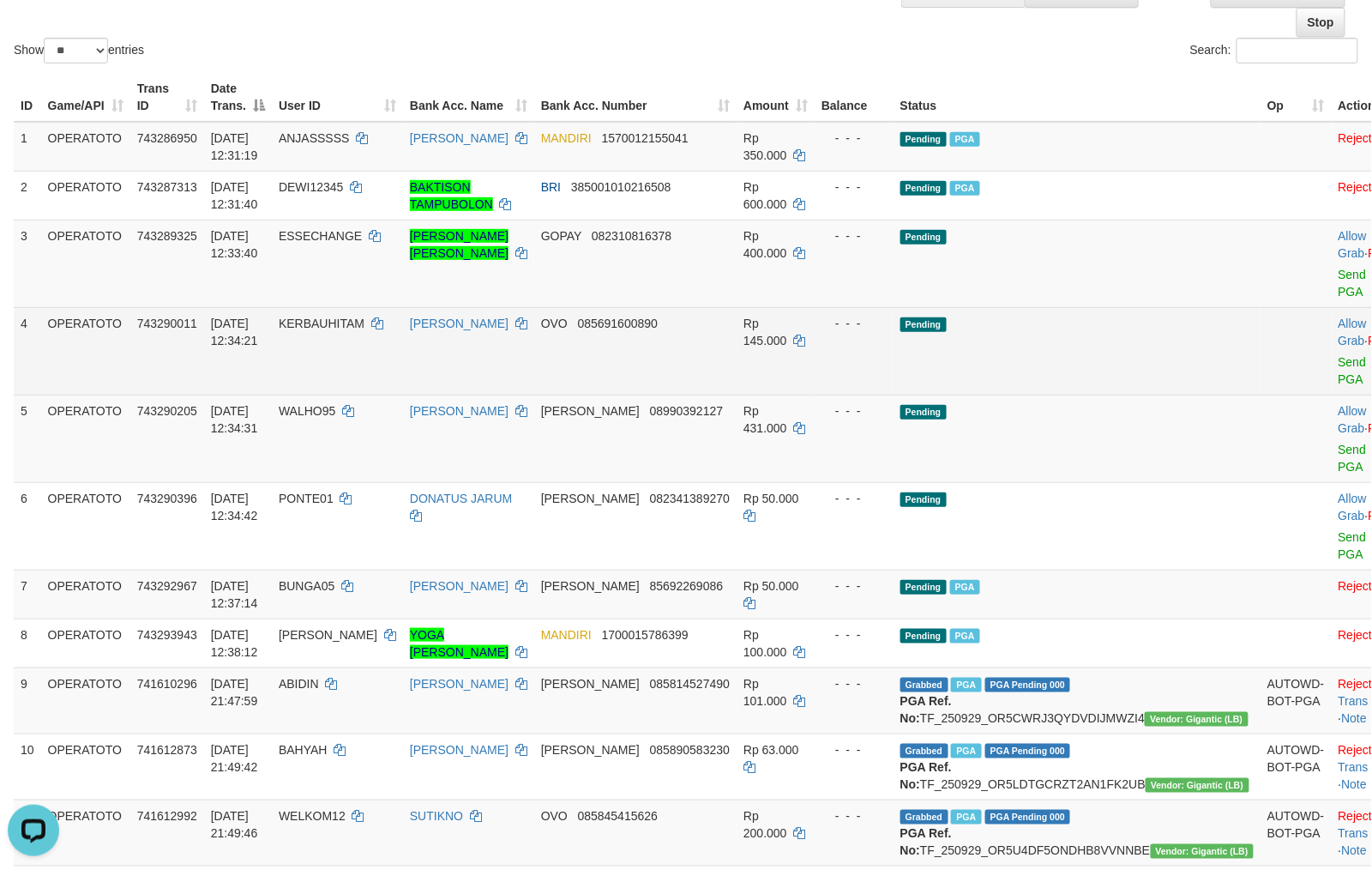
scroll to position [0, 0]
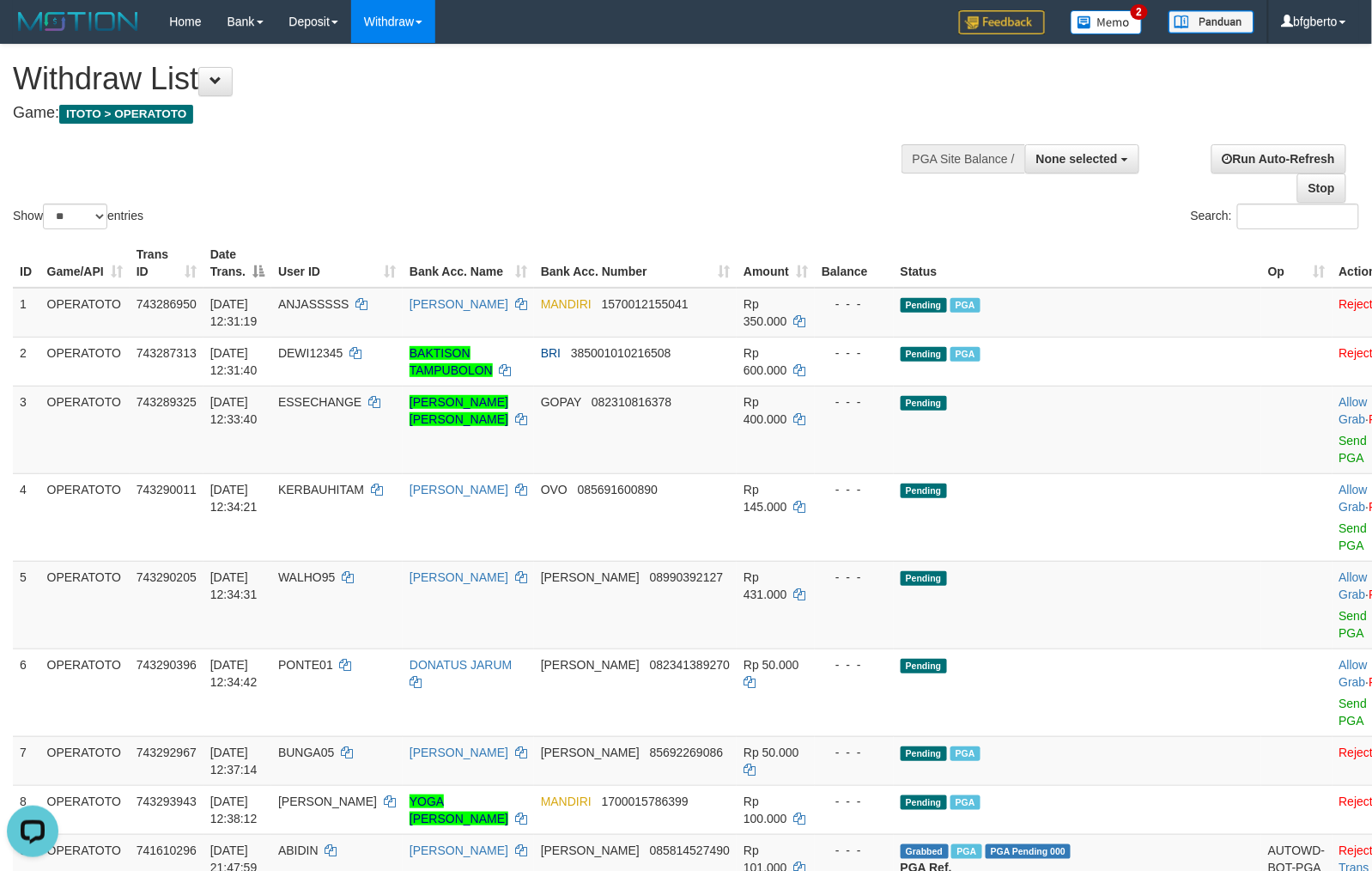
click at [732, 152] on div "Show ** ** ** *** entries Search:" at bounding box center [686, 138] width 1372 height 188
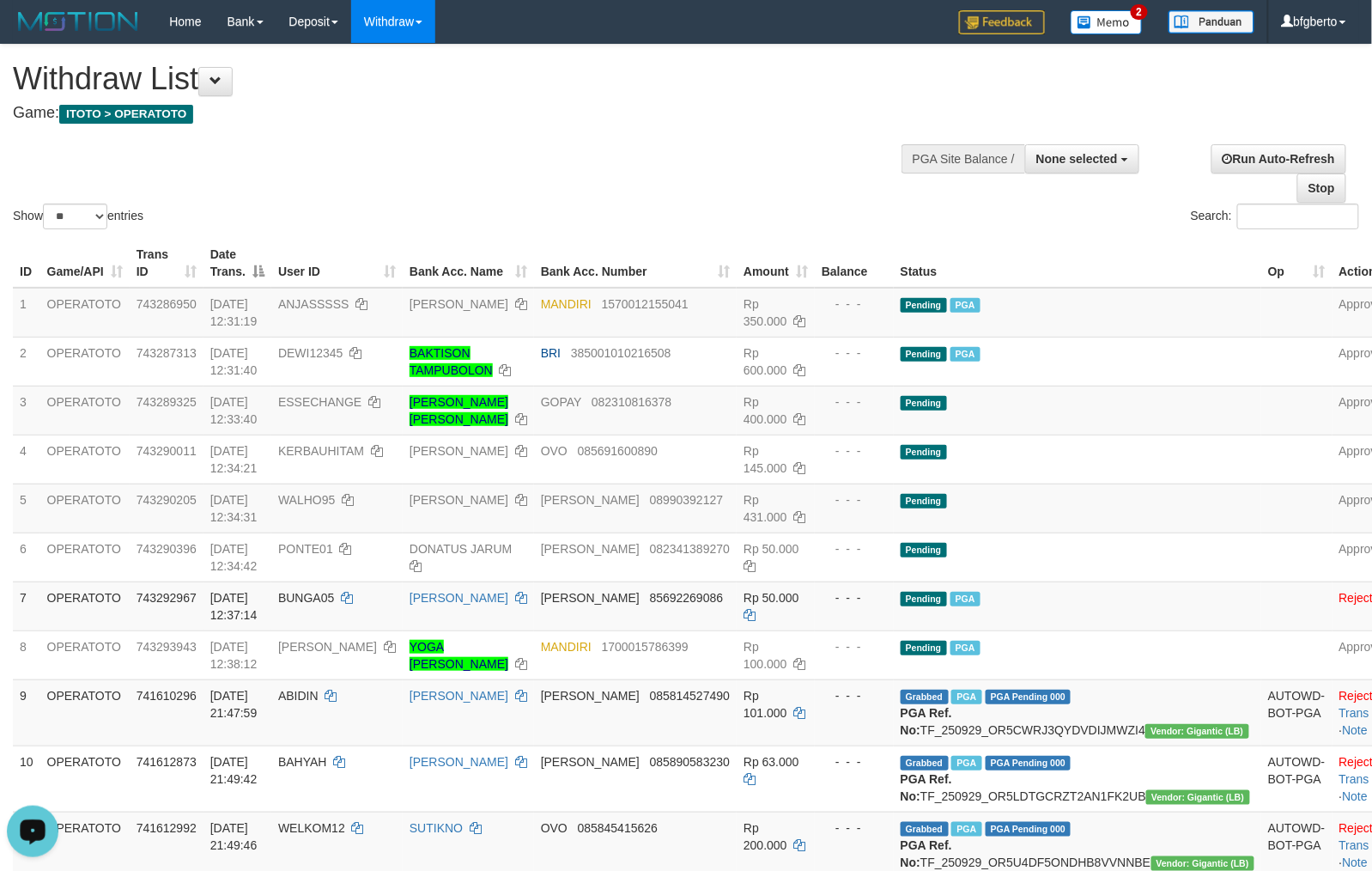
click at [706, 117] on h4 "Game: ITOTO > OPERATOTO" at bounding box center [454, 114] width 884 height 17
click at [592, 156] on div "Show ** ** ** *** entries Search:" at bounding box center [686, 138] width 1372 height 188
click at [660, 208] on div "Show ** ** ** *** entries" at bounding box center [343, 218] width 661 height 30
click at [699, 161] on div "Show ** ** ** *** entries Search:" at bounding box center [686, 138] width 1373 height 188
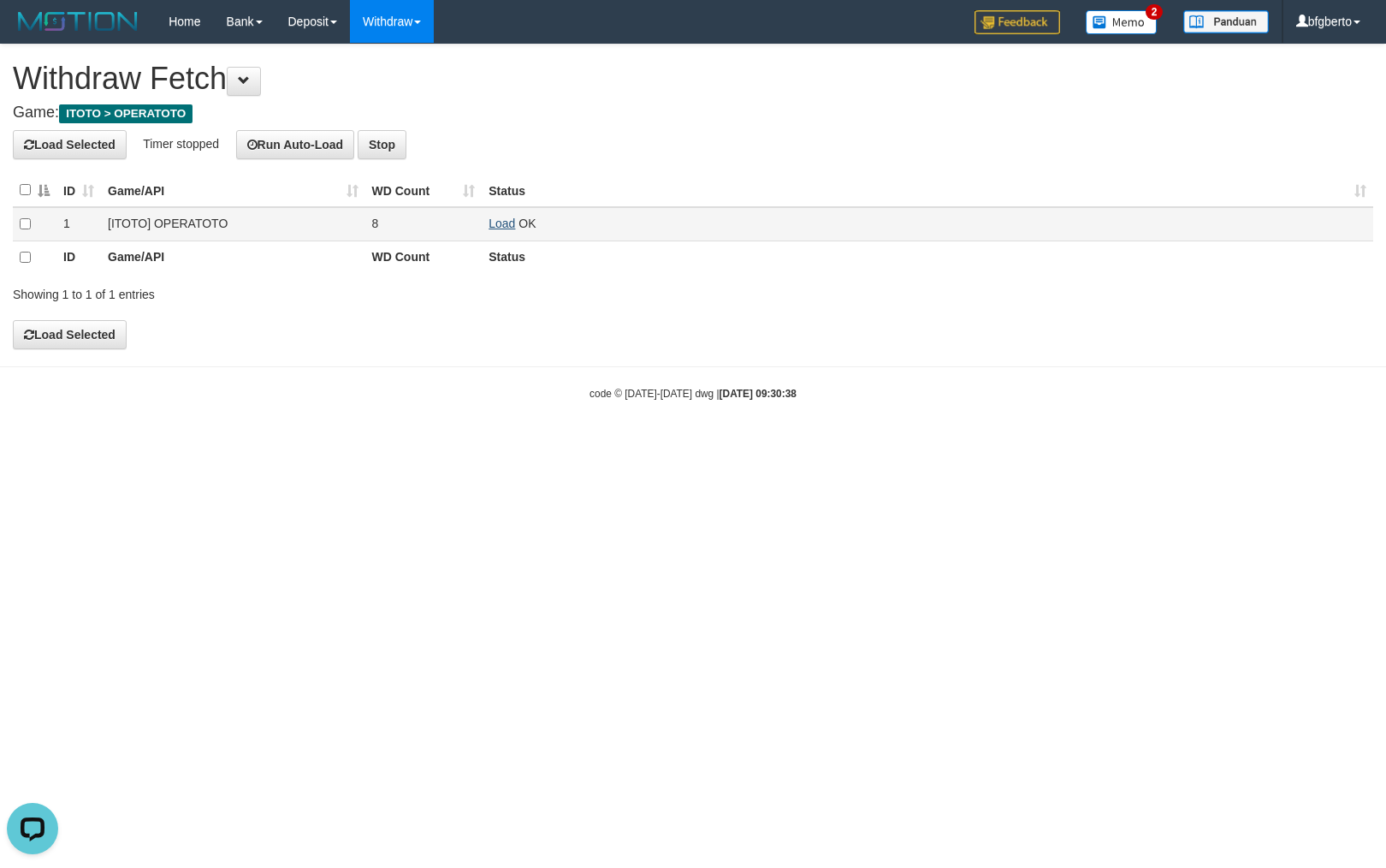
click at [501, 217] on link "Load" at bounding box center [502, 223] width 27 height 13
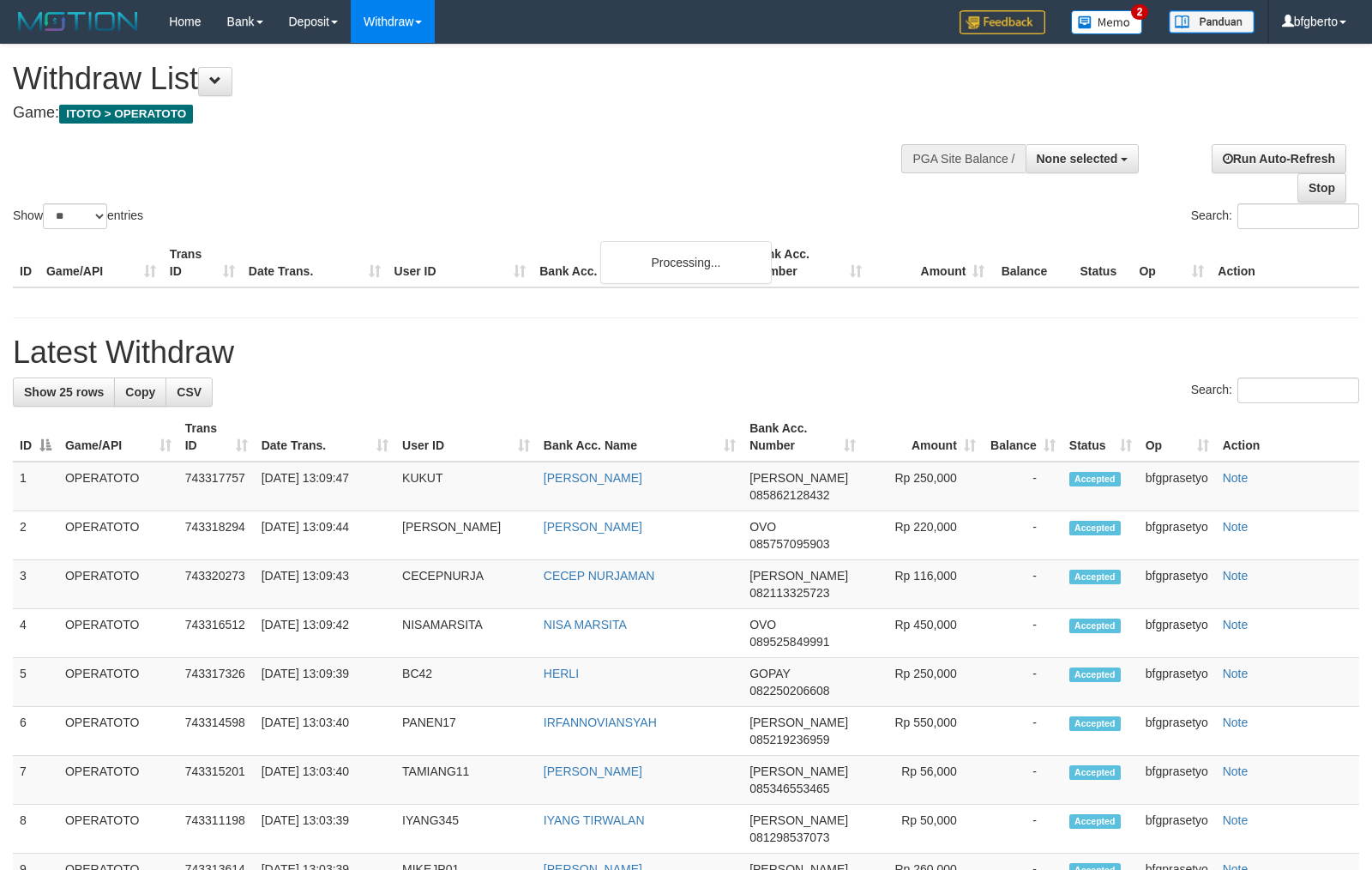
select select
select select "**"
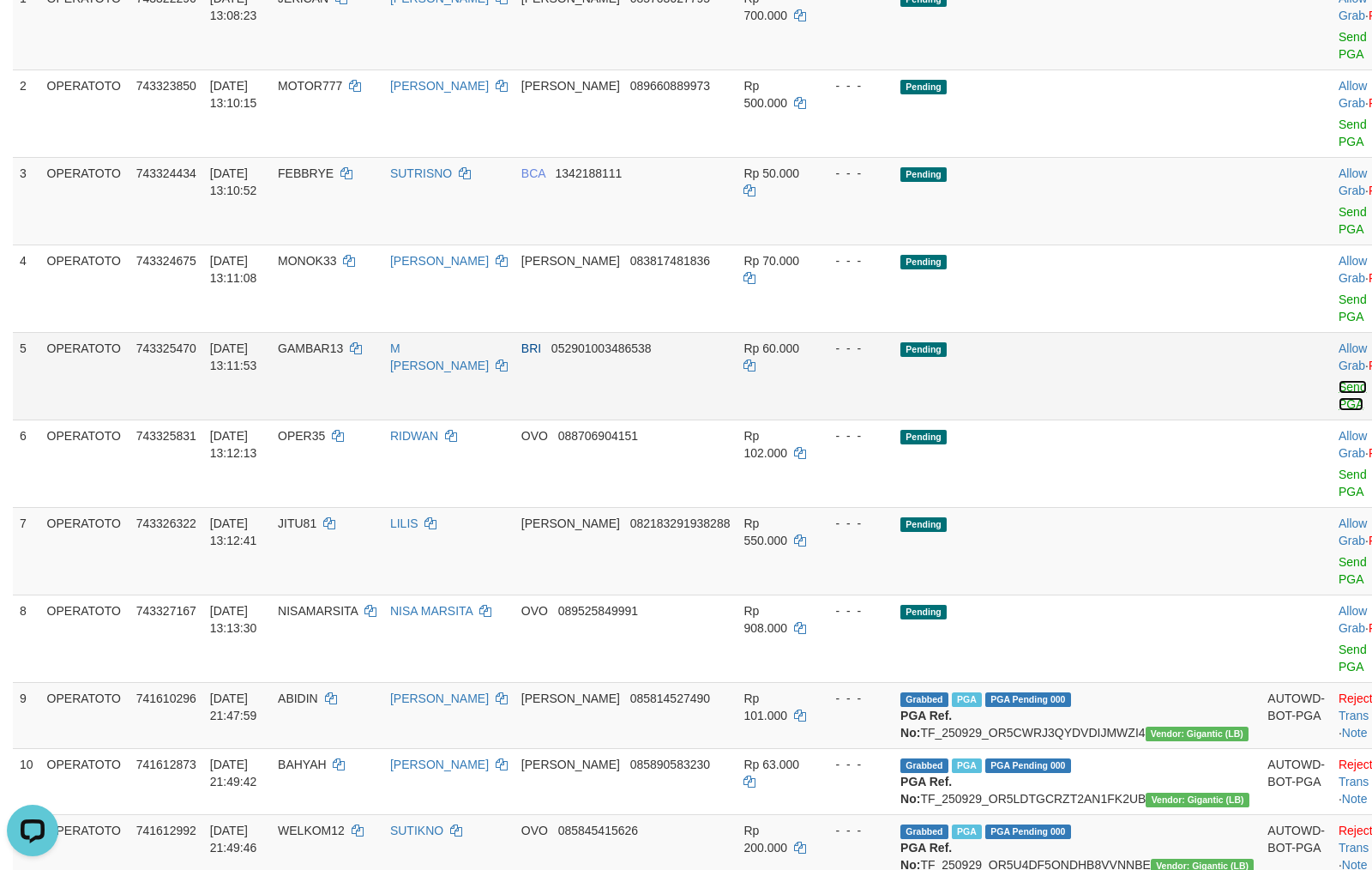
click at [1339, 403] on link "Send PGA" at bounding box center [1353, 395] width 29 height 31
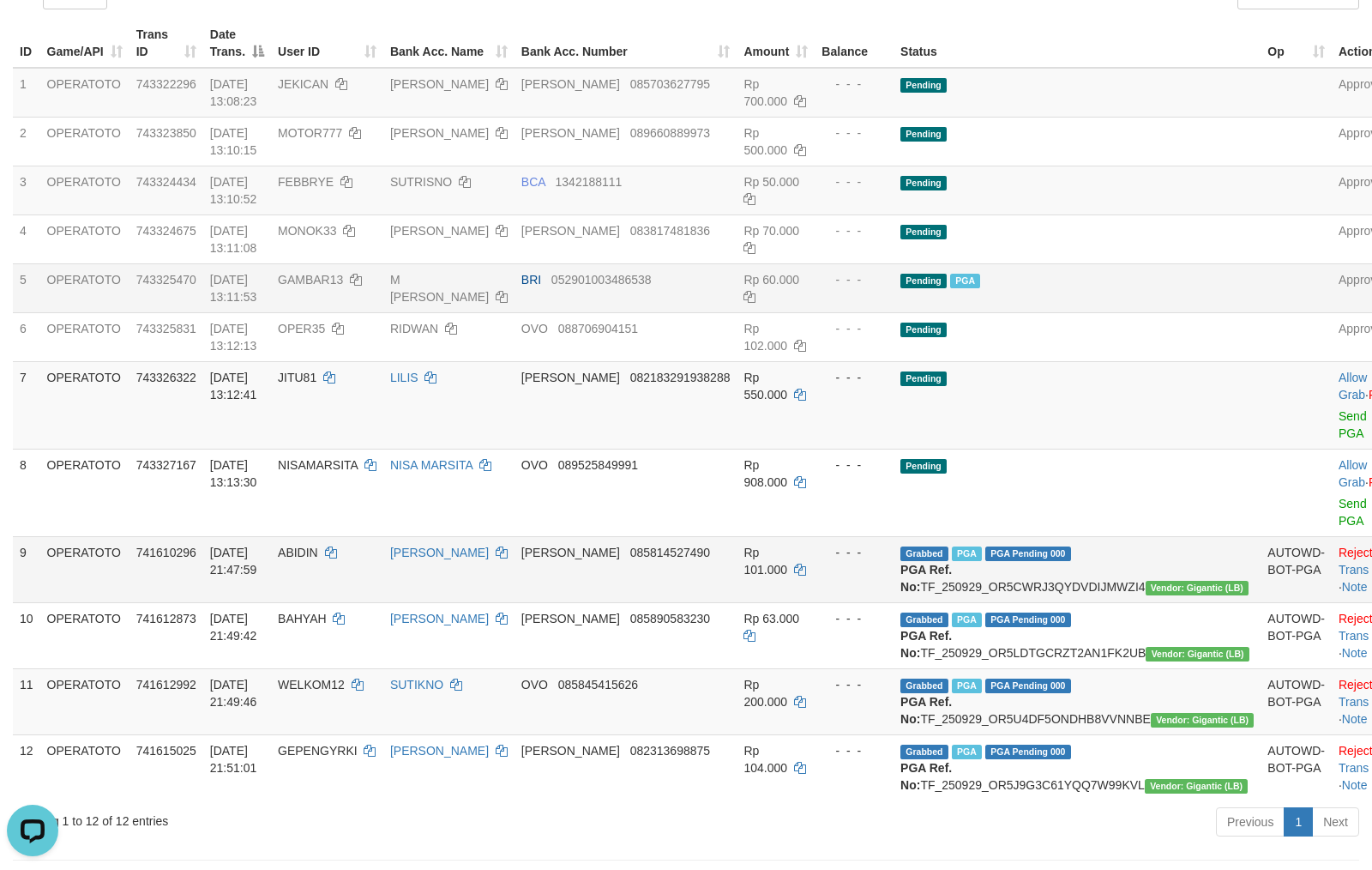
scroll to position [65, 0]
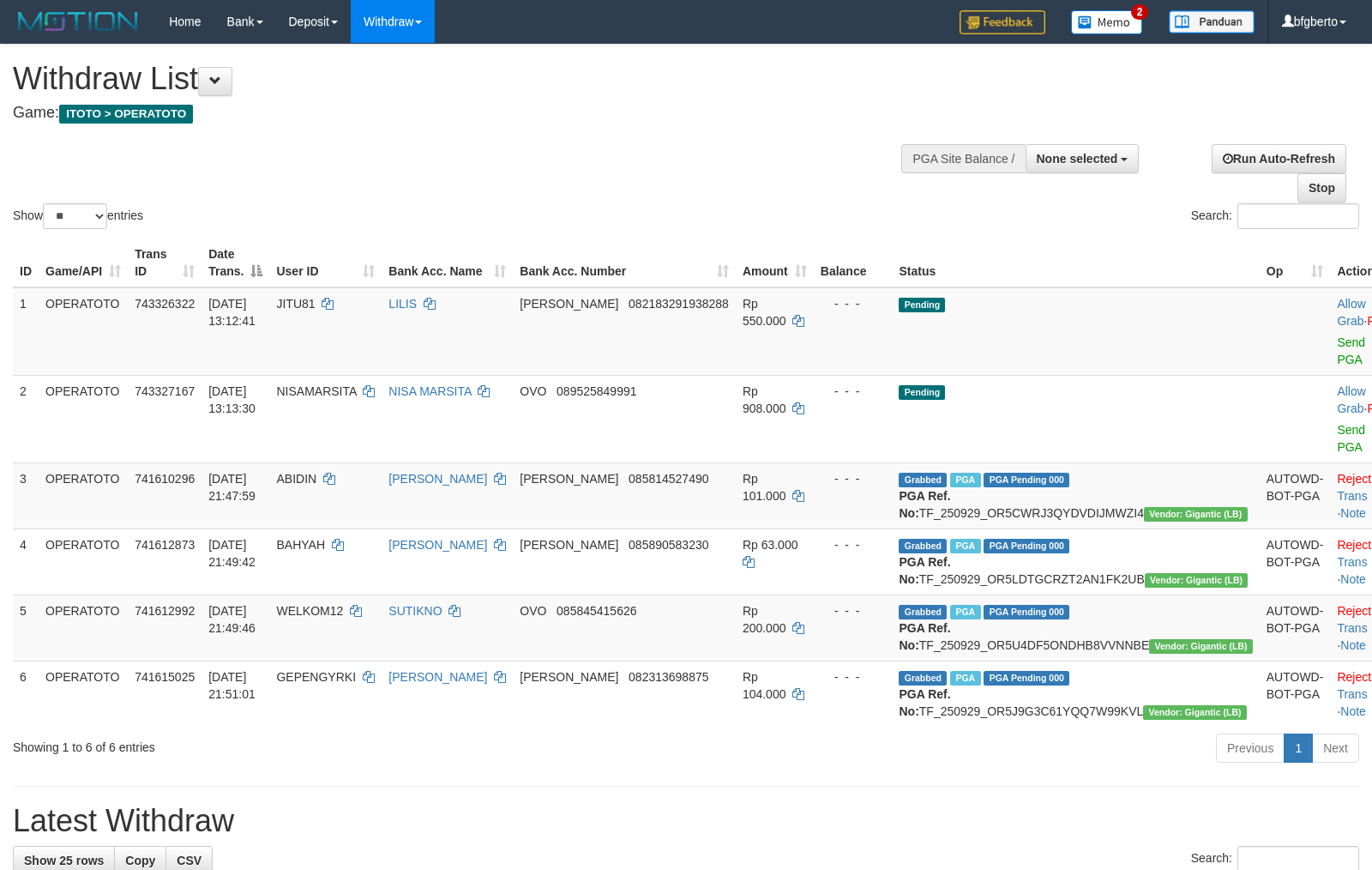
select select
select select "**"
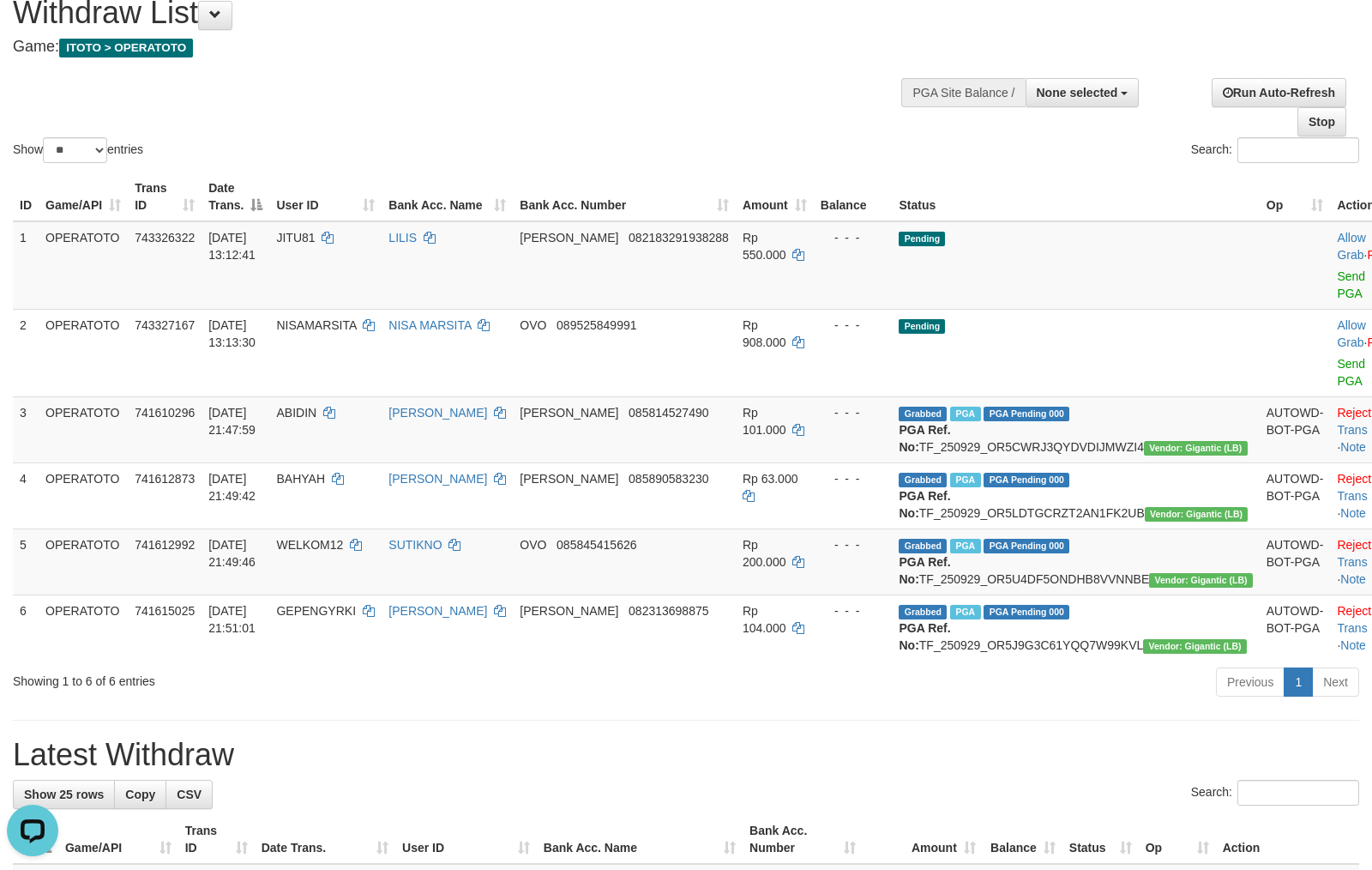
click at [465, 145] on div "Show ** ** ** *** entries" at bounding box center [343, 152] width 660 height 30
click at [591, 128] on div "Show ** ** ** *** entries Search:" at bounding box center [686, 72] width 1372 height 188
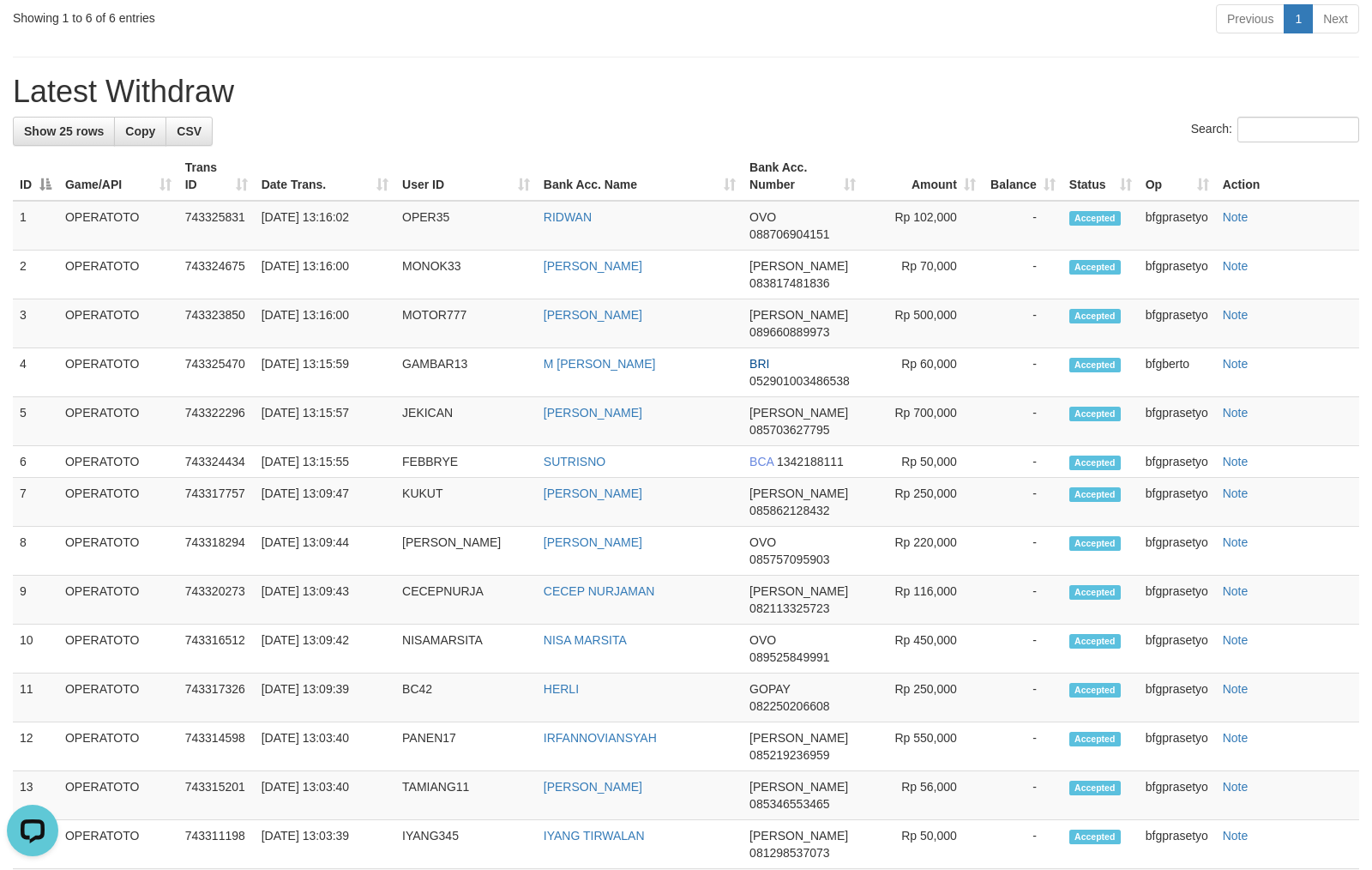
click at [680, 132] on div "**********" at bounding box center [686, 409] width 1372 height 2187
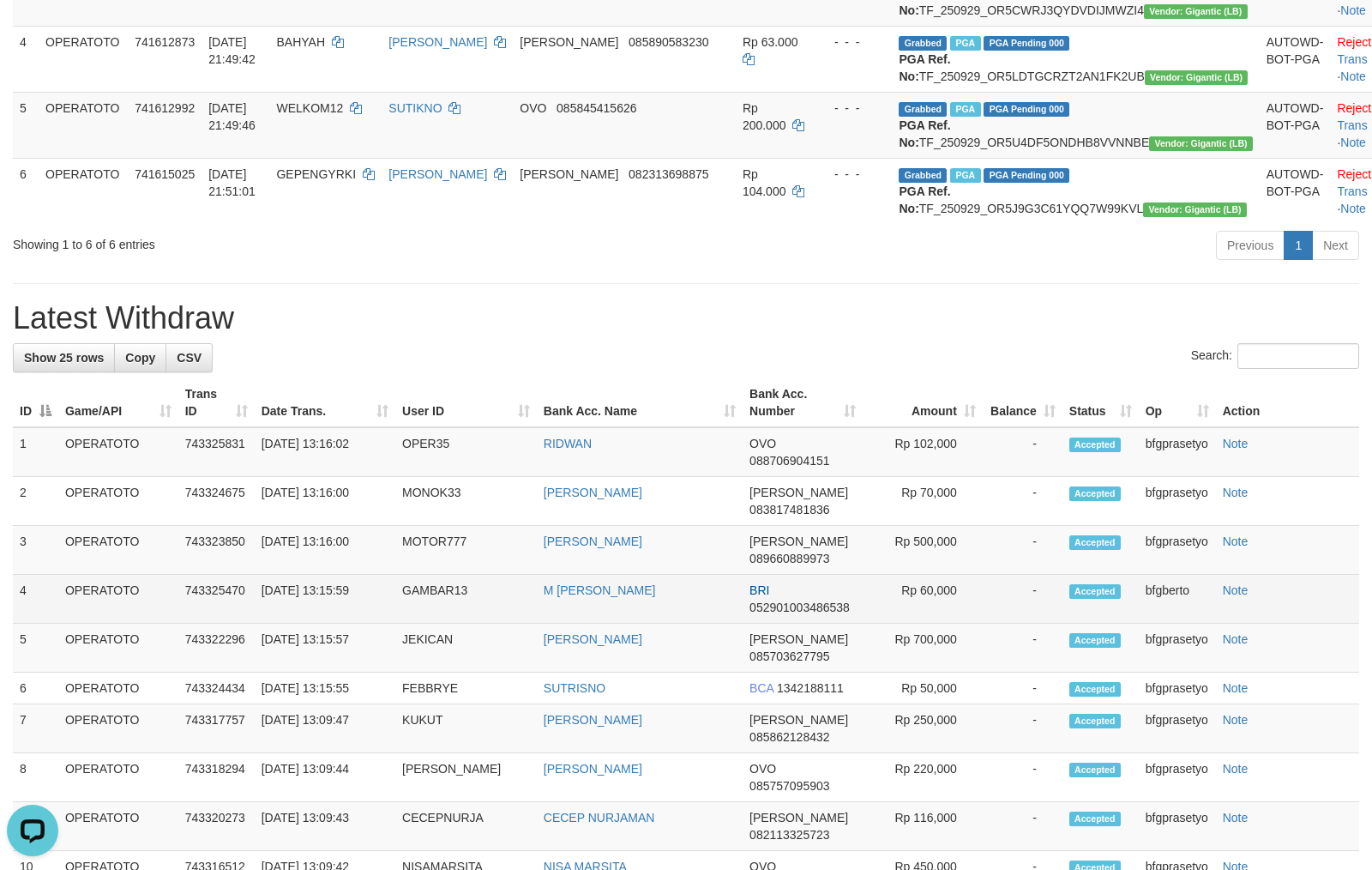
scroll to position [156, 0]
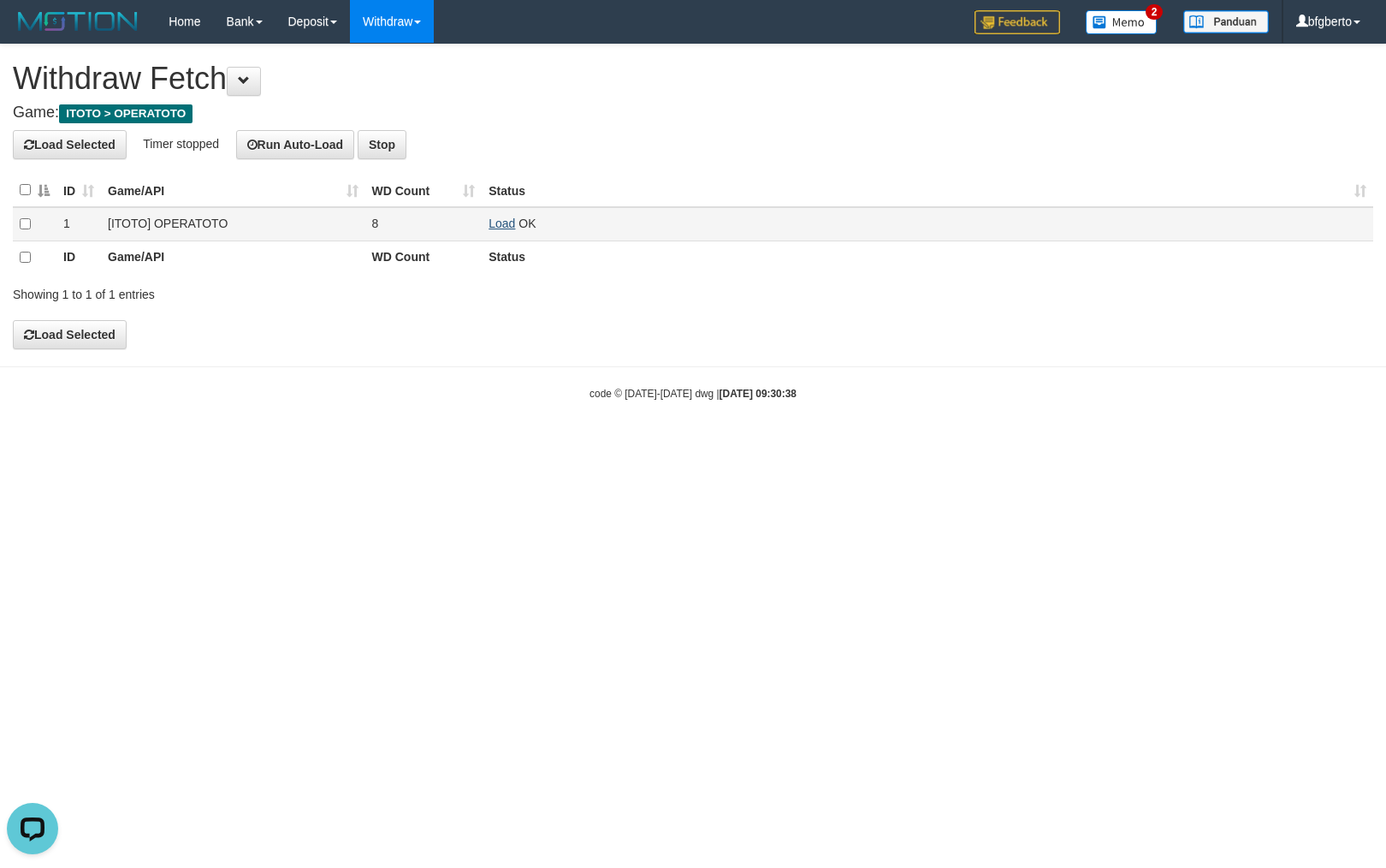
click at [510, 224] on link "Load" at bounding box center [502, 223] width 27 height 13
click at [788, 289] on div "Showing 1 to 1 of 1 entries" at bounding box center [693, 290] width 1386 height 24
click at [495, 216] on td "Load OK" at bounding box center [927, 225] width 892 height 34
click at [500, 226] on link "Load" at bounding box center [502, 223] width 27 height 13
click at [502, 223] on link "Load" at bounding box center [502, 223] width 27 height 13
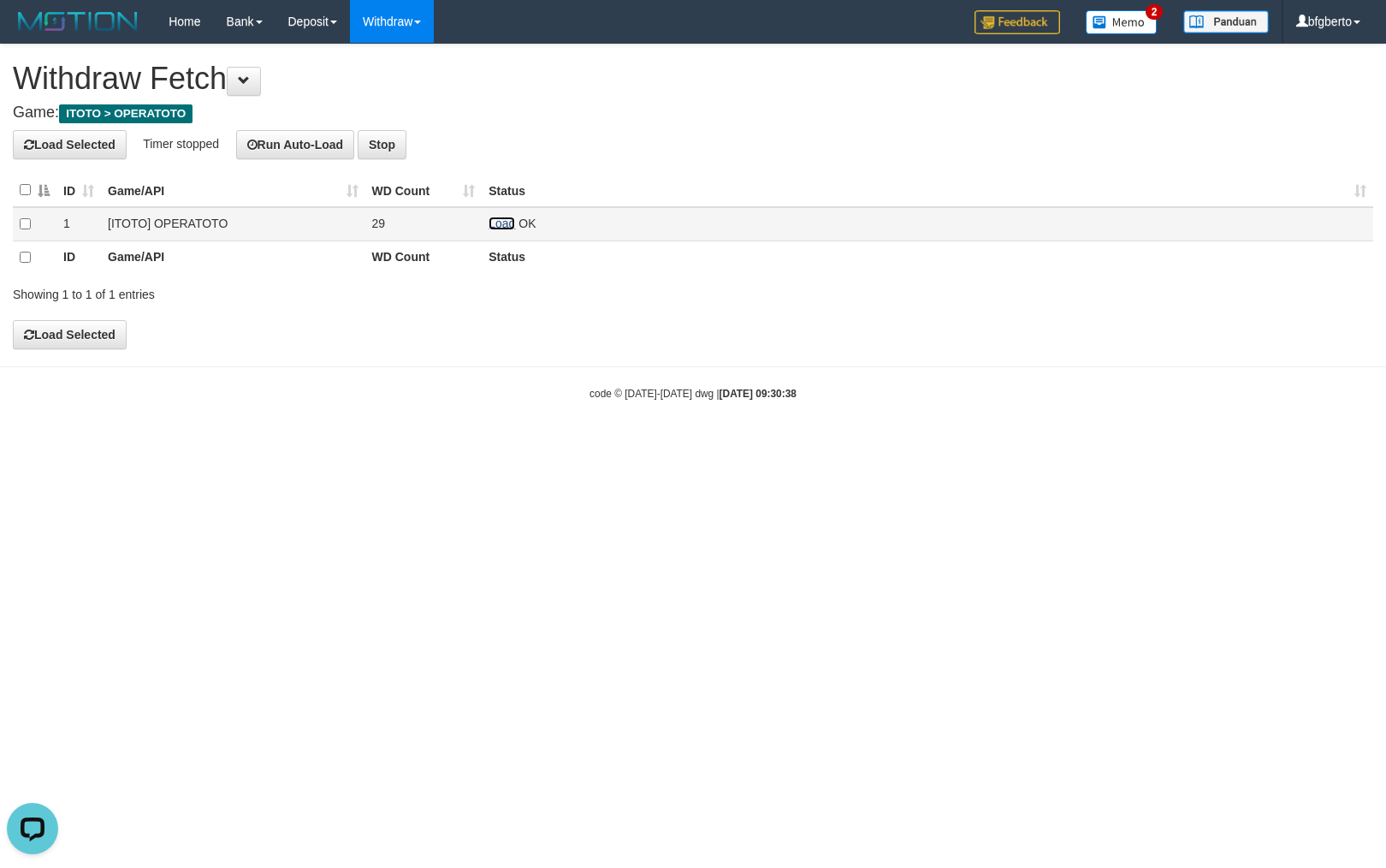
click at [497, 223] on link "Load" at bounding box center [502, 223] width 27 height 13
click at [510, 227] on link "Load" at bounding box center [502, 223] width 27 height 13
click at [500, 221] on link "Load" at bounding box center [502, 223] width 27 height 13
click at [493, 227] on link "Load" at bounding box center [502, 223] width 27 height 13
click at [500, 224] on link "Load" at bounding box center [502, 223] width 27 height 13
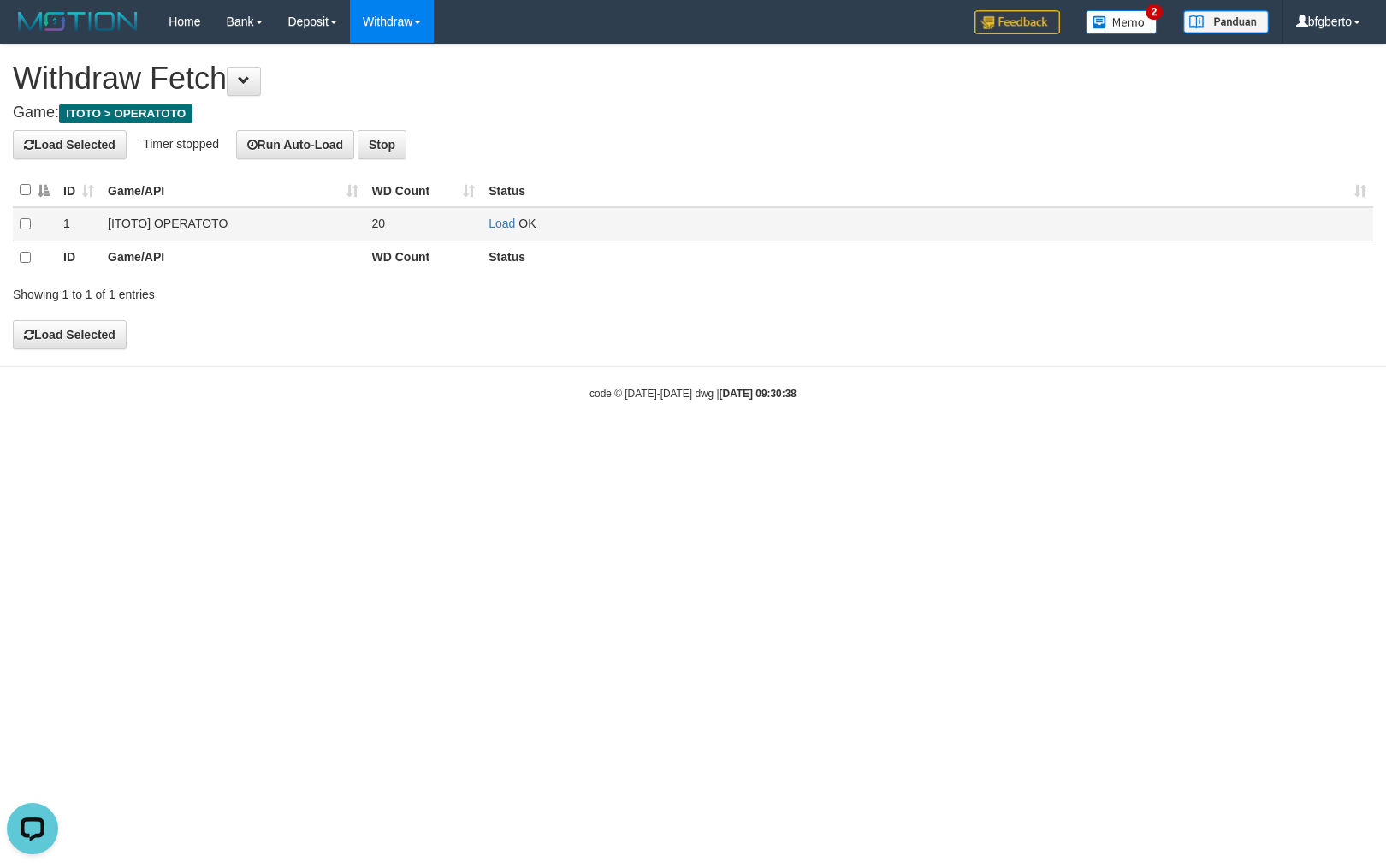
click at [482, 227] on td "Load OK" at bounding box center [927, 225] width 892 height 34
click at [493, 224] on link "Load" at bounding box center [502, 223] width 27 height 13
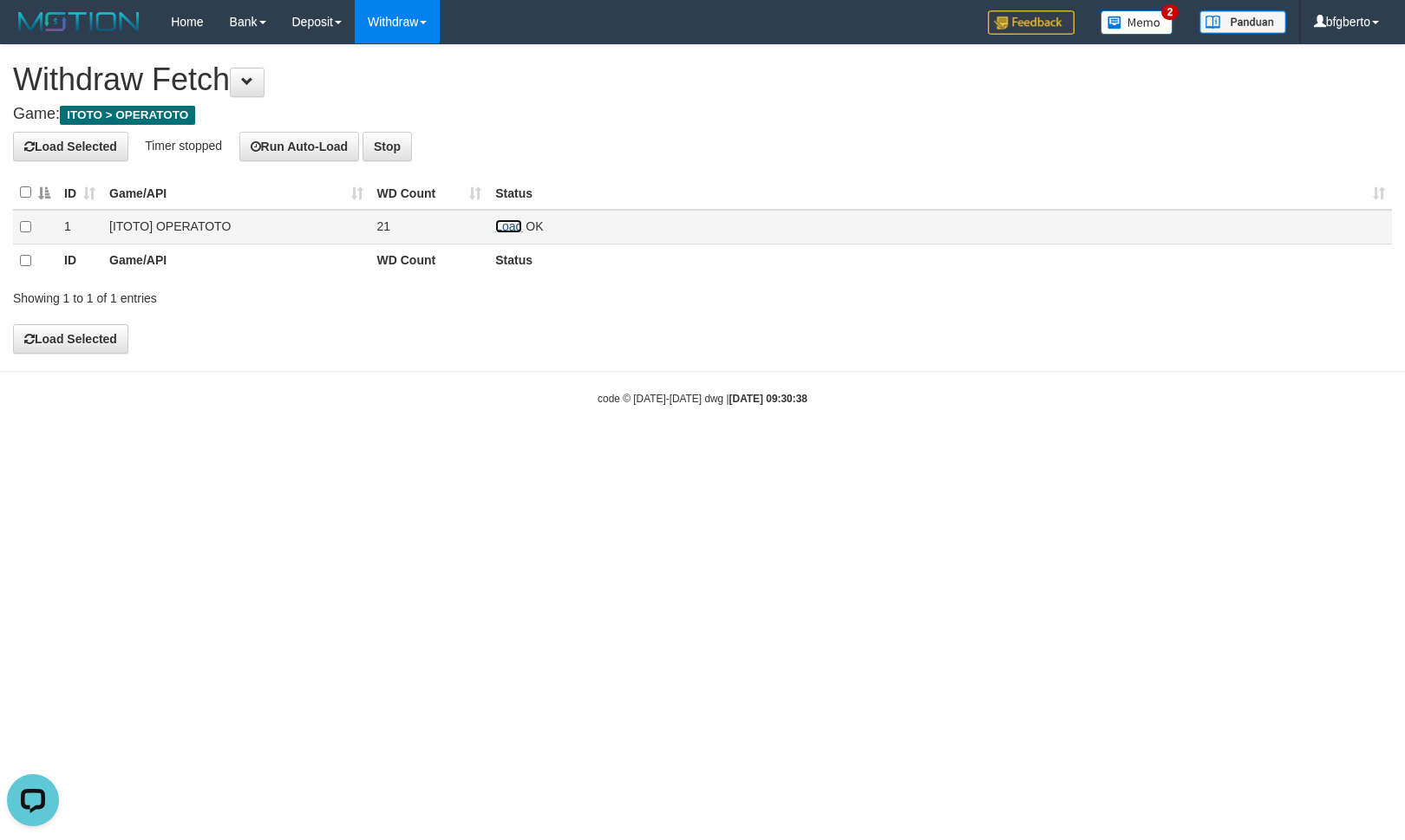
click at [508, 229] on link "Load" at bounding box center [509, 226] width 27 height 14
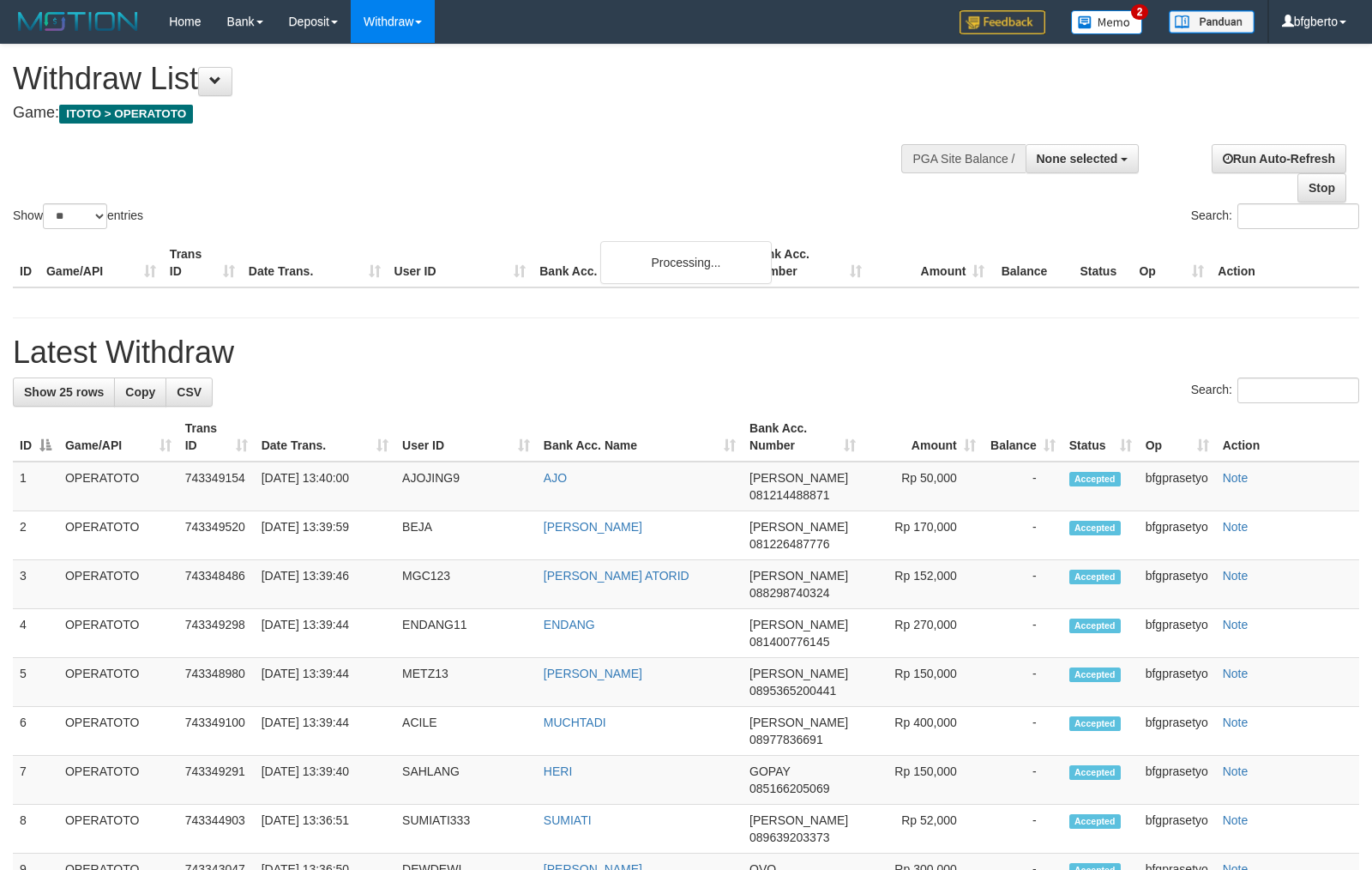
select select
select select "**"
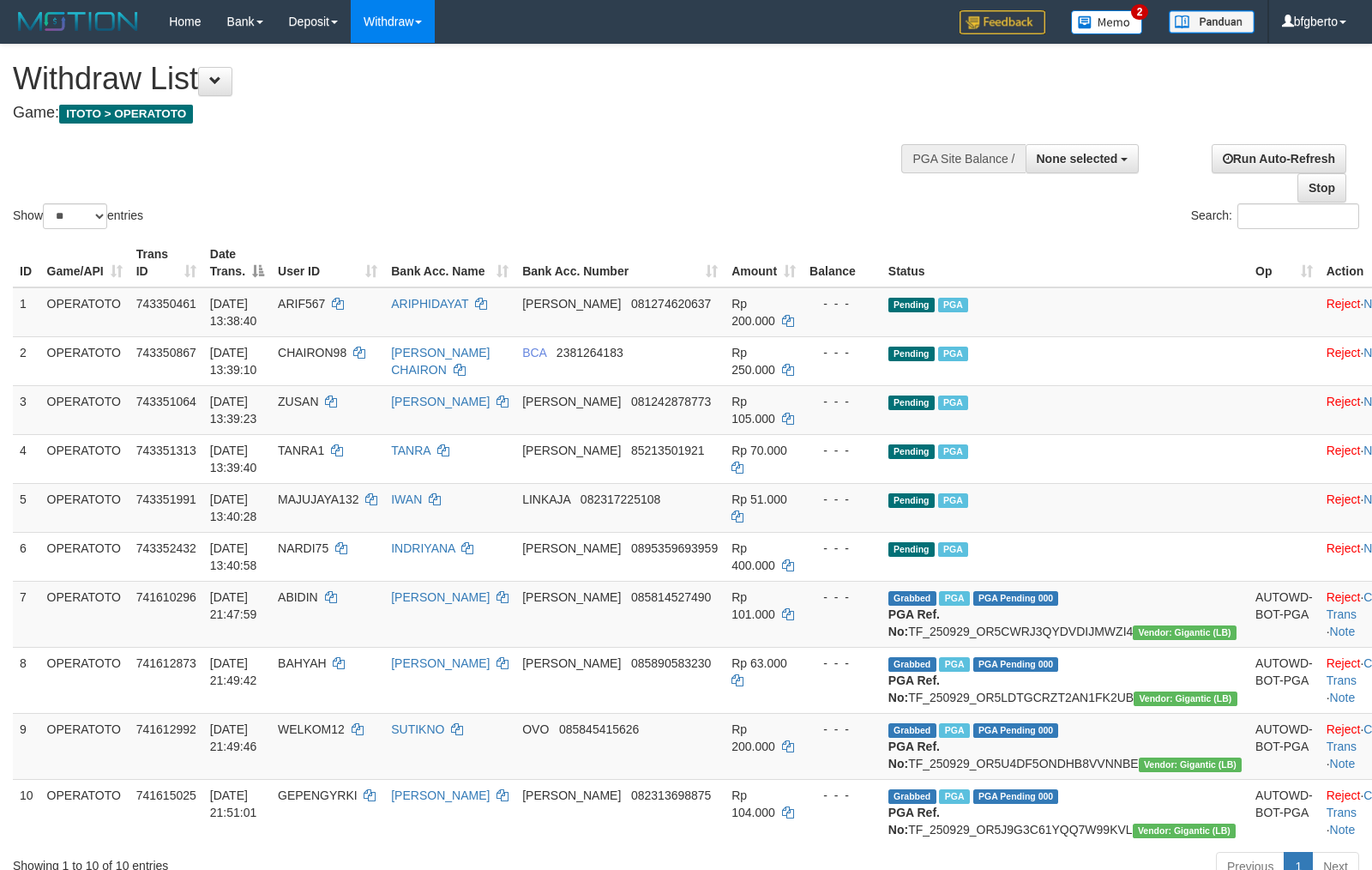
select select
select select "**"
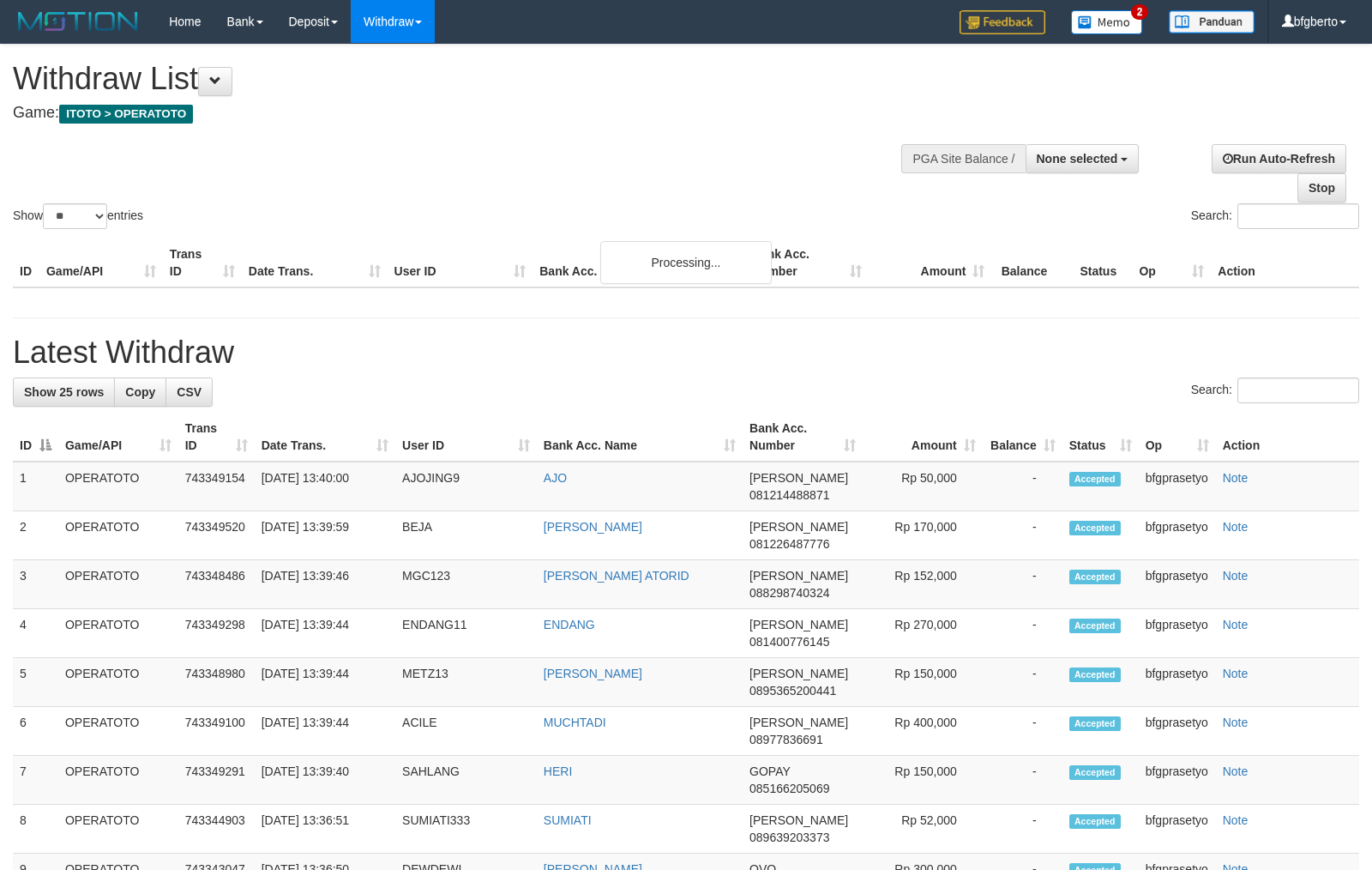
select select
select select "**"
select select
select select "**"
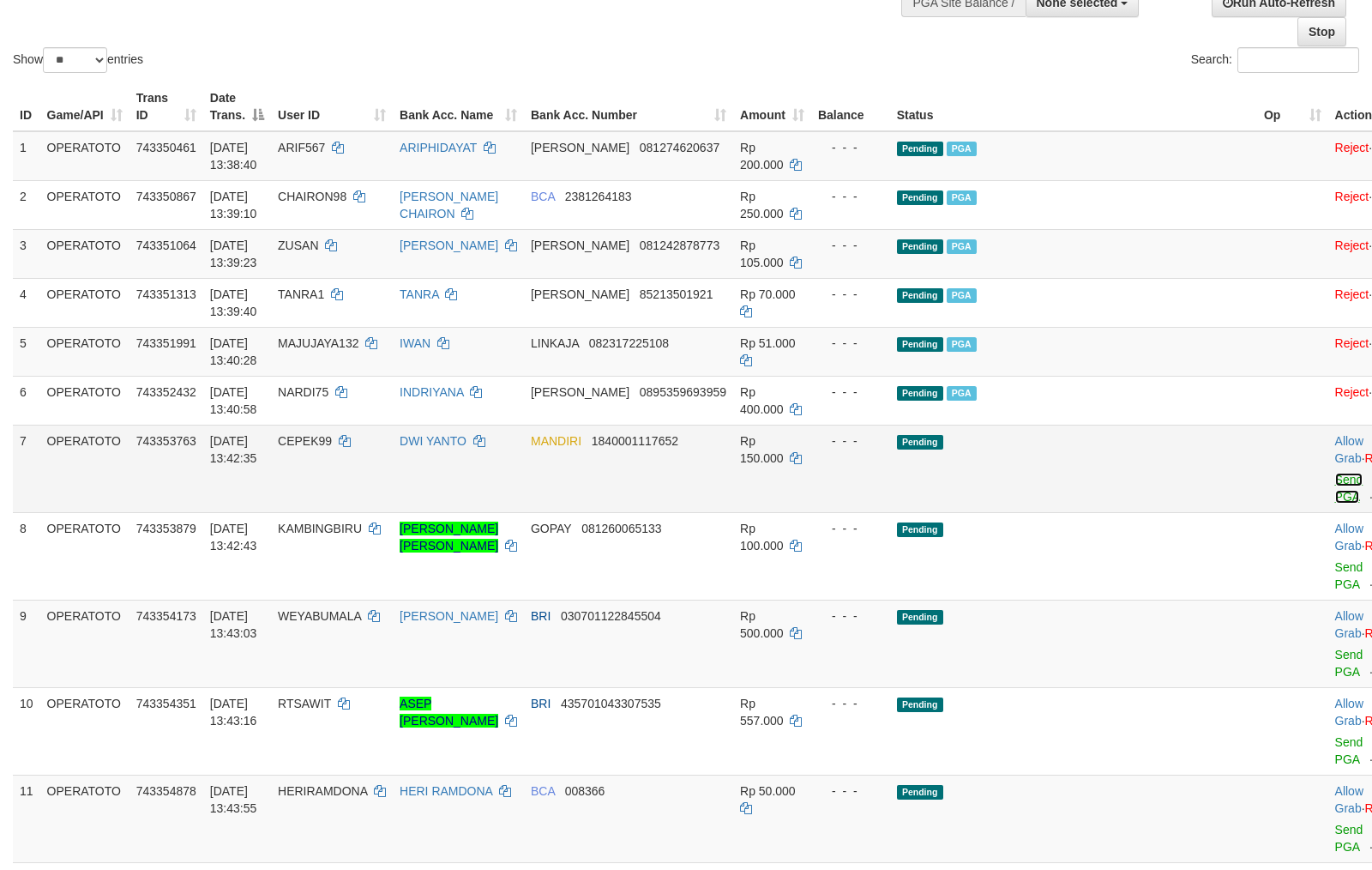
click at [1336, 496] on link "Send PGA" at bounding box center [1350, 487] width 29 height 31
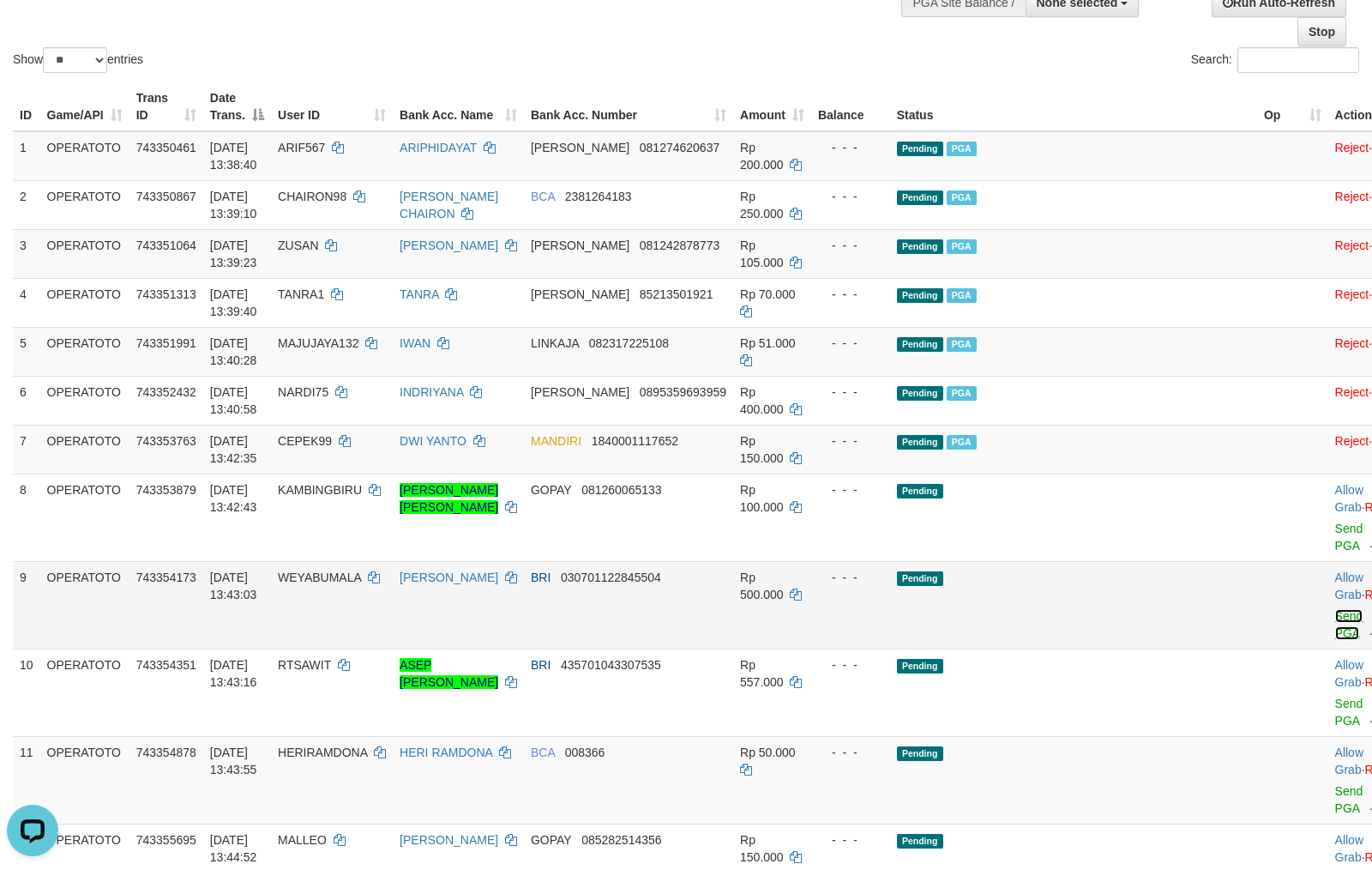
click at [1336, 630] on link "Send PGA" at bounding box center [1350, 624] width 29 height 31
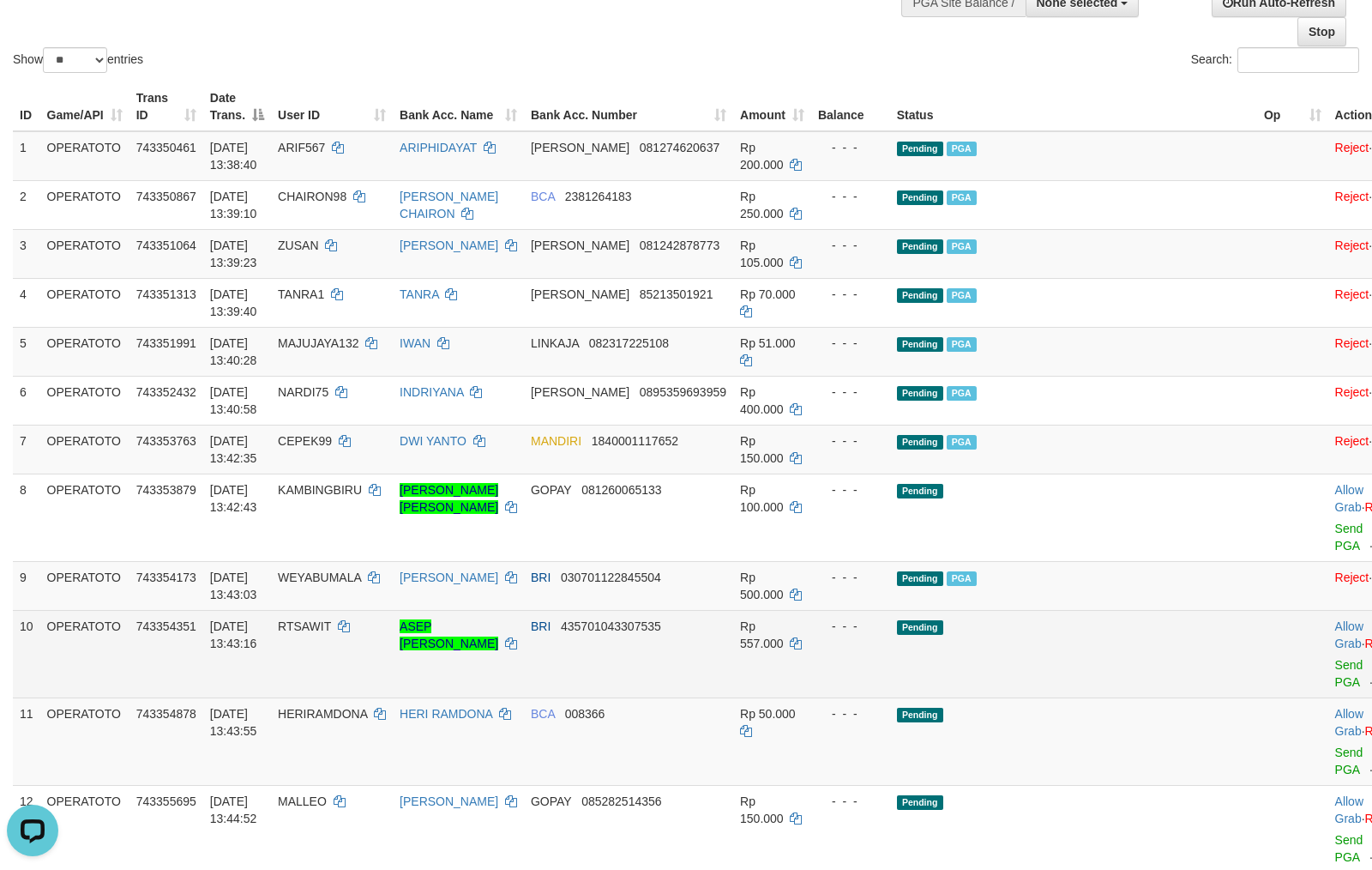
click at [1329, 674] on td "Allow Grab · Reject Send PGA · Note" at bounding box center [1371, 653] width 85 height 88
click at [1336, 683] on link "Send PGA" at bounding box center [1350, 673] width 29 height 31
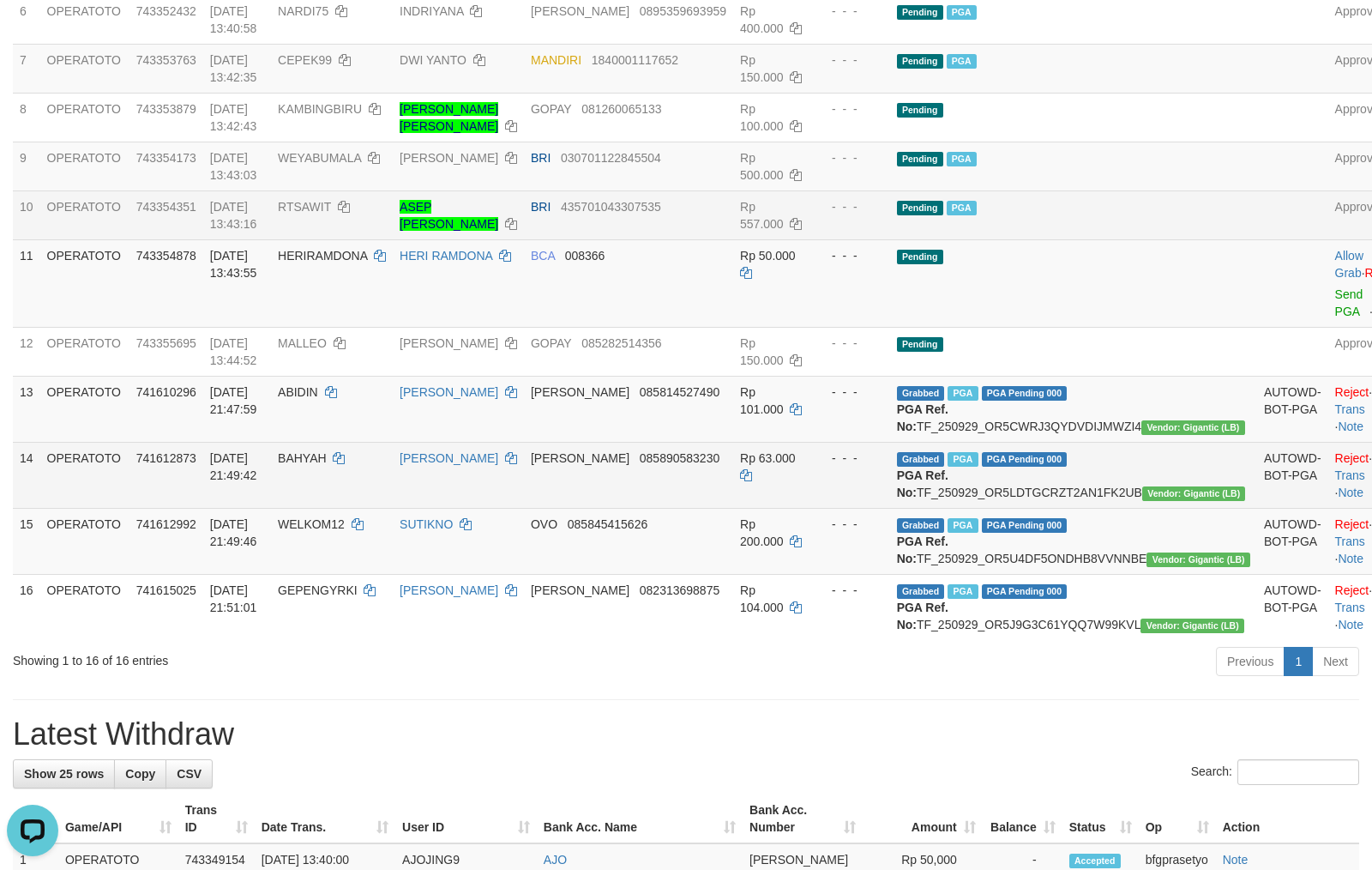
scroll to position [498, 0]
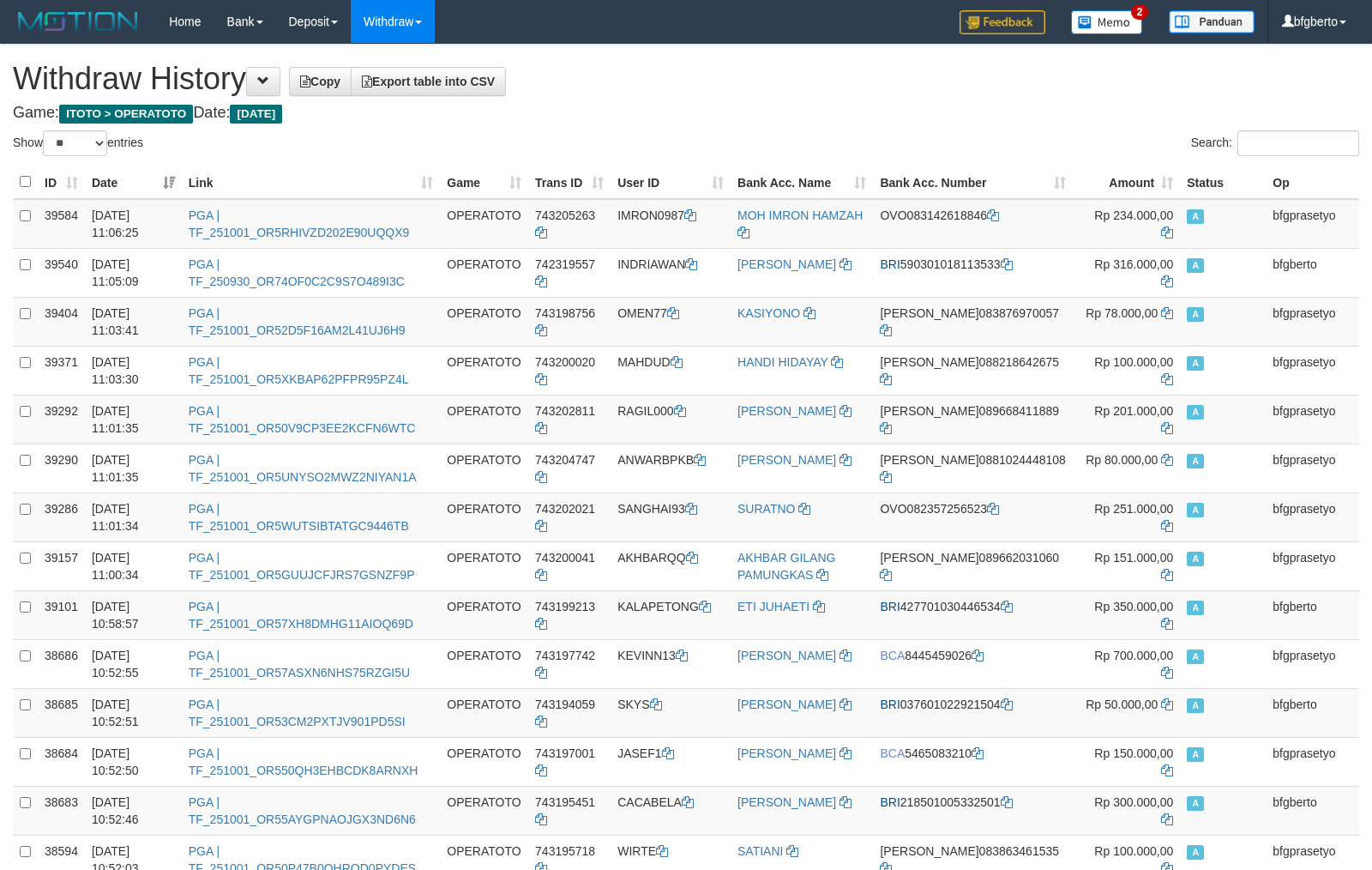
select select "**"
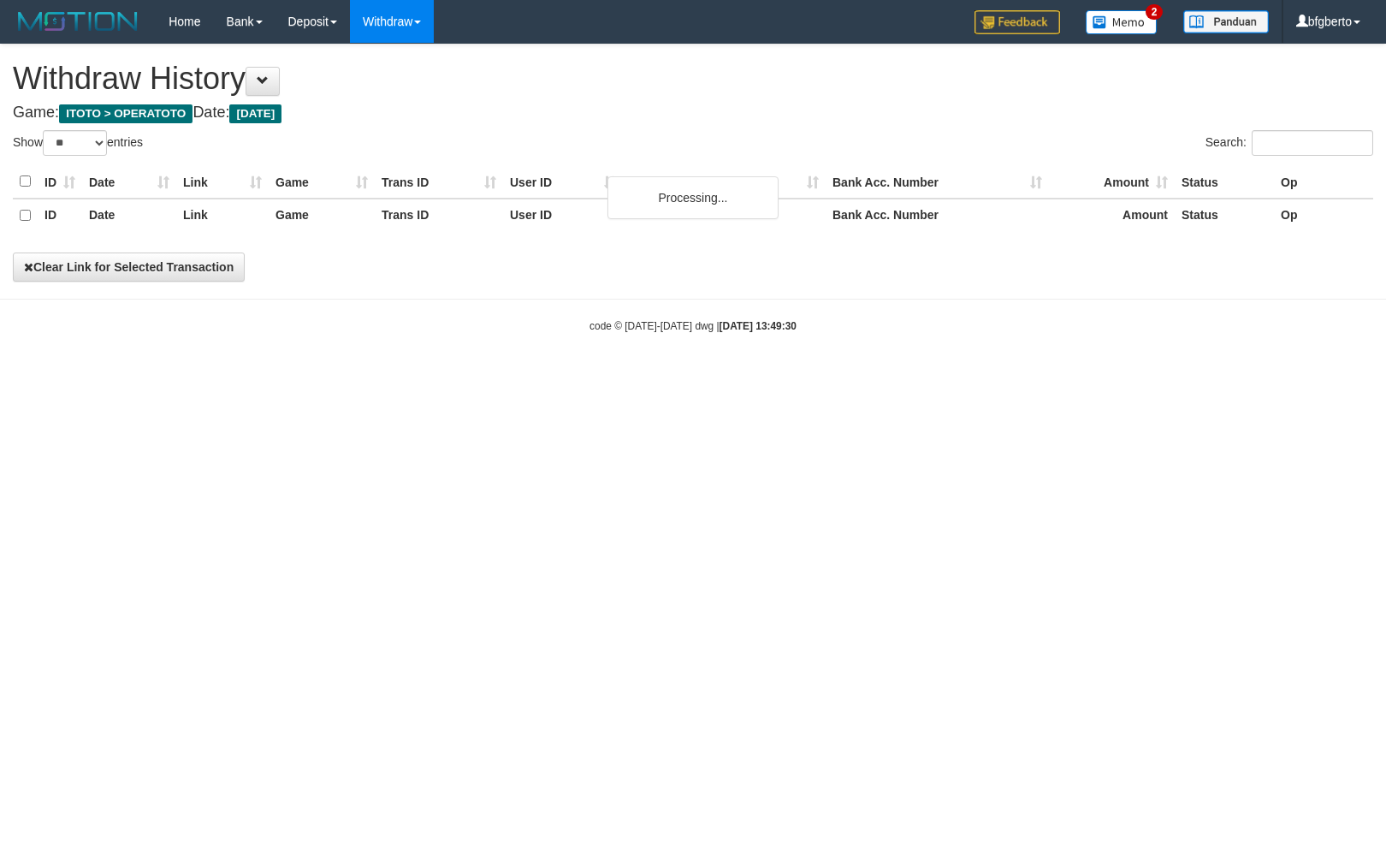
select select "**"
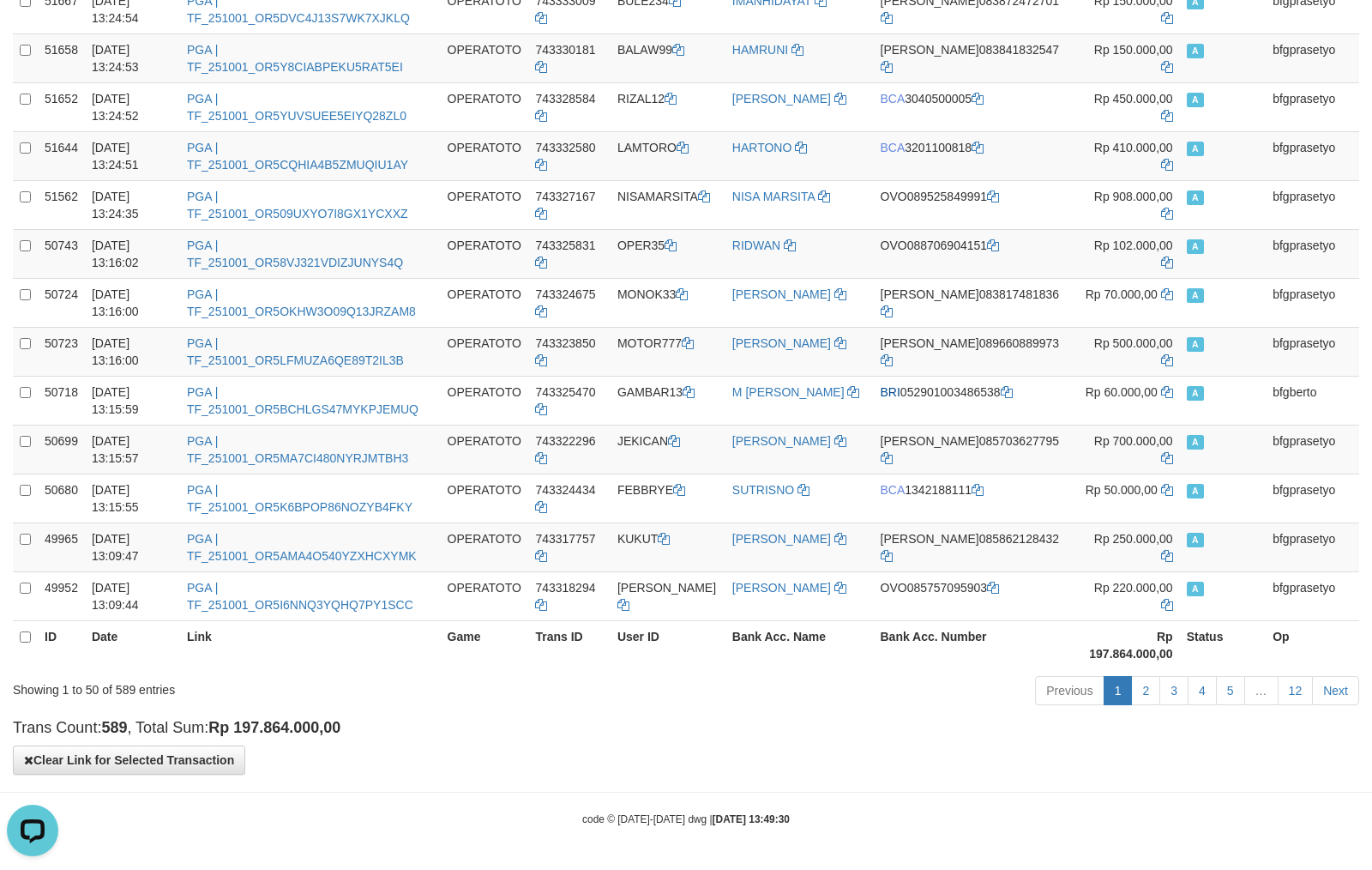
click at [696, 708] on div "Previous 1 2 3 4 5 … 12 Next" at bounding box center [972, 693] width 775 height 37
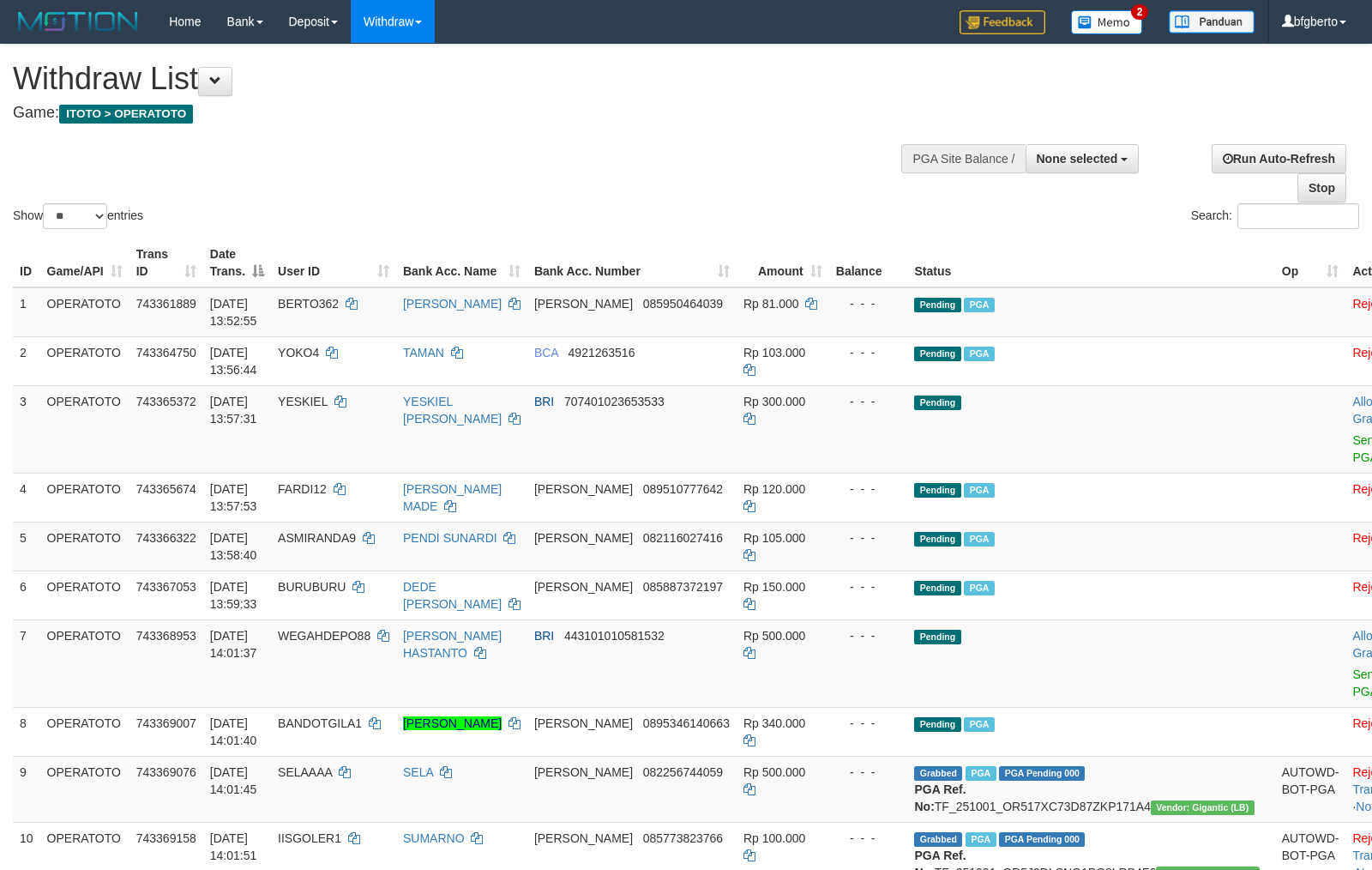
select select
select select "**"
click at [1353, 460] on link "Send PGA" at bounding box center [1367, 448] width 29 height 31
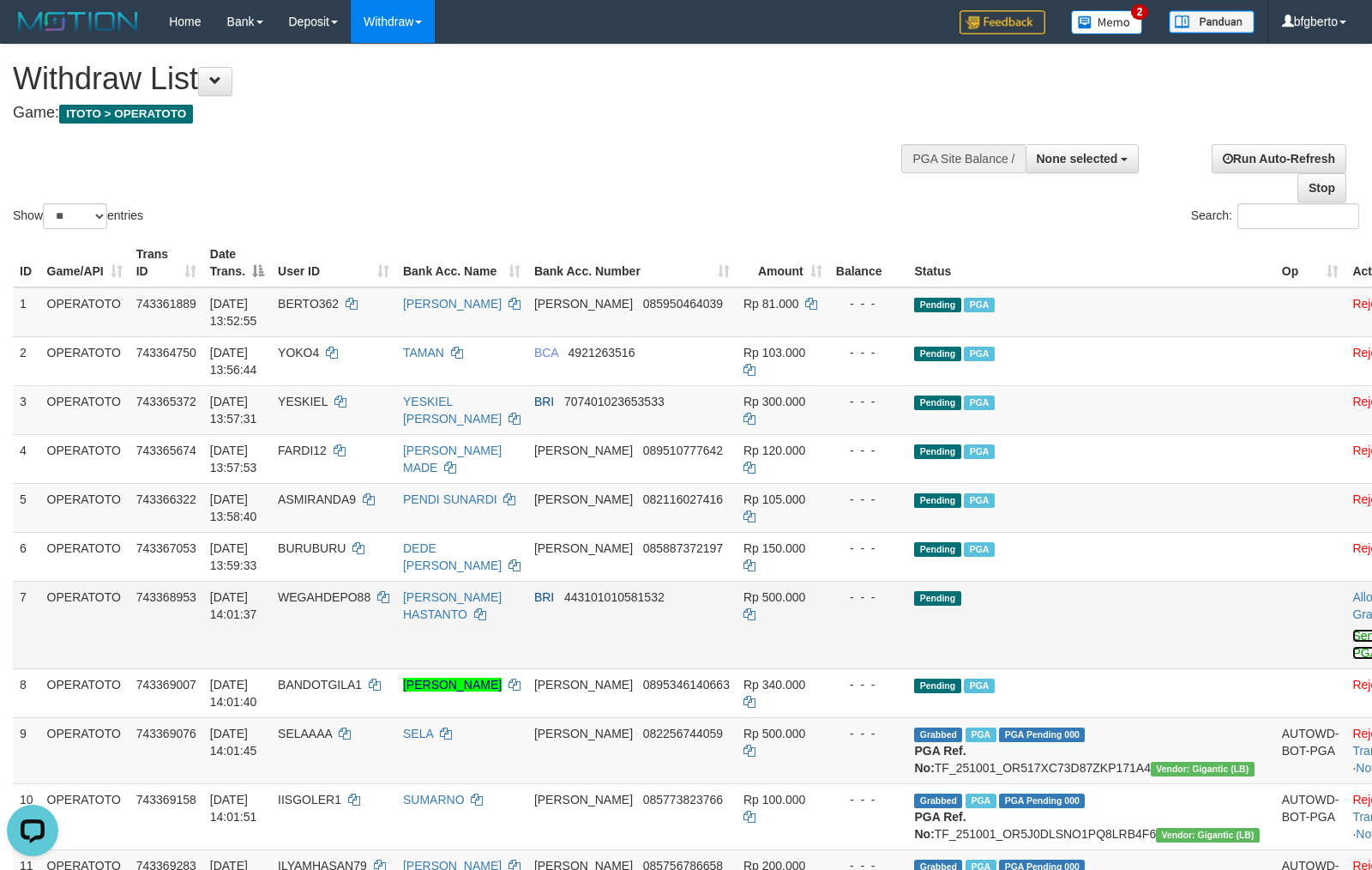
click at [1353, 652] on link "Send PGA" at bounding box center [1367, 644] width 29 height 31
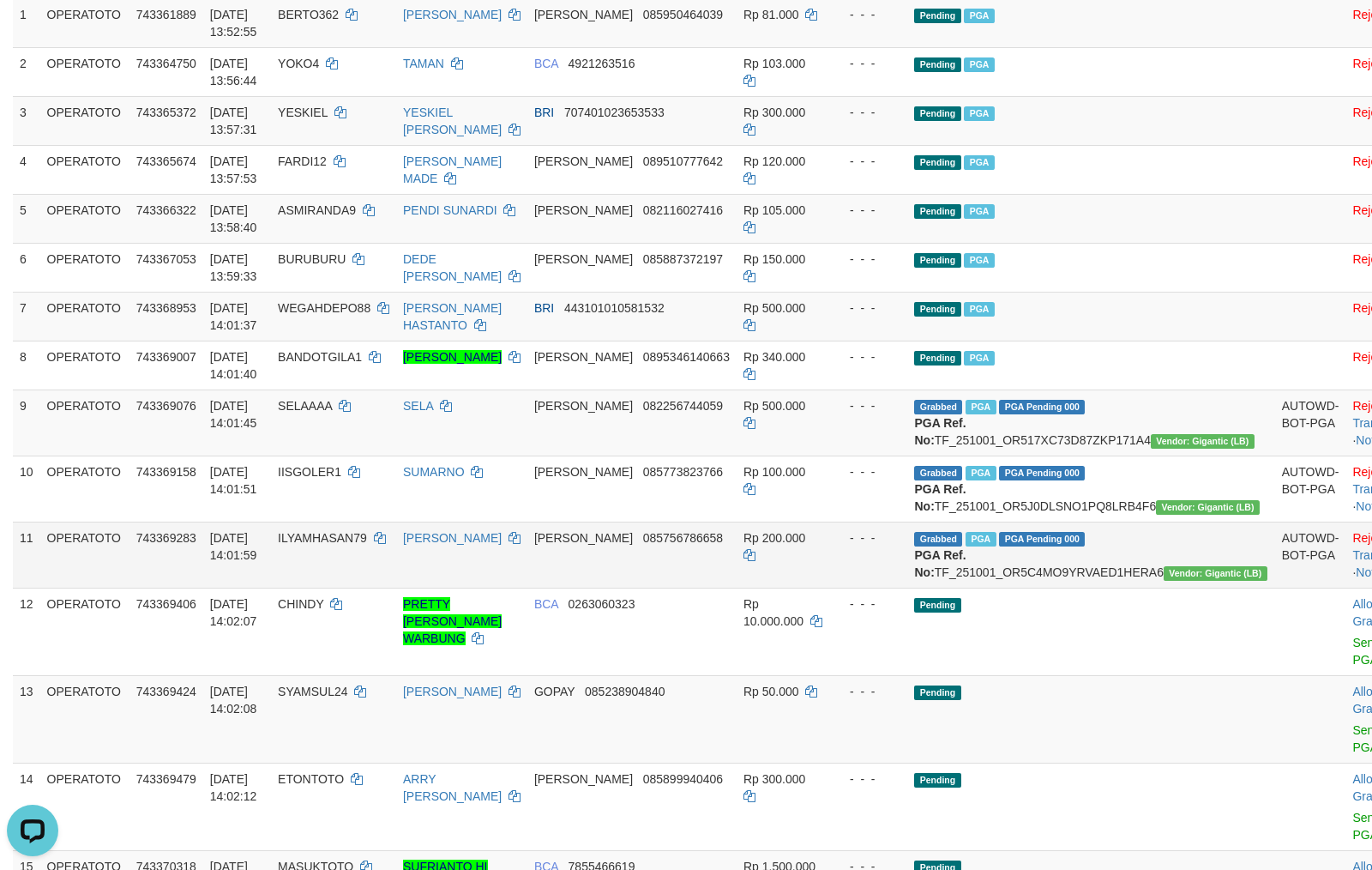
scroll to position [381, 0]
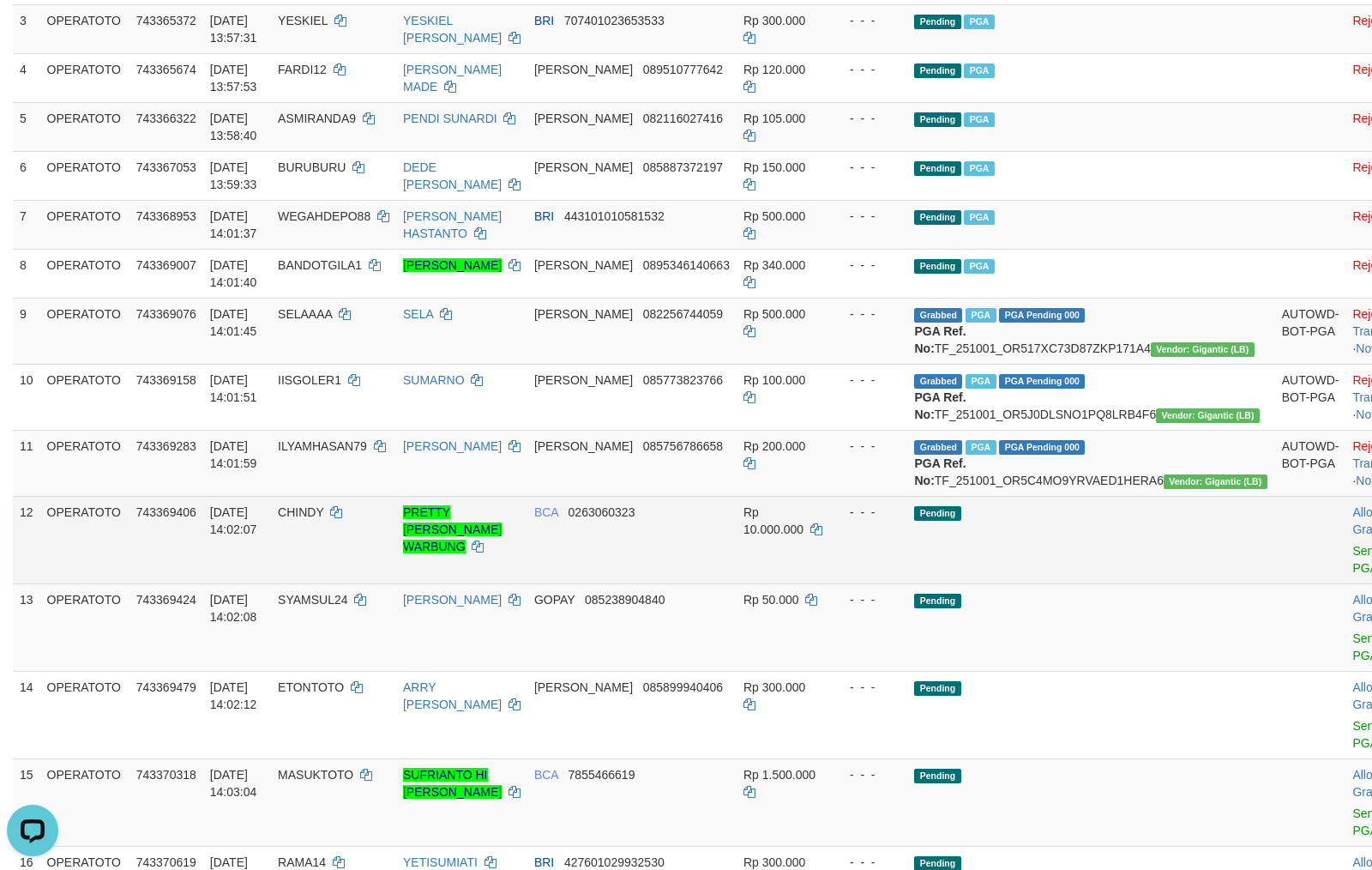
click at [829, 583] on td "Rp 10.000.000" at bounding box center [782, 540] width 93 height 88
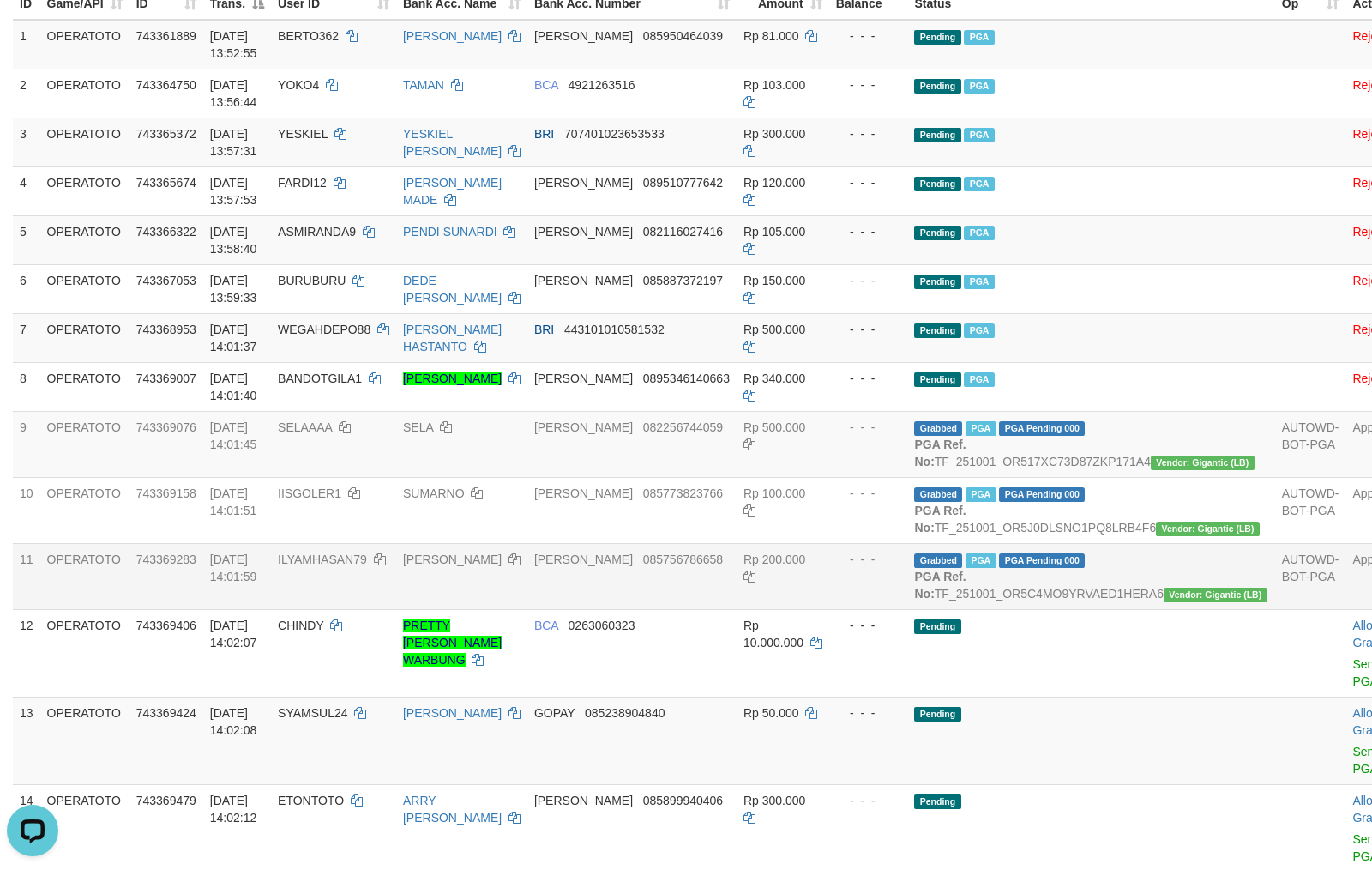
scroll to position [0, 0]
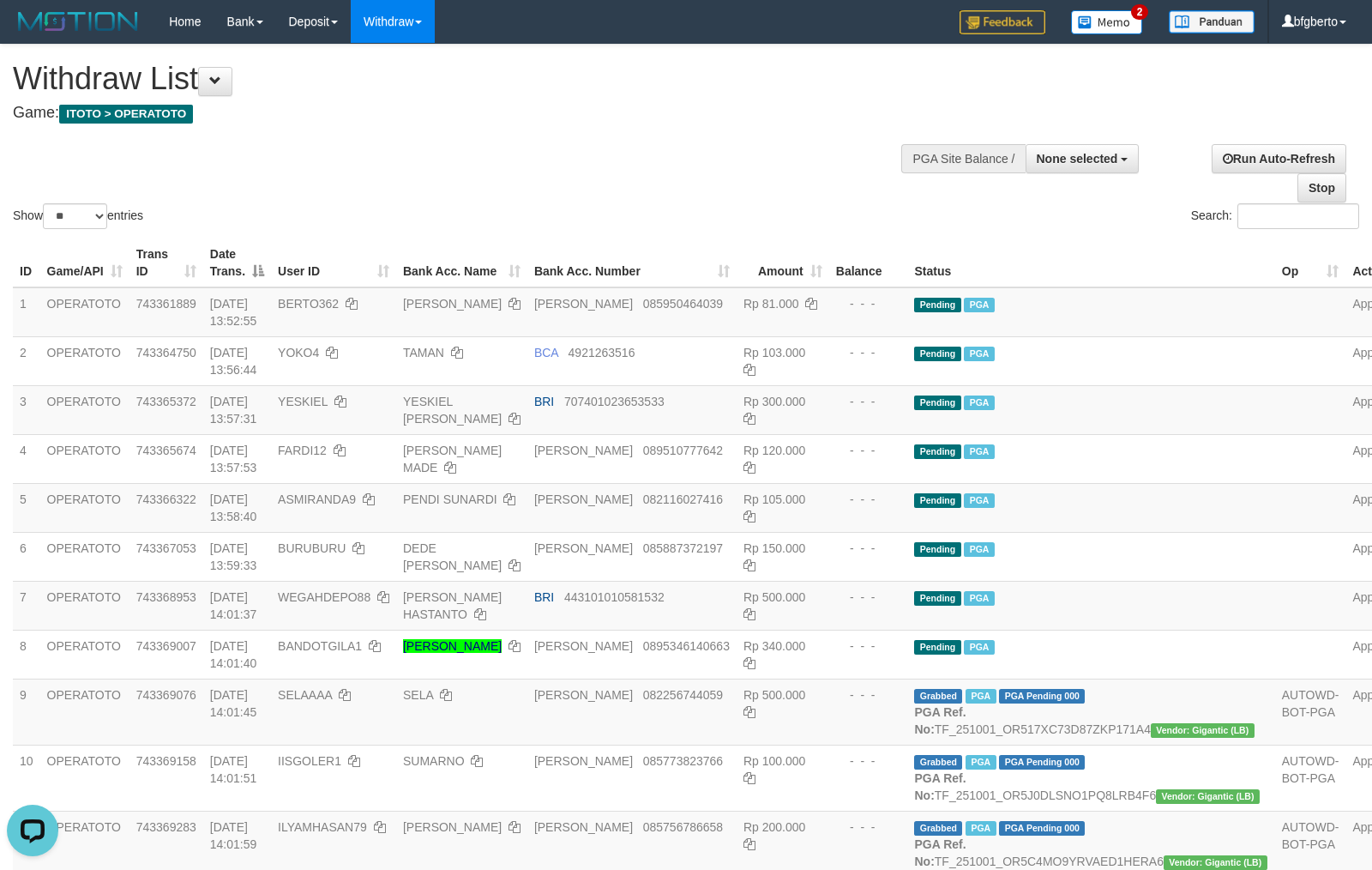
click at [564, 124] on div "**********" at bounding box center [461, 87] width 898 height 85
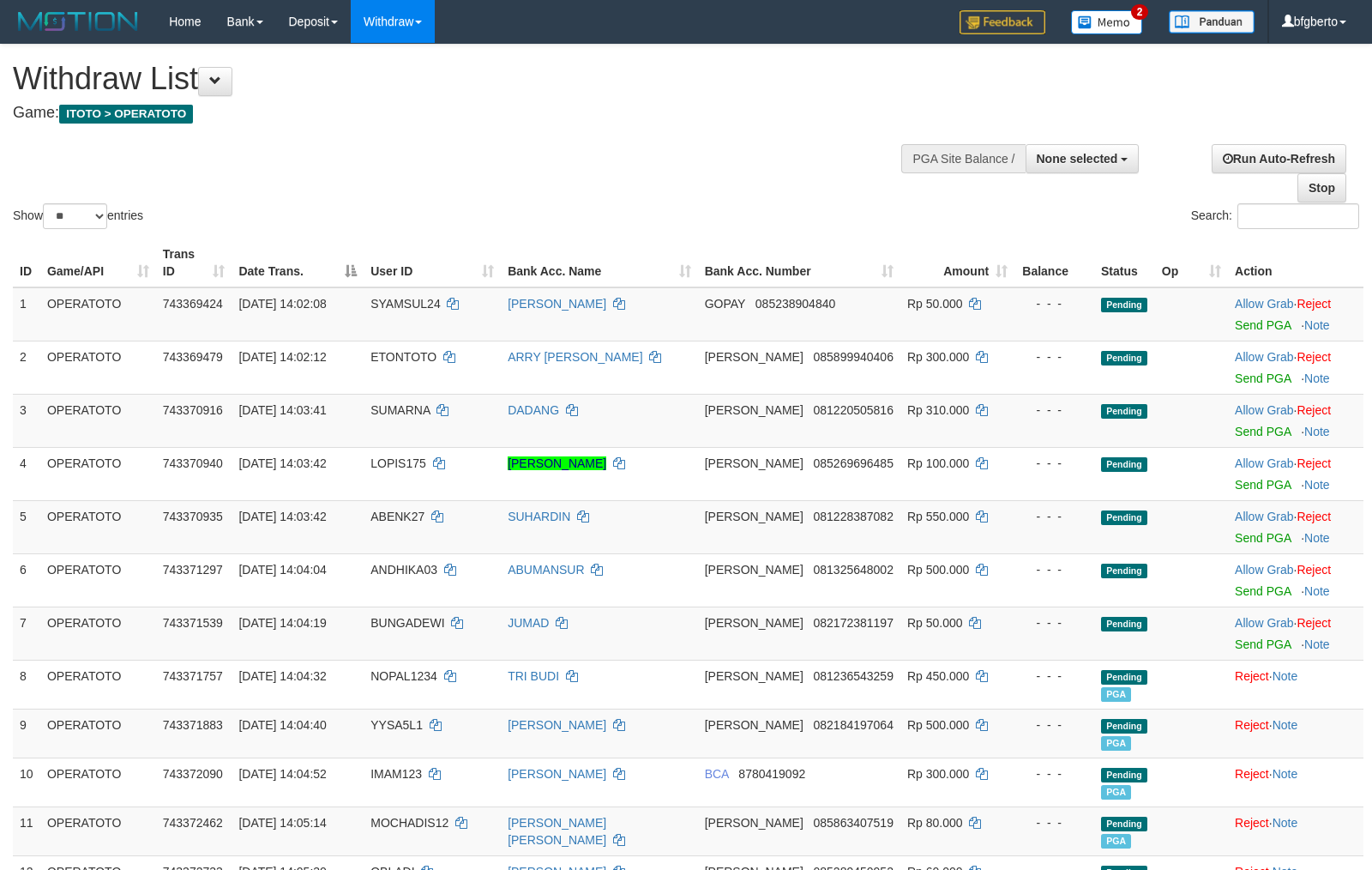
select select
select select "**"
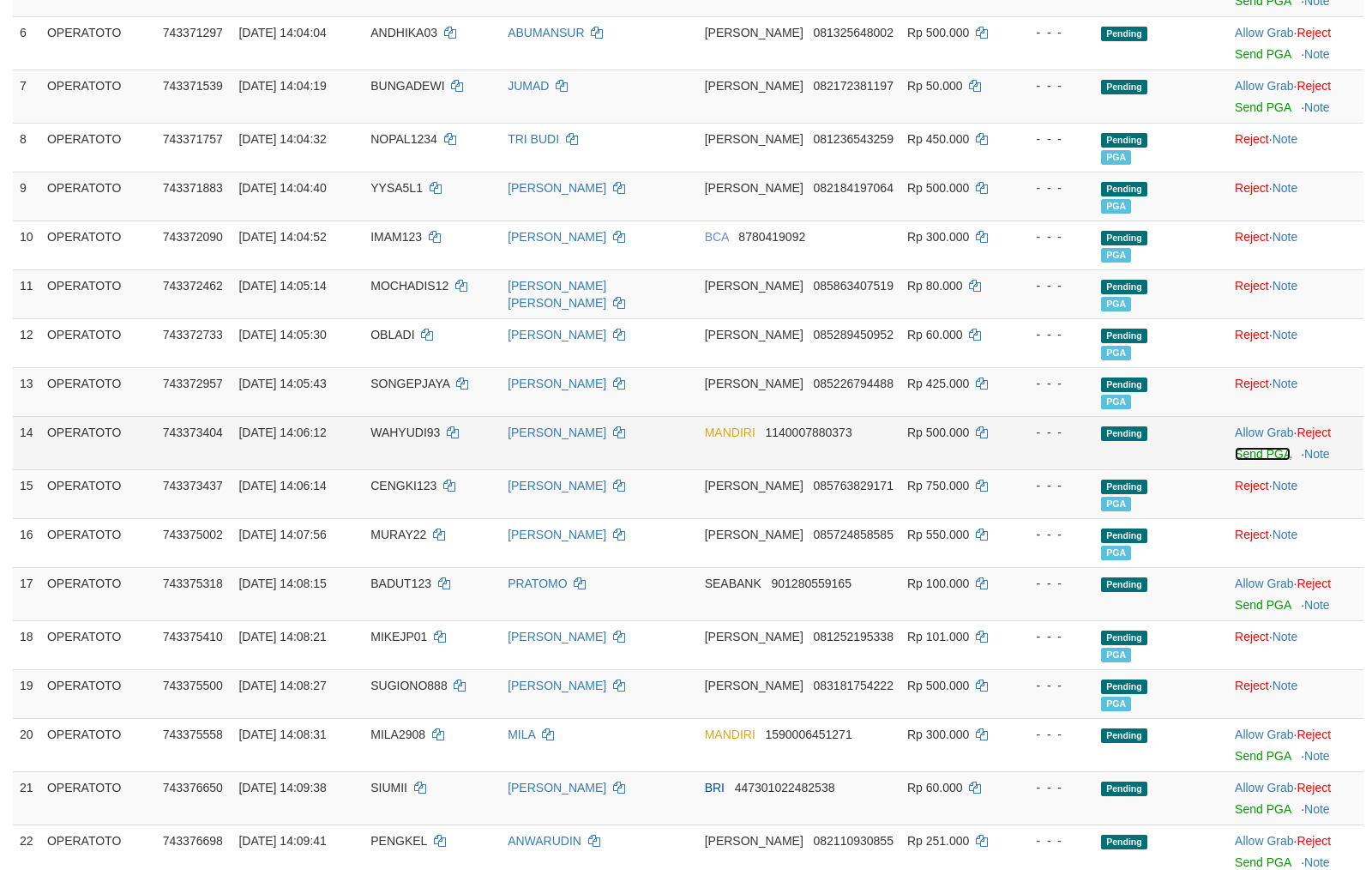
click at [1245, 457] on link "Send PGA" at bounding box center [1263, 453] width 55 height 13
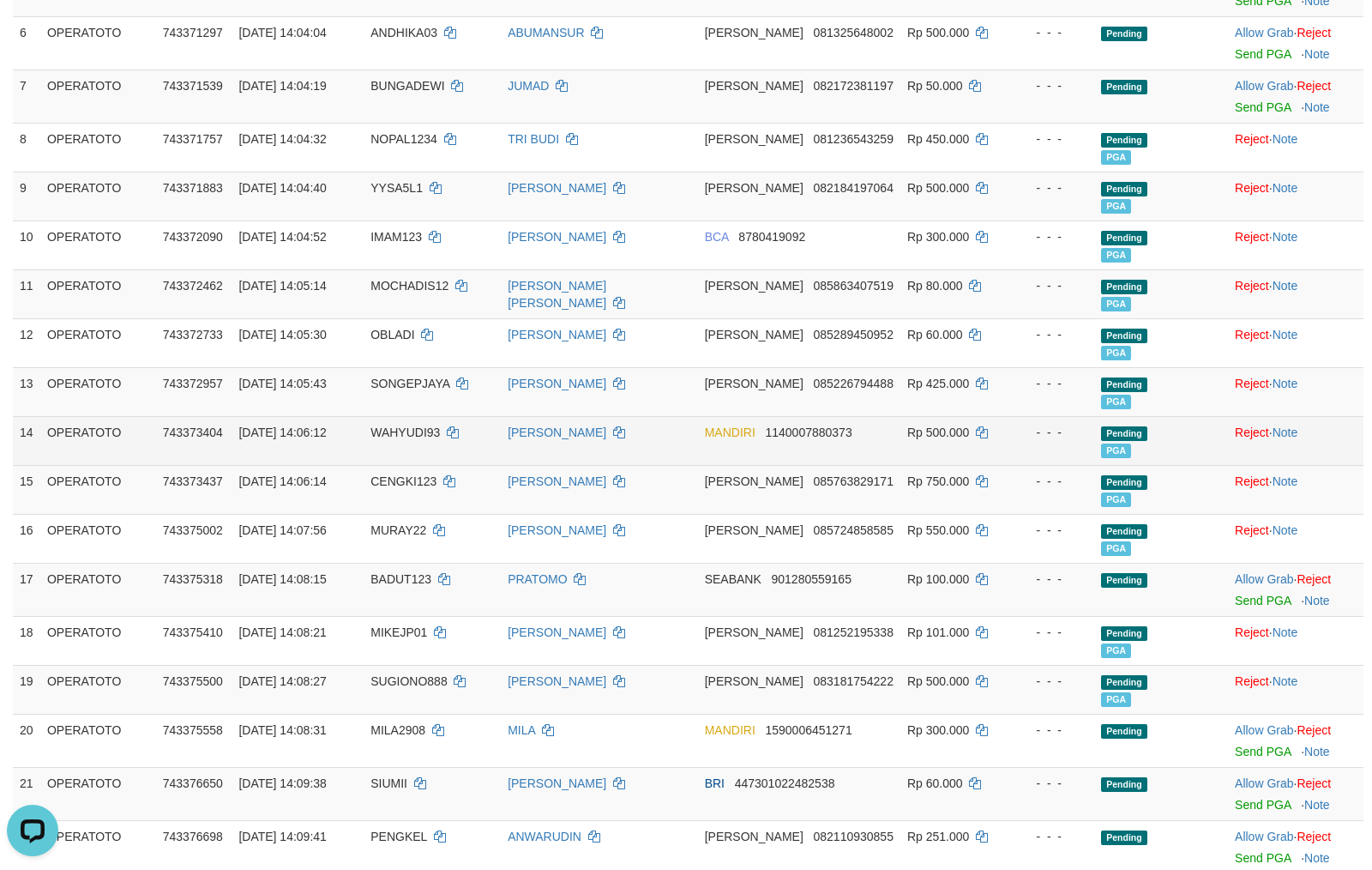
scroll to position [0, 0]
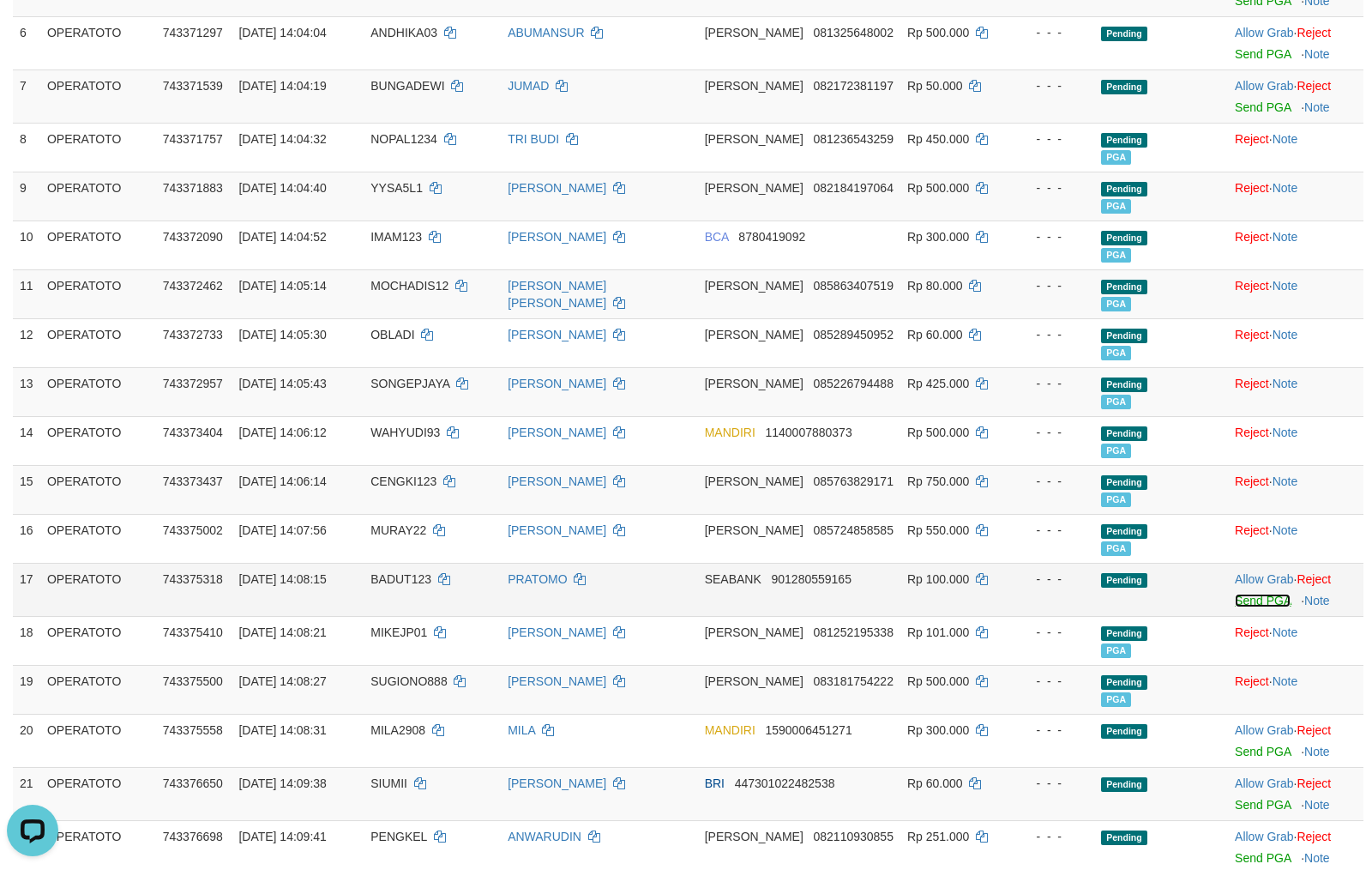
click at [1245, 606] on link "Send PGA" at bounding box center [1263, 600] width 55 height 13
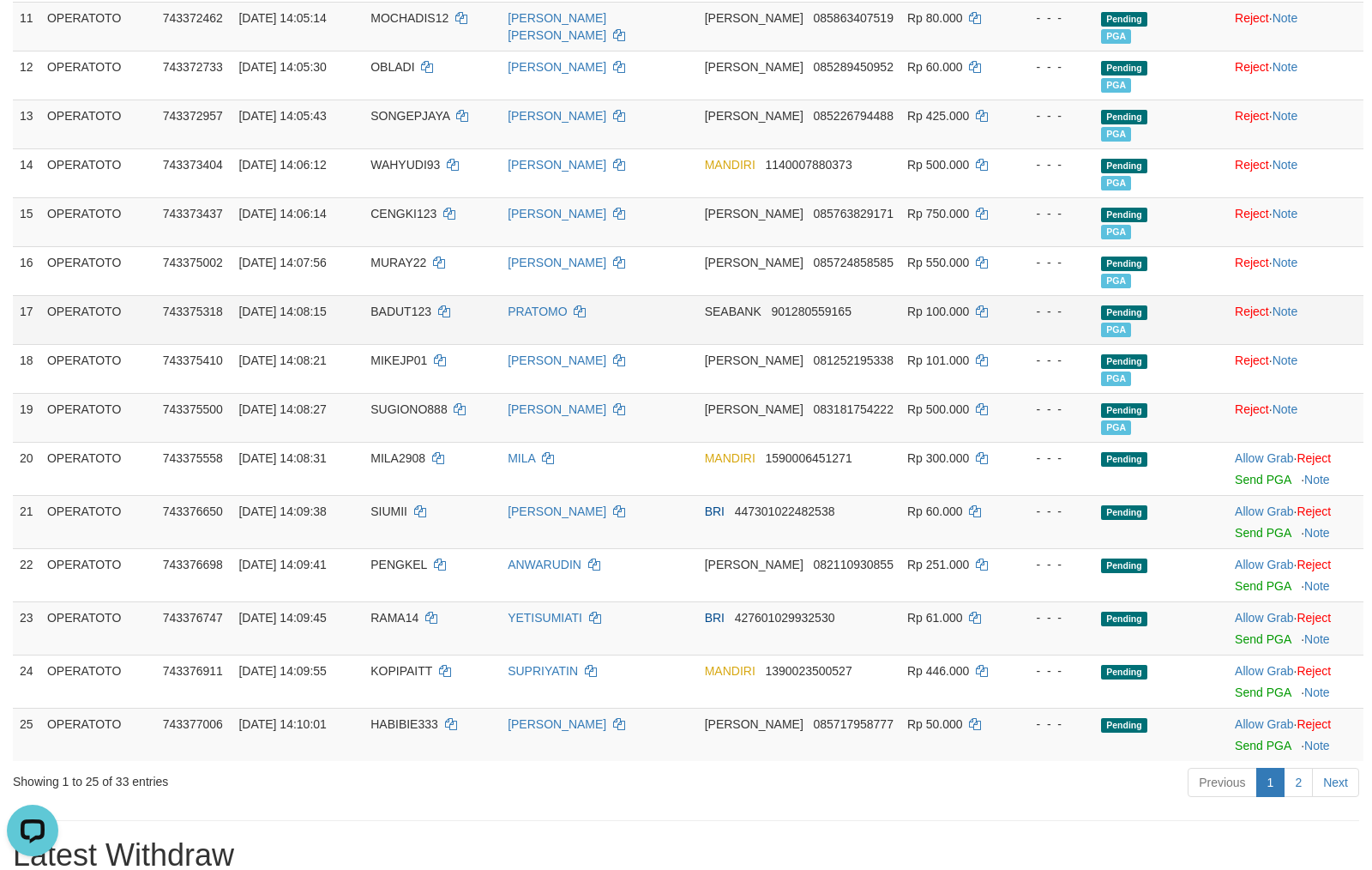
scroll to position [842, 0]
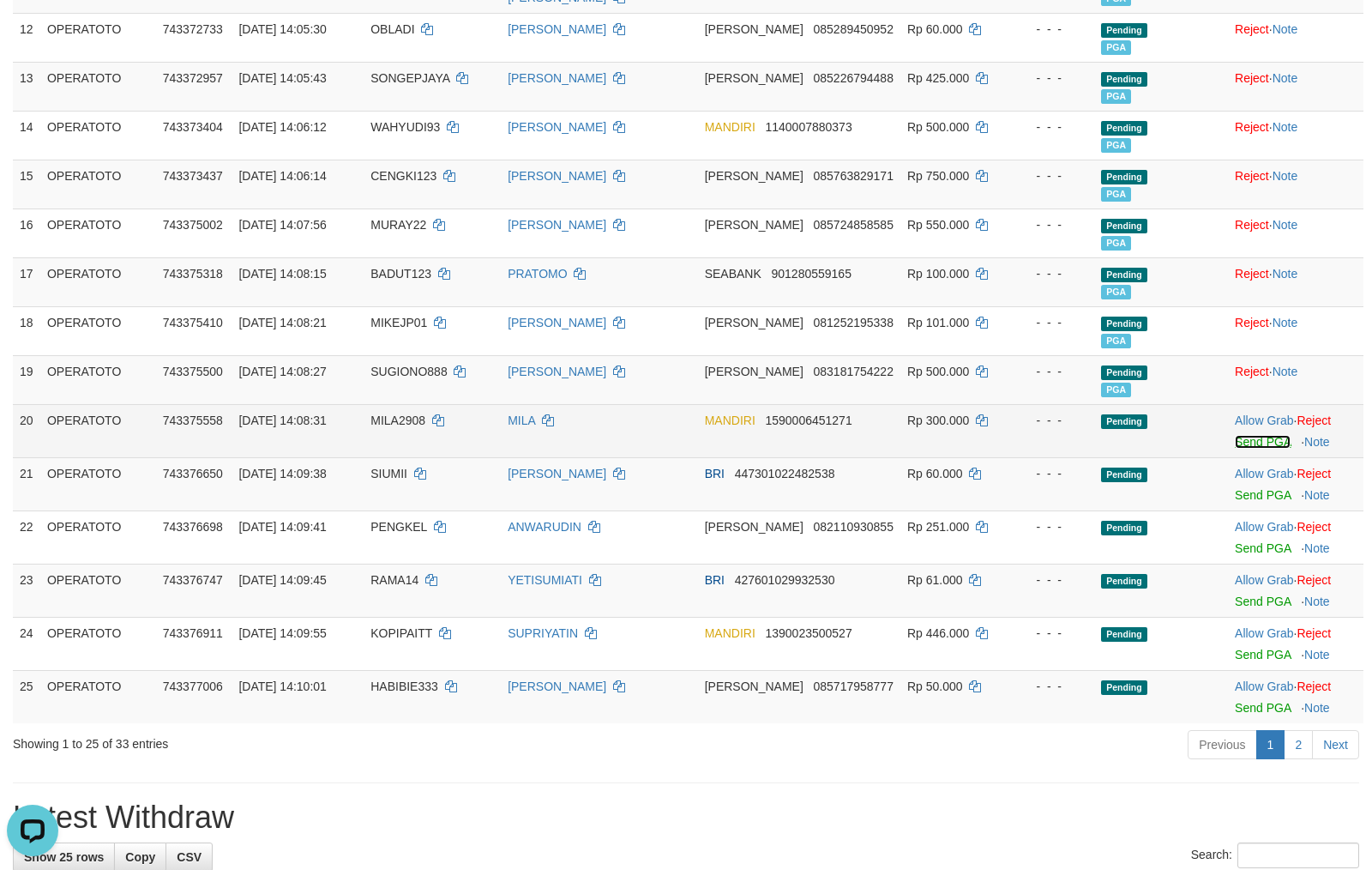
click at [1264, 447] on link "Send PGA" at bounding box center [1263, 442] width 55 height 13
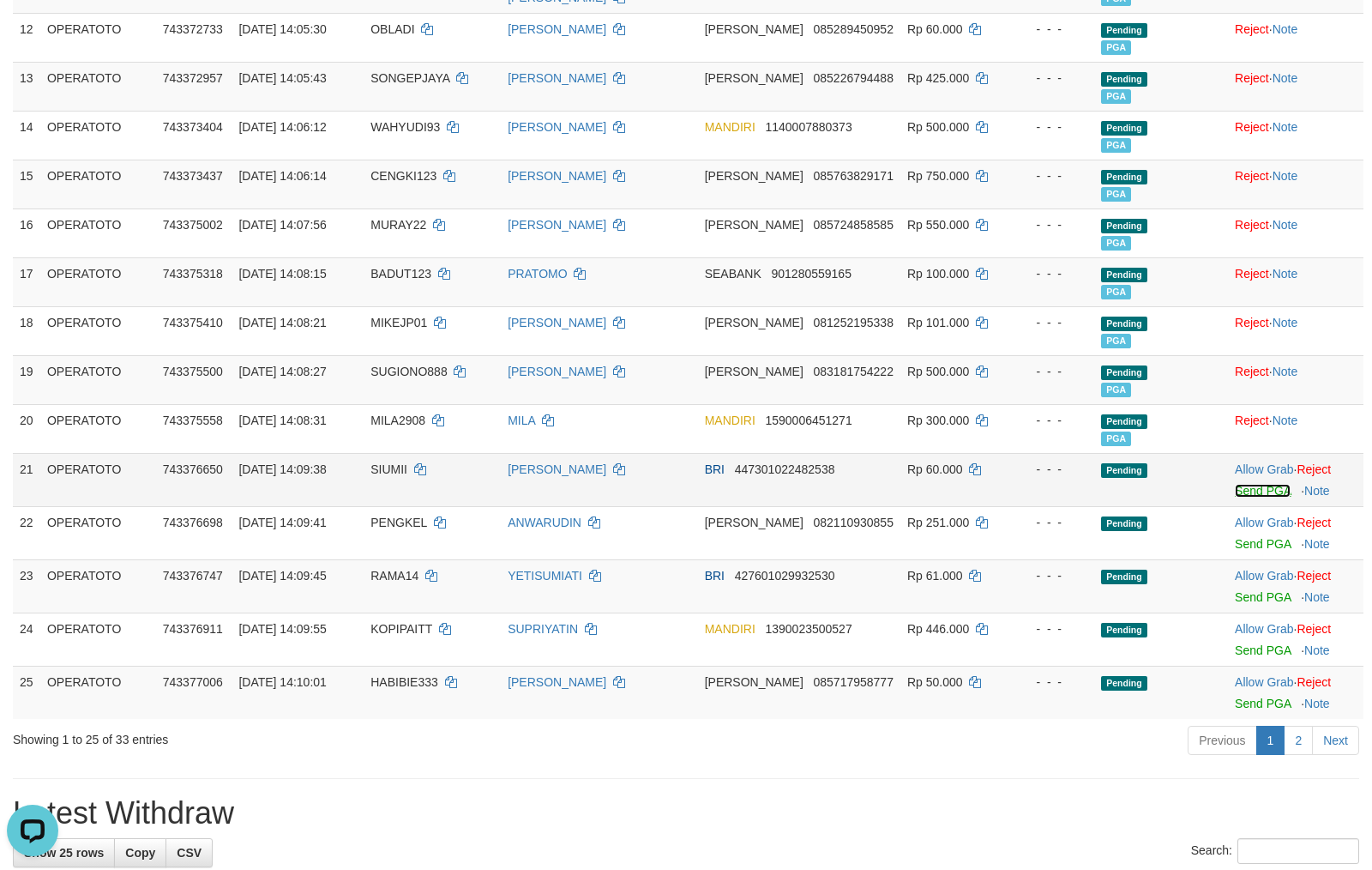
click at [1259, 497] on link "Send PGA" at bounding box center [1263, 490] width 55 height 13
click at [1253, 599] on link "Send PGA" at bounding box center [1263, 597] width 55 height 13
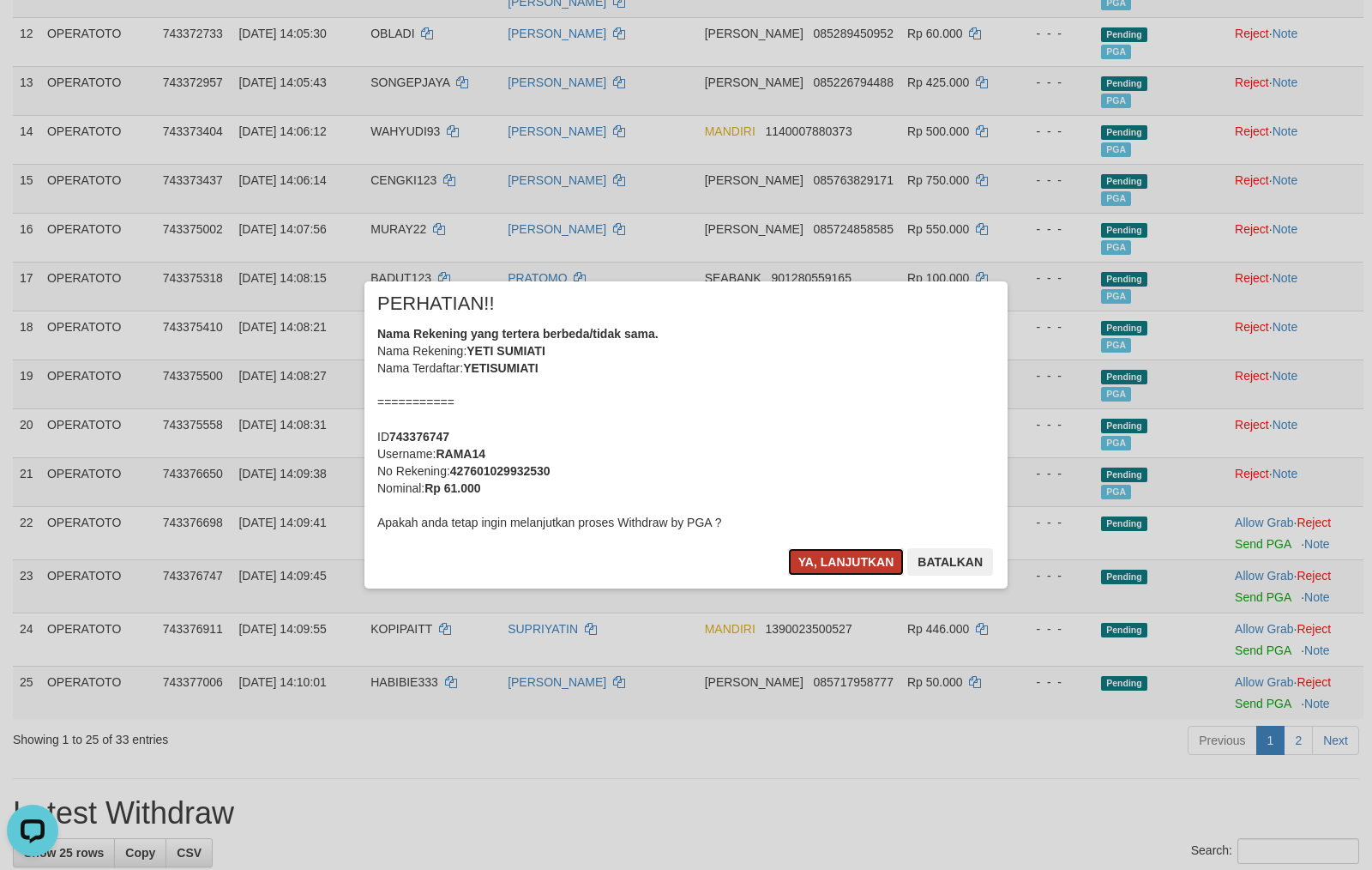
click at [823, 563] on button "Ya, lanjutkan" at bounding box center [846, 561] width 116 height 28
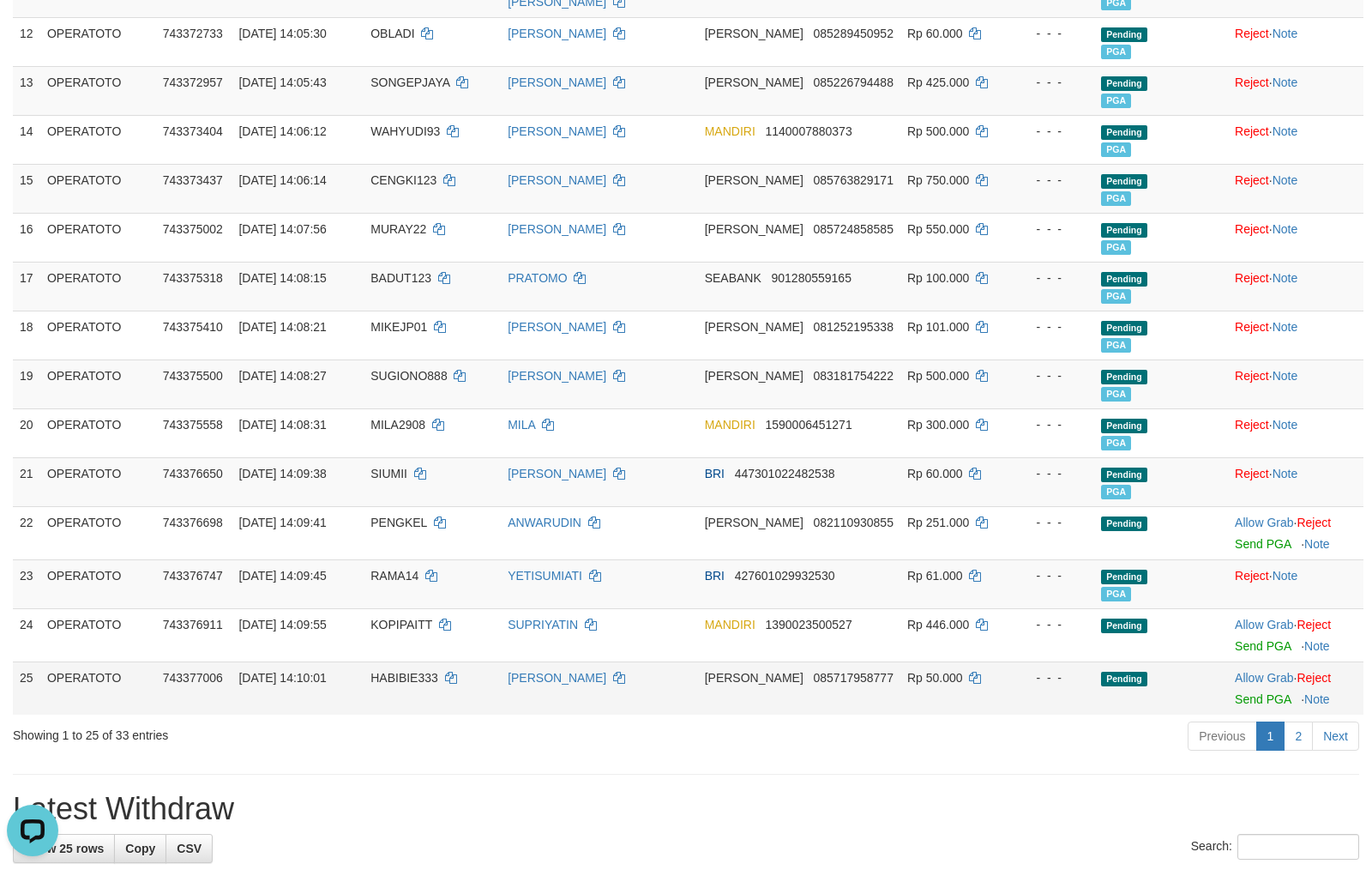
scroll to position [834, 0]
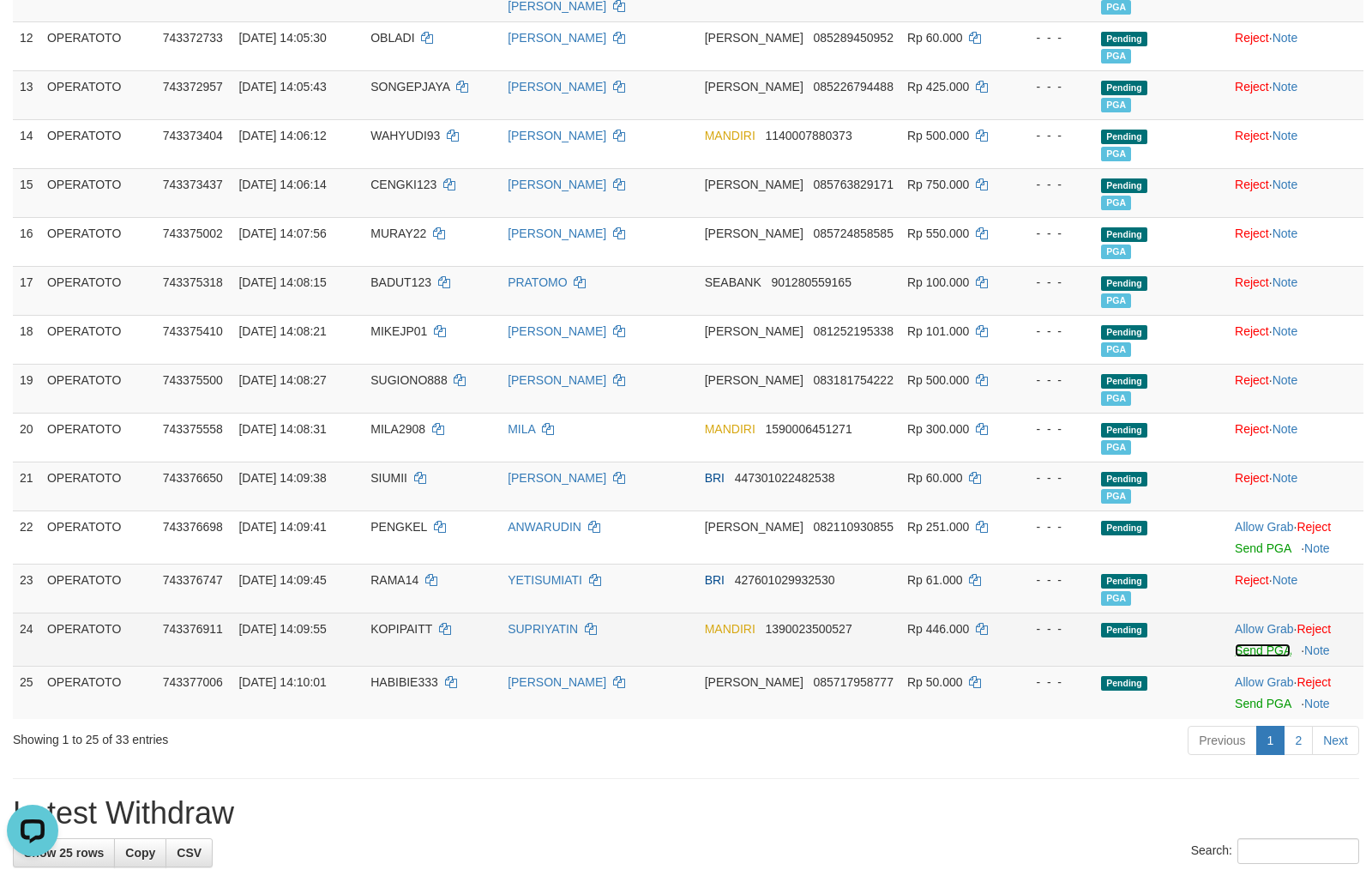
click at [1256, 657] on link "Send PGA" at bounding box center [1263, 650] width 55 height 13
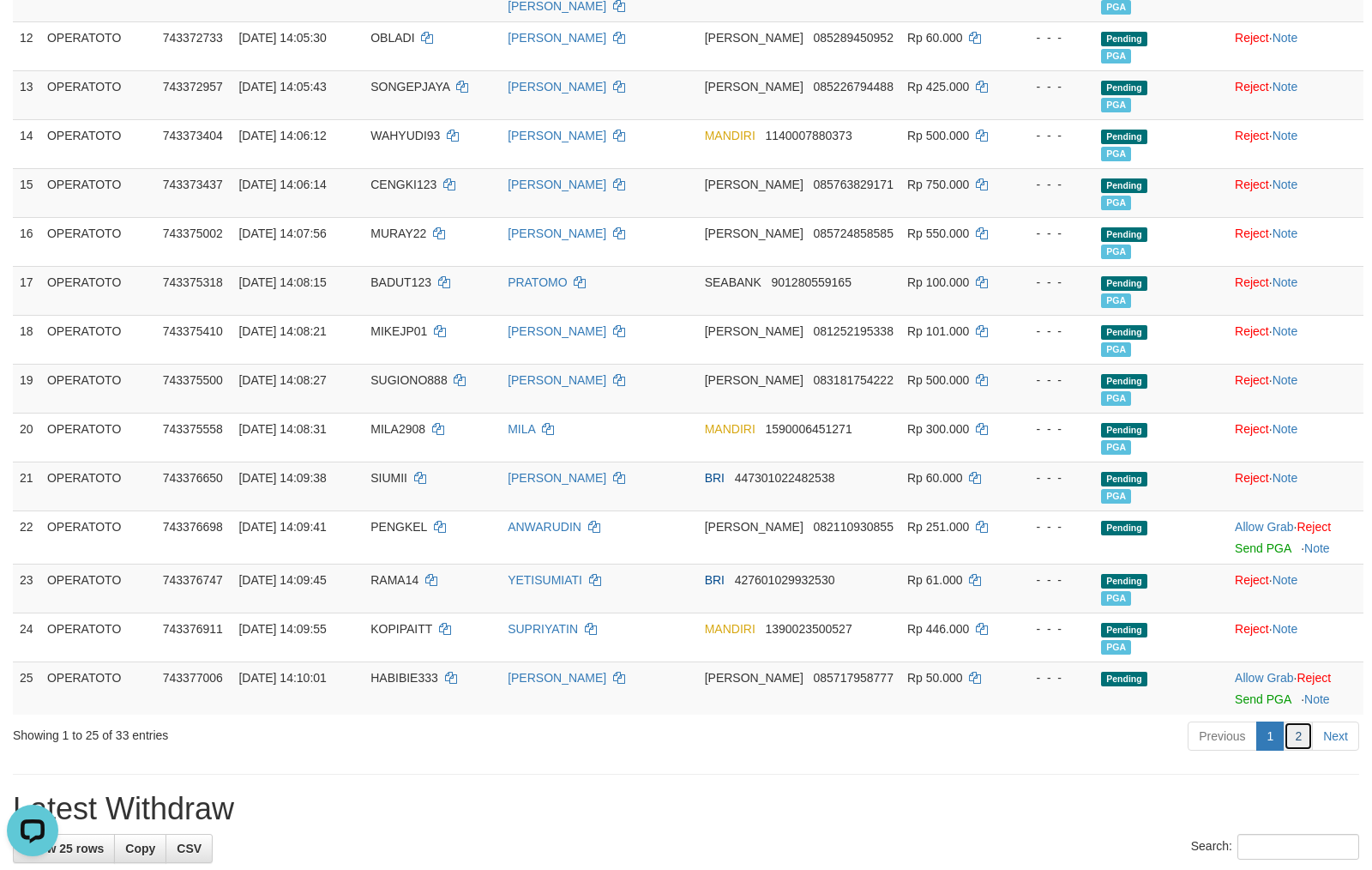
click at [1290, 751] on link "2" at bounding box center [1299, 735] width 30 height 30
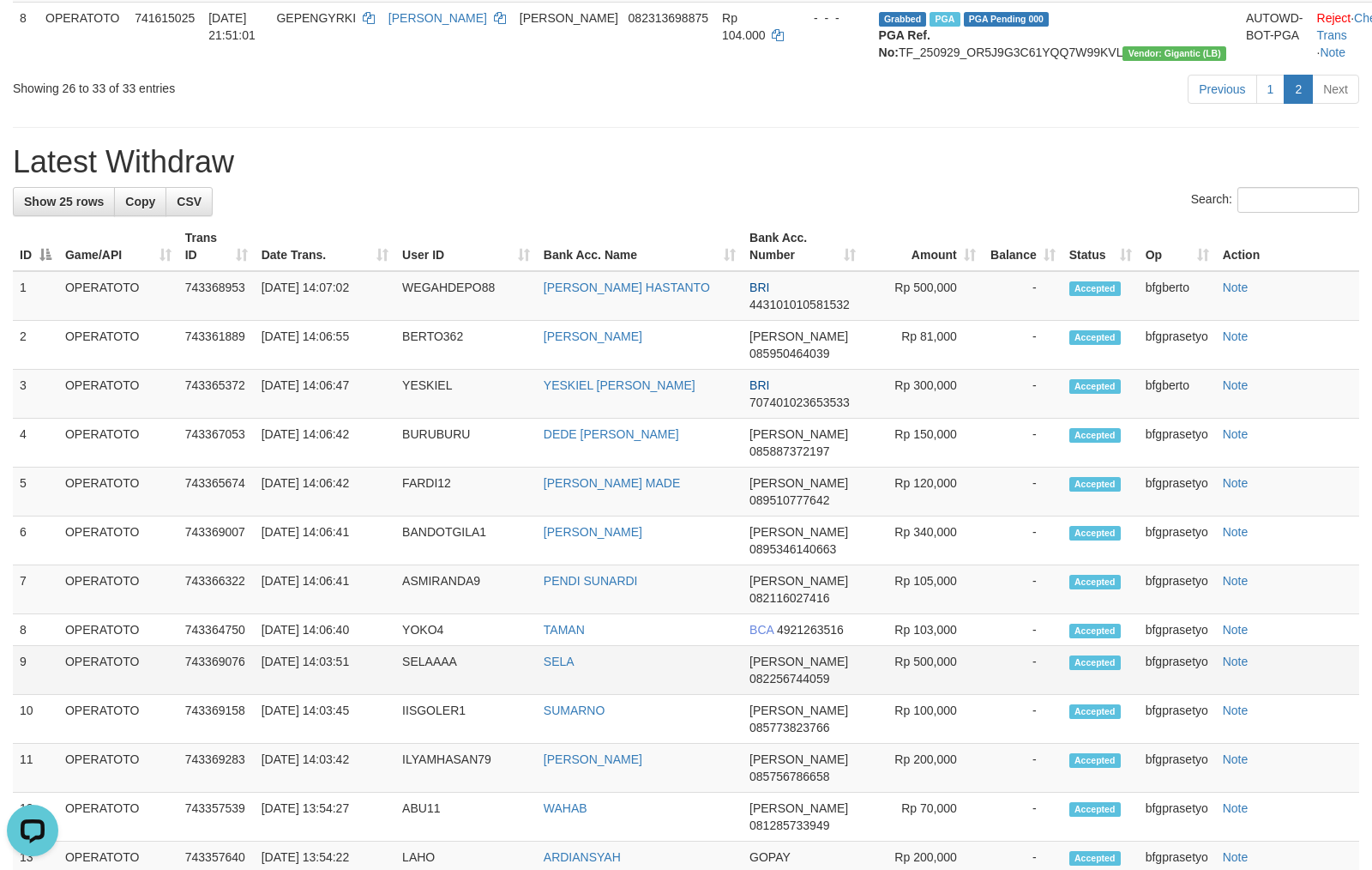
scroll to position [0, 0]
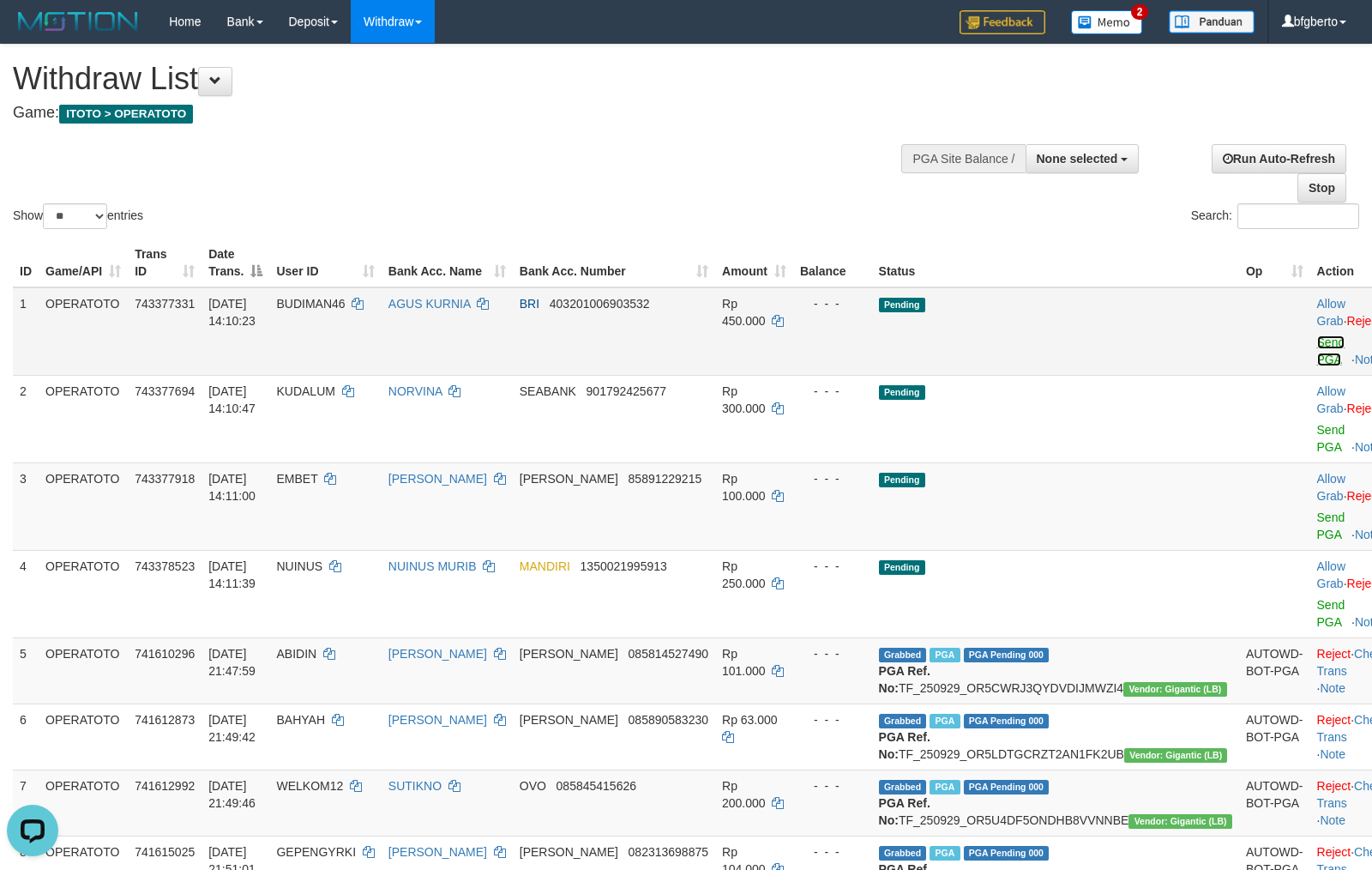
click at [1318, 352] on link "Send PGA" at bounding box center [1332, 351] width 29 height 31
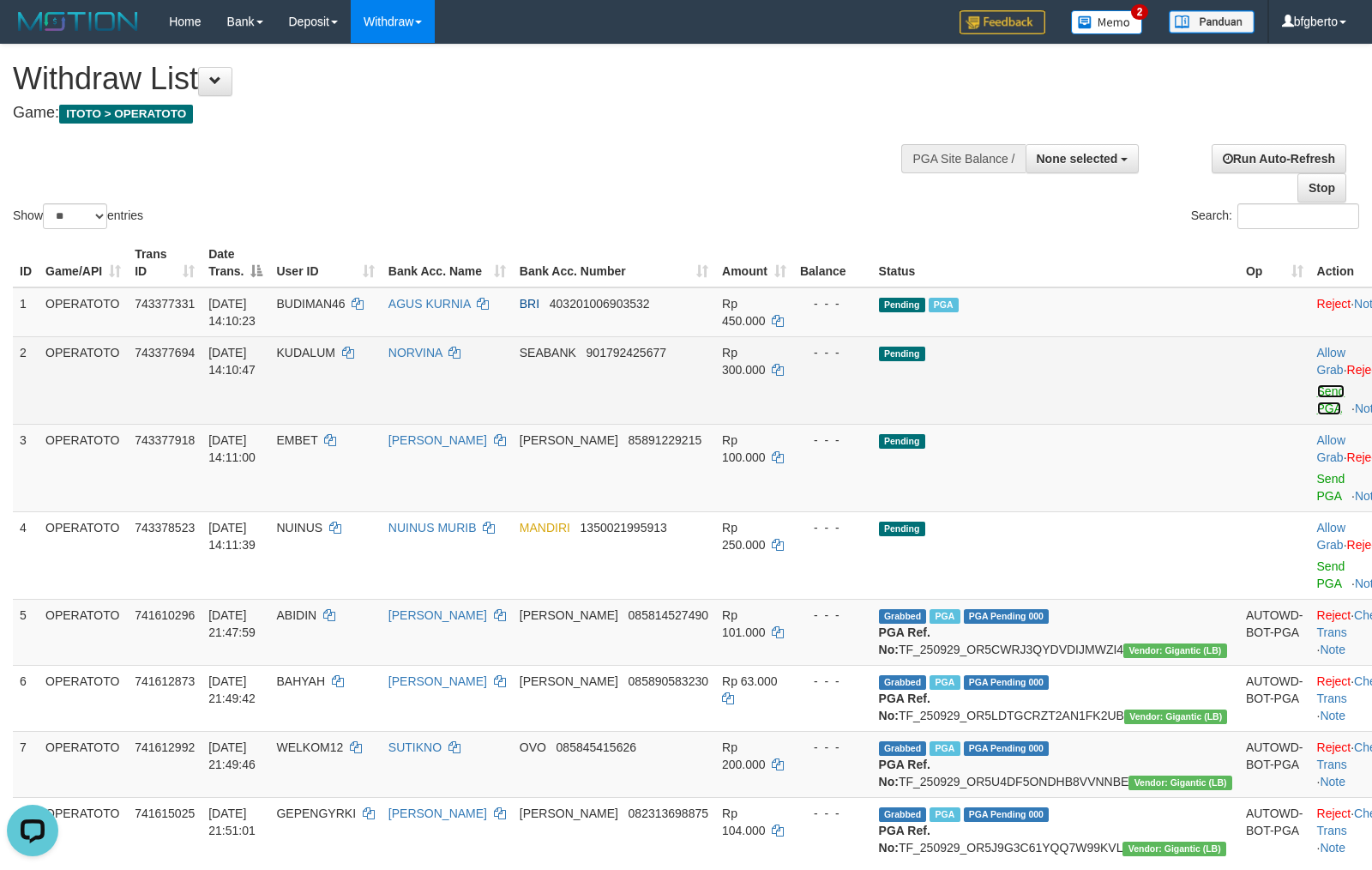
click at [1318, 404] on link "Send PGA" at bounding box center [1332, 400] width 29 height 31
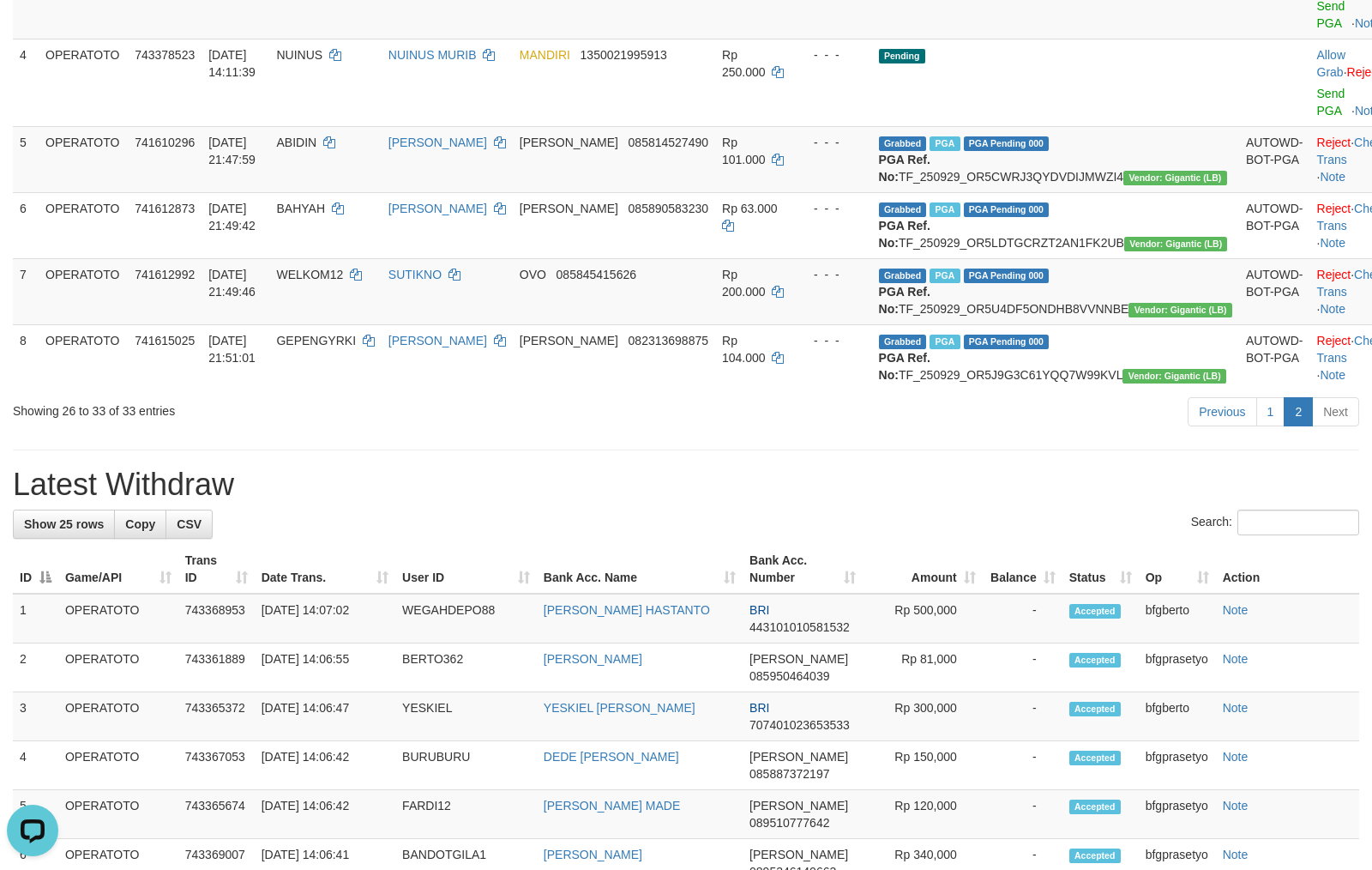
scroll to position [686, 0]
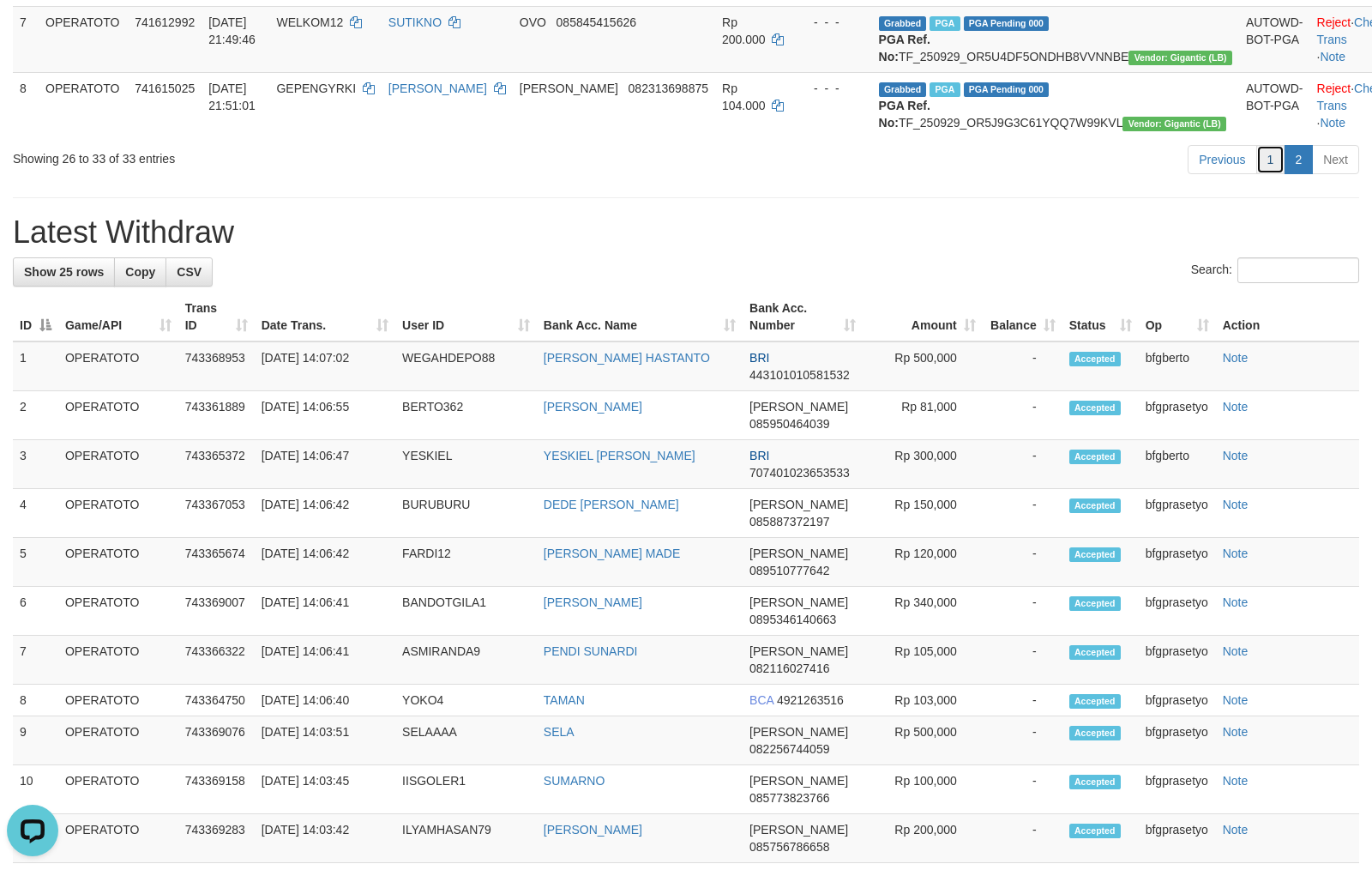
click at [1264, 175] on link "1" at bounding box center [1271, 159] width 30 height 30
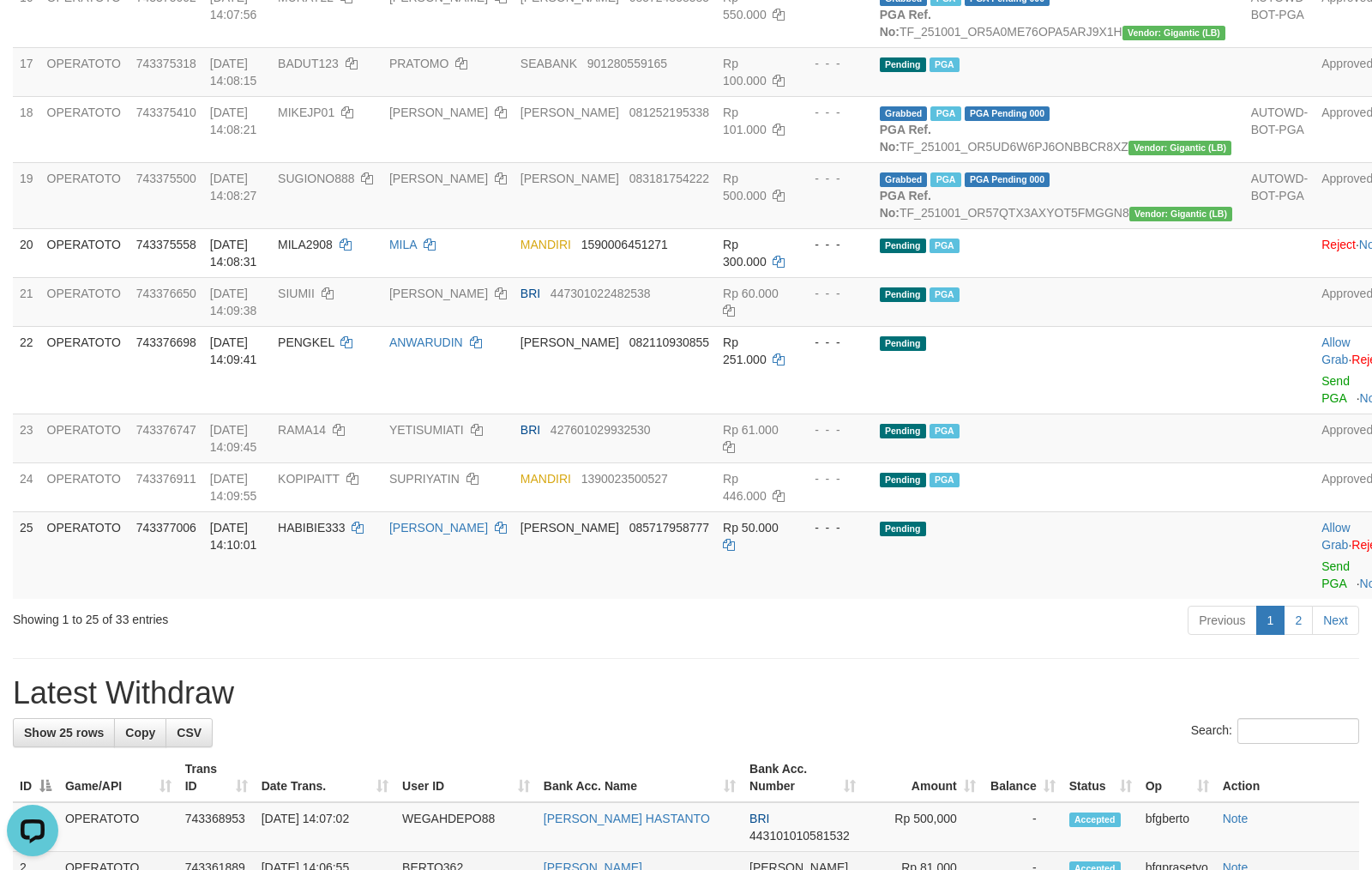
scroll to position [1067, 0]
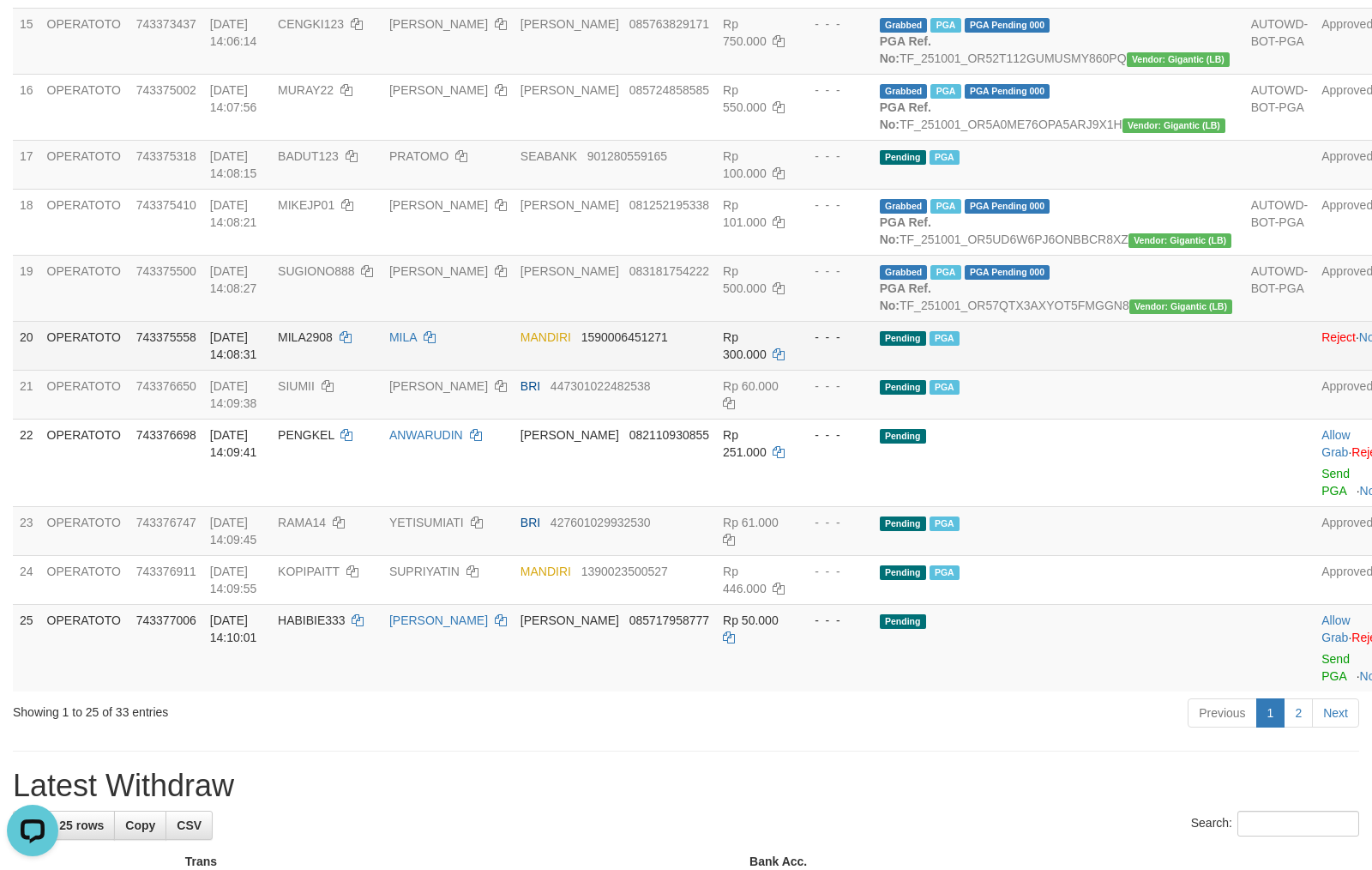
click at [350, 369] on td "MILA2908" at bounding box center [326, 344] width 112 height 49
click at [327, 369] on td "MILA2908" at bounding box center [326, 344] width 112 height 49
copy span "MILA2908"
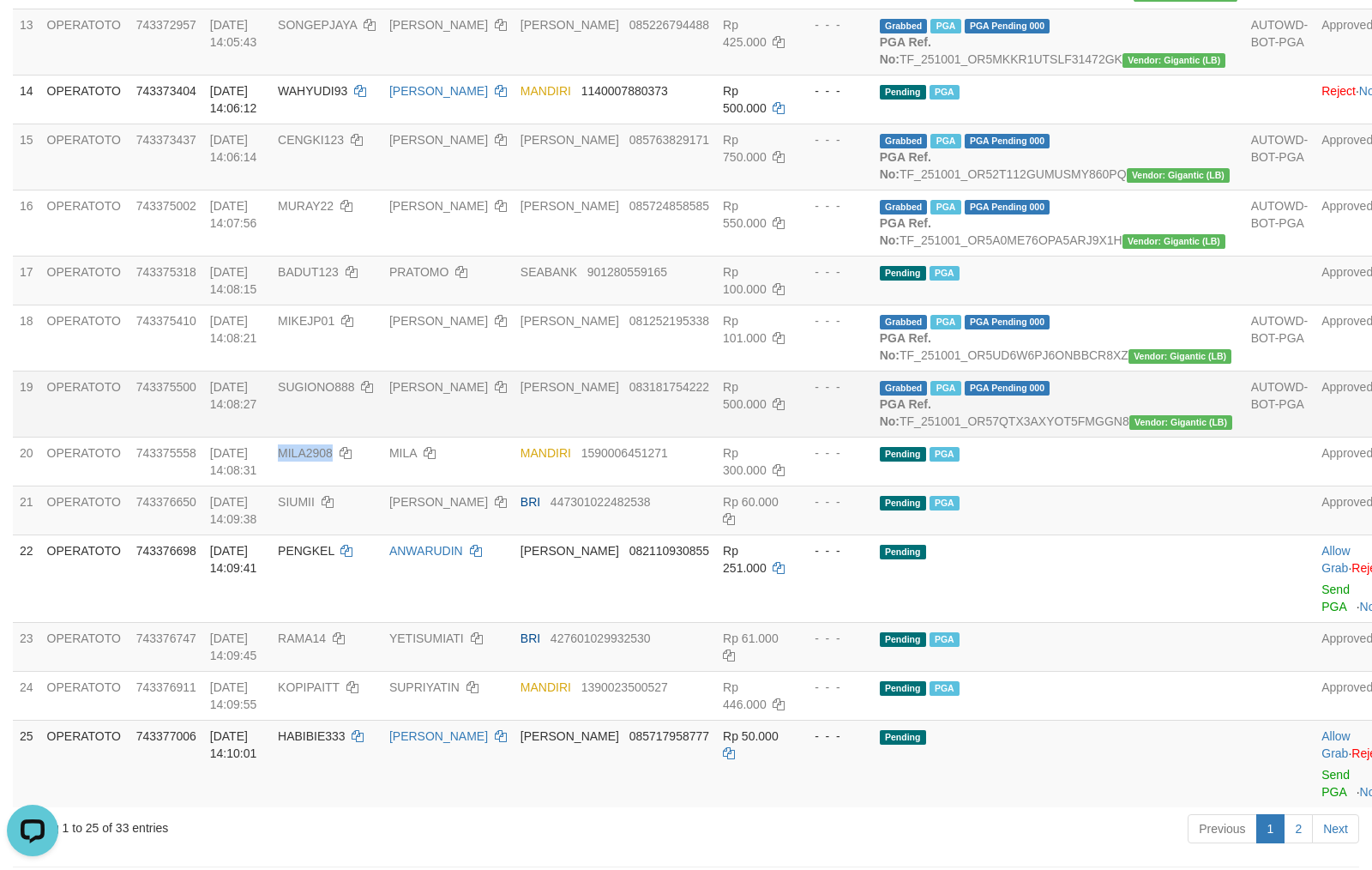
scroll to position [686, 0]
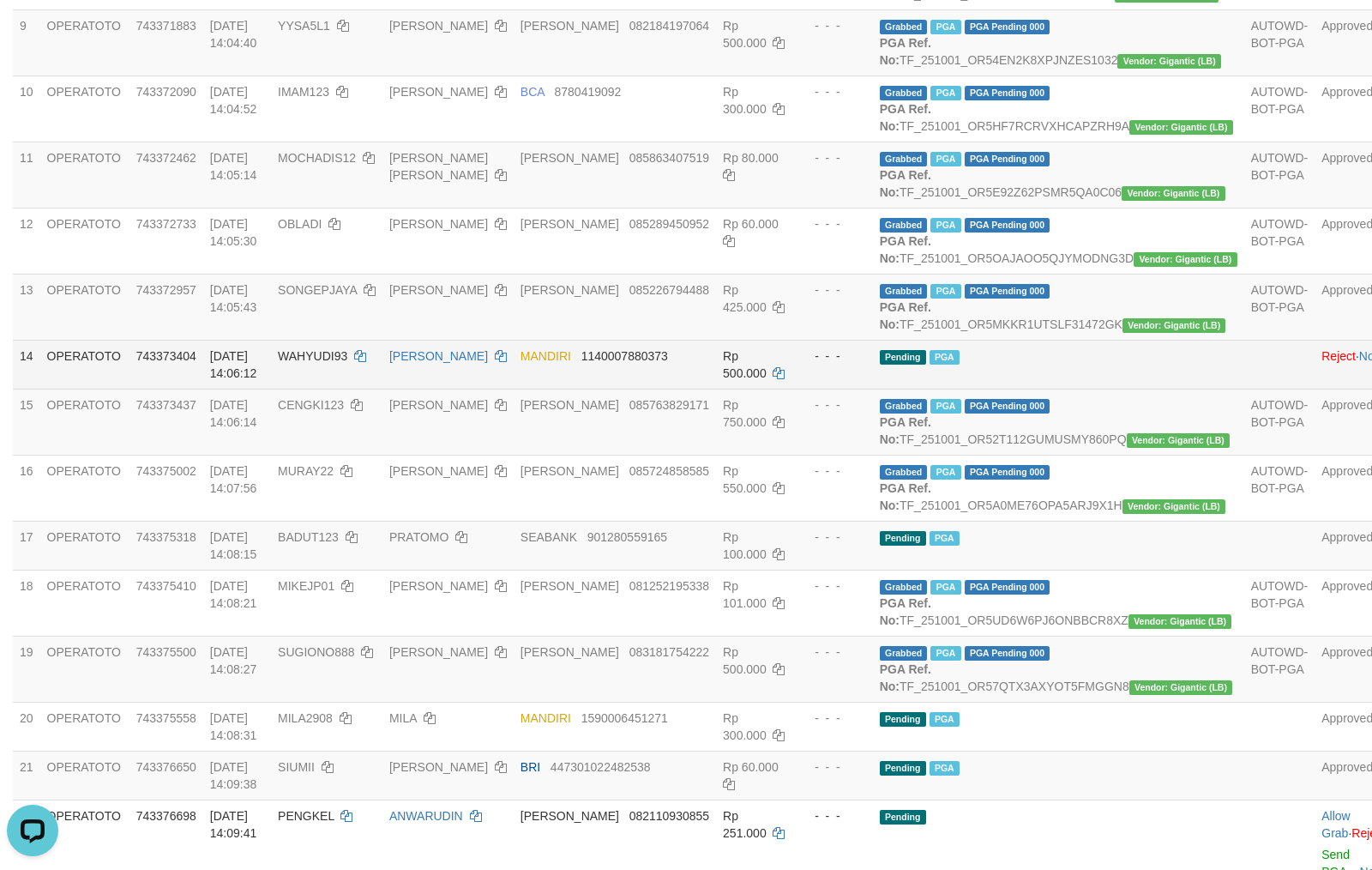
click at [481, 388] on td "SAMIJAN" at bounding box center [448, 363] width 132 height 49
click at [464, 388] on td "SAMIJAN" at bounding box center [448, 363] width 132 height 49
copy link "SAMIJAN"
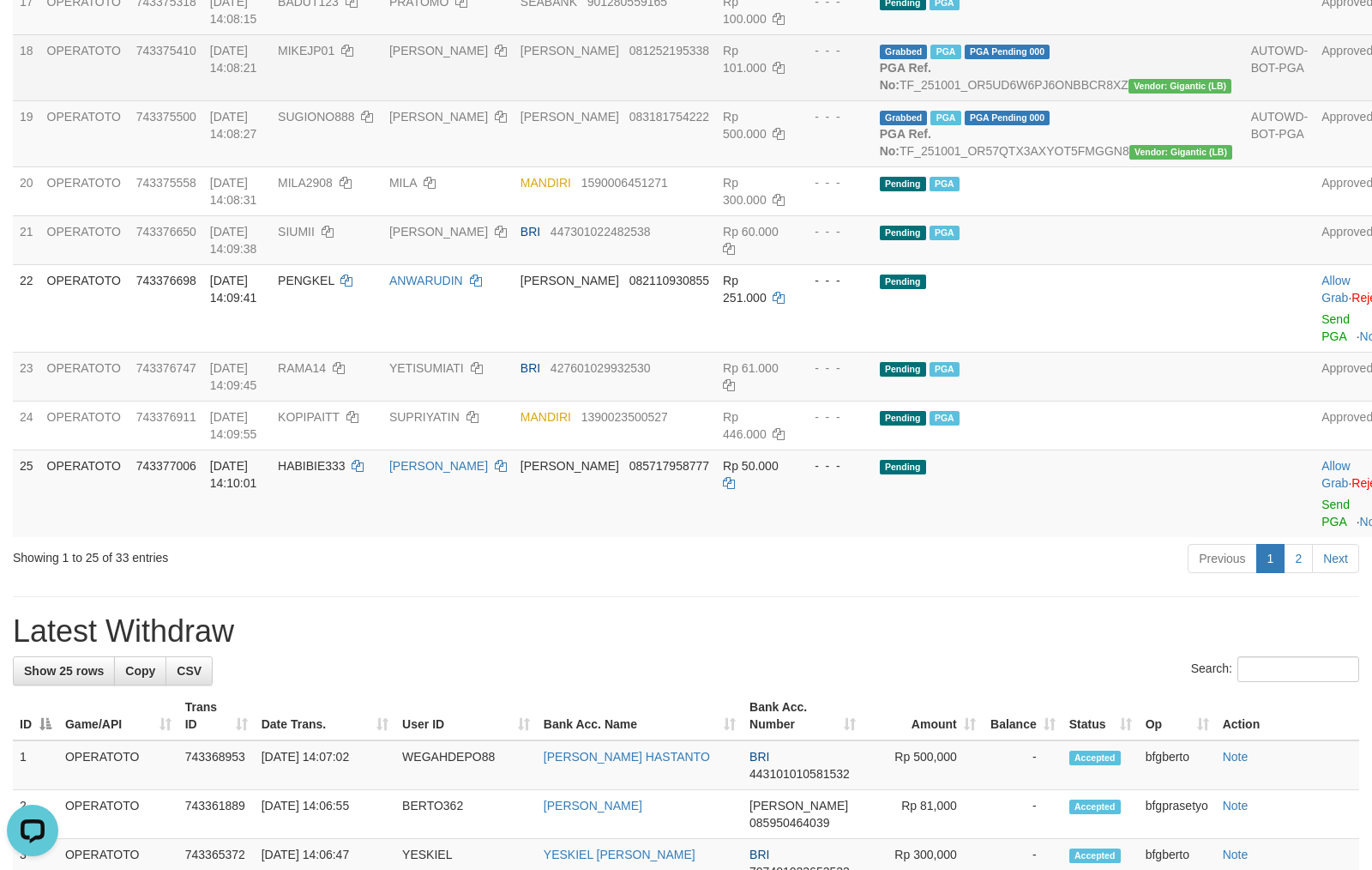
scroll to position [1448, 0]
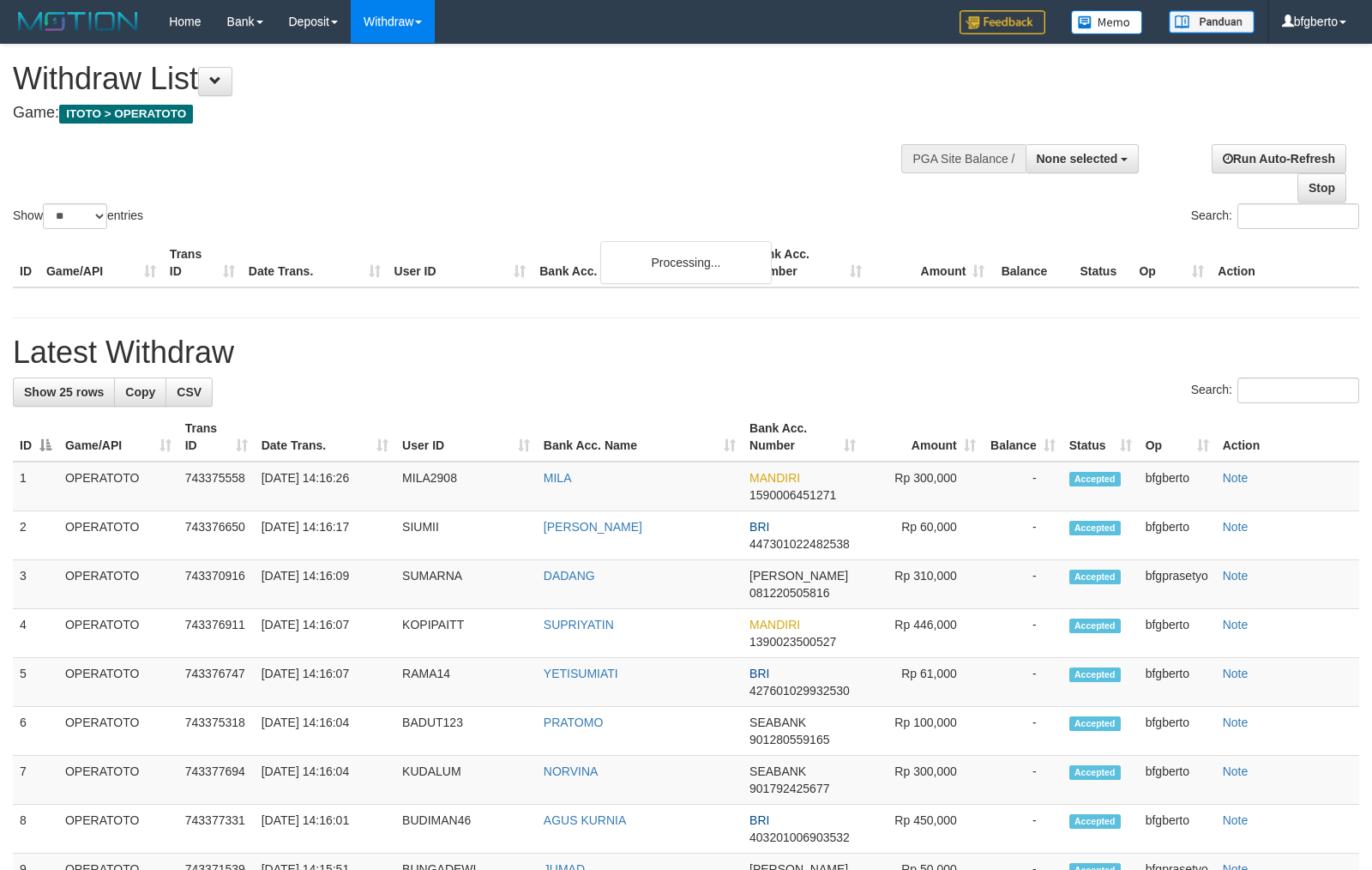
select select
select select "**"
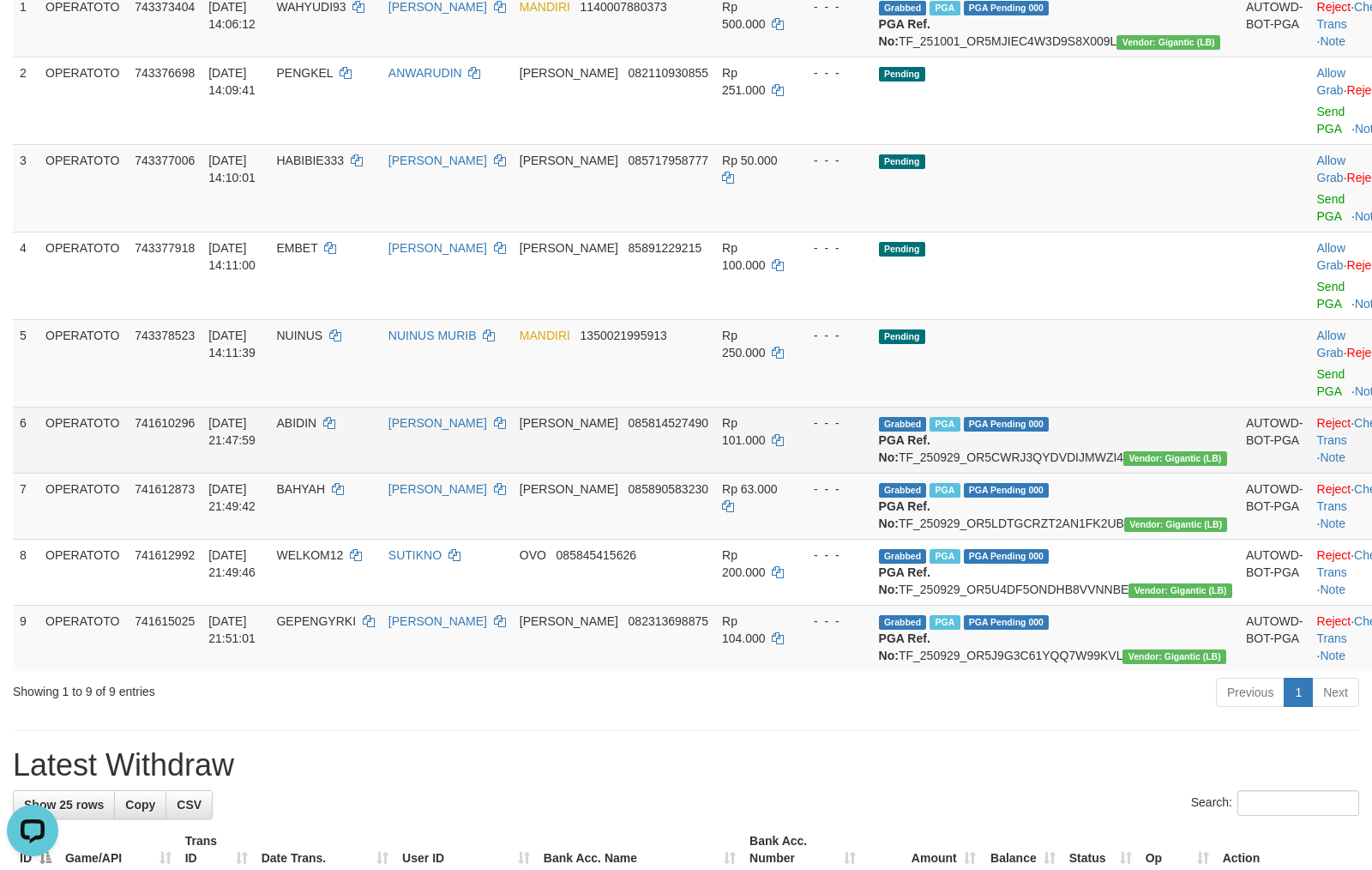
scroll to position [152, 0]
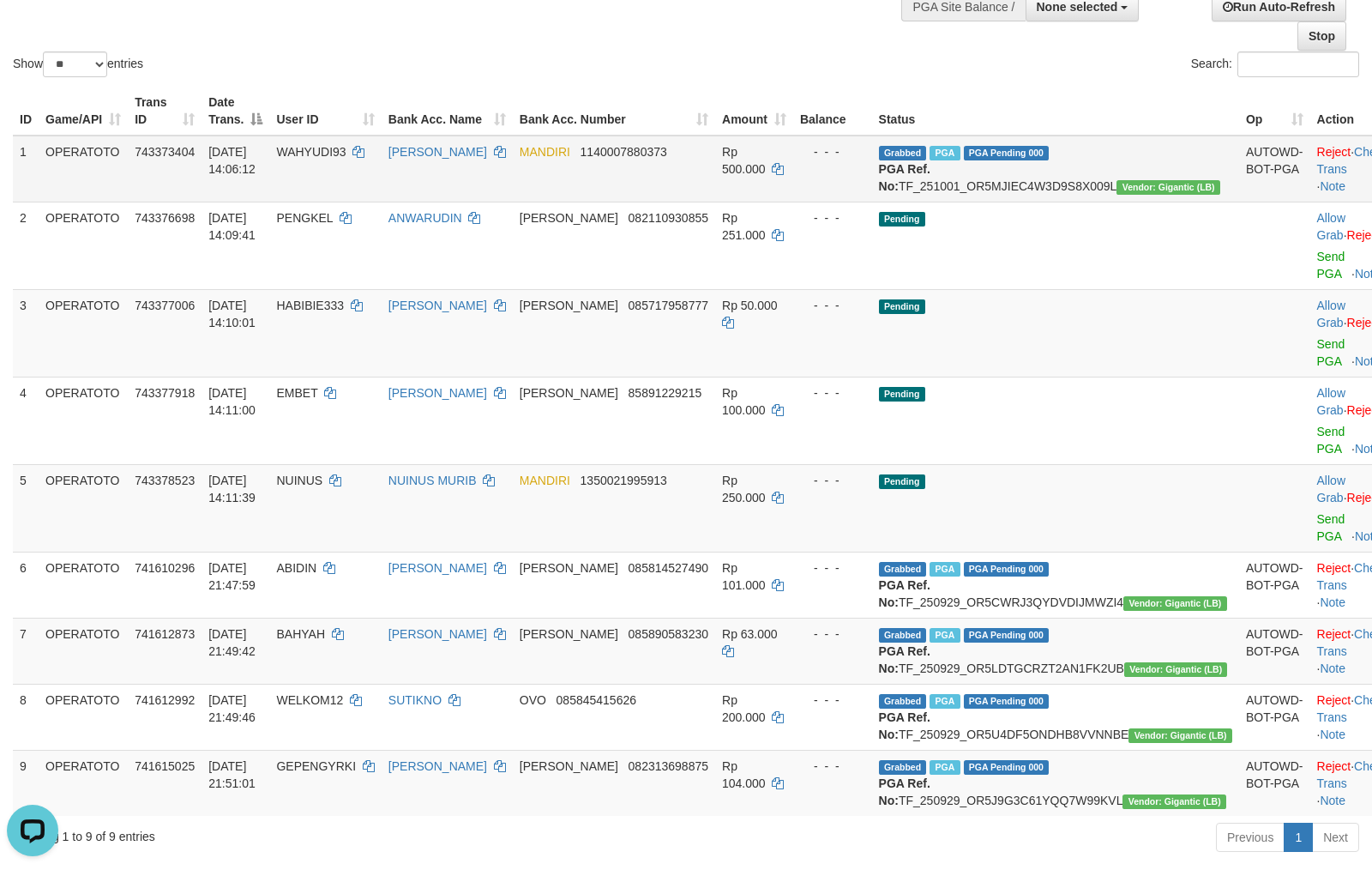
click at [1049, 176] on td "Grabbed PGA PGA Pending 000 PGA Ref. No: TF_251001_OR5MJIEC4W3D9S8X009L Vendor:…" at bounding box center [1055, 169] width 367 height 67
click at [1049, 183] on td "Grabbed PGA PGA Pending 000 PGA Ref. No: TF_251001_OR5MJIEC4W3D9S8X009L Vendor:…" at bounding box center [1055, 169] width 367 height 67
copy td "TF_251001_OR5MJIEC4W3D9S8X009L"
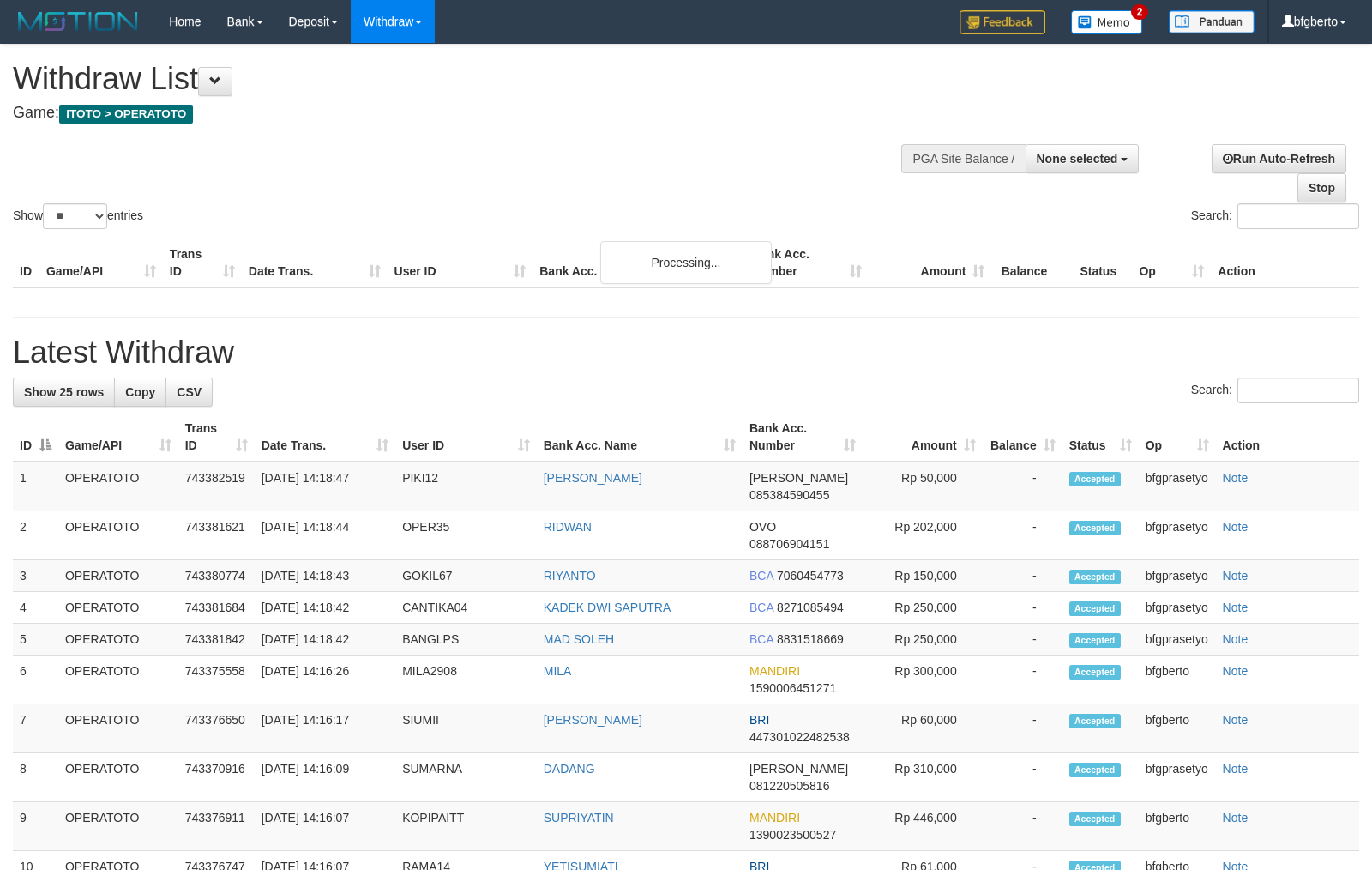
select select
select select "**"
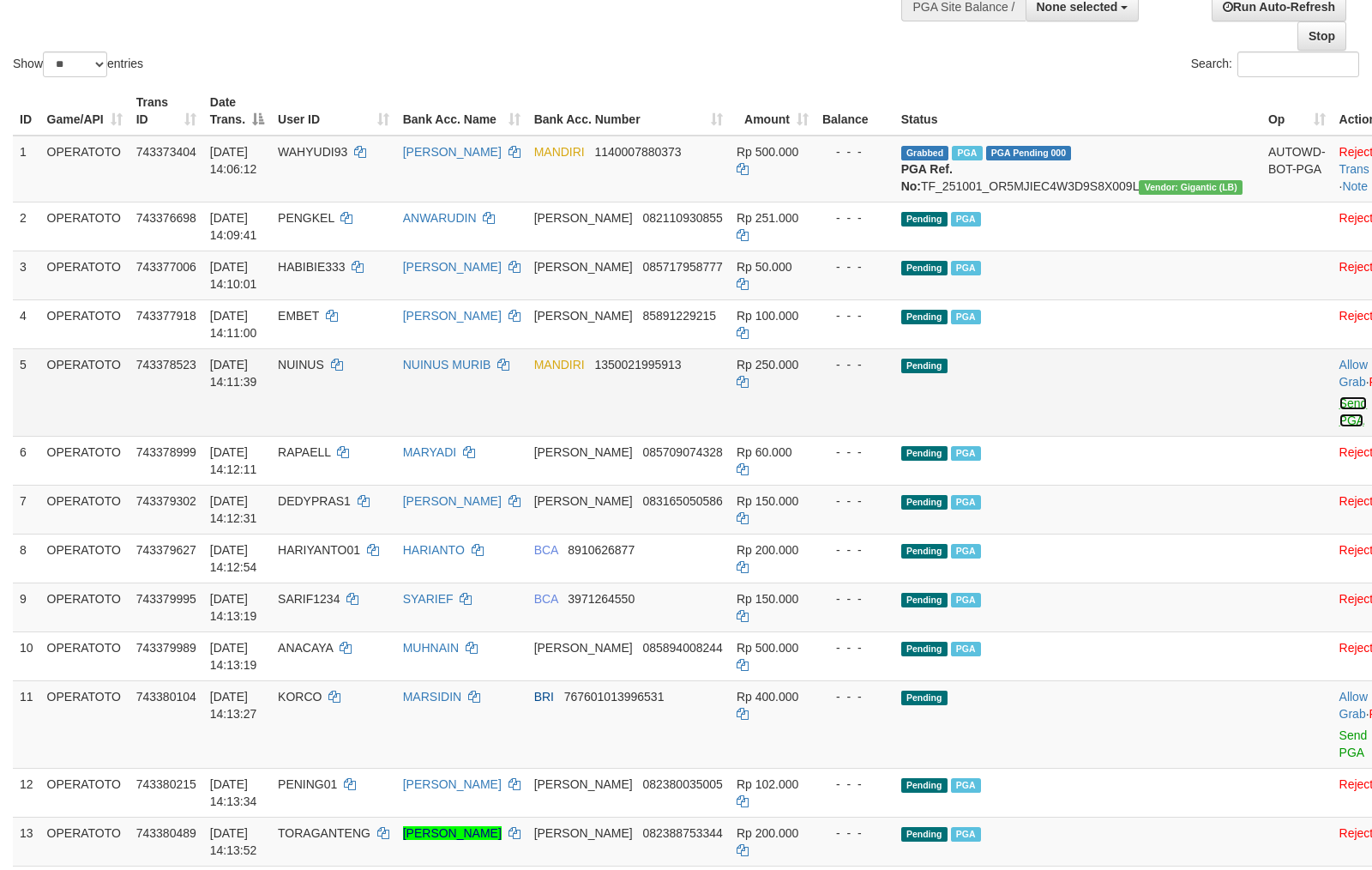
click at [1340, 427] on link "Send PGA" at bounding box center [1354, 411] width 29 height 31
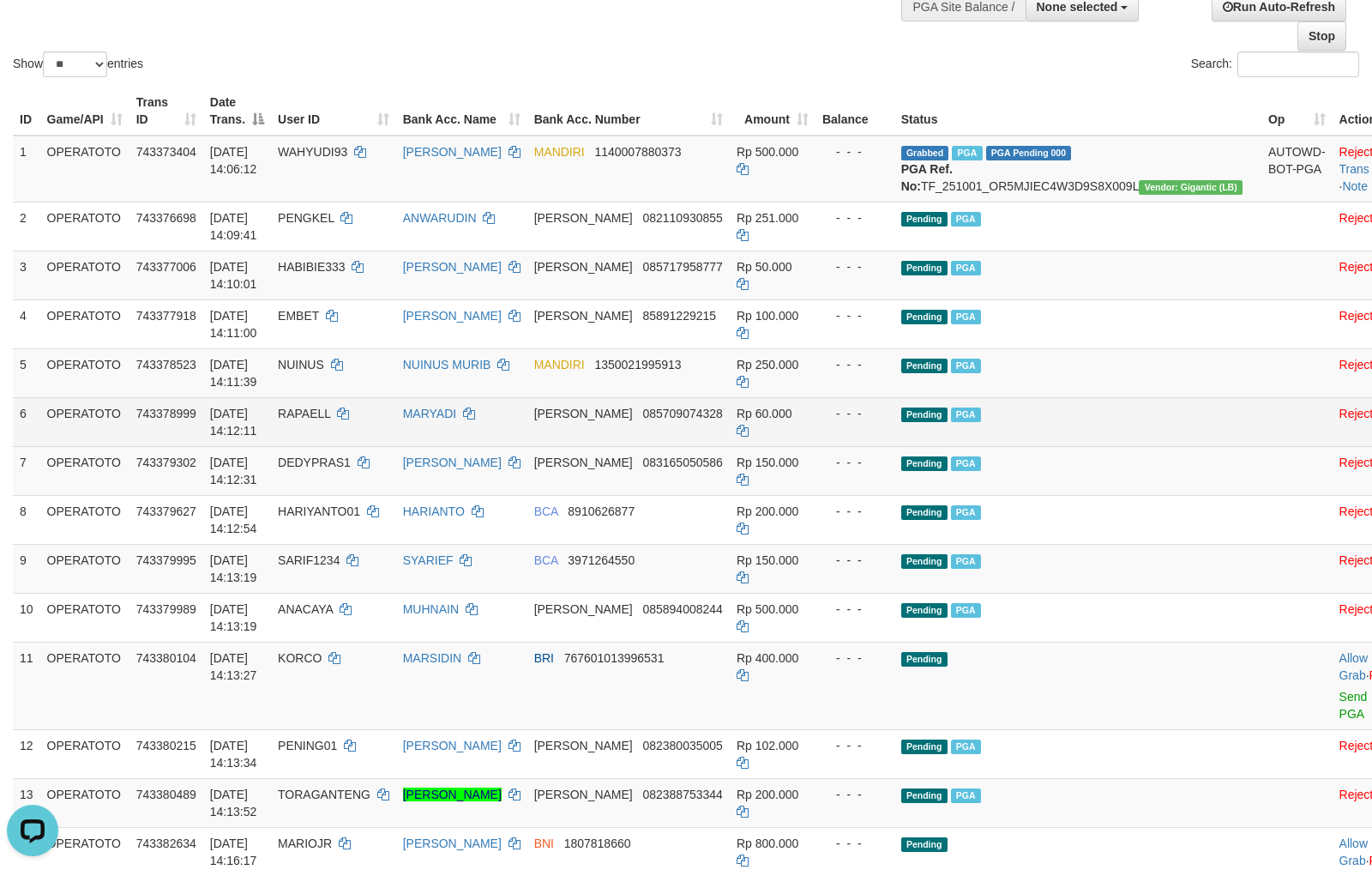
scroll to position [0, 0]
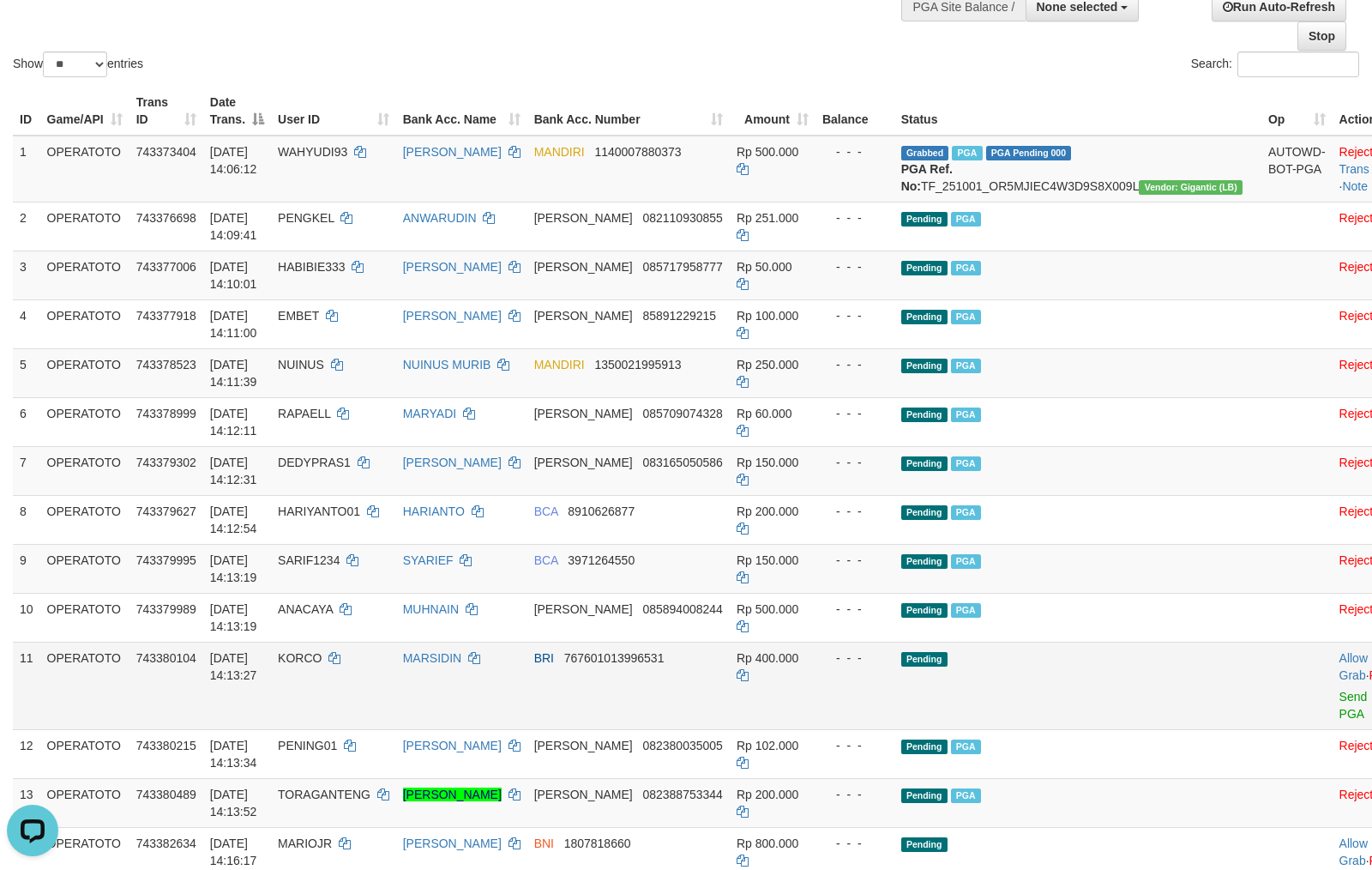
click at [1333, 725] on td "Allow Grab · Reject Send PGA · Note" at bounding box center [1375, 685] width 85 height 88
click at [1340, 720] on link "Send PGA" at bounding box center [1354, 705] width 29 height 31
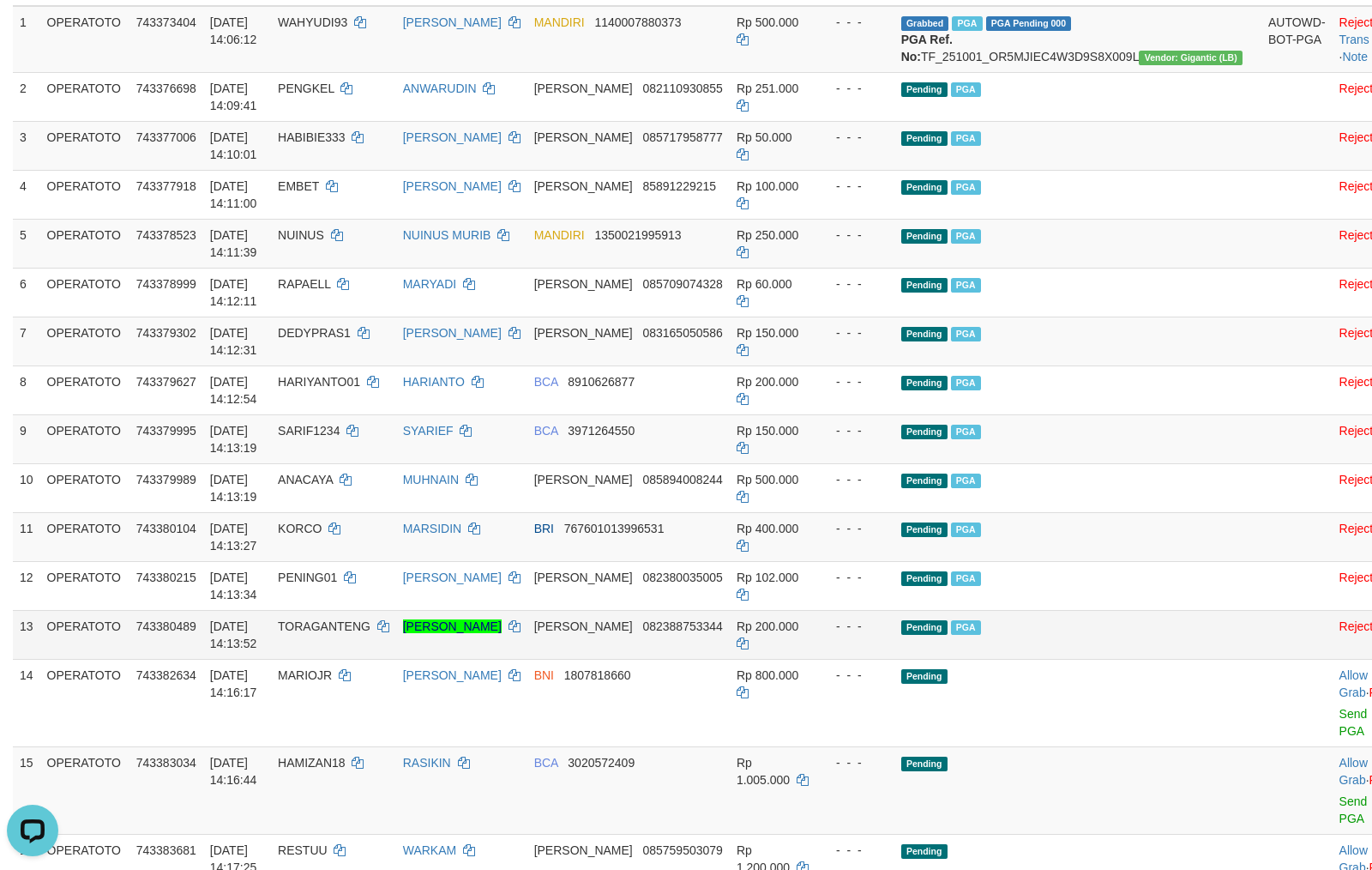
scroll to position [532, 0]
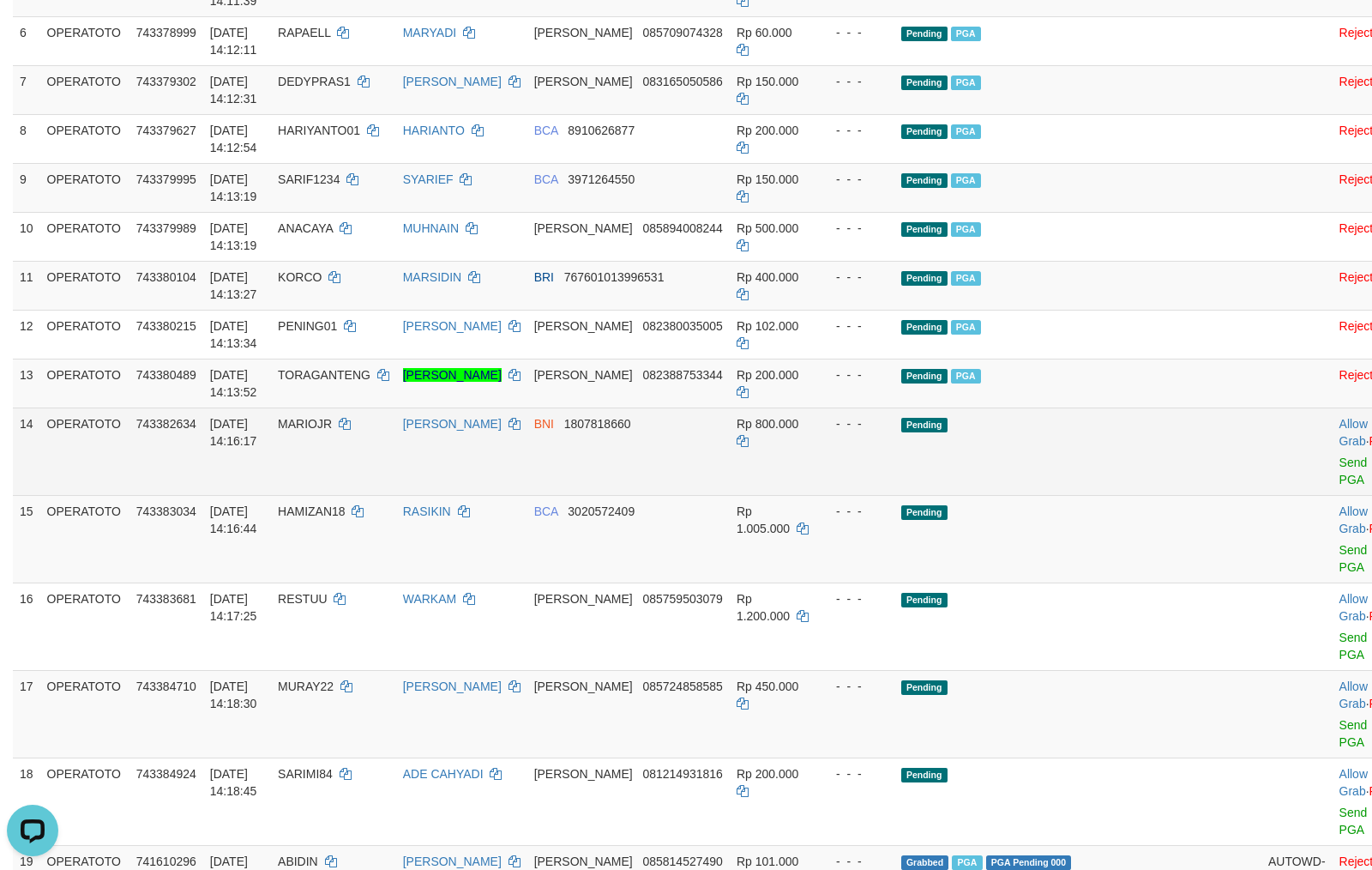
click at [1333, 491] on td "Allow Grab · Reject Send PGA · Note" at bounding box center [1375, 451] width 85 height 88
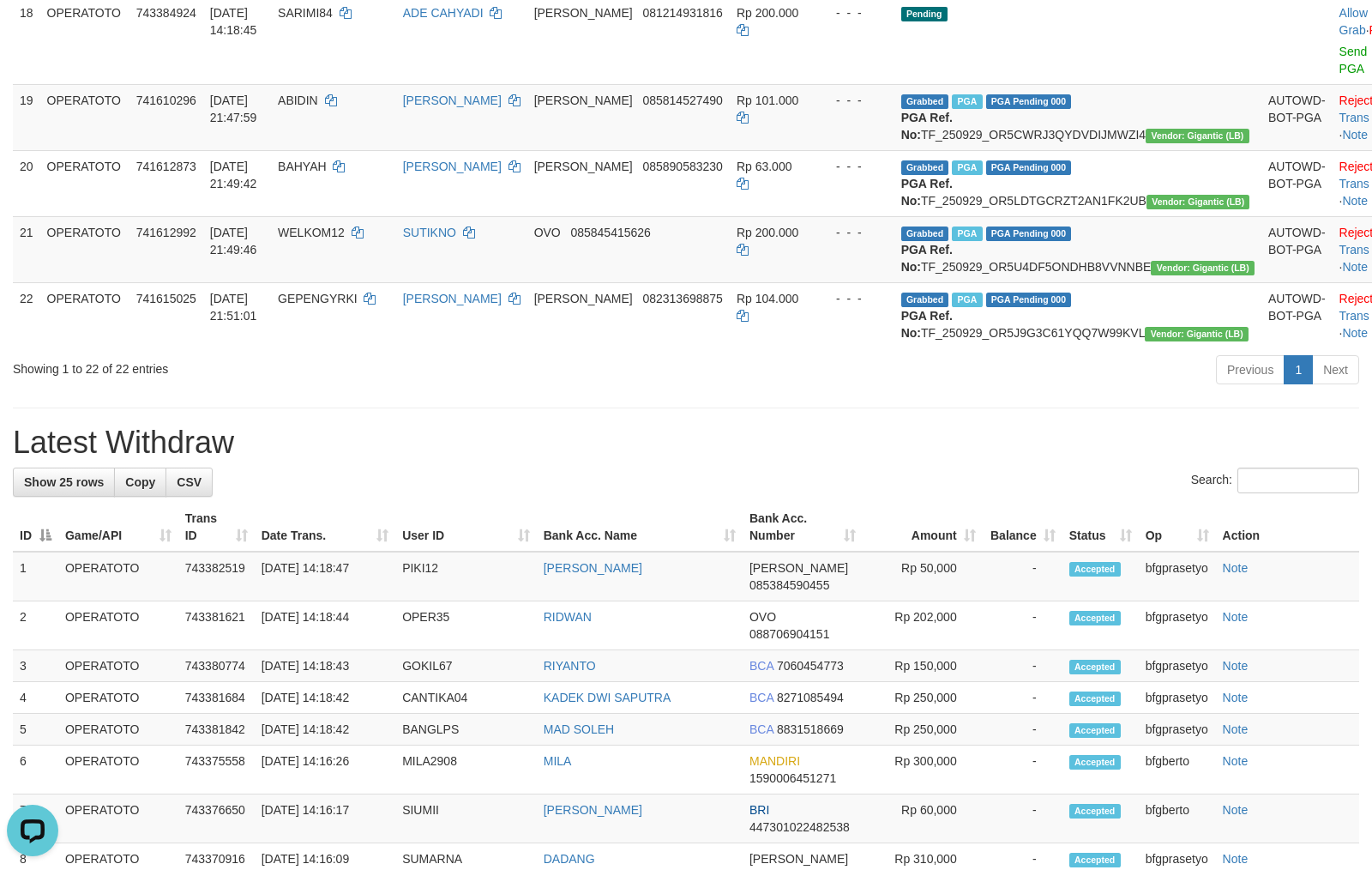
scroll to position [542, 0]
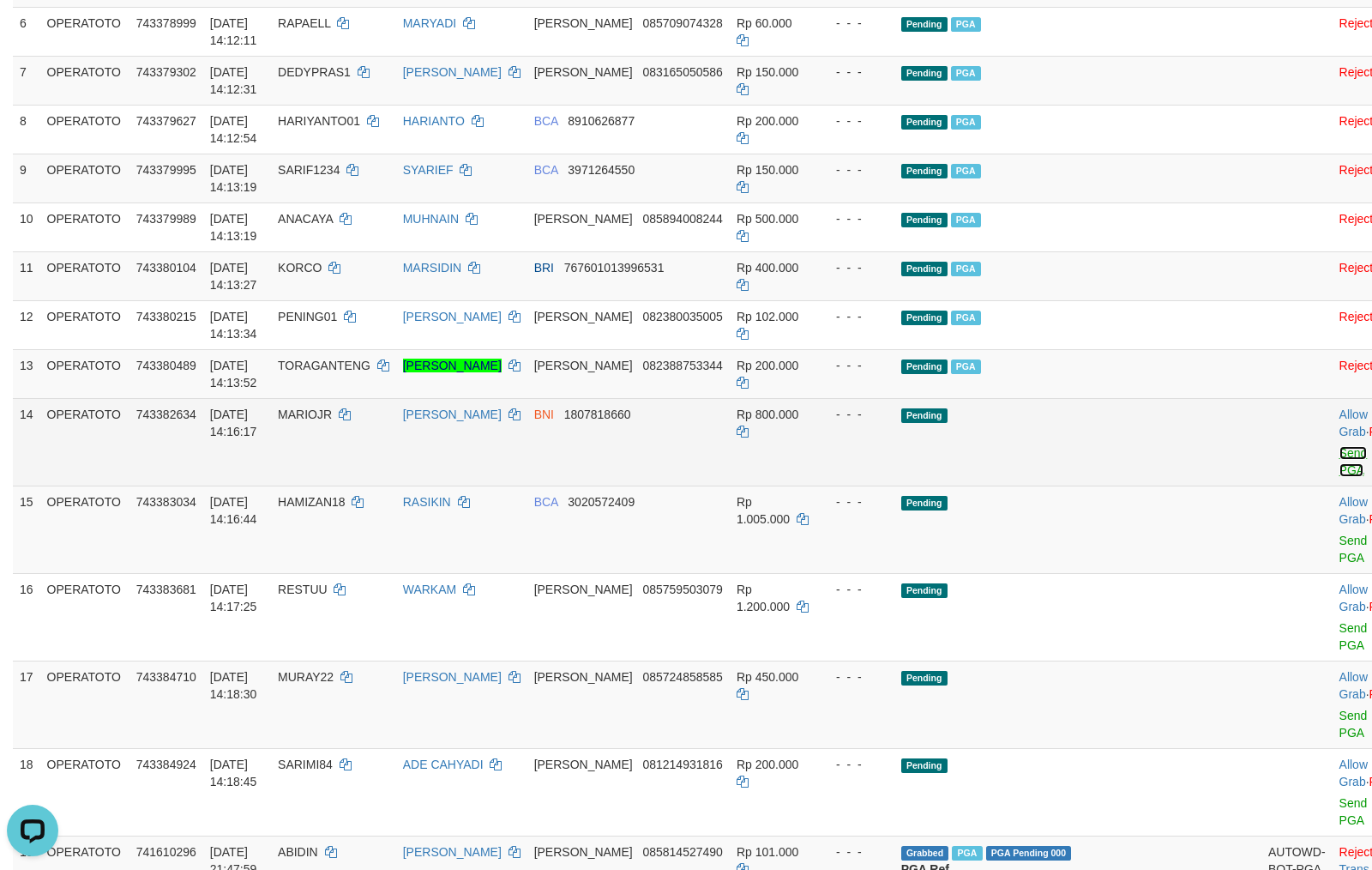
click at [1340, 477] on link "Send PGA" at bounding box center [1354, 462] width 29 height 31
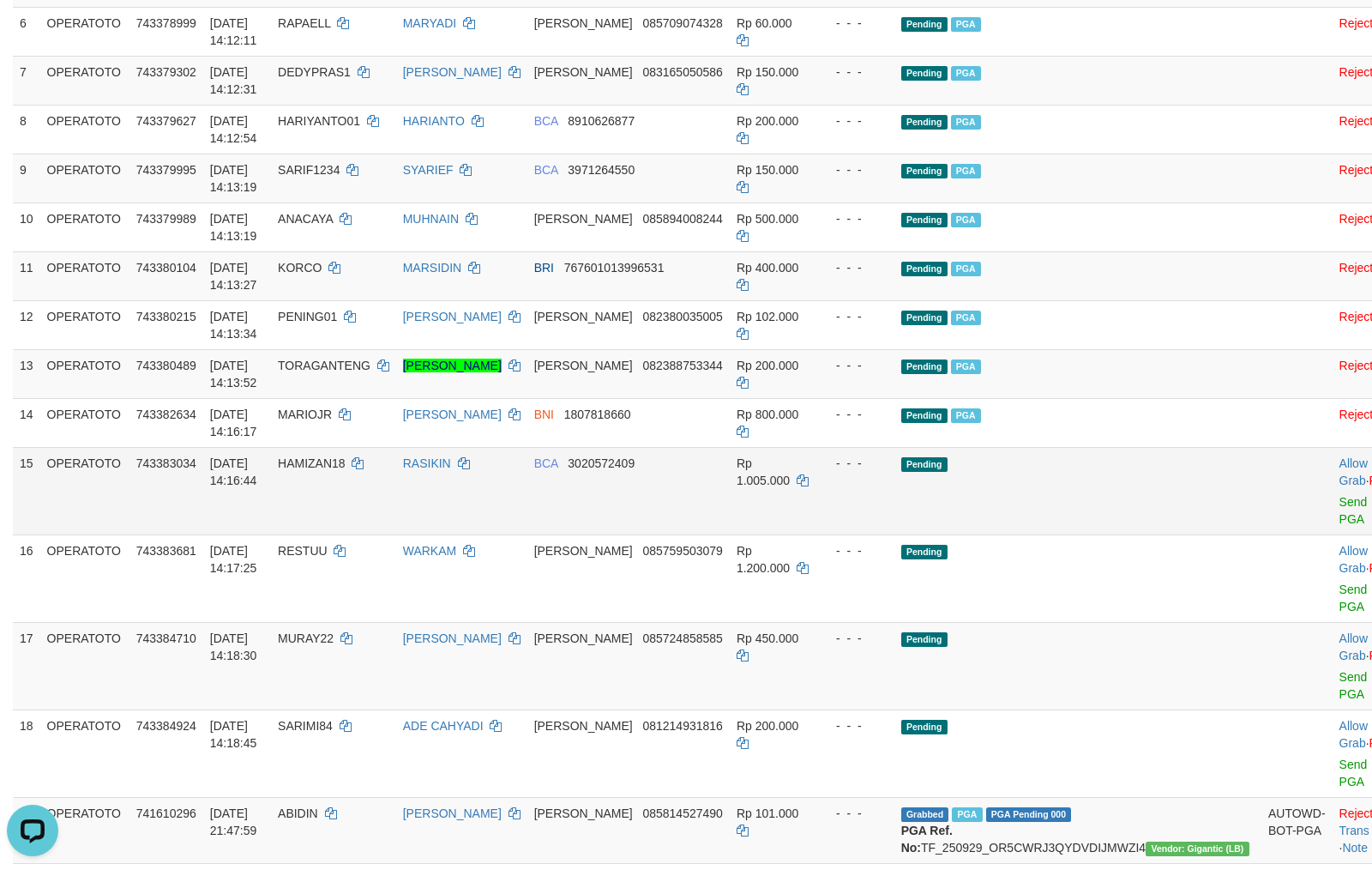
drag, startPoint x: 868, startPoint y: 503, endPoint x: 852, endPoint y: 488, distance: 21.9
click at [863, 497] on td "- - -" at bounding box center [855, 490] width 79 height 88
click at [1107, 395] on td "Pending PGA" at bounding box center [1078, 373] width 367 height 49
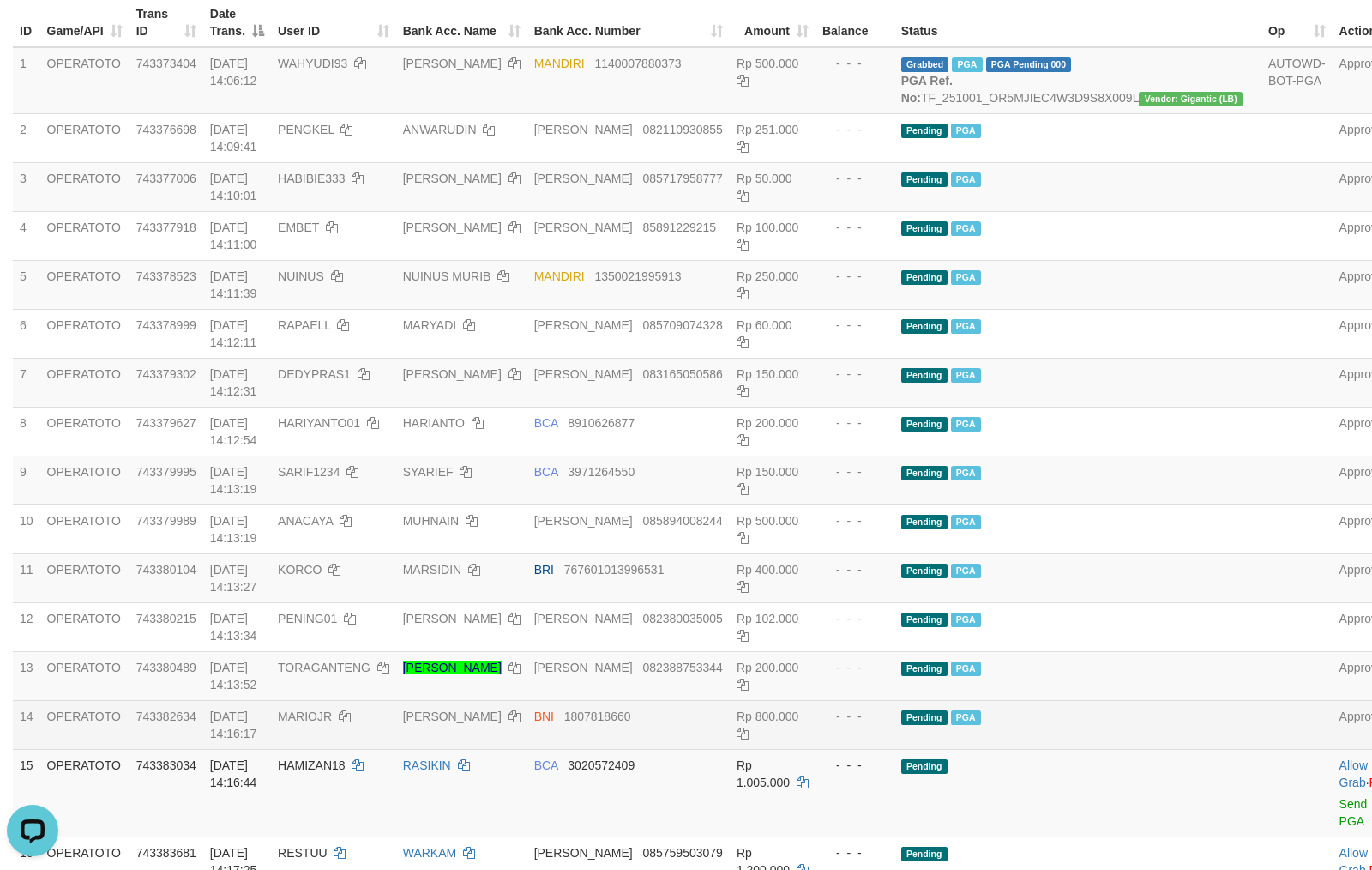
scroll to position [533, 0]
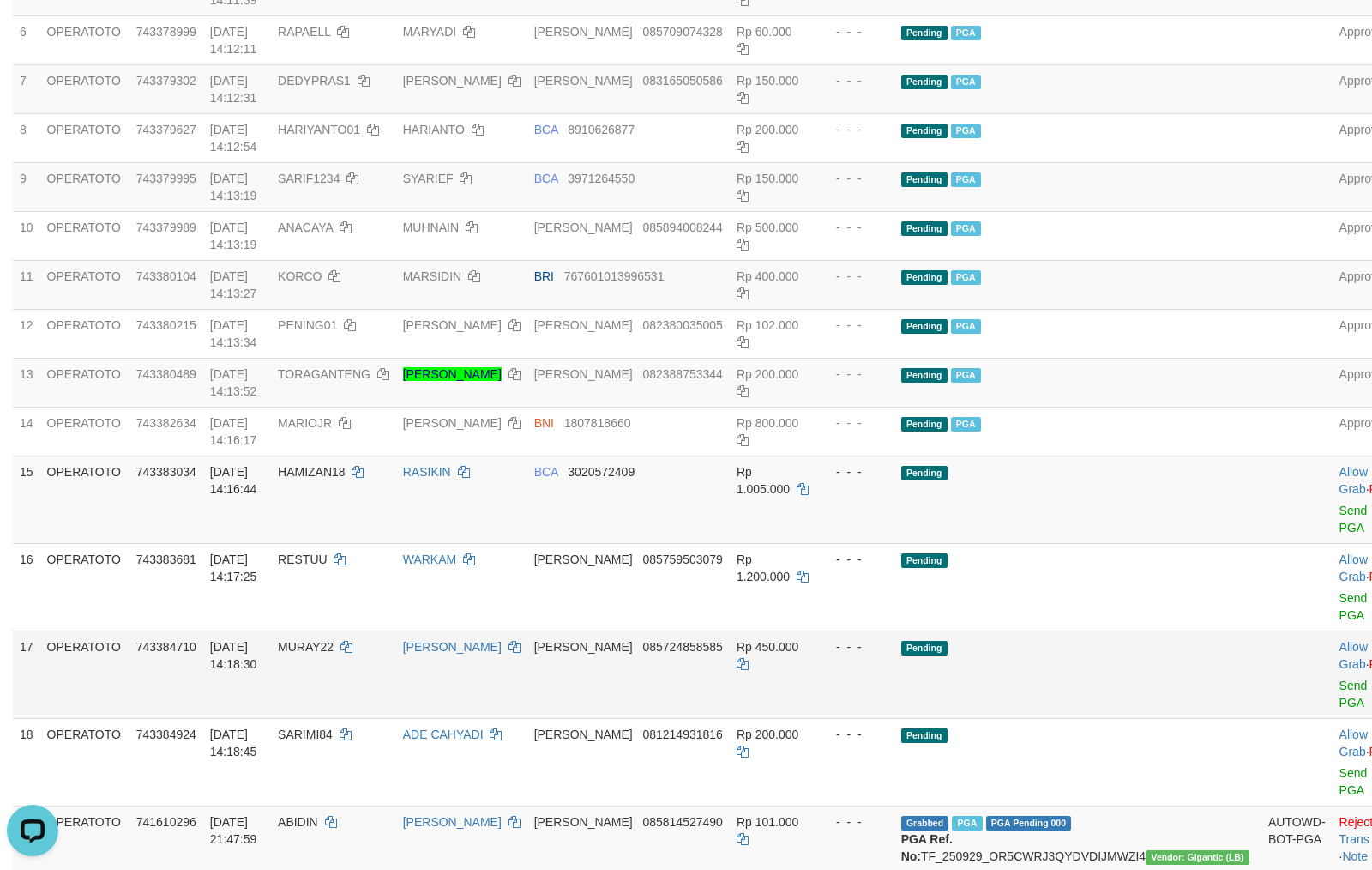
click at [728, 662] on td "[PERSON_NAME] 085724858585" at bounding box center [629, 674] width 202 height 88
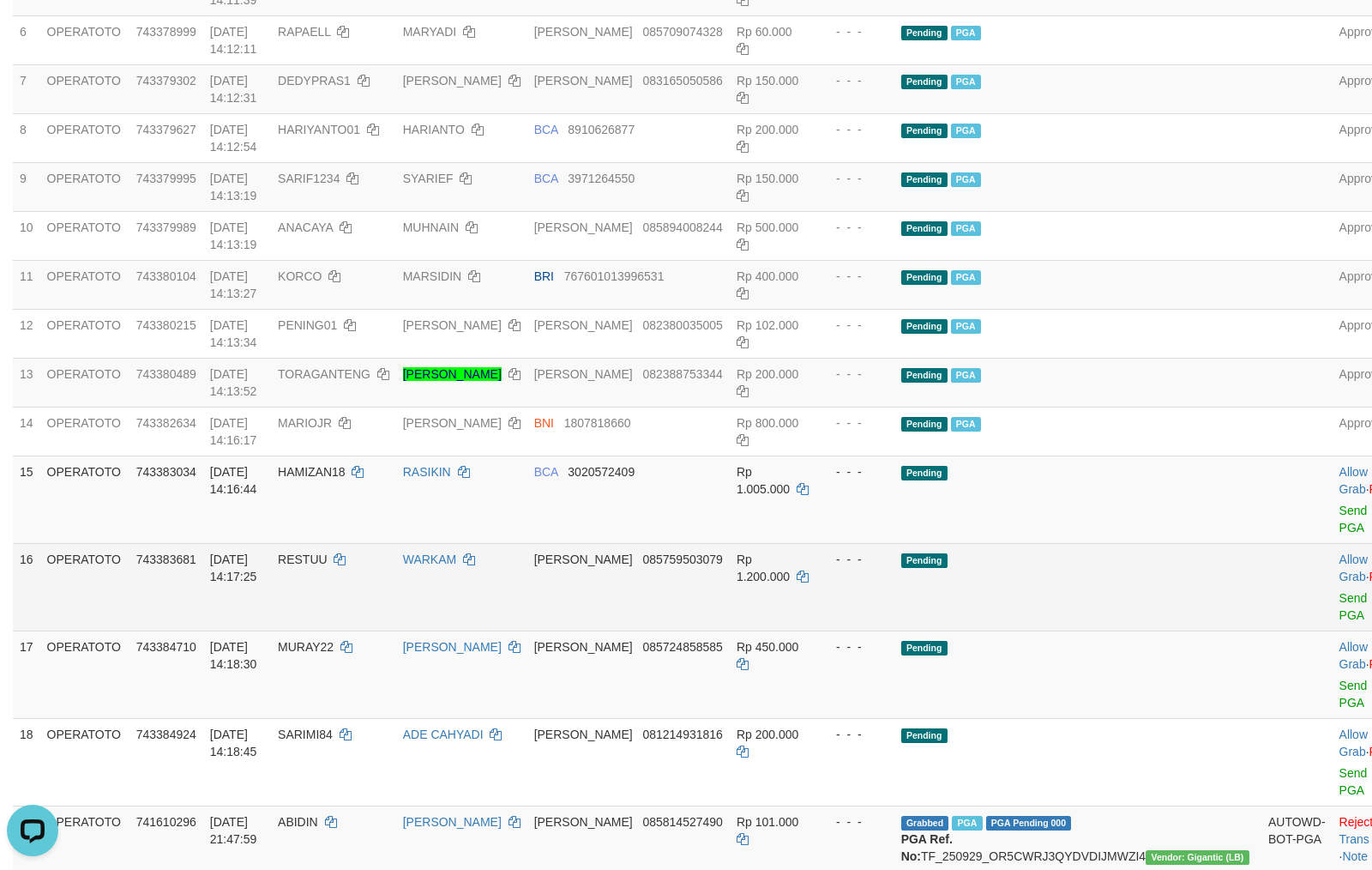
scroll to position [76, 0]
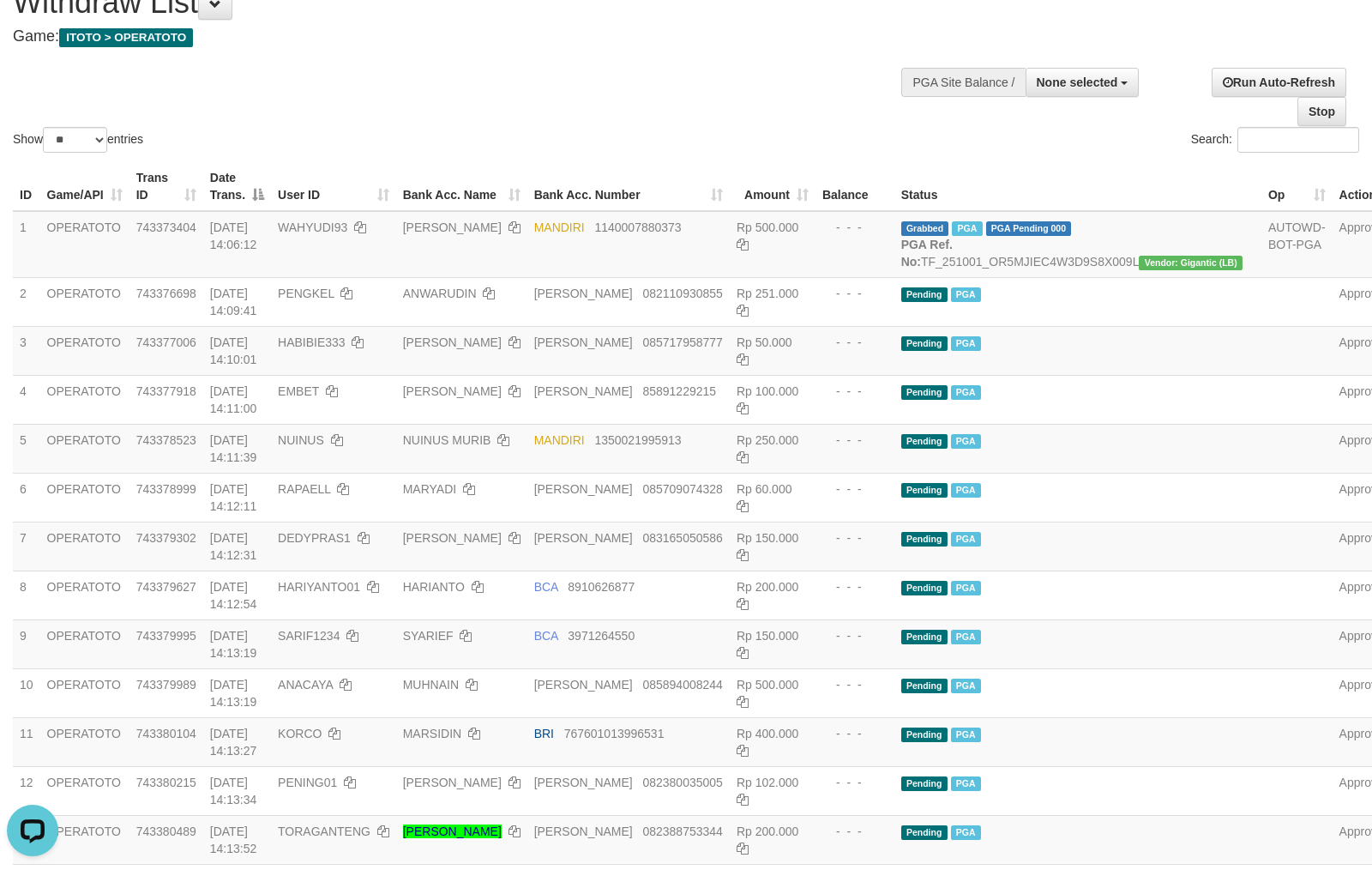
click at [429, 100] on div "Show ** ** ** *** entries Search:" at bounding box center [686, 62] width 1372 height 188
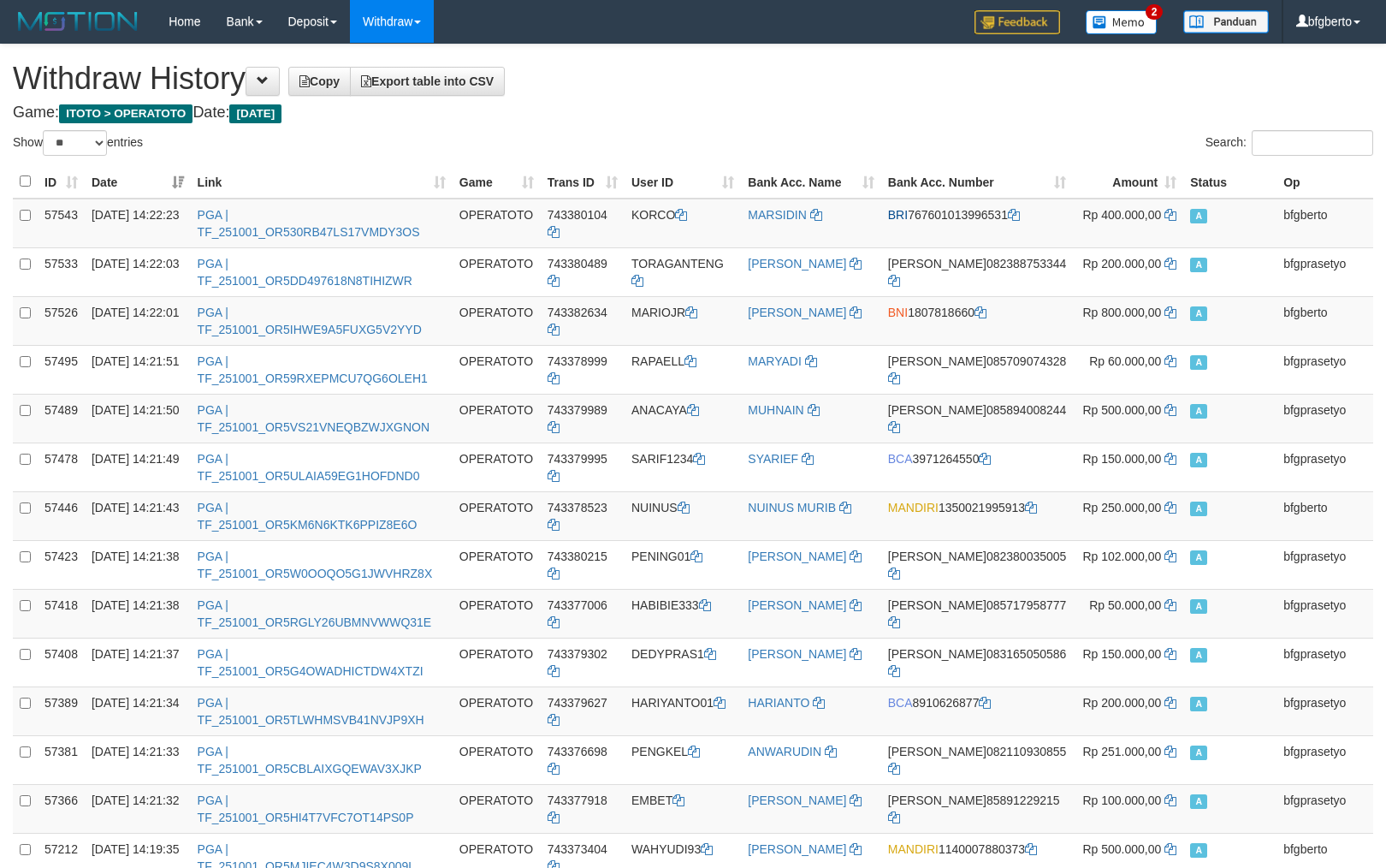
select select "**"
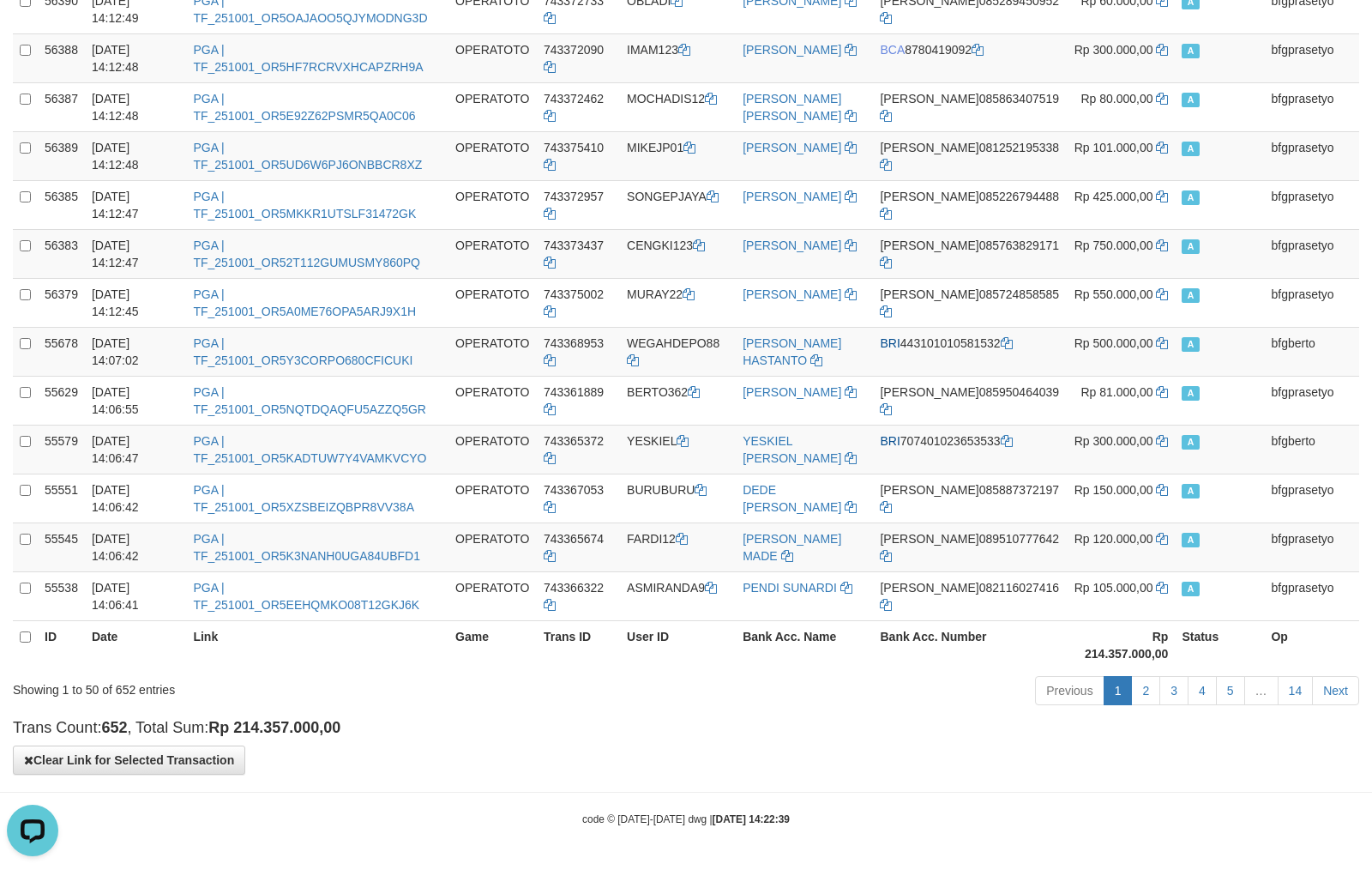
click at [873, 710] on div "Previous 1 2 3 4 5 … 14 Next" at bounding box center [972, 693] width 775 height 37
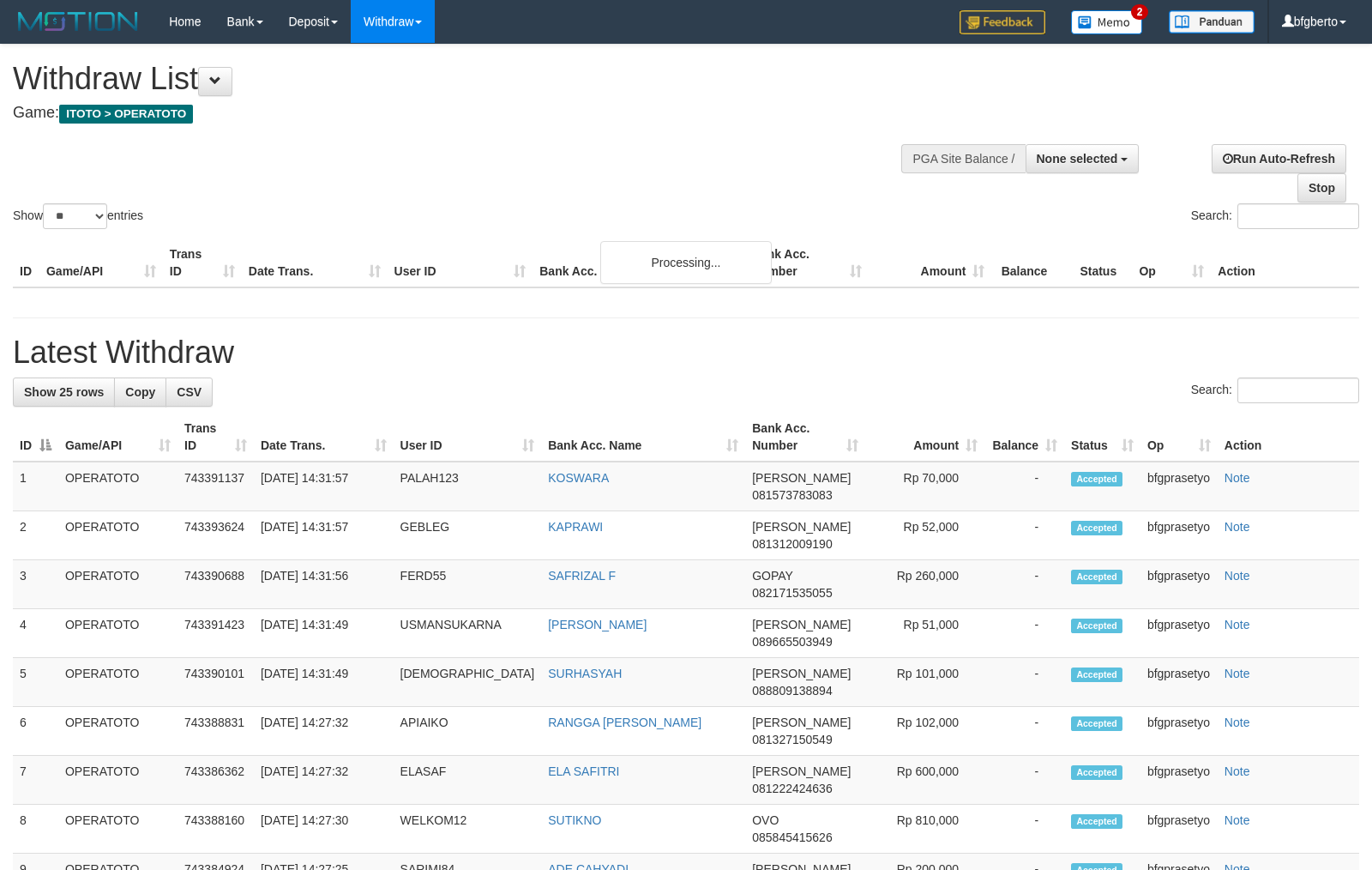
select select
select select "**"
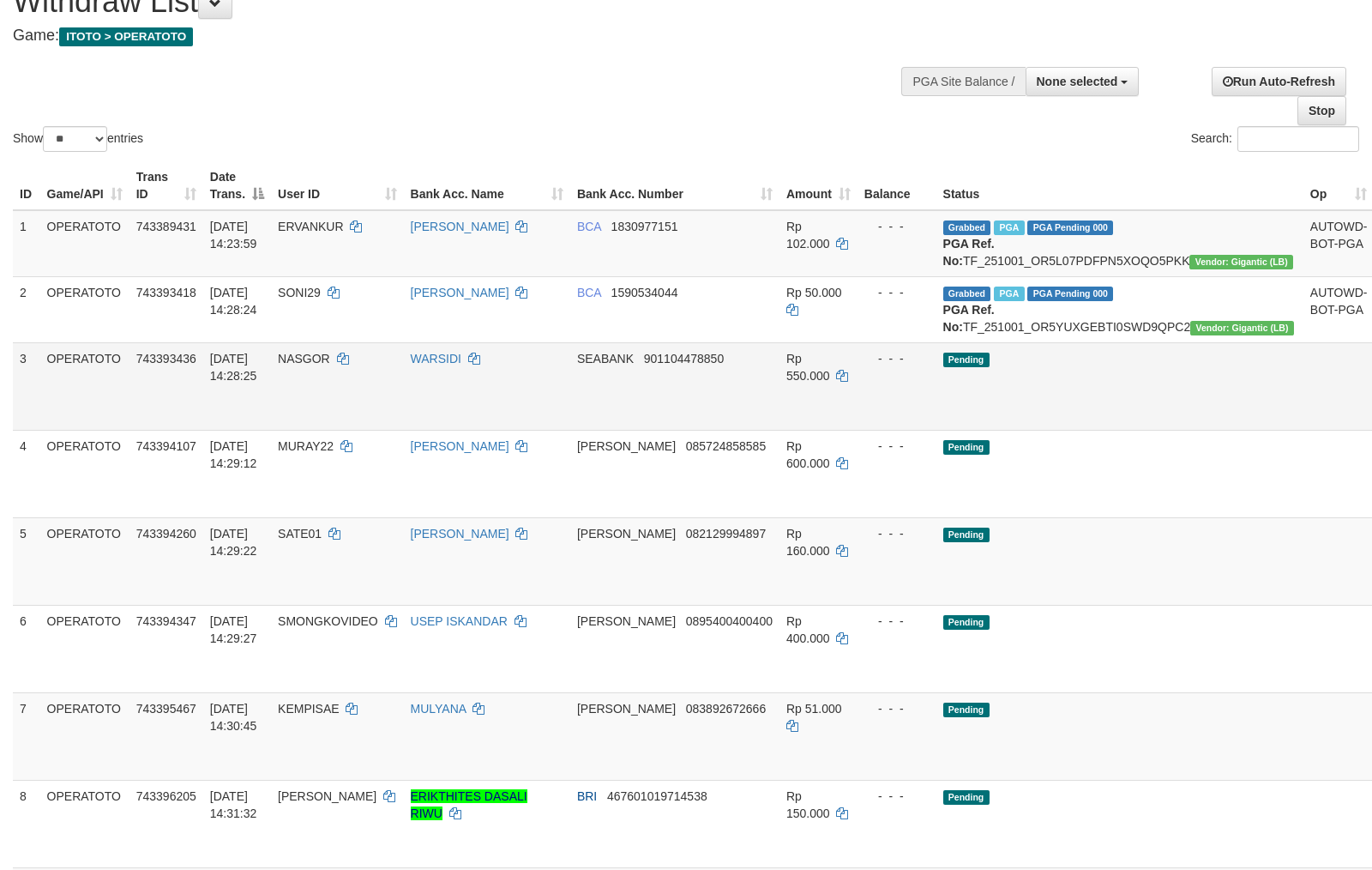
click at [1372, 421] on link "Send PGA" at bounding box center [1395, 405] width 29 height 31
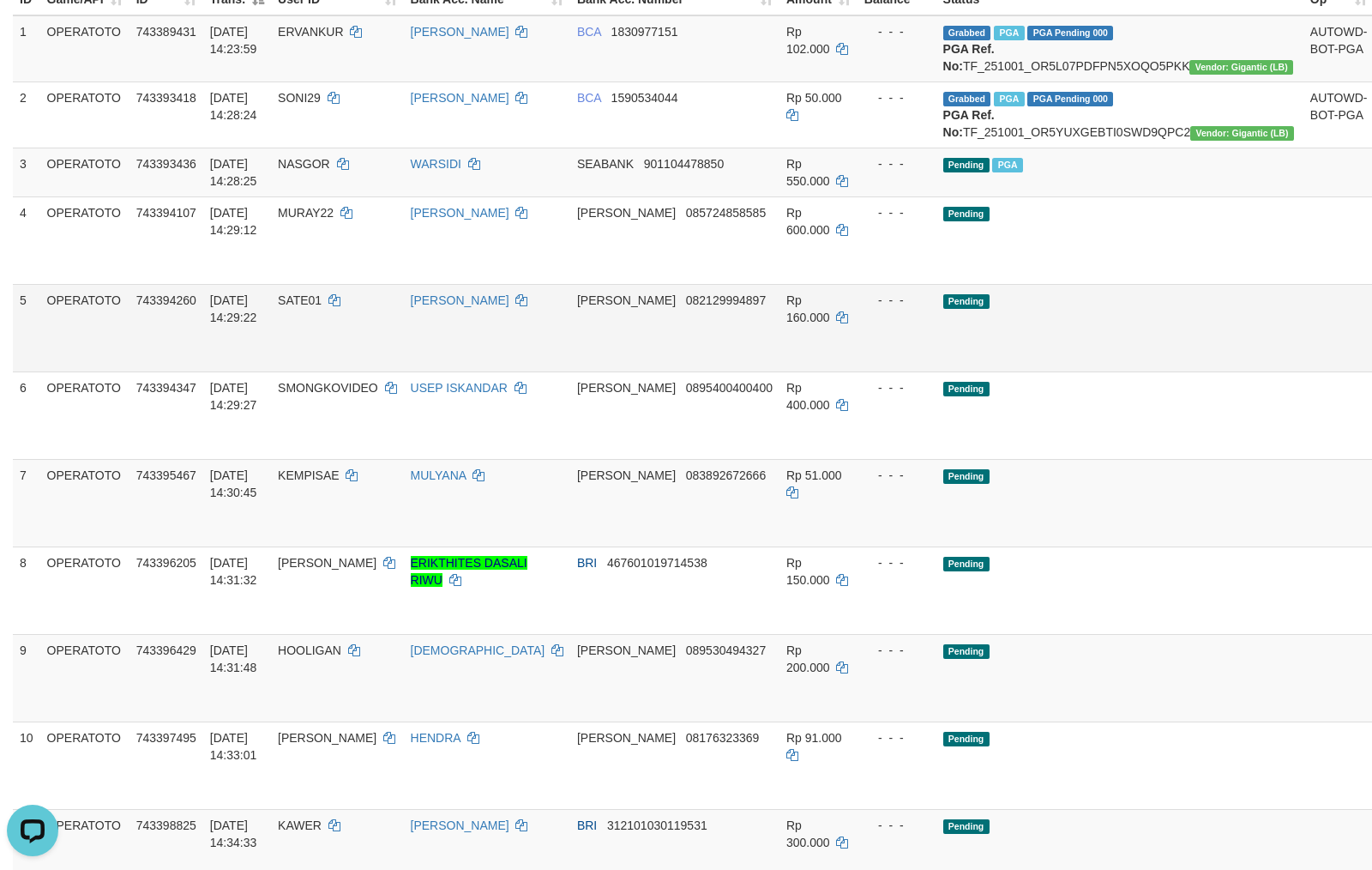
scroll to position [458, 0]
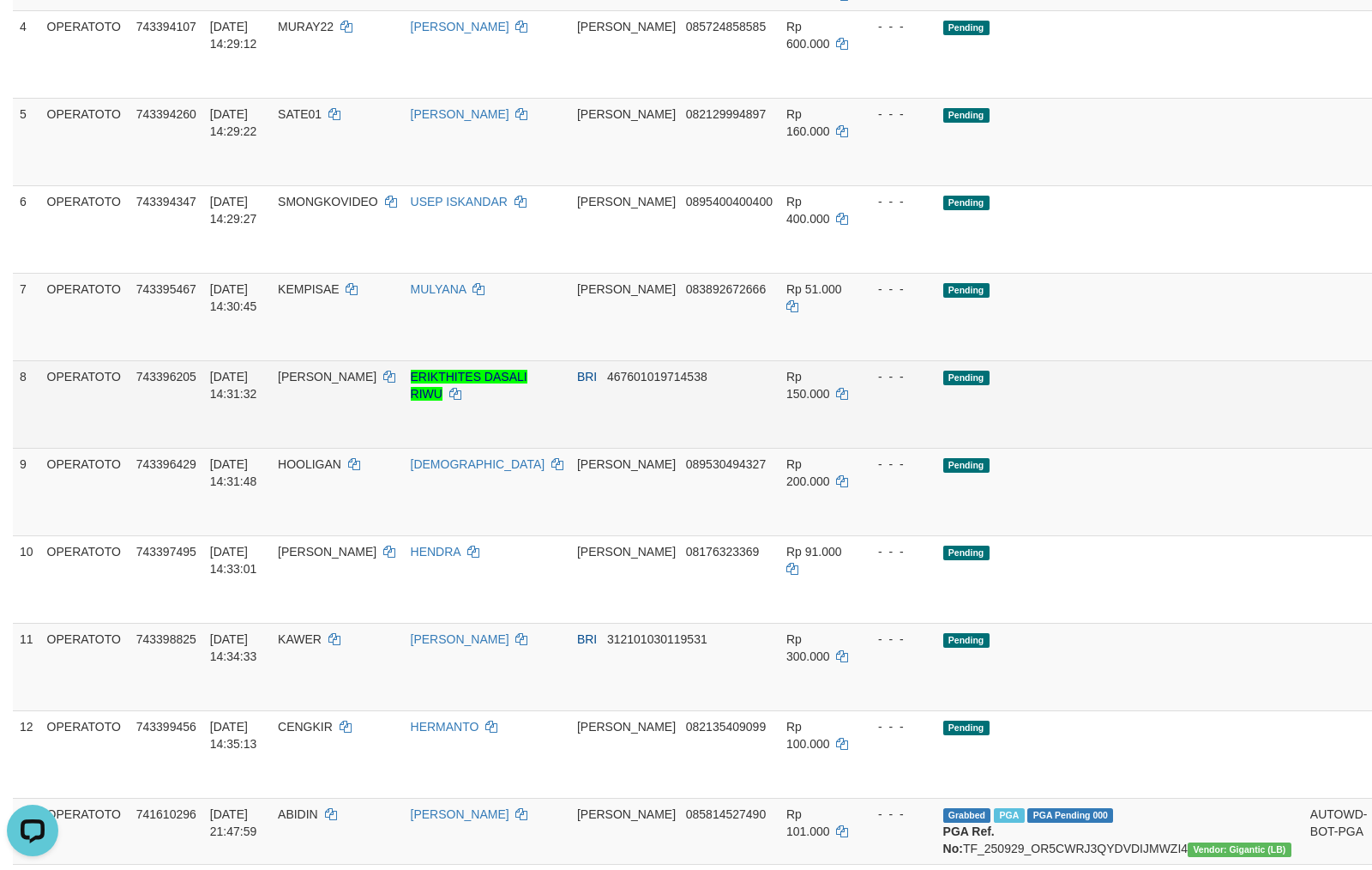
click at [1372, 439] on link "Send PGA" at bounding box center [1395, 424] width 29 height 31
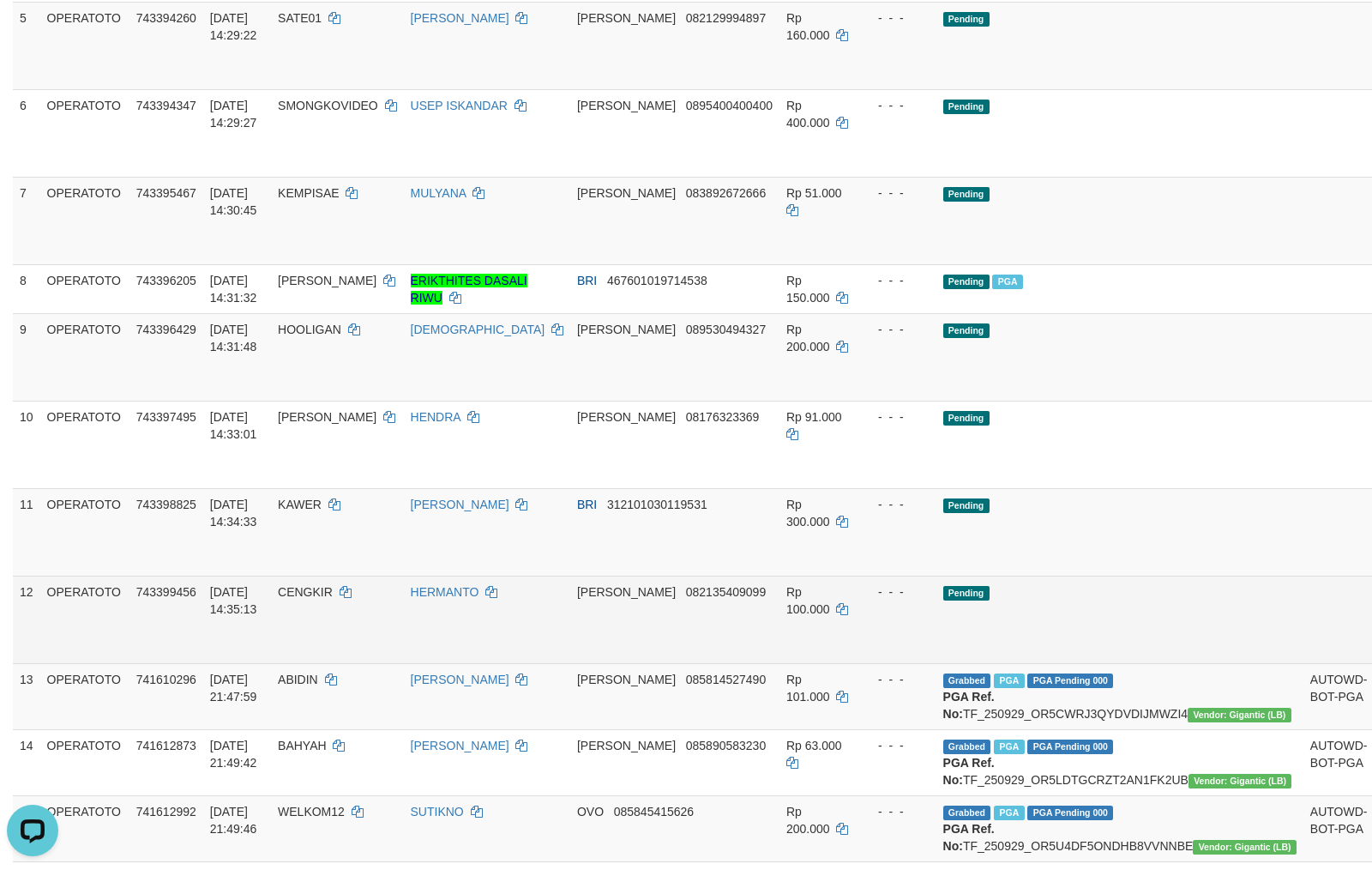
scroll to position [763, 0]
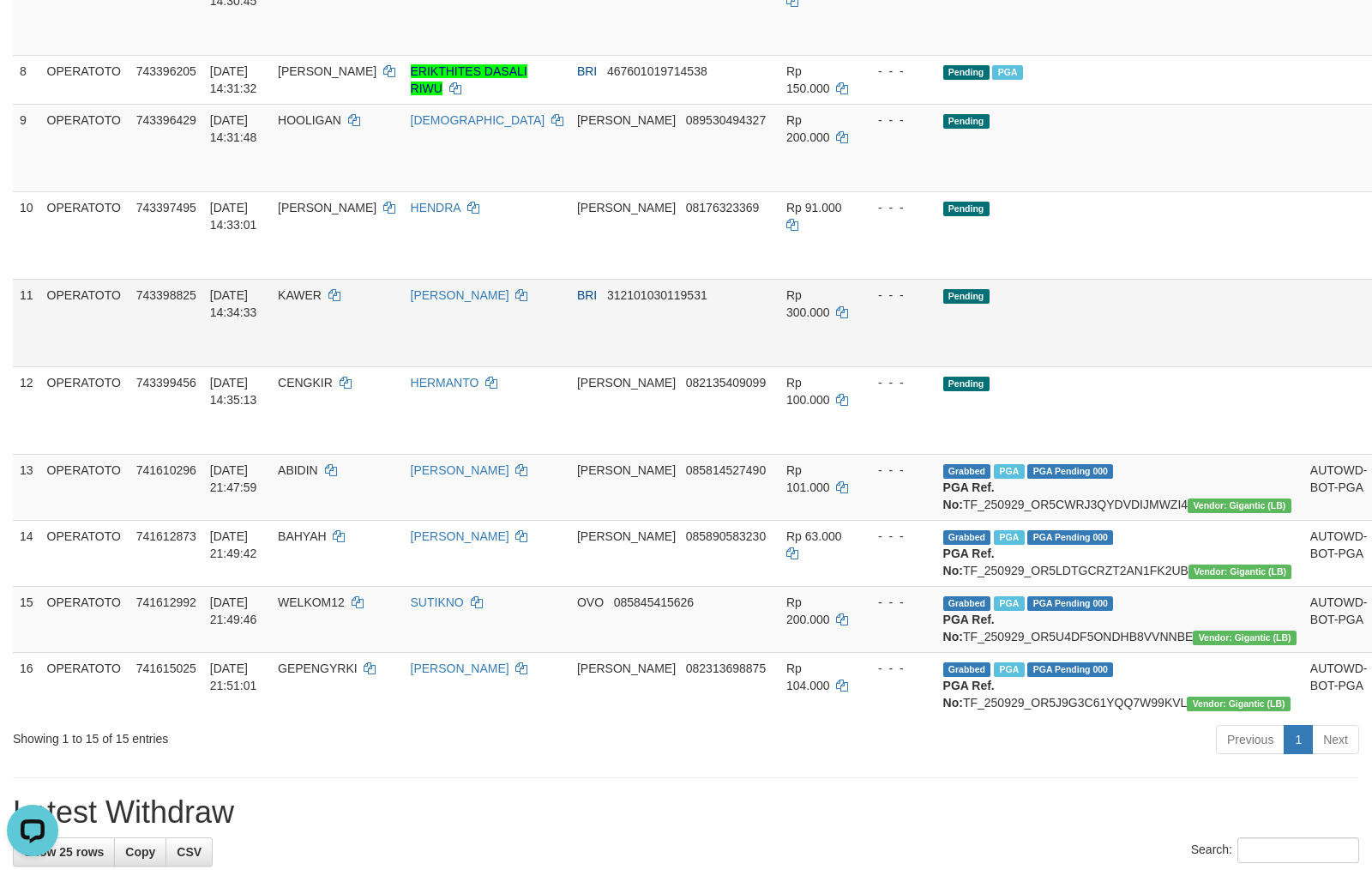
click at [1372, 358] on link "Send PGA" at bounding box center [1395, 342] width 29 height 31
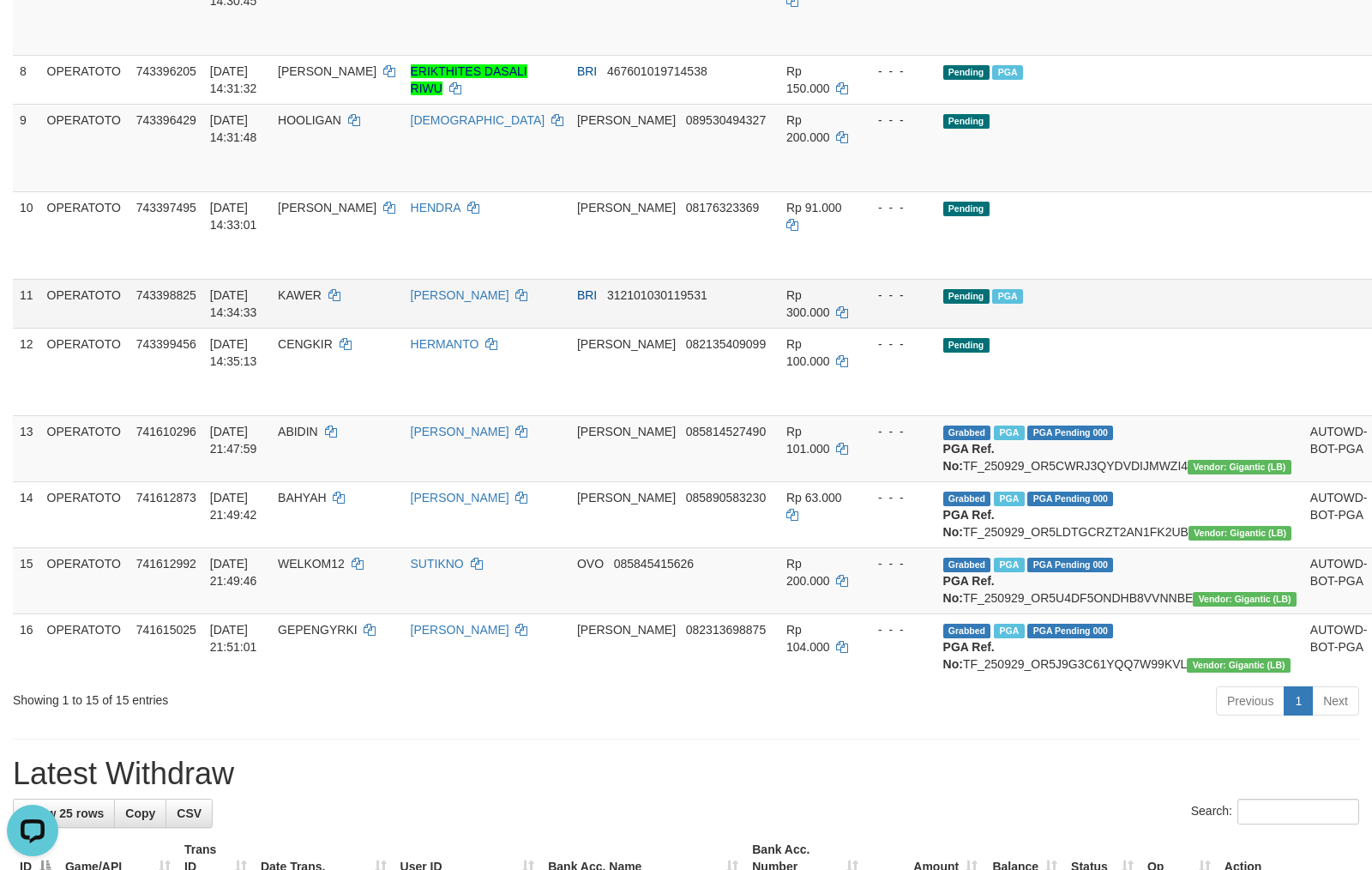
click at [1124, 327] on td "Pending PGA" at bounding box center [1120, 302] width 367 height 49
click at [1112, 327] on td "Pending PGA" at bounding box center [1120, 302] width 367 height 49
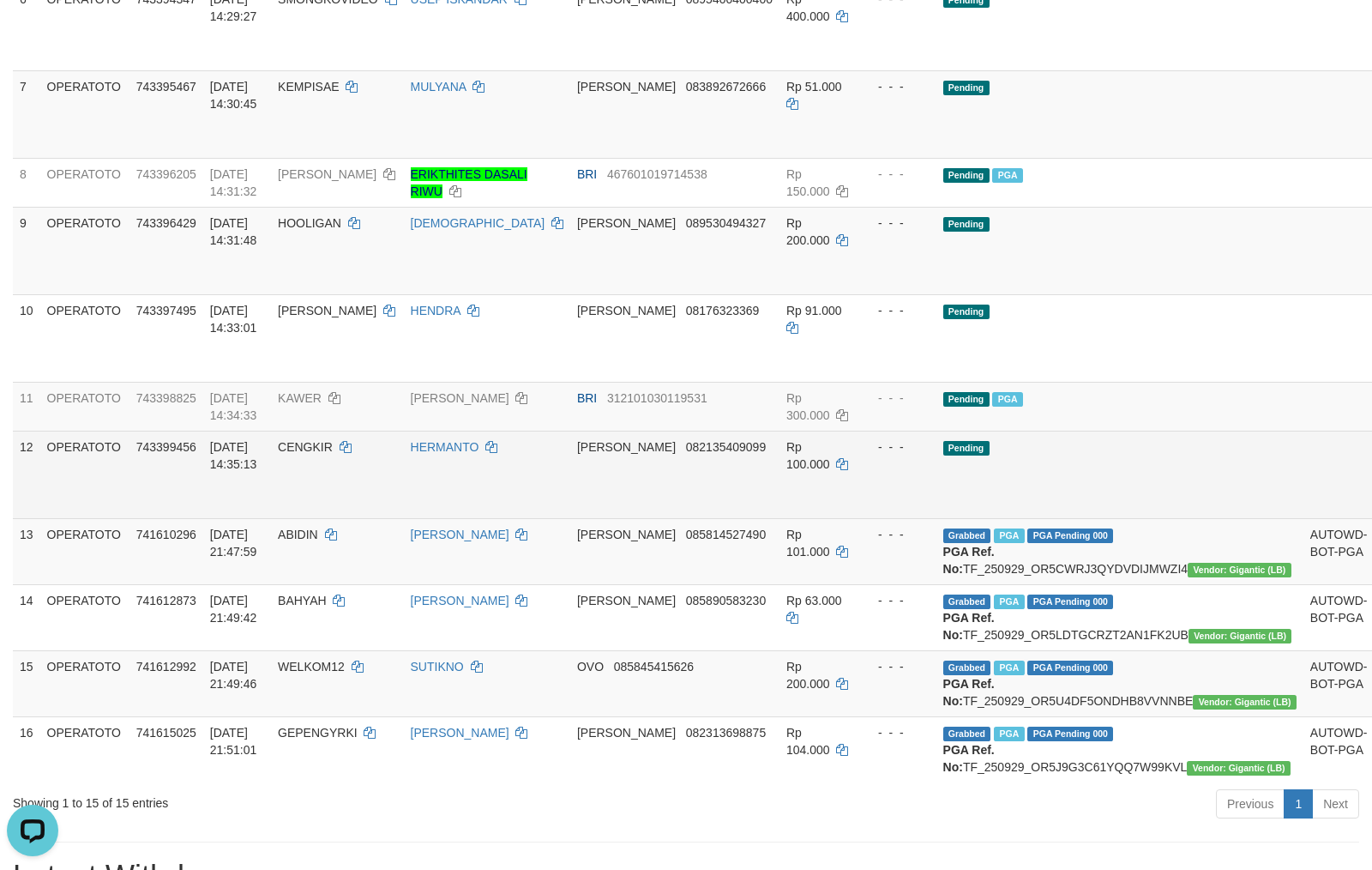
scroll to position [203, 0]
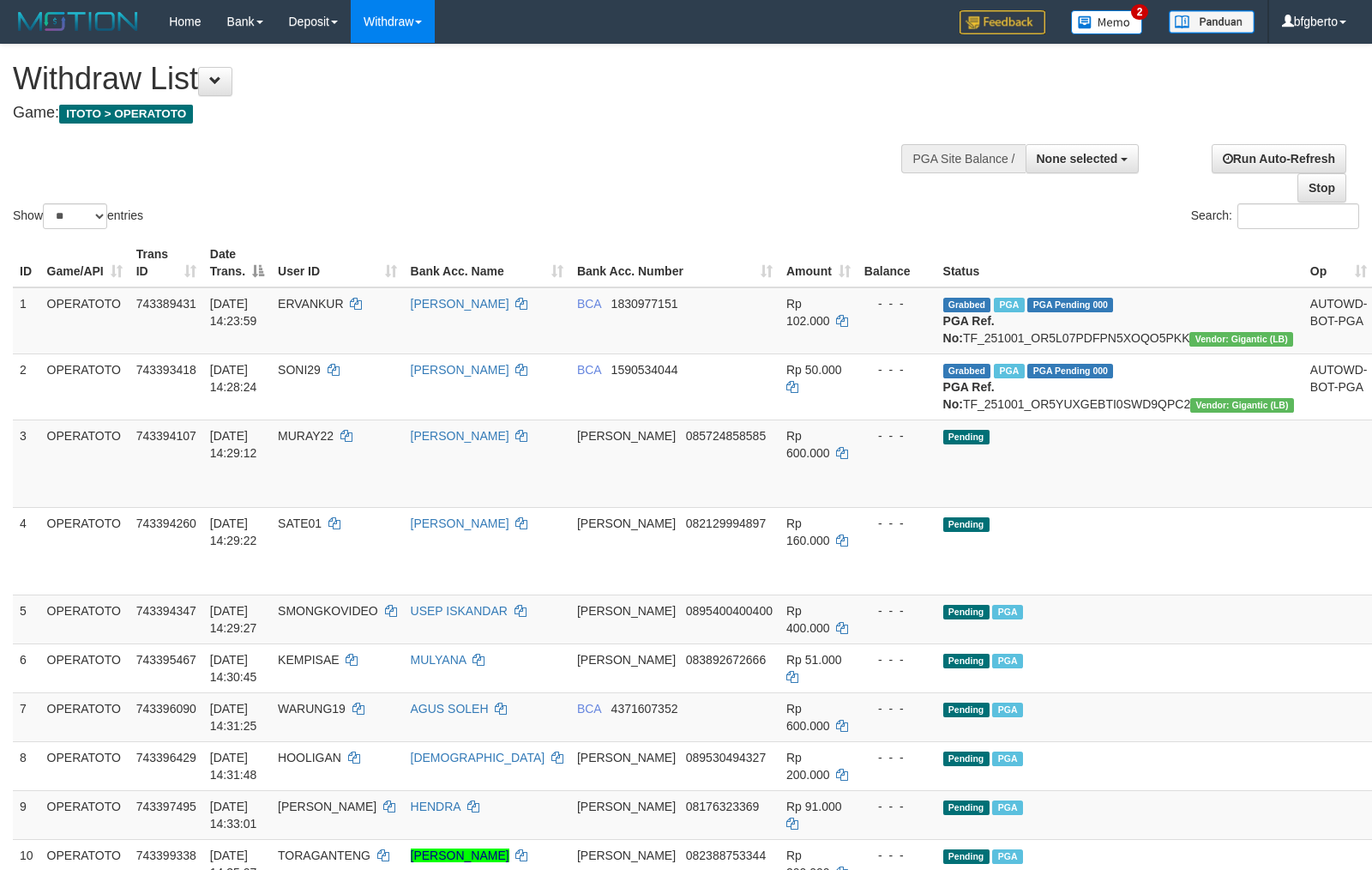
select select
select select "**"
click at [357, 327] on td "ERVANKUR" at bounding box center [337, 321] width 132 height 67
click at [340, 324] on td "ERVANKUR" at bounding box center [337, 321] width 132 height 67
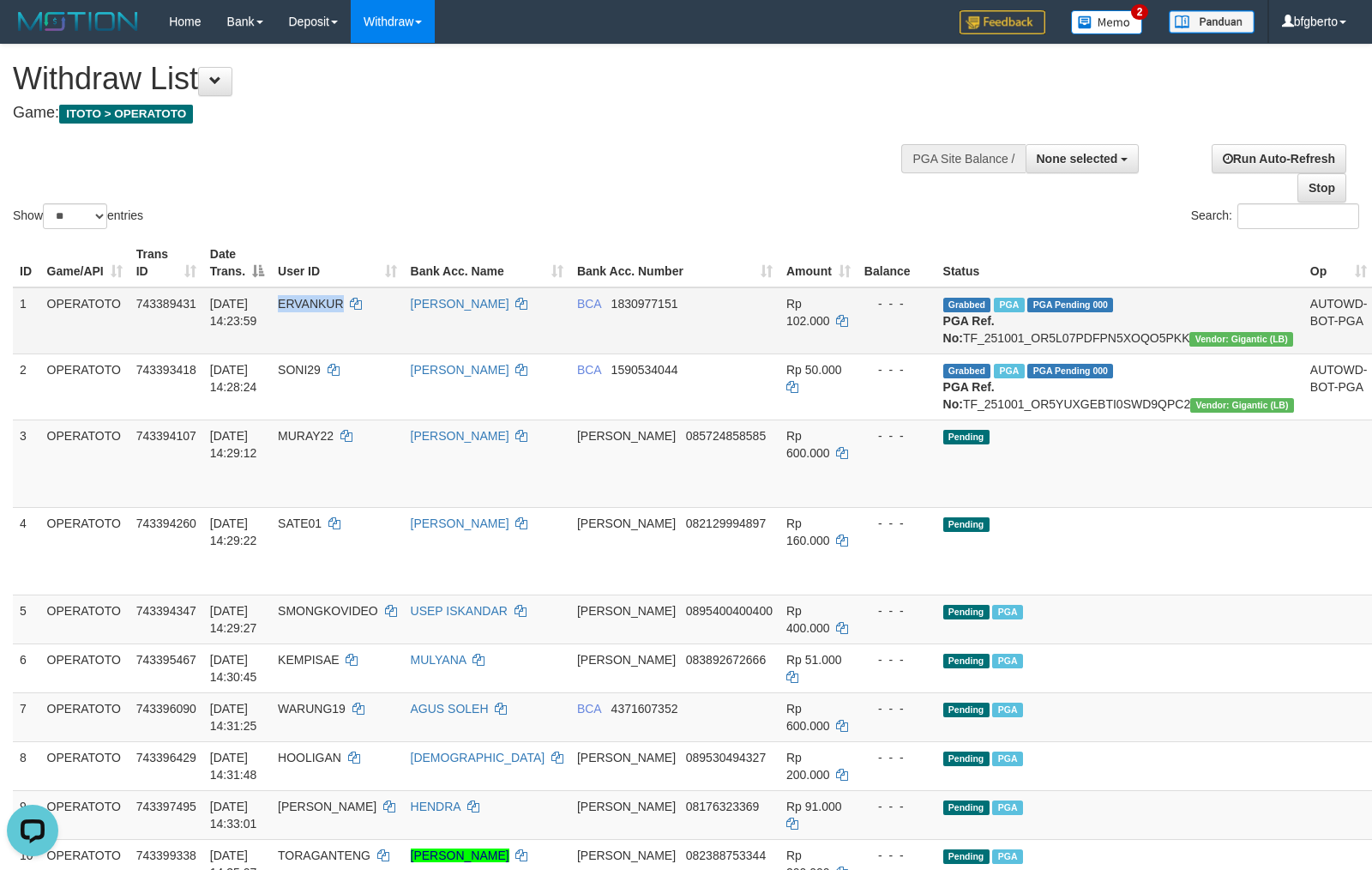
copy span "ERVANKUR"
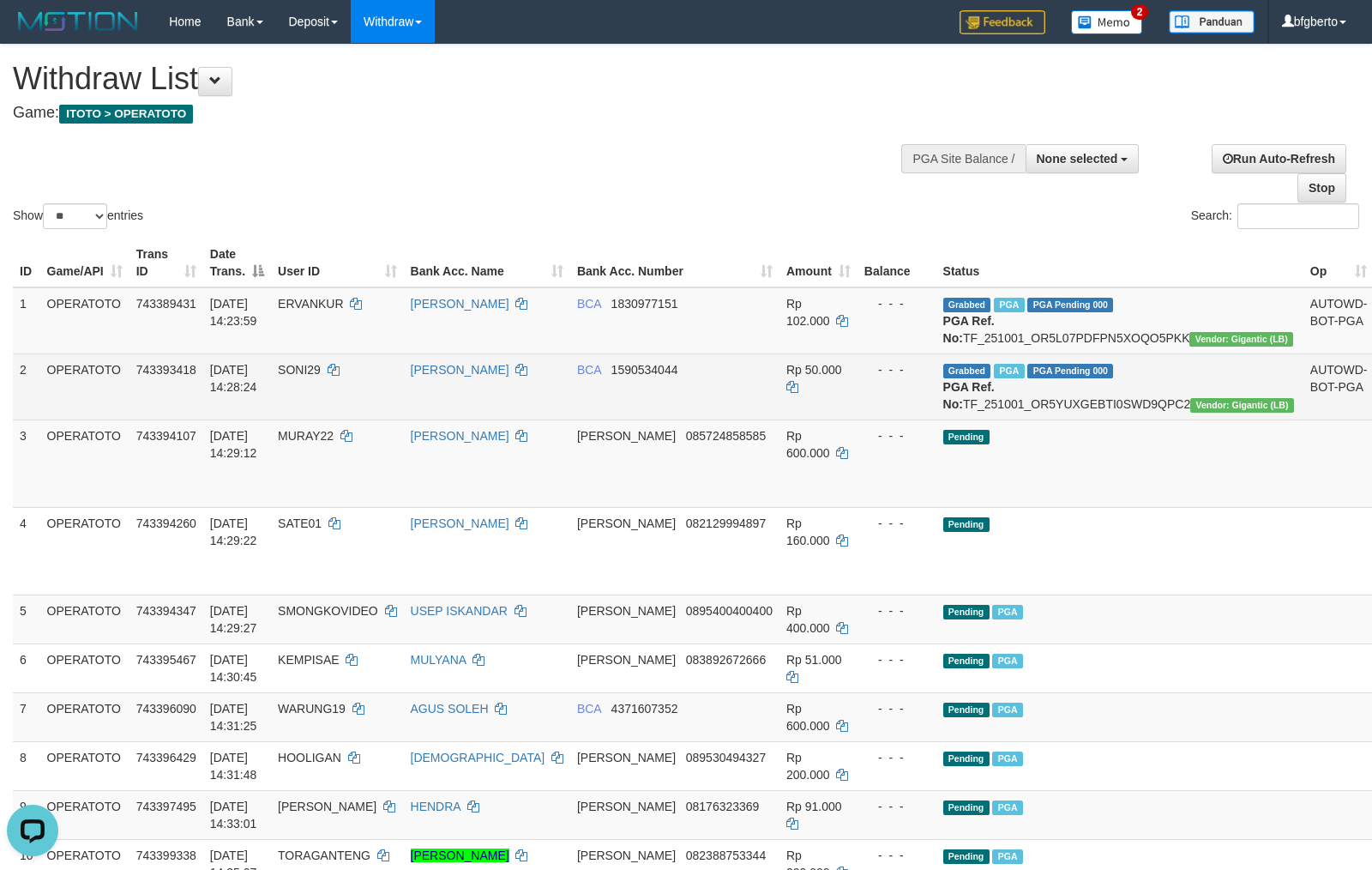
click at [355, 405] on td "SONI29" at bounding box center [337, 385] width 132 height 66
click at [337, 405] on td "SONI29" at bounding box center [337, 385] width 132 height 66
copy span "SONI29"
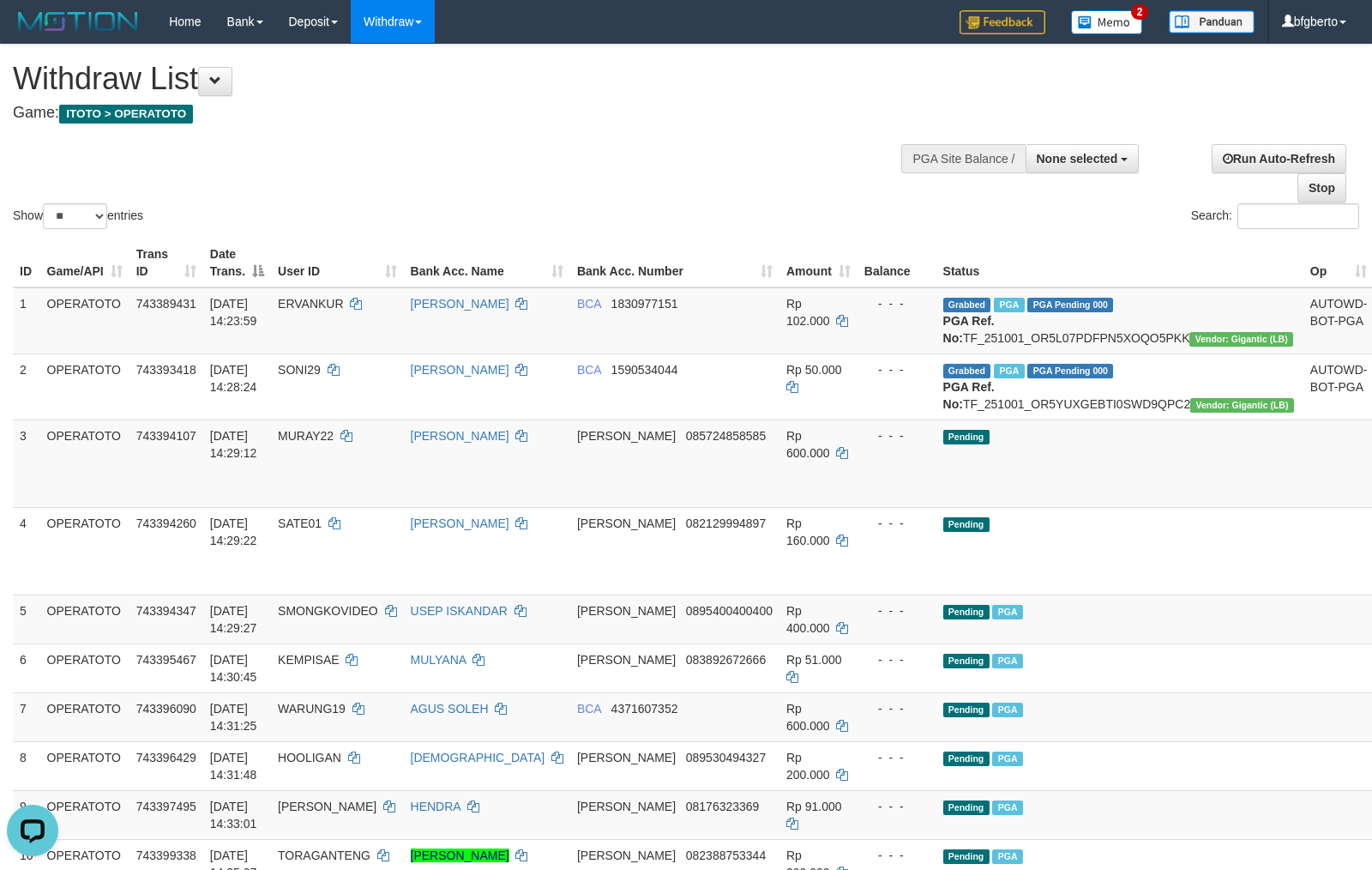
drag, startPoint x: 797, startPoint y: 149, endPoint x: 787, endPoint y: 139, distance: 14.1
click at [794, 142] on div "Show ** ** ** *** entries Search:" at bounding box center [686, 138] width 1372 height 188
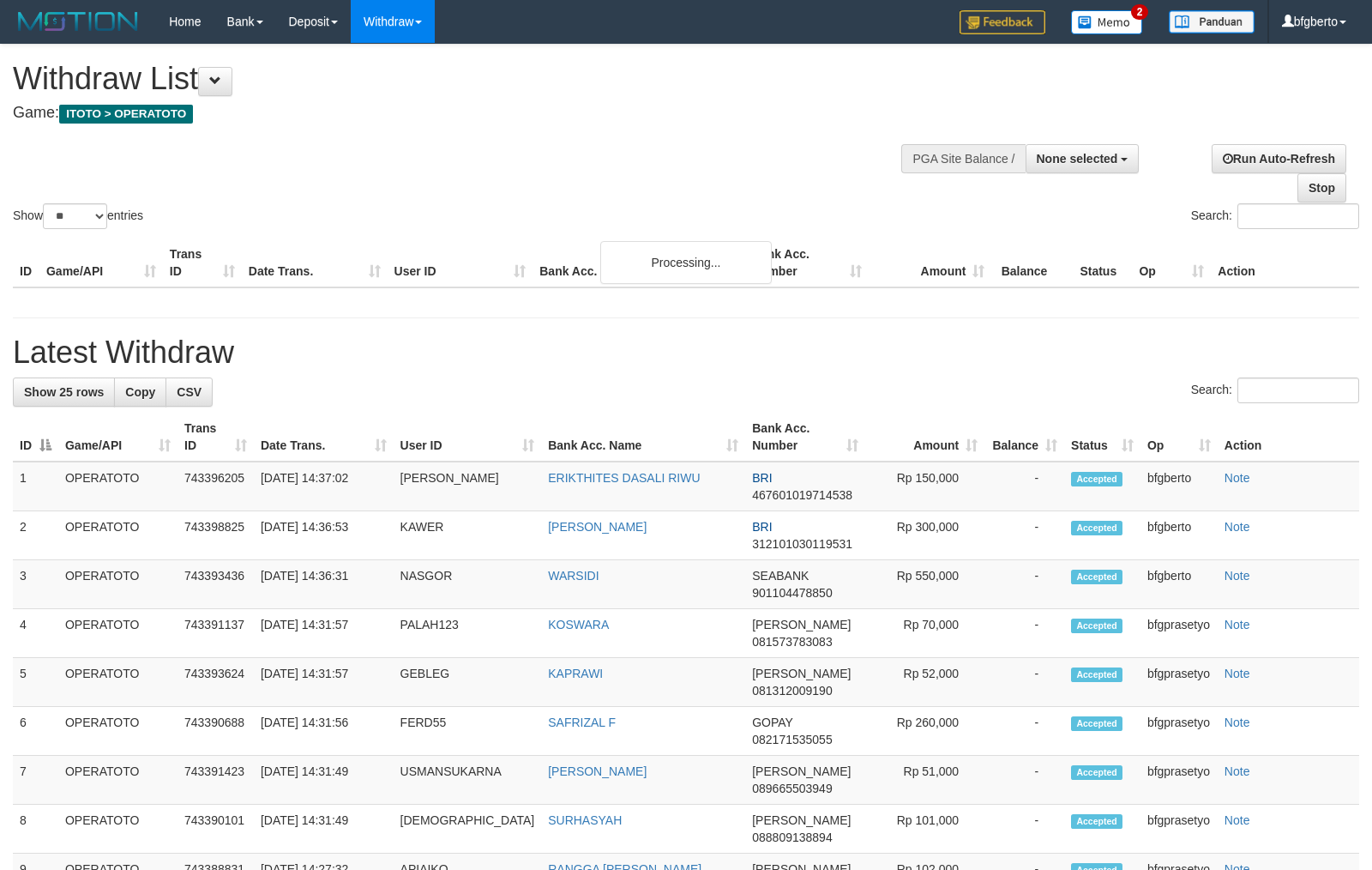
select select
select select "**"
select select
select select "**"
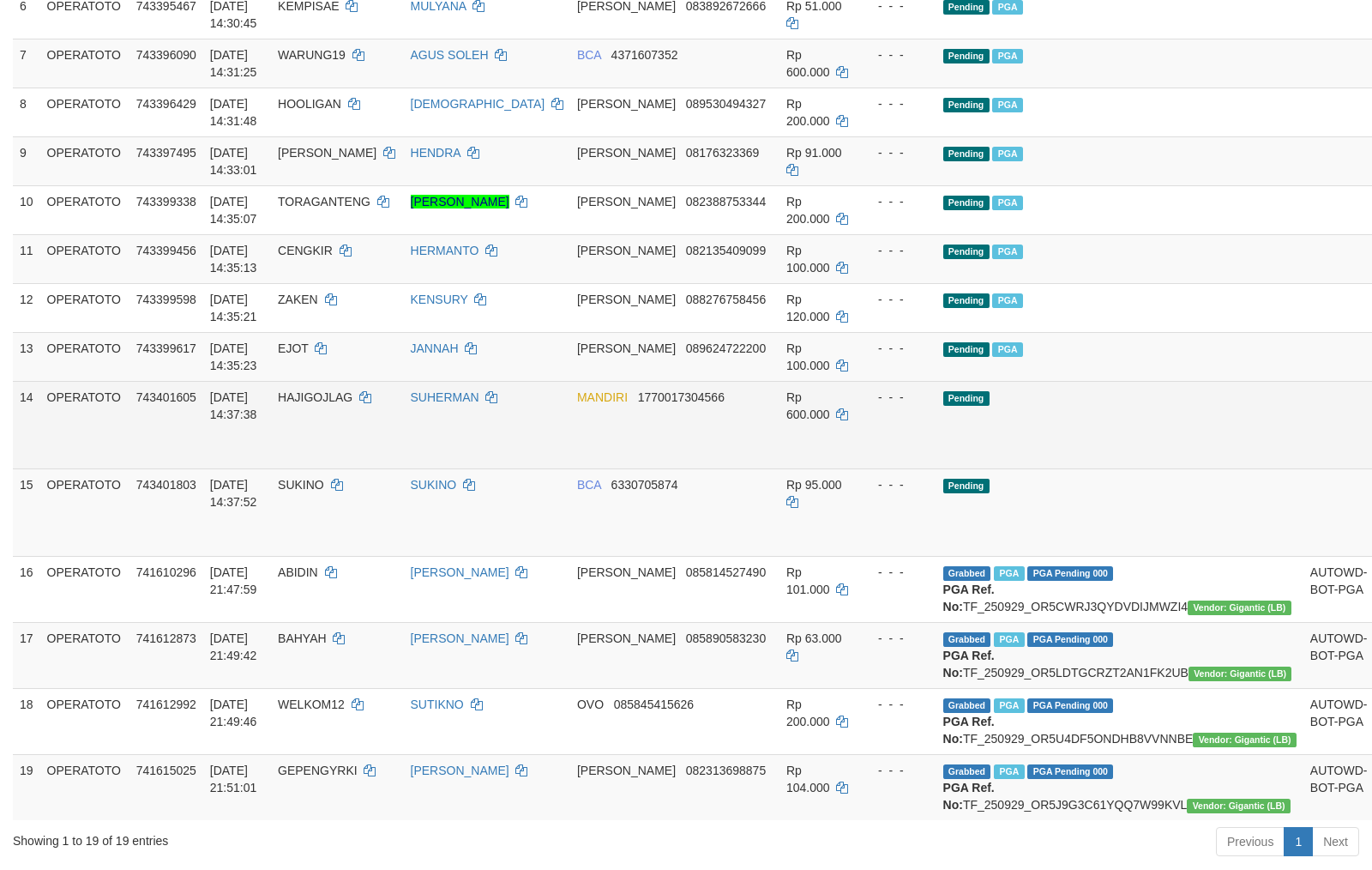
click at [1372, 460] on link "Send PGA" at bounding box center [1395, 445] width 29 height 31
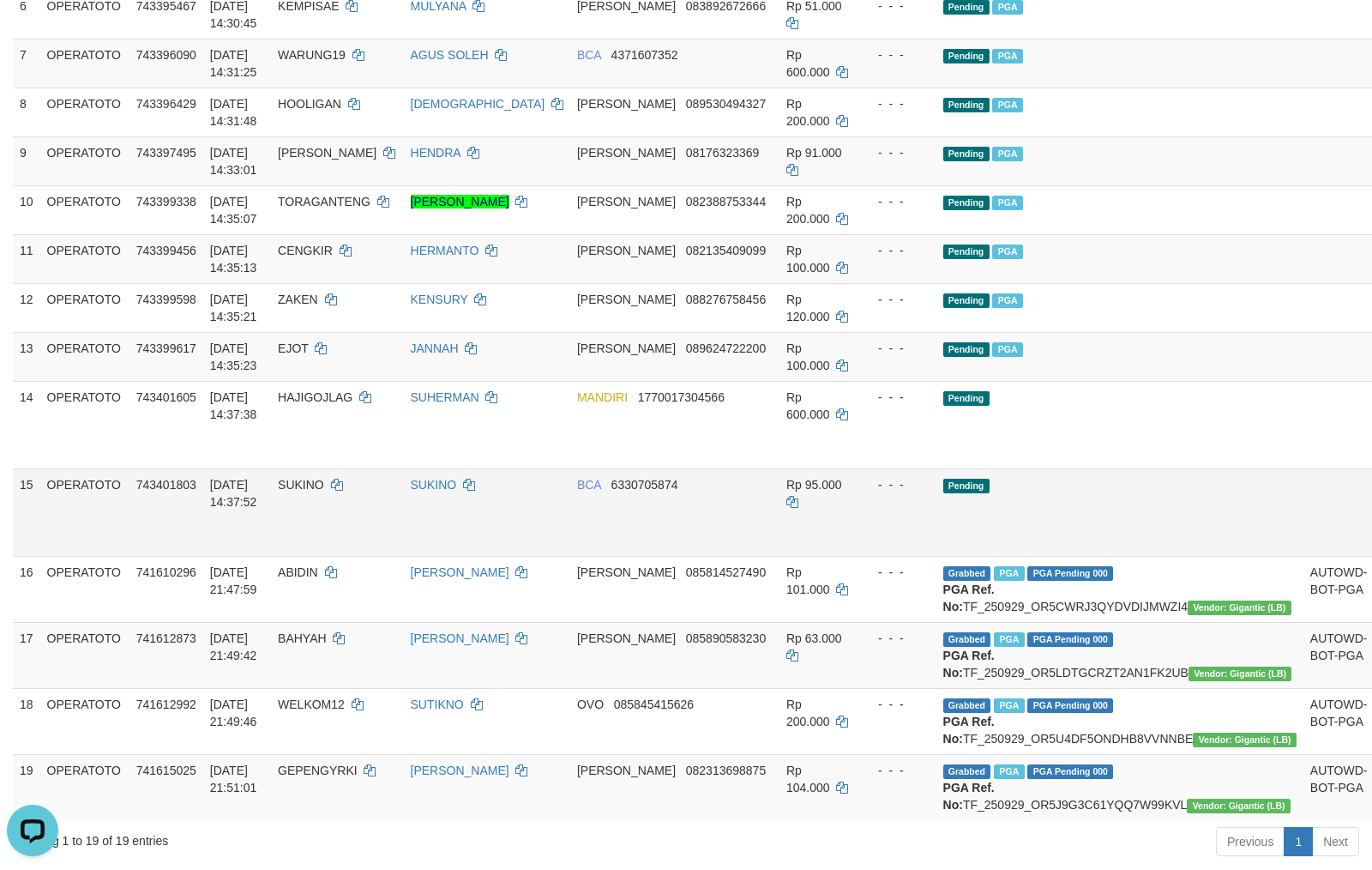
scroll to position [0, 0]
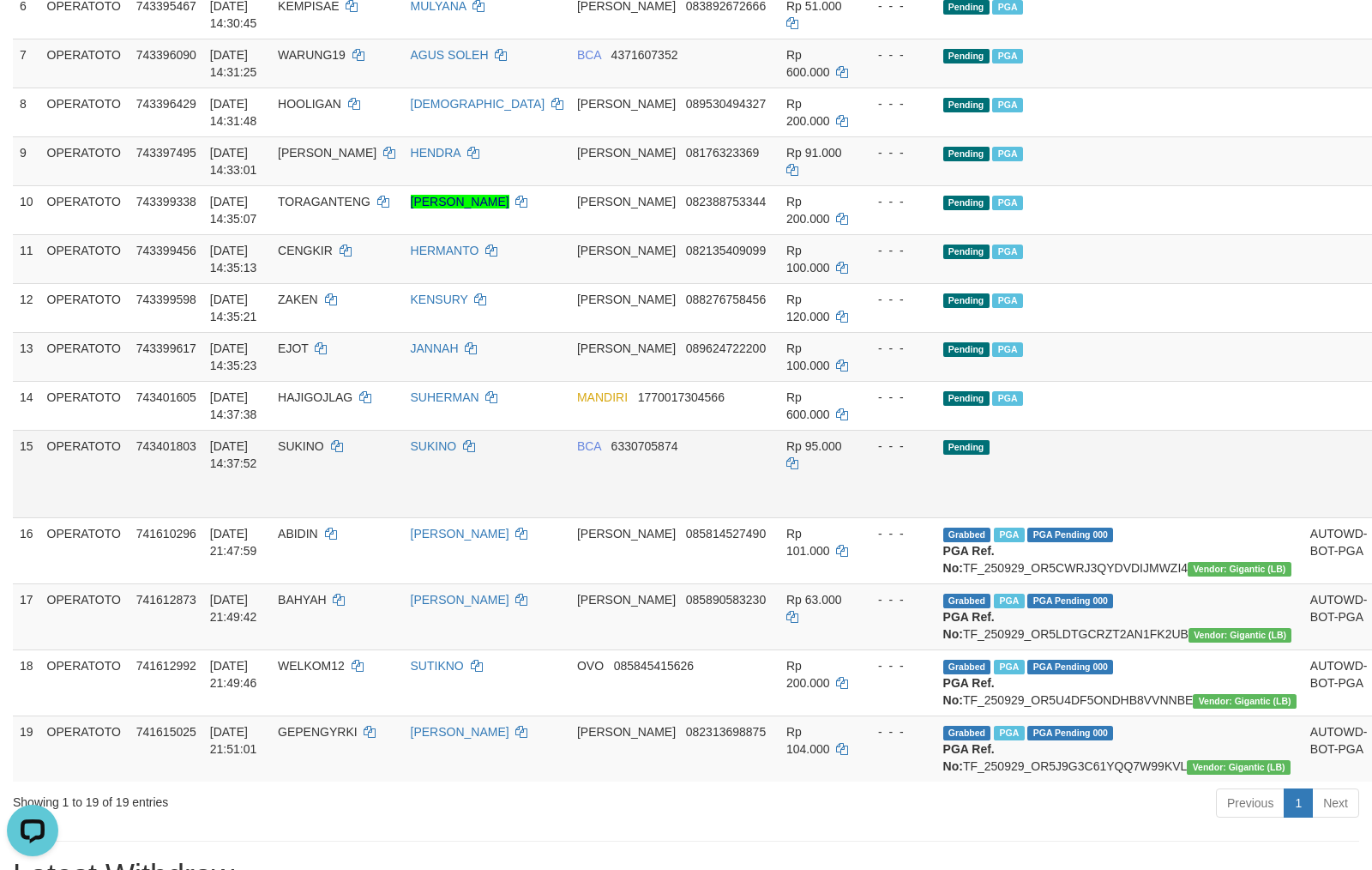
click at [795, 517] on td "Rp 95.000" at bounding box center [819, 473] width 78 height 88
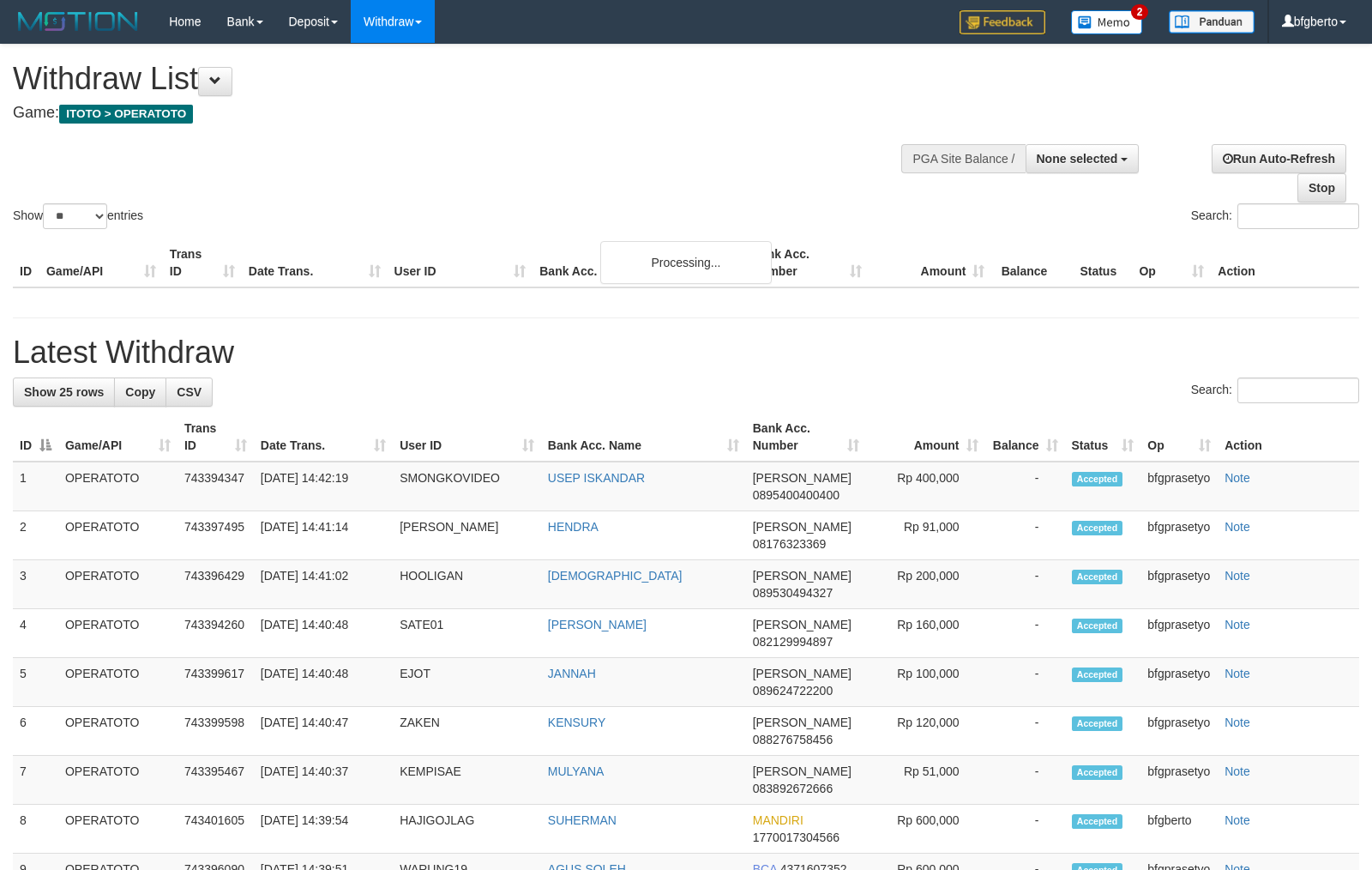
select select
select select "**"
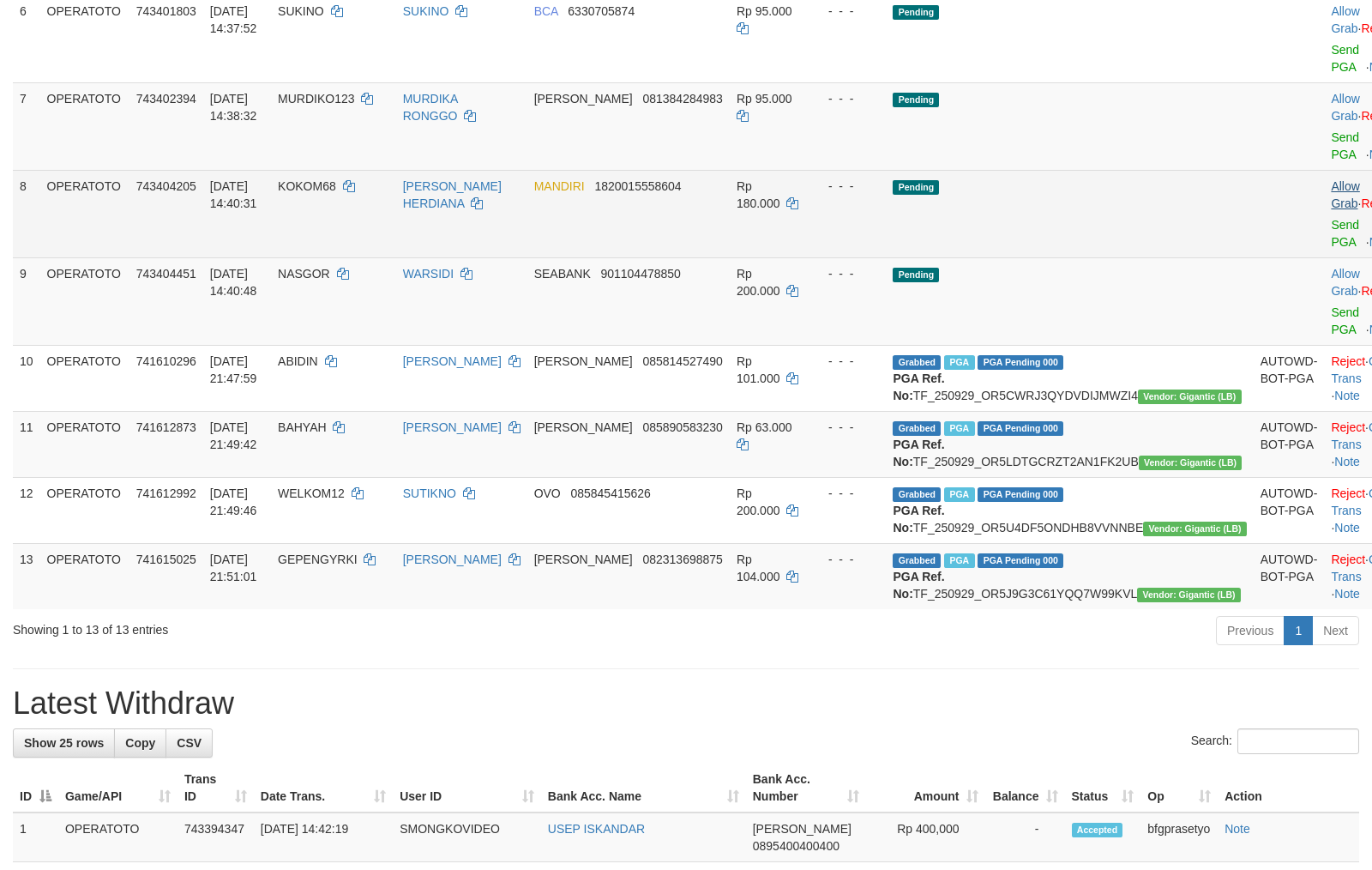
scroll to position [576, 0]
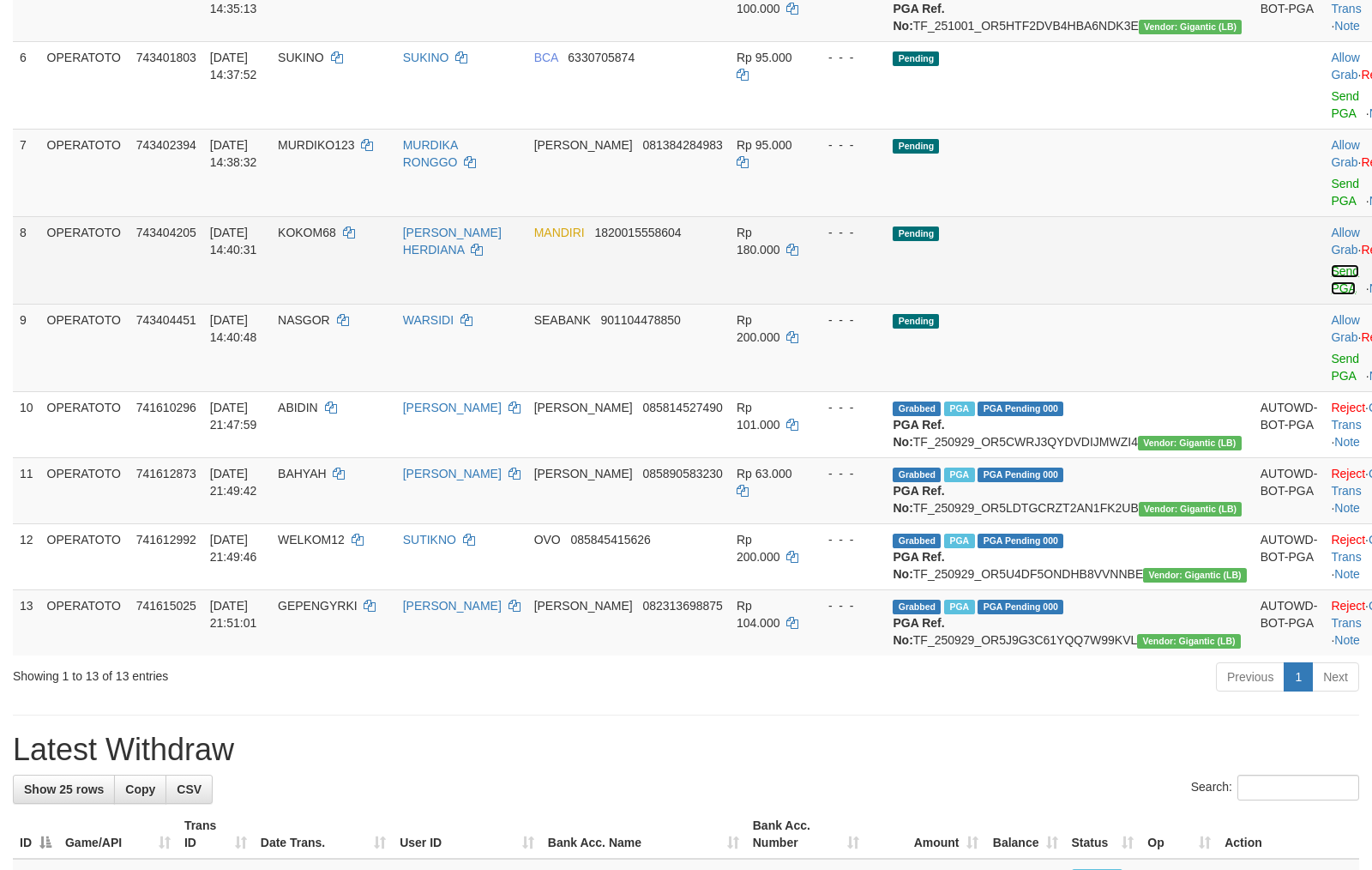
click at [1331, 295] on link "Send PGA" at bounding box center [1345, 280] width 29 height 31
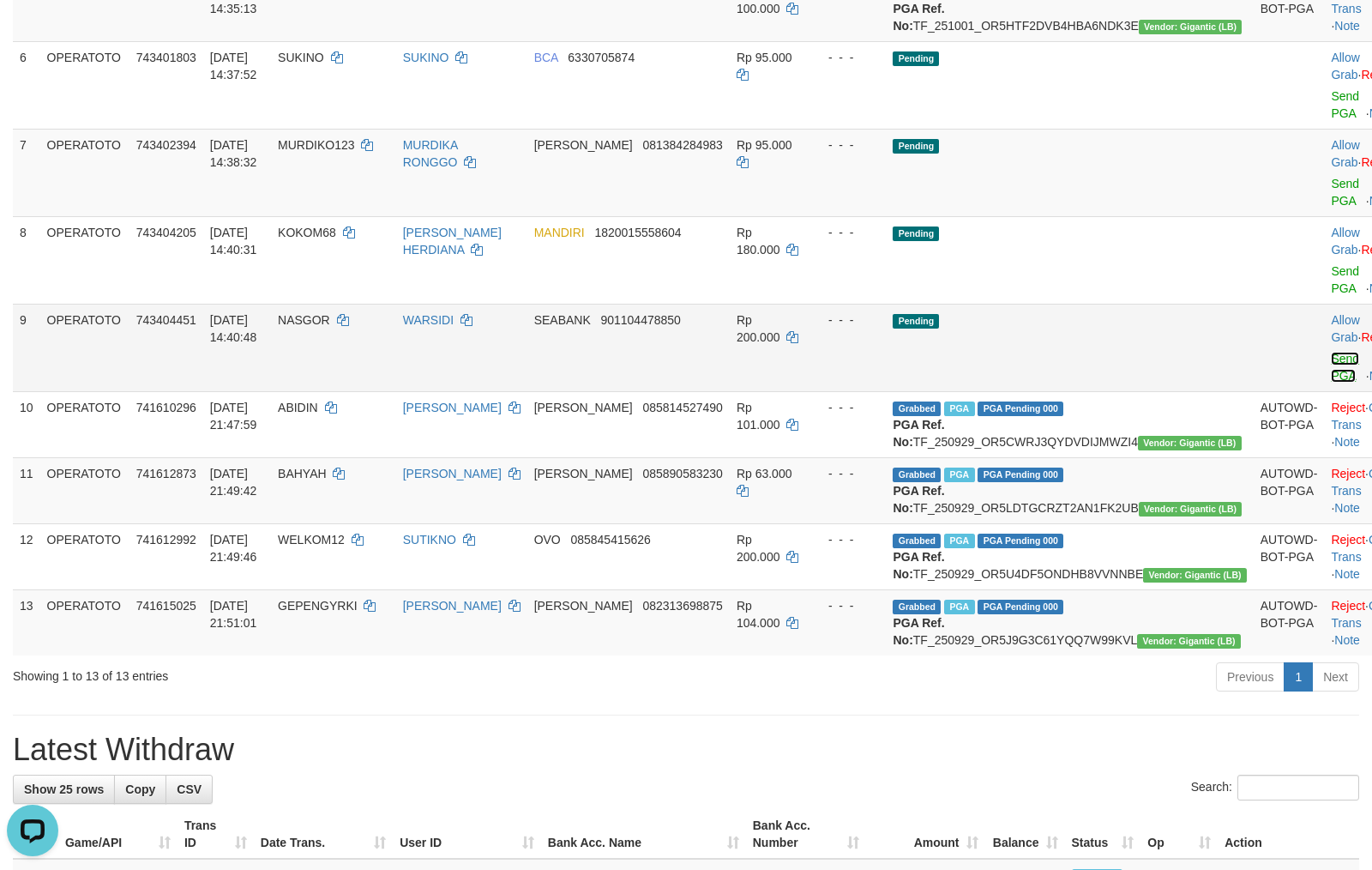
click at [1331, 383] on link "Send PGA" at bounding box center [1345, 367] width 29 height 31
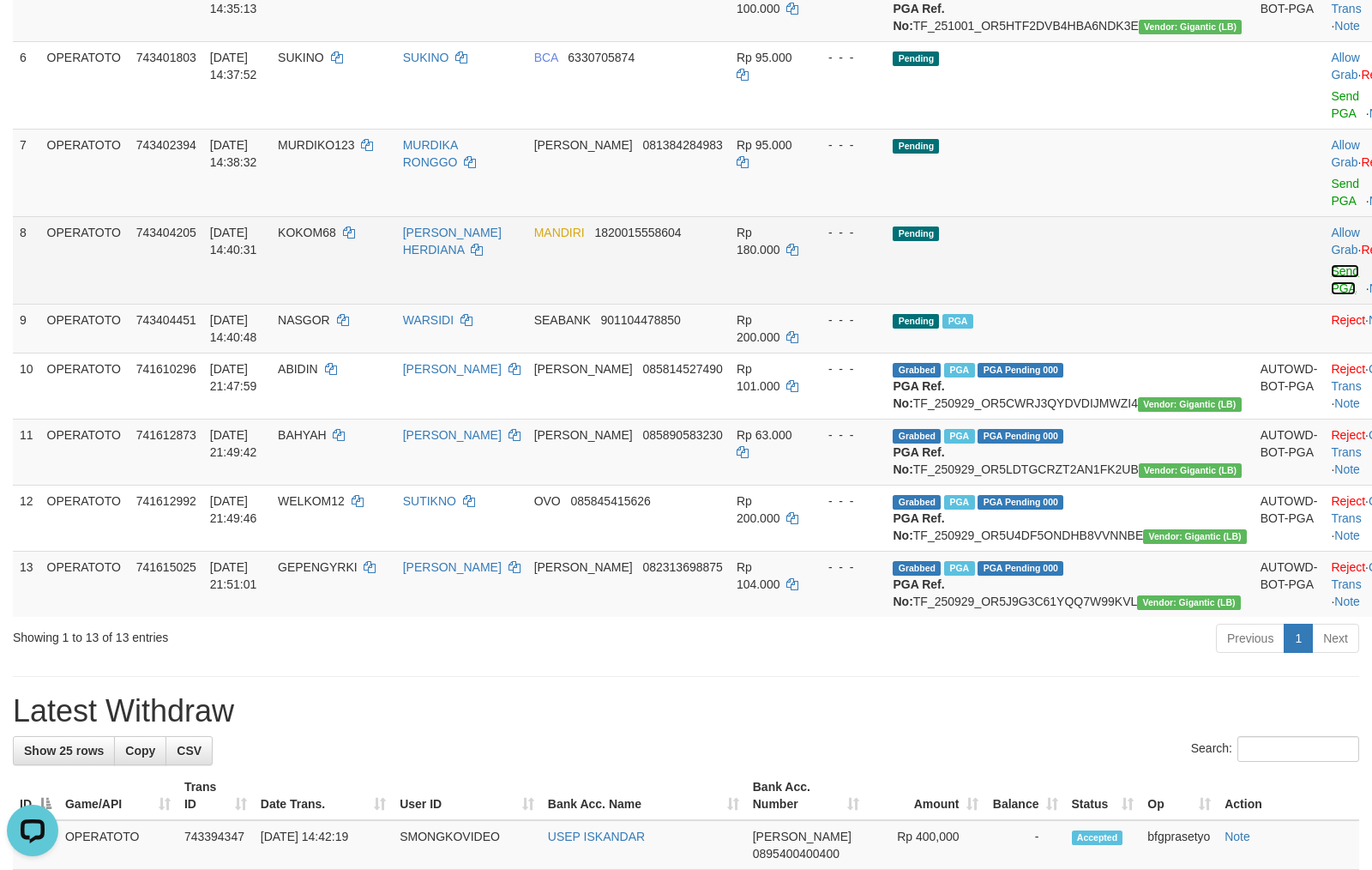
click at [1331, 295] on link "Send PGA" at bounding box center [1345, 280] width 29 height 31
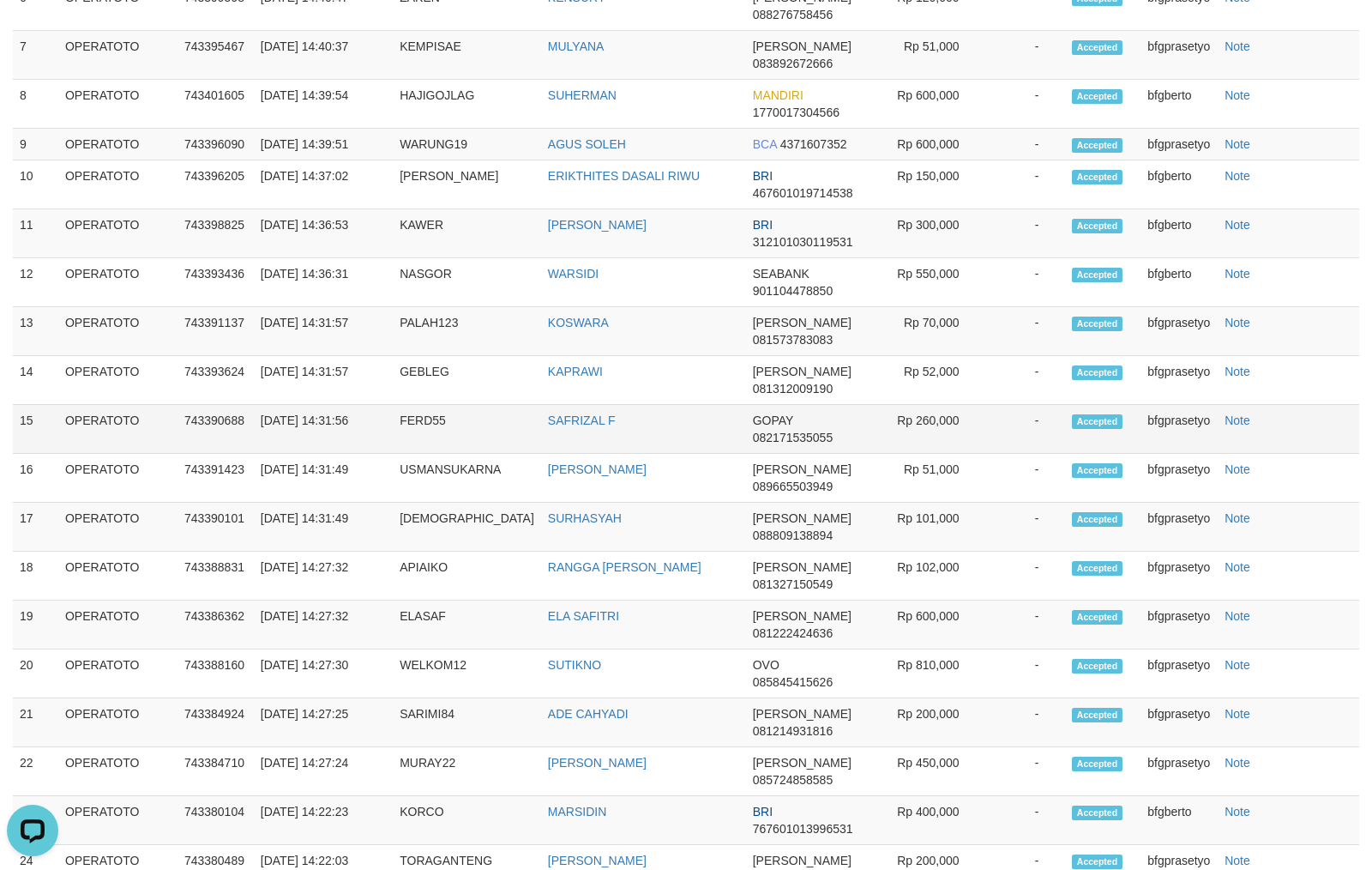
scroll to position [511, 0]
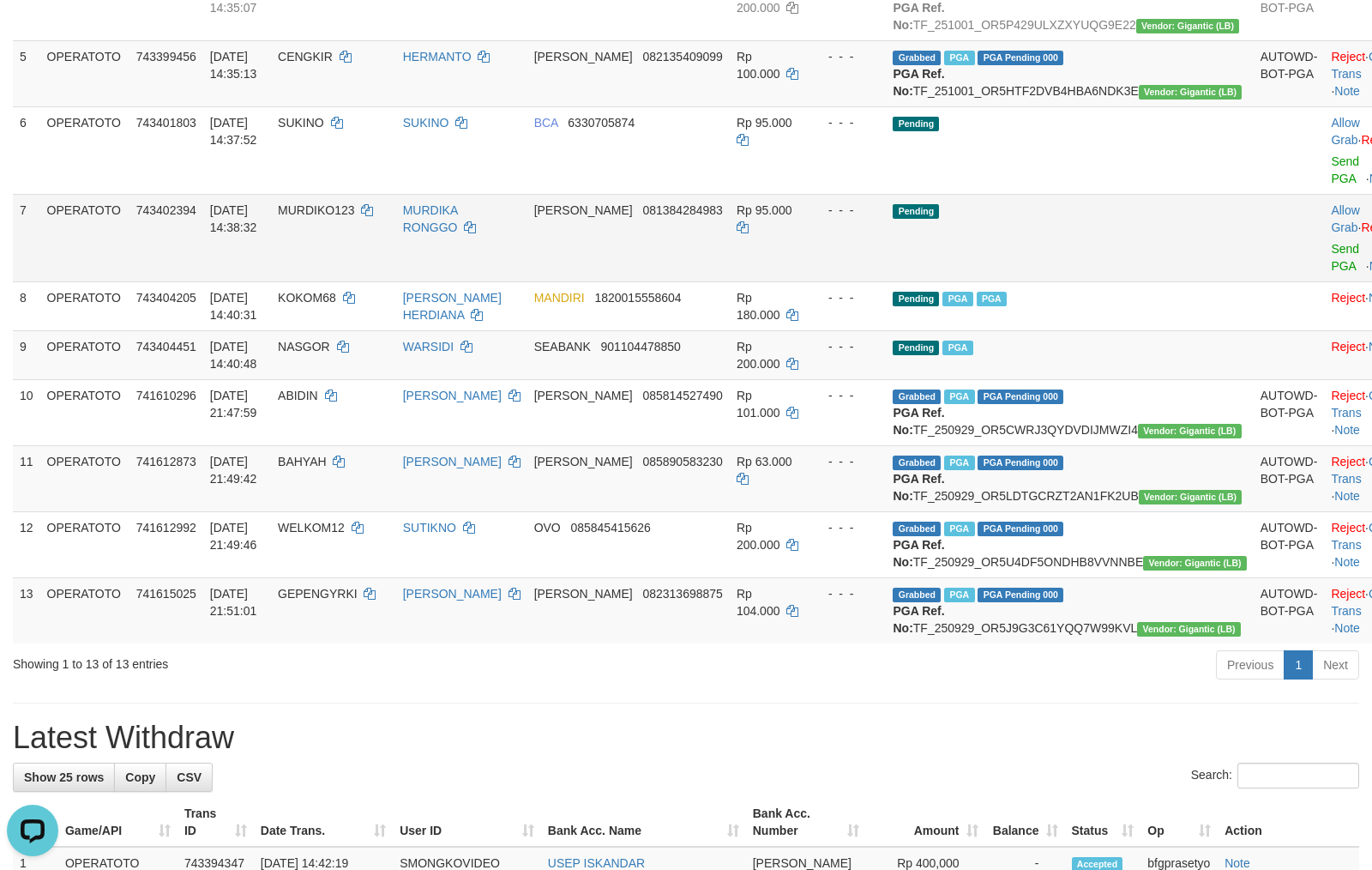
click at [1058, 281] on td "Pending" at bounding box center [1070, 238] width 367 height 88
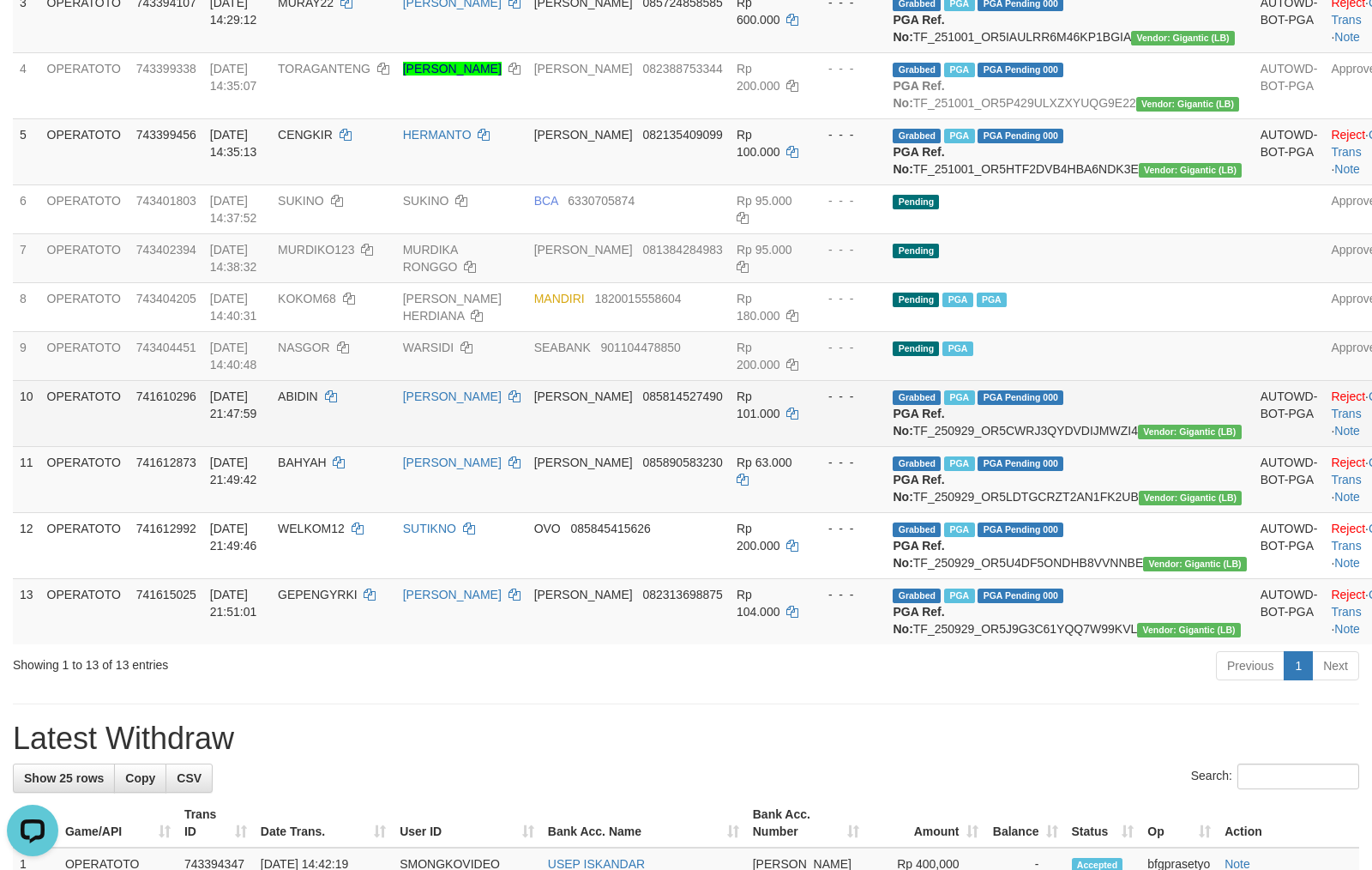
scroll to position [52, 0]
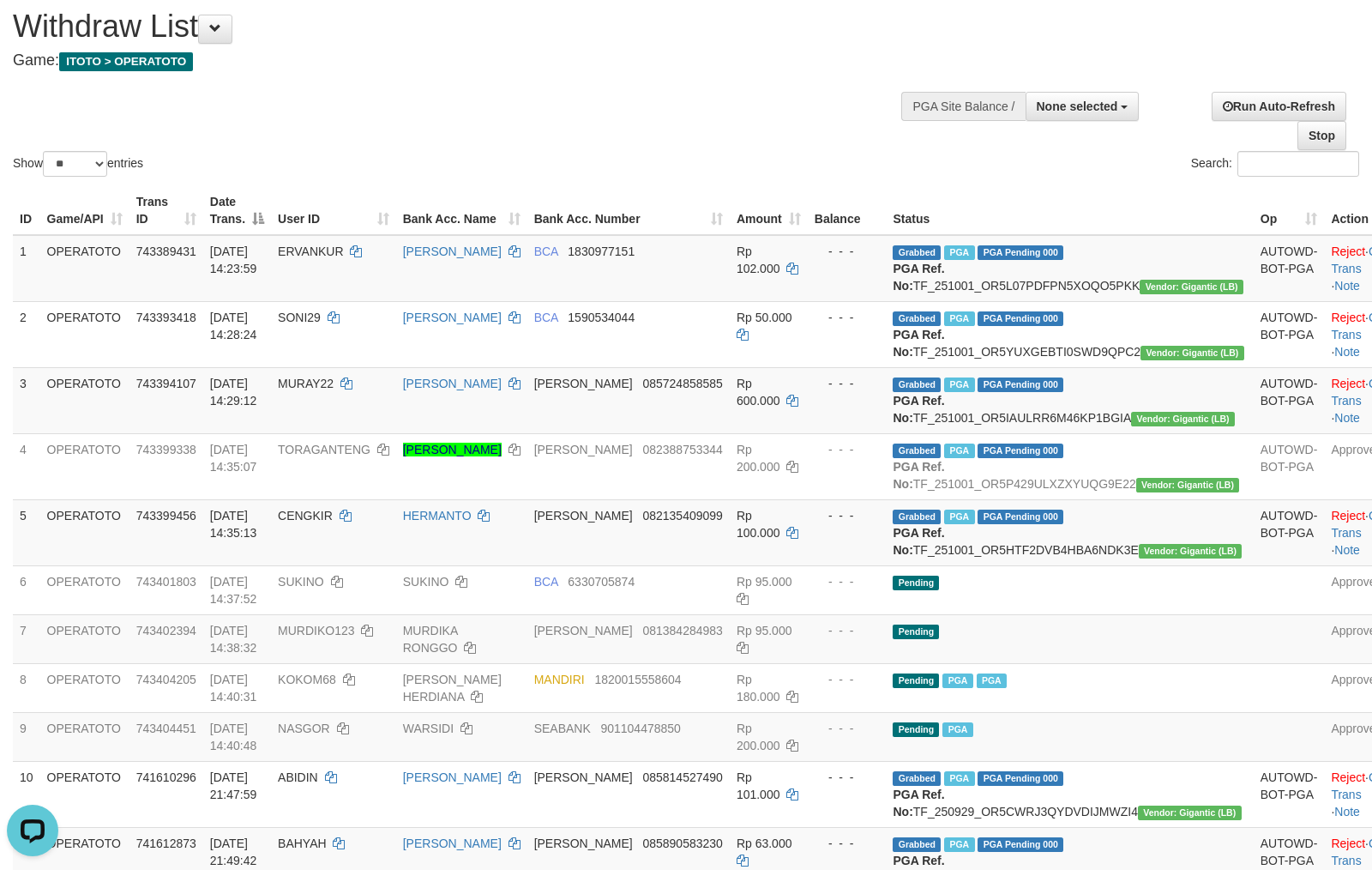
click at [645, 90] on div "Show ** ** ** *** entries Search:" at bounding box center [686, 86] width 1372 height 188
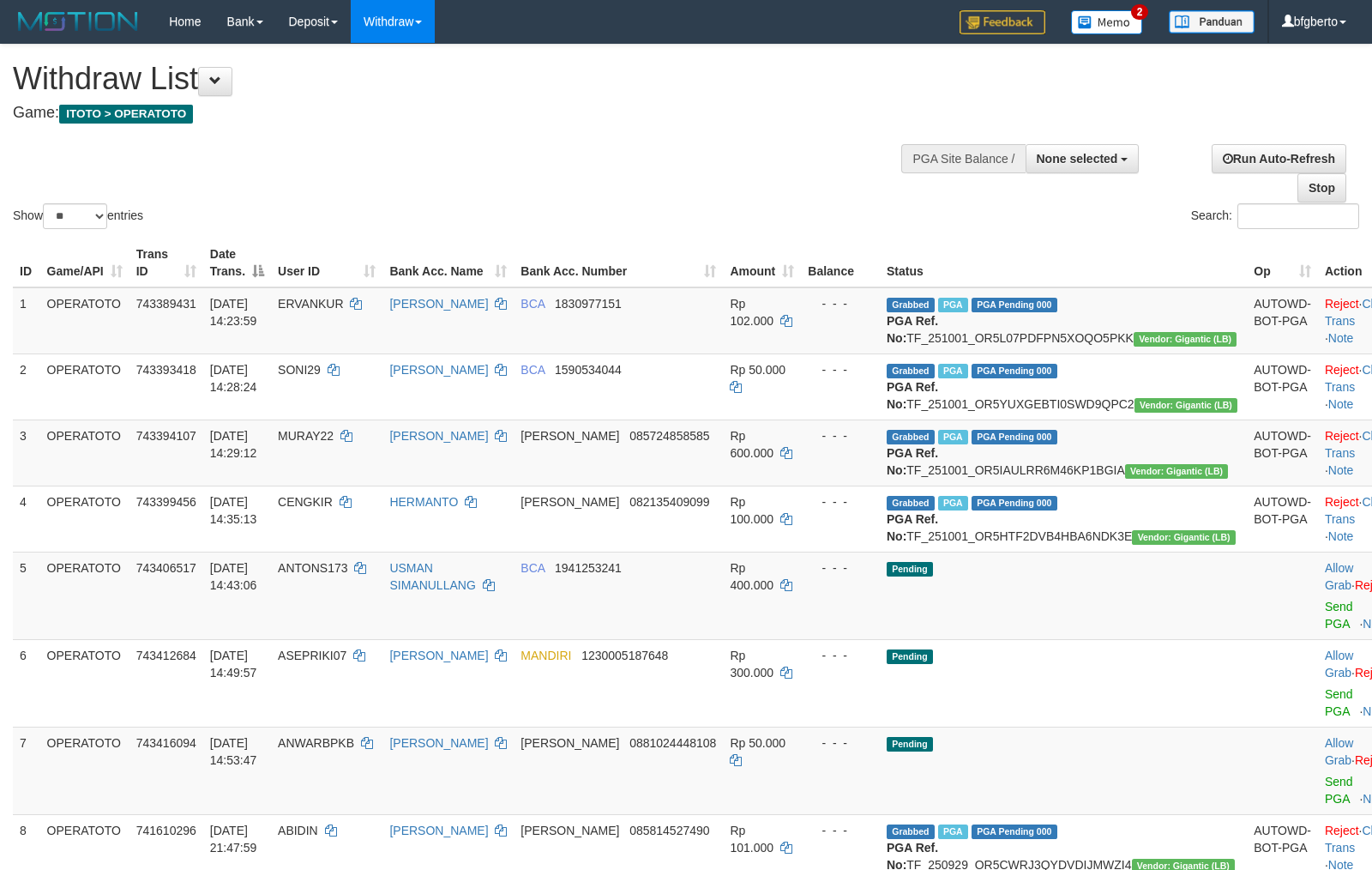
select select
select select "**"
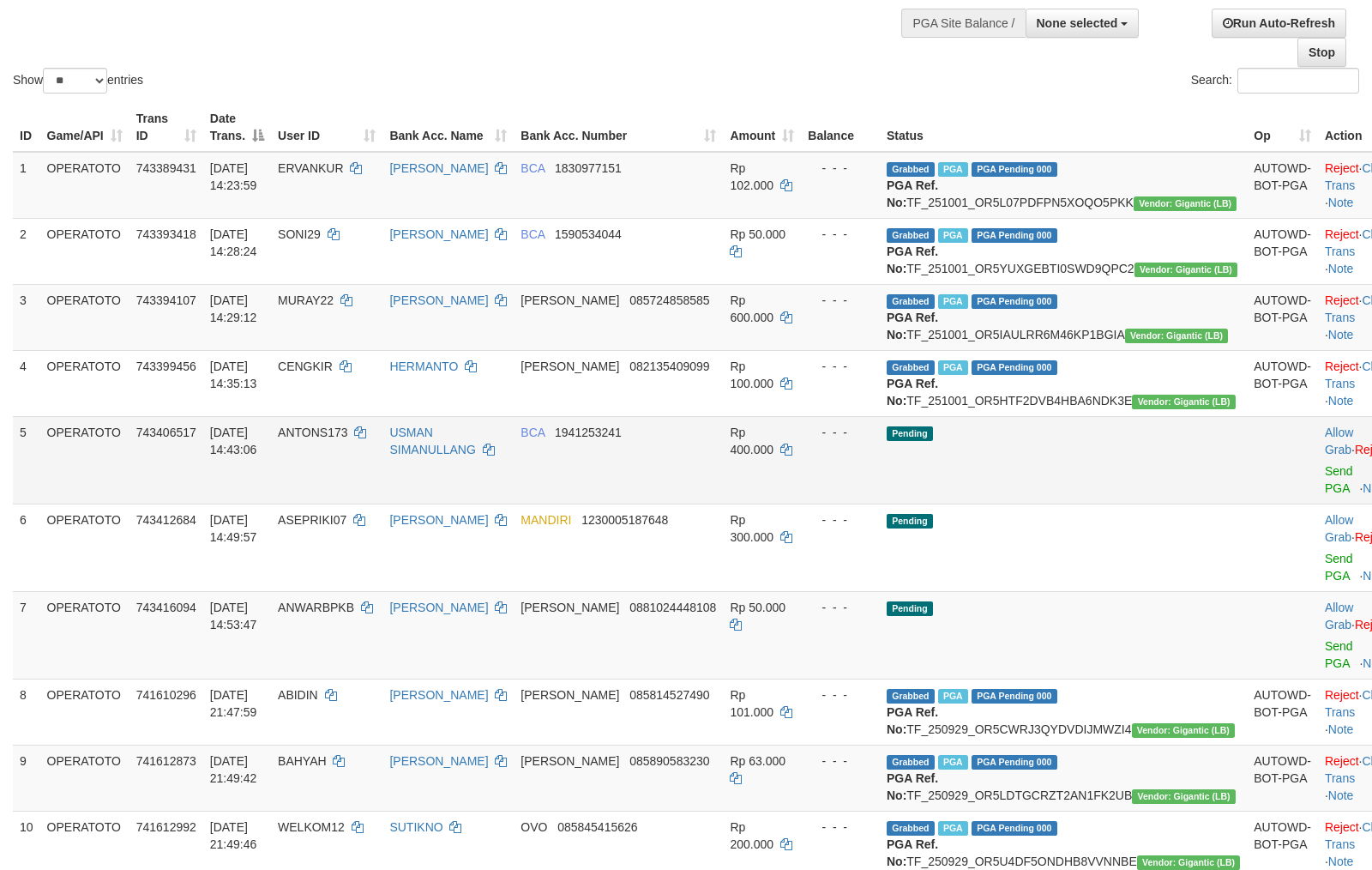
scroll to position [358, 0]
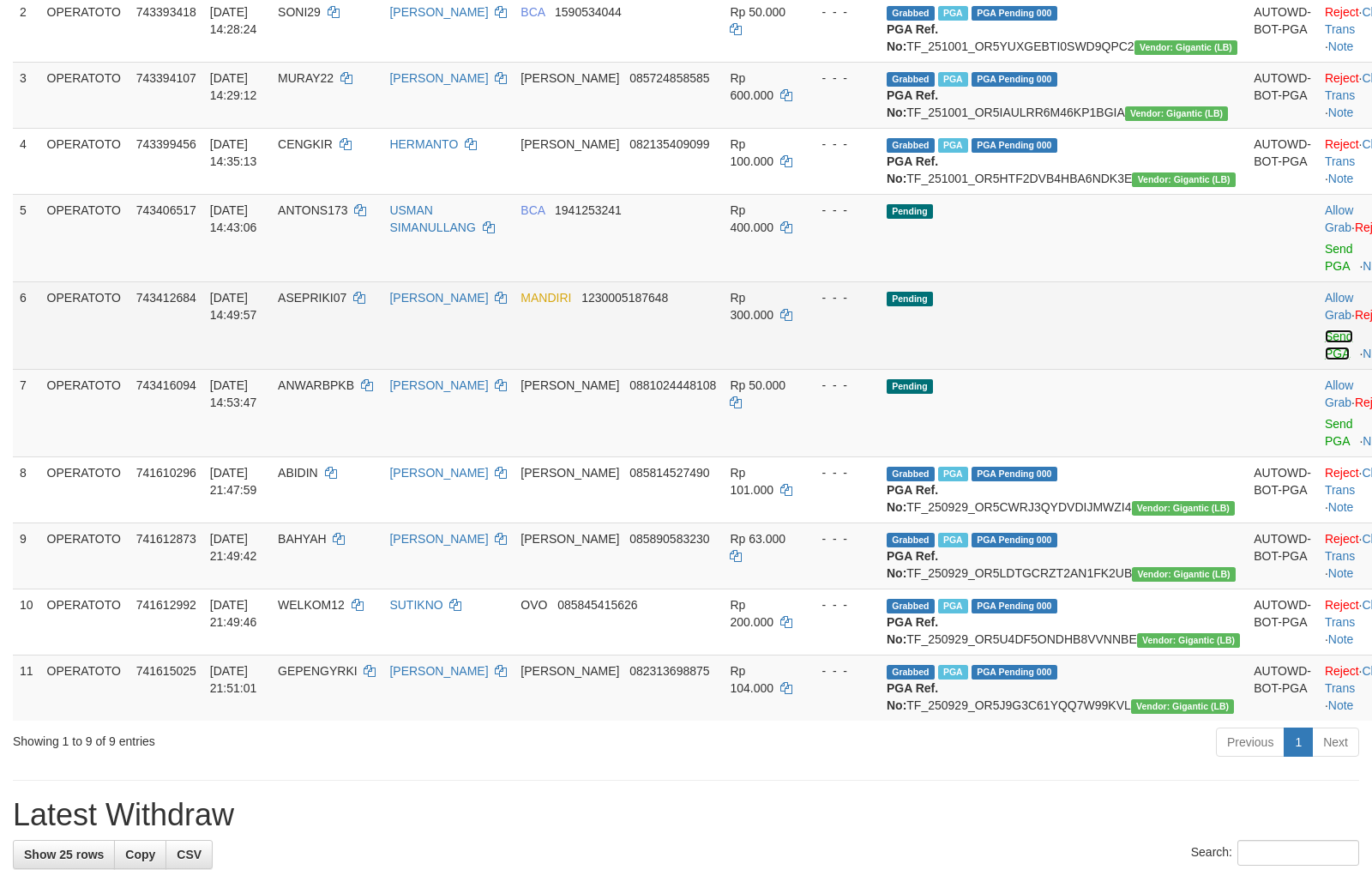
click at [1325, 361] on link "Send PGA" at bounding box center [1340, 344] width 29 height 31
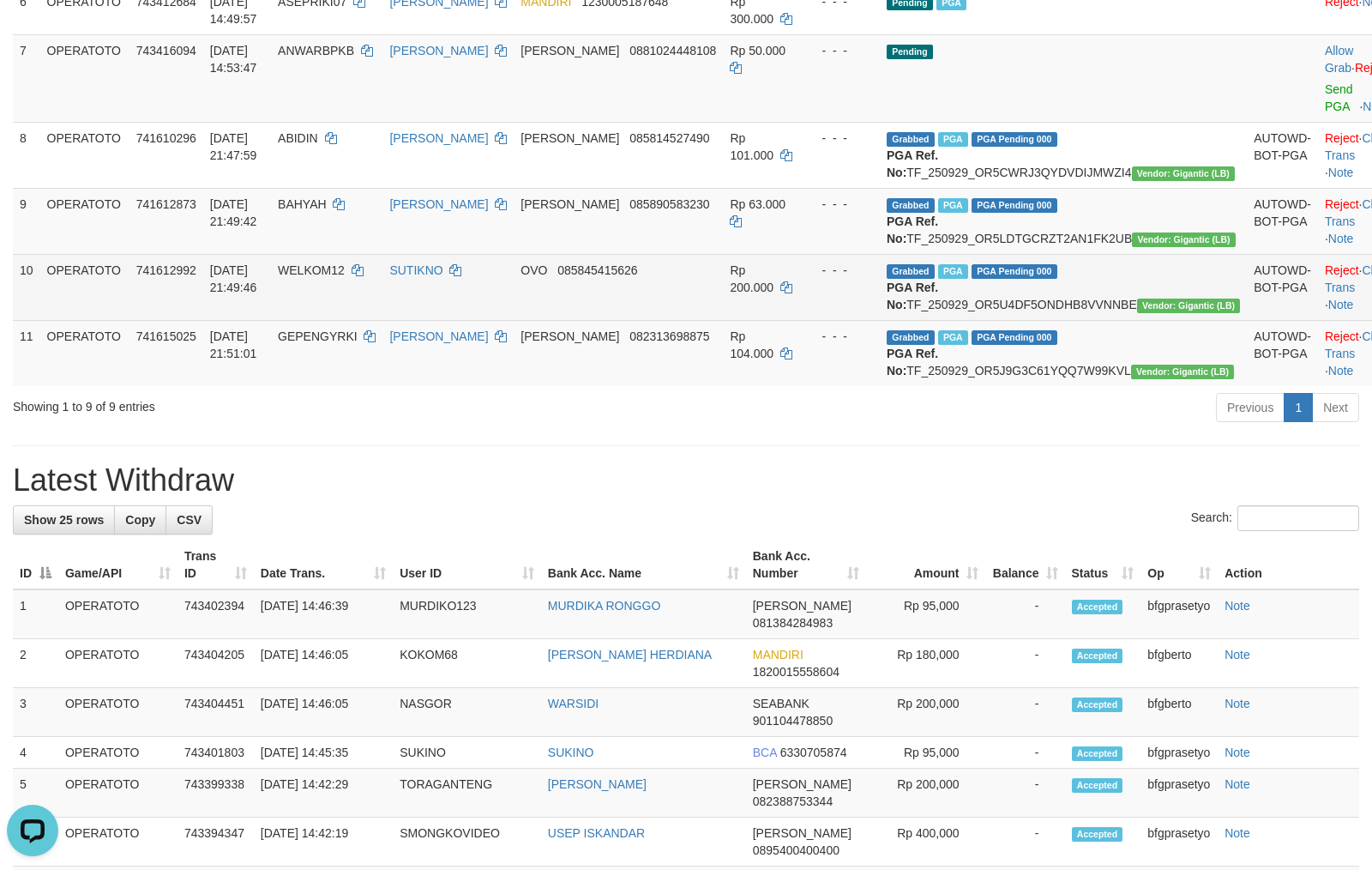
scroll to position [662, 0]
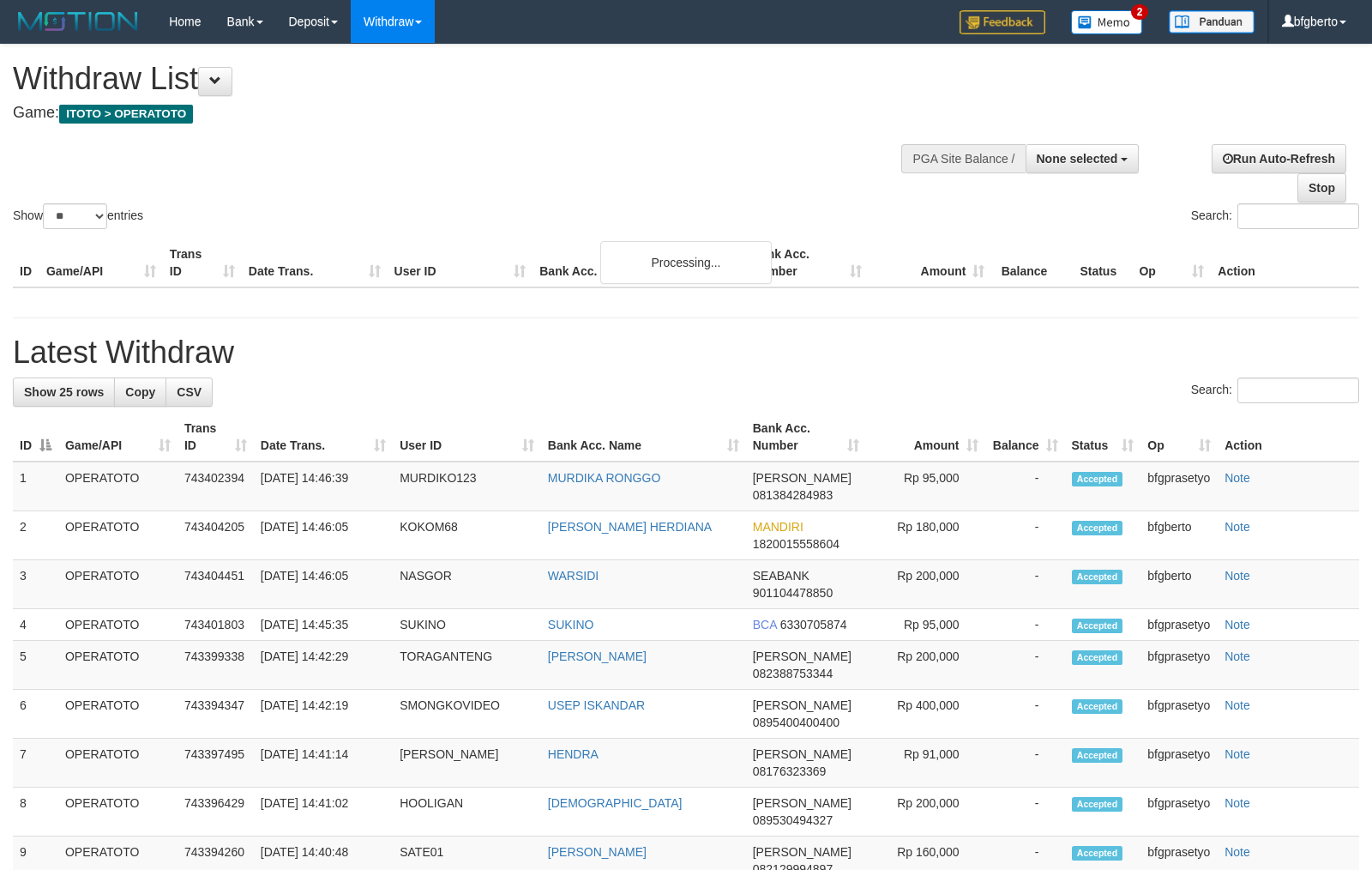
select select
select select "**"
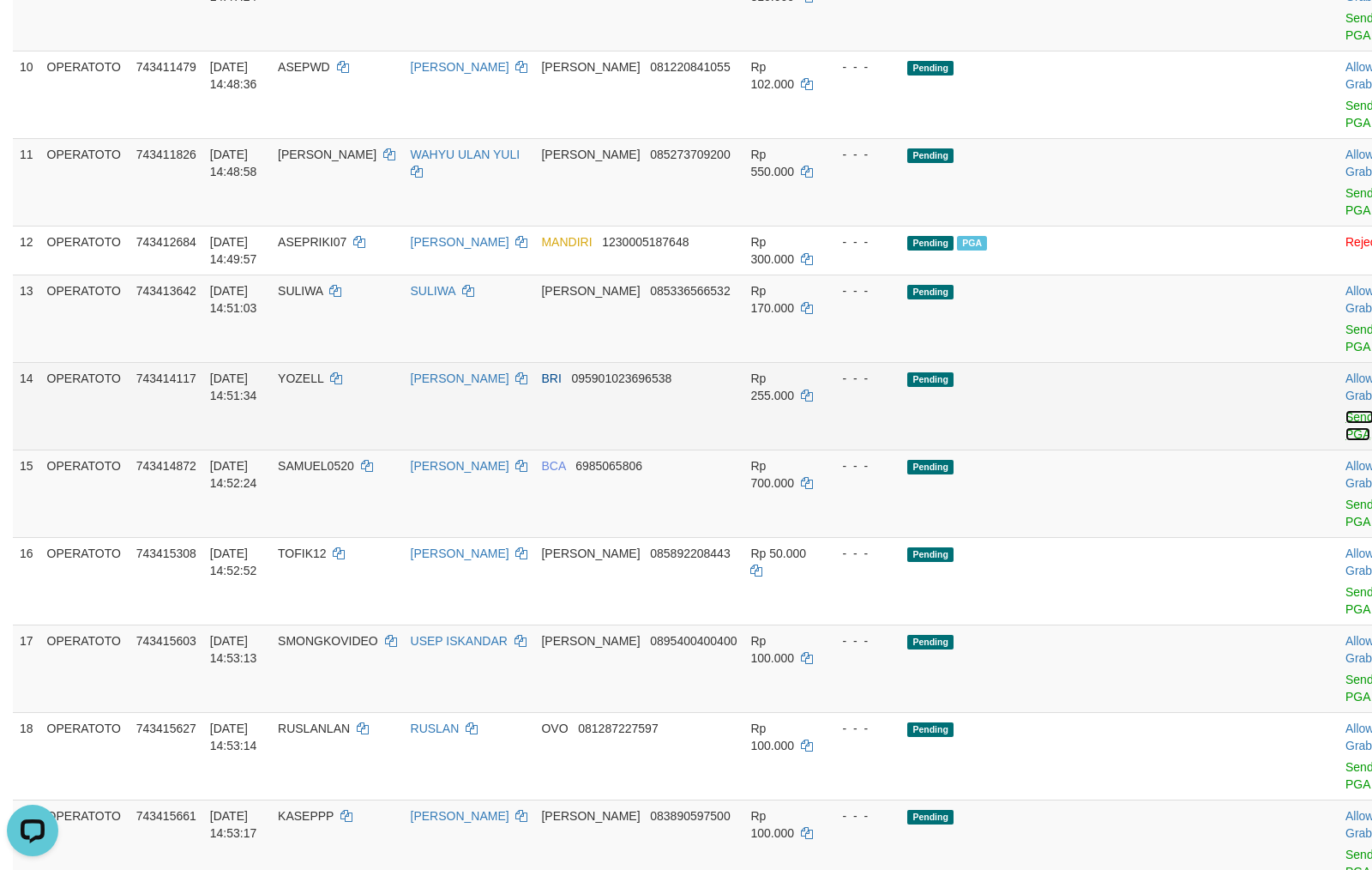
click at [1346, 441] on link "Send PGA" at bounding box center [1361, 425] width 29 height 31
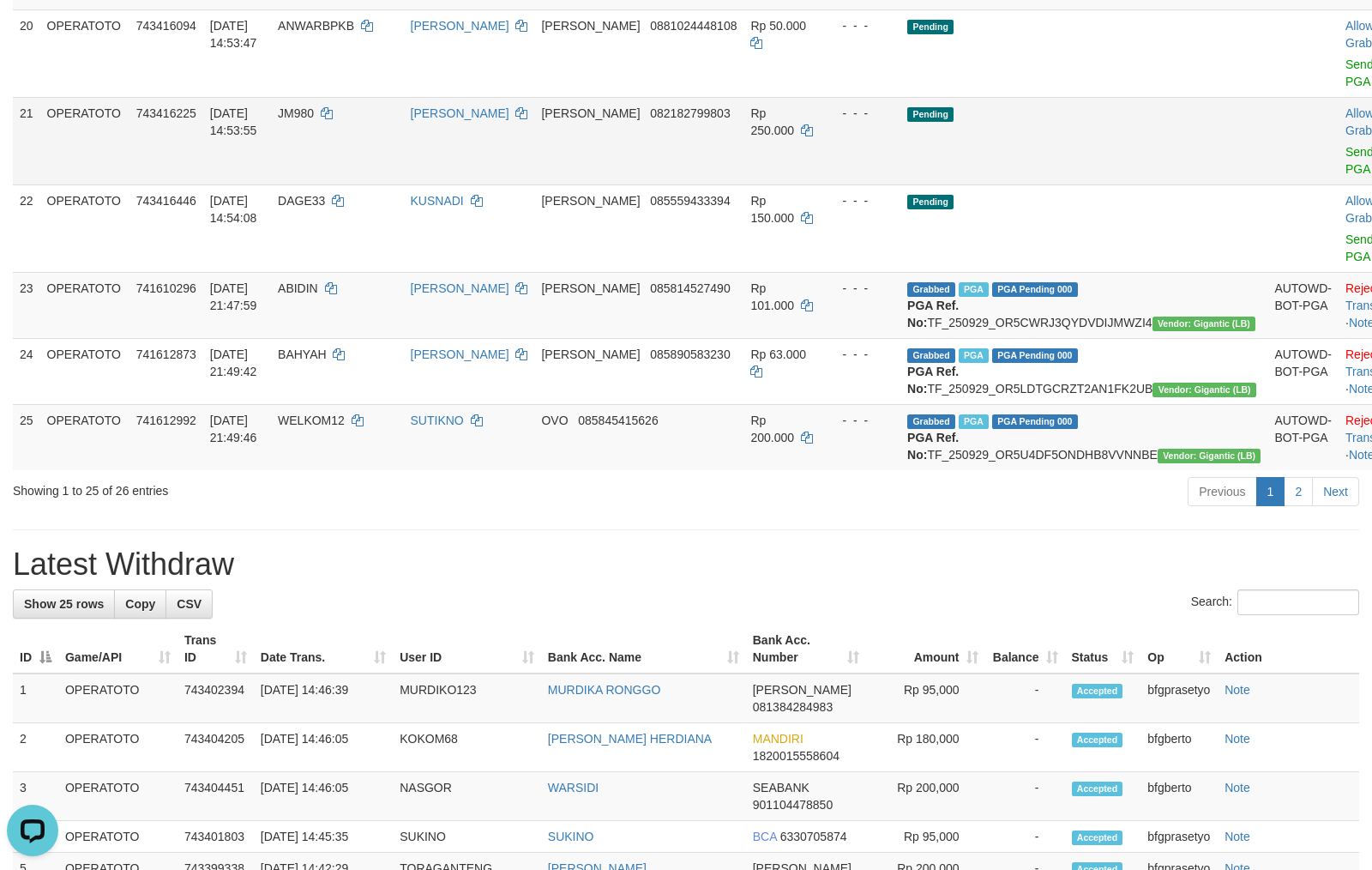
scroll to position [954, 0]
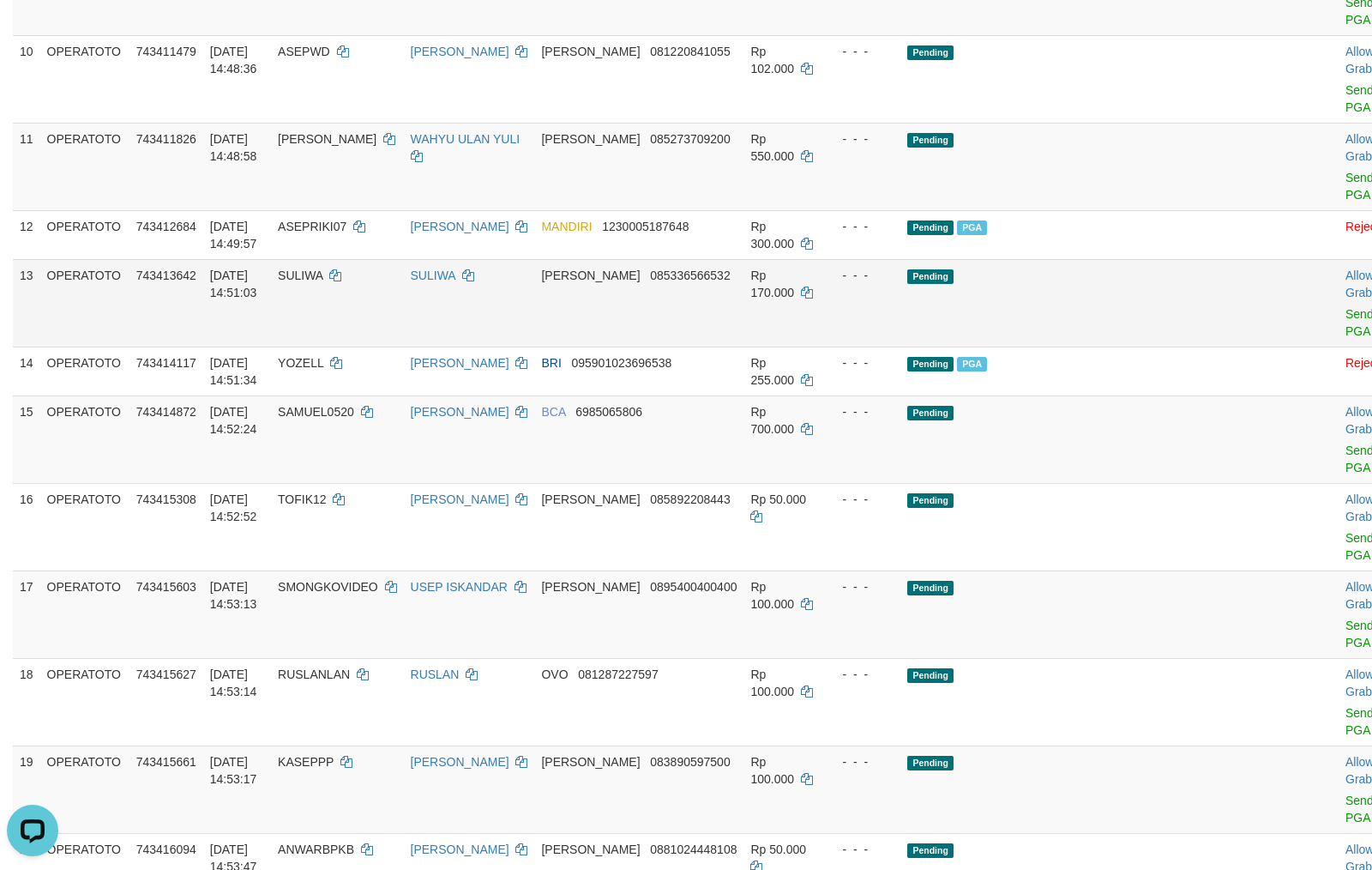
drag, startPoint x: 1086, startPoint y: 363, endPoint x: 1074, endPoint y: 359, distance: 12.6
click at [1085, 346] on td "Pending" at bounding box center [1084, 303] width 367 height 88
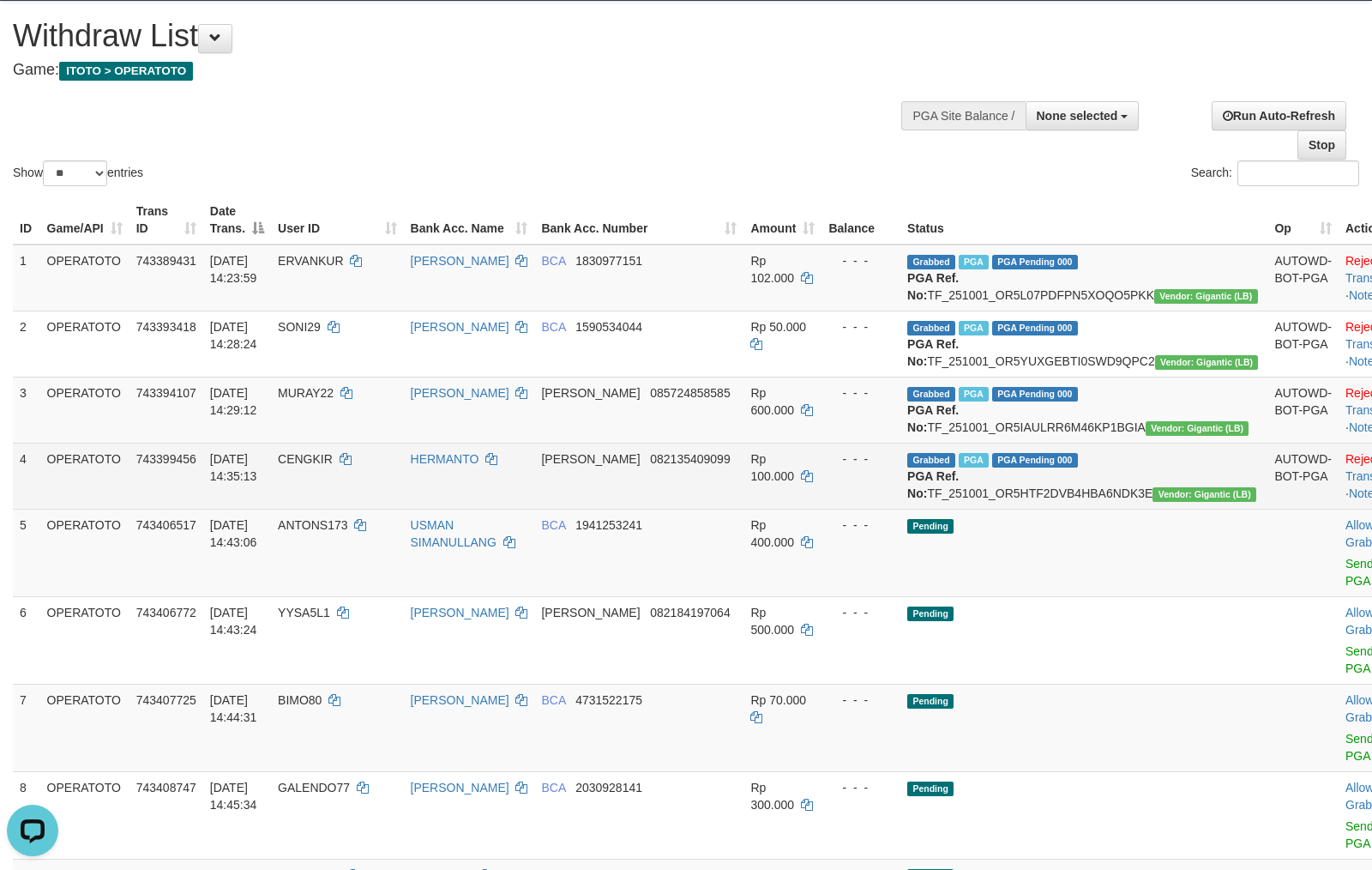
scroll to position [0, 0]
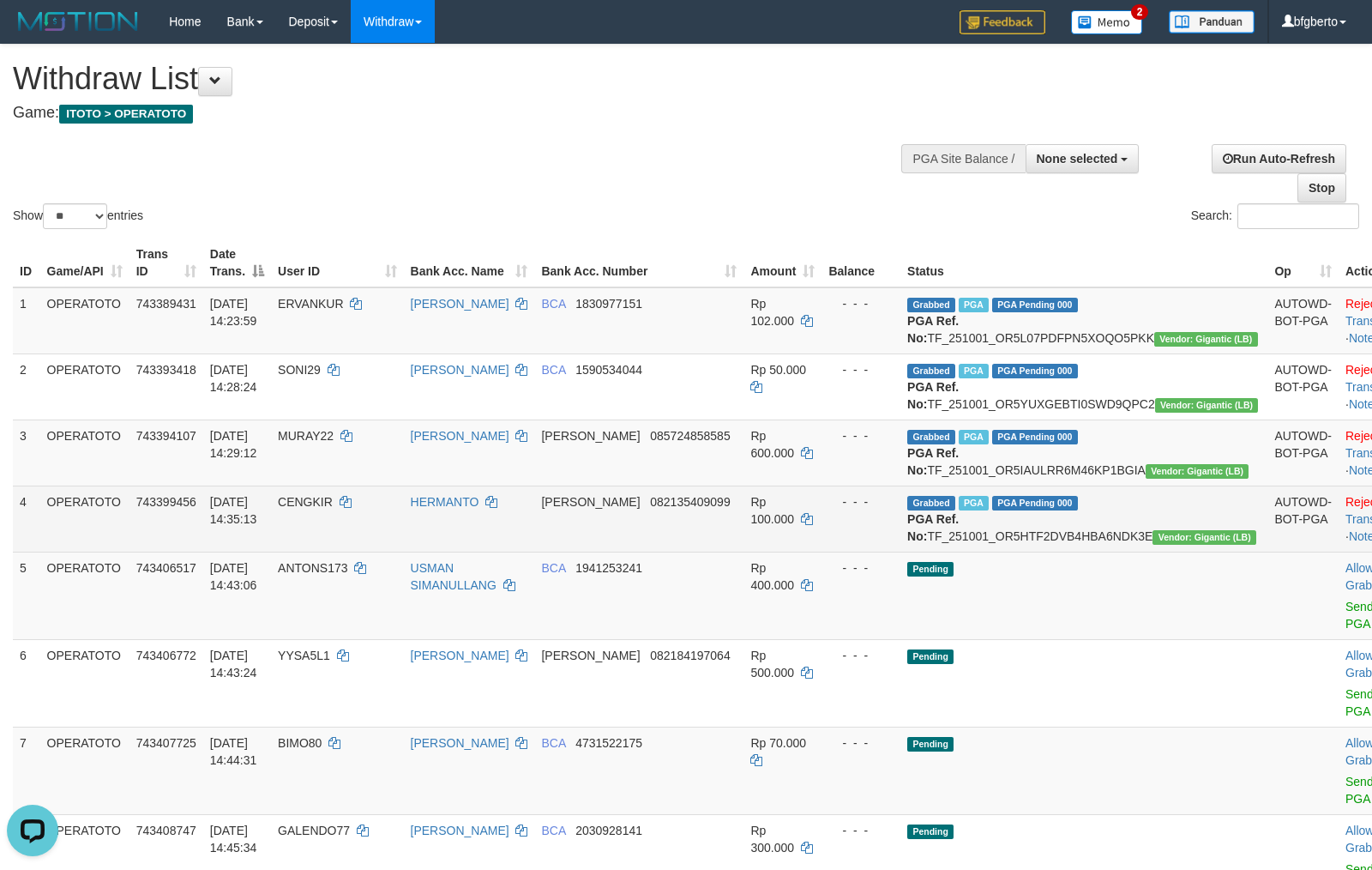
click at [471, 551] on td "HERMANTO" at bounding box center [469, 518] width 132 height 66
click at [347, 551] on td "CENGKIR" at bounding box center [337, 518] width 132 height 66
drag, startPoint x: 347, startPoint y: 576, endPoint x: 330, endPoint y: 574, distance: 17.1
click at [347, 551] on td "CENGKIR" at bounding box center [337, 518] width 132 height 66
click at [327, 551] on td "CENGKIR" at bounding box center [337, 518] width 132 height 66
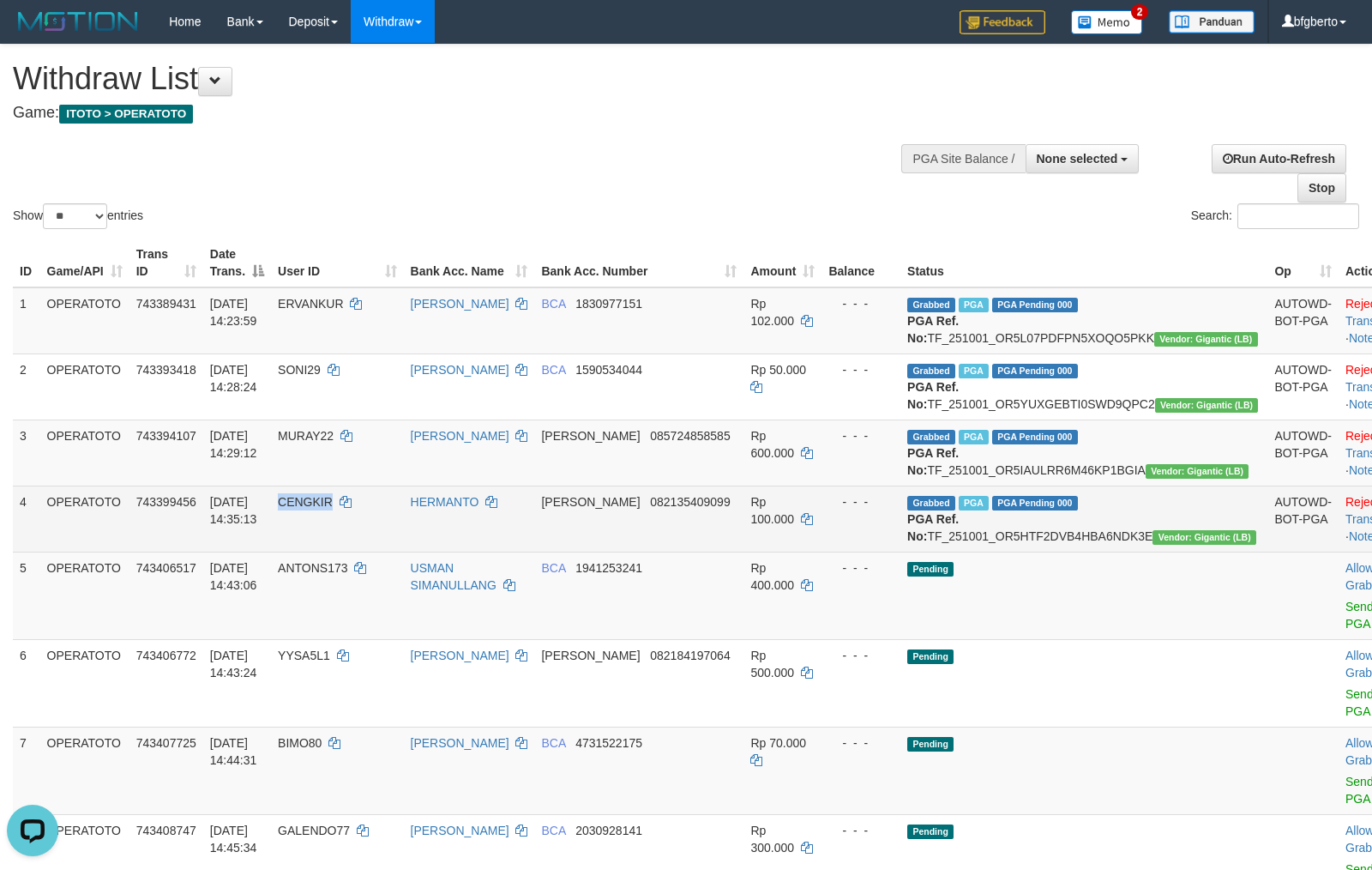
copy span "CENGKIR"
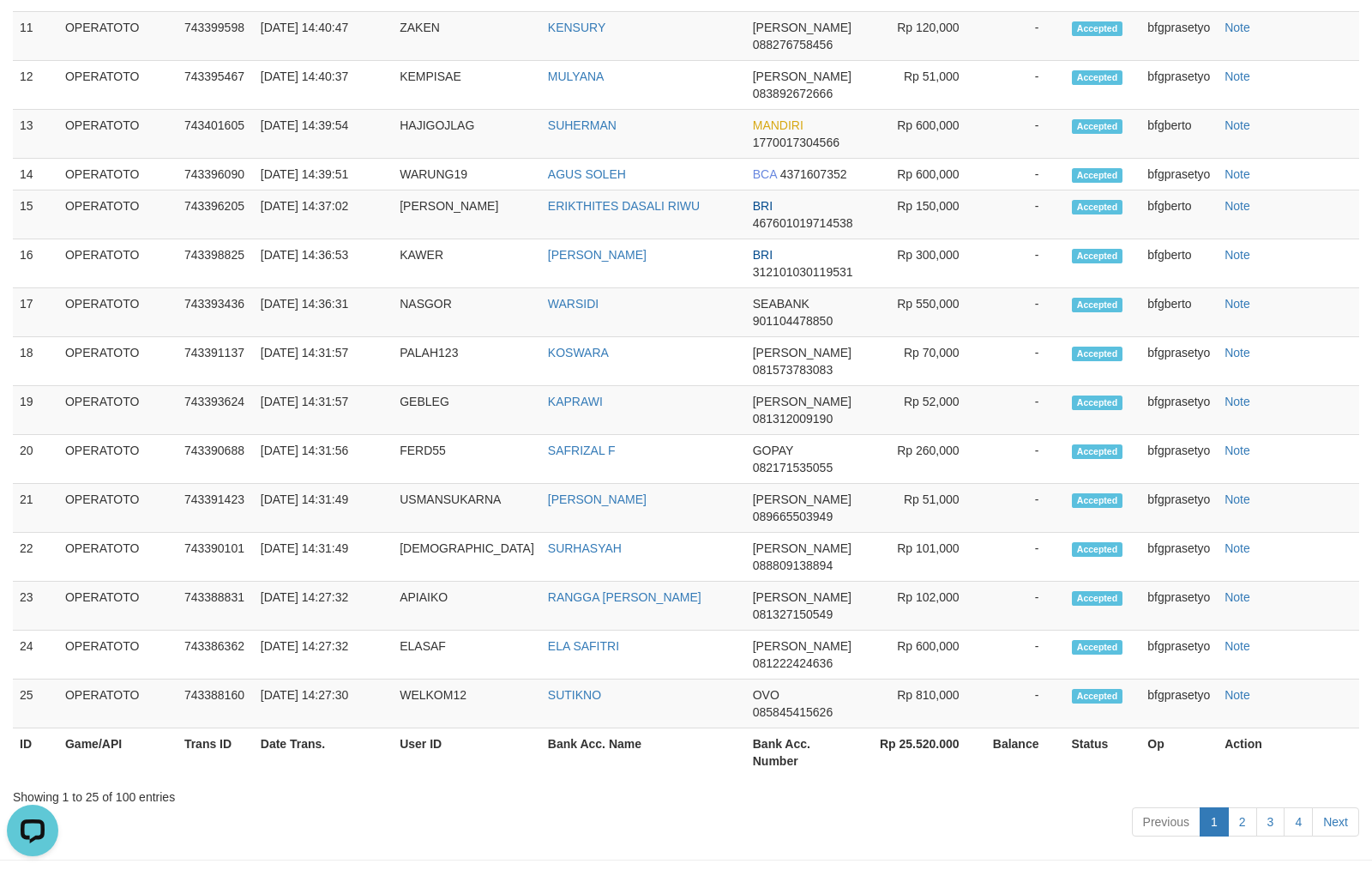
scroll to position [2257, 0]
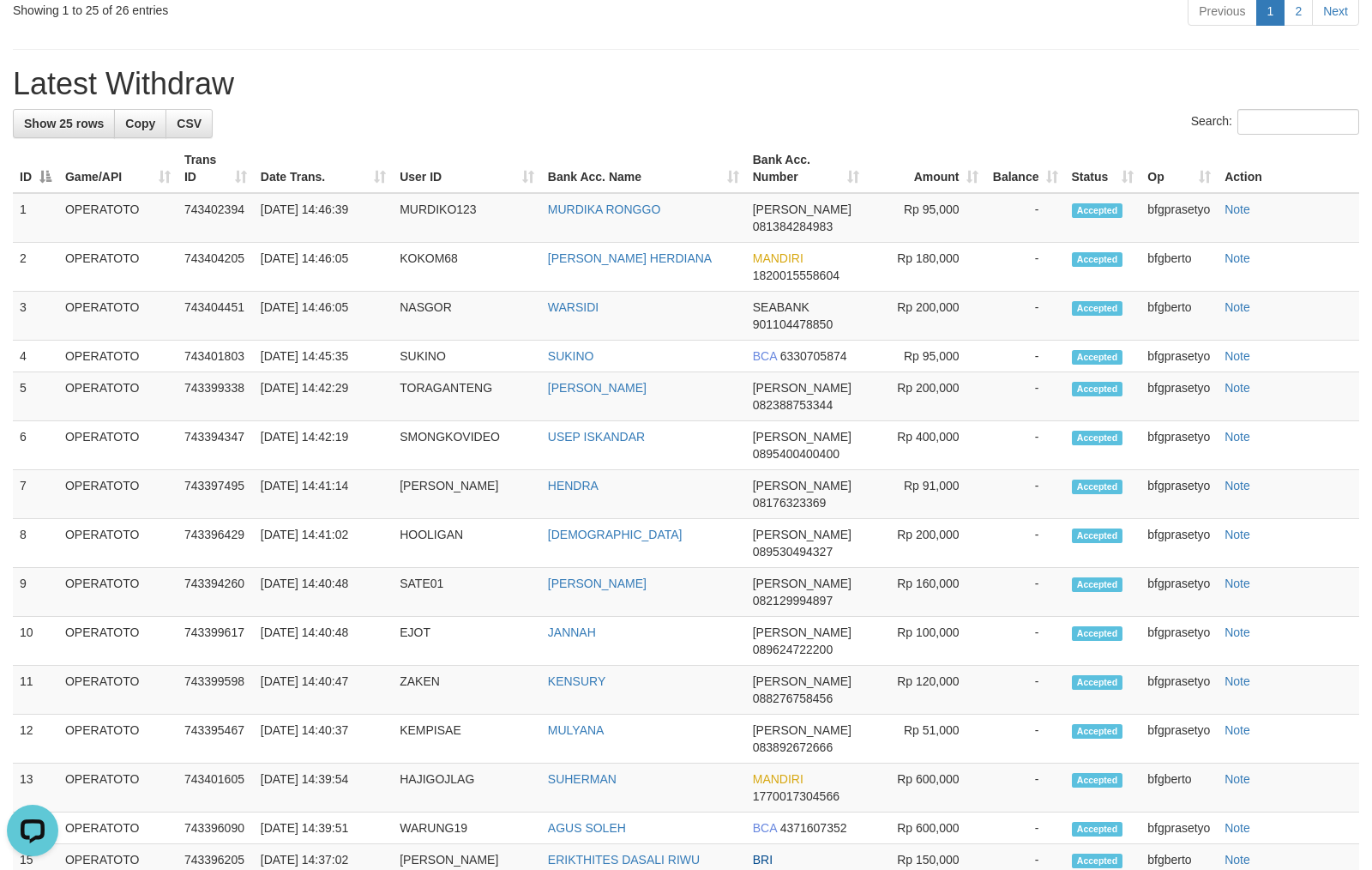
drag, startPoint x: 717, startPoint y: 196, endPoint x: 704, endPoint y: 183, distance: 18.4
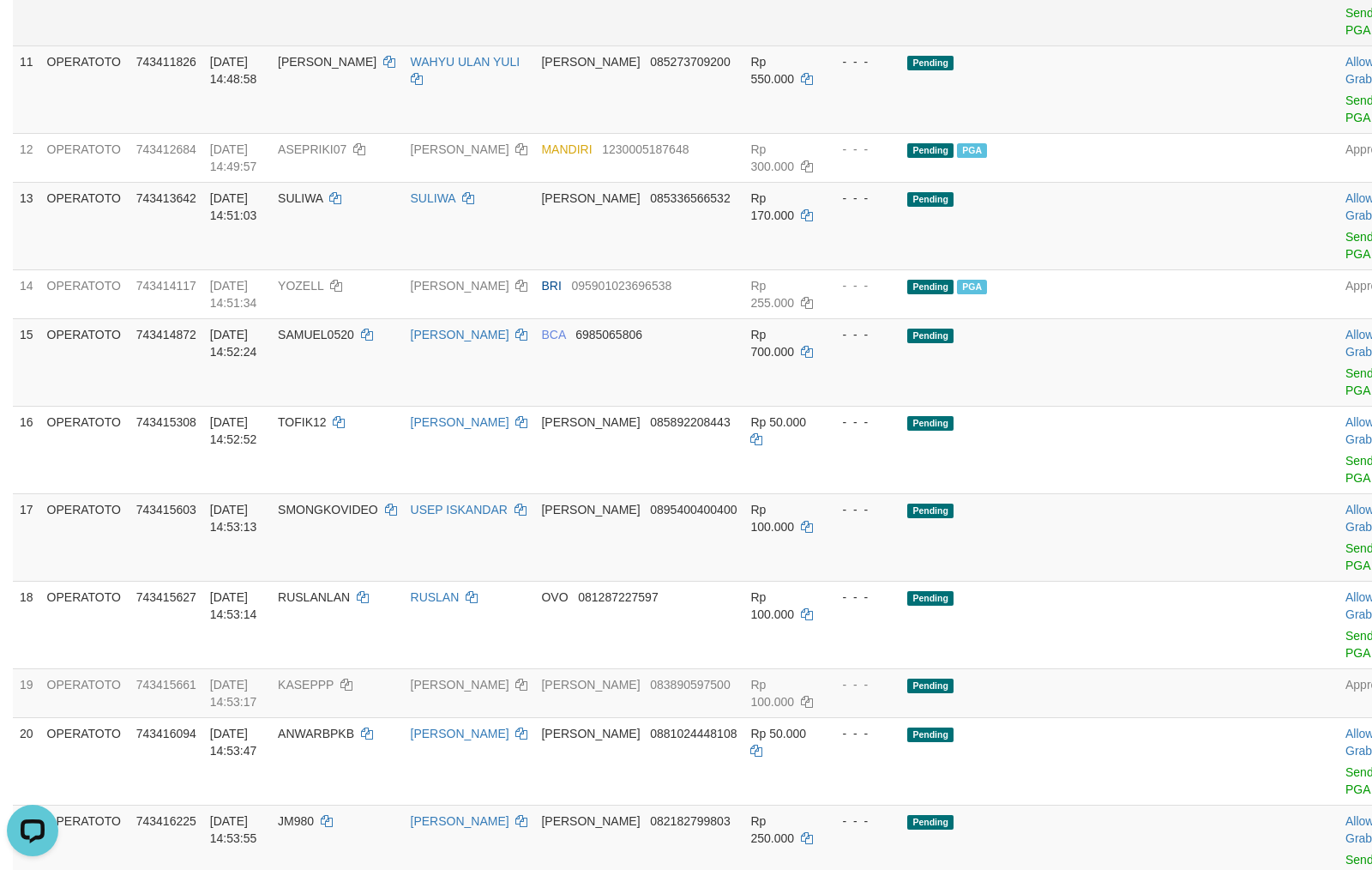
scroll to position [877, 0]
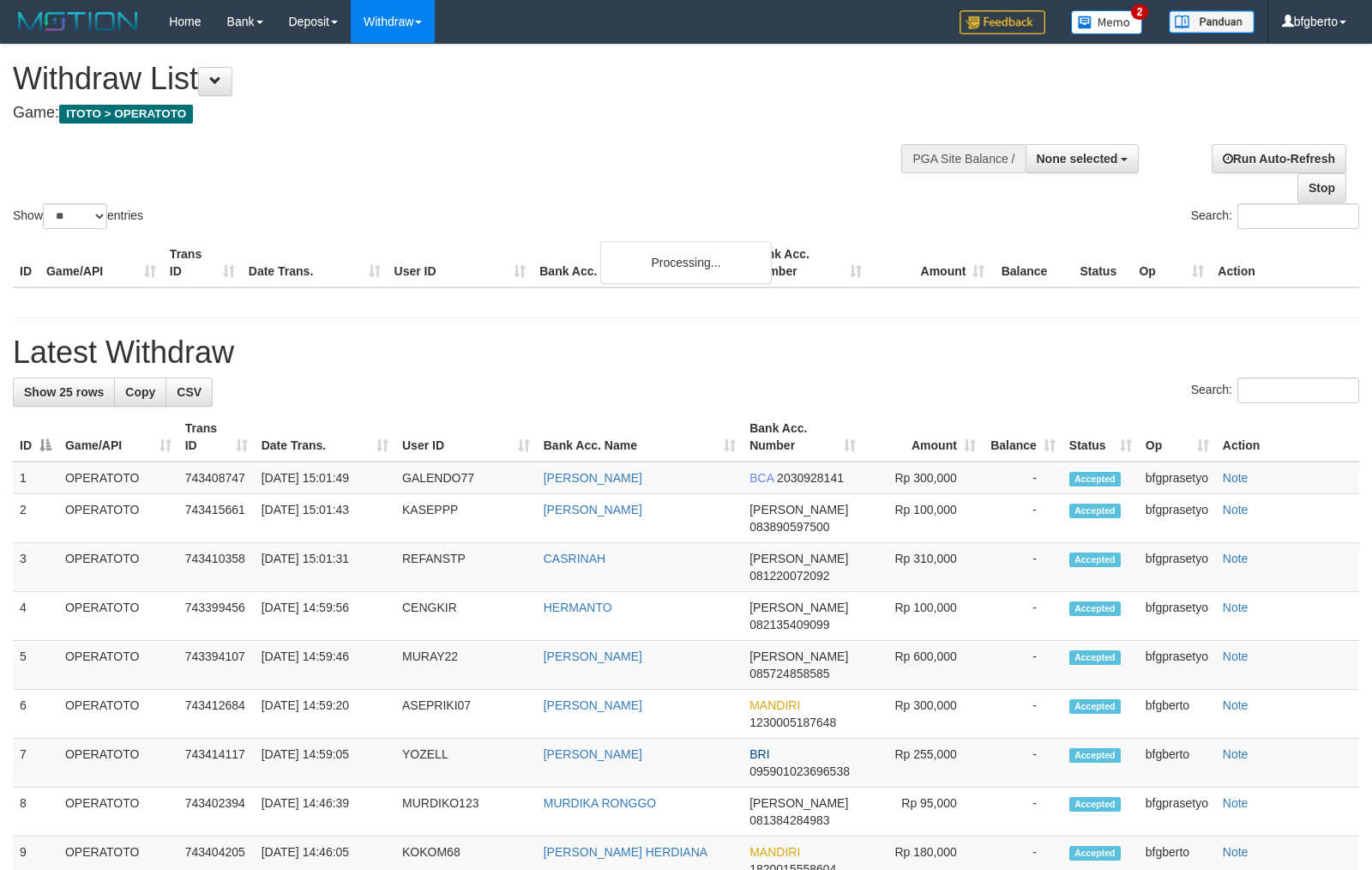
select select
select select "**"
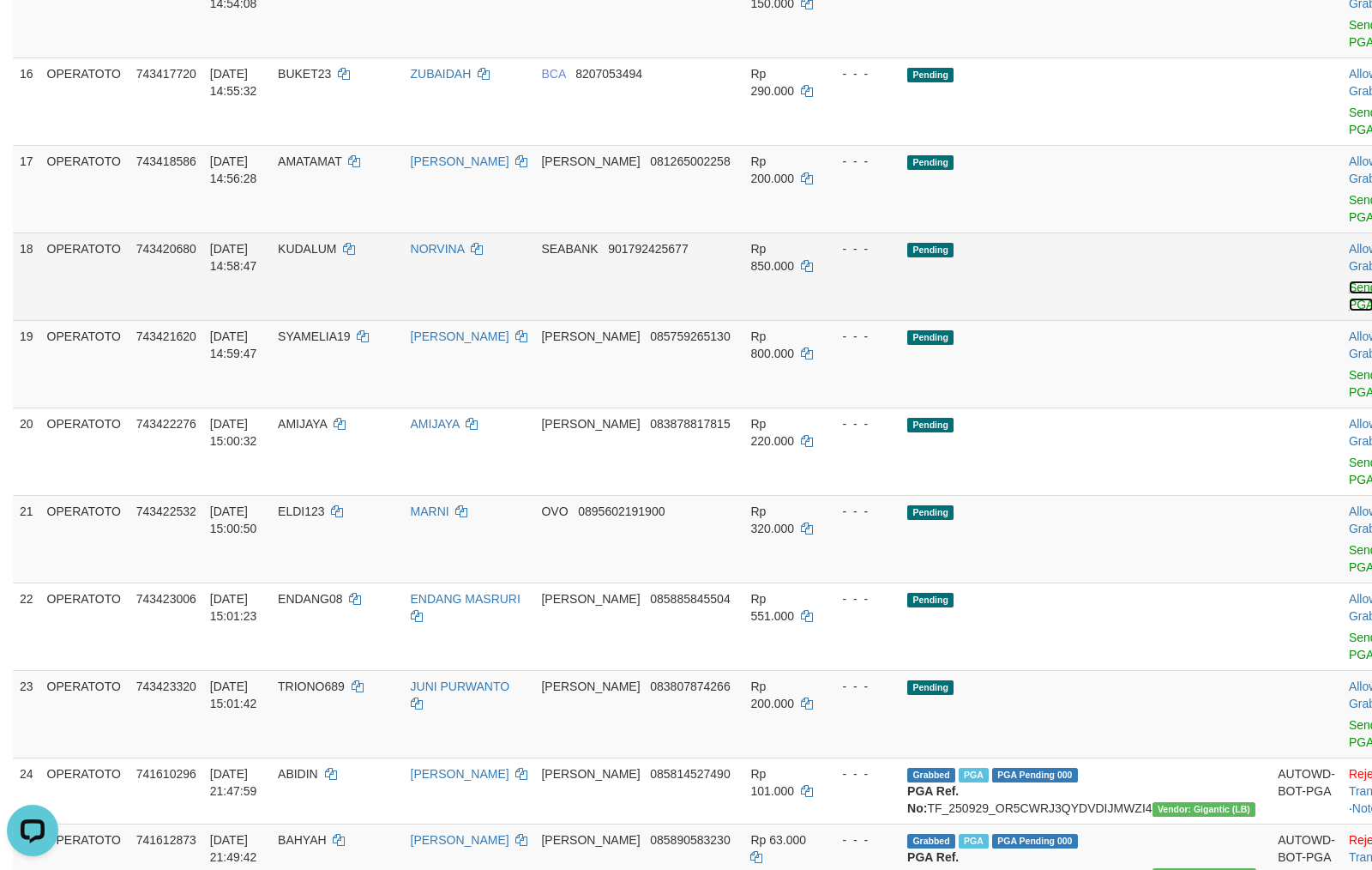
click at [1349, 311] on link "Send PGA" at bounding box center [1363, 296] width 29 height 31
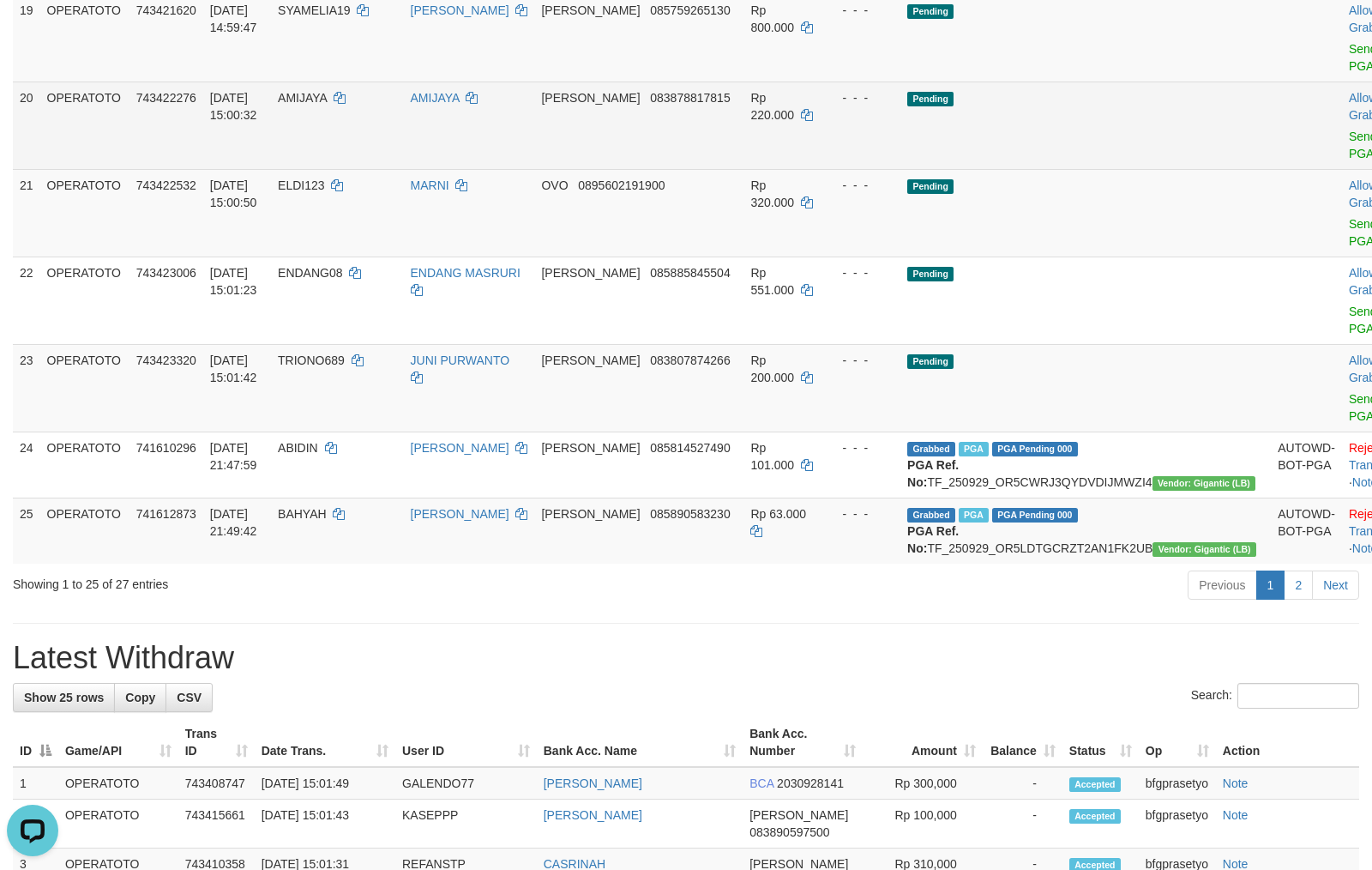
scroll to position [1533, 0]
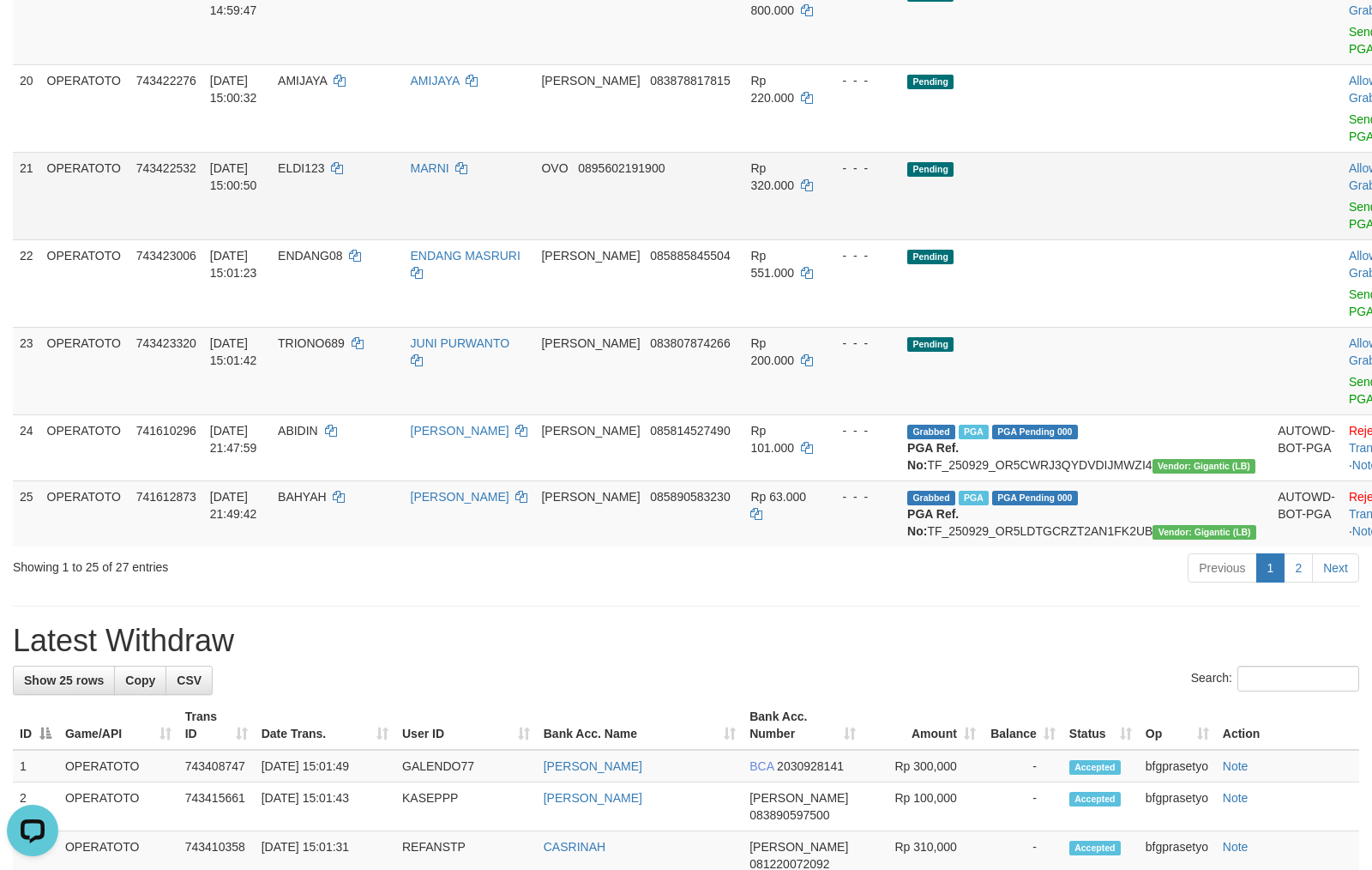
click at [1158, 239] on td "Pending" at bounding box center [1086, 196] width 370 height 88
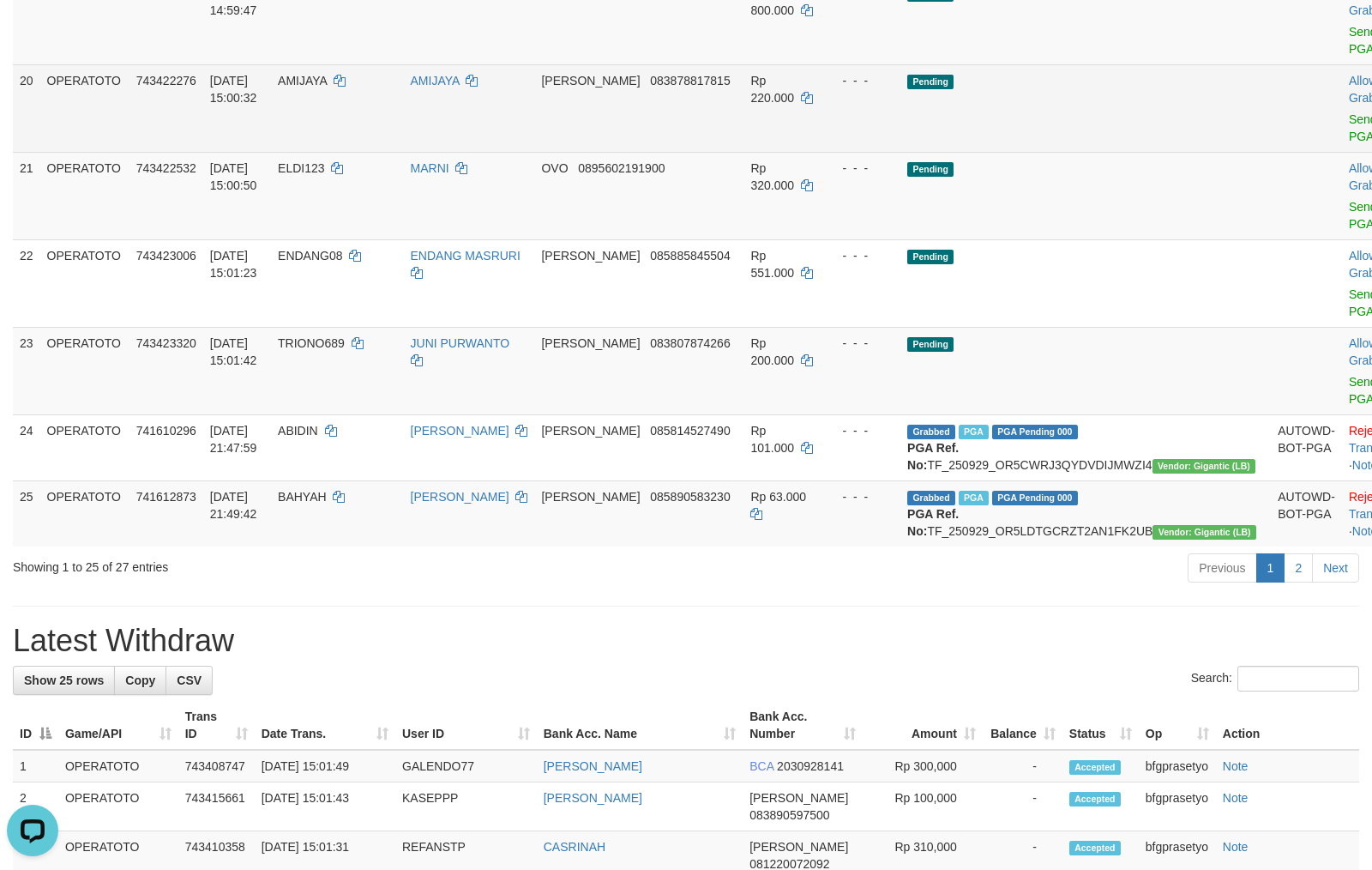
click at [1147, 152] on td "Pending" at bounding box center [1086, 108] width 370 height 88
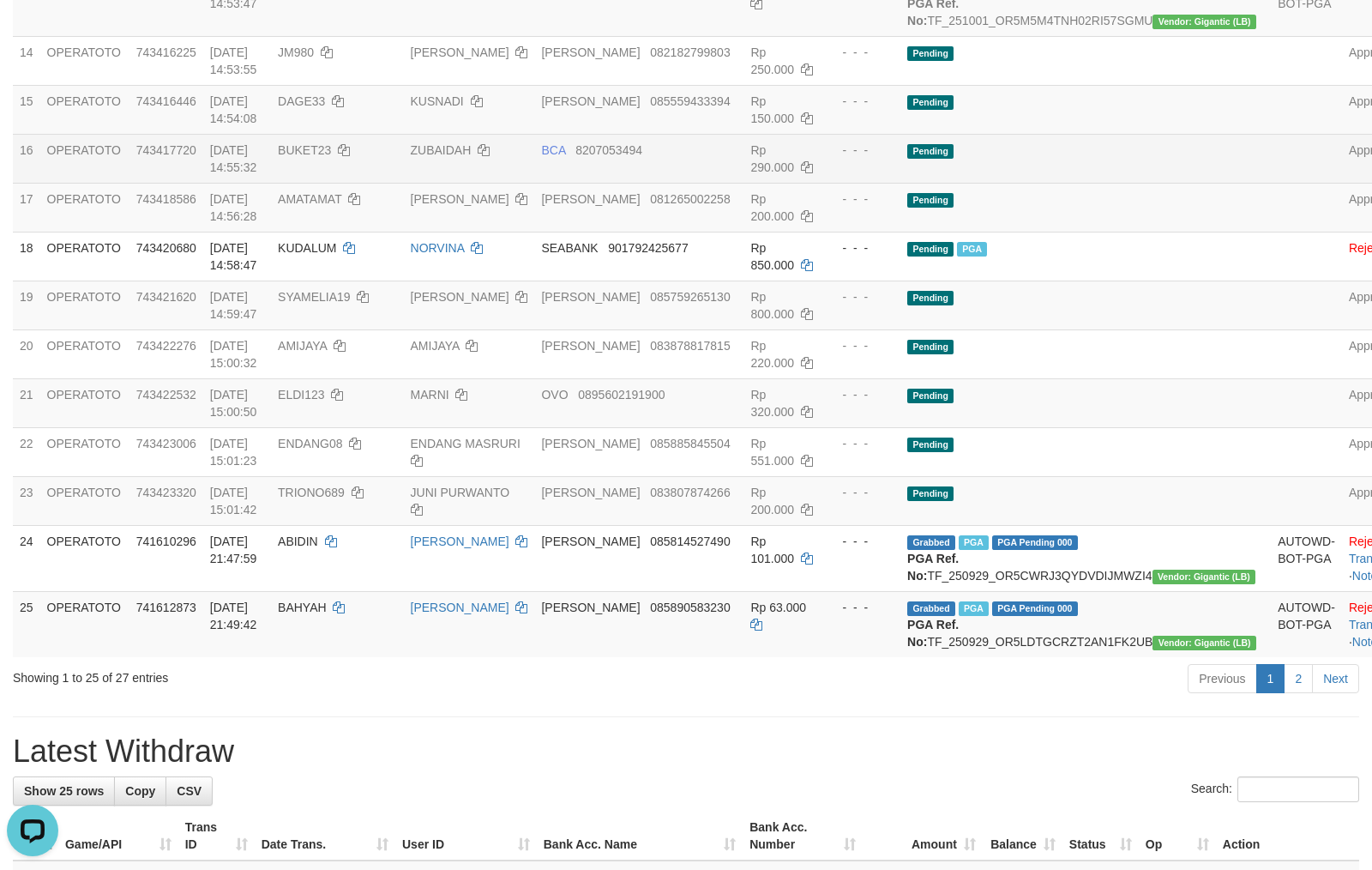
scroll to position [922, 0]
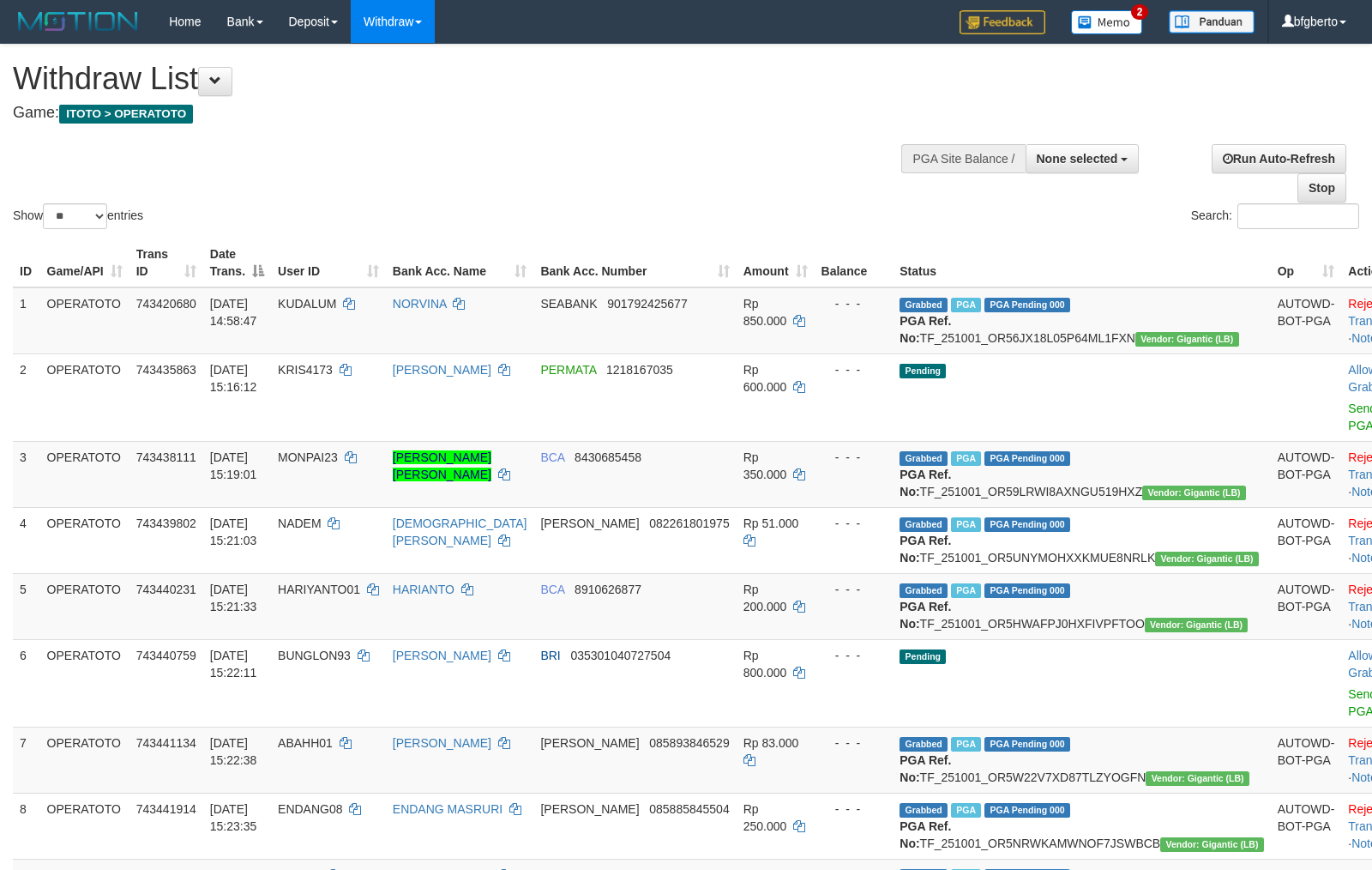
select select
select select "**"
click at [1064, 333] on td "Grabbed PGA PGA Pending 000 PGA Ref. No: TF_251001_OR56JX18L05P64ML1FXN Vendor:…" at bounding box center [1082, 321] width 378 height 67
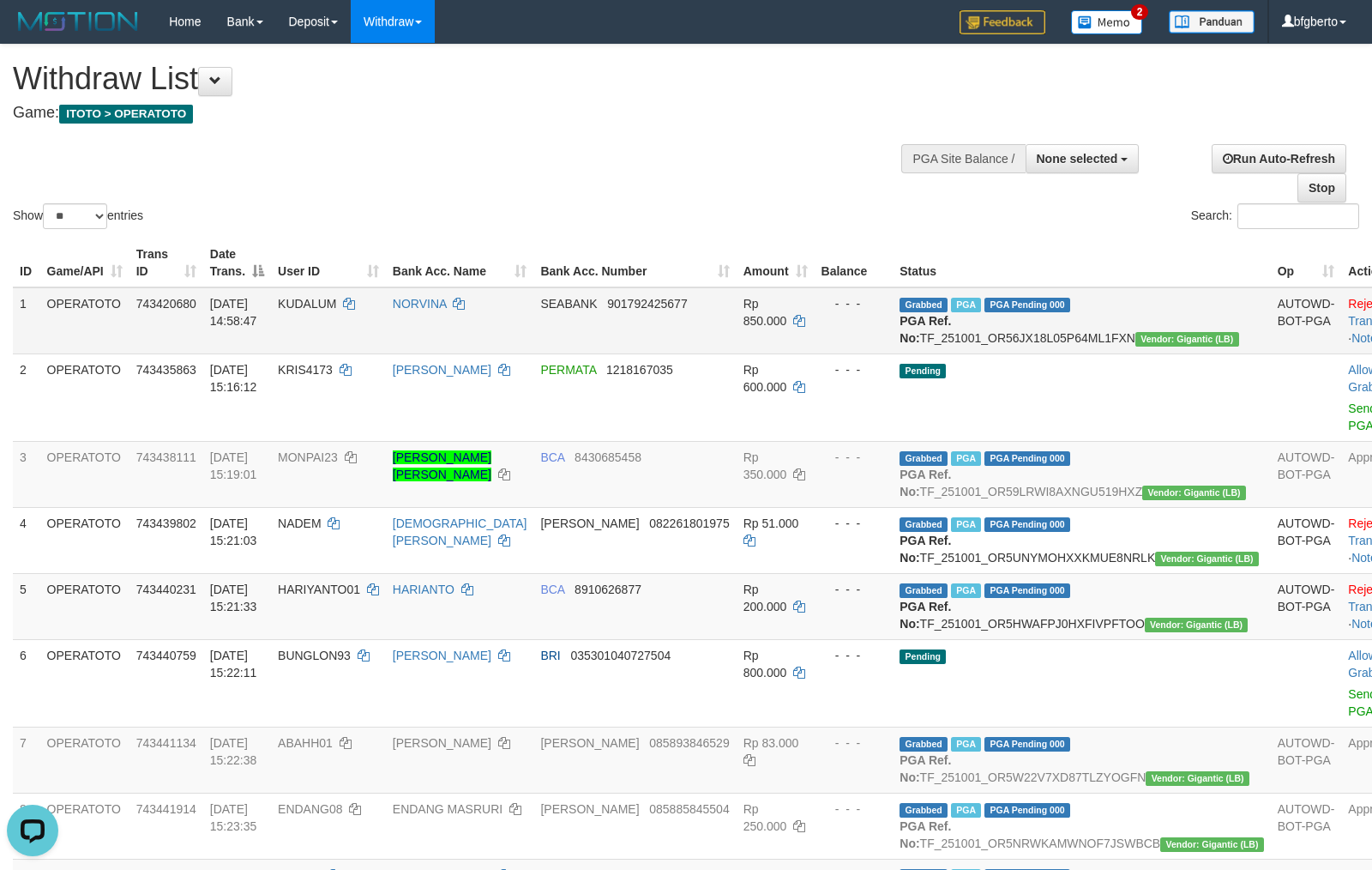
click at [1058, 338] on td "Grabbed PGA PGA Pending 000 PGA Ref. No: TF_251001_OR56JX18L05P64ML1FXN Vendor:…" at bounding box center [1082, 321] width 378 height 67
copy td "TF_251001_OR56JX18L05P64ML1FXN"
click at [1058, 338] on td "Grabbed PGA PGA Pending 000 PGA Ref. No: TF_251001_OR56JX18L05P64ML1FXN Vendor:…" at bounding box center [1082, 321] width 378 height 67
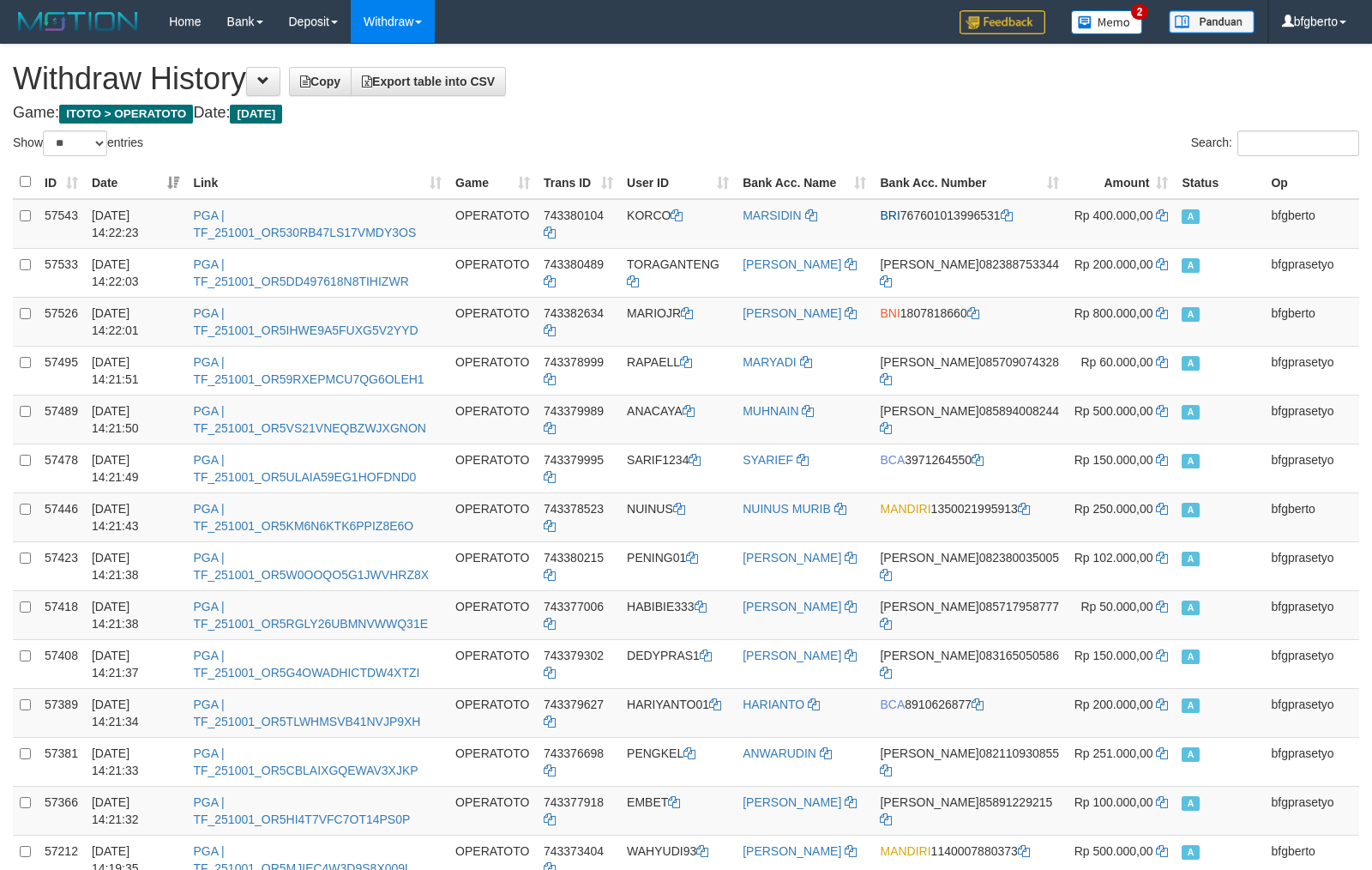
select select "**"
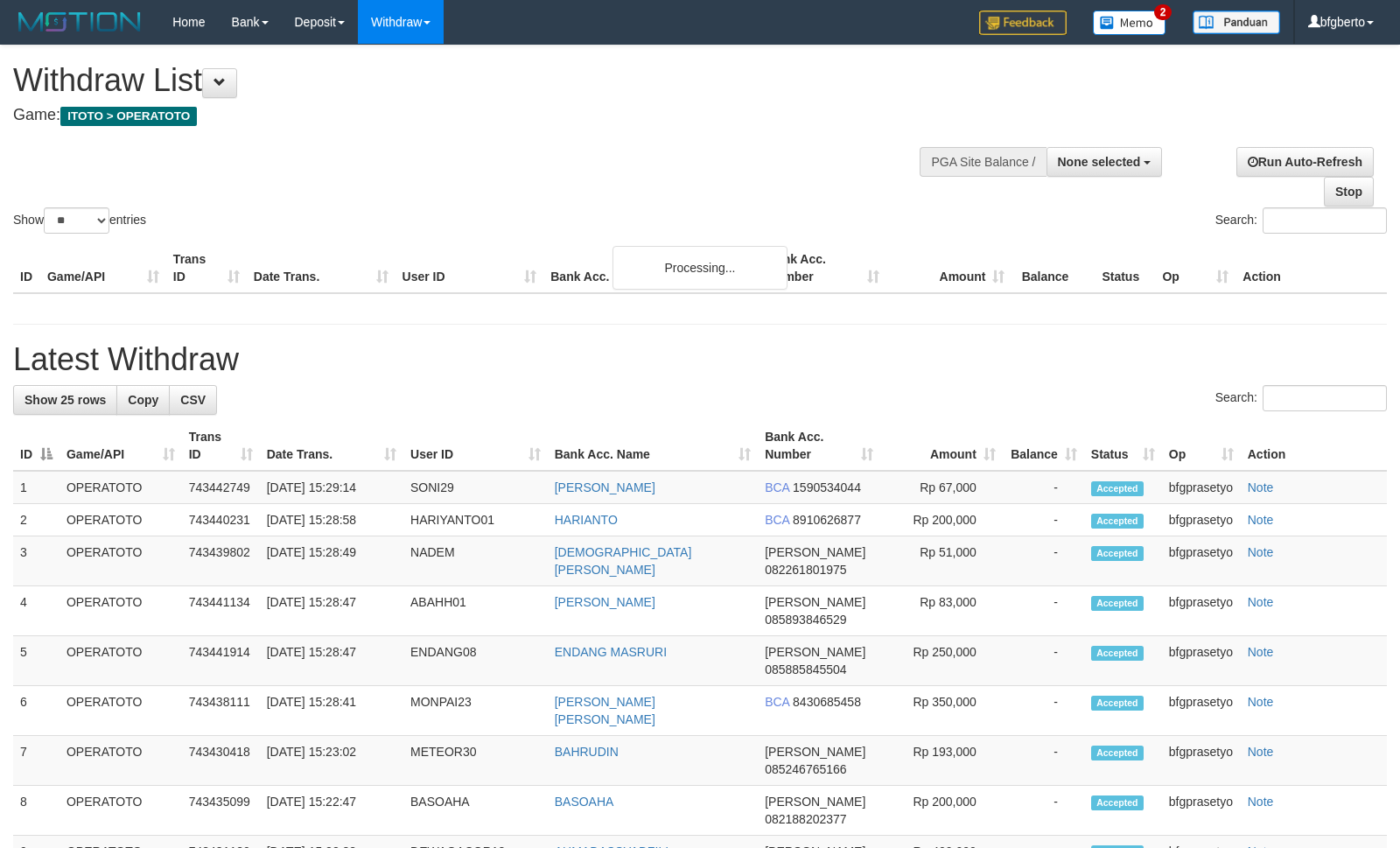
select select
select select "**"
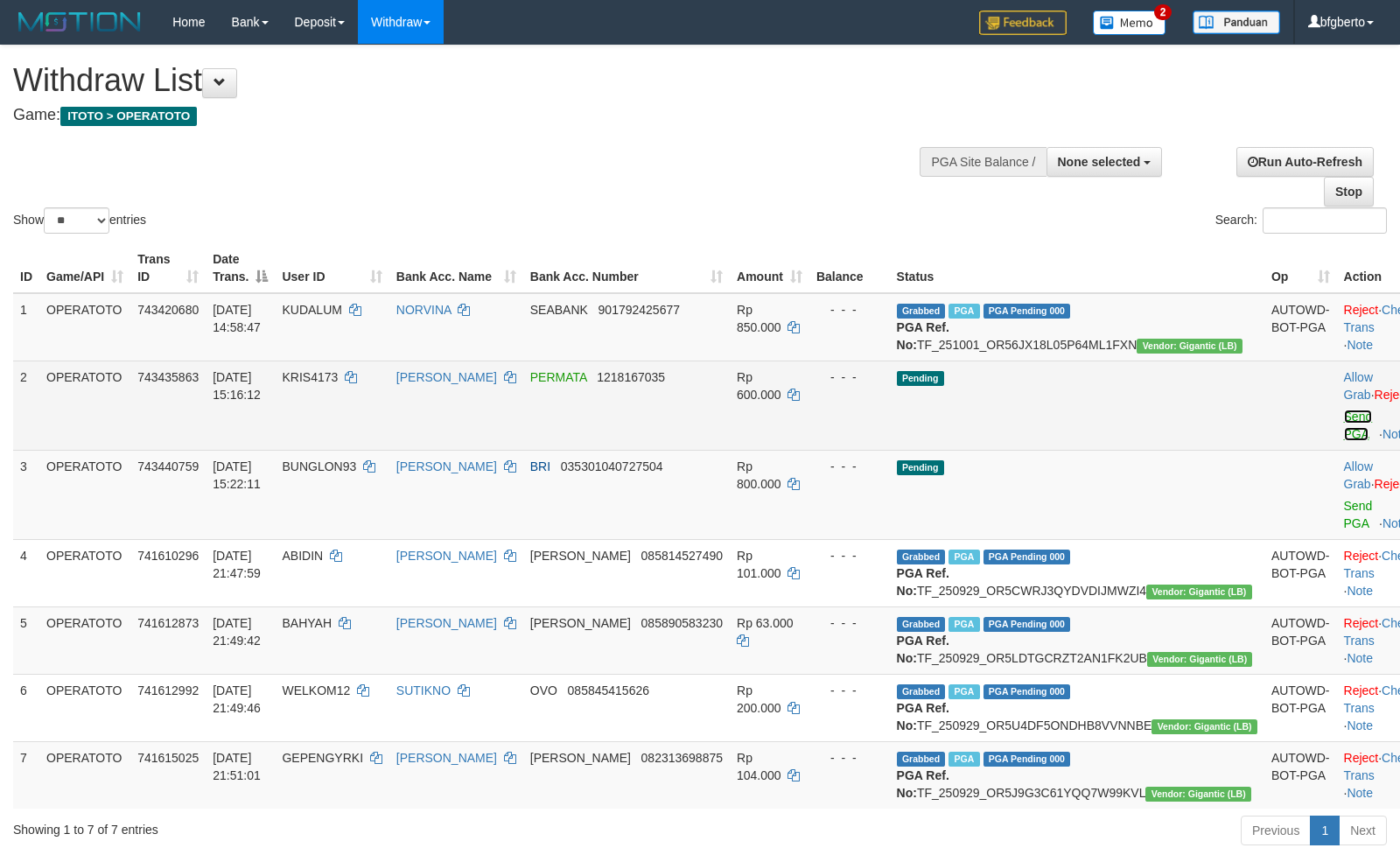
click at [1345, 441] on link "Send PGA" at bounding box center [1359, 425] width 29 height 31
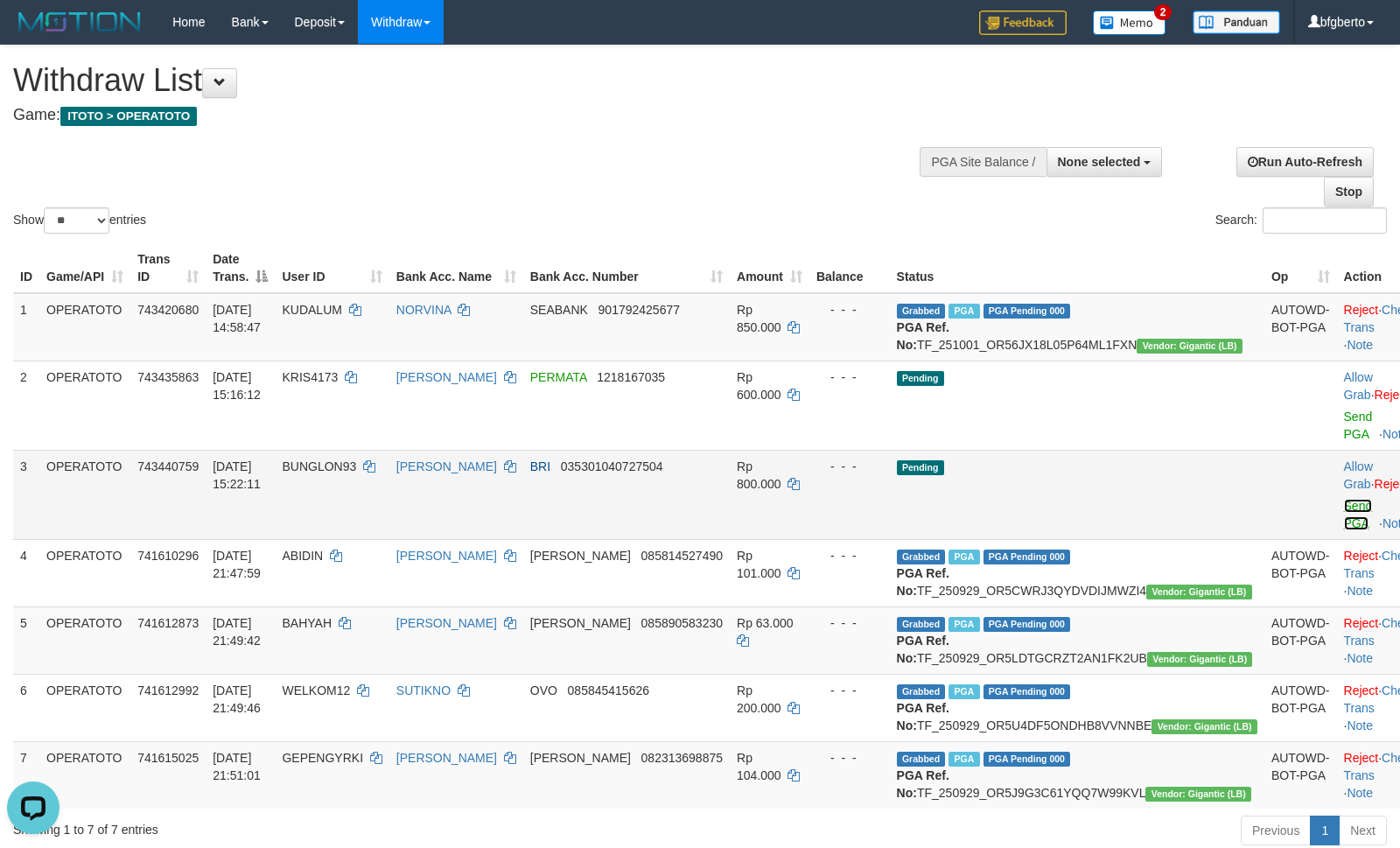
click at [1345, 529] on link "Send PGA" at bounding box center [1359, 514] width 29 height 31
click at [1345, 531] on link "Send PGA" at bounding box center [1359, 514] width 29 height 31
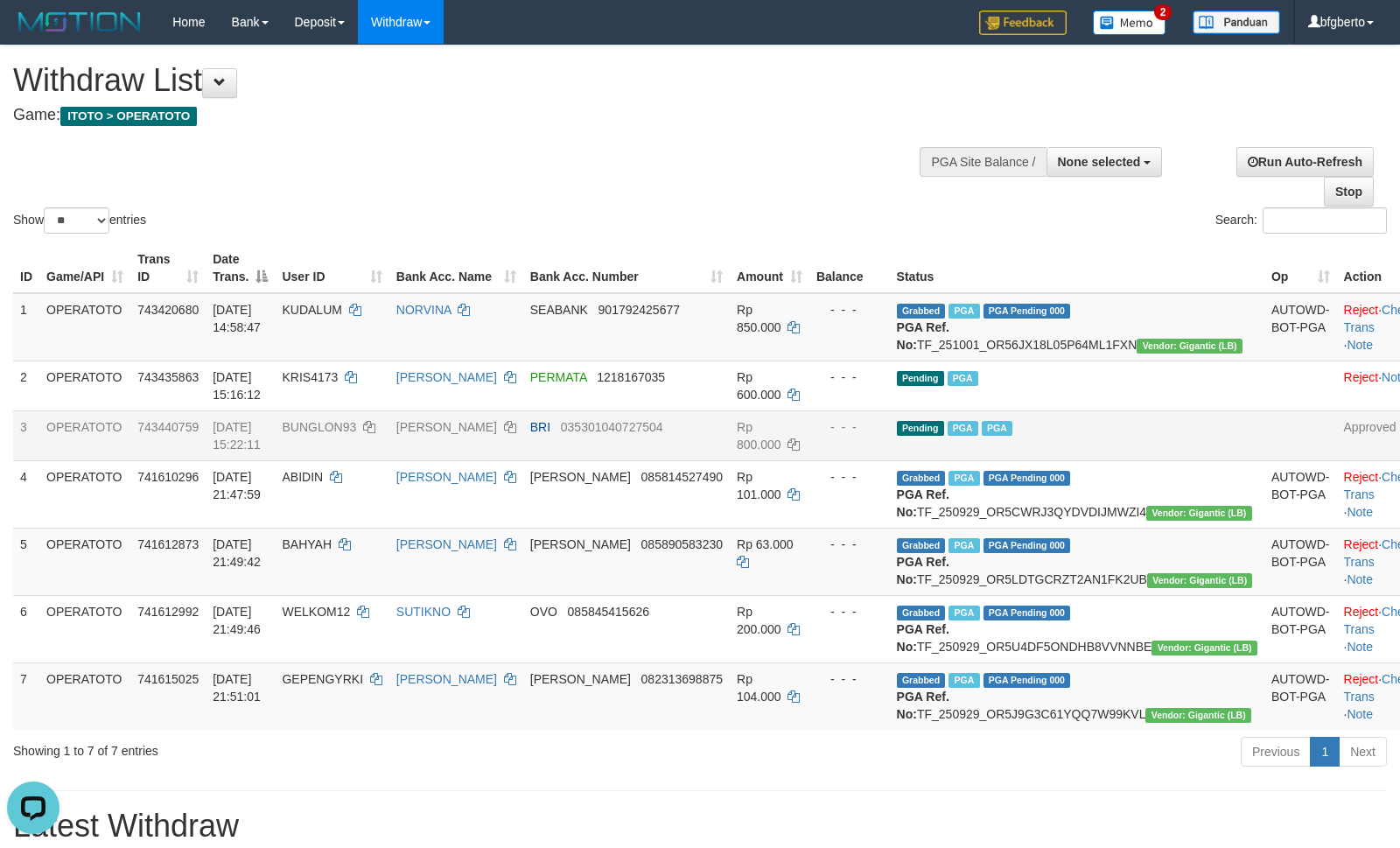
click at [812, 155] on div "Show ** ** ** *** entries Search:" at bounding box center [700, 141] width 1400 height 192
click at [611, 198] on div "Show ** ** ** *** entries Search:" at bounding box center [700, 141] width 1400 height 192
click at [572, 148] on div "Show ** ** ** *** entries Search:" at bounding box center [700, 141] width 1400 height 192
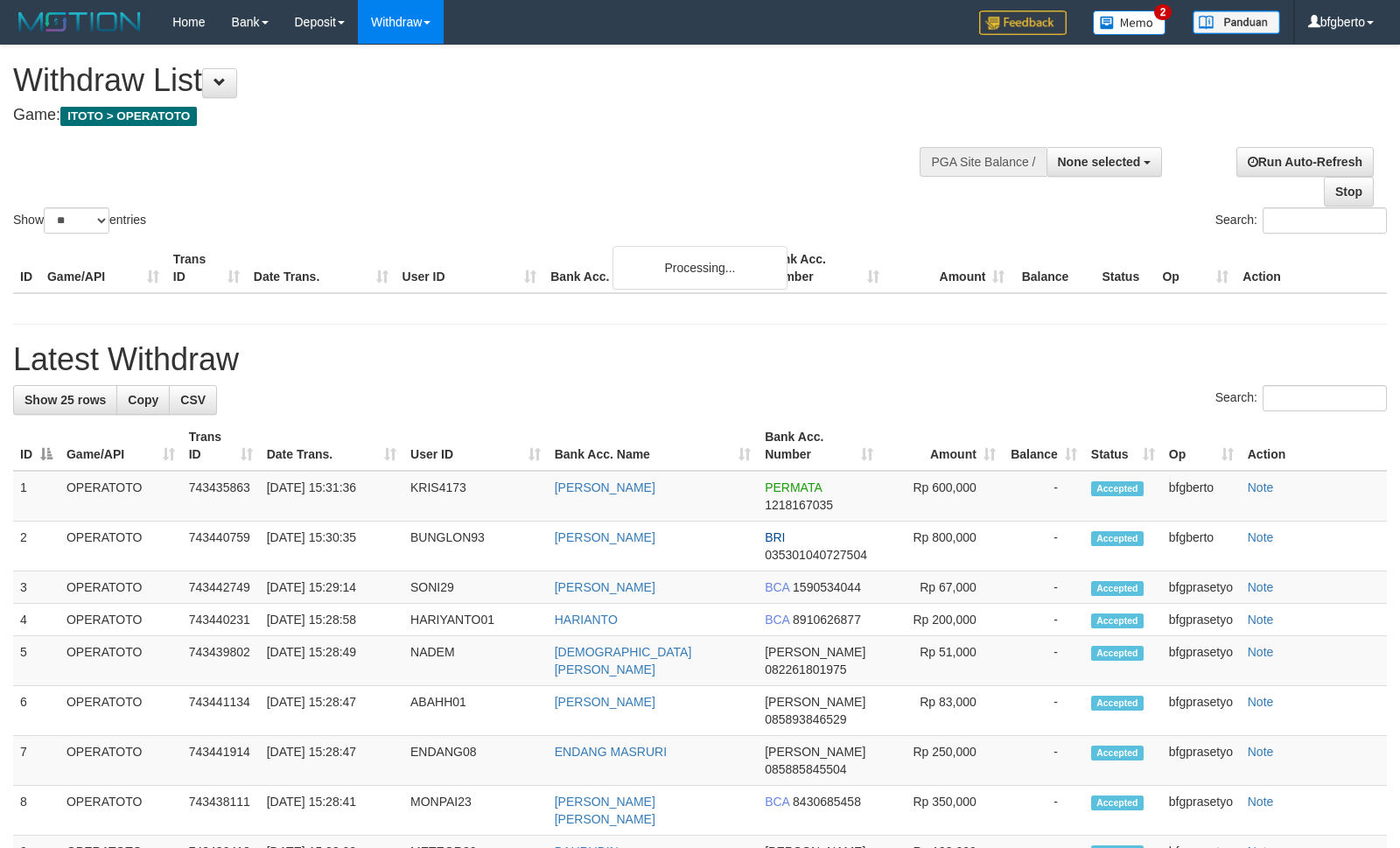
select select
select select "**"
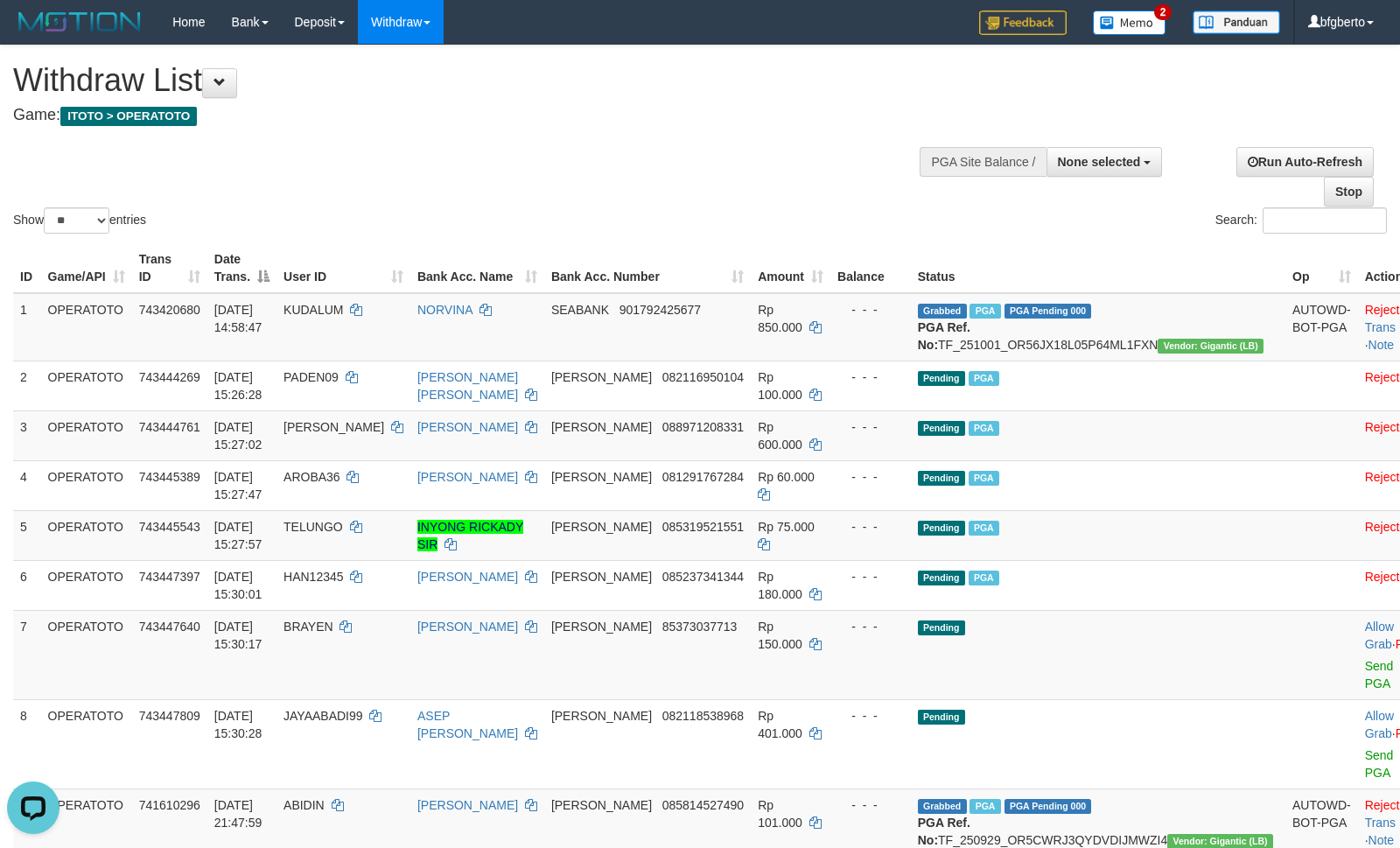
click at [845, 222] on div "Search:" at bounding box center [1050, 222] width 674 height 30
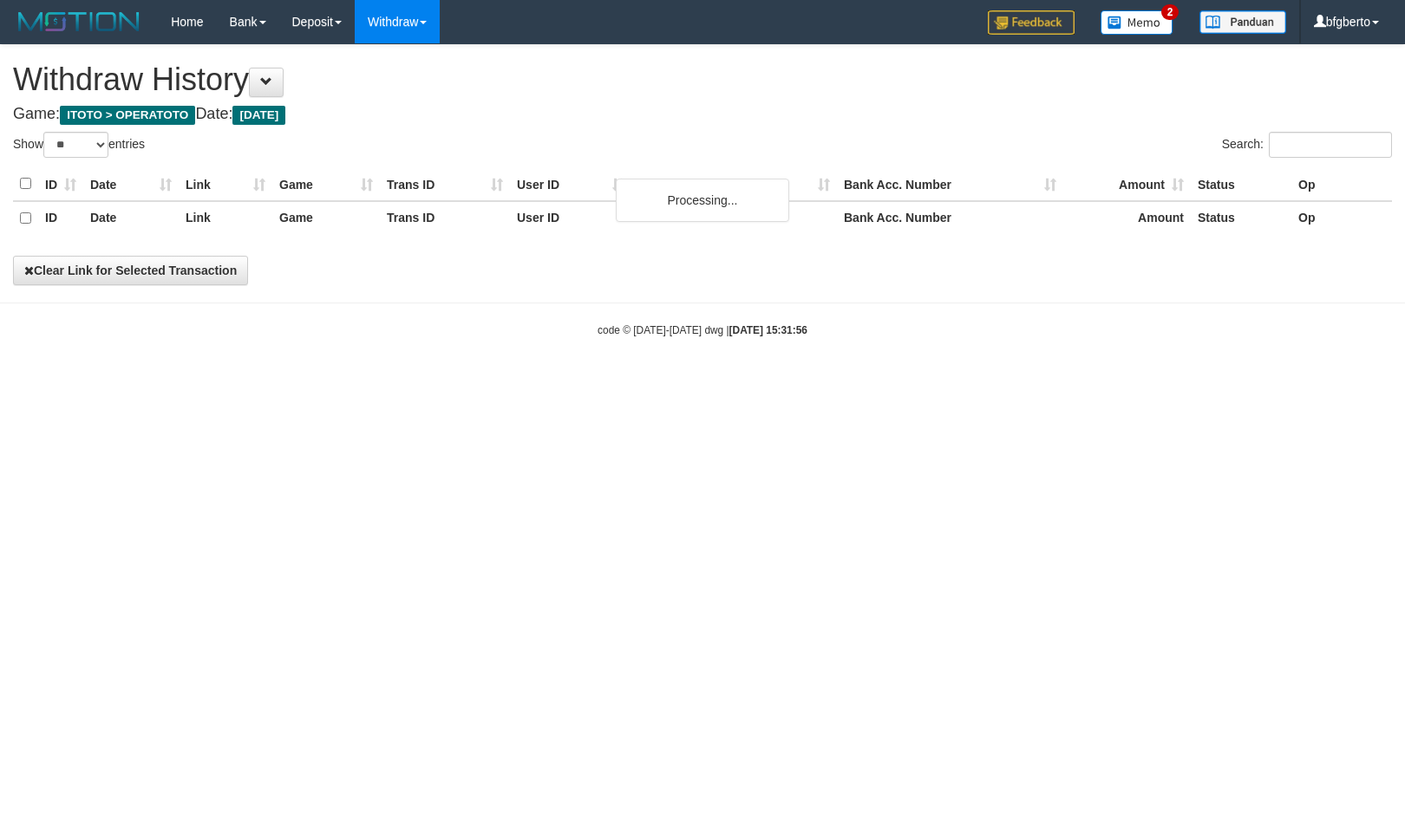
select select "**"
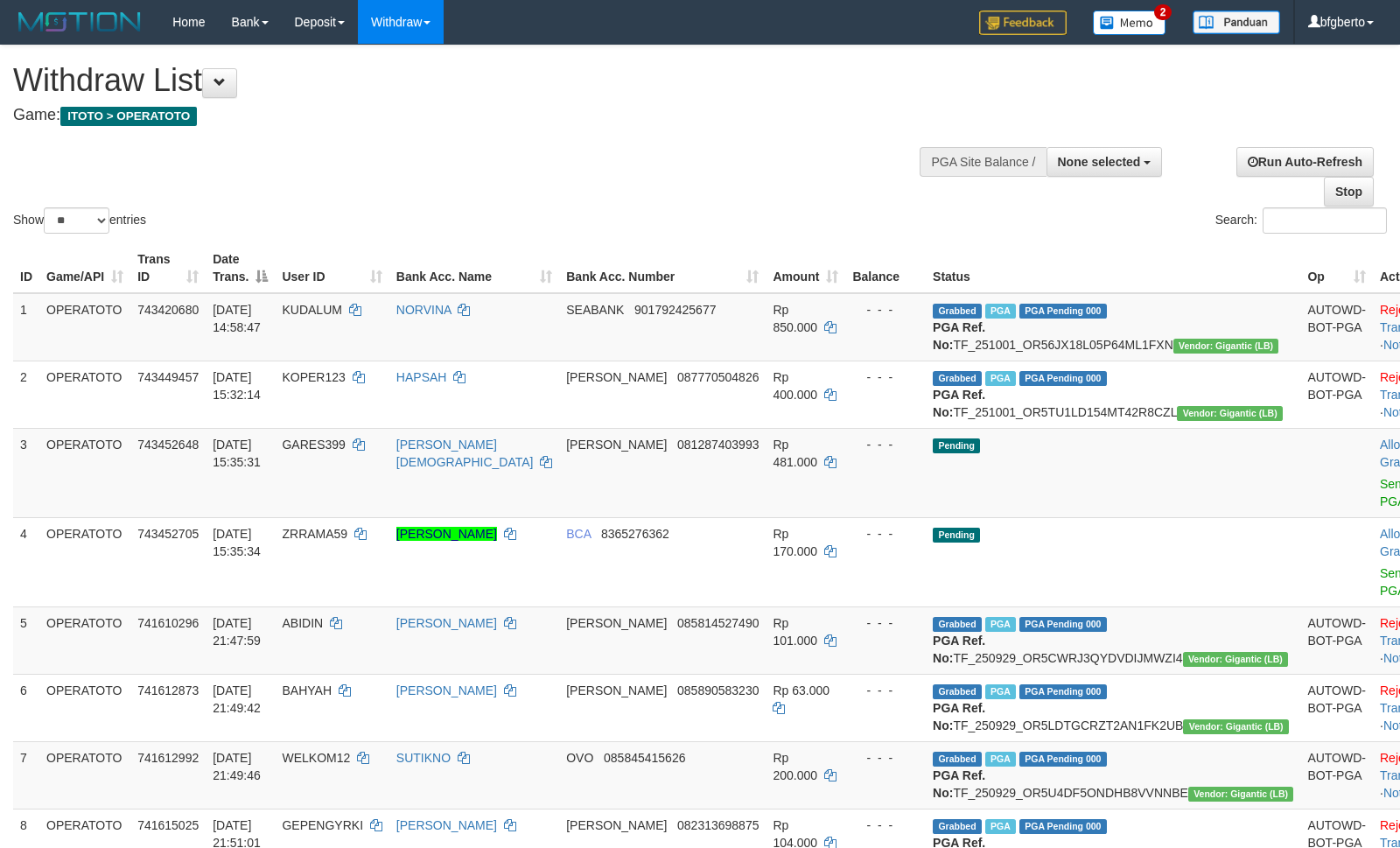
select select
select select "**"
click at [614, 113] on h4 "Game: ITOTO > OPERATOTO" at bounding box center [464, 116] width 903 height 18
click at [688, 156] on div "Show ** ** ** *** entries Search:" at bounding box center [700, 141] width 1400 height 192
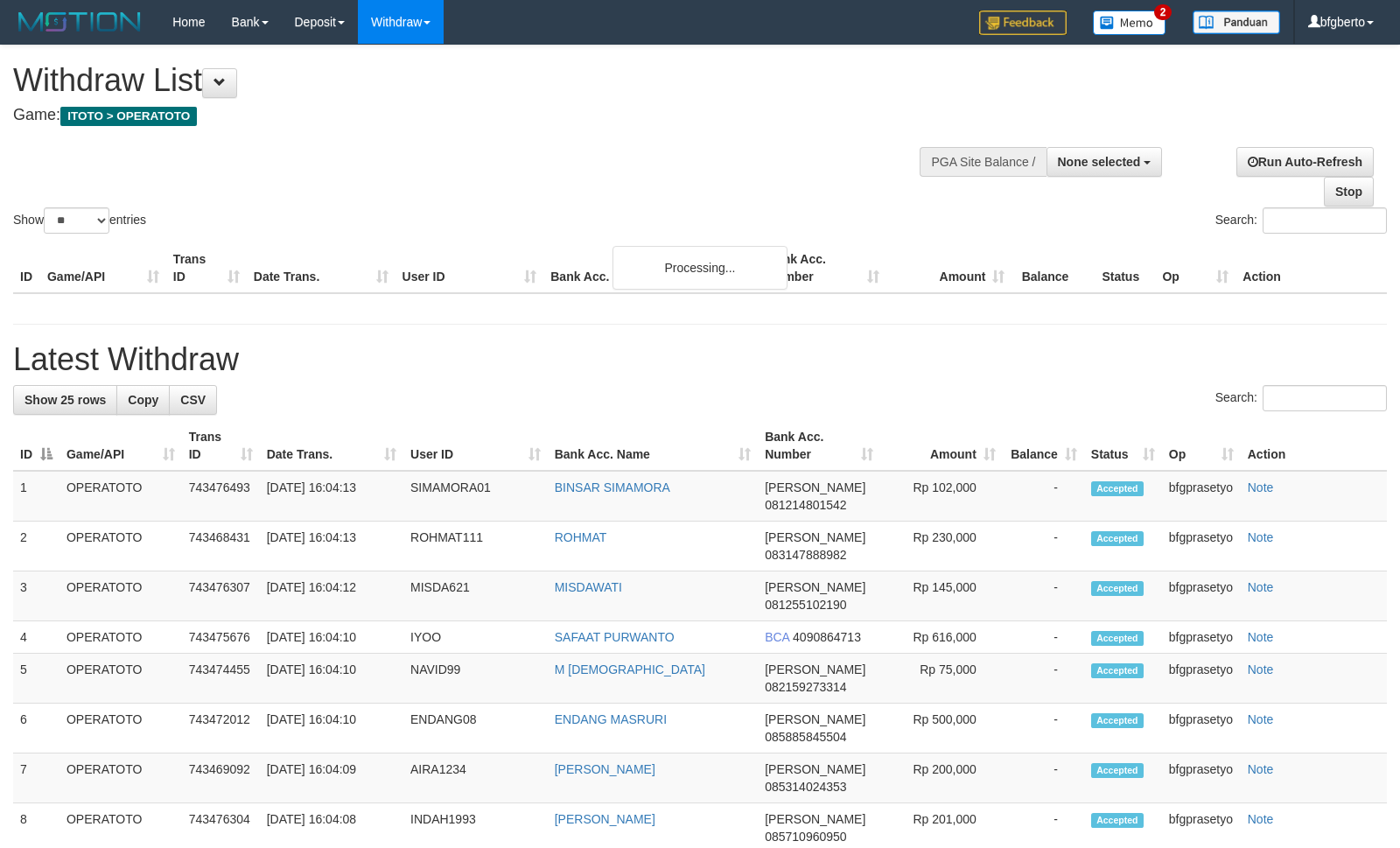
select select
select select "**"
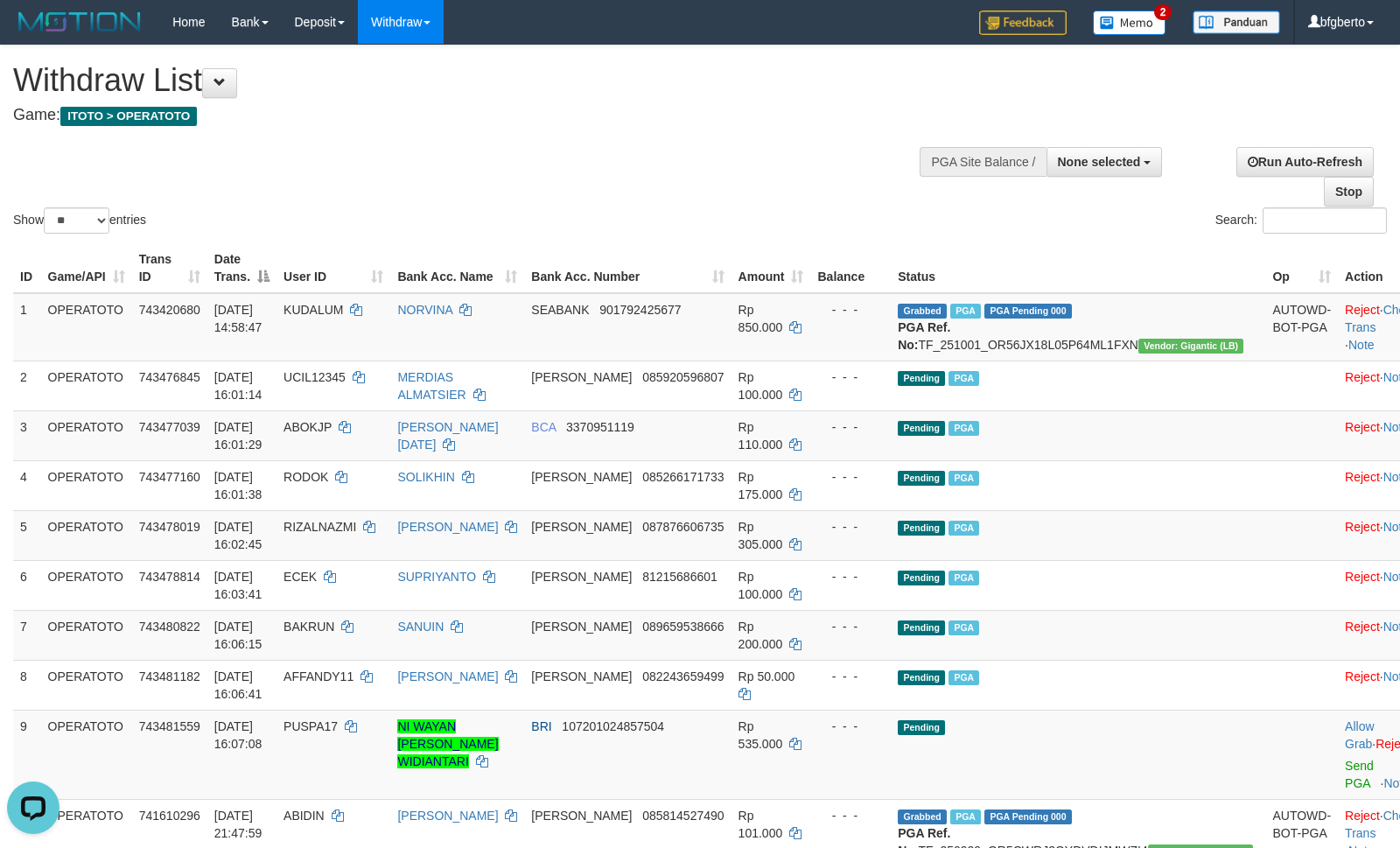
click at [589, 137] on div "Show ** ** ** *** entries Search:" at bounding box center [700, 141] width 1400 height 192
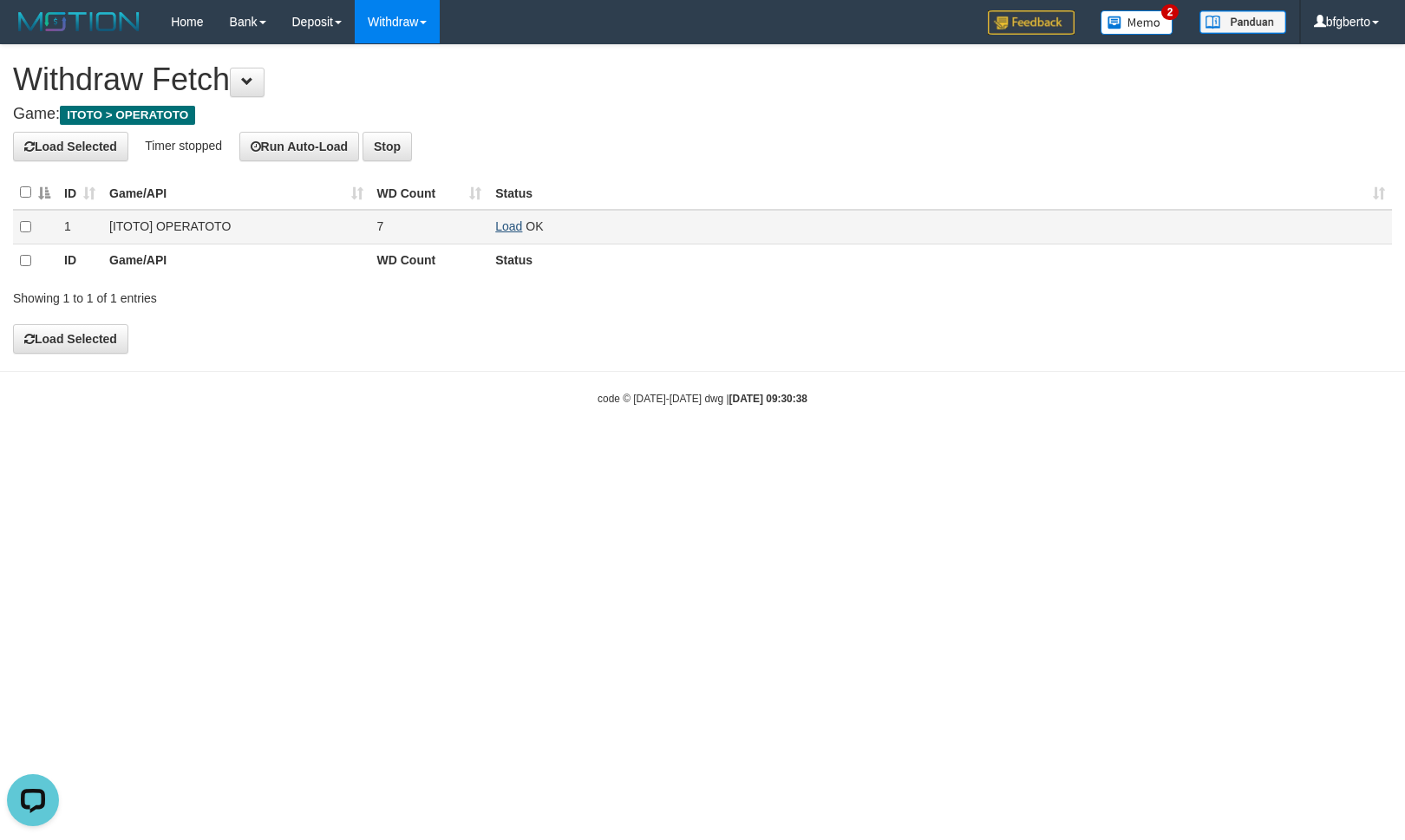
click at [511, 219] on link "Load" at bounding box center [509, 226] width 27 height 14
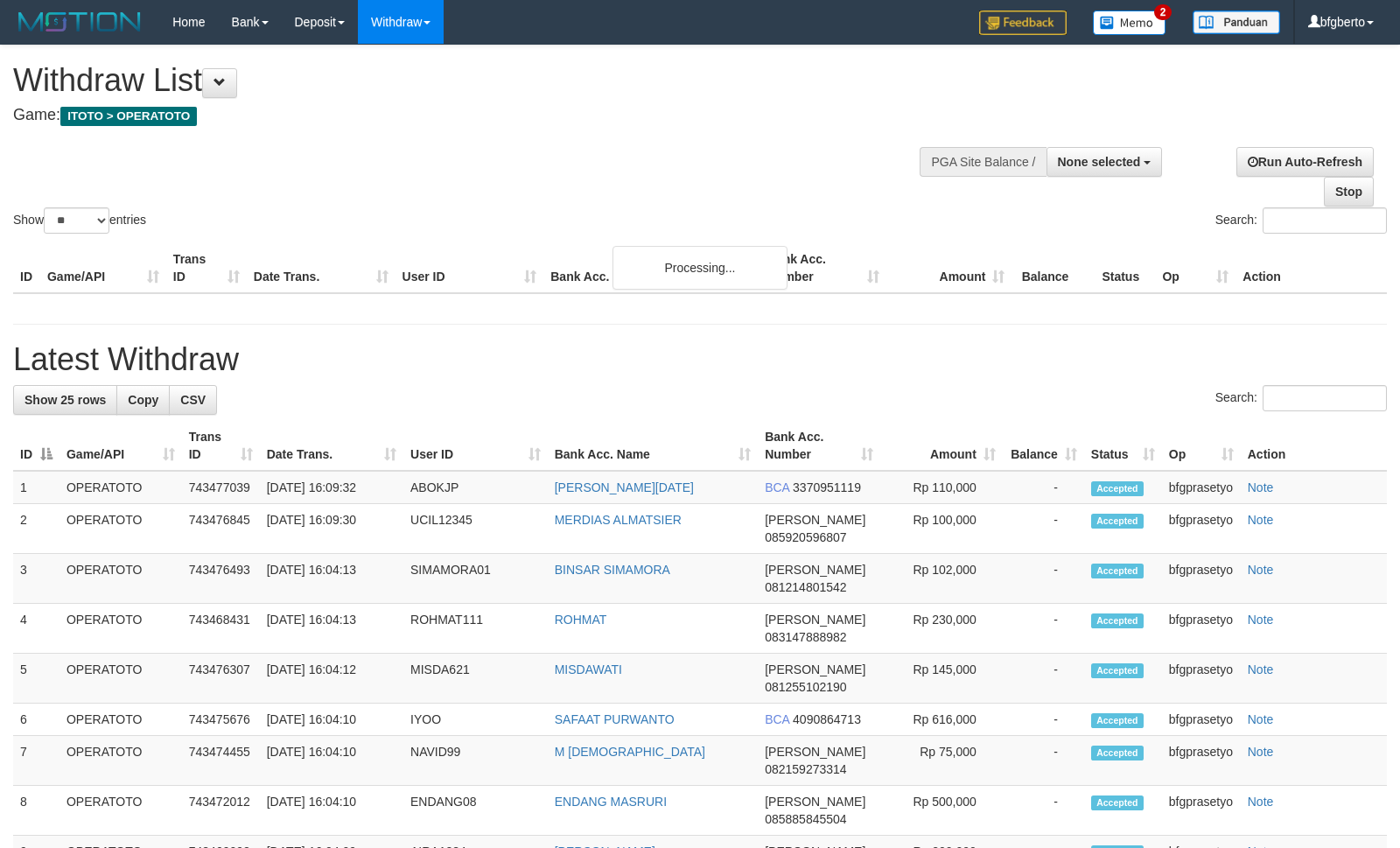
select select
select select "**"
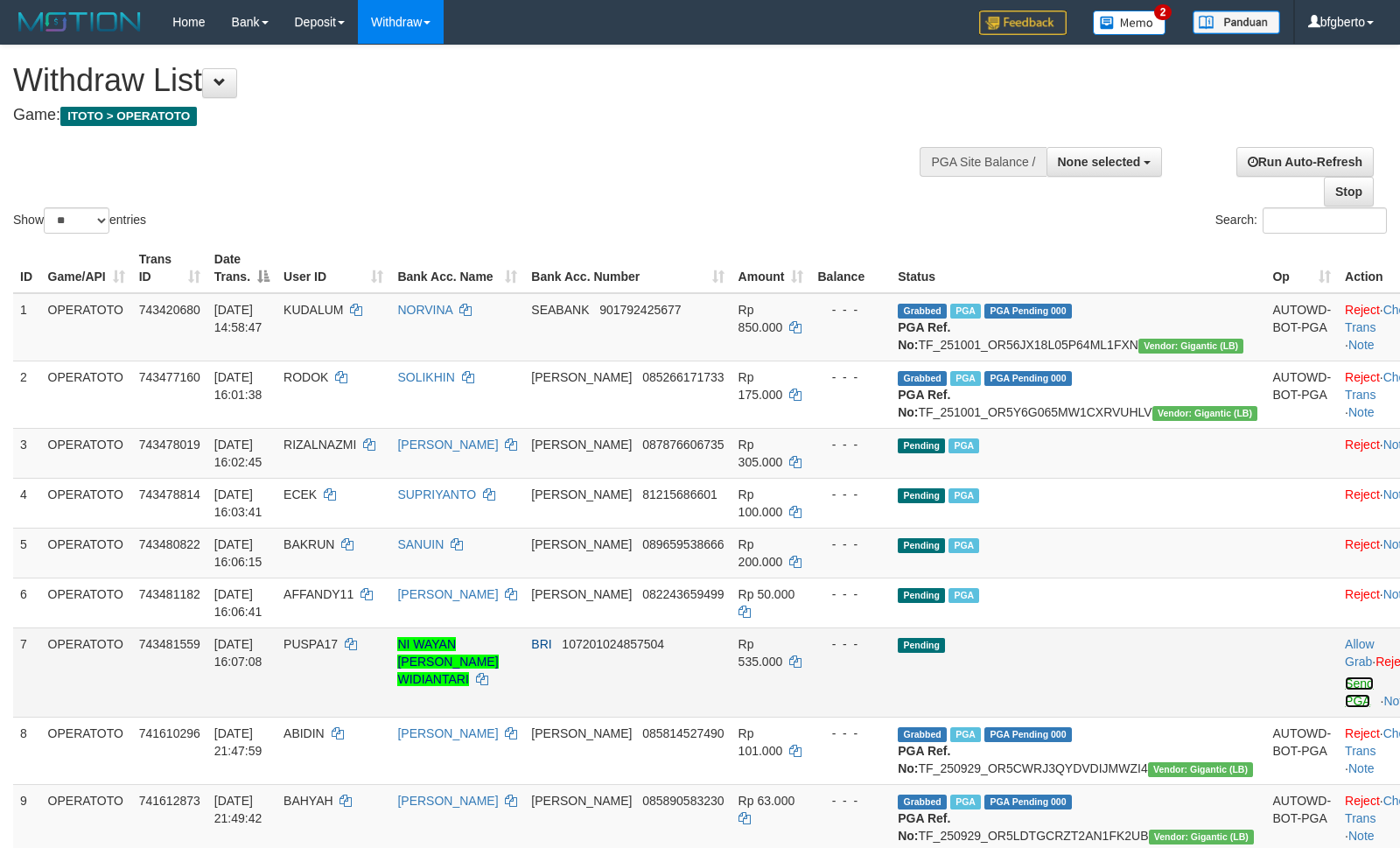
click at [1345, 708] on link "Send PGA" at bounding box center [1360, 692] width 29 height 31
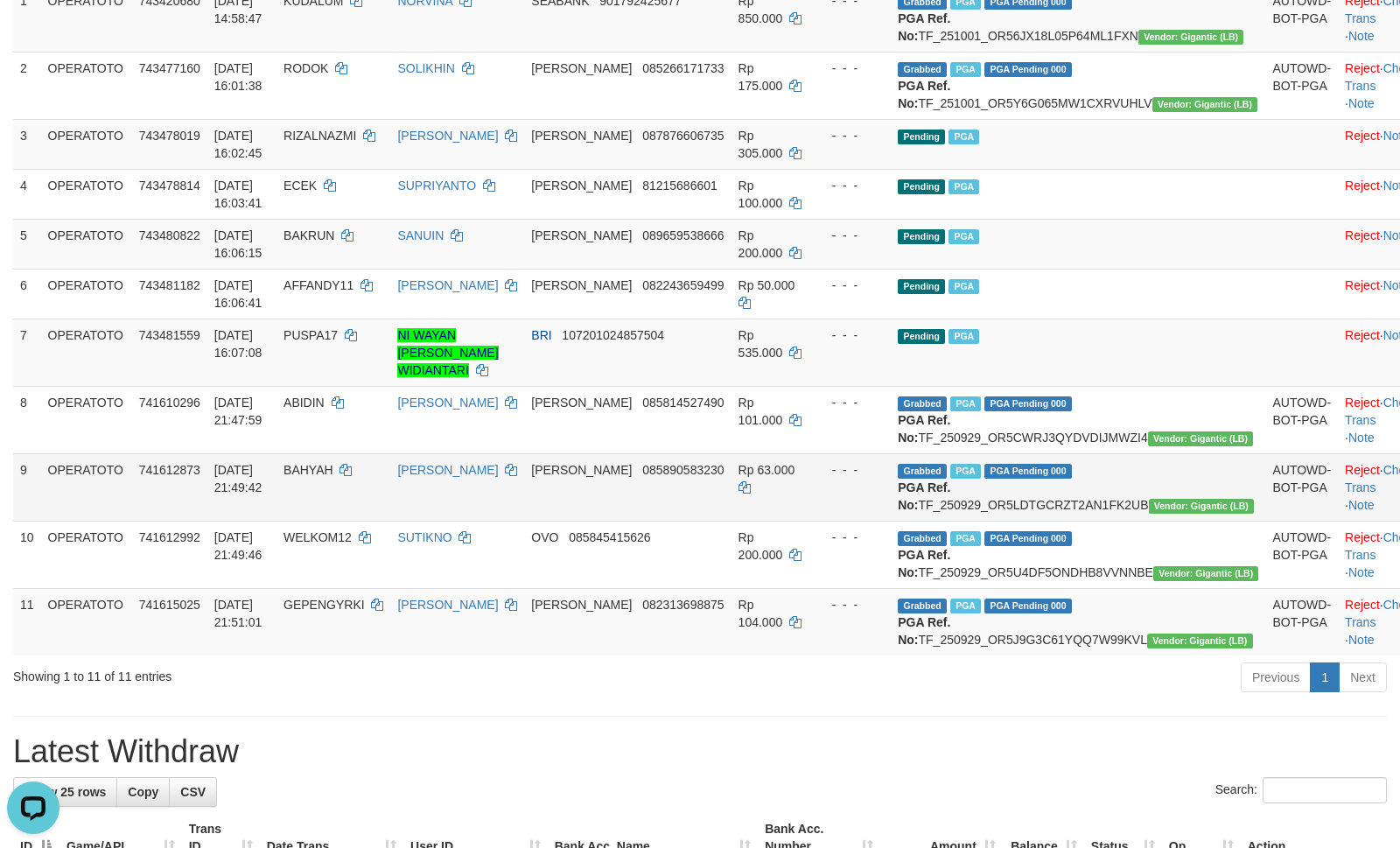
scroll to position [544, 0]
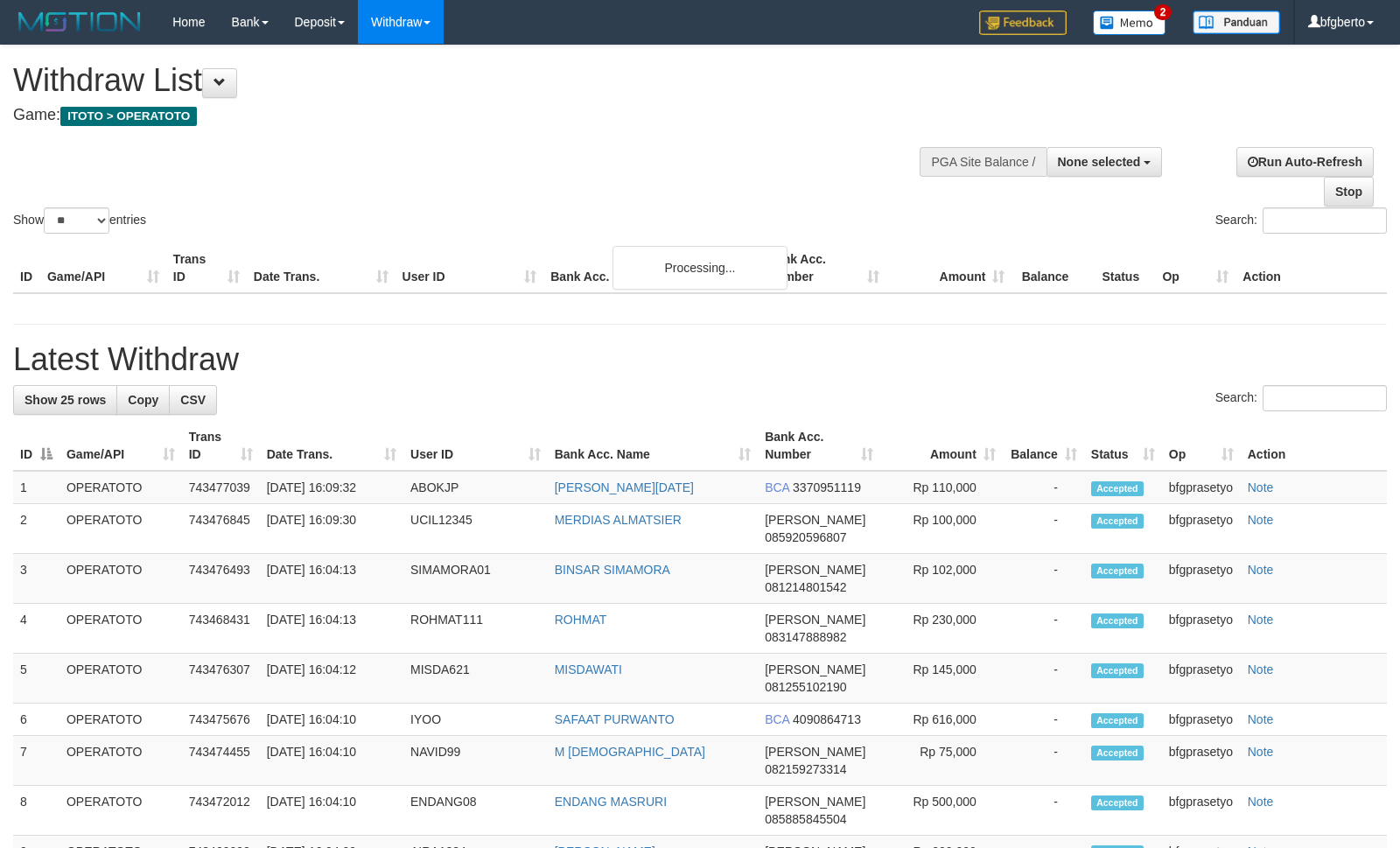
select select
select select "**"
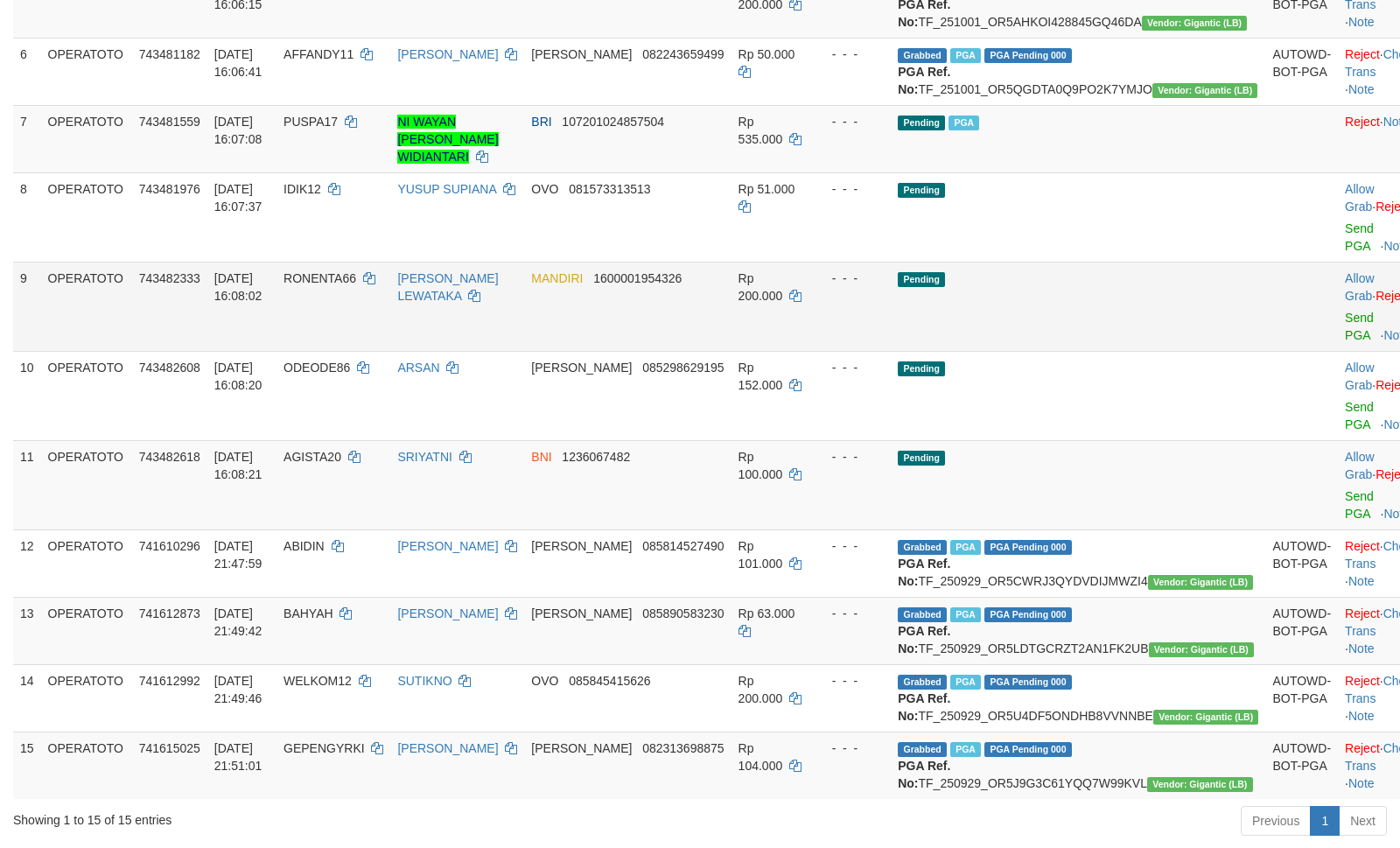
scroll to position [544, 0]
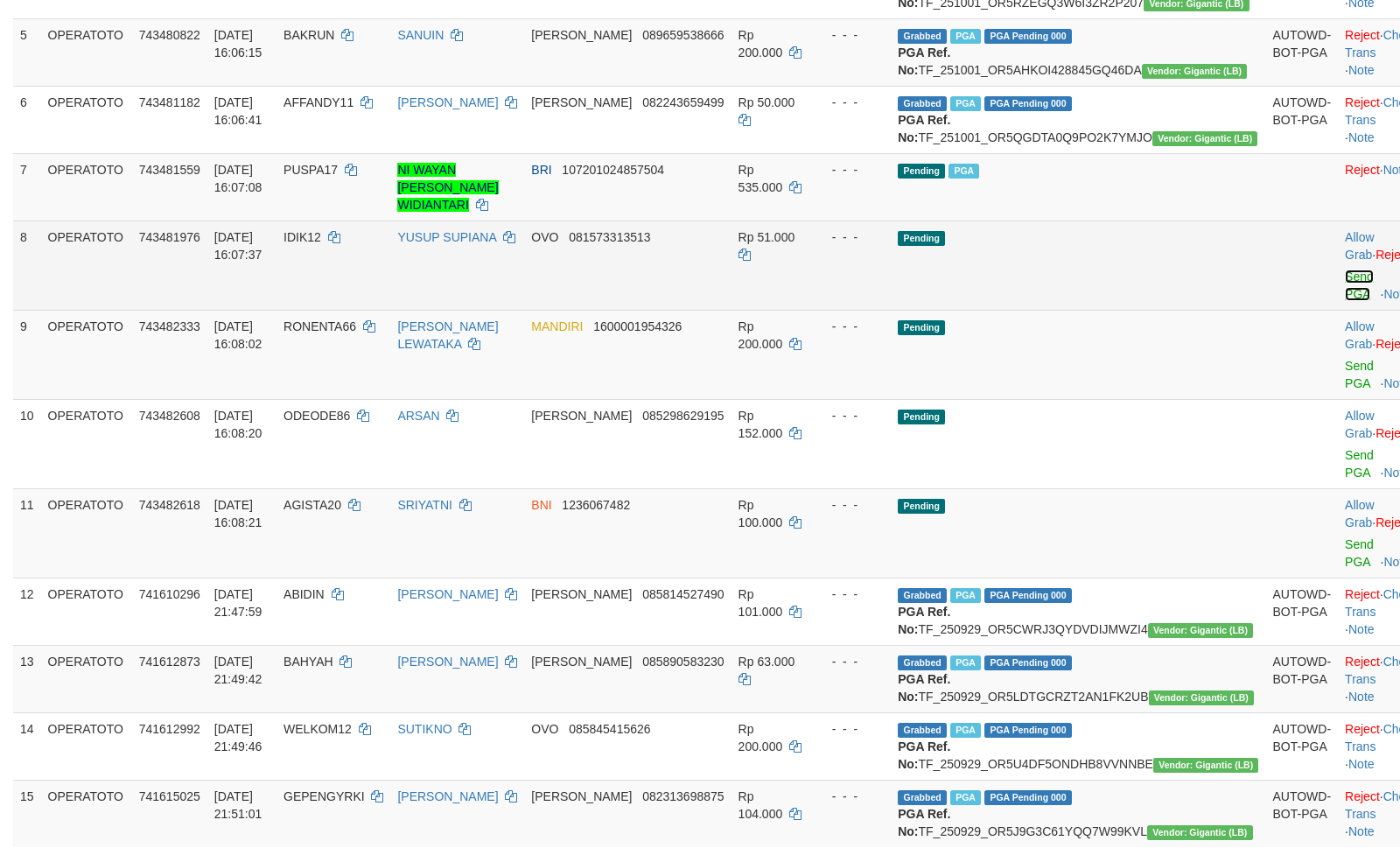
click at [1345, 301] on link "Send PGA" at bounding box center [1360, 285] width 29 height 31
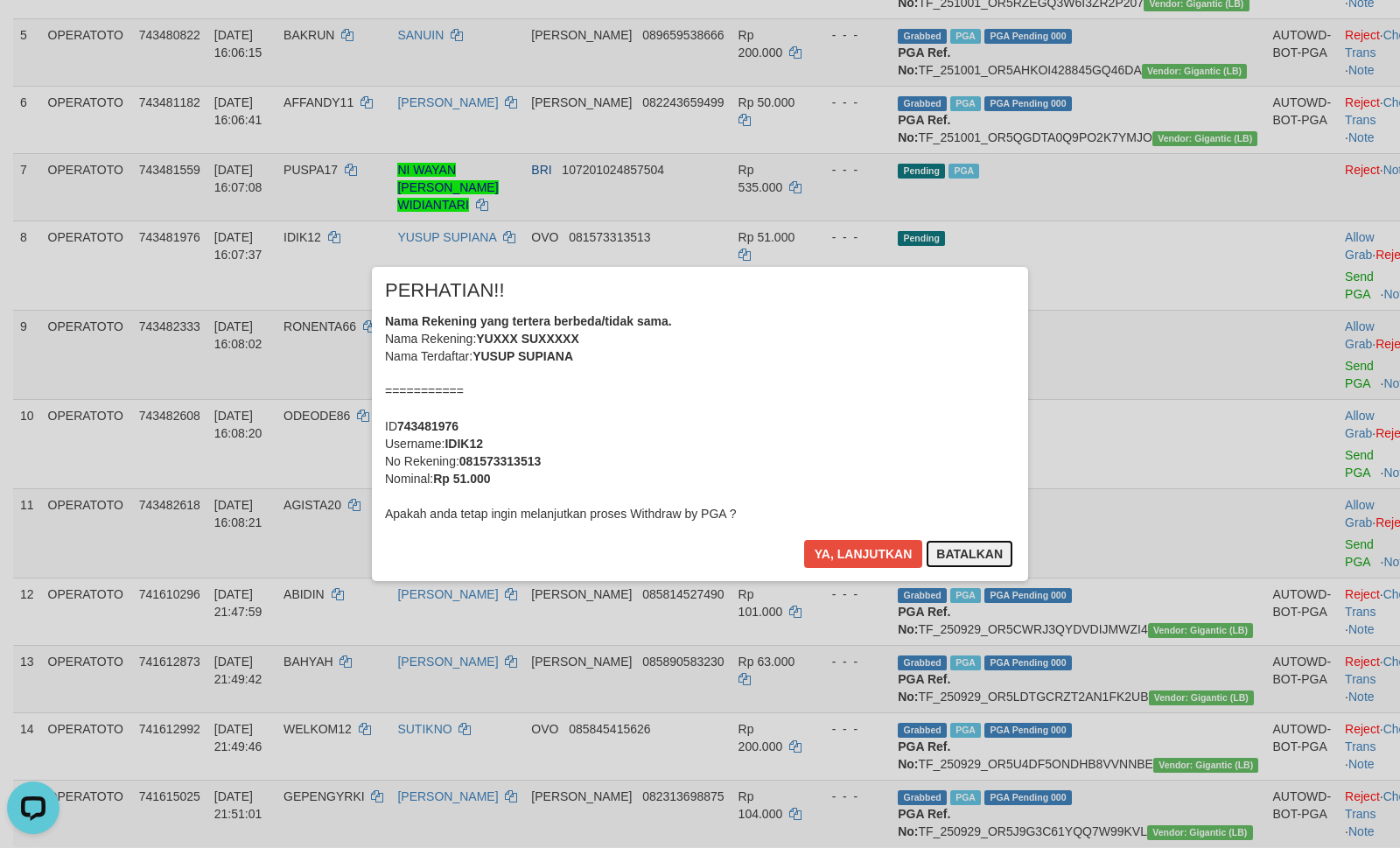
click at [982, 543] on button "Batalkan" at bounding box center [970, 554] width 88 height 28
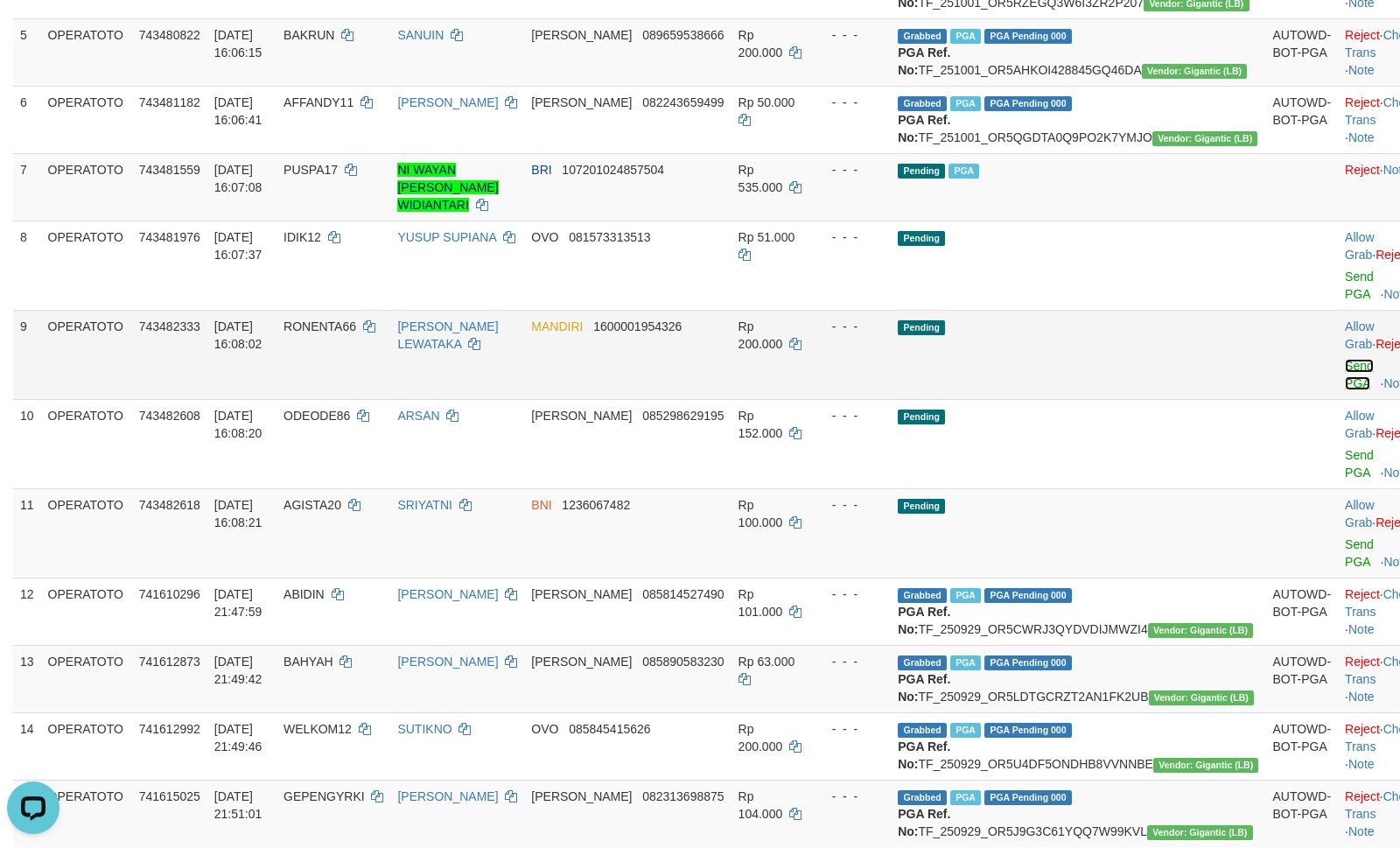
click at [1345, 390] on link "Send PGA" at bounding box center [1360, 375] width 29 height 31
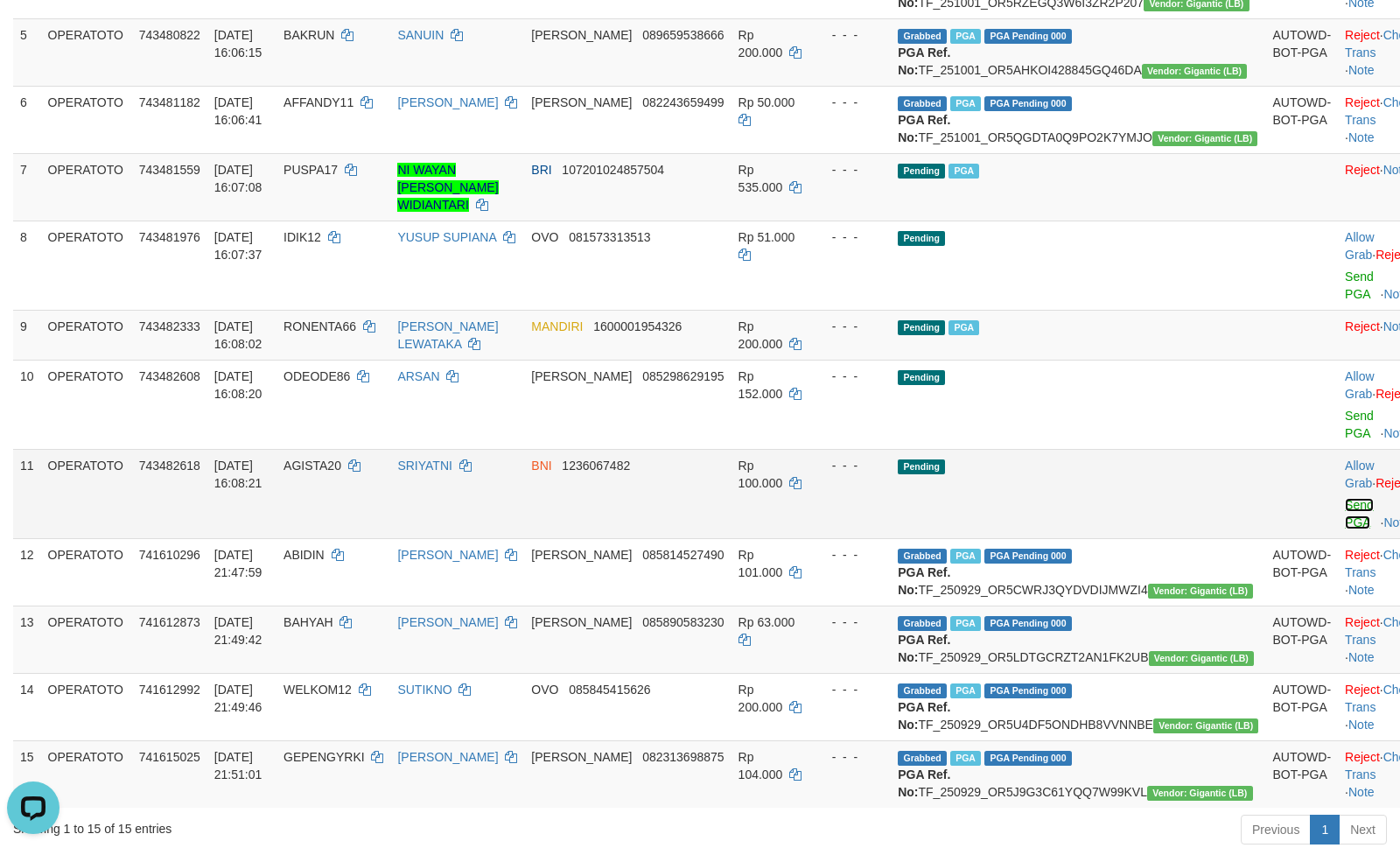
click at [1345, 530] on link "Send PGA" at bounding box center [1360, 514] width 29 height 31
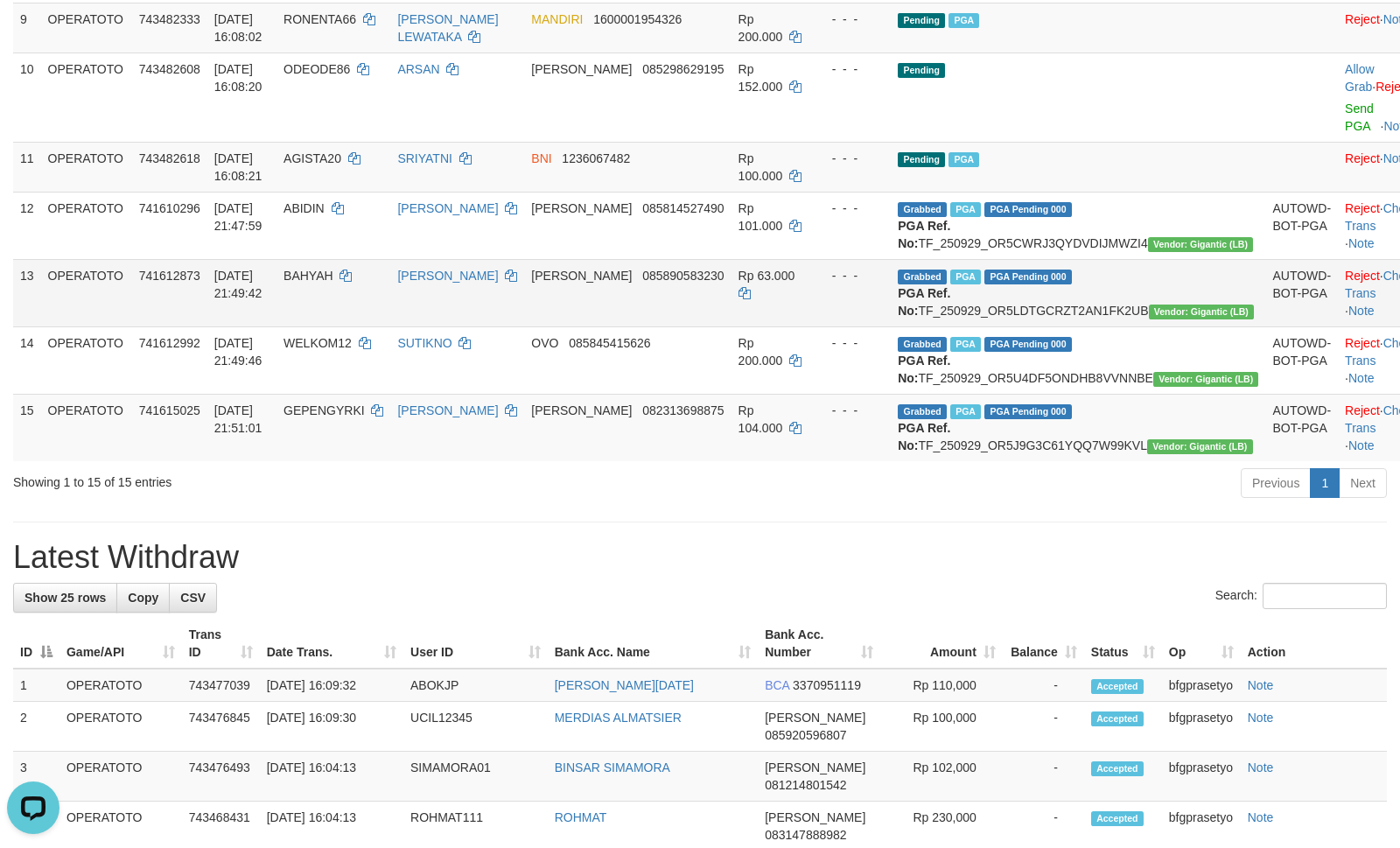
scroll to position [856, 0]
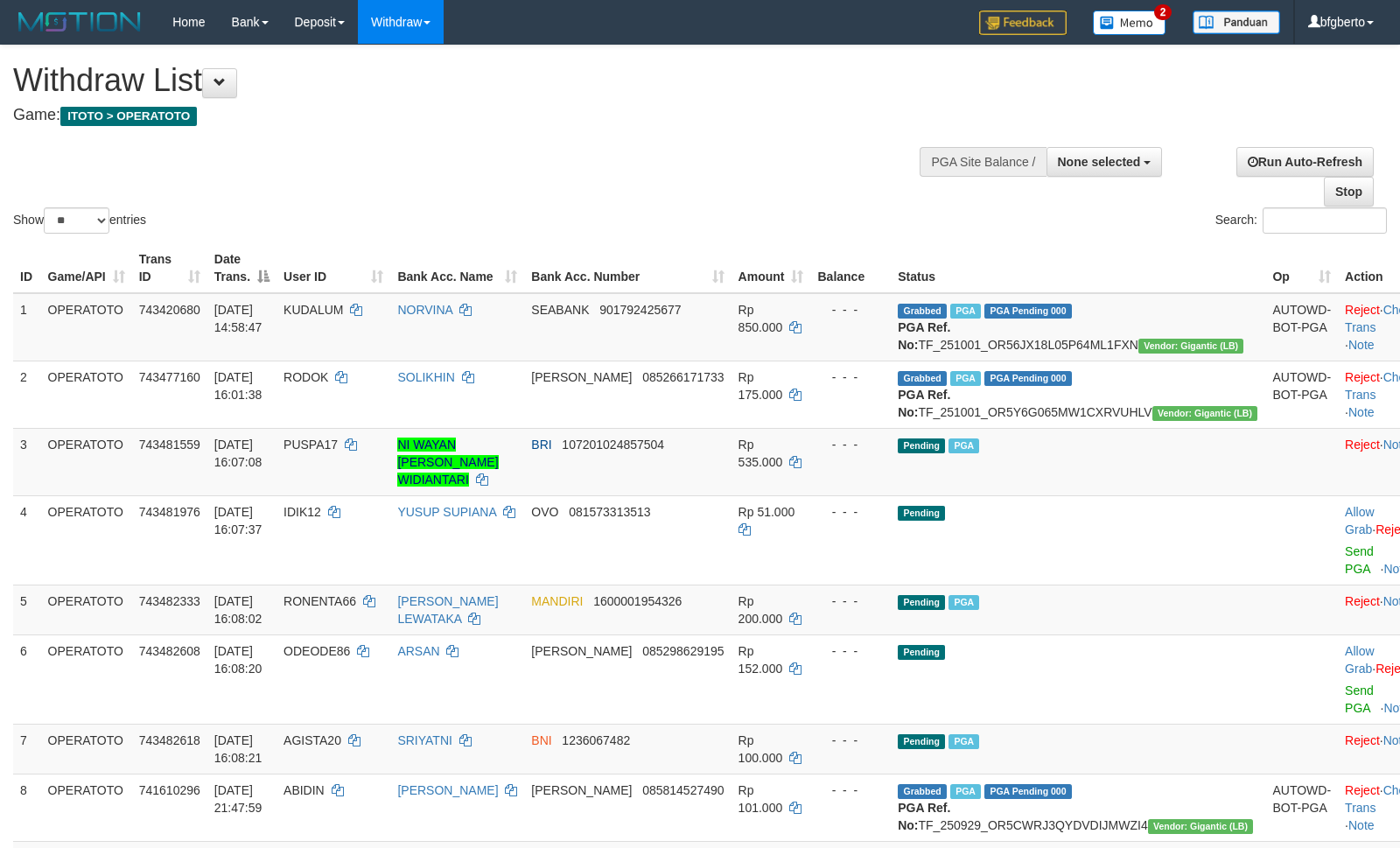
select select
select select "**"
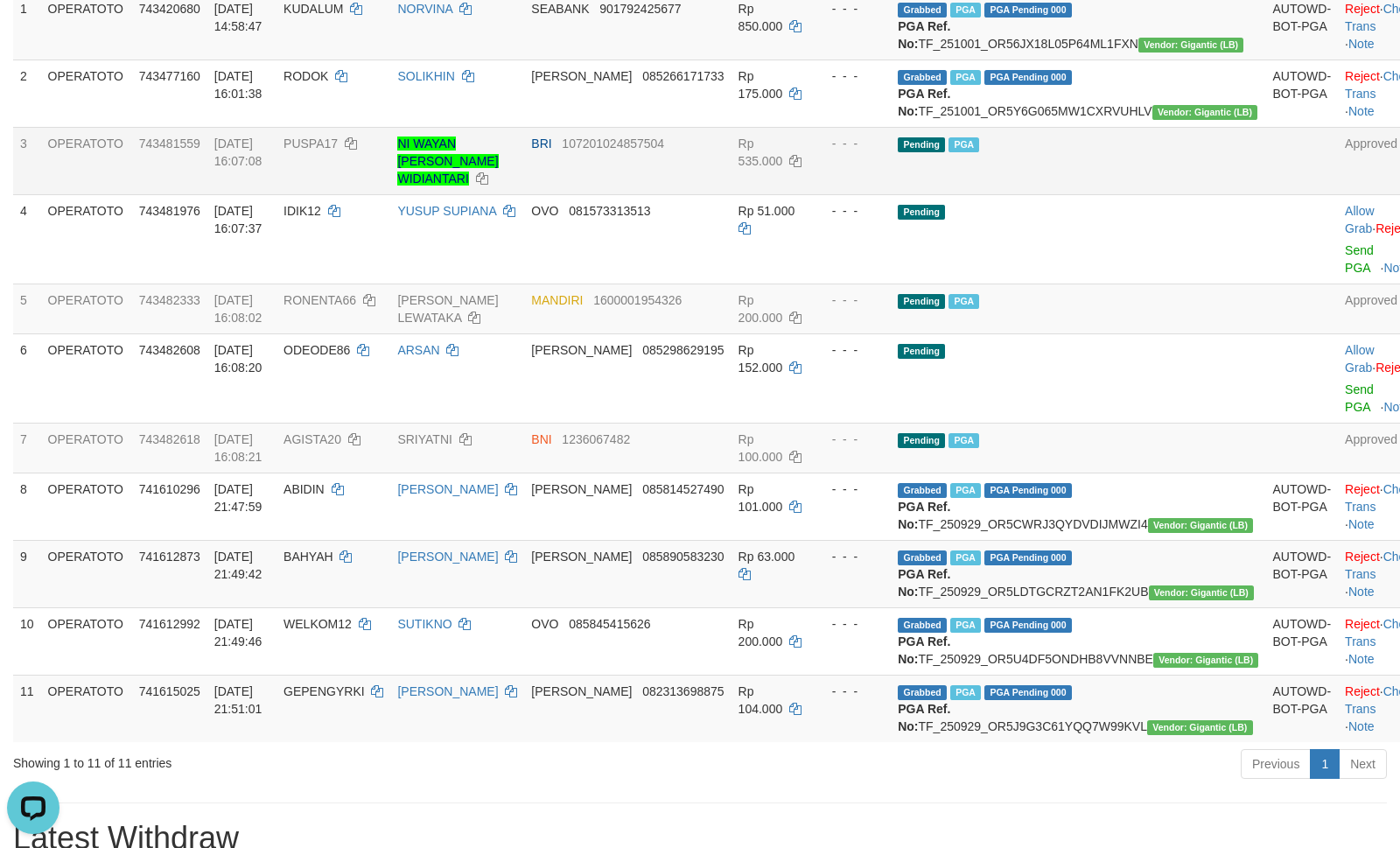
scroll to position [312, 0]
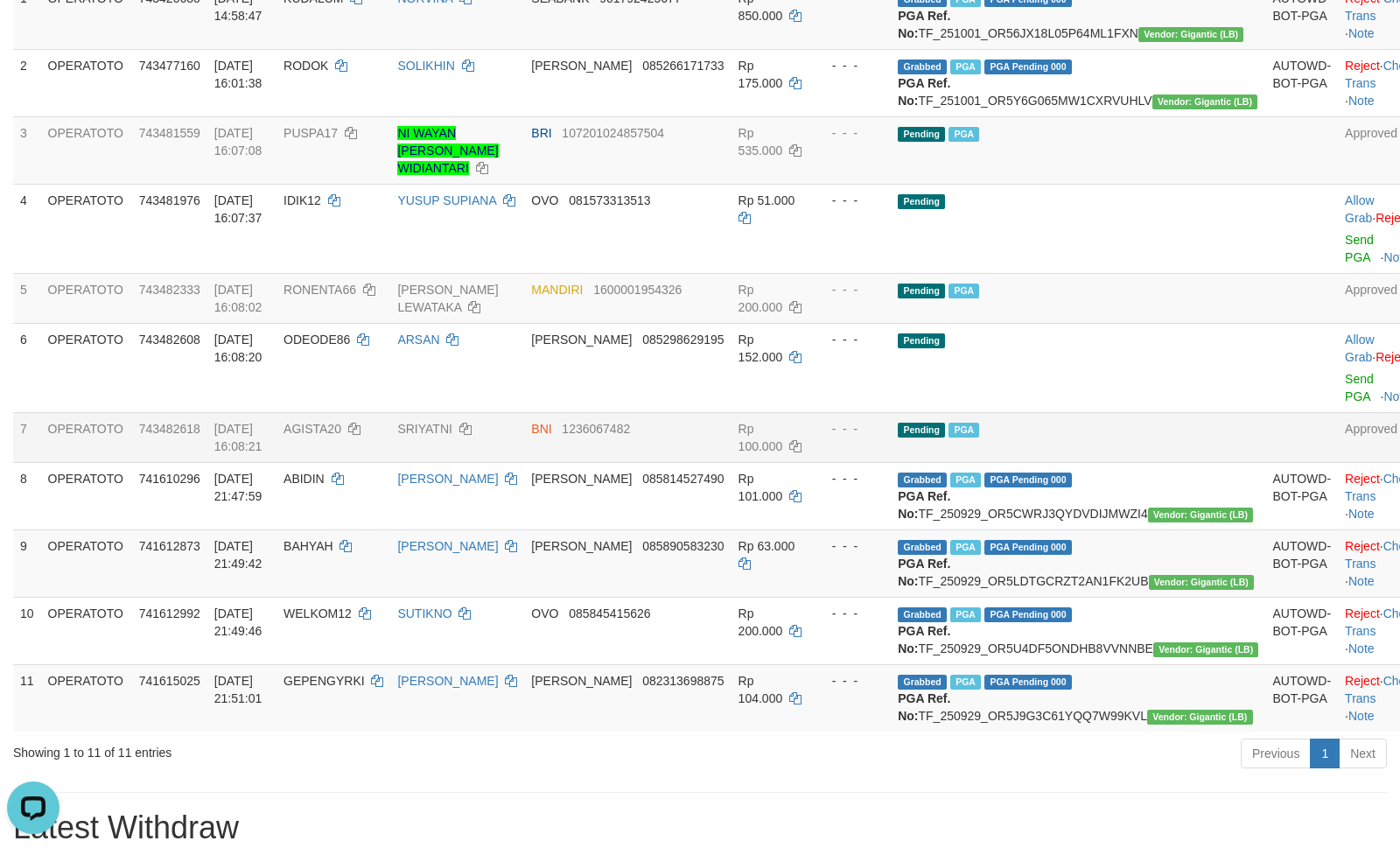
click at [492, 462] on td "SRIYATNI" at bounding box center [458, 436] width 134 height 50
click at [362, 462] on td "AGISTA20" at bounding box center [333, 436] width 114 height 50
click at [351, 461] on td "AGISTA20" at bounding box center [333, 436] width 114 height 50
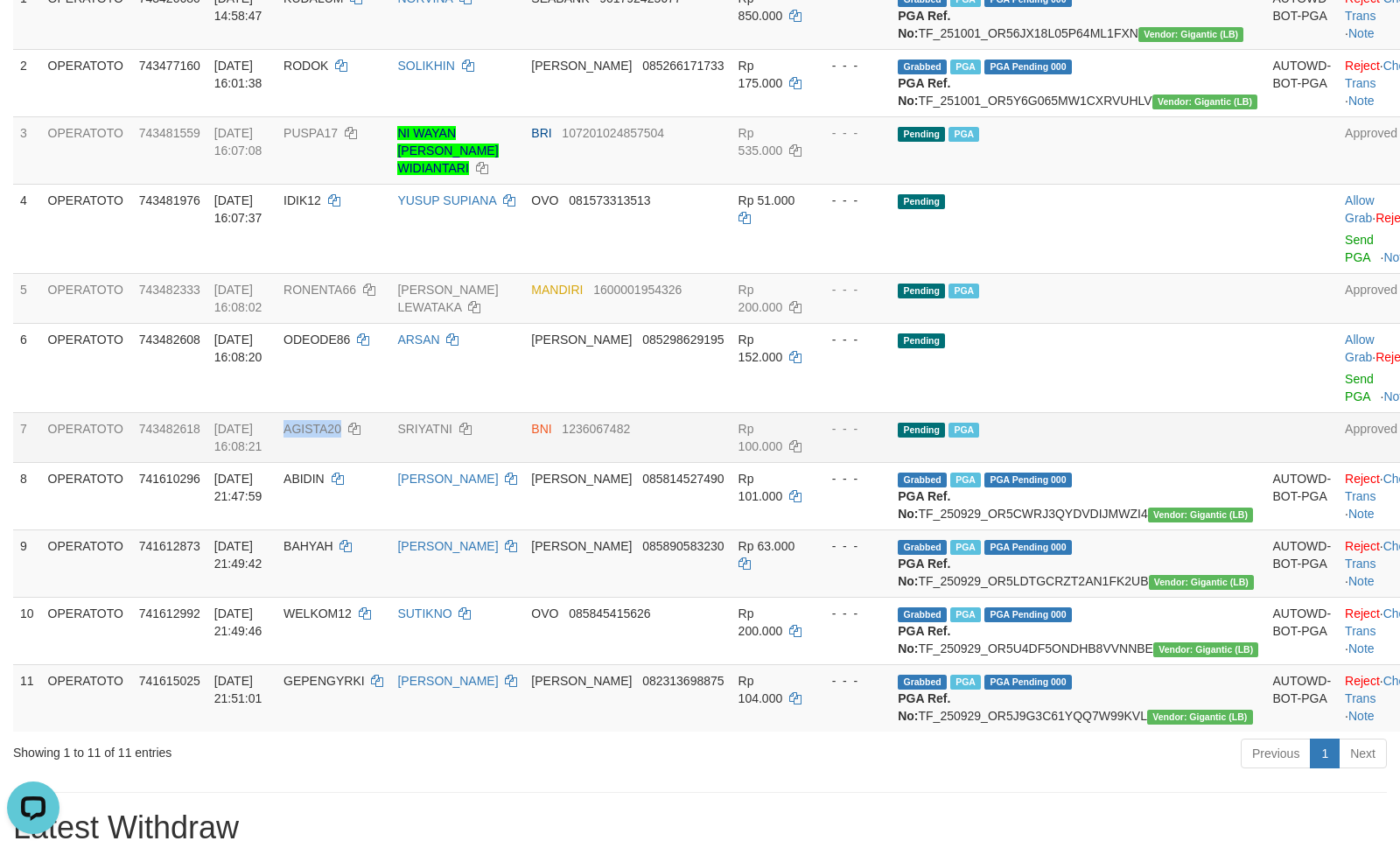
copy span "AGISTA20"
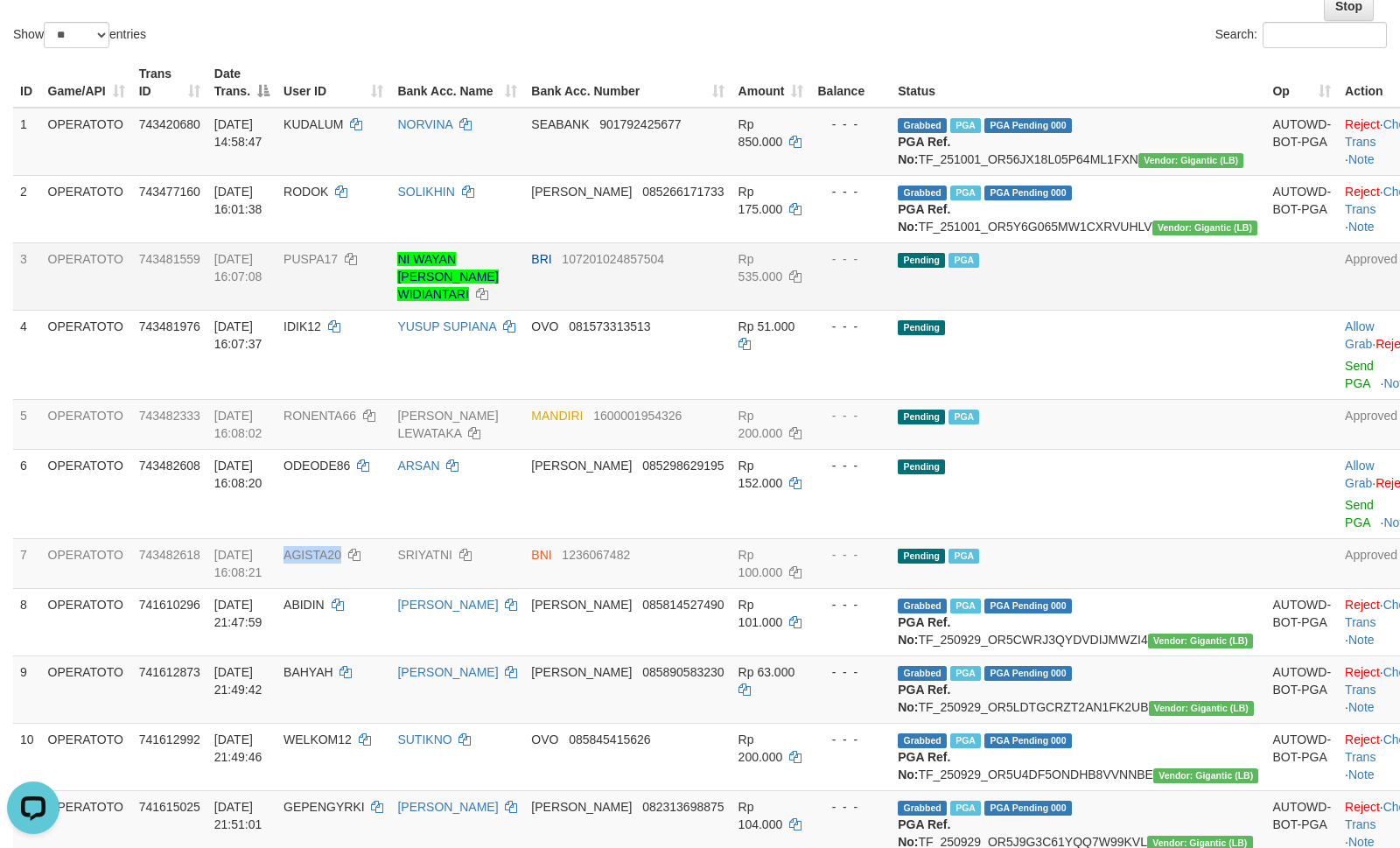
scroll to position [78, 0]
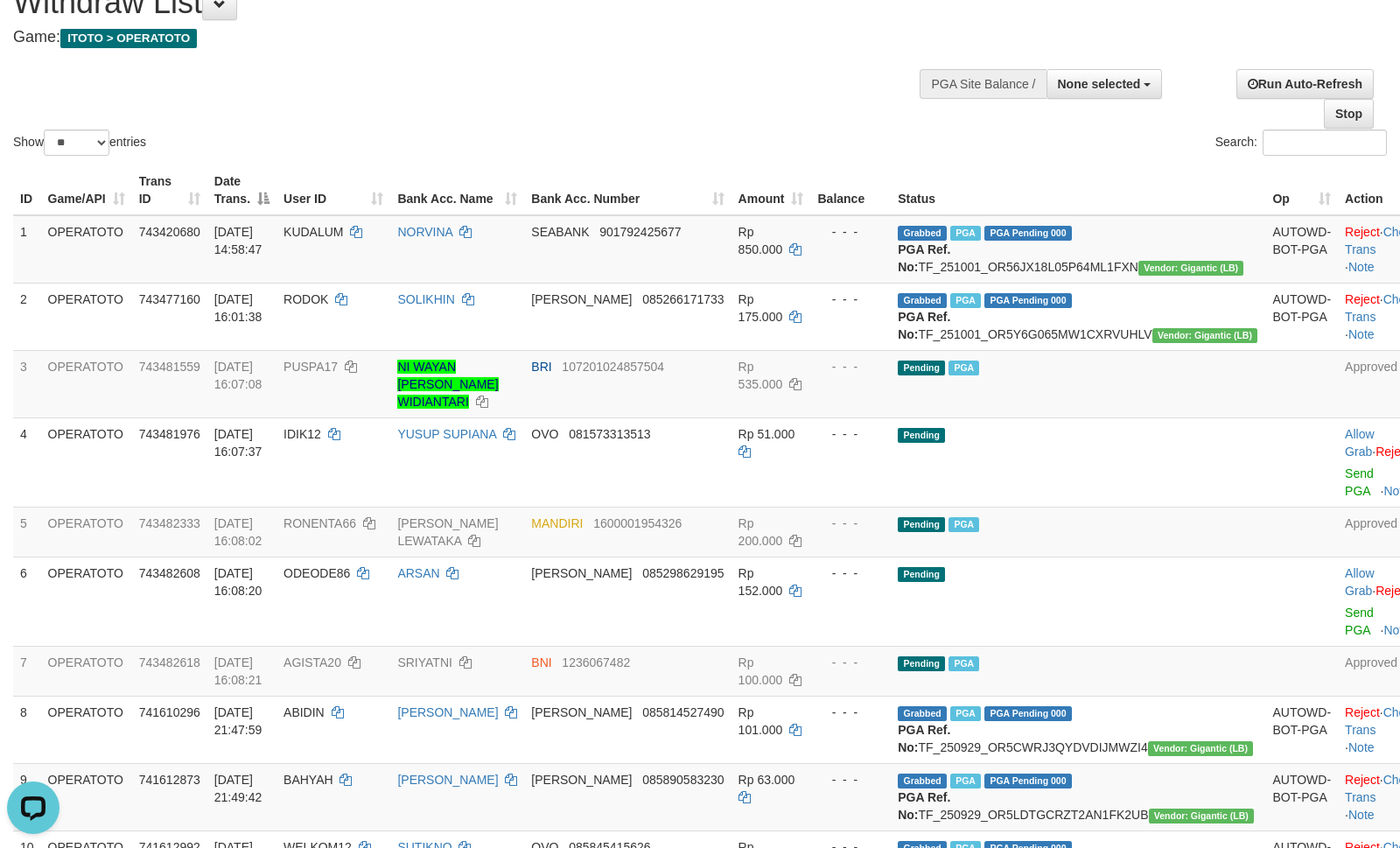
click at [613, 103] on div "Show ** ** ** *** entries Search:" at bounding box center [700, 63] width 1400 height 192
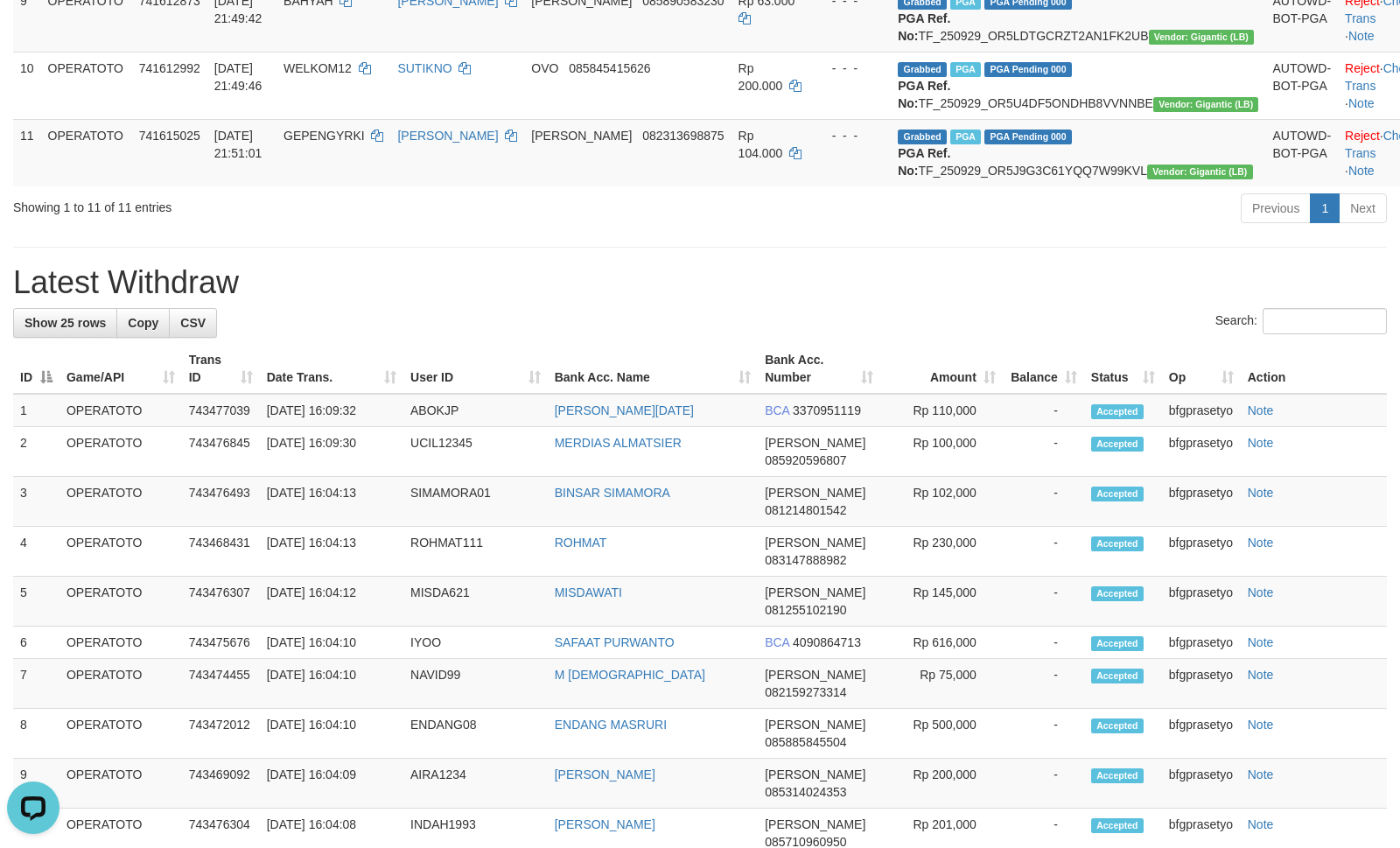
scroll to position [698, 0]
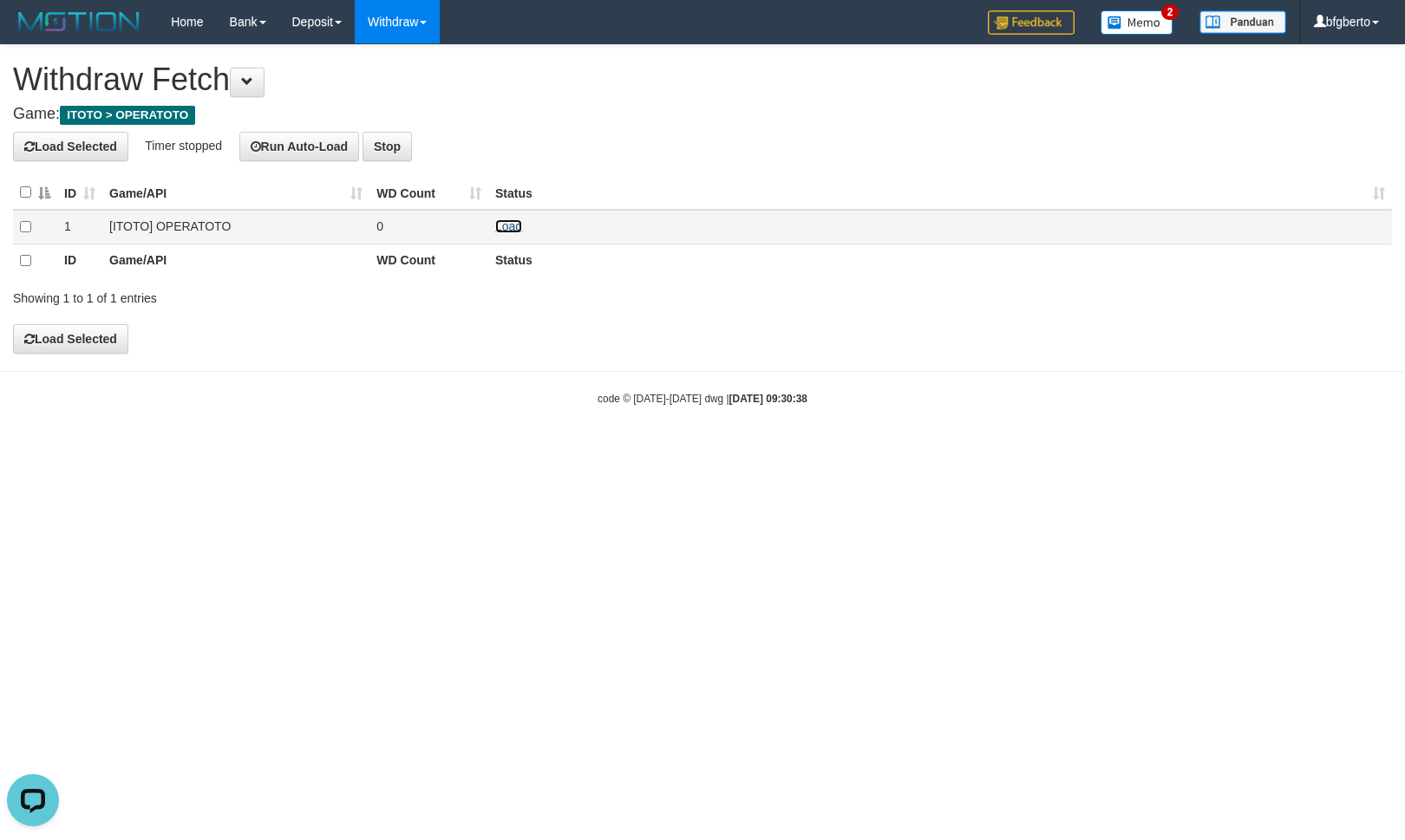
click at [500, 222] on link "Load" at bounding box center [509, 226] width 27 height 14
click at [505, 226] on link "Load" at bounding box center [509, 226] width 27 height 14
click at [494, 223] on td "Load OK" at bounding box center [940, 228] width 904 height 35
click at [502, 213] on td "Load OK" at bounding box center [940, 228] width 904 height 35
click at [504, 227] on link "Load" at bounding box center [509, 226] width 27 height 14
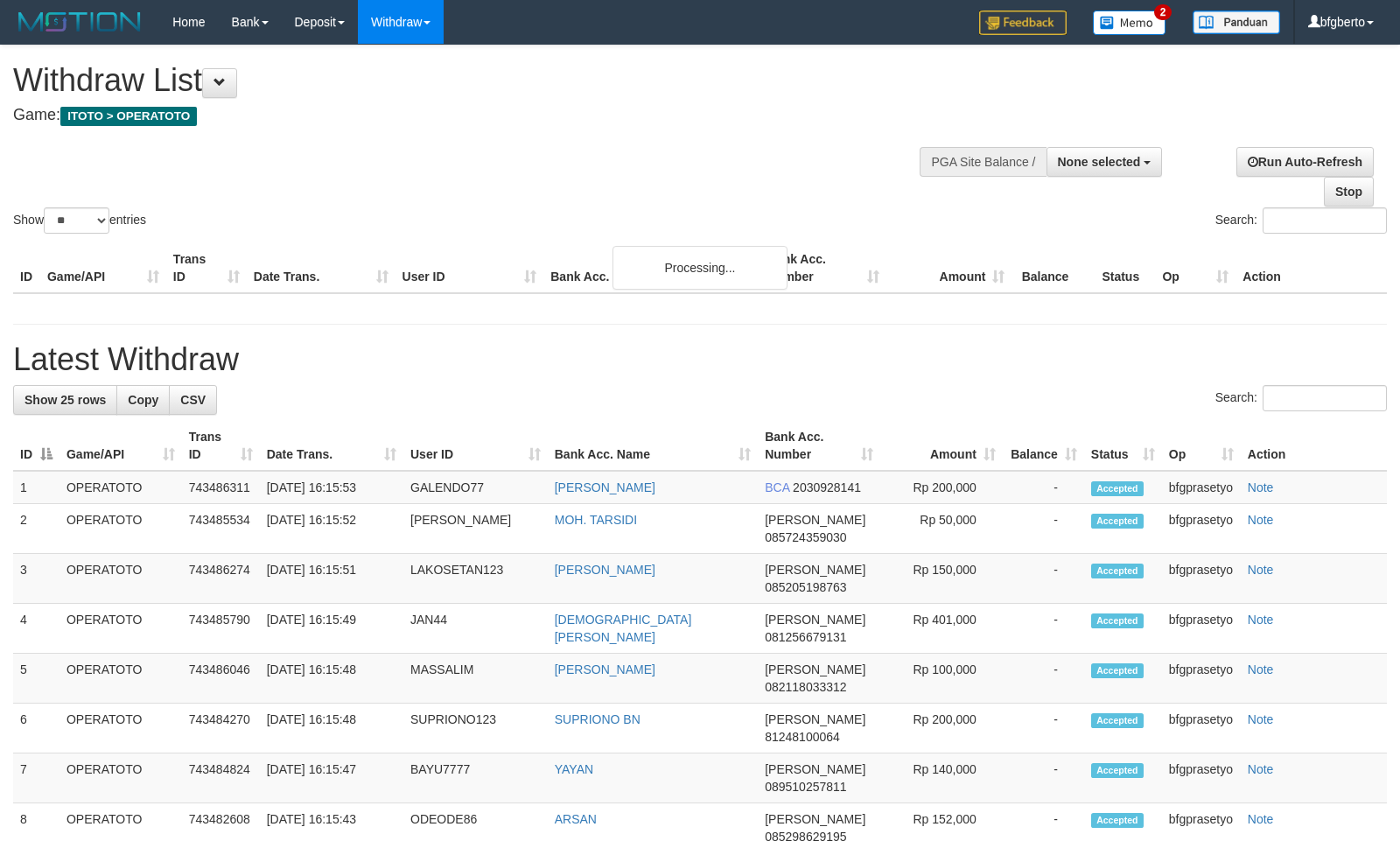
select select
select select "**"
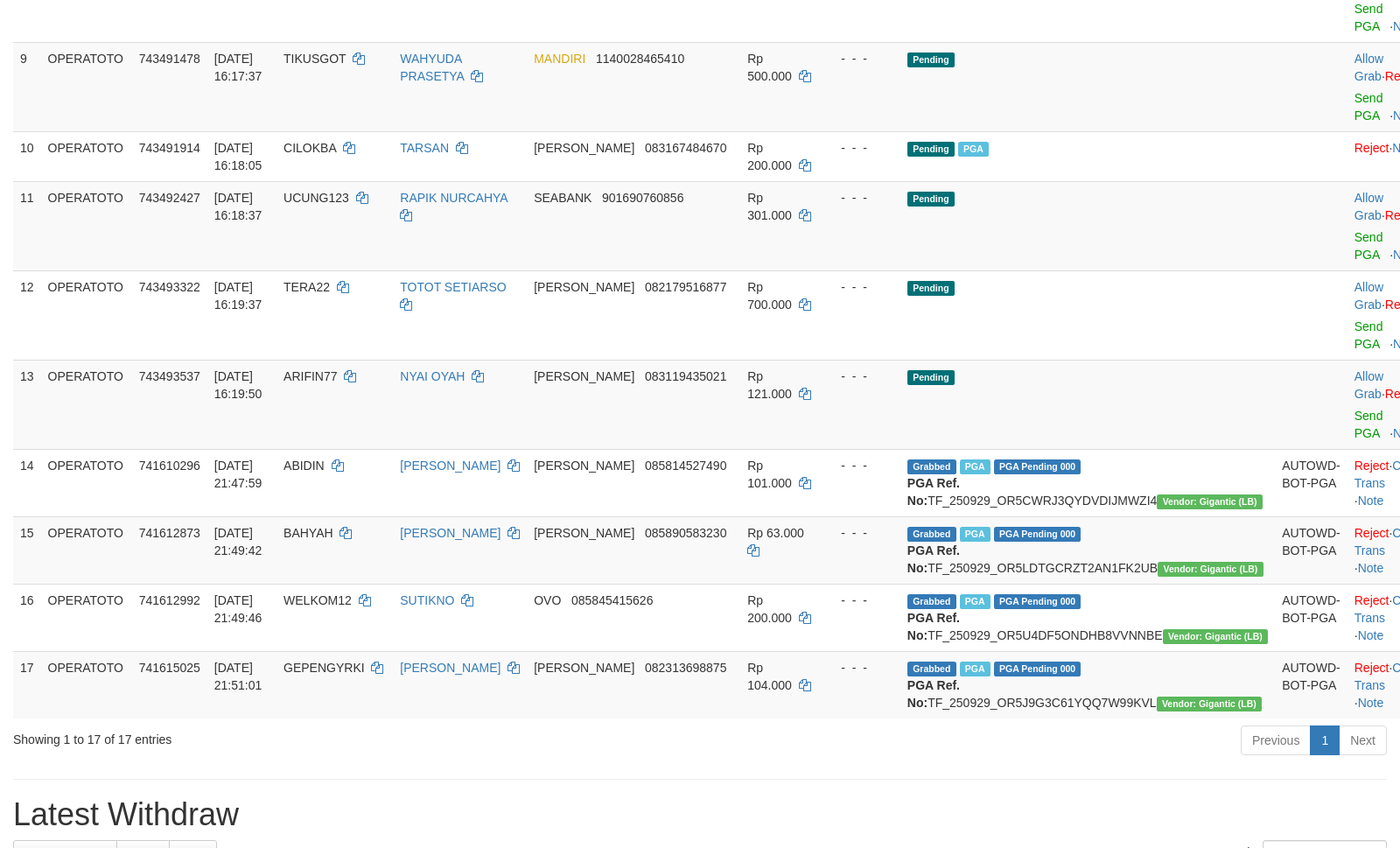
scroll to position [21, 0]
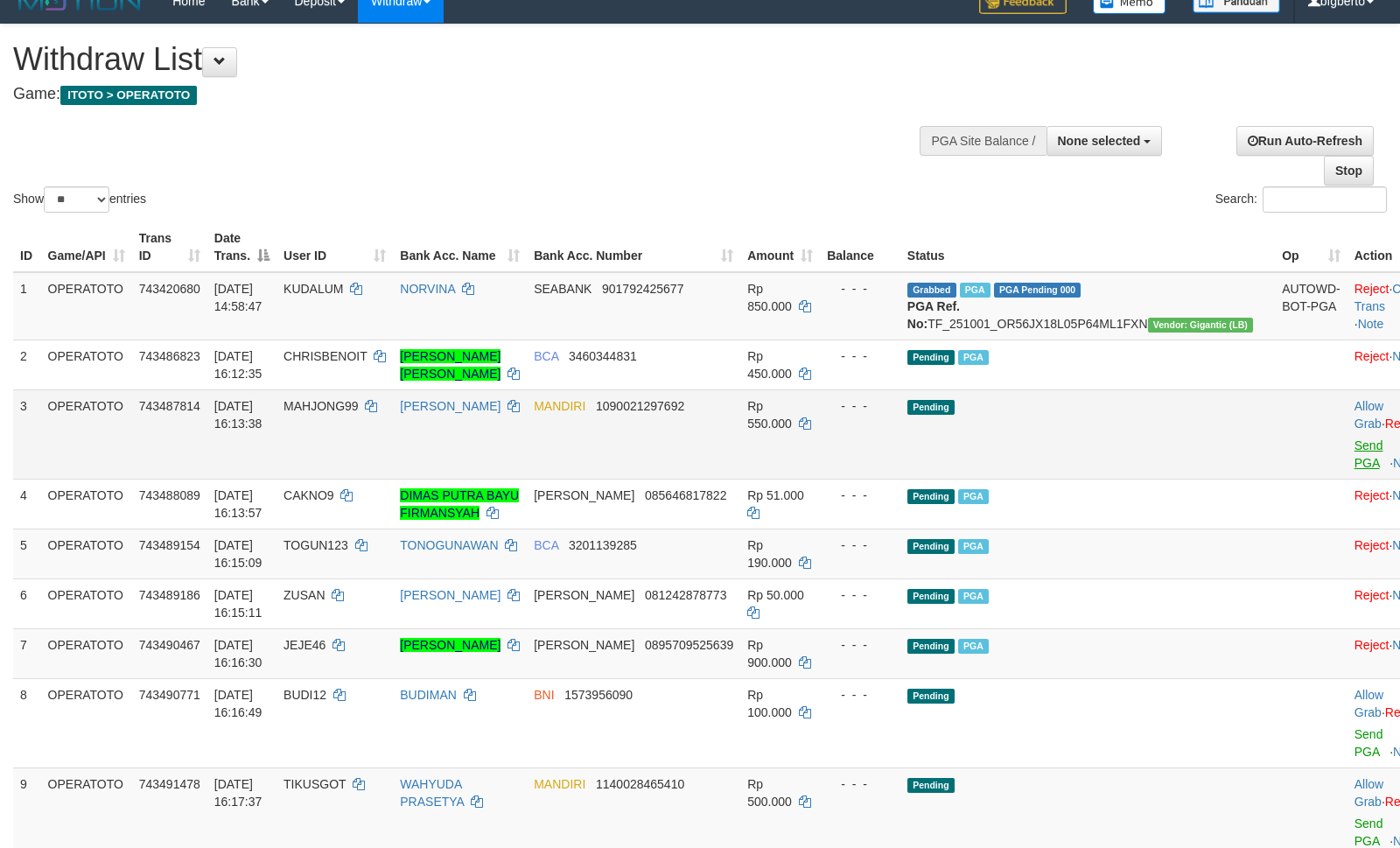
click at [1355, 470] on link "Send PGA" at bounding box center [1370, 454] width 29 height 31
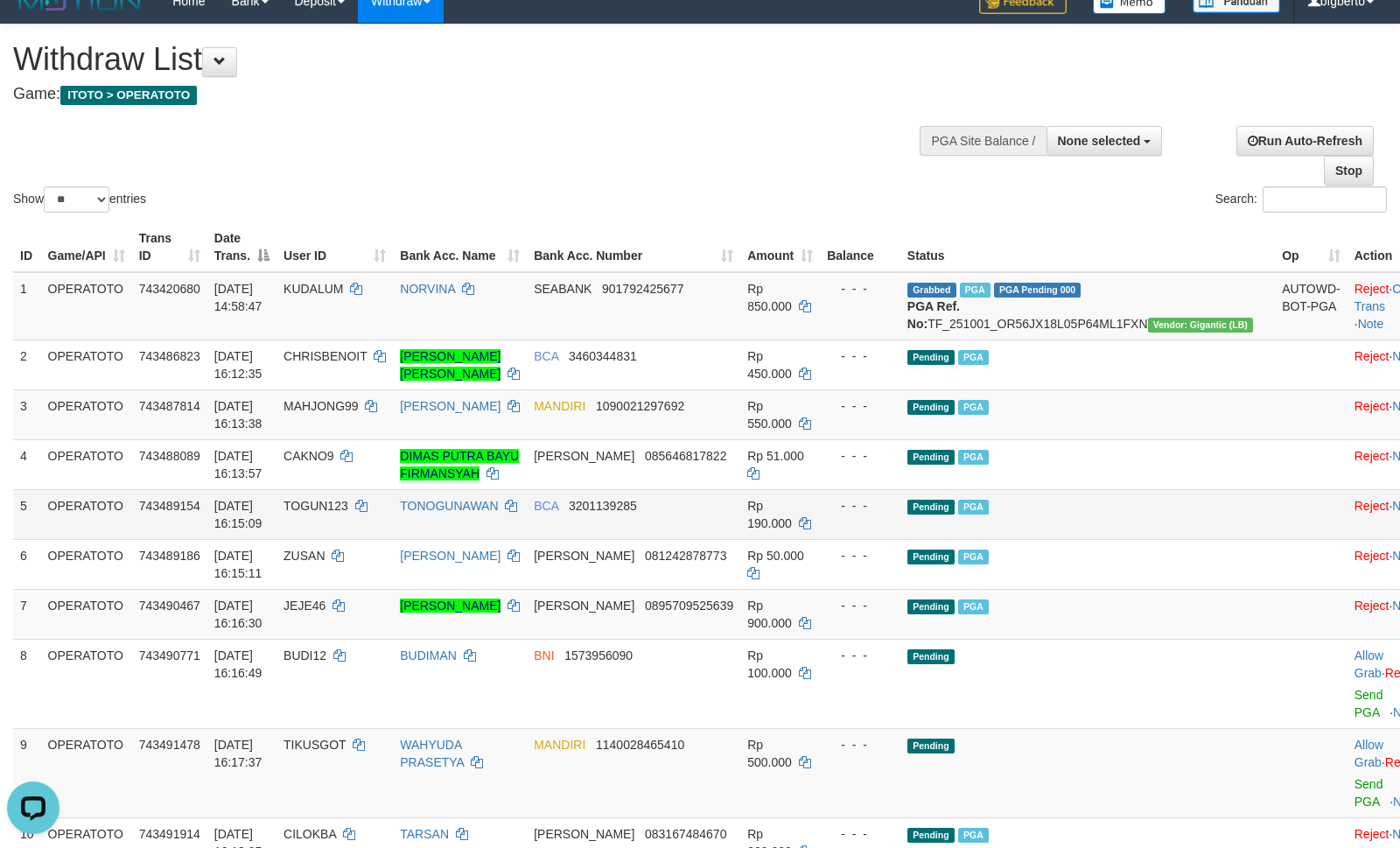
scroll to position [333, 0]
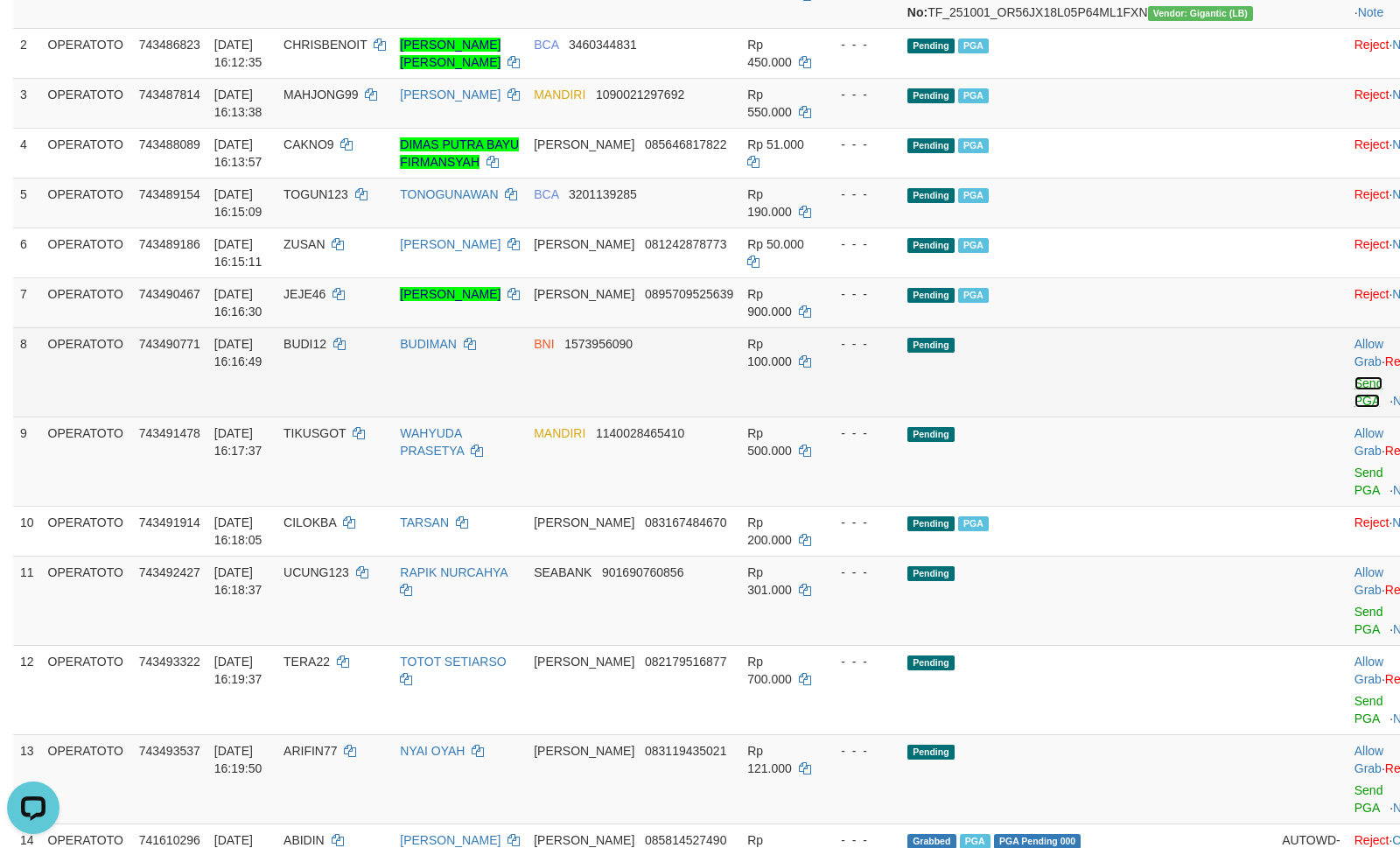
click at [1355, 408] on link "Send PGA" at bounding box center [1370, 392] width 29 height 31
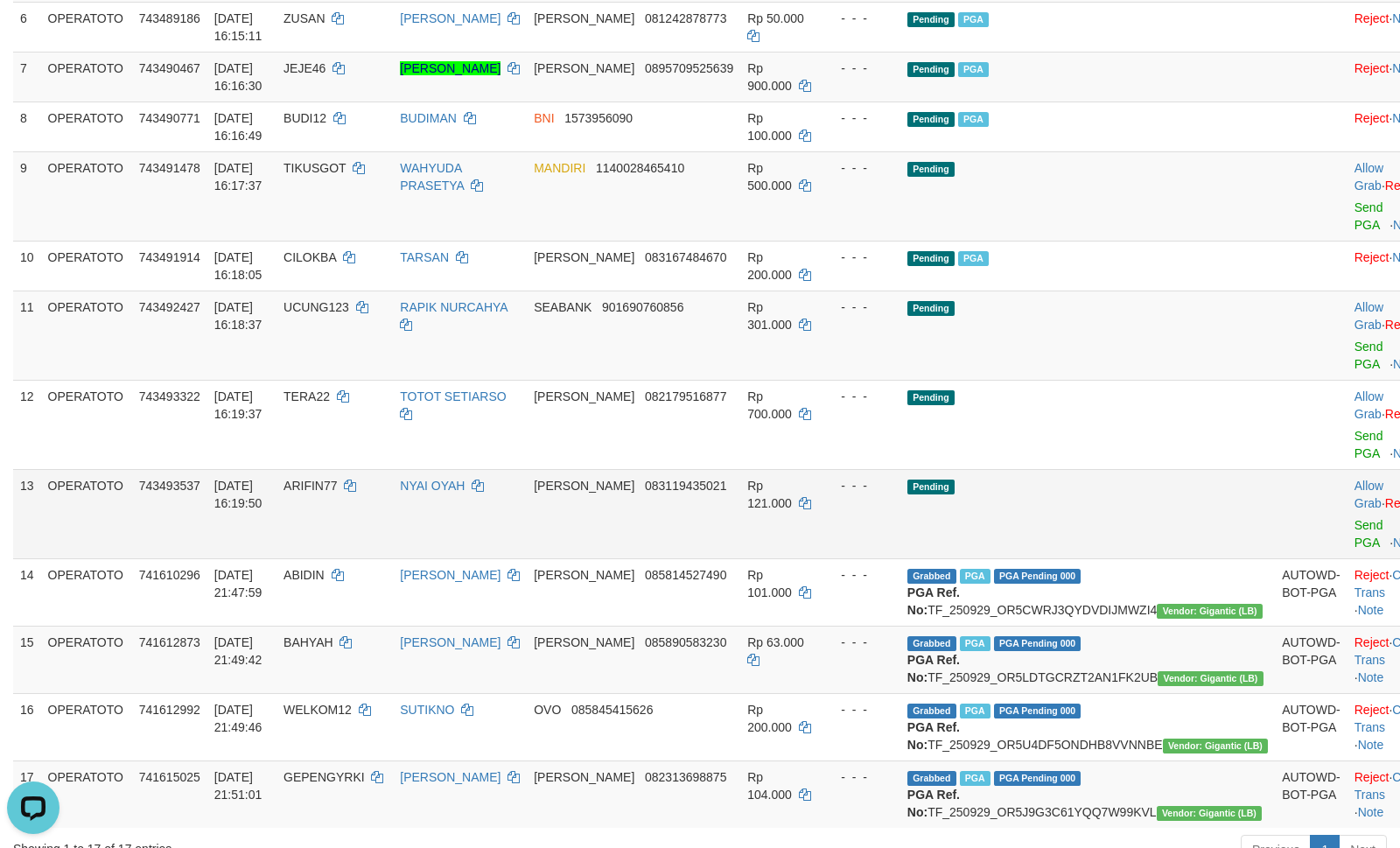
scroll to position [643, 0]
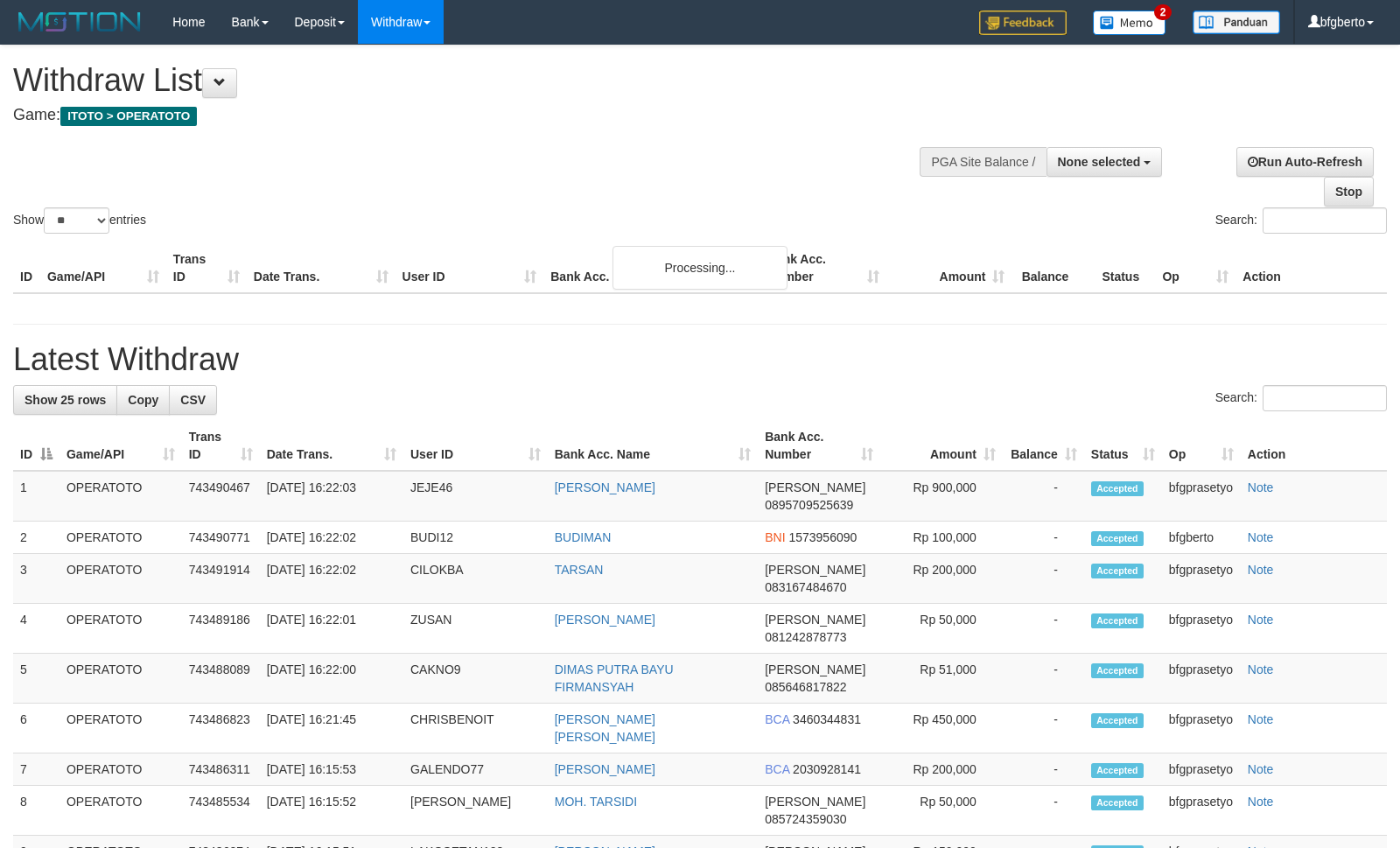
select select
select select "**"
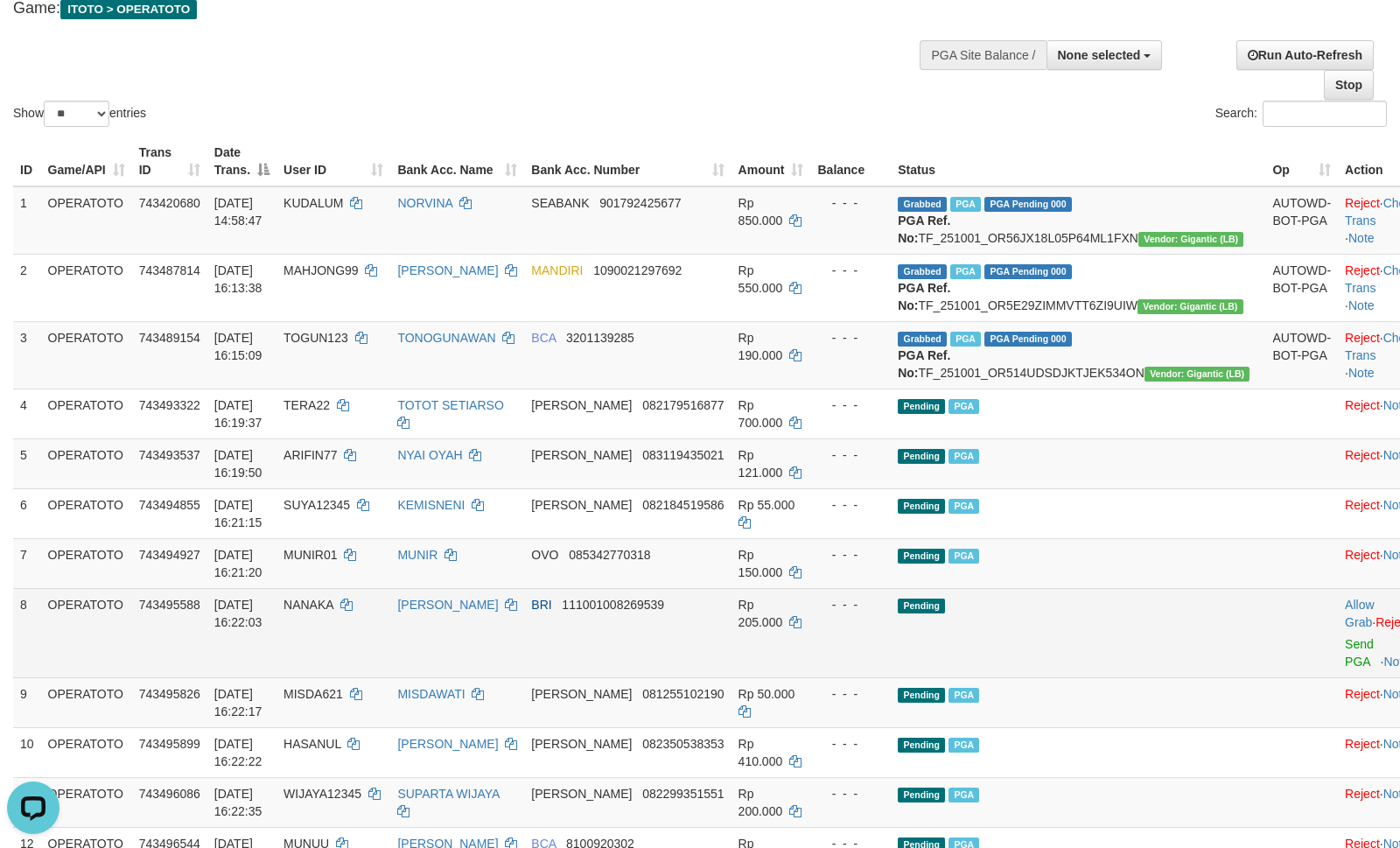
scroll to position [312, 0]
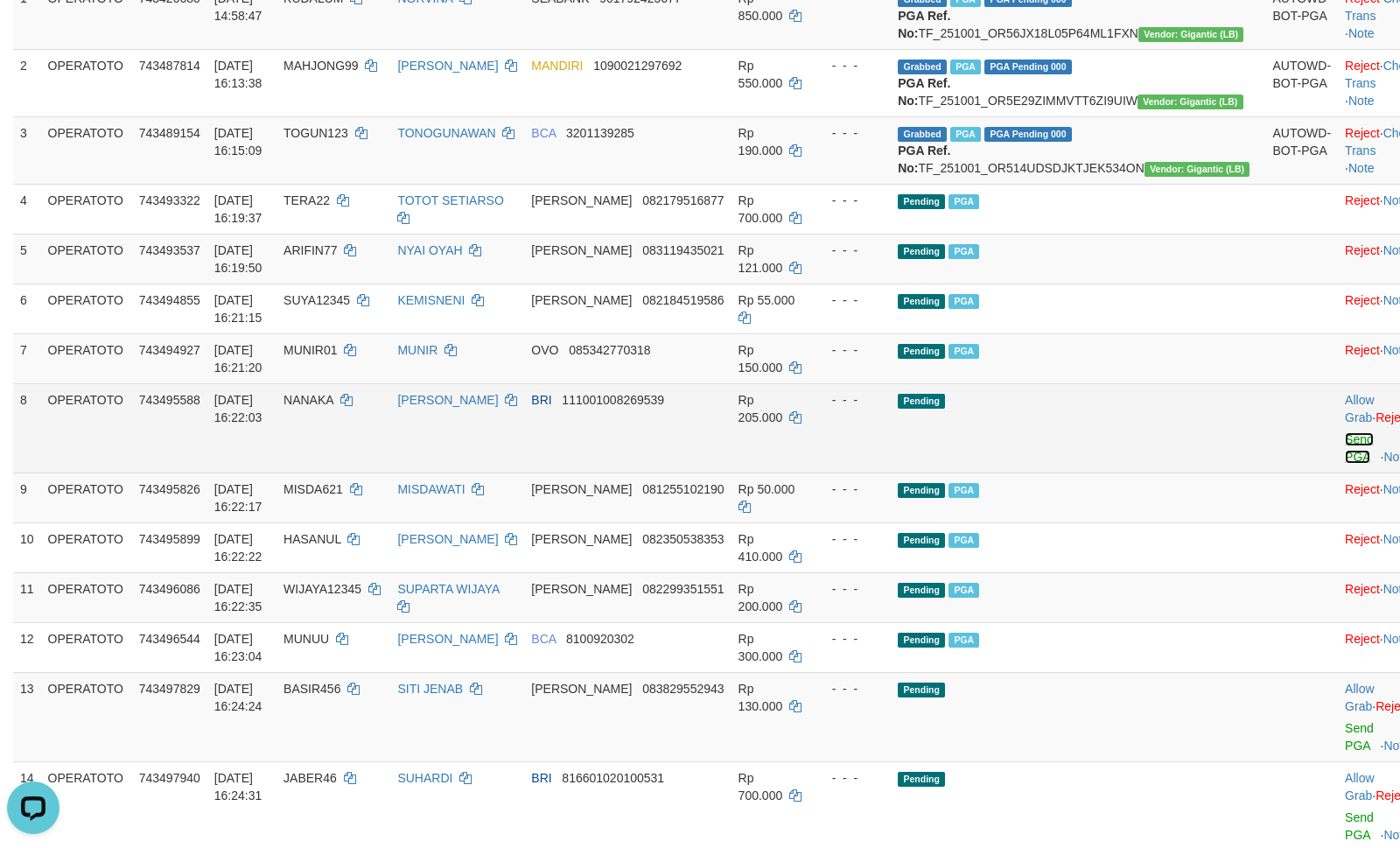
click at [1345, 463] on link "Send PGA" at bounding box center [1360, 448] width 29 height 31
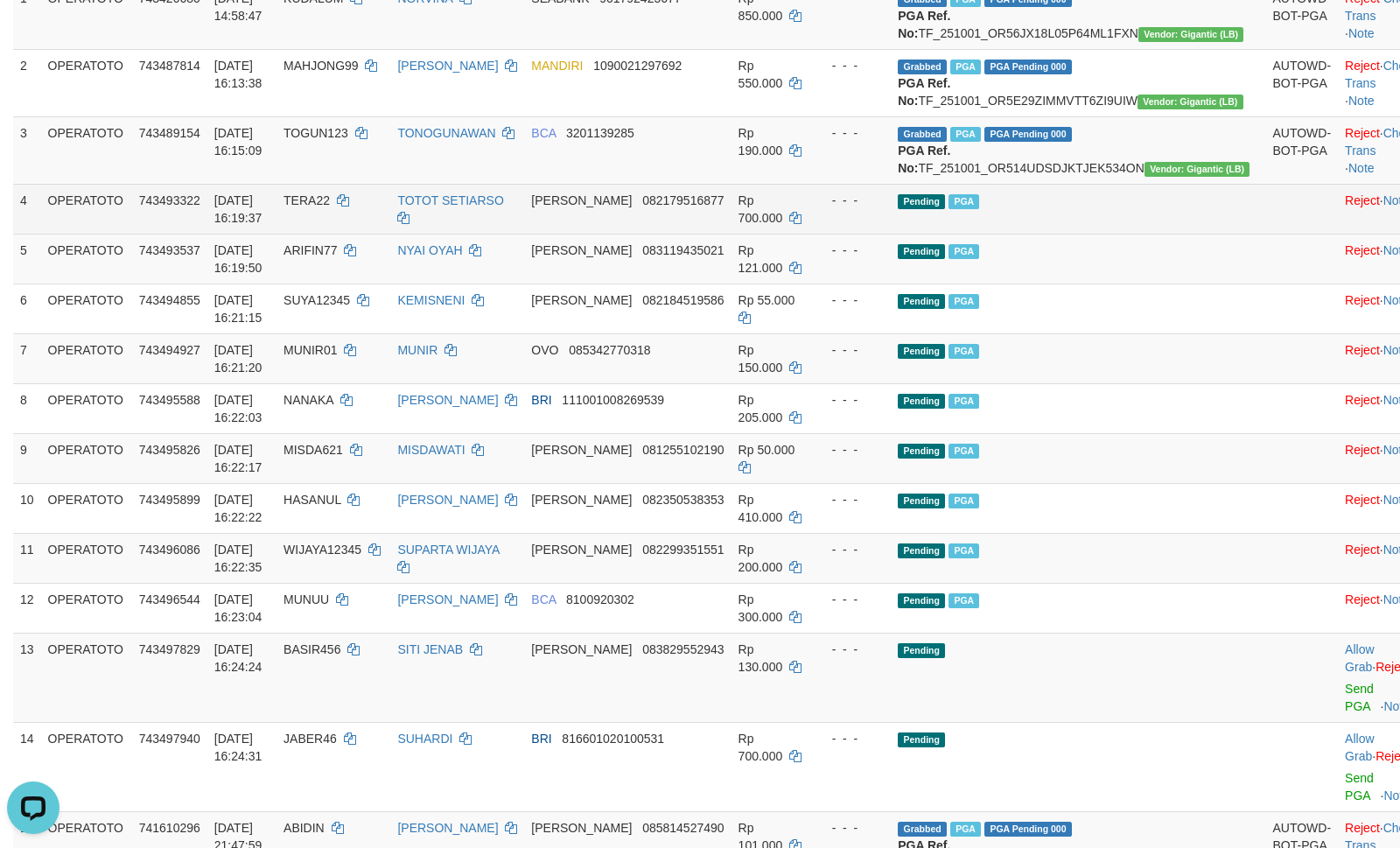
click at [811, 234] on td "Rp 700.000" at bounding box center [772, 208] width 80 height 50
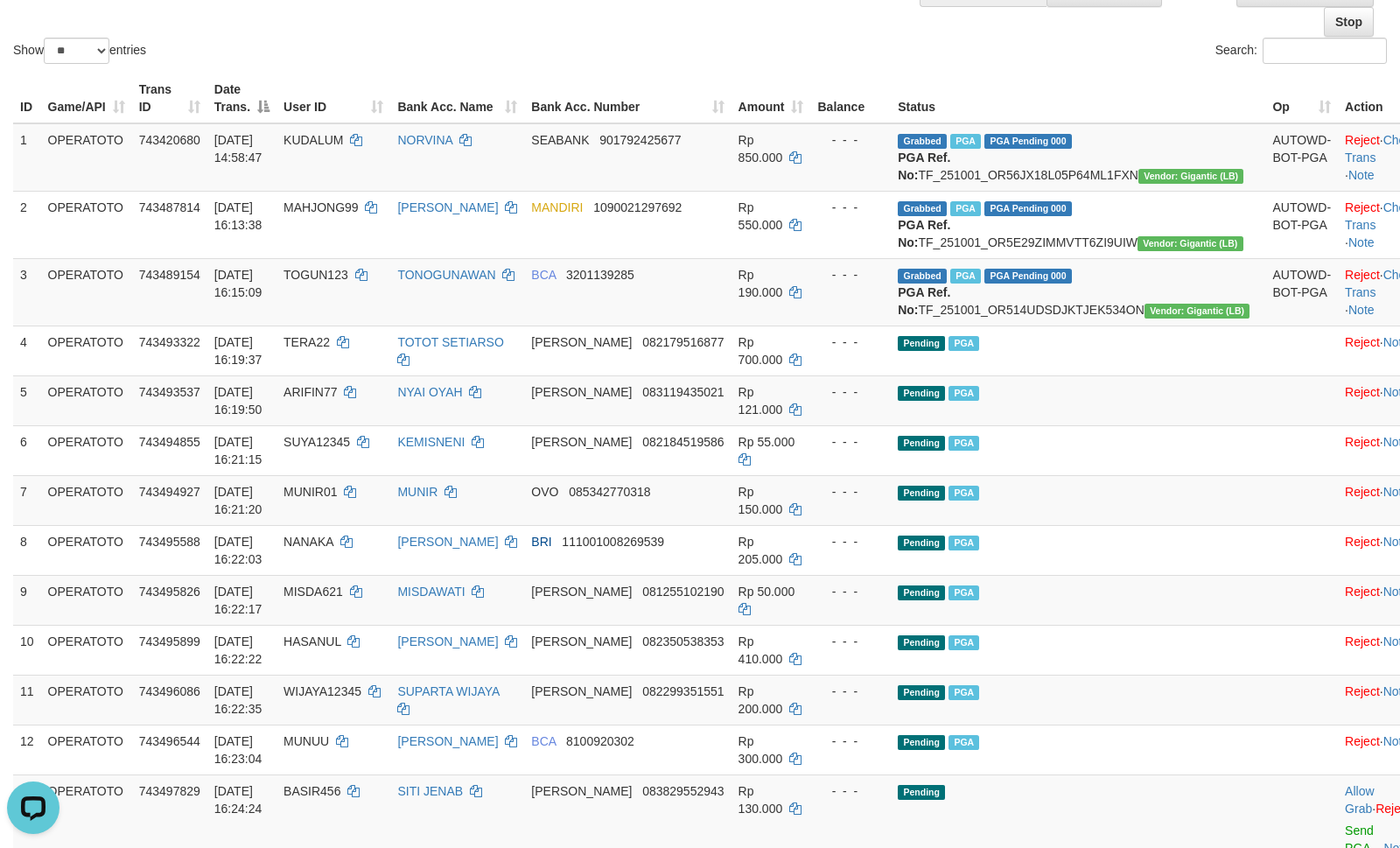
scroll to position [0, 0]
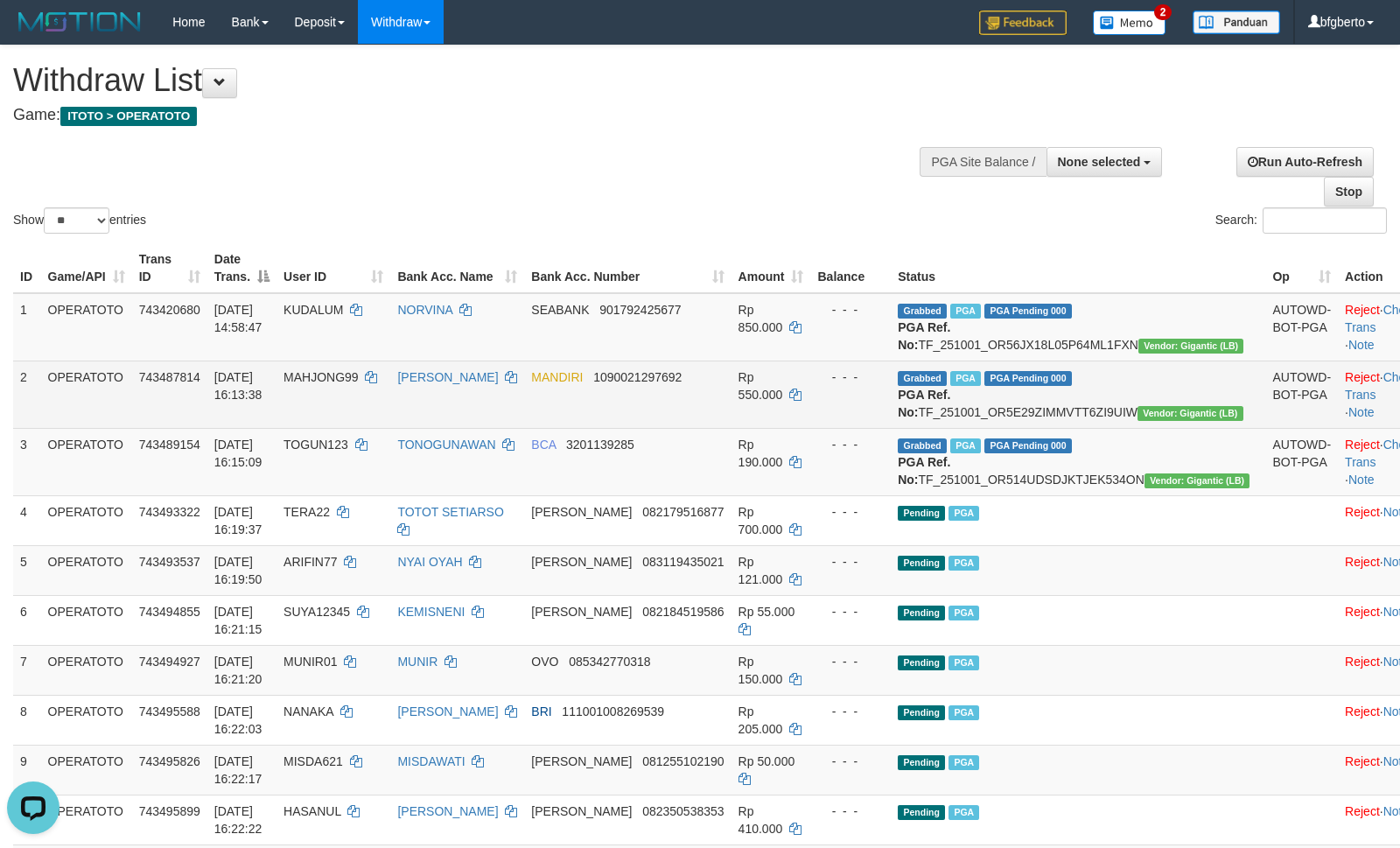
click at [1062, 427] on td "Grabbed PGA PGA Pending 000 PGA Ref. No: TF_251001_OR5E29ZIMMVTT6ZI9UIW Vendor:…" at bounding box center [1078, 393] width 375 height 67
copy td "TF_251001_OR5E29ZIMMVTT6ZI9UIW"
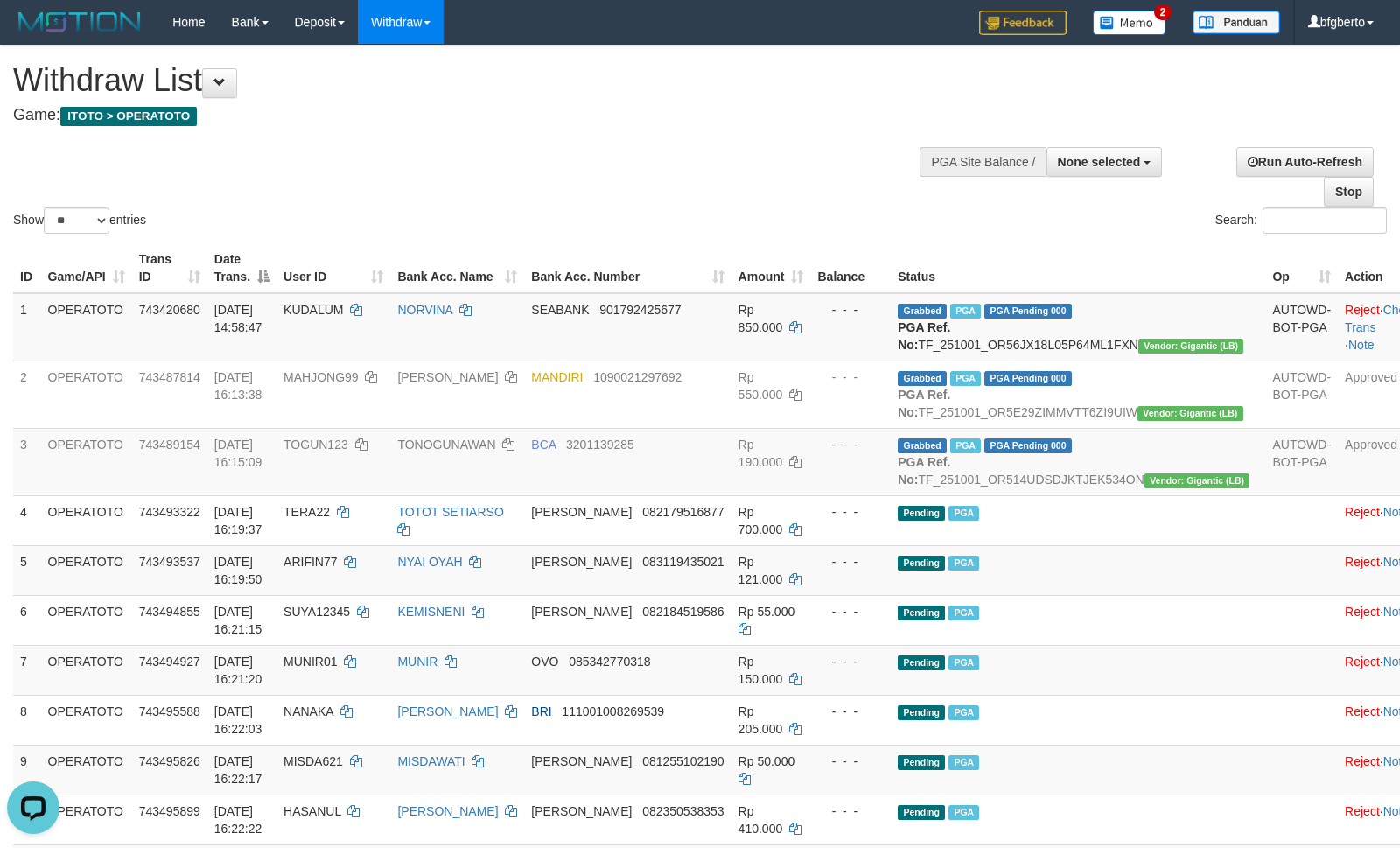
click at [716, 169] on div "Show ** ** ** *** entries Search:" at bounding box center [700, 141] width 1400 height 192
click at [508, 71] on h1 "Withdraw List" at bounding box center [464, 81] width 903 height 35
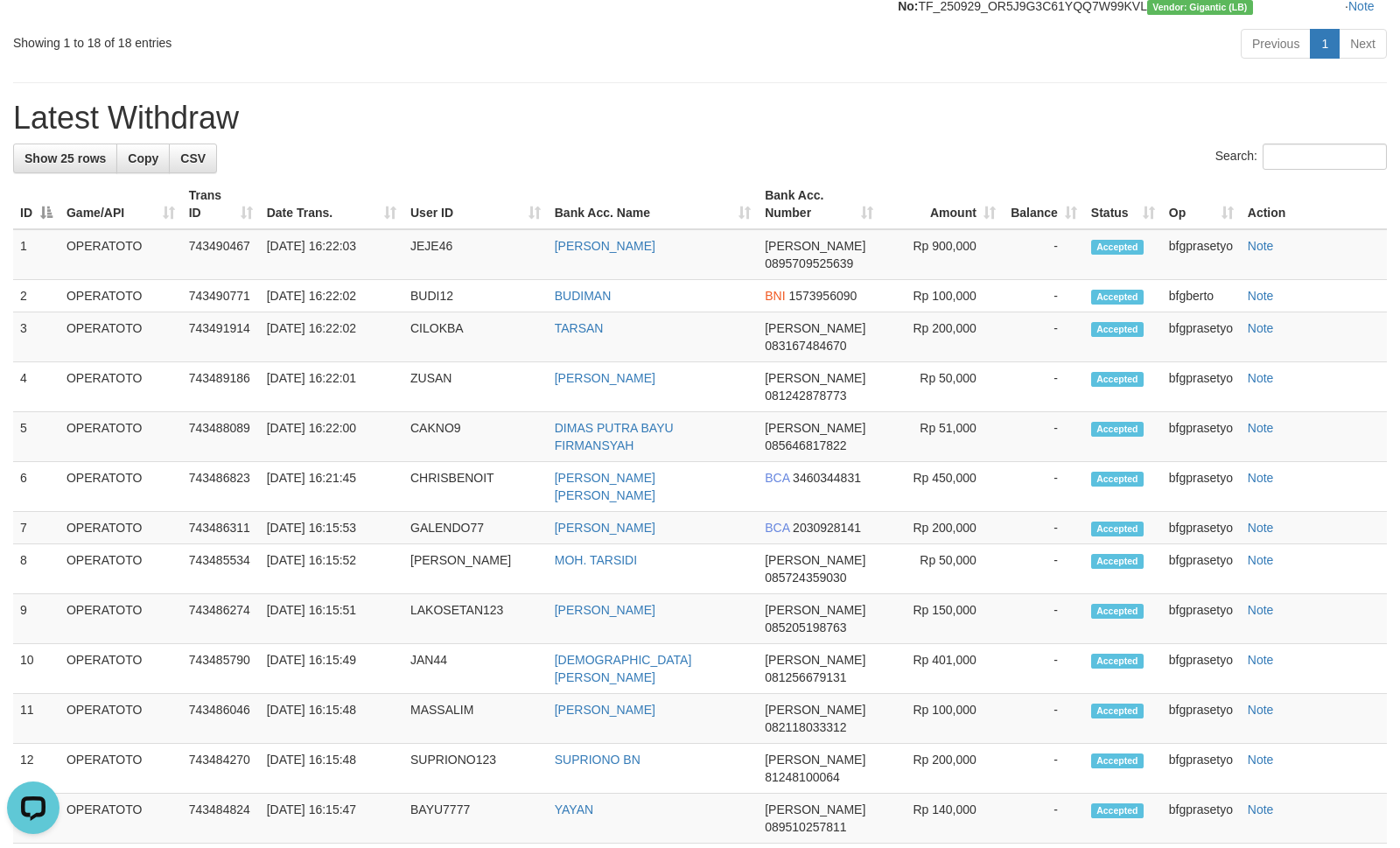
click at [928, 135] on h1 "Latest Withdraw" at bounding box center [699, 118] width 1374 height 35
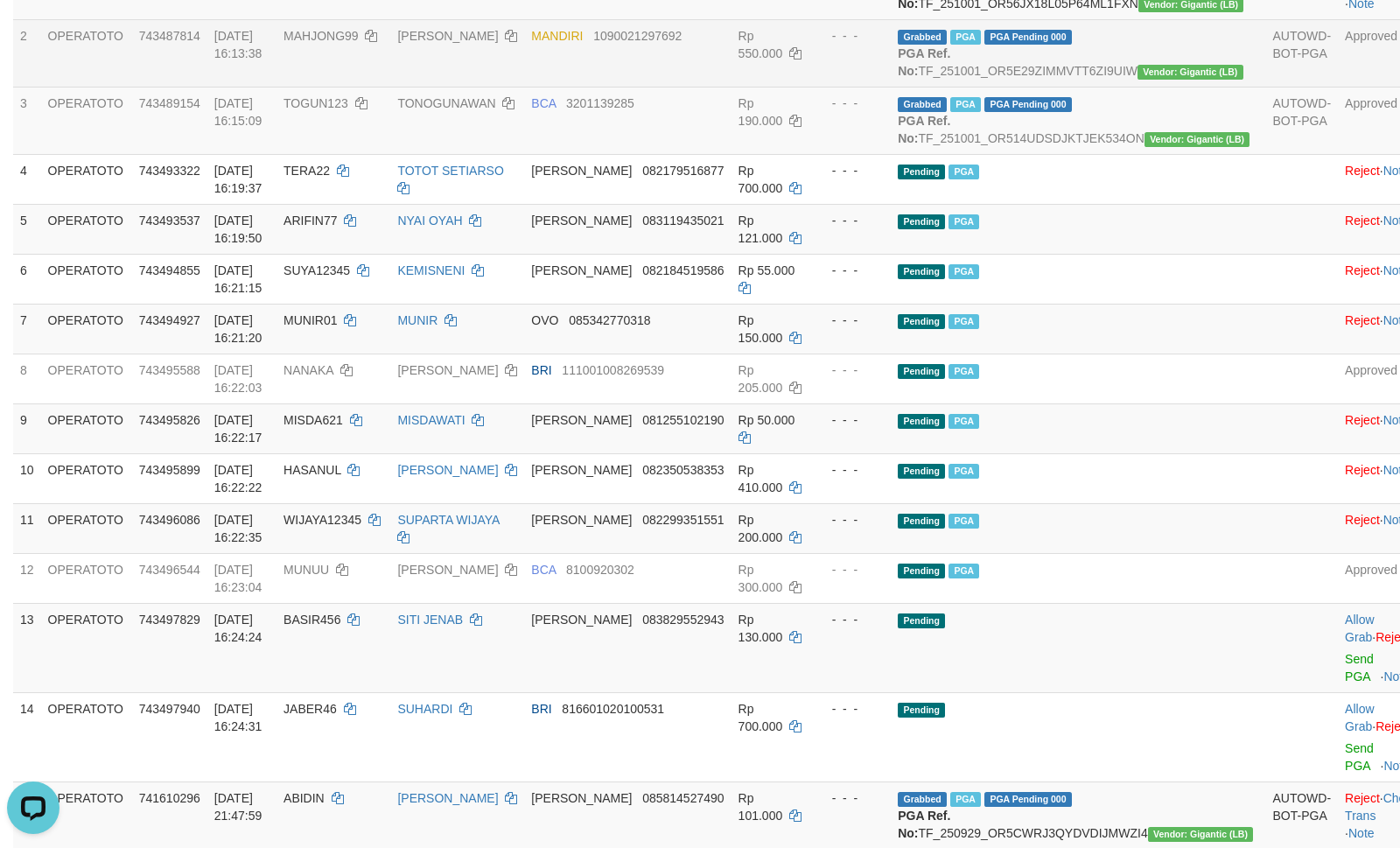
scroll to position [126, 0]
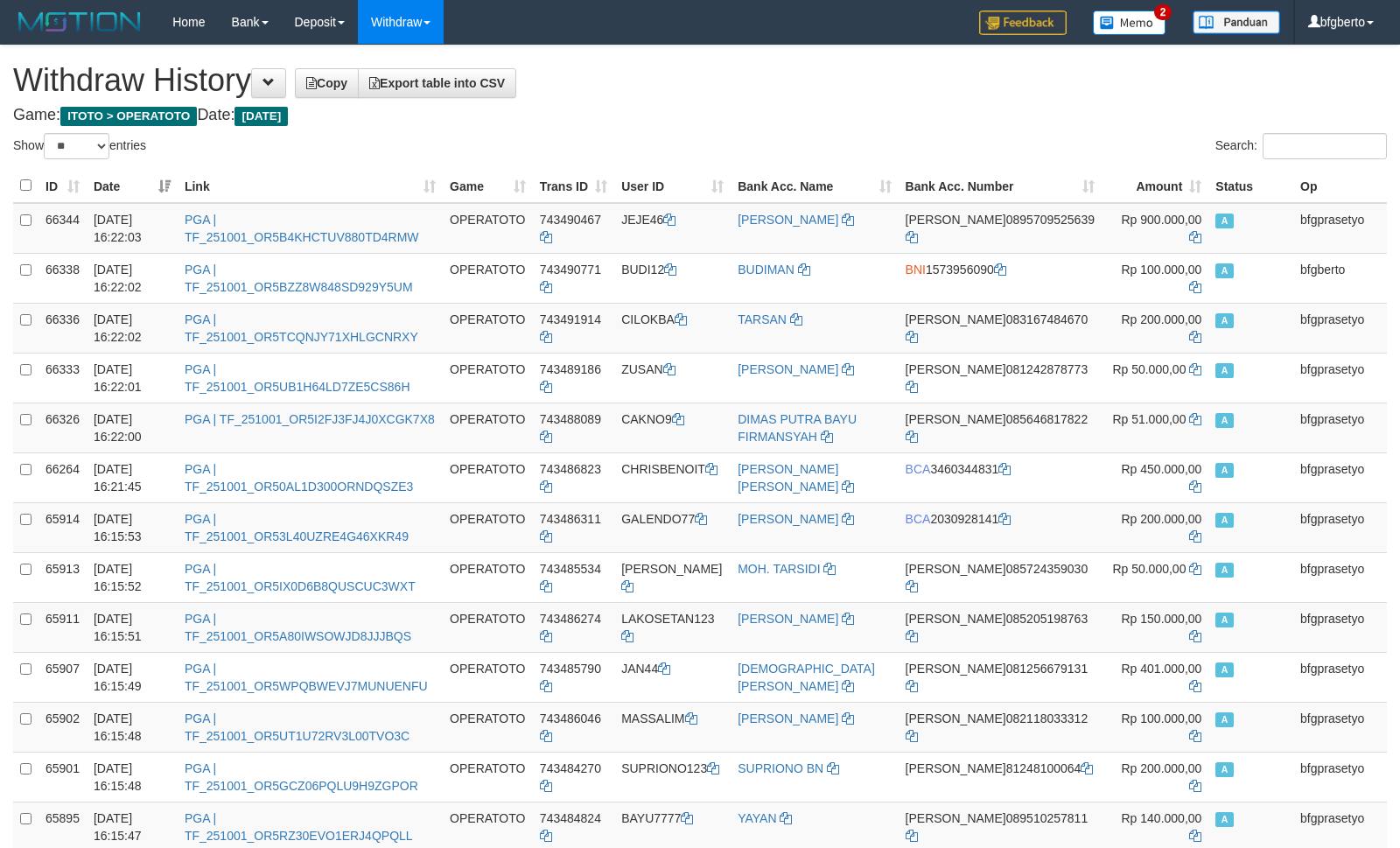
select select "**"
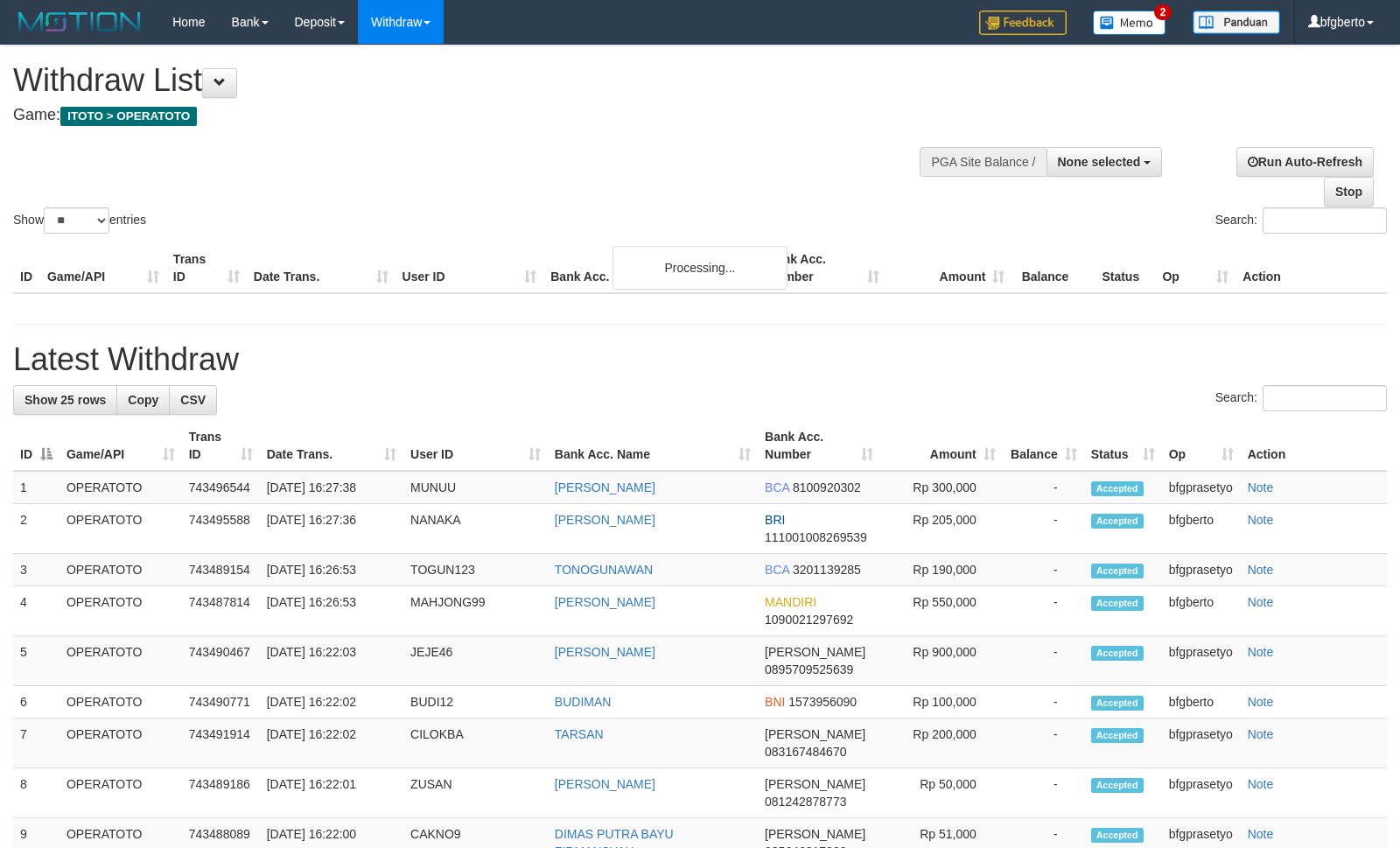
select select
select select "**"
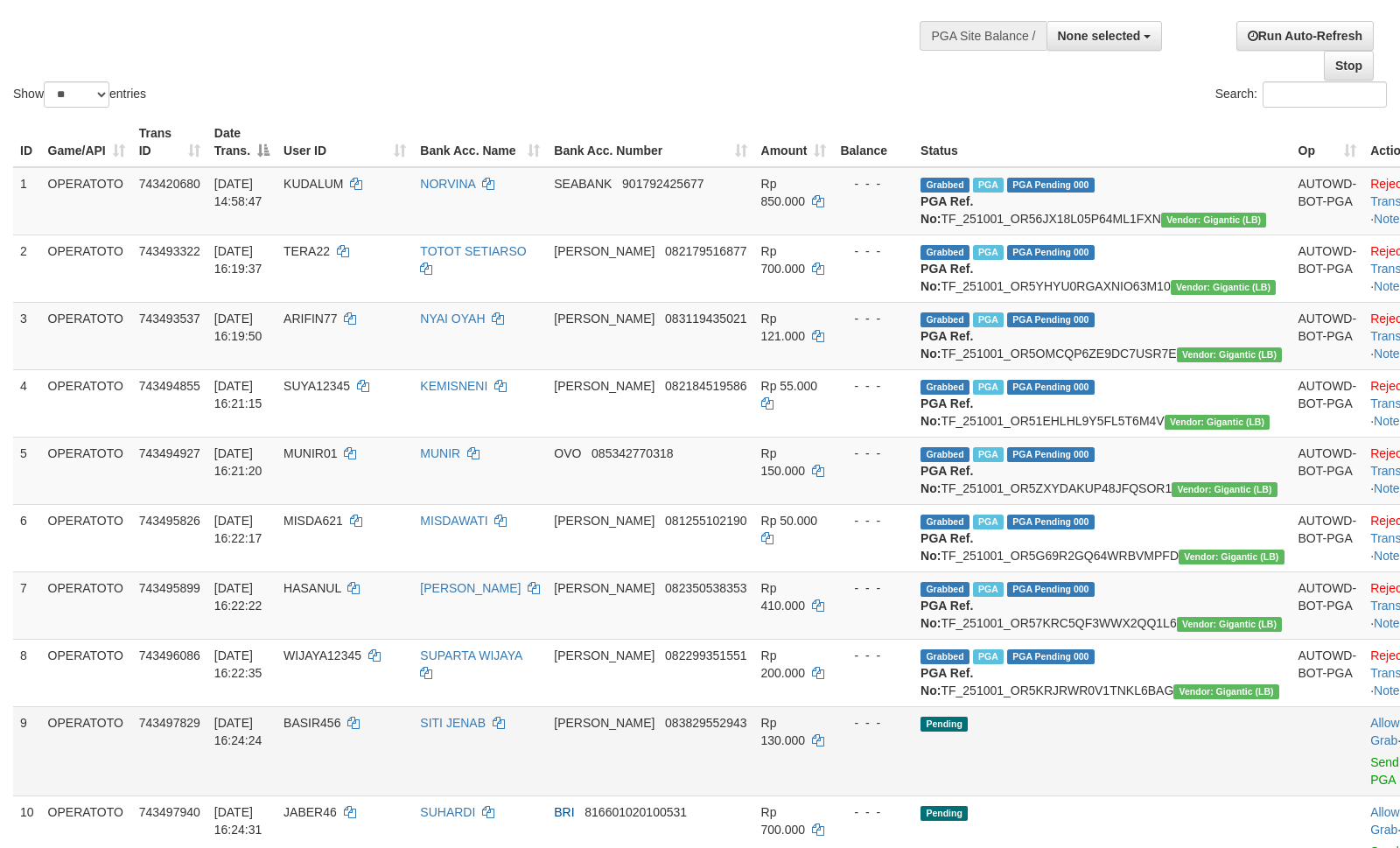
scroll to position [656, 0]
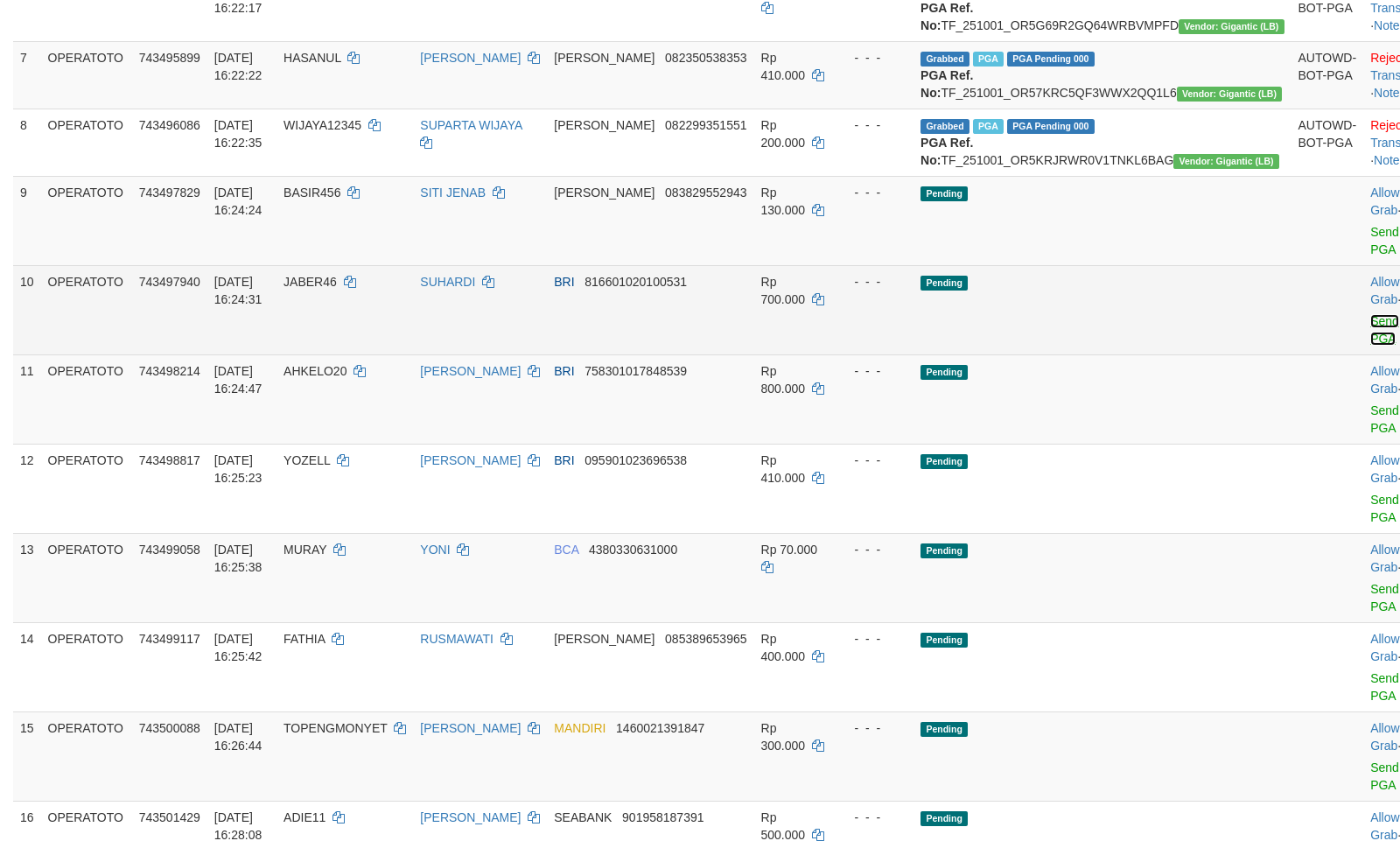
click at [1371, 346] on link "Send PGA" at bounding box center [1385, 330] width 29 height 31
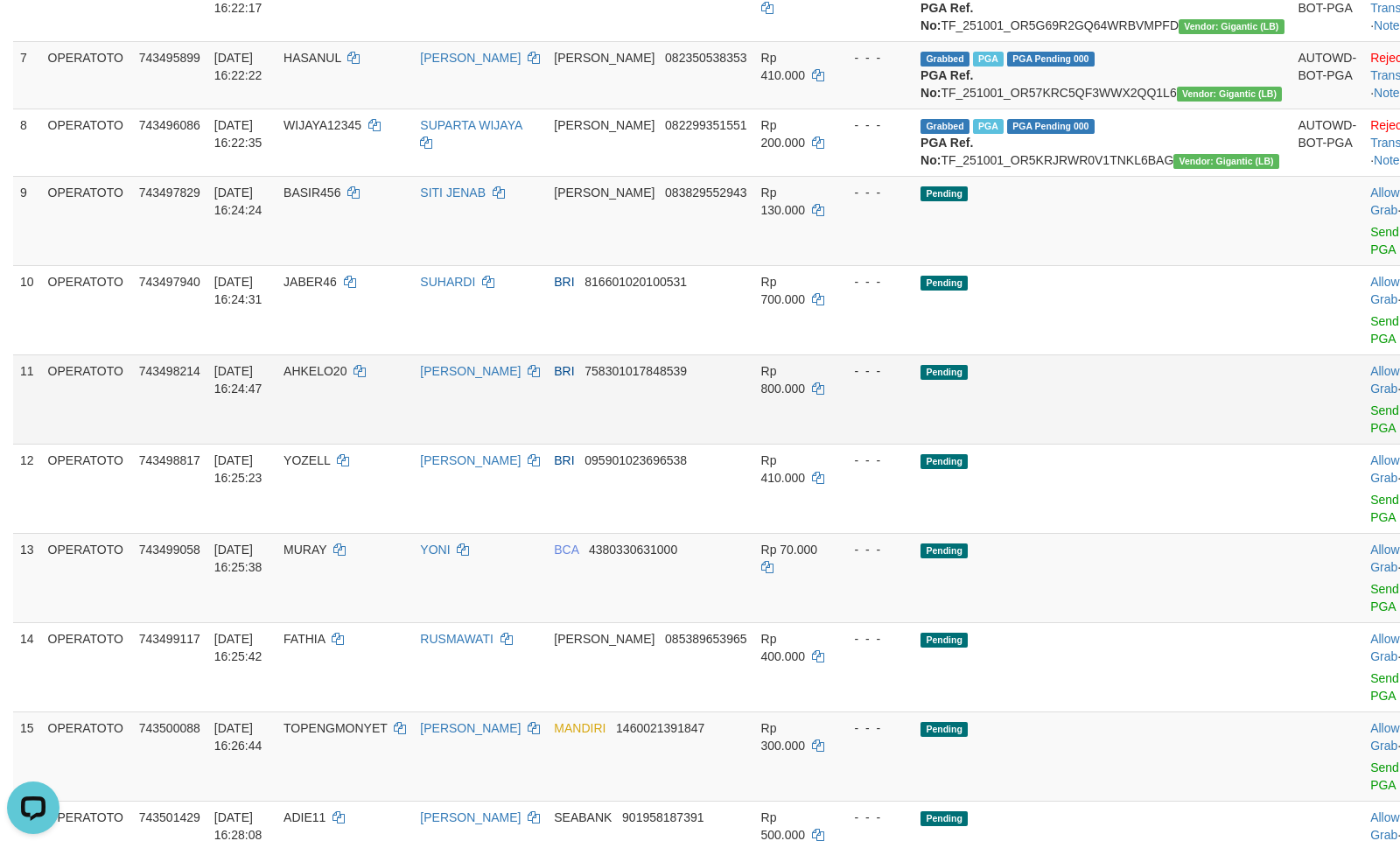
scroll to position [0, 0]
click at [1371, 435] on link "Send PGA" at bounding box center [1385, 419] width 29 height 31
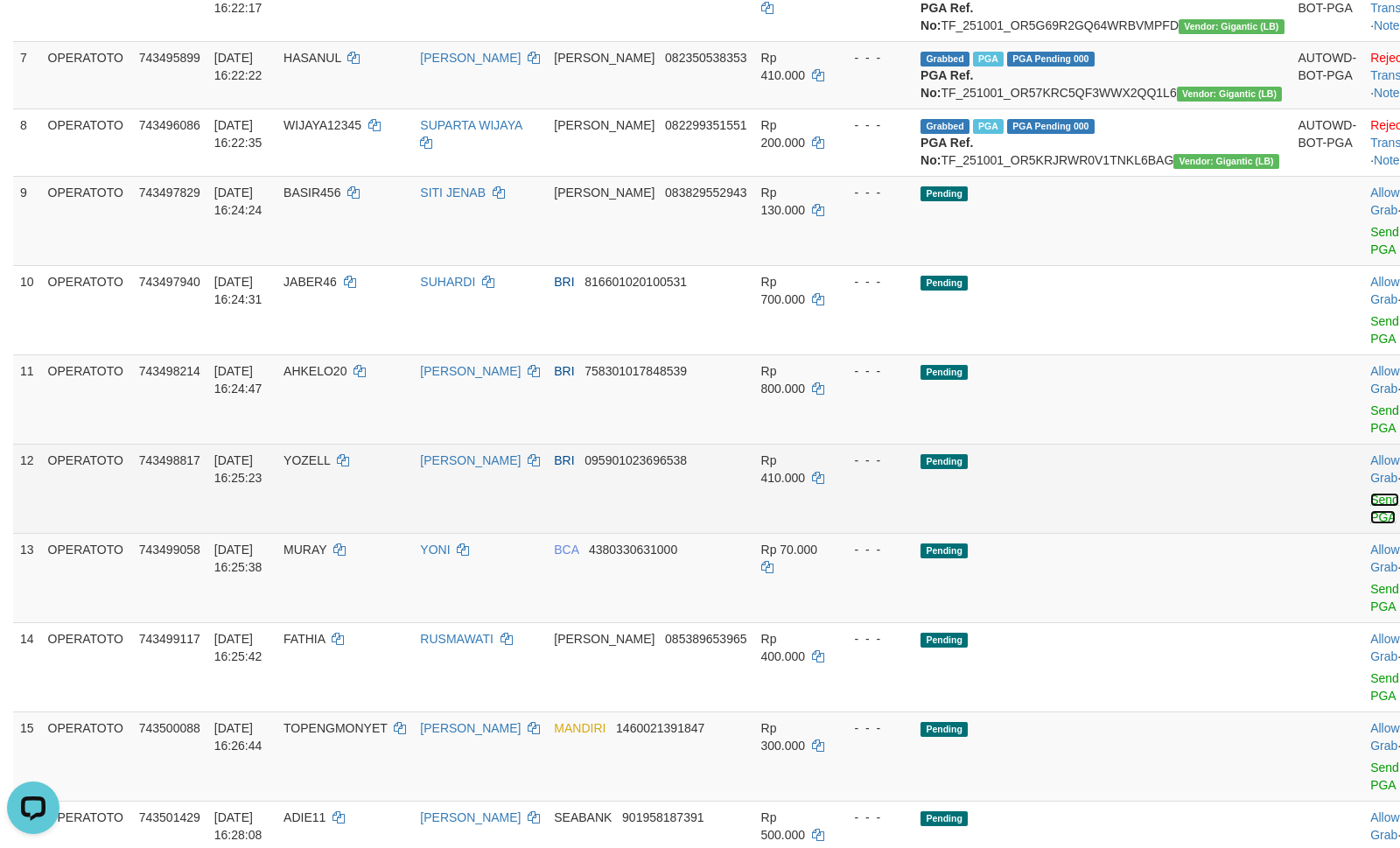
click at [1371, 525] on link "Send PGA" at bounding box center [1385, 508] width 29 height 31
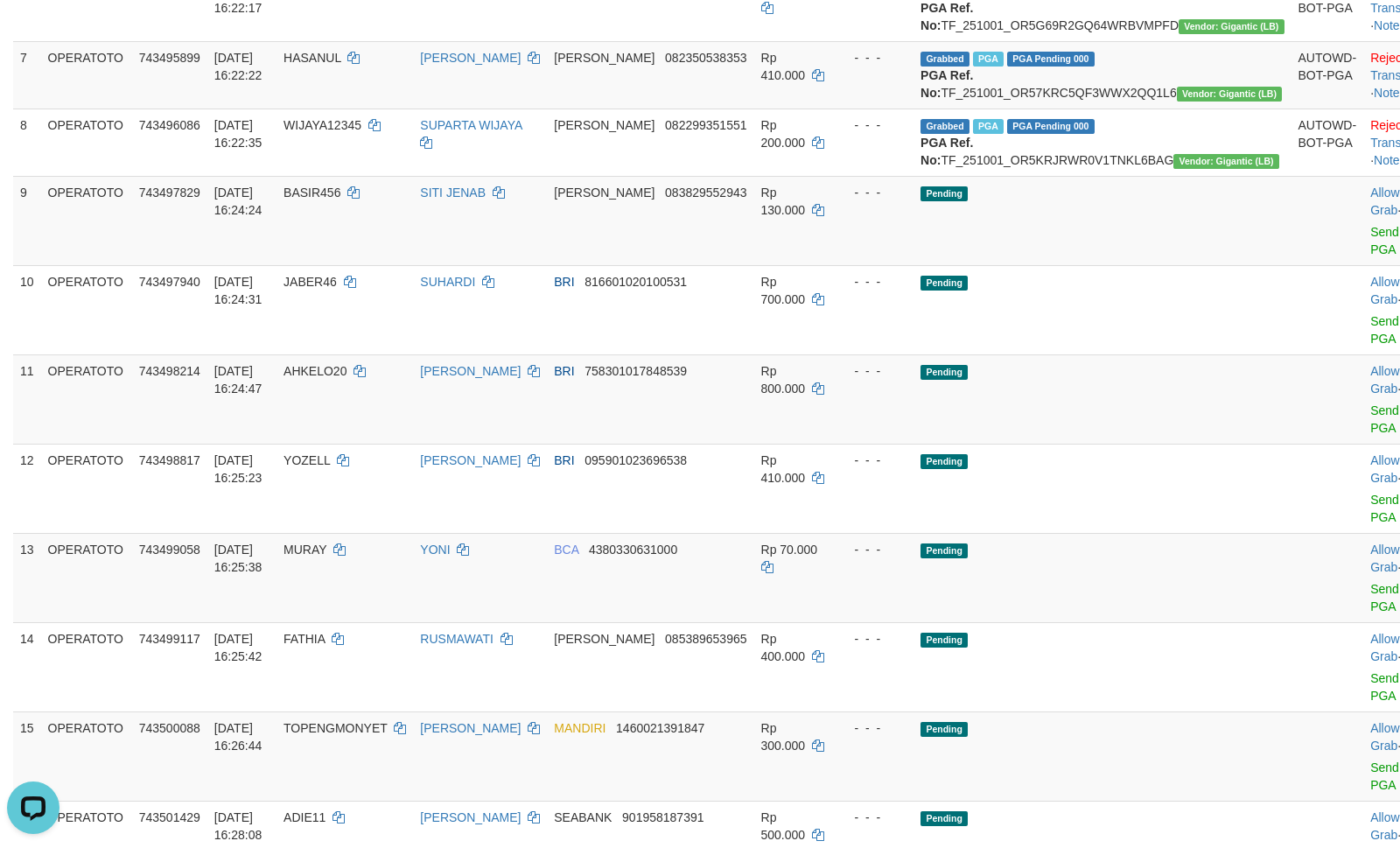
scroll to position [1105, 0]
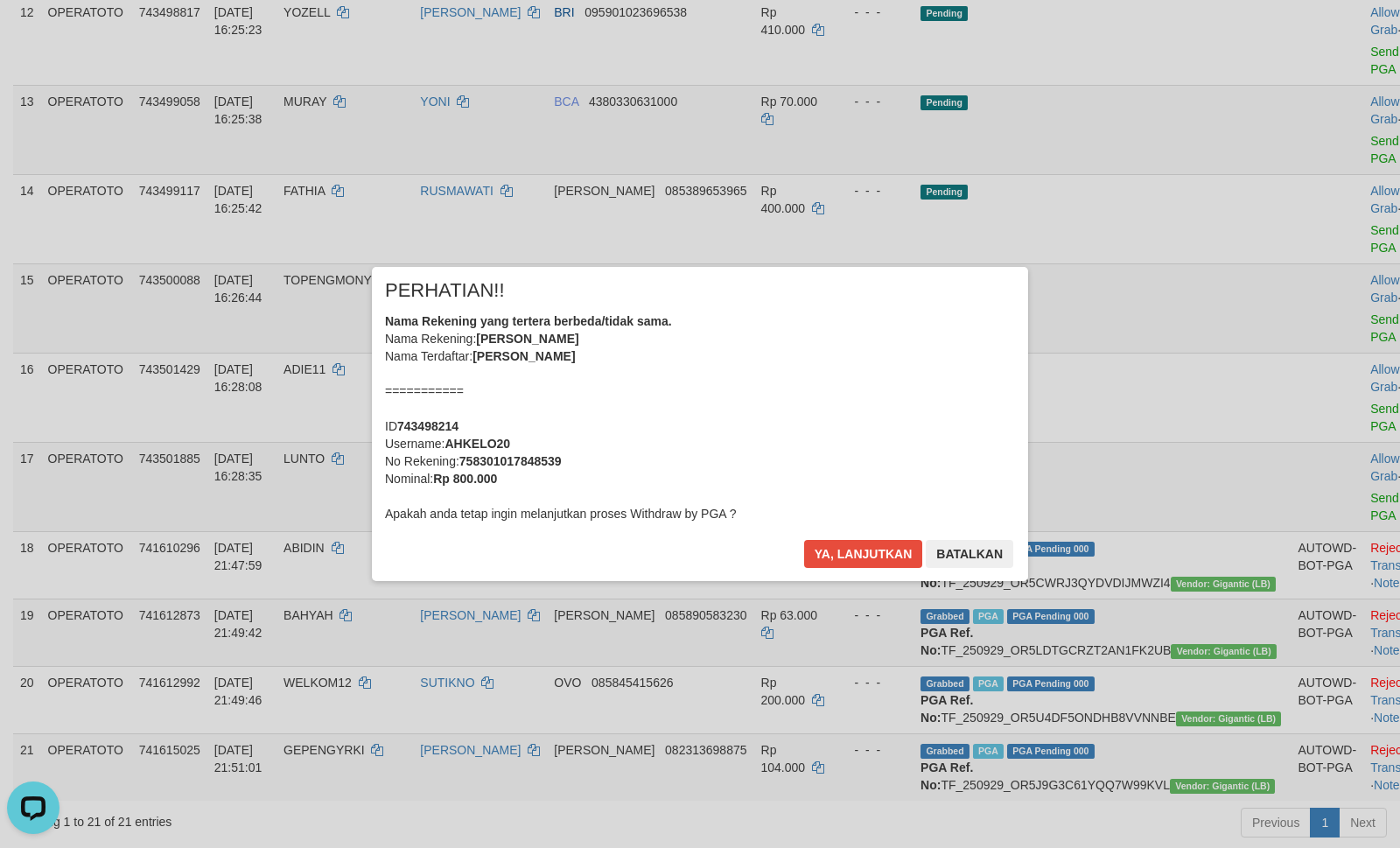
click at [1300, 478] on div "× PERHATIAN!! Nama Rekening yang tertera berbeda/tidak sama. Nama Rekening: ANS…" at bounding box center [700, 424] width 1400 height 384
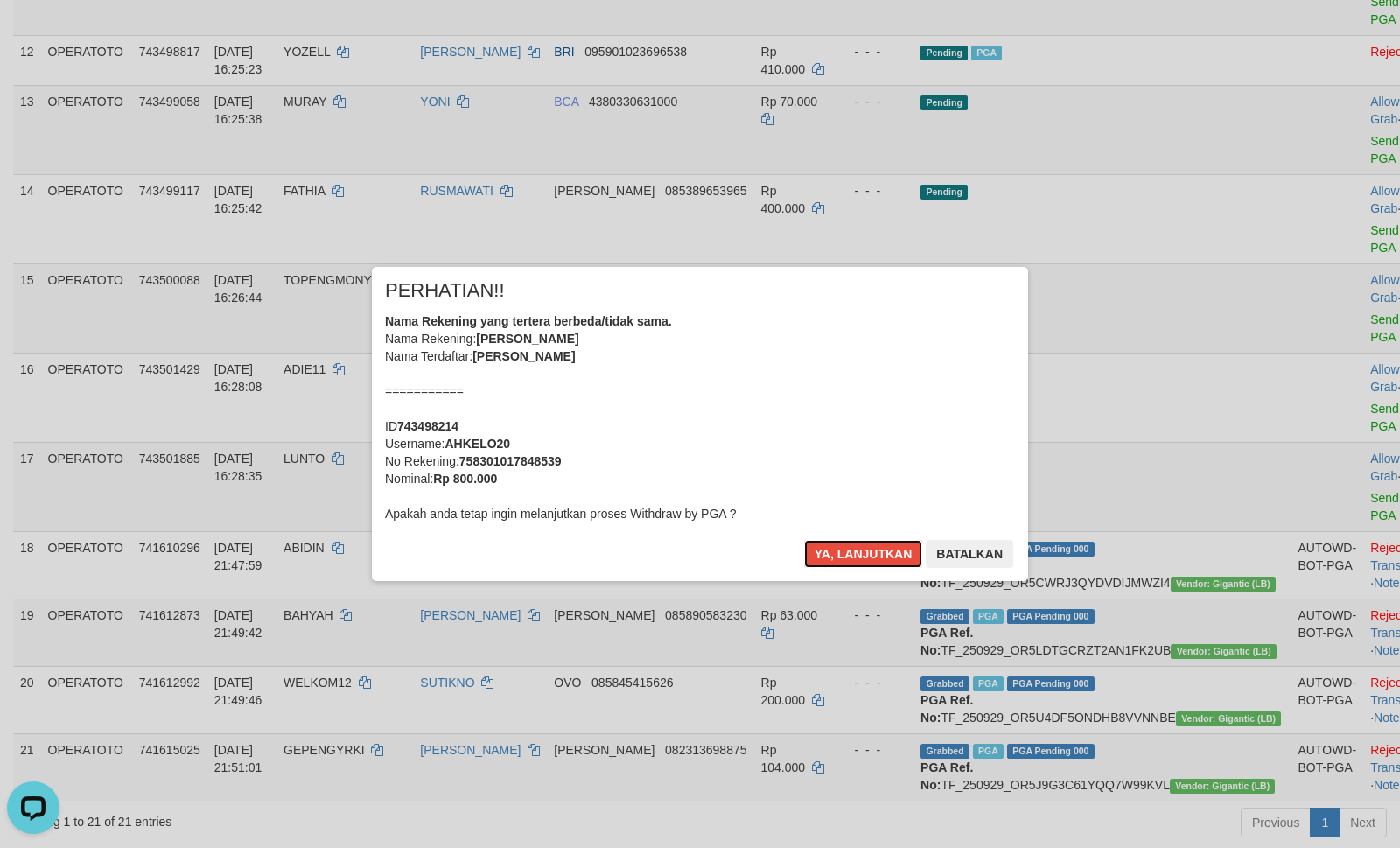
drag, startPoint x: 870, startPoint y: 547, endPoint x: 1086, endPoint y: 546, distance: 216.0
click at [872, 548] on button "Ya, lanjutkan" at bounding box center [864, 554] width 119 height 28
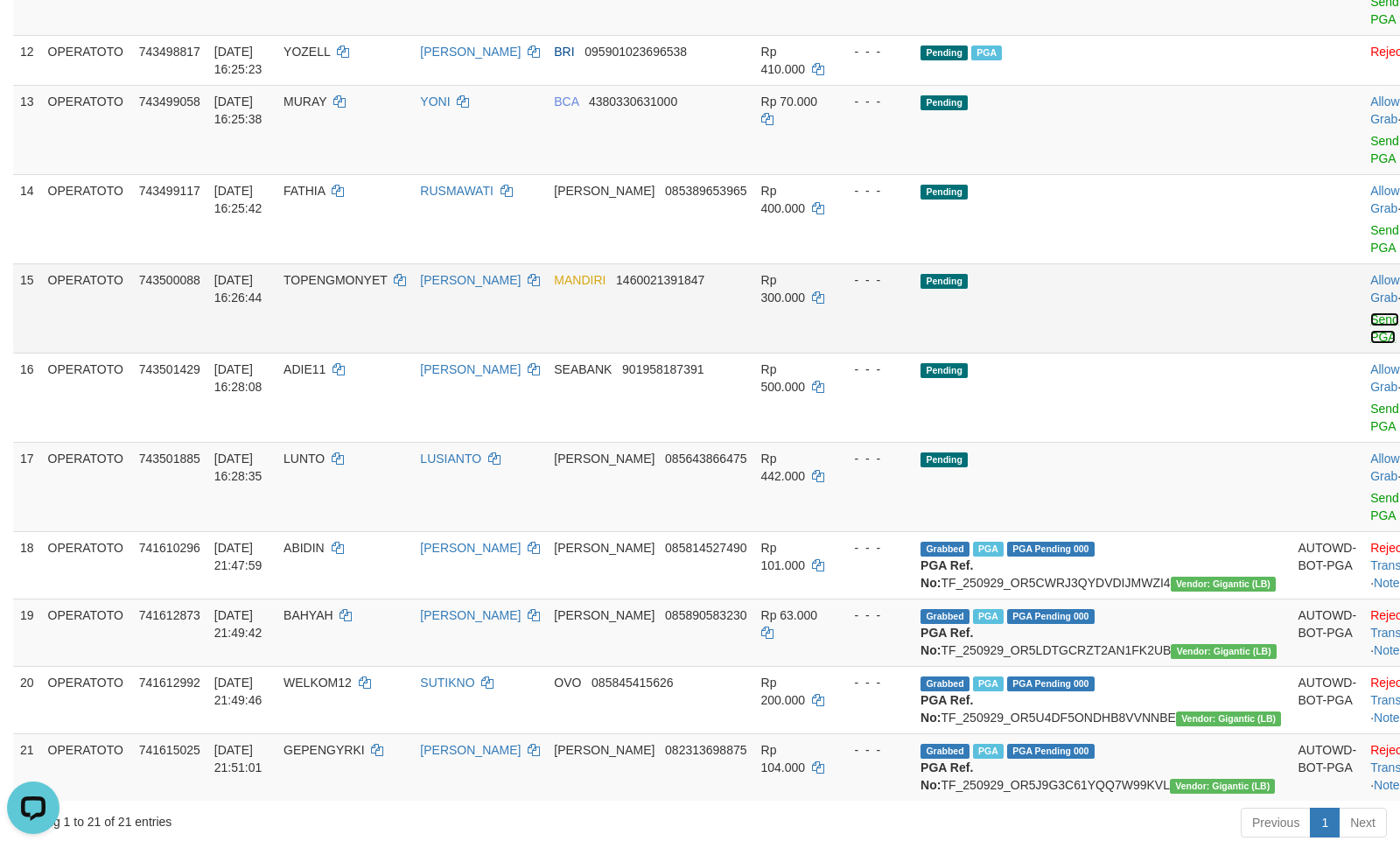
click at [1371, 344] on link "Send PGA" at bounding box center [1385, 328] width 29 height 31
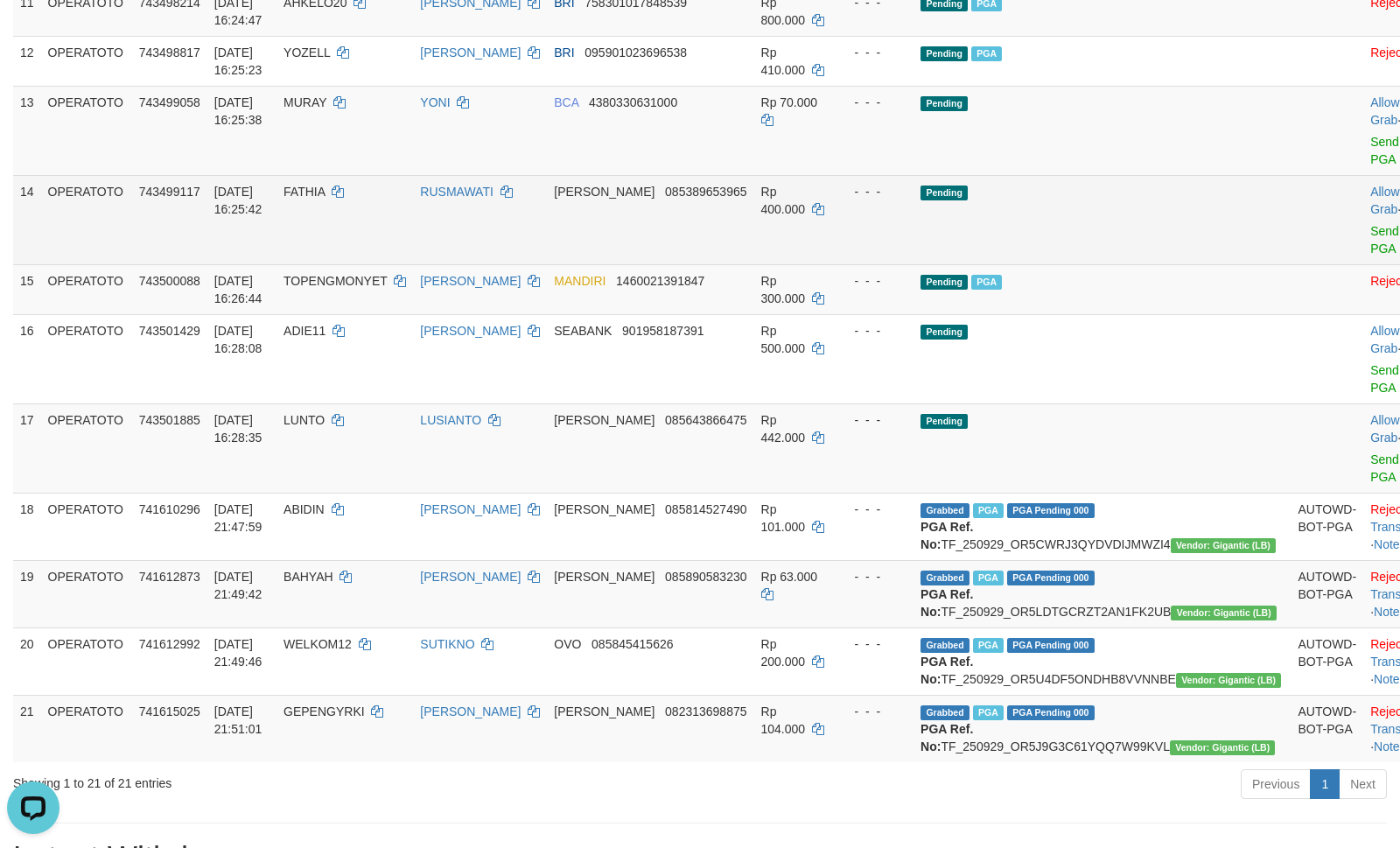
click at [834, 265] on td "Rp 400.000" at bounding box center [794, 220] width 80 height 90
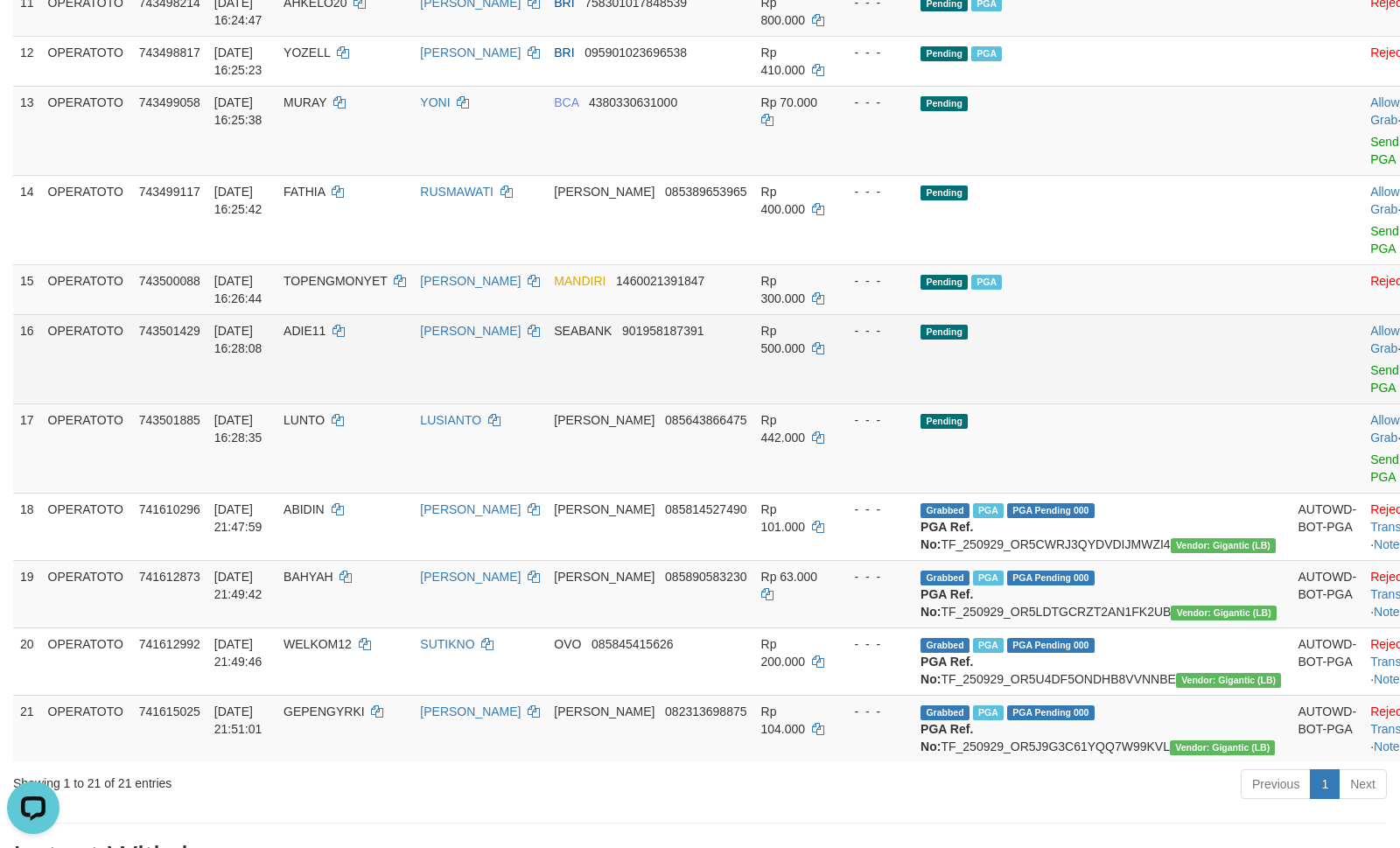
scroll to position [364, 0]
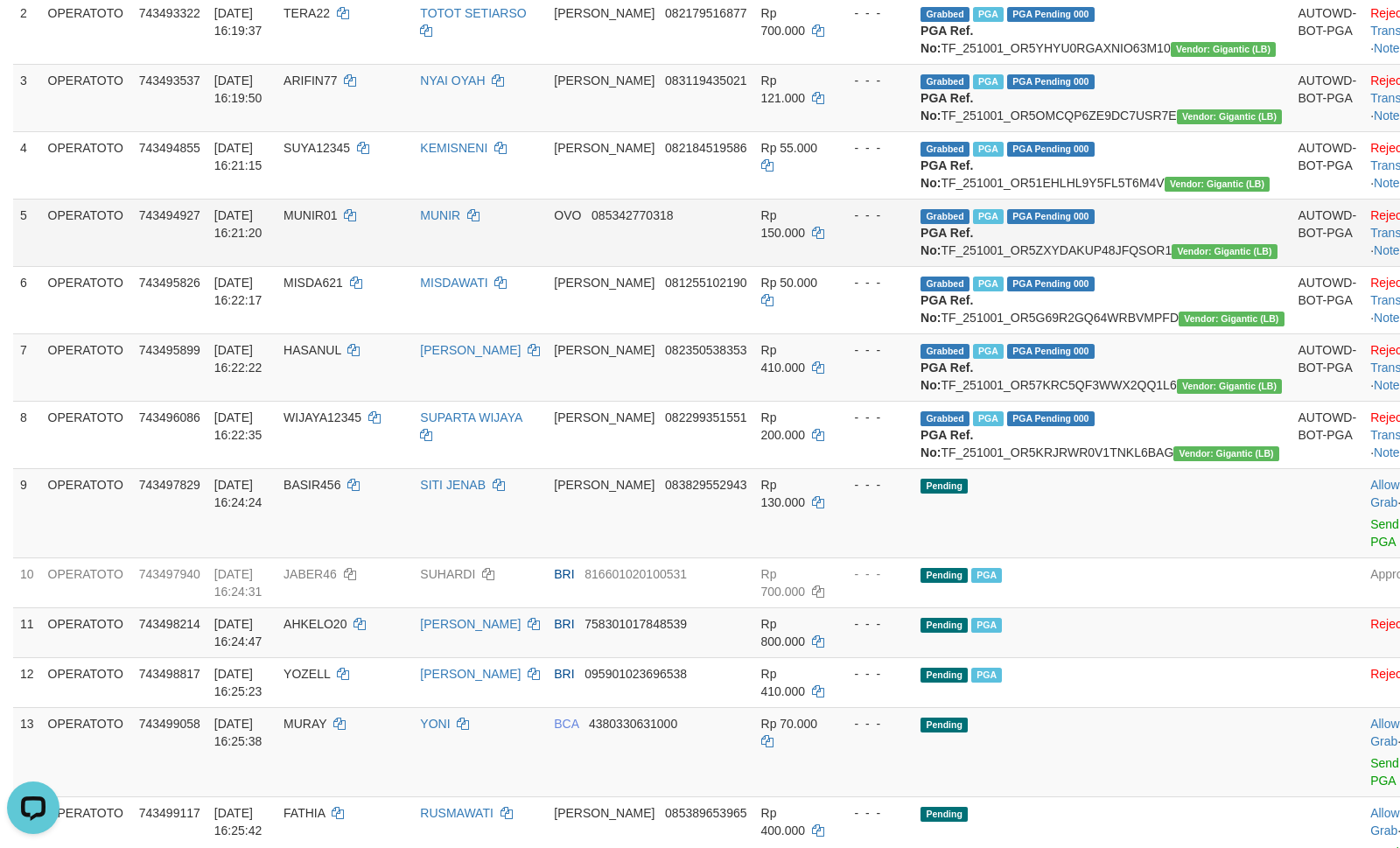
click at [834, 266] on td "Rp 150.000" at bounding box center [794, 232] width 80 height 67
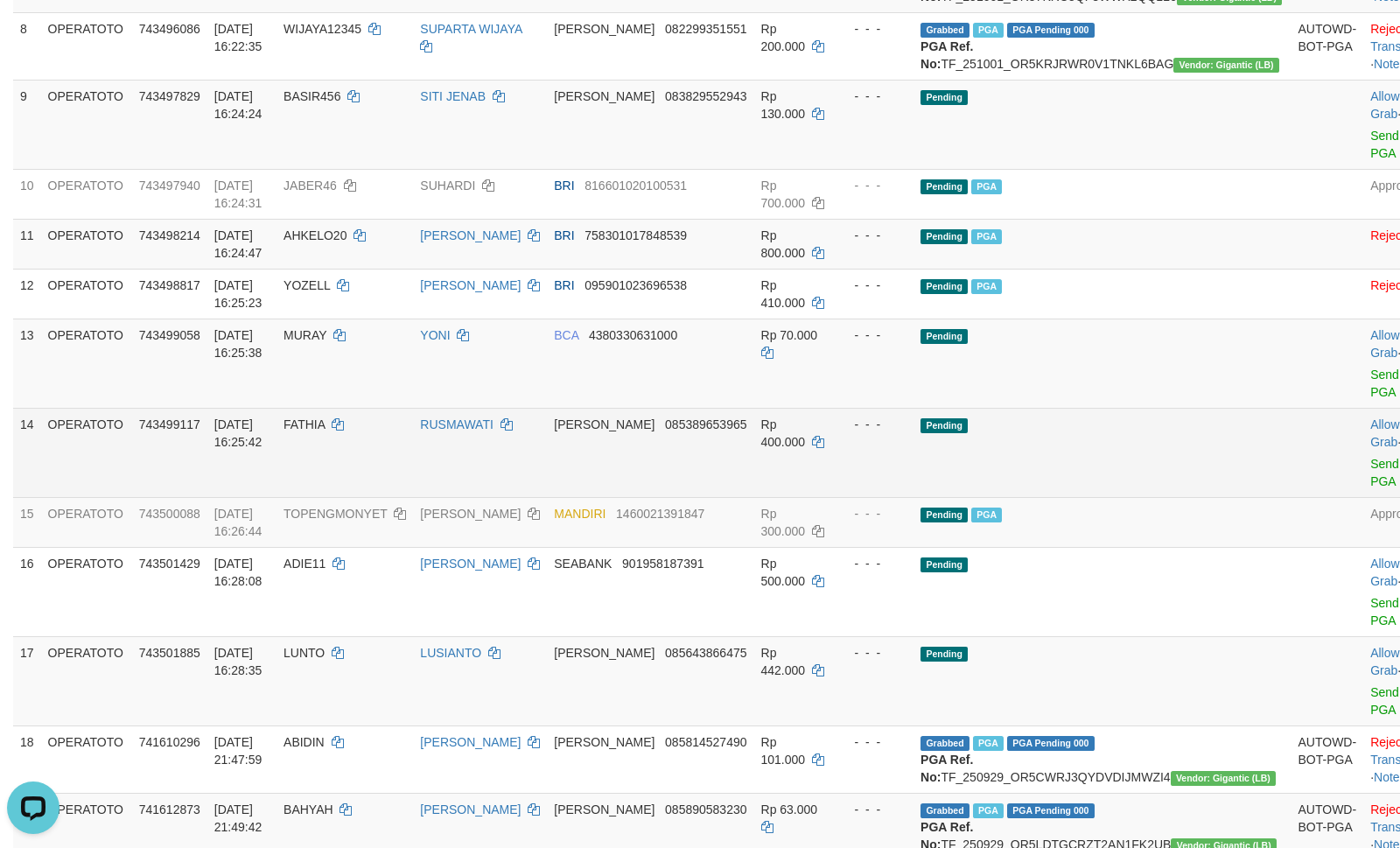
scroll to position [1797, 0]
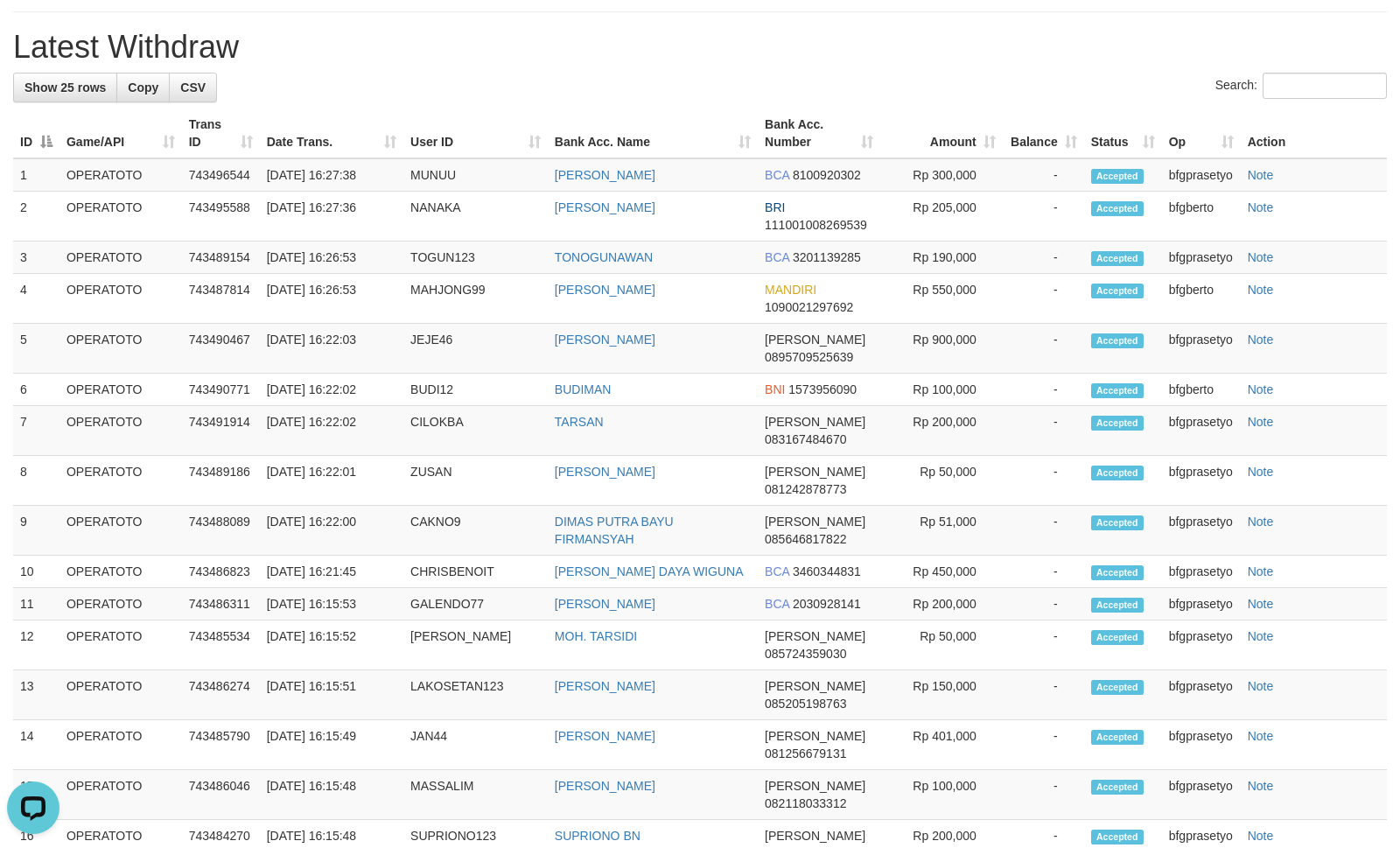
click at [728, 65] on h1 "Latest Withdraw" at bounding box center [699, 48] width 1374 height 35
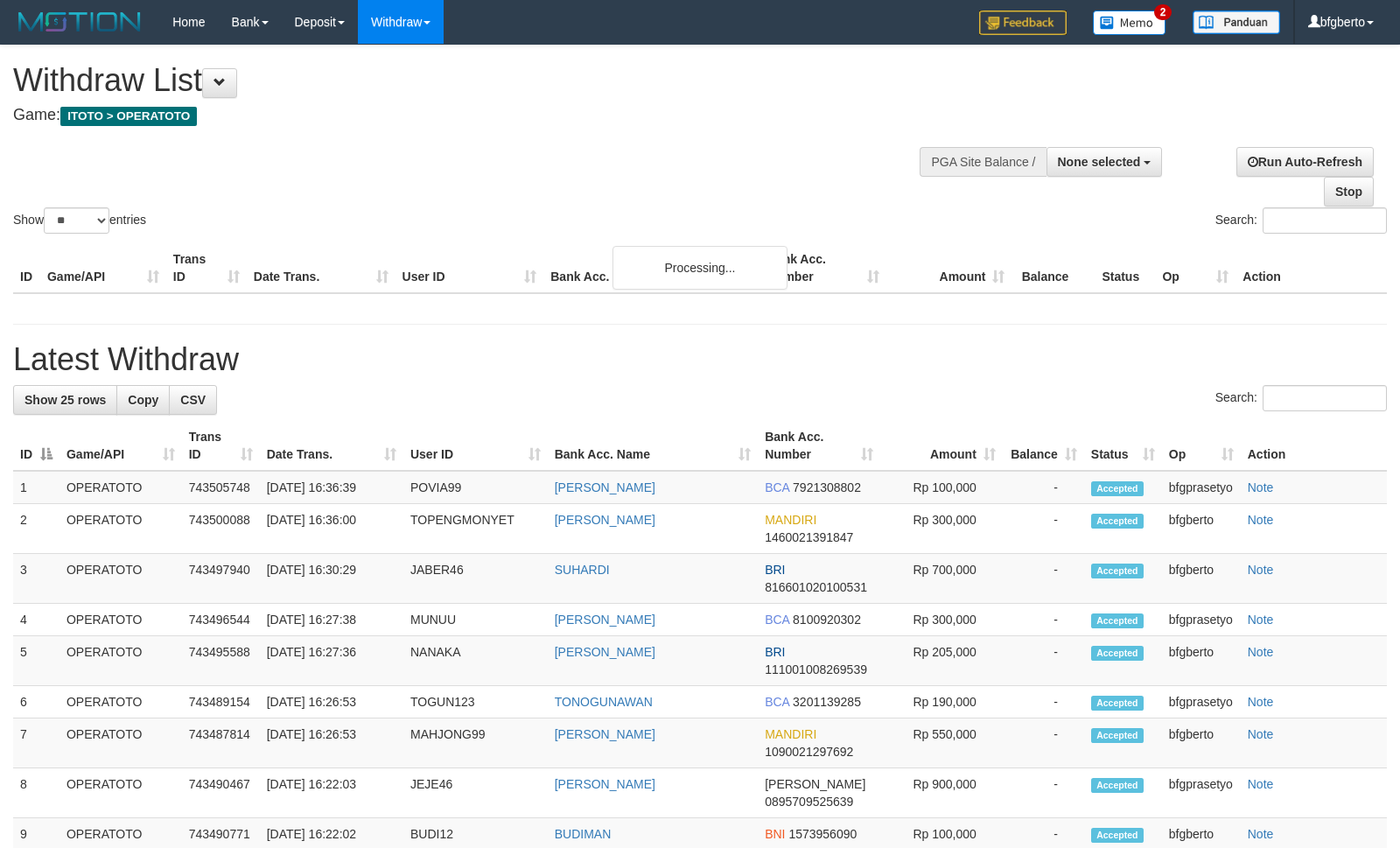
select select
select select "**"
